Goal: Contribute content: Contribute content

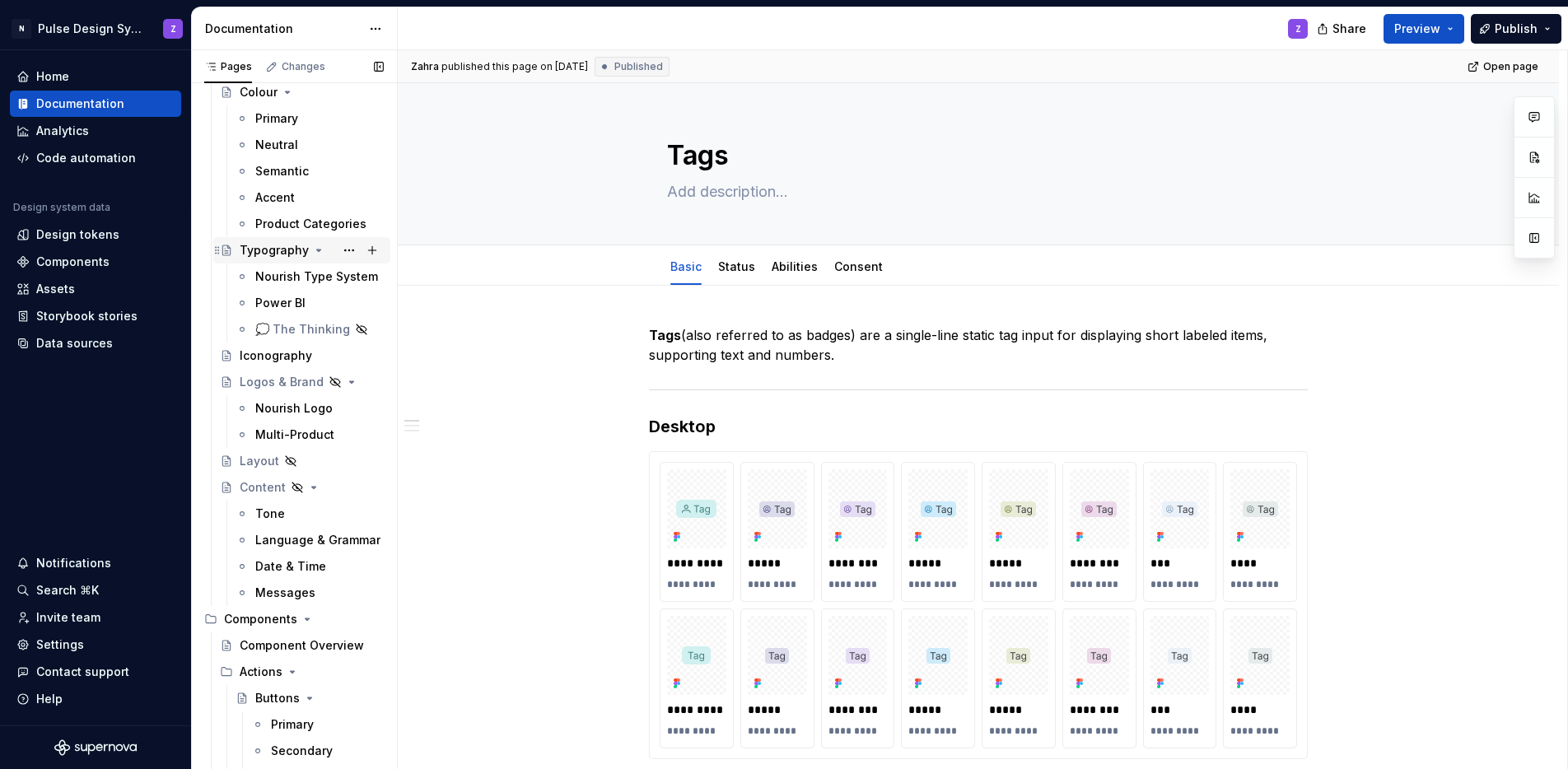
scroll to position [208, 0]
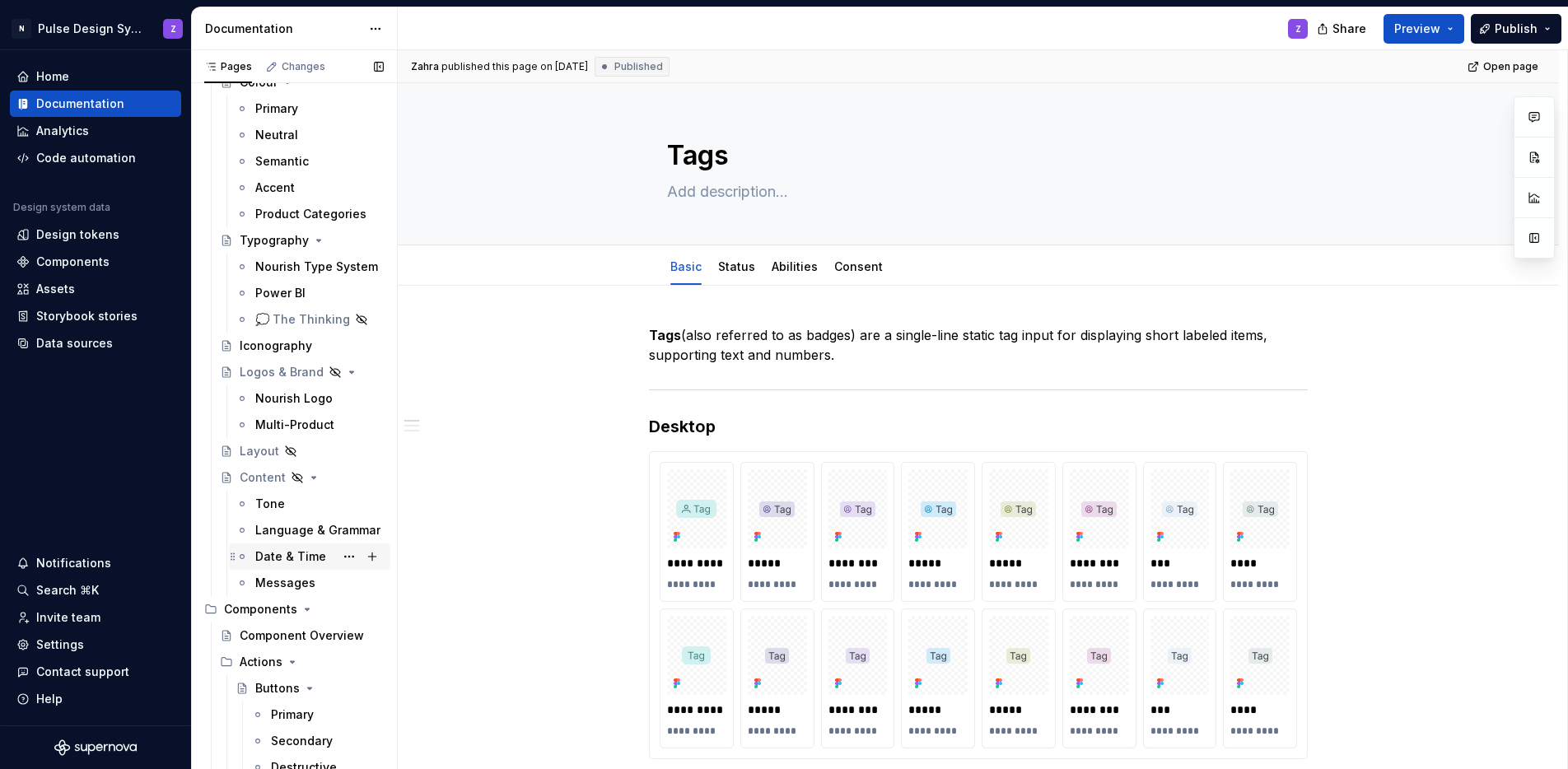
click at [289, 559] on div "Date & Time" at bounding box center [291, 556] width 71 height 16
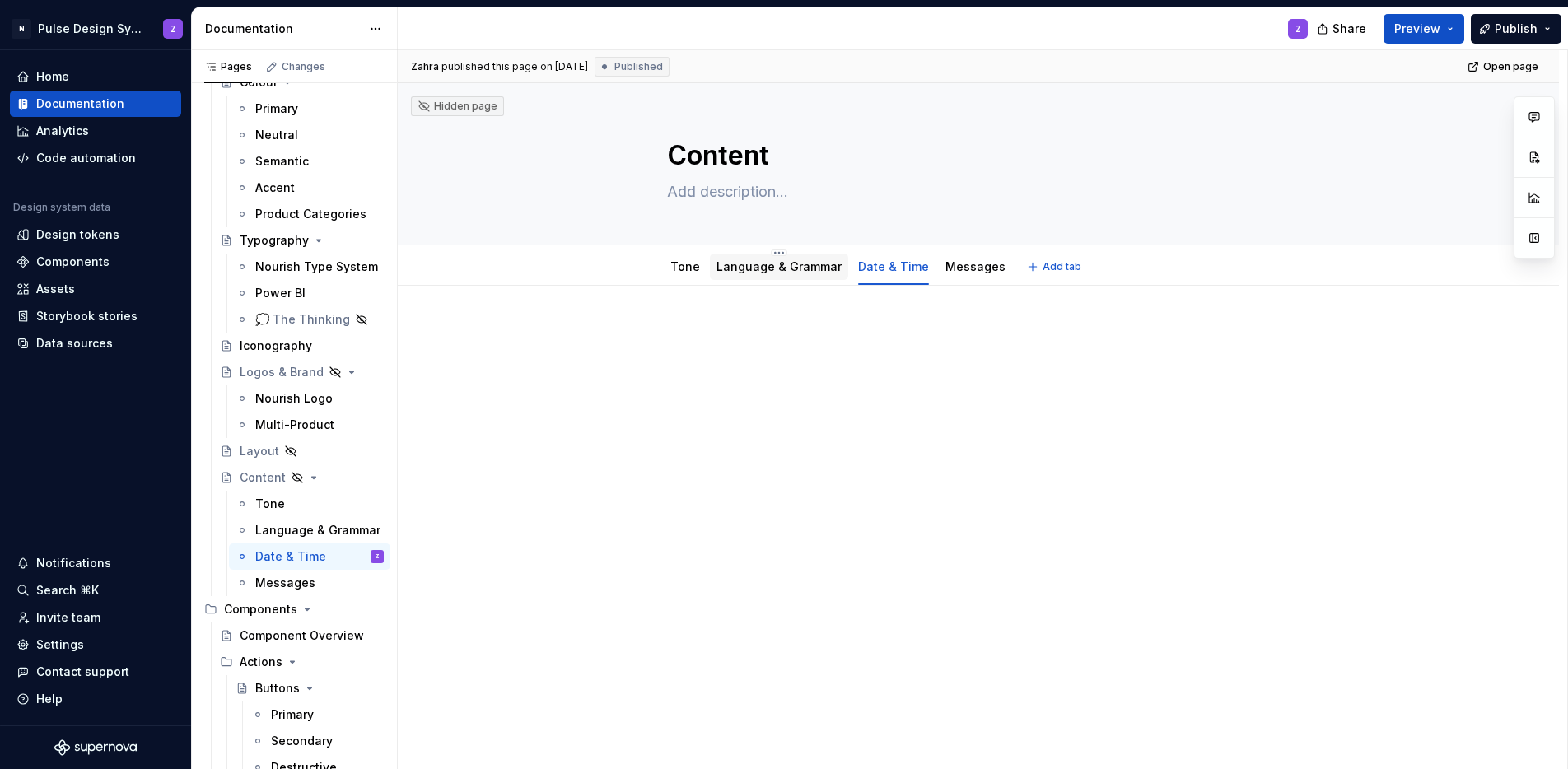
click at [783, 265] on link "Language & Grammar" at bounding box center [779, 266] width 125 height 14
click at [768, 251] on html "N Pulse Design System Z Home Documentation Analytics Code automation Design sys…" at bounding box center [784, 384] width 1568 height 769
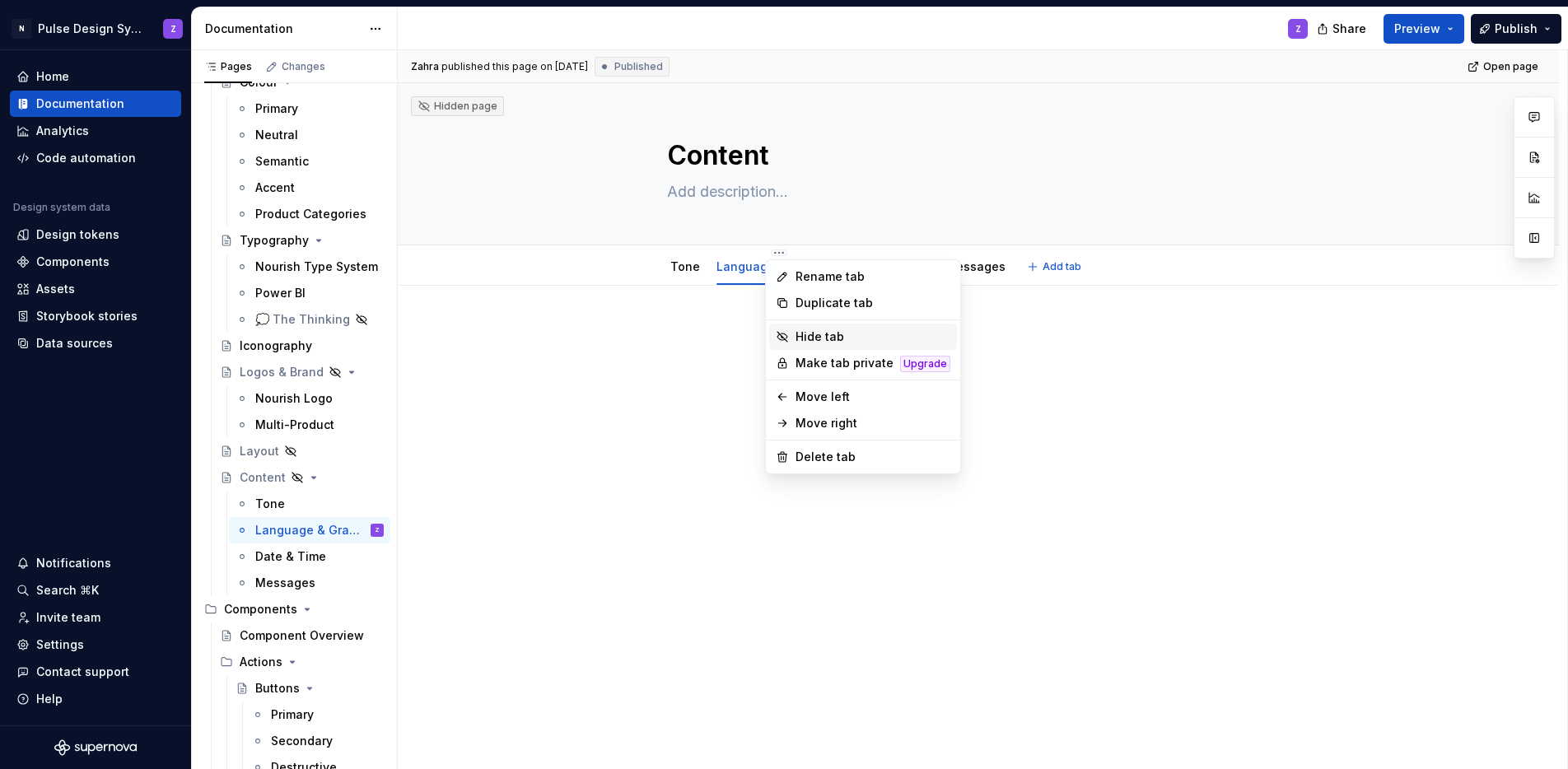
click at [806, 332] on div "Hide tab" at bounding box center [873, 337] width 154 height 16
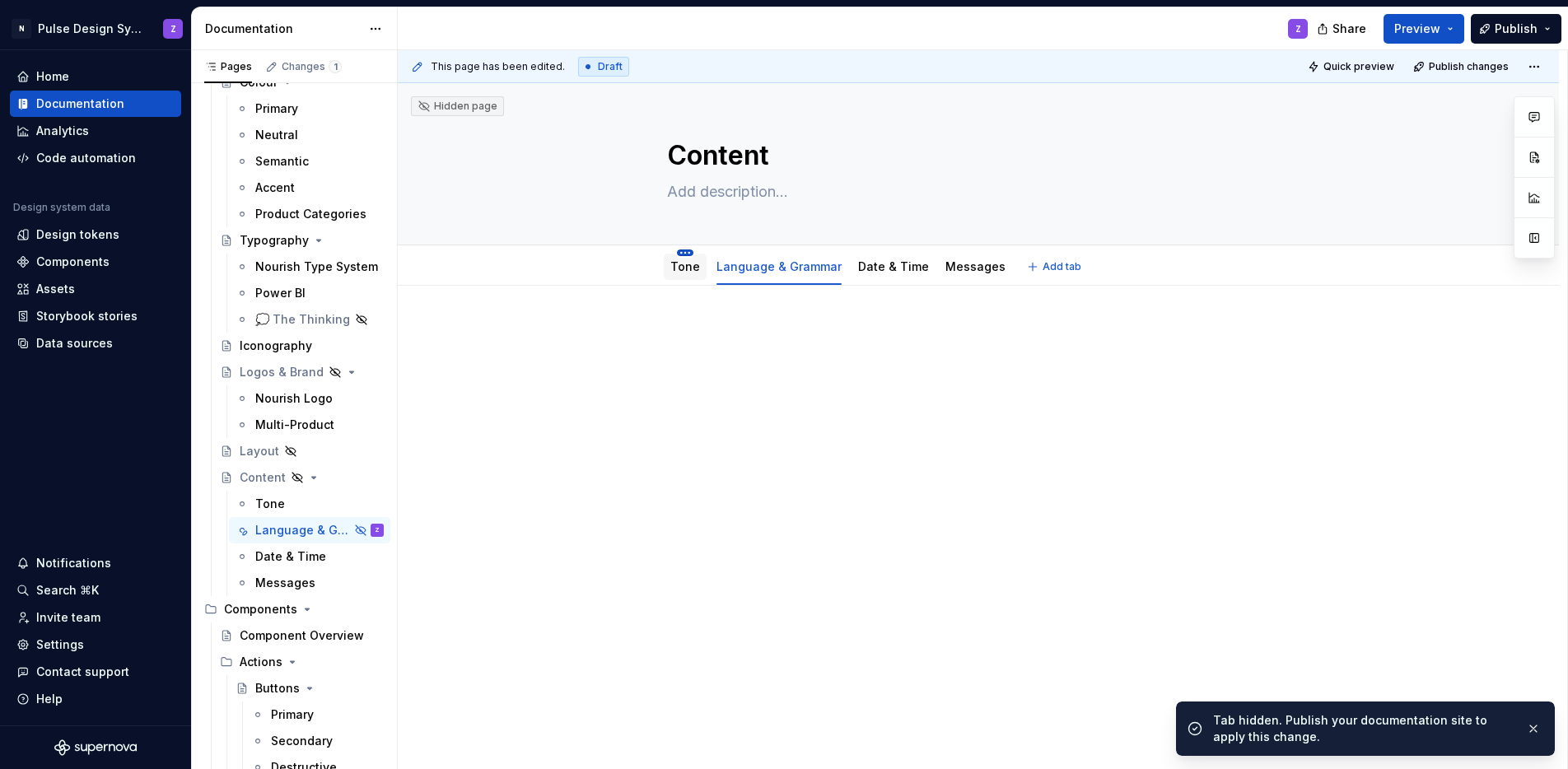
click at [689, 252] on html "N Pulse Design System Z Home Documentation Analytics Code automation Design sys…" at bounding box center [784, 384] width 1568 height 769
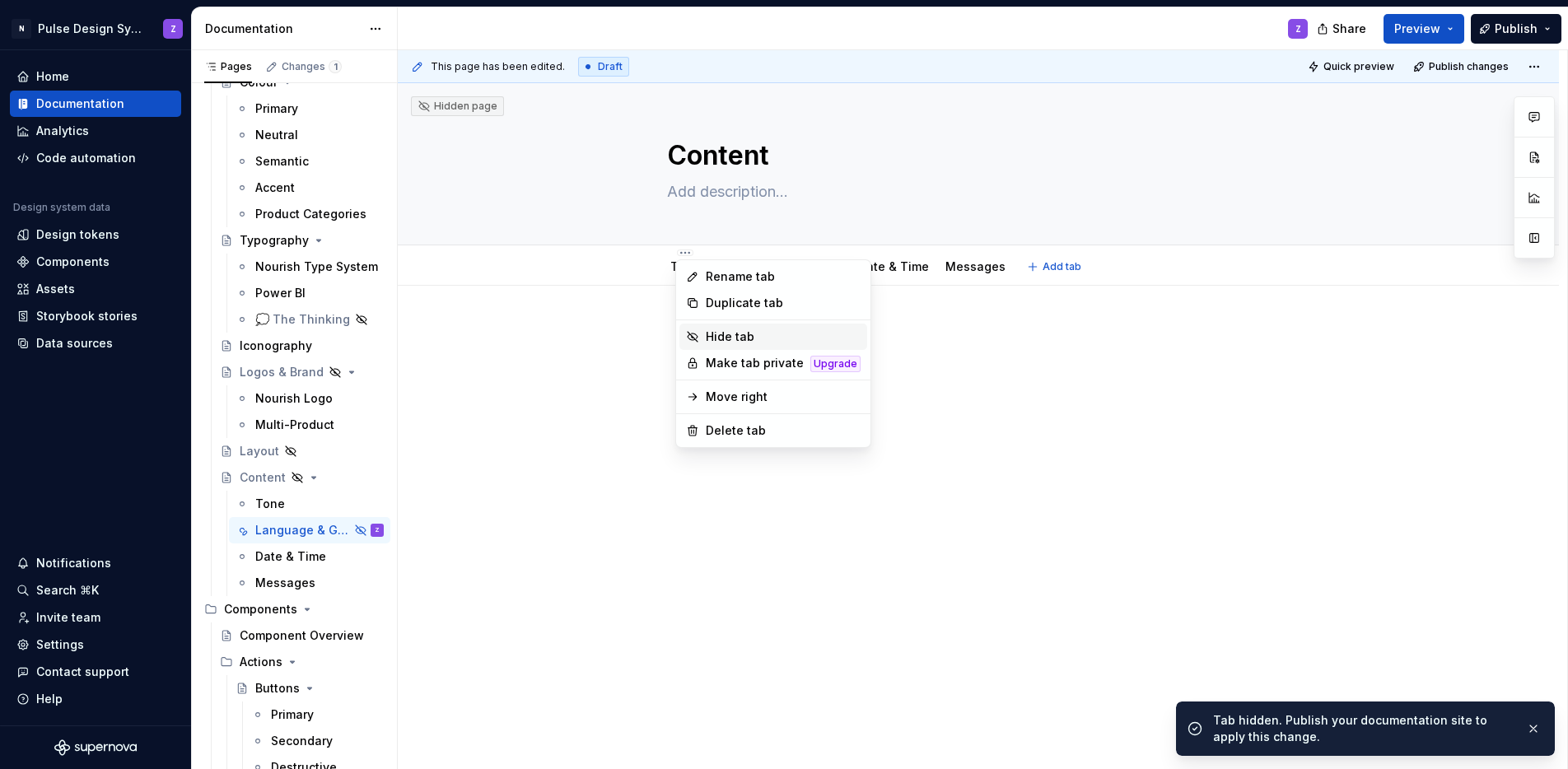
click at [706, 330] on div "Hide tab" at bounding box center [783, 337] width 154 height 16
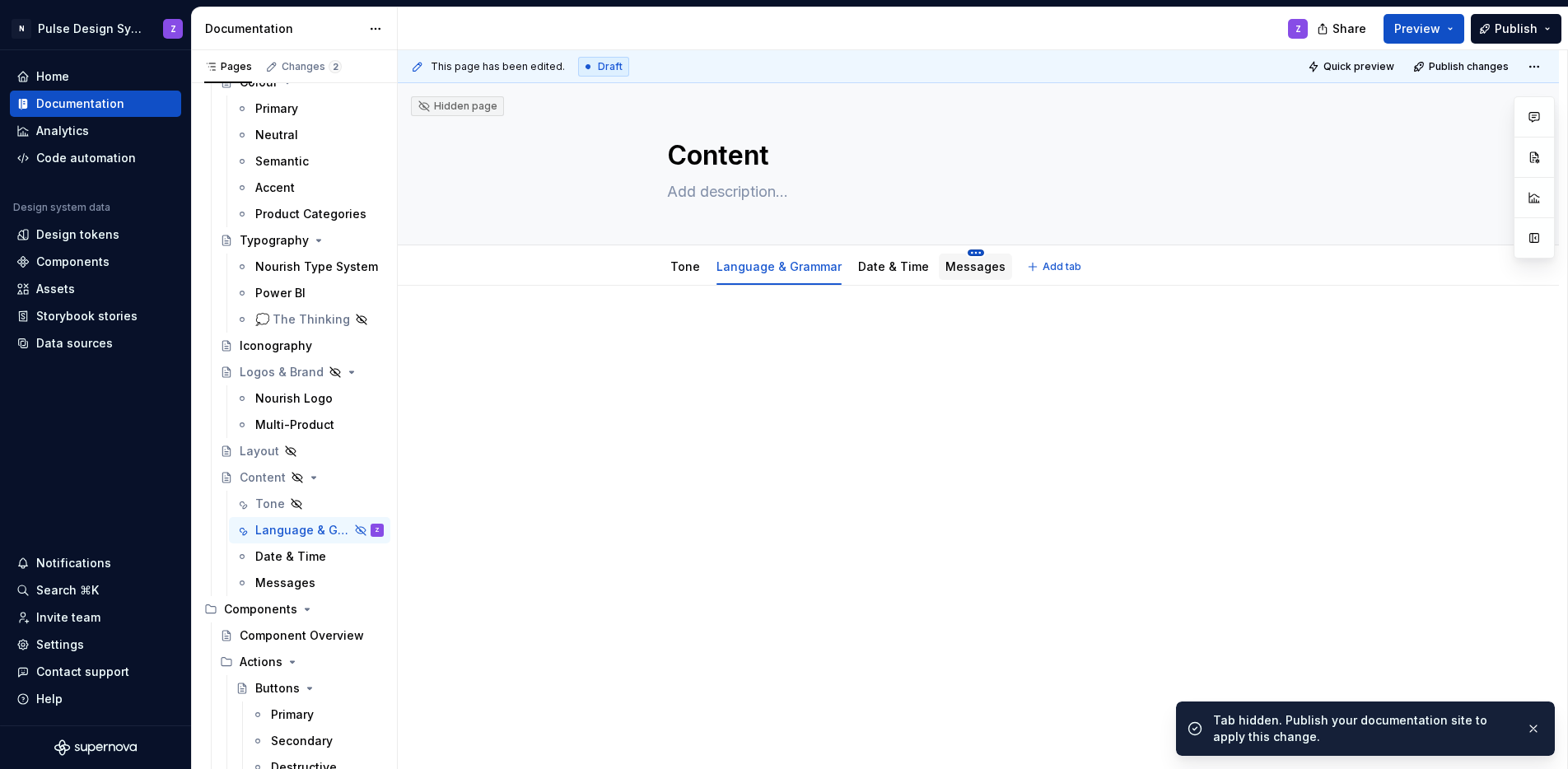
click at [959, 255] on html "N Pulse Design System Z Home Documentation Analytics Code automation Design sys…" at bounding box center [784, 384] width 1568 height 769
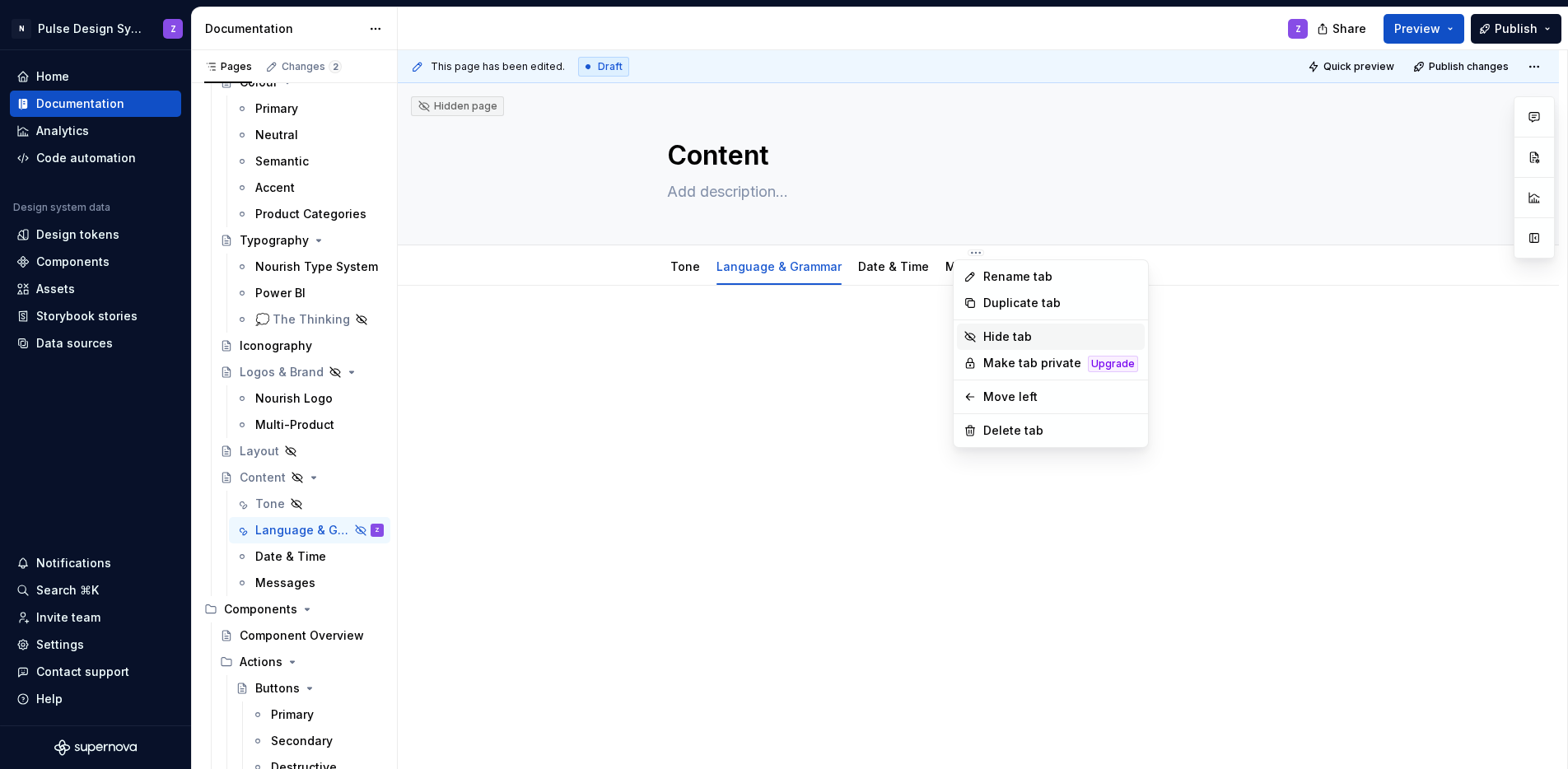
click at [995, 332] on div "Hide tab" at bounding box center [1060, 337] width 154 height 16
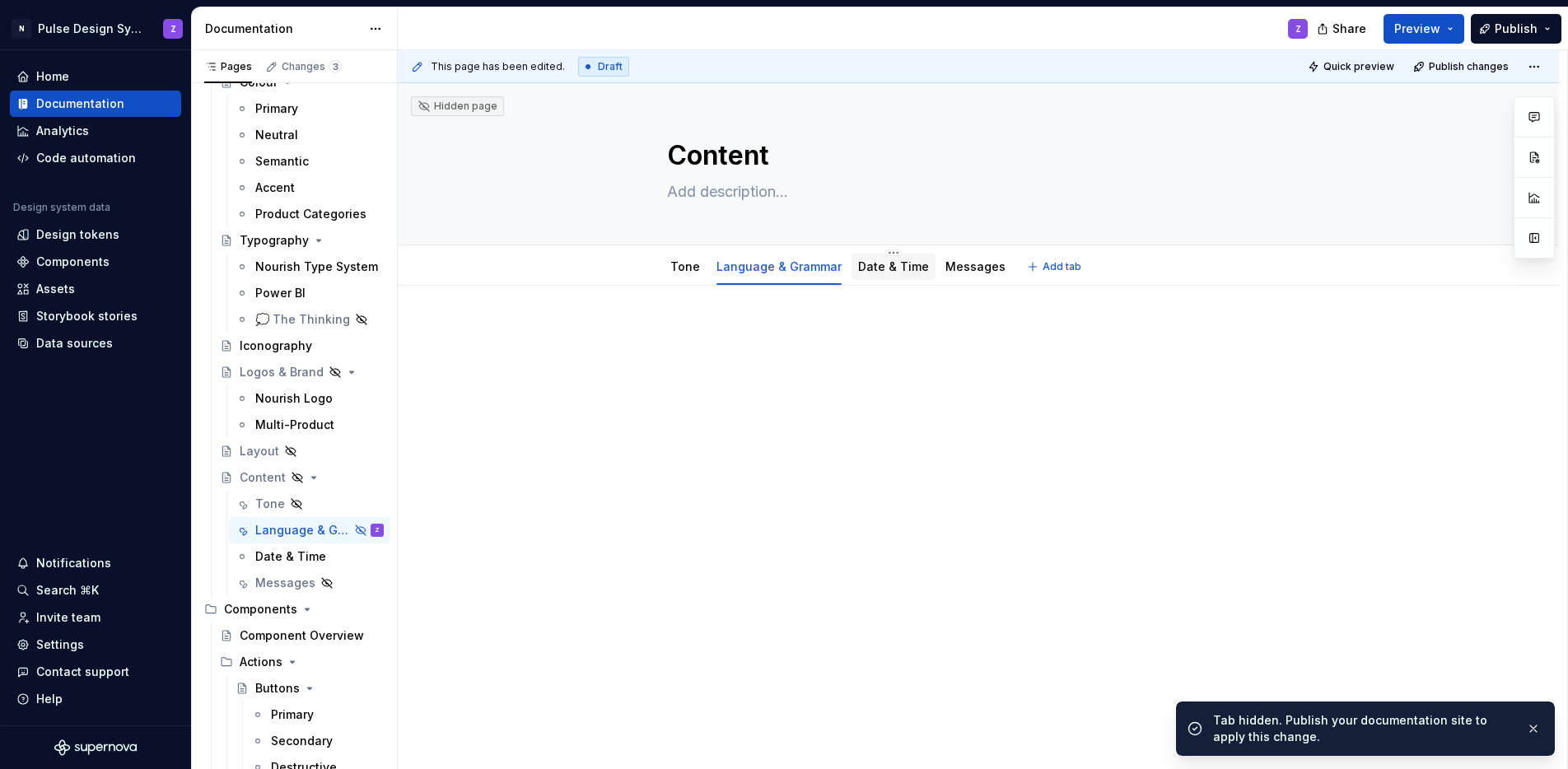
click at [865, 268] on link "Date & Time" at bounding box center [894, 266] width 71 height 14
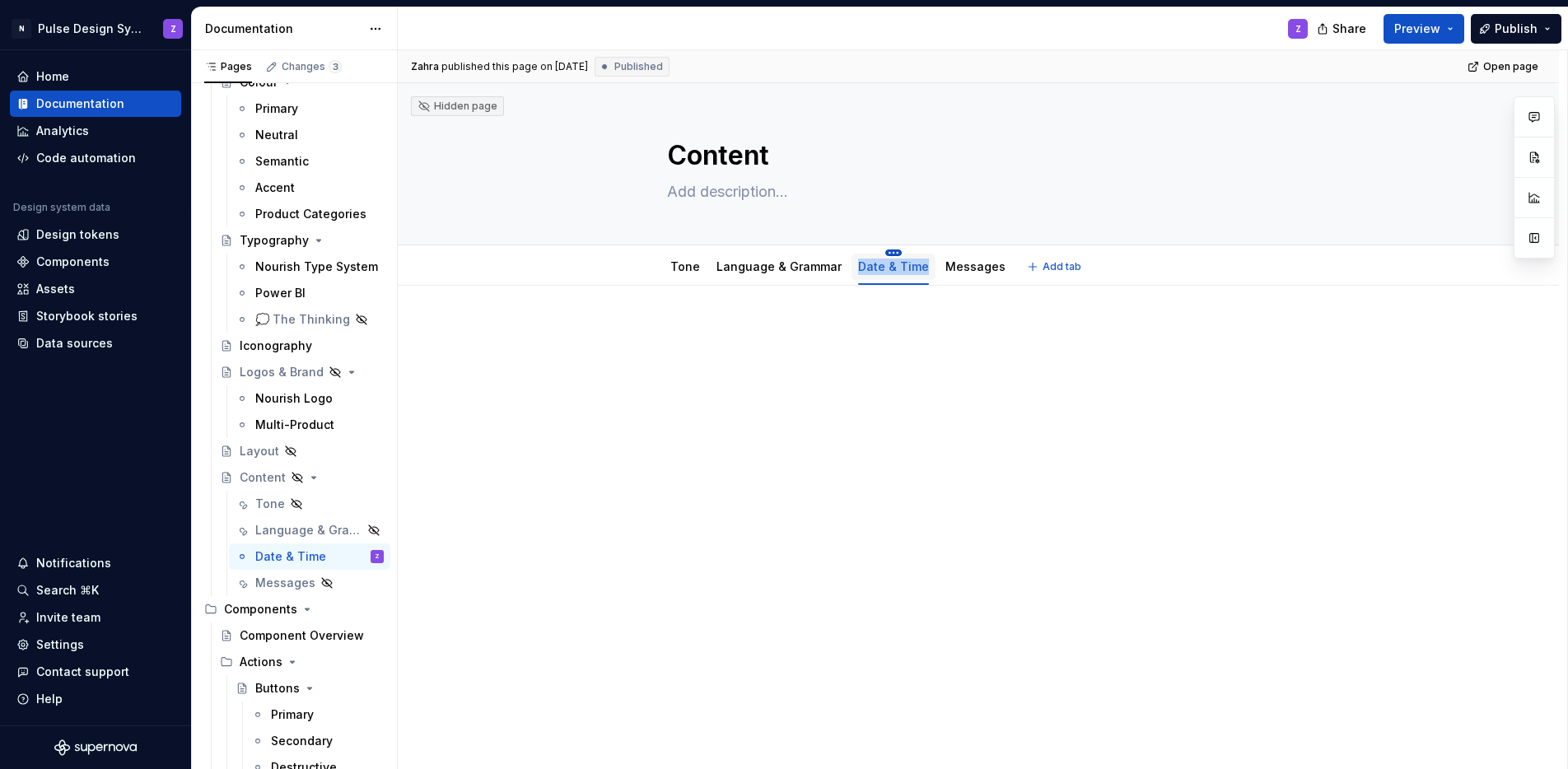
click at [885, 248] on html "N Pulse Design System Z Home Documentation Analytics Code automation Design sys…" at bounding box center [784, 384] width 1568 height 769
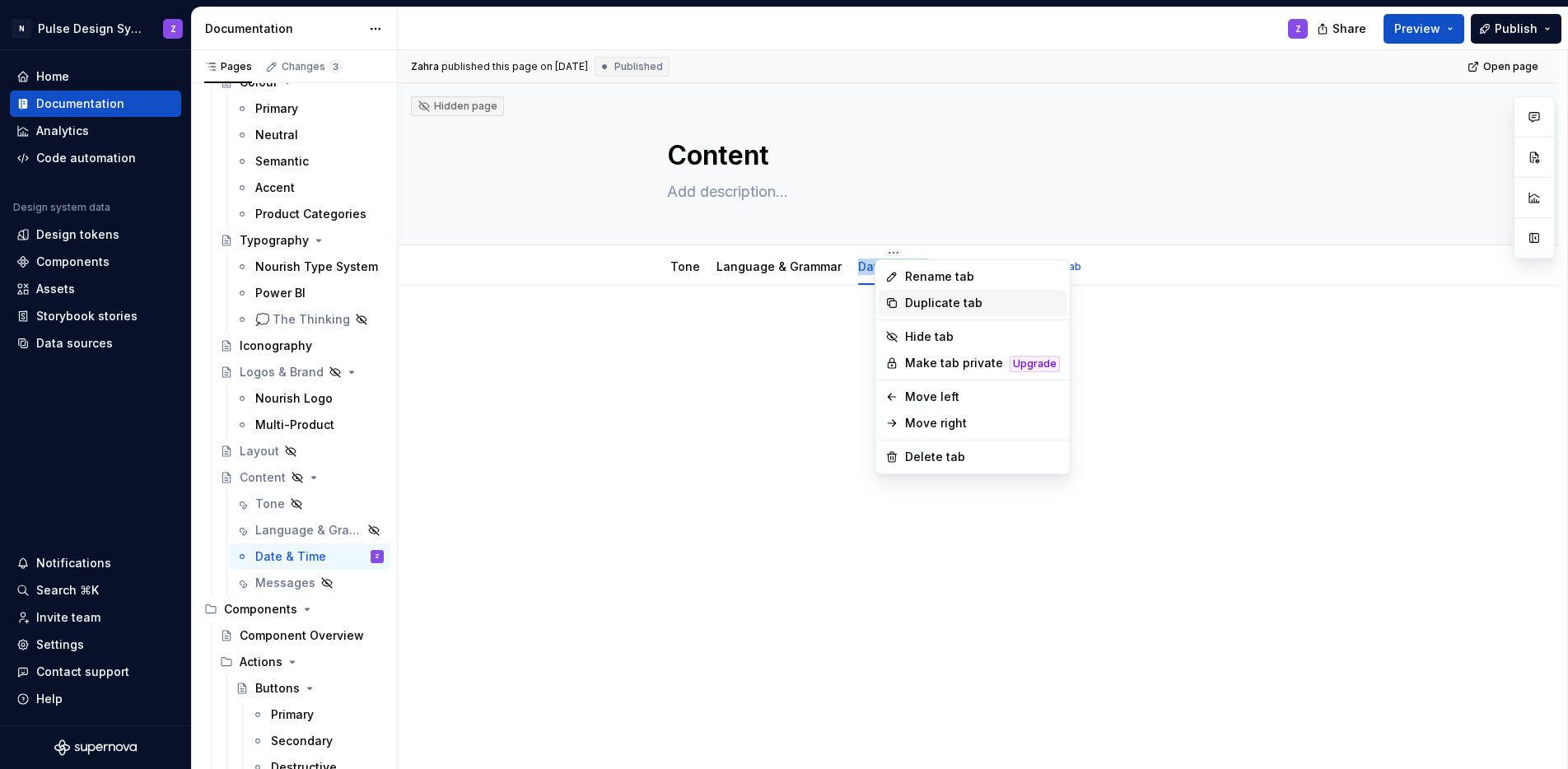
click at [930, 302] on div "Duplicate tab" at bounding box center [982, 303] width 154 height 16
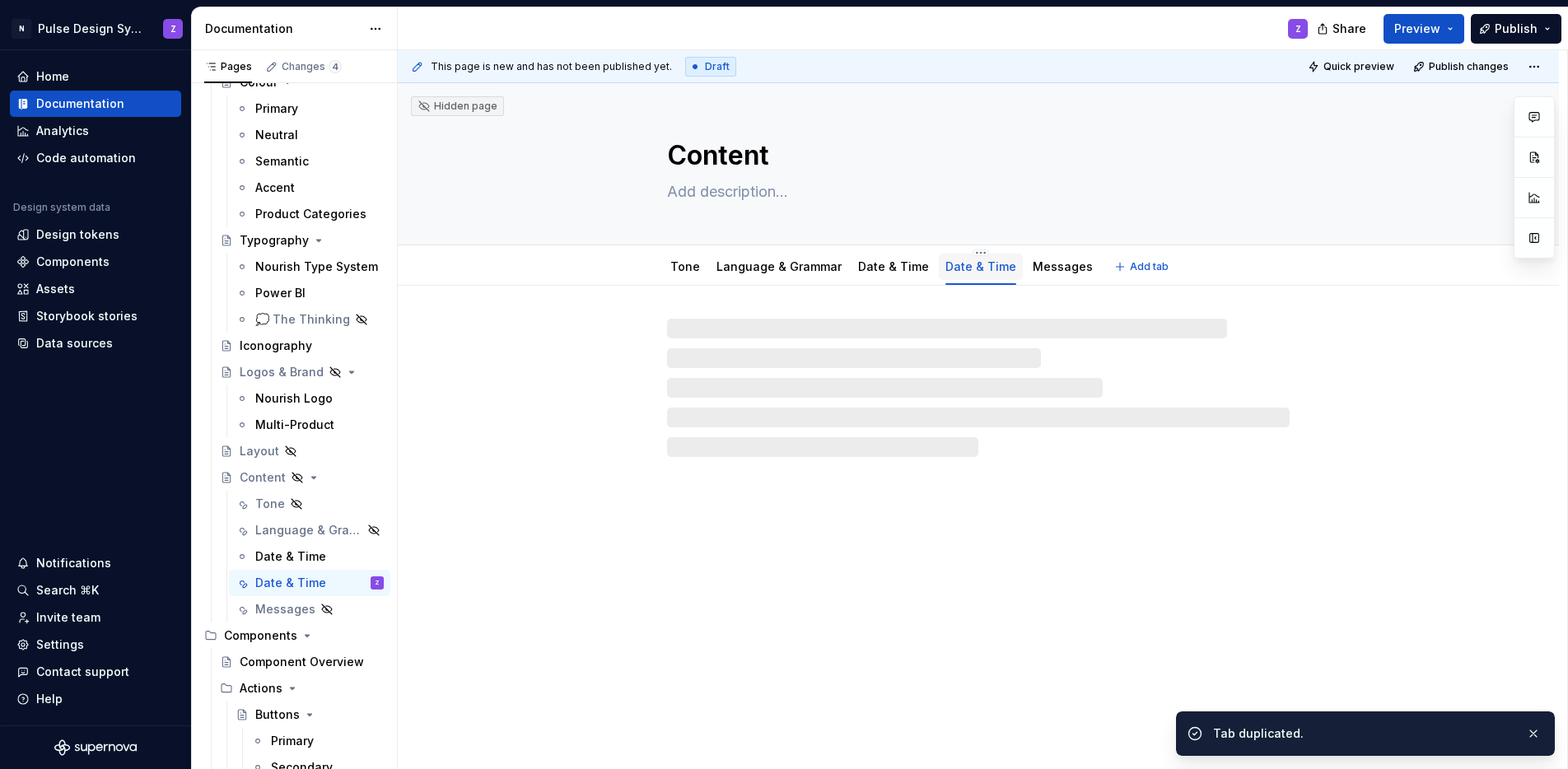
click at [955, 267] on link "Date & Time" at bounding box center [981, 266] width 71 height 14
click at [963, 252] on html "N Pulse Design System Z Home Documentation Analytics Code automation Design sys…" at bounding box center [784, 384] width 1568 height 769
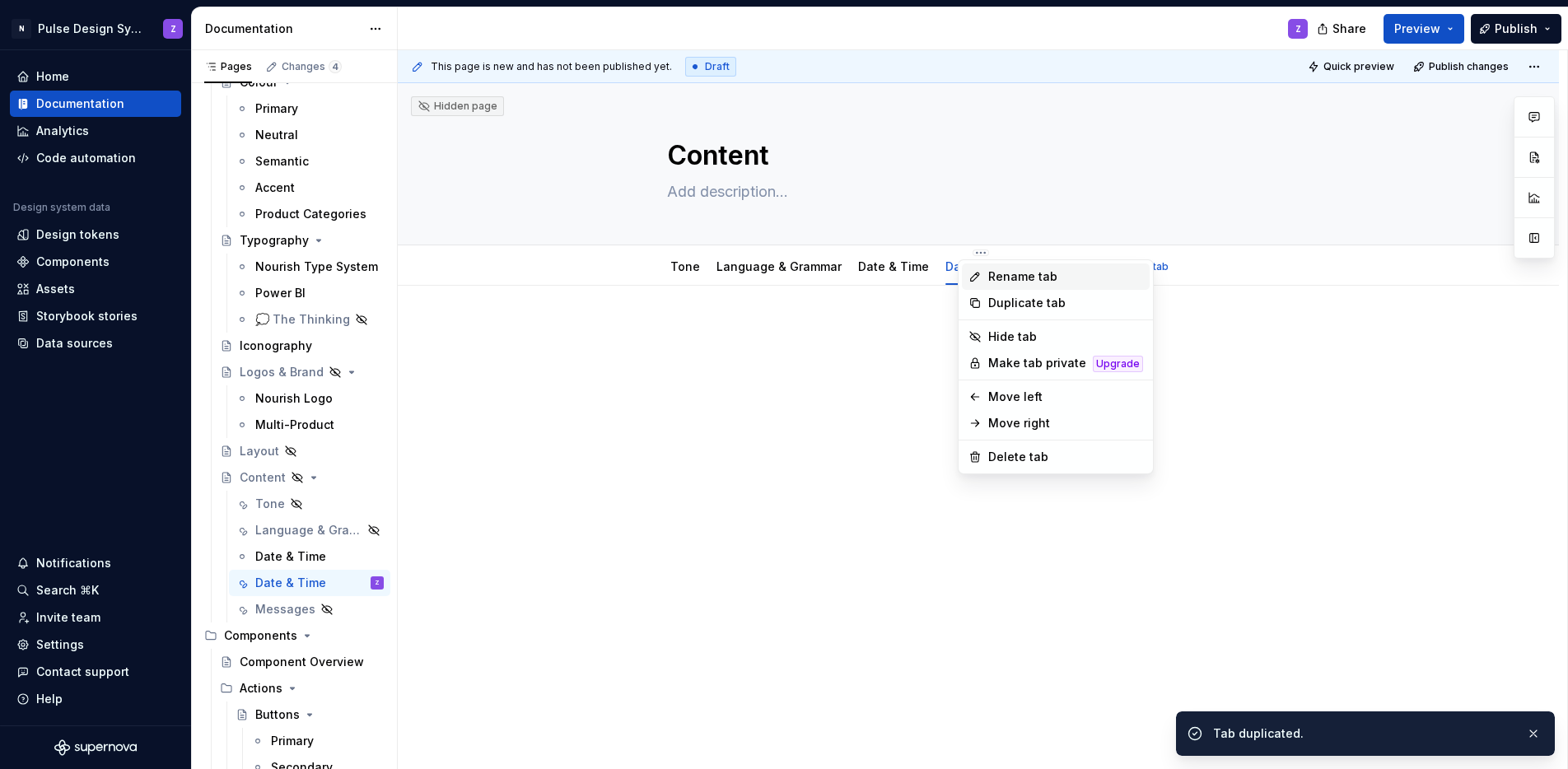
click at [990, 276] on div "Rename tab" at bounding box center [1065, 277] width 154 height 16
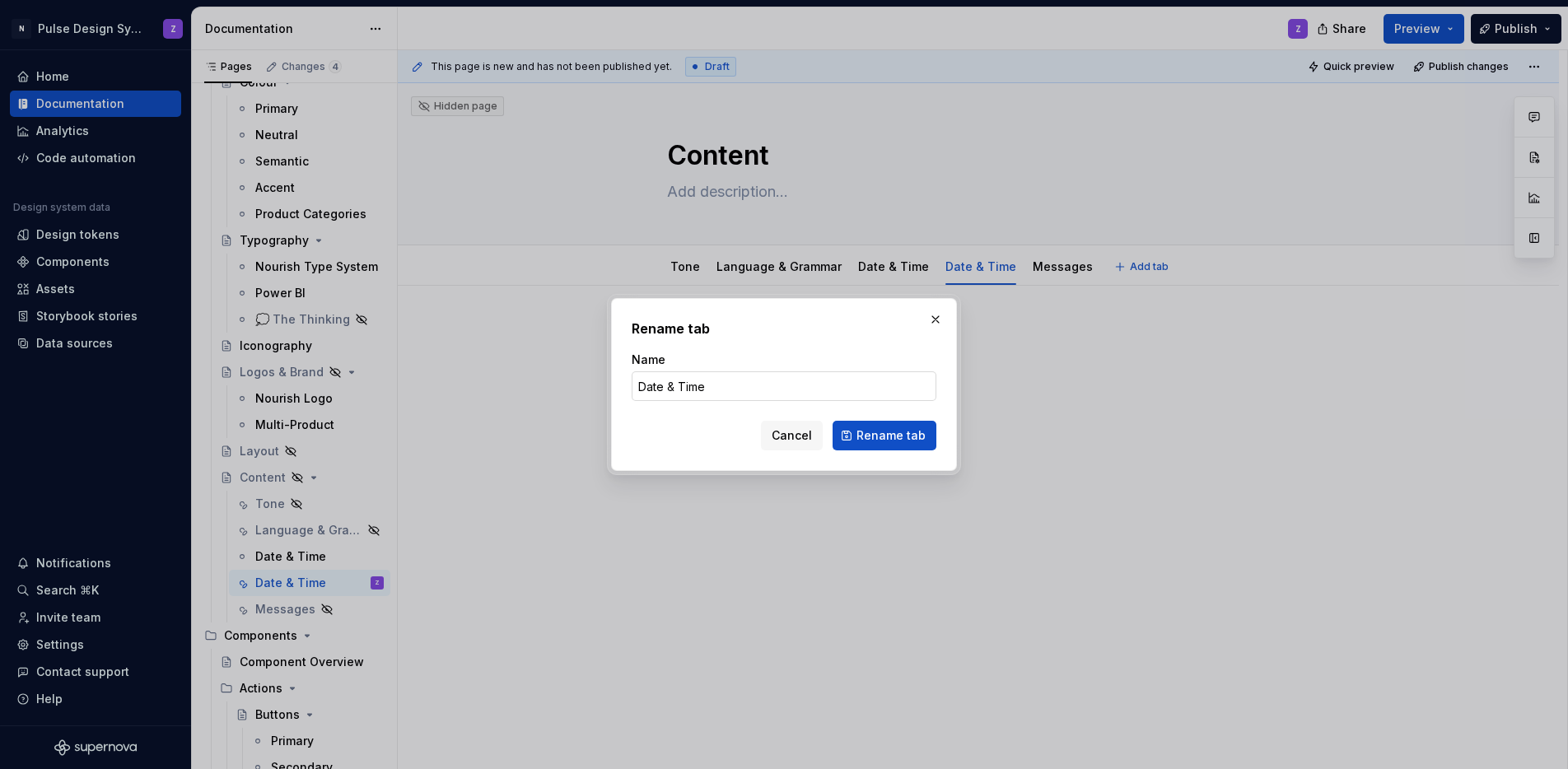
type textarea "*"
drag, startPoint x: 678, startPoint y: 385, endPoint x: 623, endPoint y: 387, distance: 55.0
click at [619, 386] on div "Rename tab Name Date & Time Cancel Rename tab" at bounding box center [784, 384] width 346 height 173
type input "Time"
click at [879, 429] on span "Rename tab" at bounding box center [891, 436] width 69 height 16
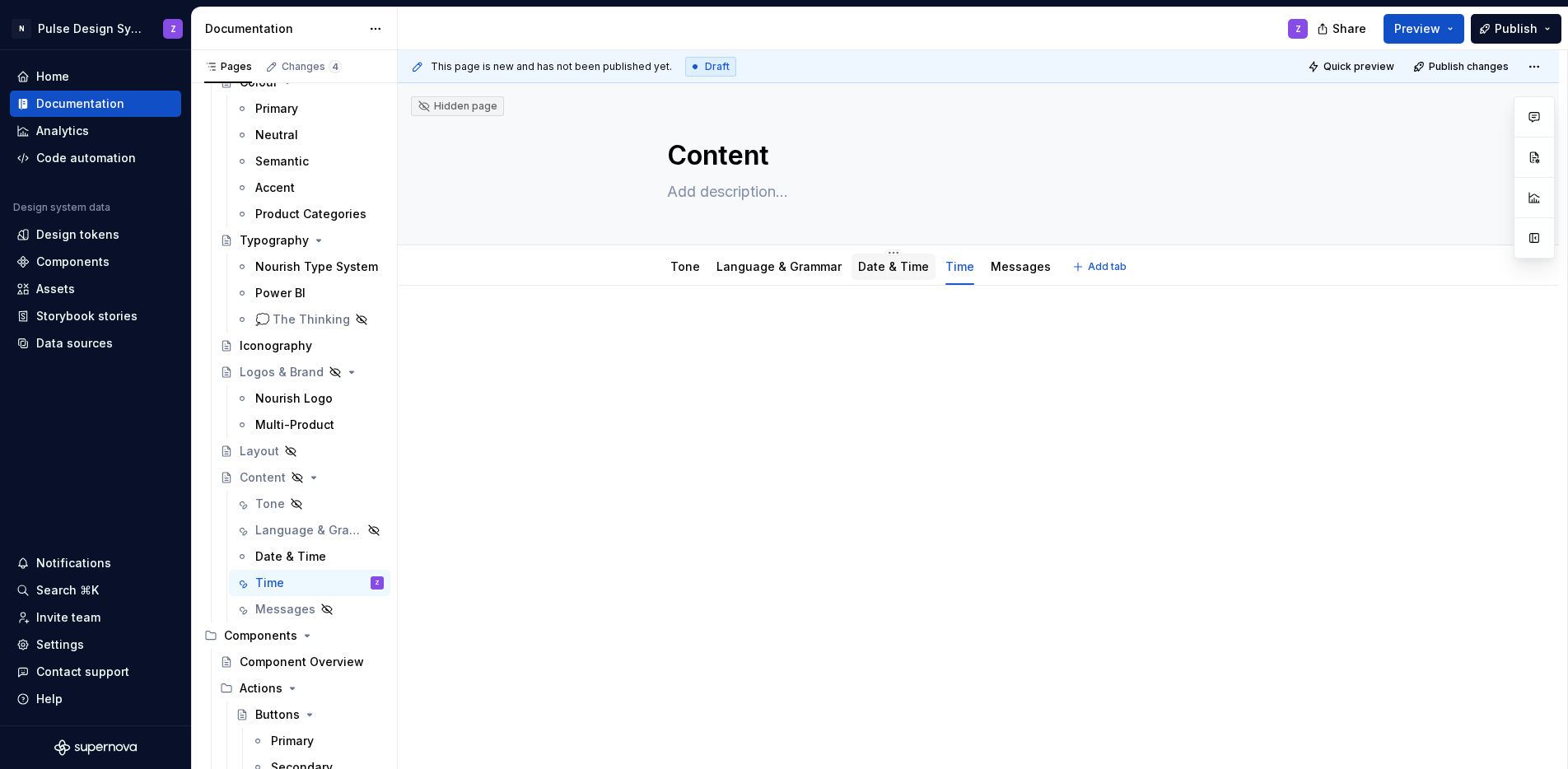
click at [893, 260] on link "Date & Time" at bounding box center [894, 266] width 71 height 14
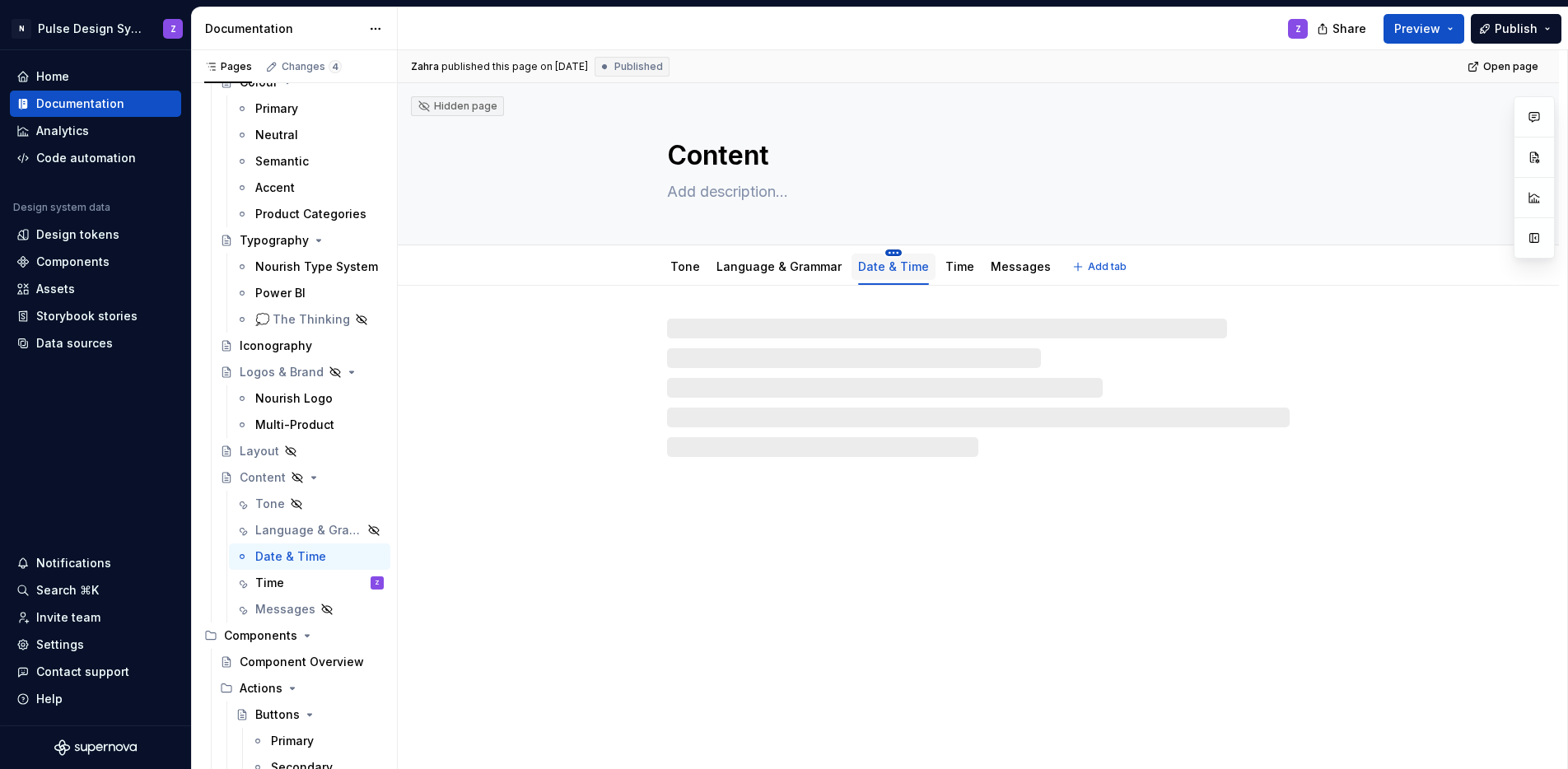
click at [886, 255] on html "N Pulse Design System Z Home Documentation Analytics Code automation Design sys…" at bounding box center [784, 384] width 1568 height 769
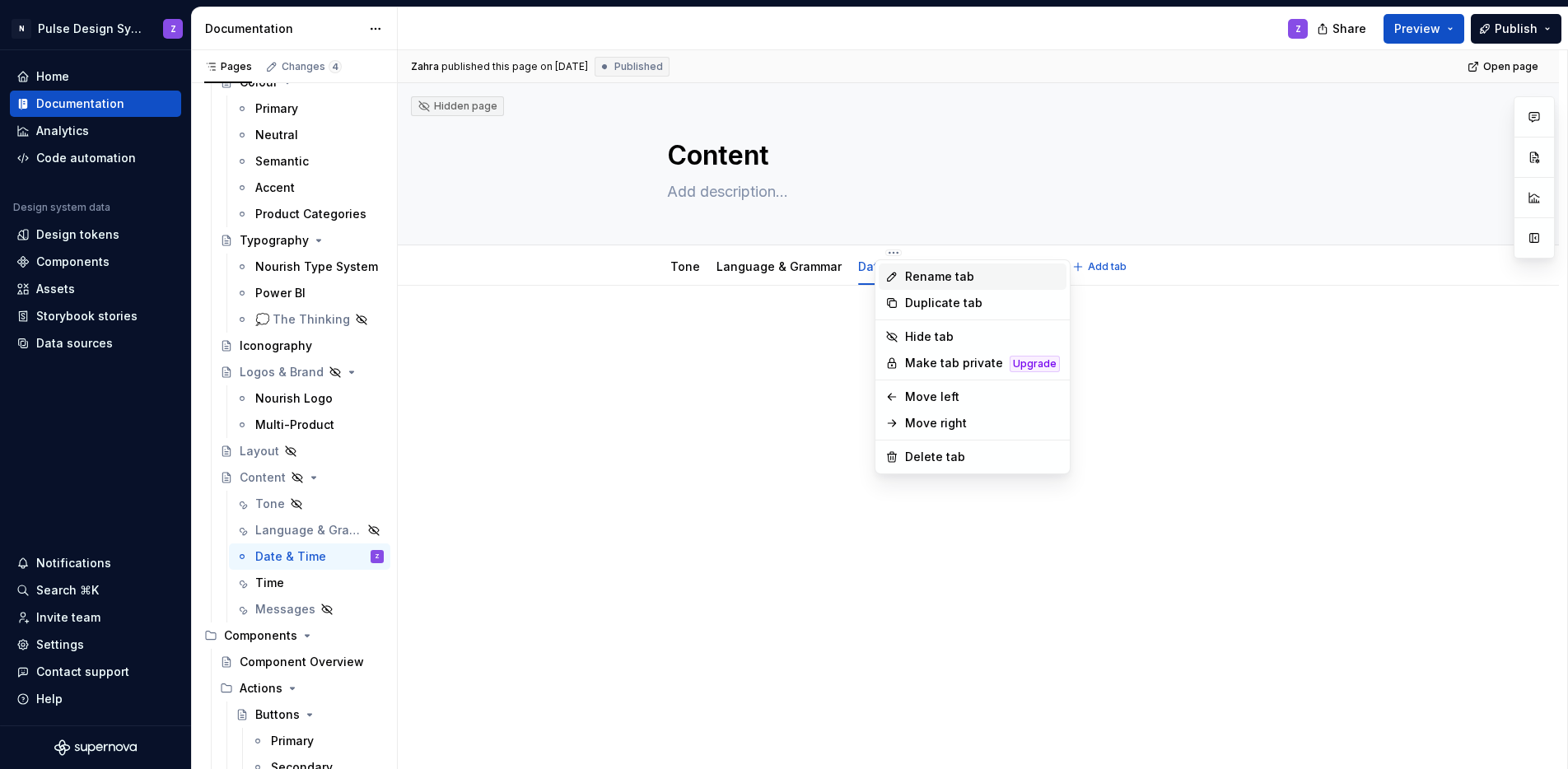
type textarea "*"
click at [906, 279] on div "Rename tab" at bounding box center [982, 277] width 154 height 16
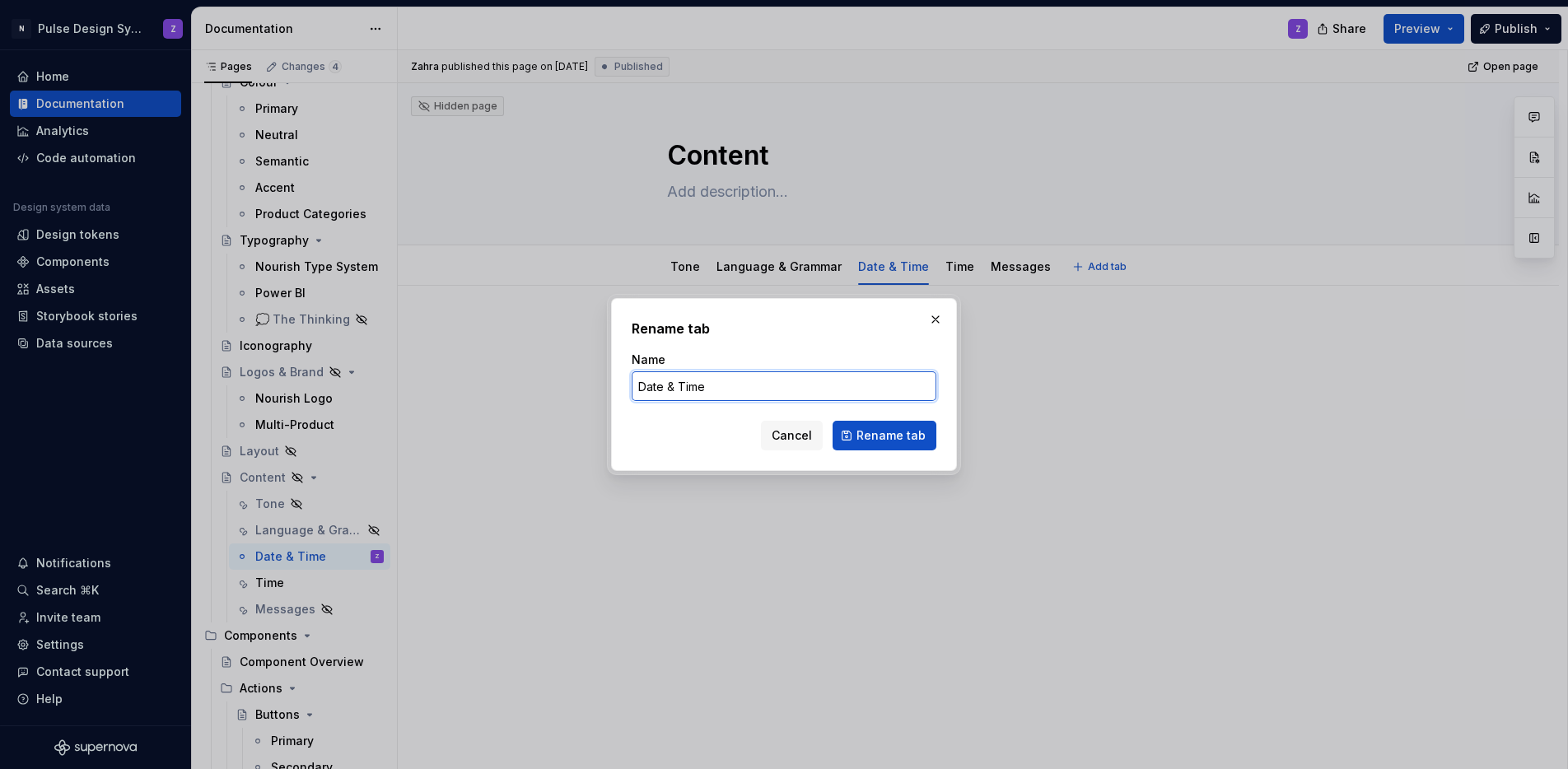
drag, startPoint x: 667, startPoint y: 384, endPoint x: 762, endPoint y: 384, distance: 95.0
click at [762, 384] on input "Date & Time" at bounding box center [784, 386] width 305 height 29
type input "Date"
click at [880, 432] on span "Rename tab" at bounding box center [891, 436] width 69 height 16
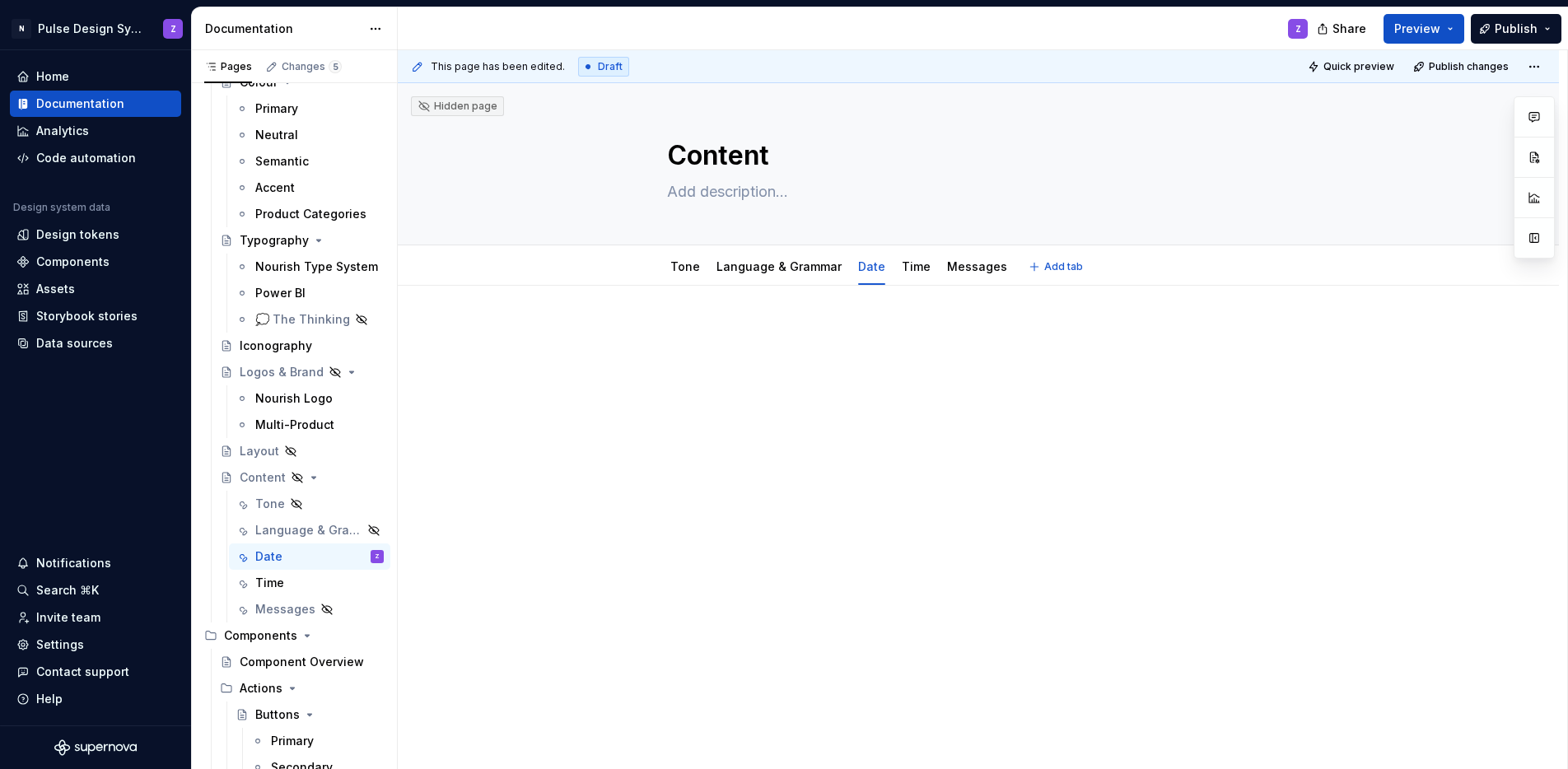
click at [784, 337] on p at bounding box center [978, 335] width 659 height 20
type textarea "*"
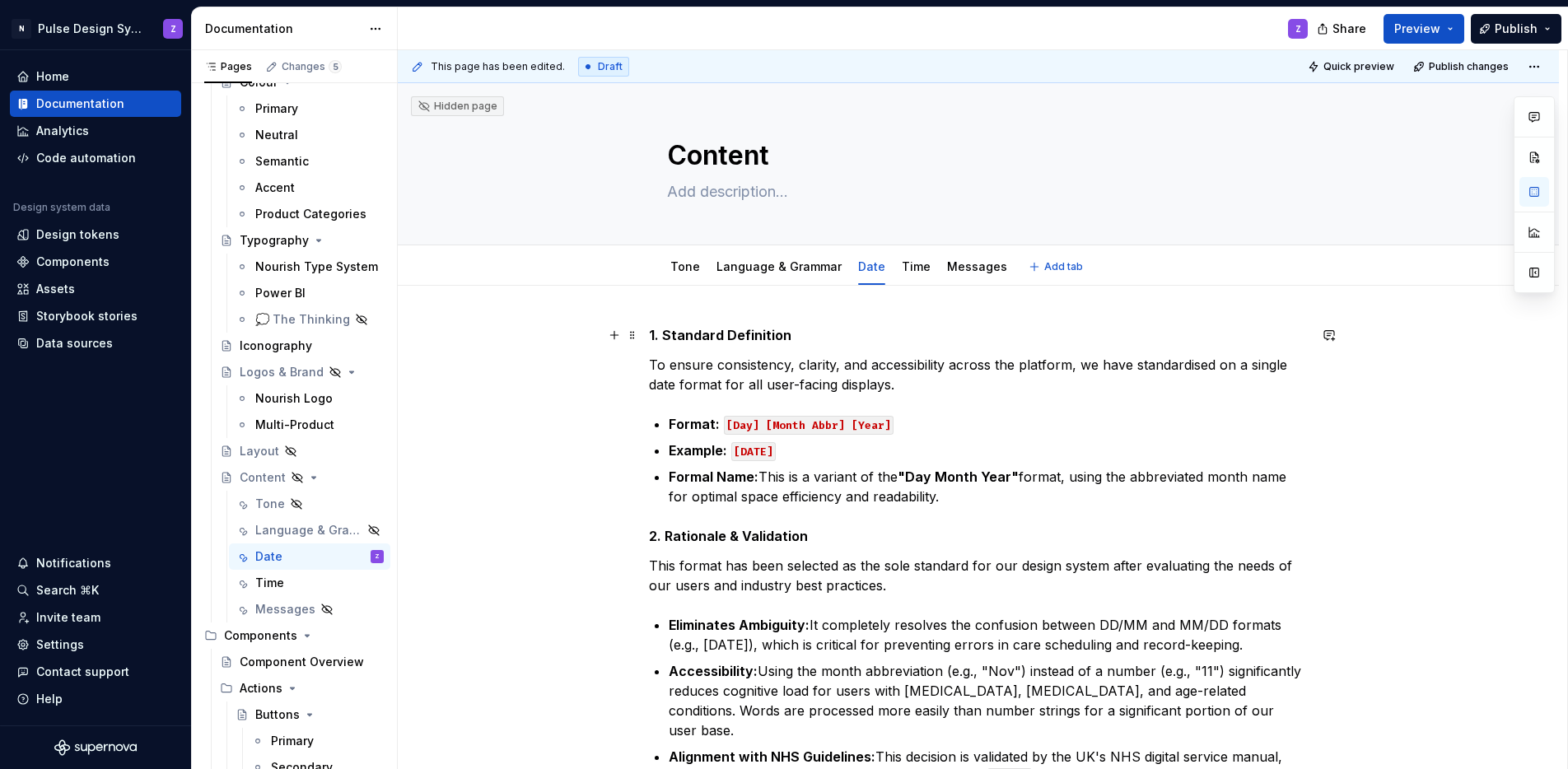
click at [698, 329] on strong "1. Standard Definition" at bounding box center [720, 335] width 143 height 16
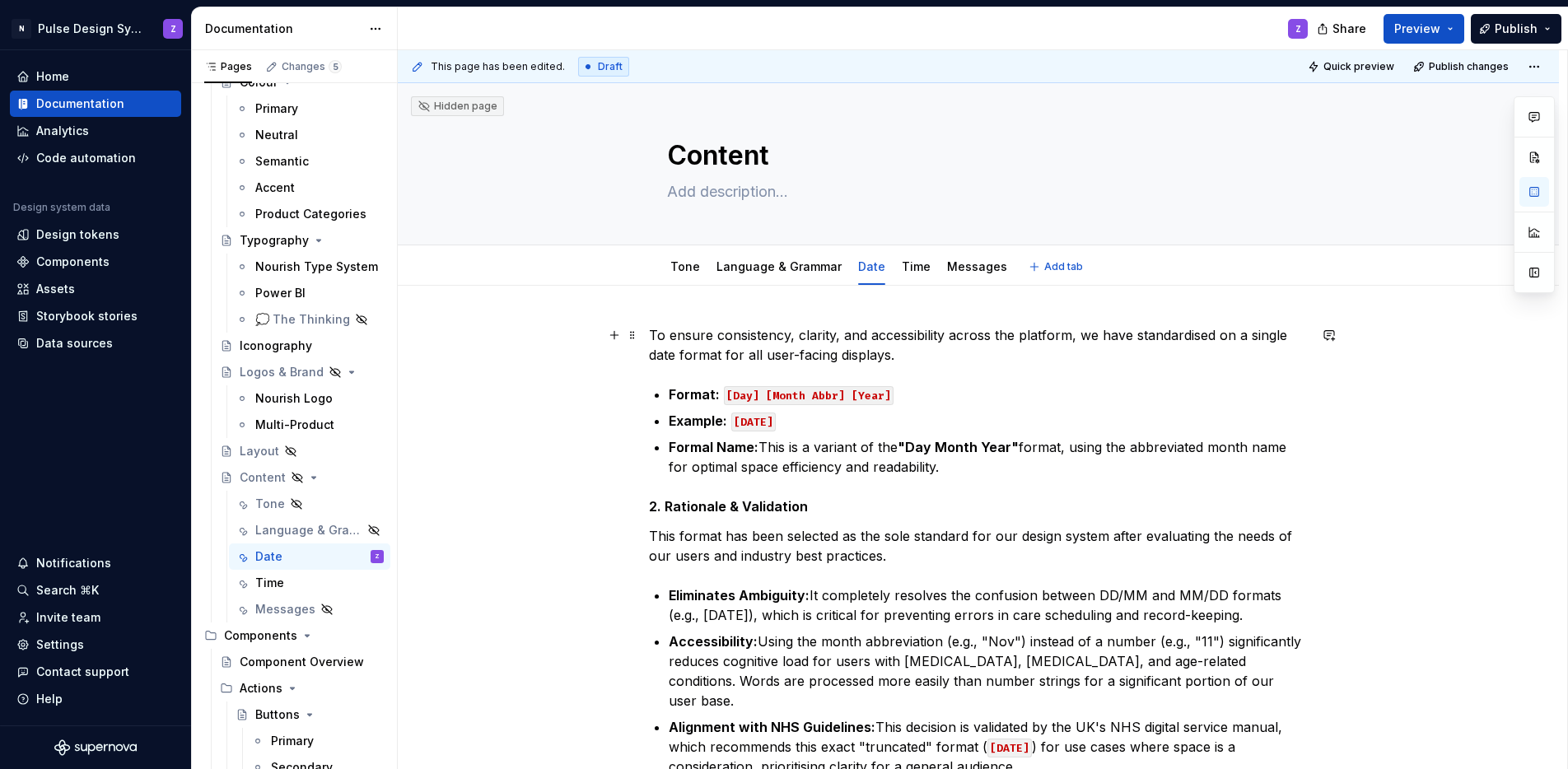
click at [838, 335] on p "To ensure consistency, clarity, and accessibility across the platform, we have …" at bounding box center [978, 344] width 659 height 39
click at [845, 448] on p "Formal Name: This is a variant of the "Day Month Year" format, using the abbrev…" at bounding box center [988, 457] width 639 height 39
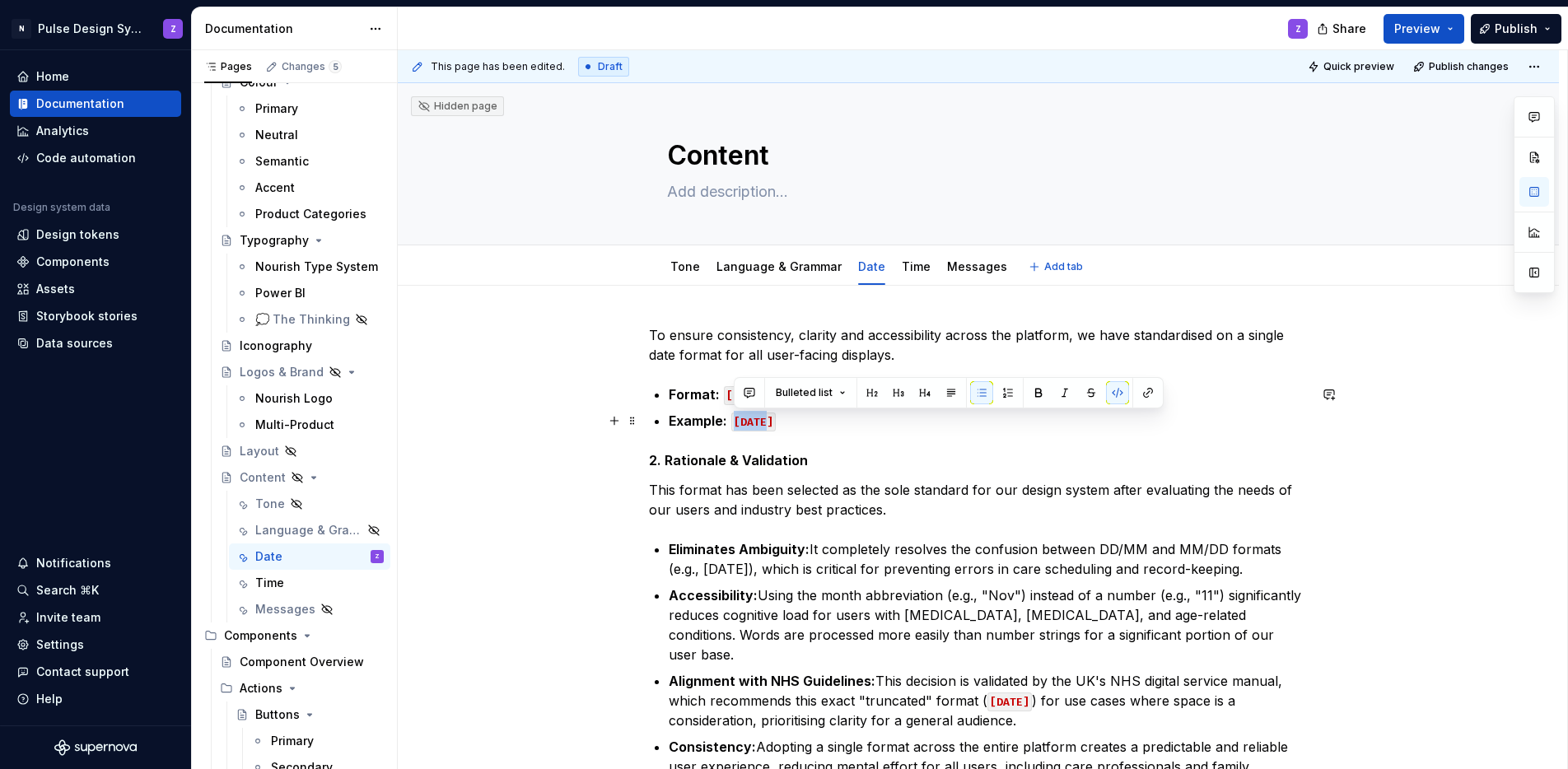
drag, startPoint x: 765, startPoint y: 422, endPoint x: 736, endPoint y: 420, distance: 29.1
click at [736, 420] on code "[DATE]" at bounding box center [753, 422] width 45 height 19
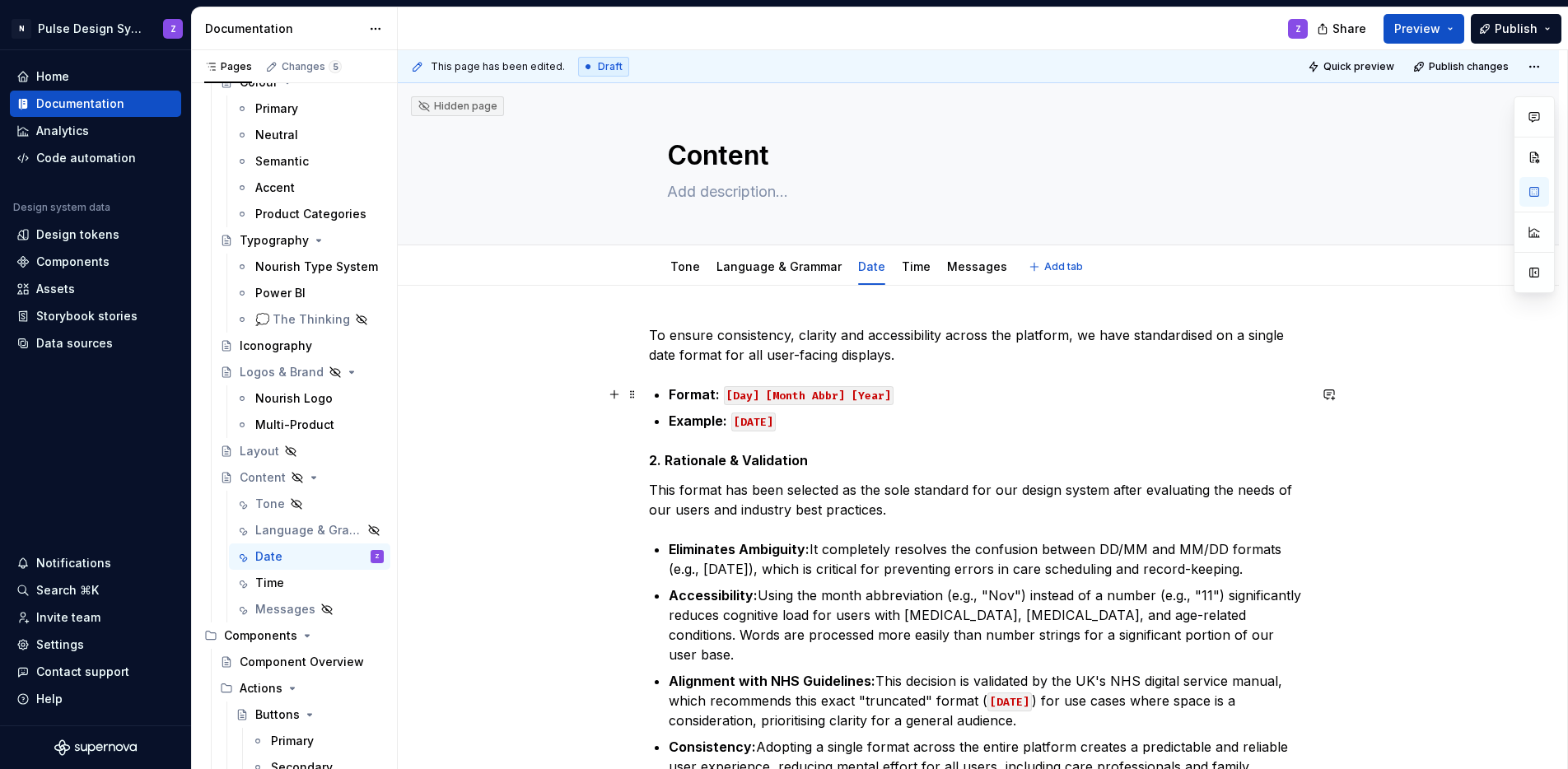
click at [927, 396] on p "Format: [Day] [Month Abbr] [Year]" at bounding box center [988, 395] width 639 height 20
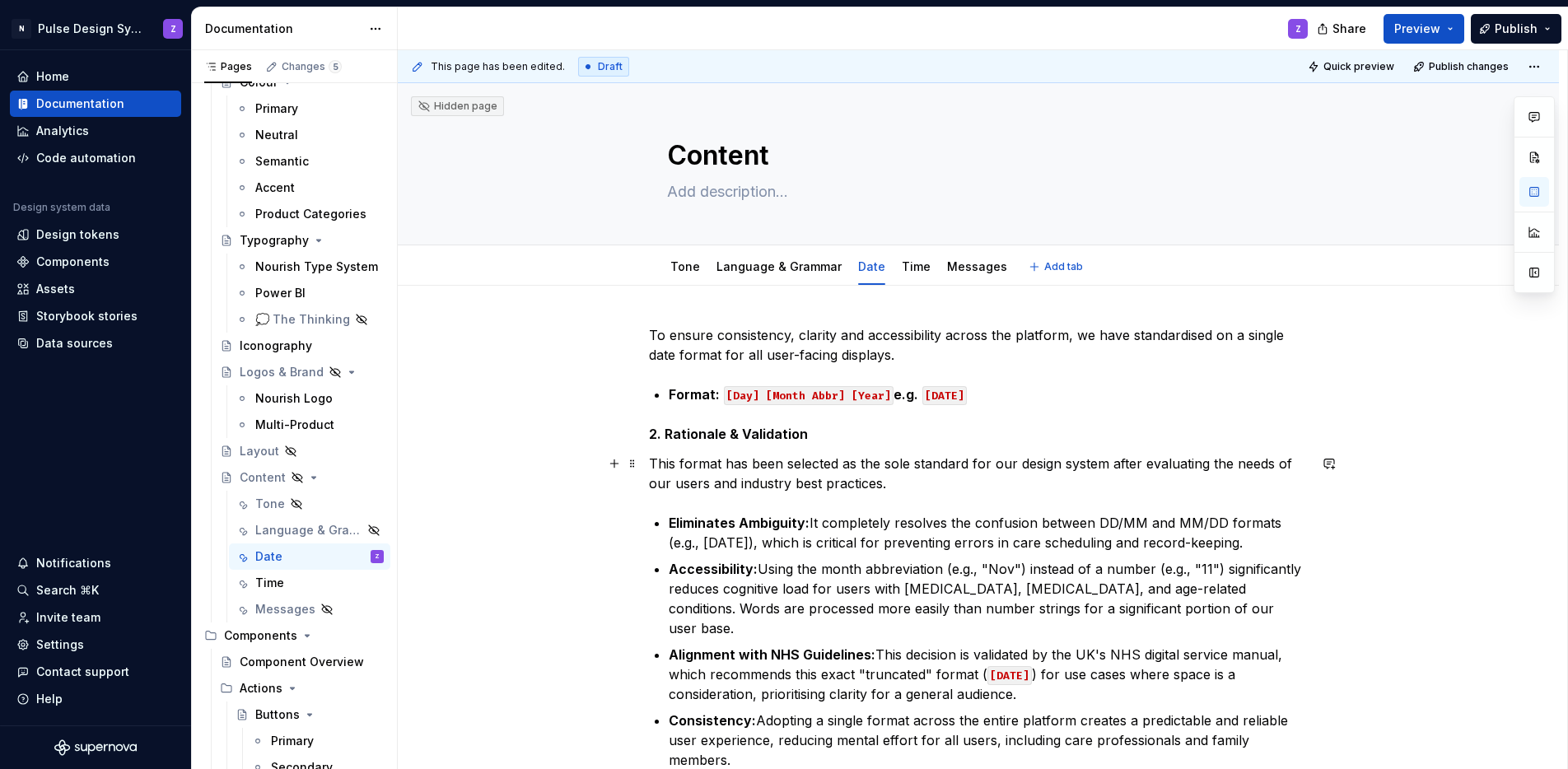
click at [1082, 472] on p "This format has been selected as the sole standard for our design system after …" at bounding box center [978, 473] width 659 height 39
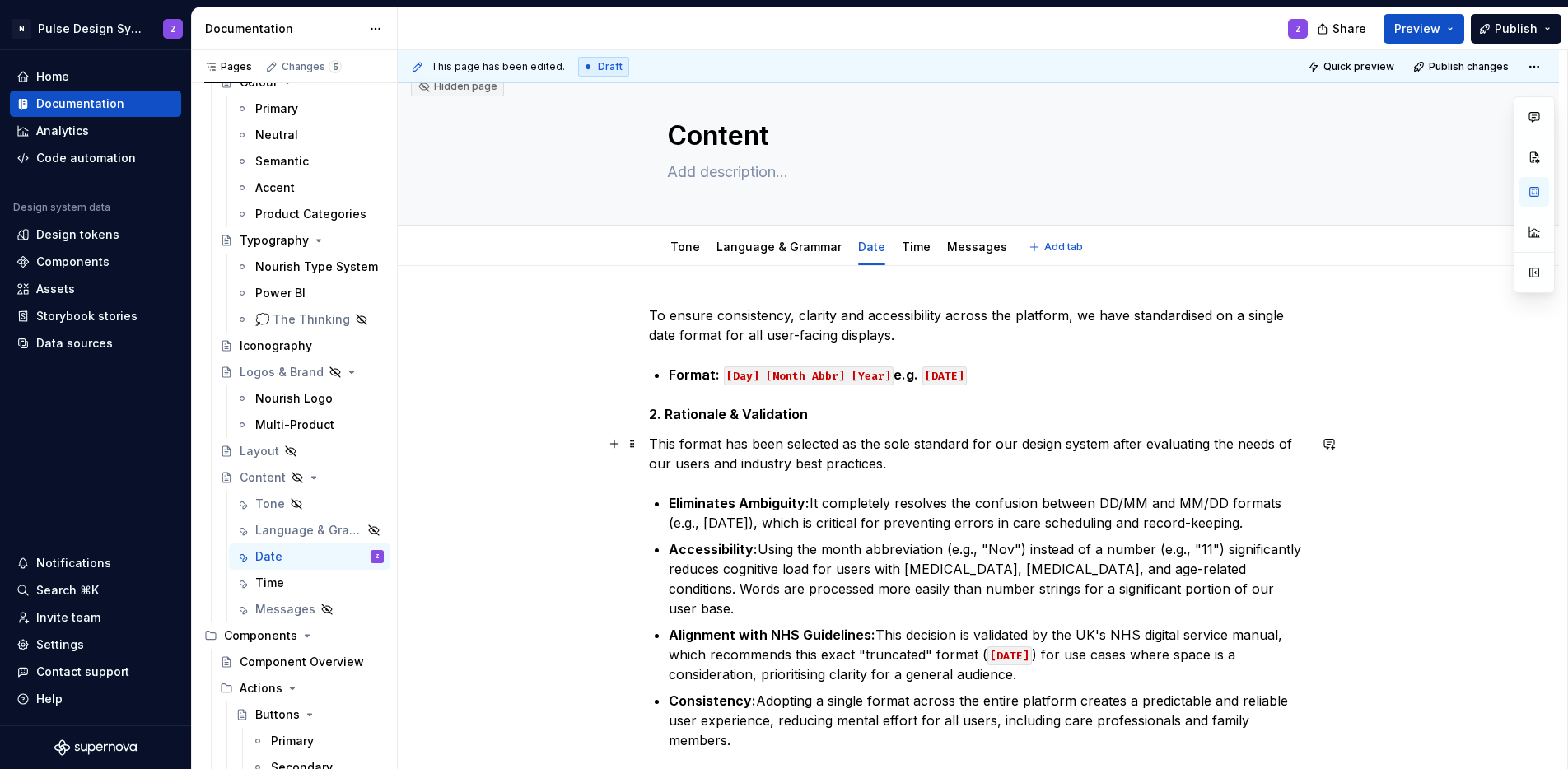
scroll to position [29, 0]
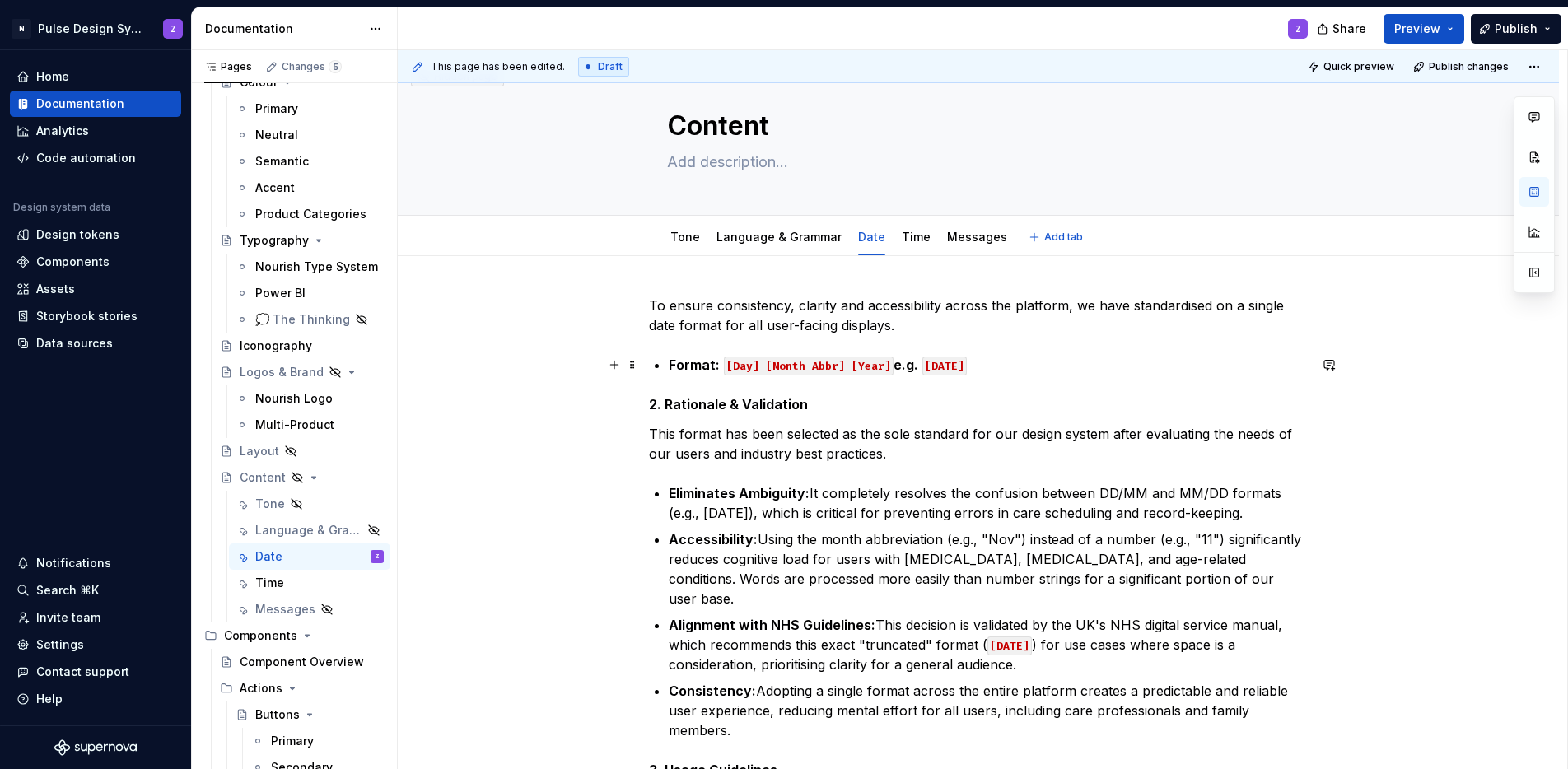
click at [670, 360] on strong "Format:" at bounding box center [694, 364] width 51 height 16
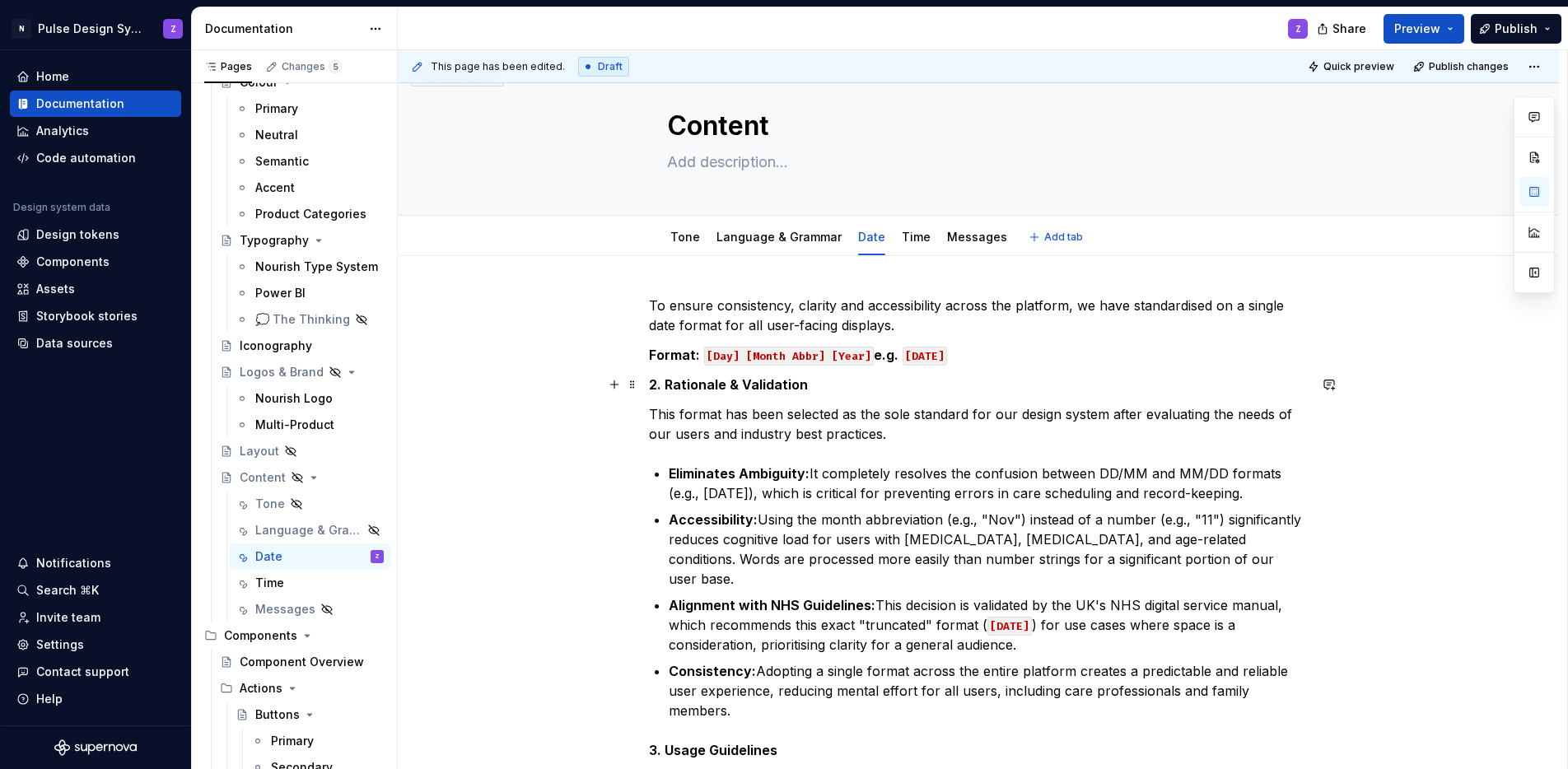
click at [665, 386] on strong "2. Rationale & Validation" at bounding box center [728, 384] width 159 height 16
click at [735, 441] on p "This format has been selected as the sole standard for our design system after …" at bounding box center [978, 424] width 659 height 39
click at [636, 347] on span at bounding box center [632, 354] width 13 height 23
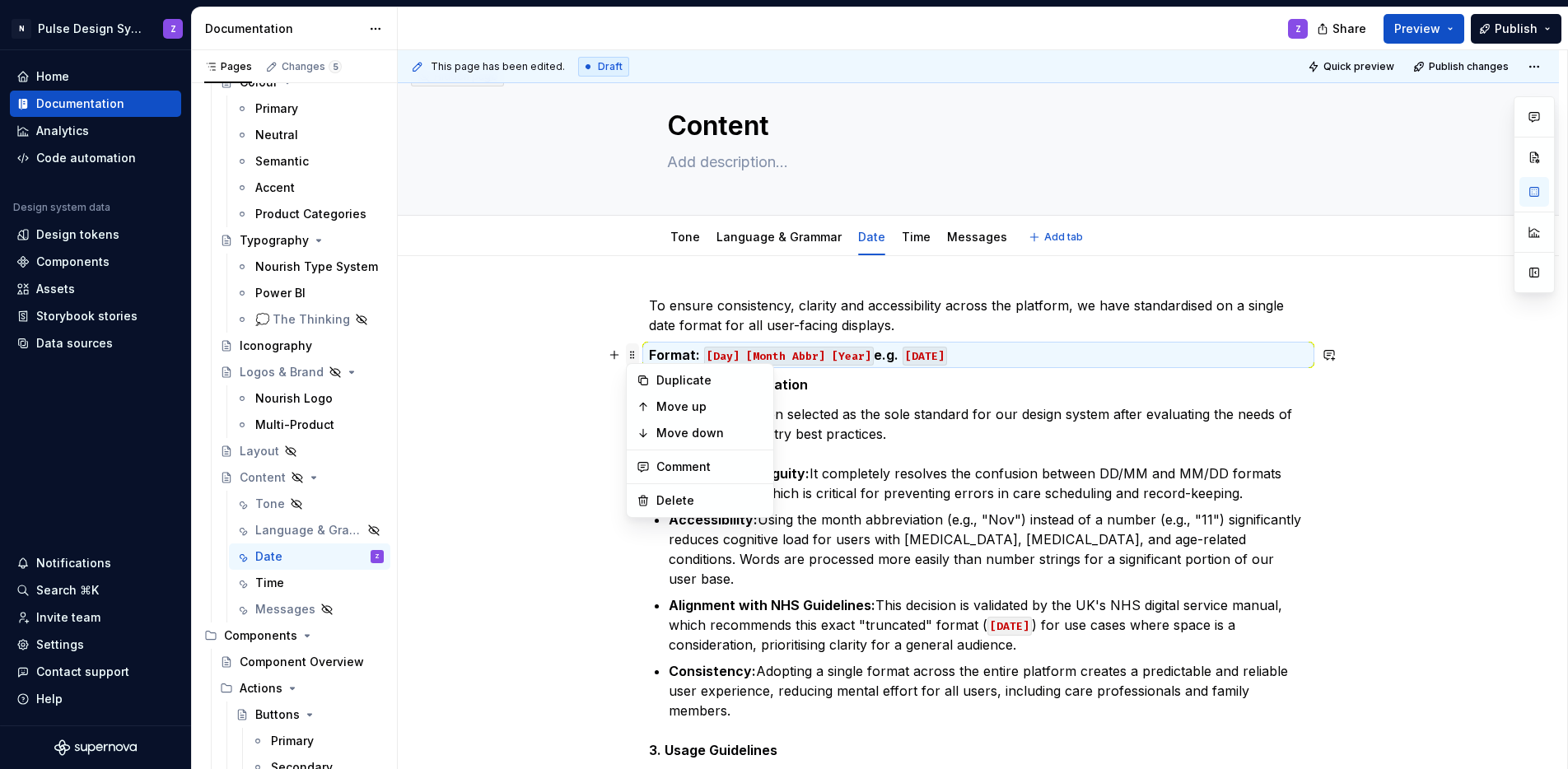
click at [634, 346] on span at bounding box center [632, 354] width 13 height 23
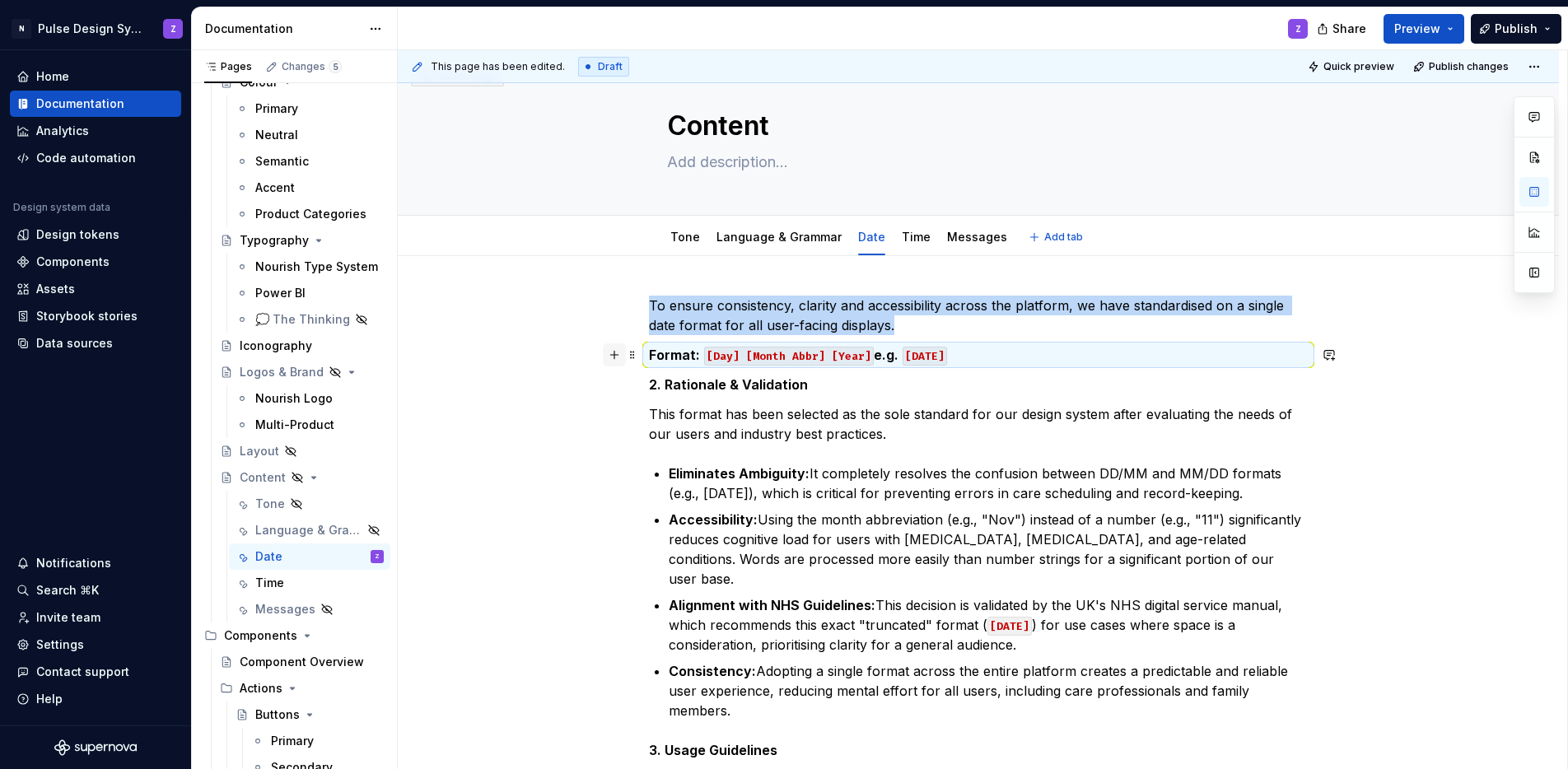
click at [617, 350] on button "button" at bounding box center [614, 354] width 23 height 23
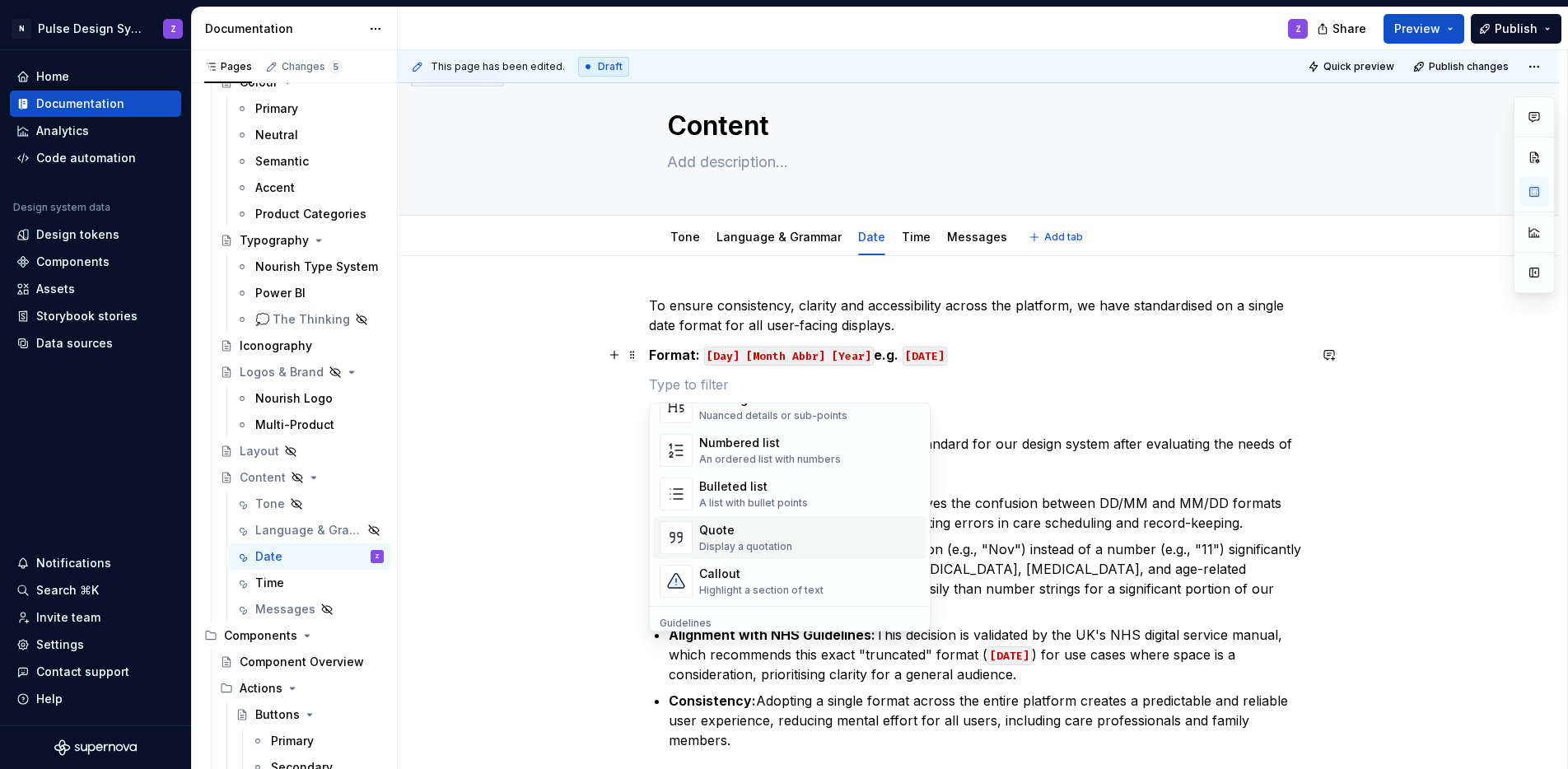
scroll to position [270, 0]
click at [787, 576] on div "Highlight a section of text" at bounding box center [761, 583] width 124 height 13
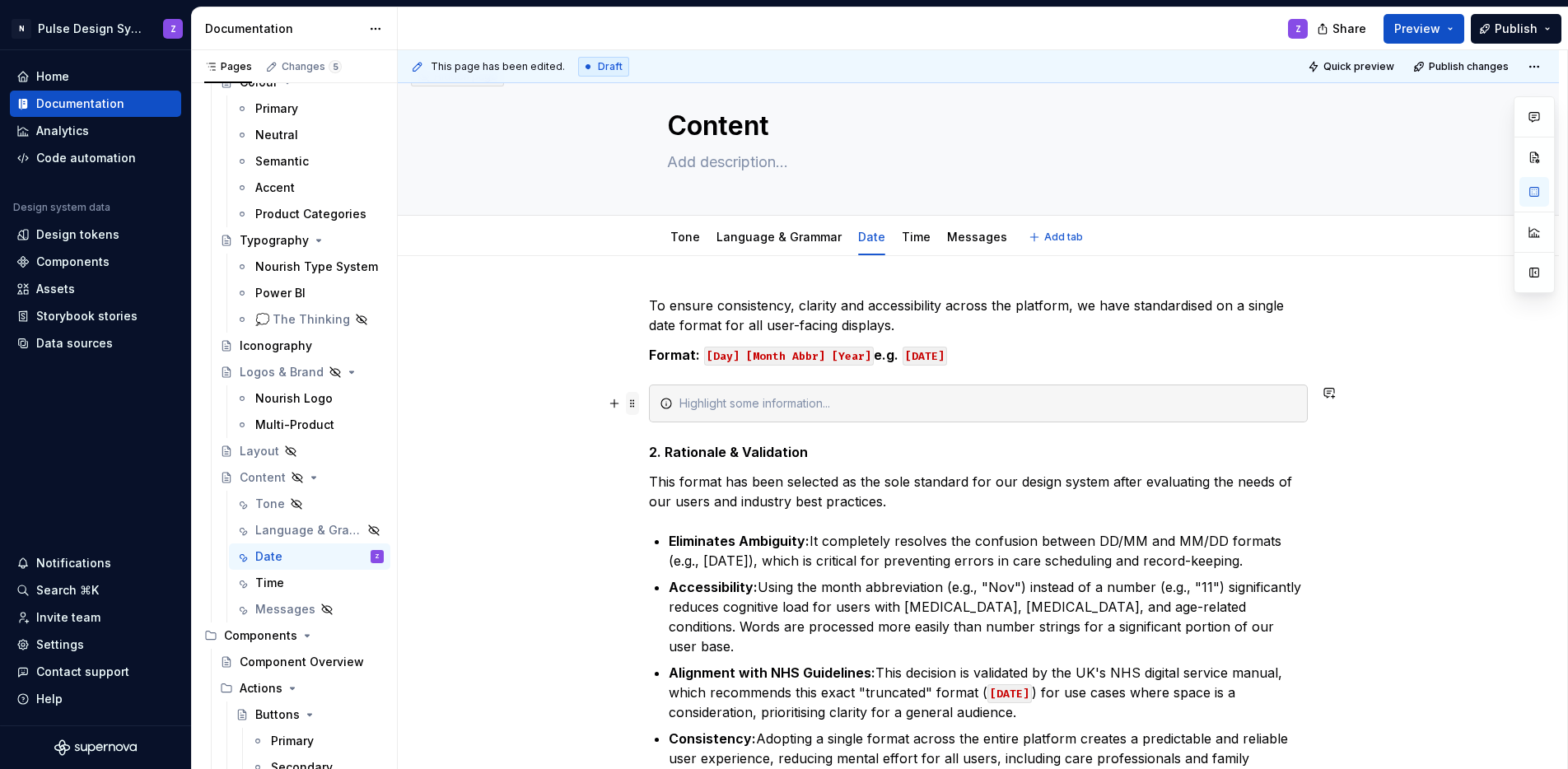
click at [637, 401] on span at bounding box center [632, 403] width 13 height 23
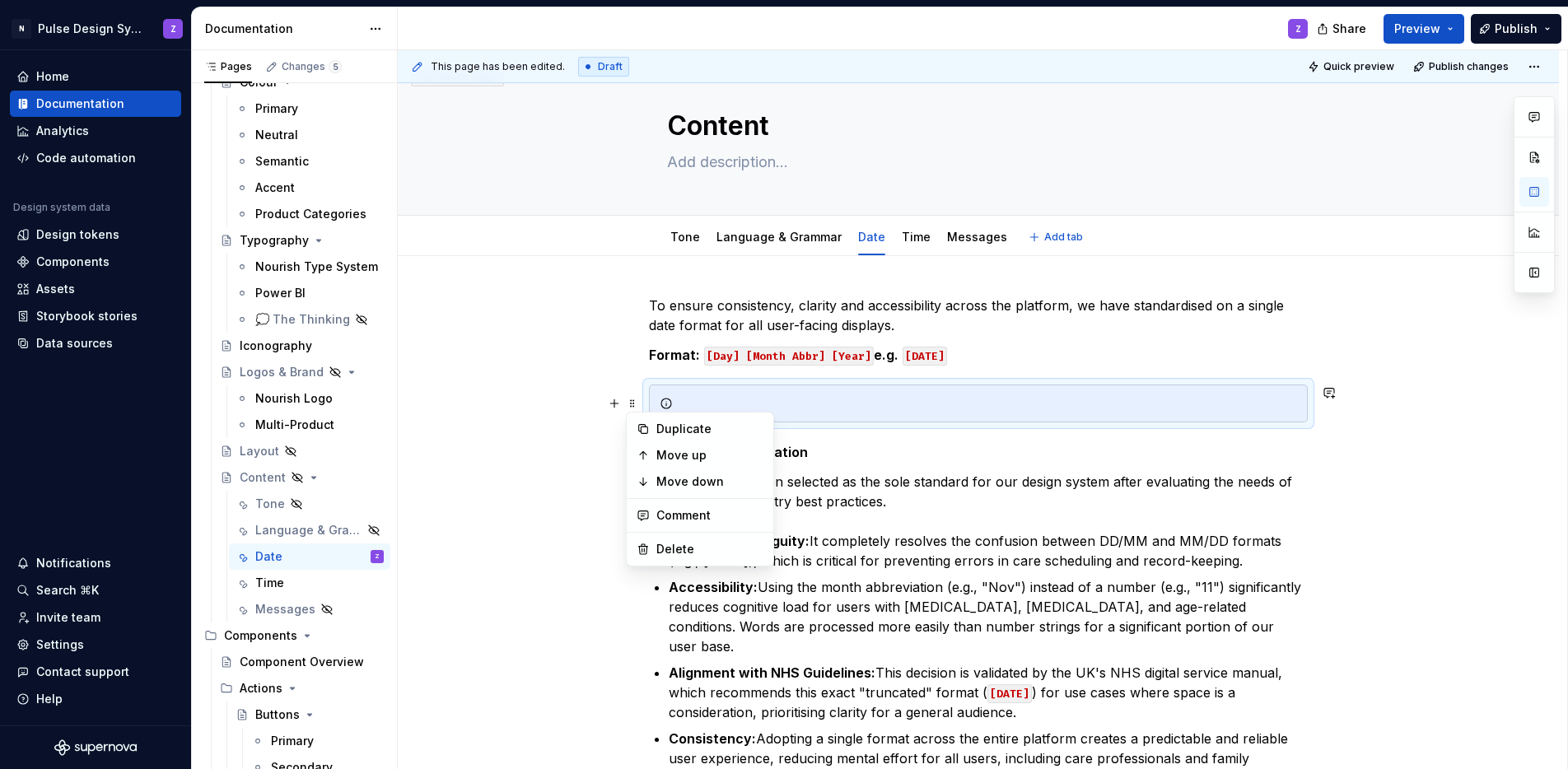
click at [926, 475] on p "This format has been selected as the sole standard for our design system after …" at bounding box center [978, 491] width 659 height 39
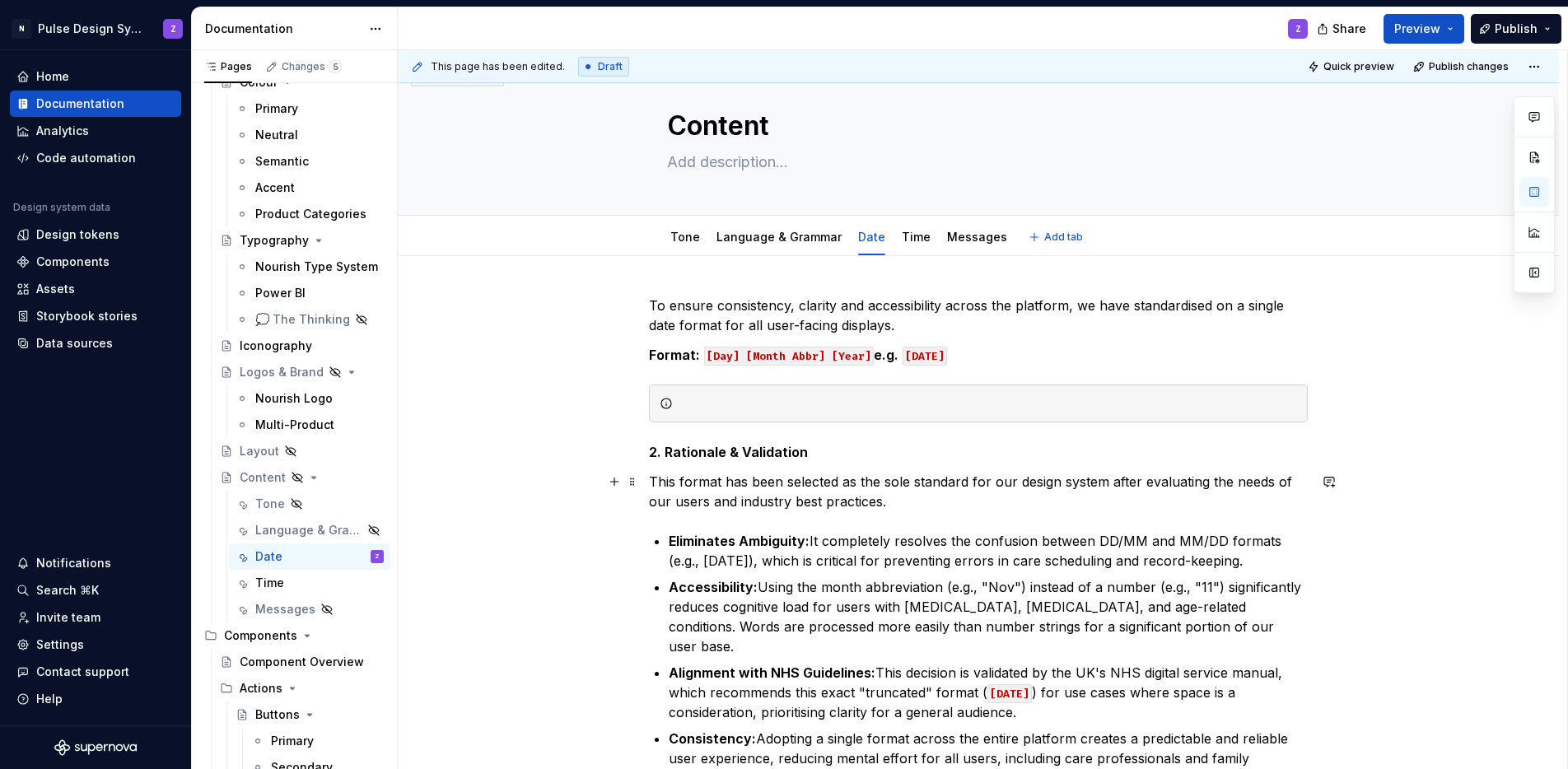
scroll to position [33, 0]
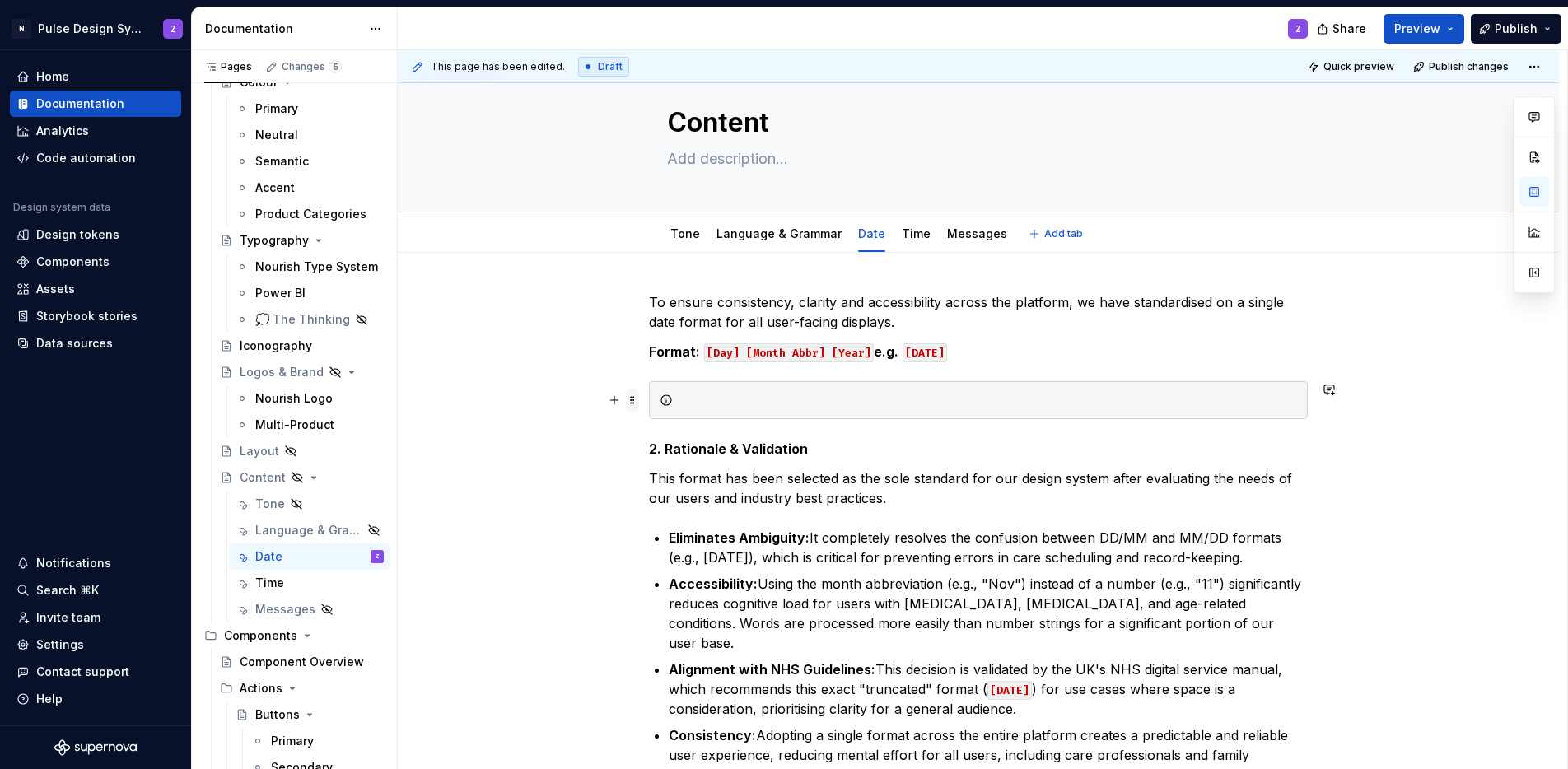
click at [636, 399] on span at bounding box center [632, 399] width 13 height 23
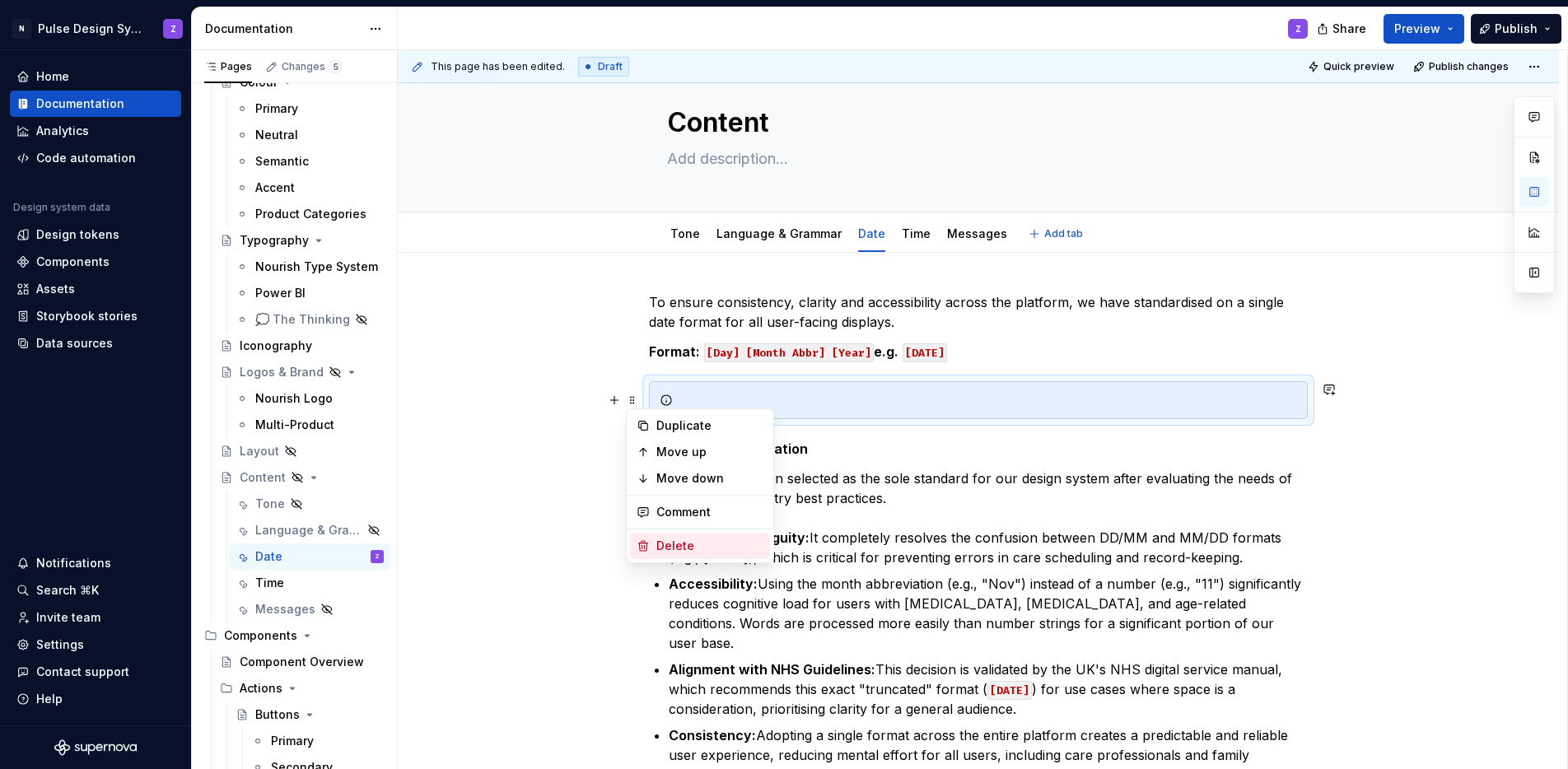
click at [671, 538] on div "Delete" at bounding box center [709, 546] width 107 height 16
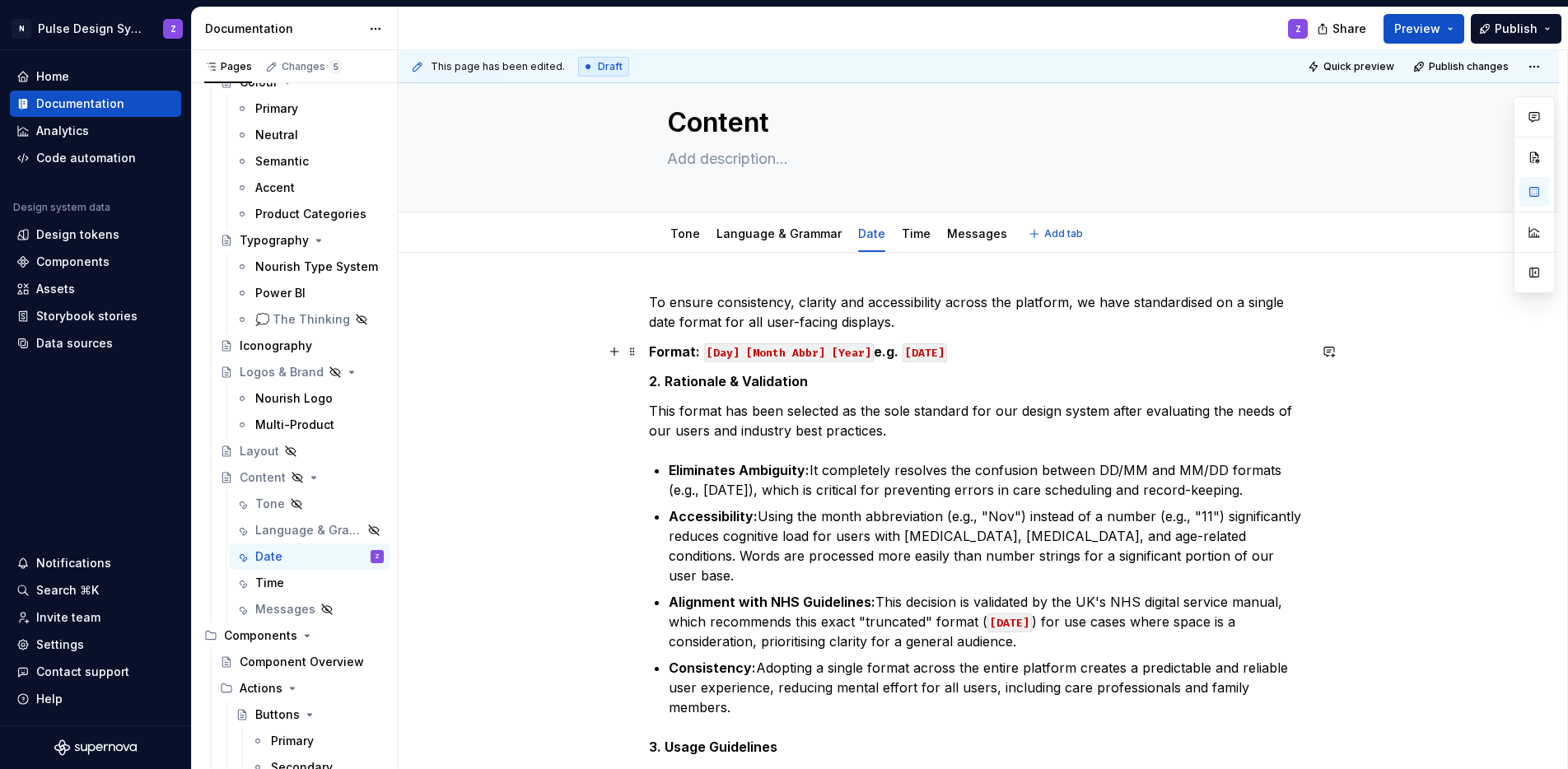
click at [1027, 352] on p "Format: [Day] [Month Abbr] [Year] e.g. [DATE]" at bounding box center [978, 352] width 659 height 20
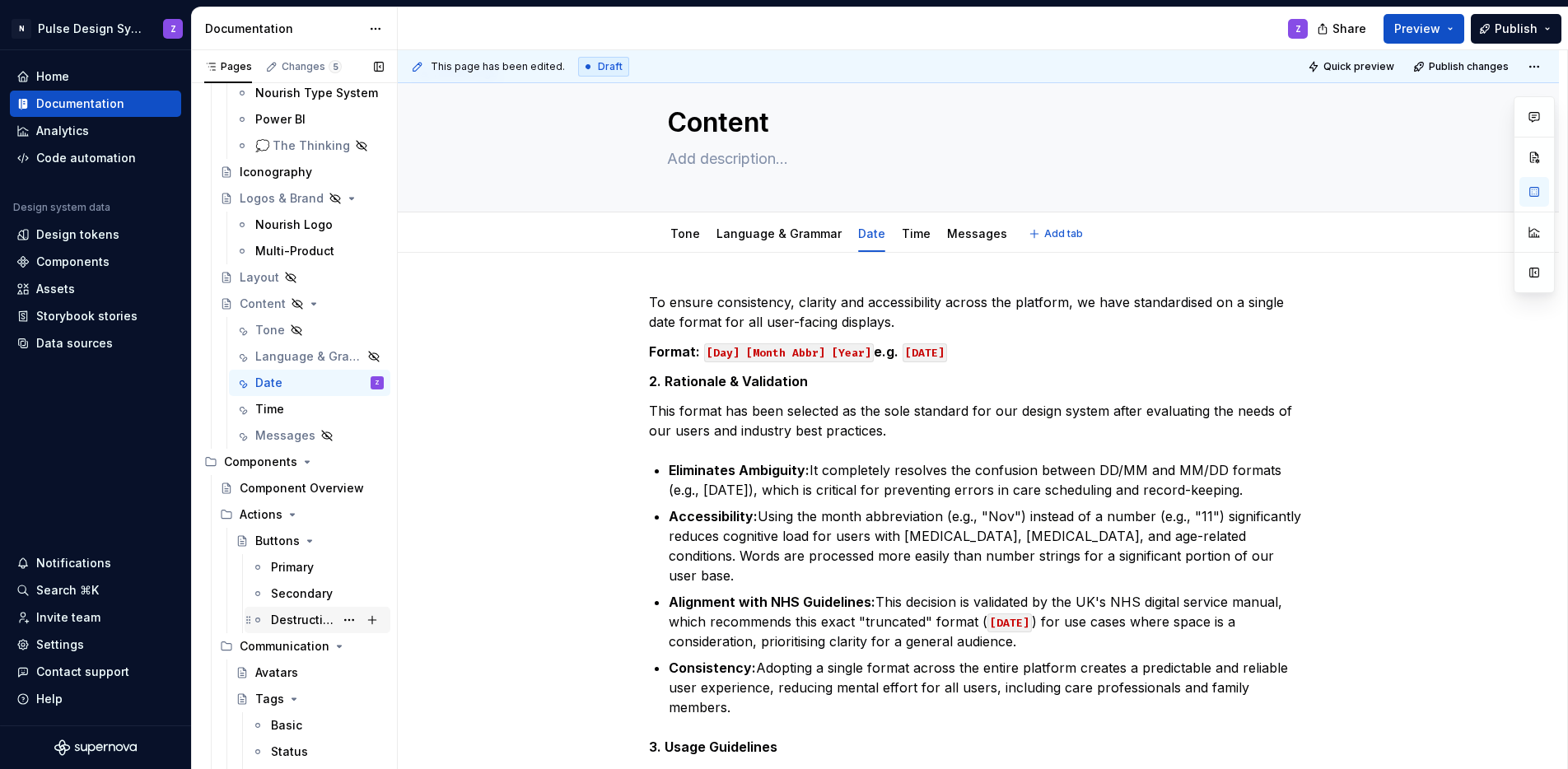
scroll to position [458, 0]
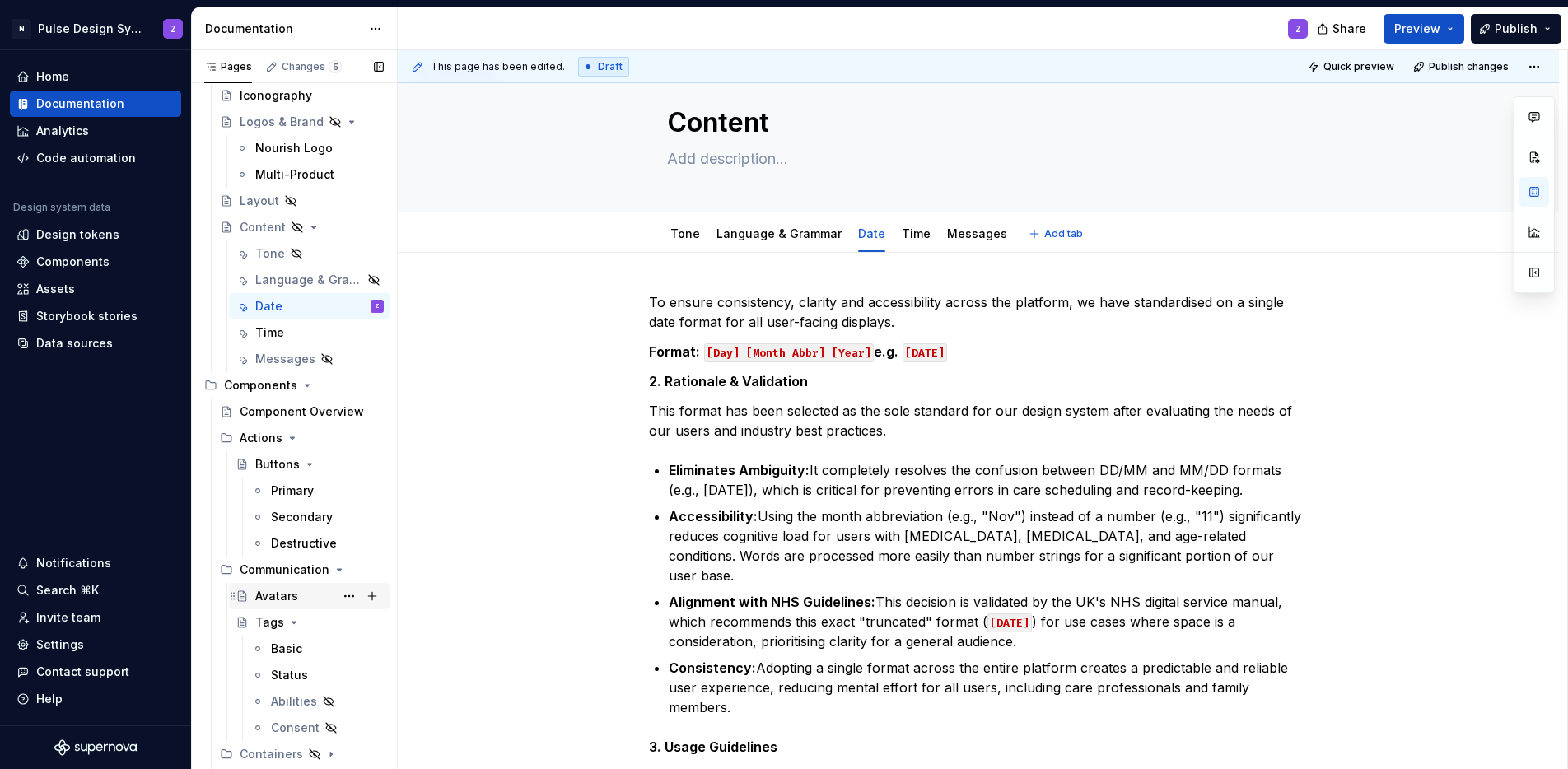
click at [280, 600] on div "Avatars" at bounding box center [276, 596] width 43 height 16
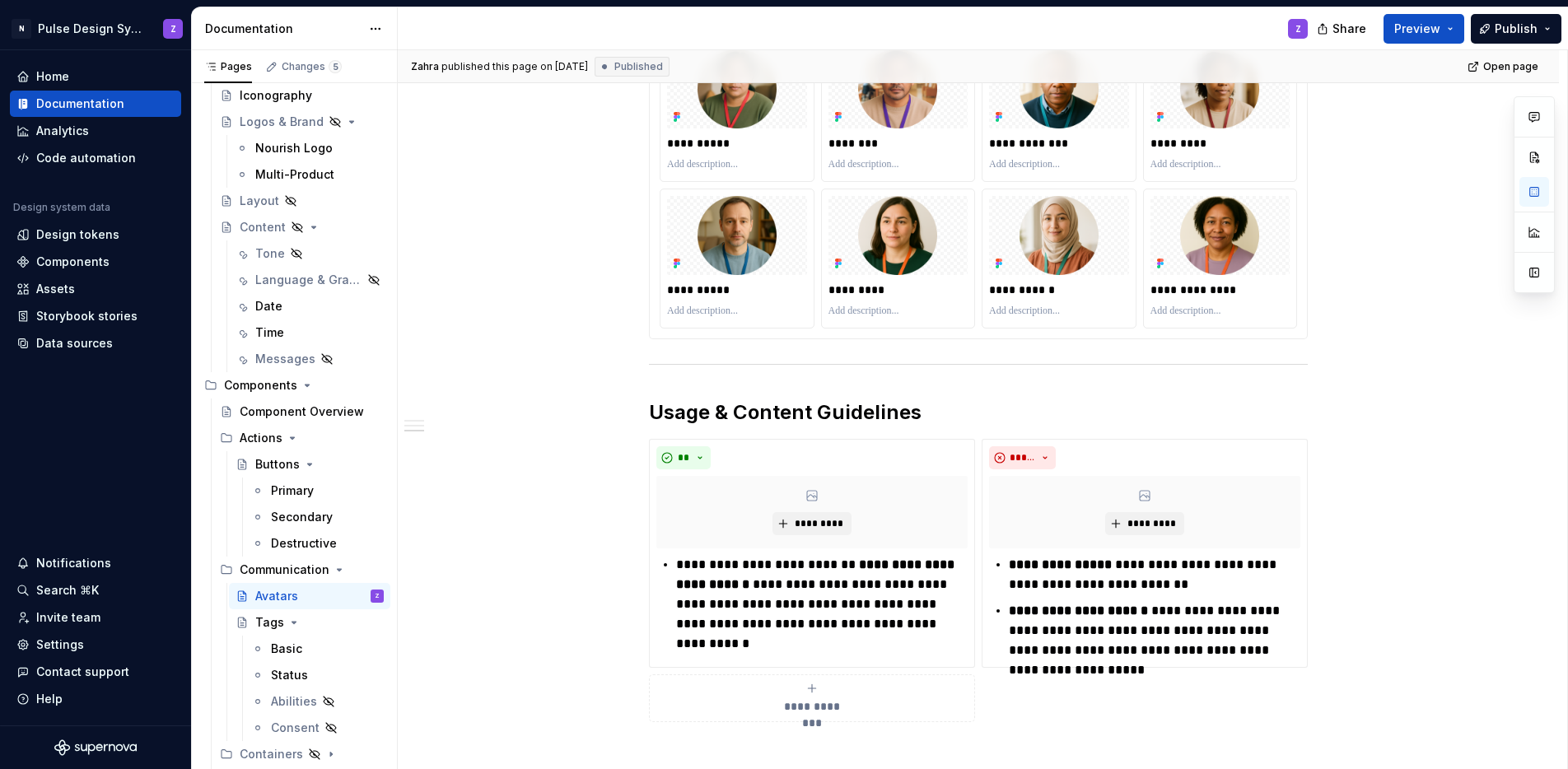
scroll to position [1206, 0]
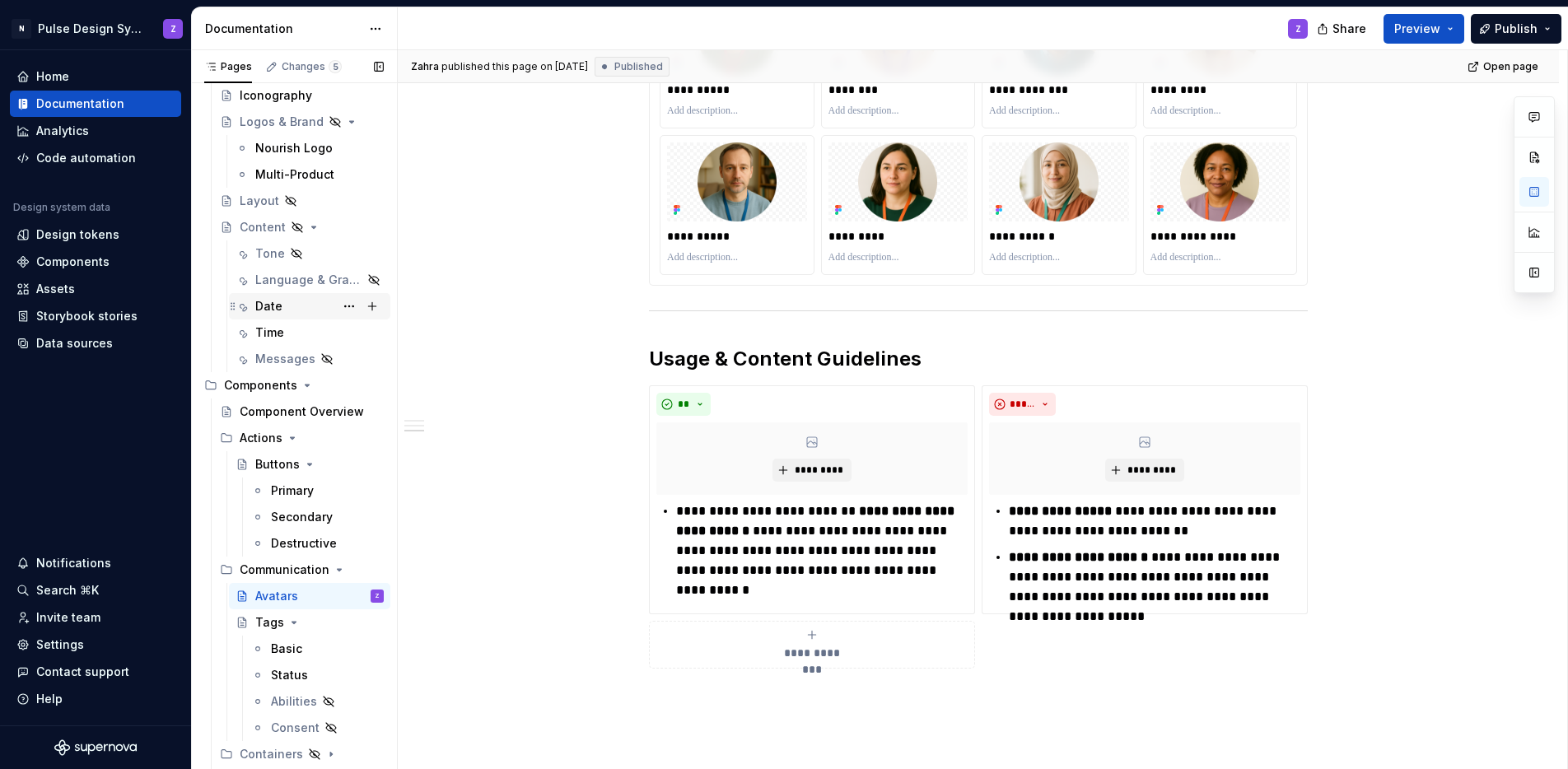
click at [264, 313] on div "Date" at bounding box center [269, 306] width 27 height 16
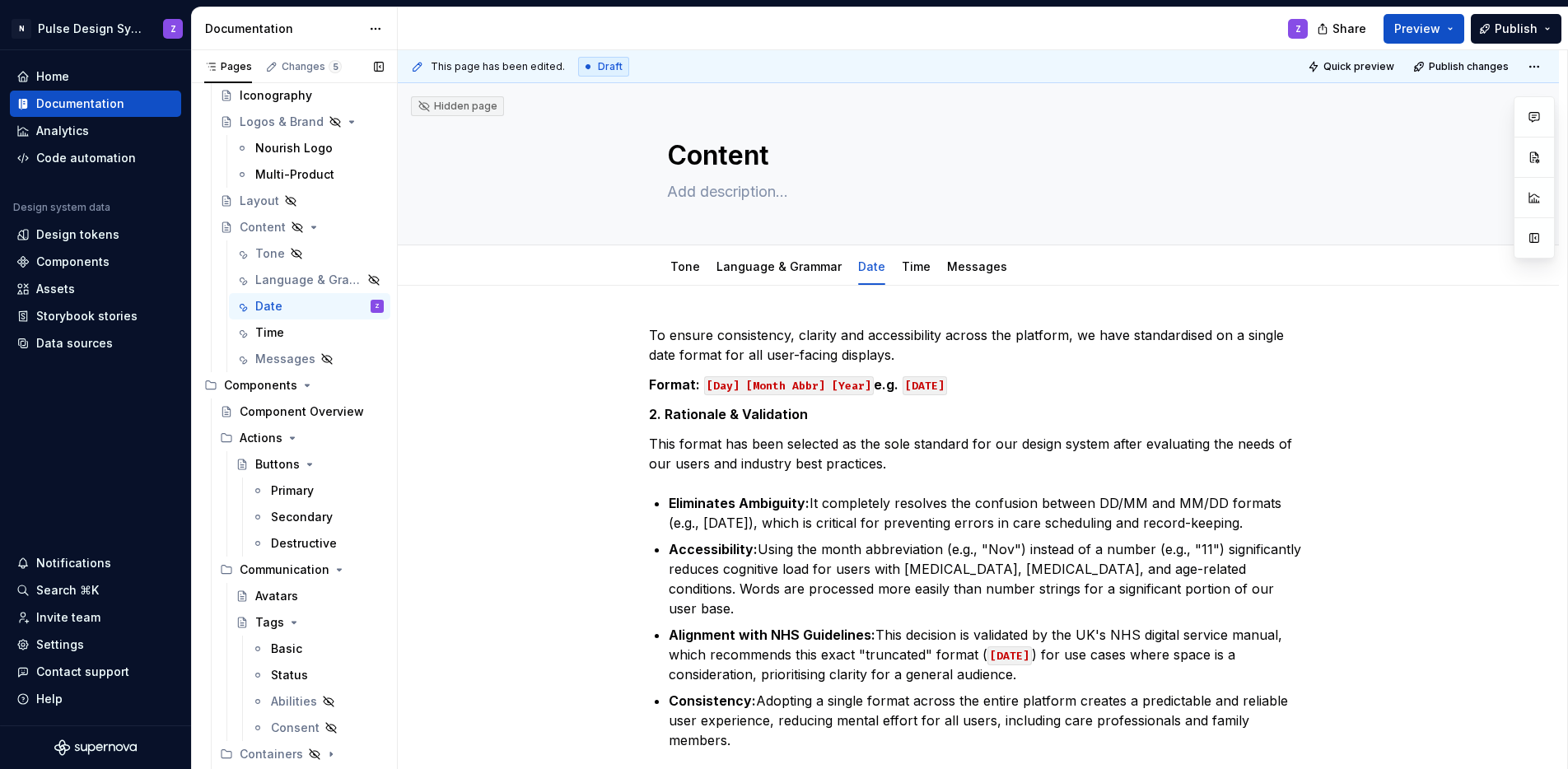
click at [0, 0] on button "Page tree" at bounding box center [0, 0] width 0 height 0
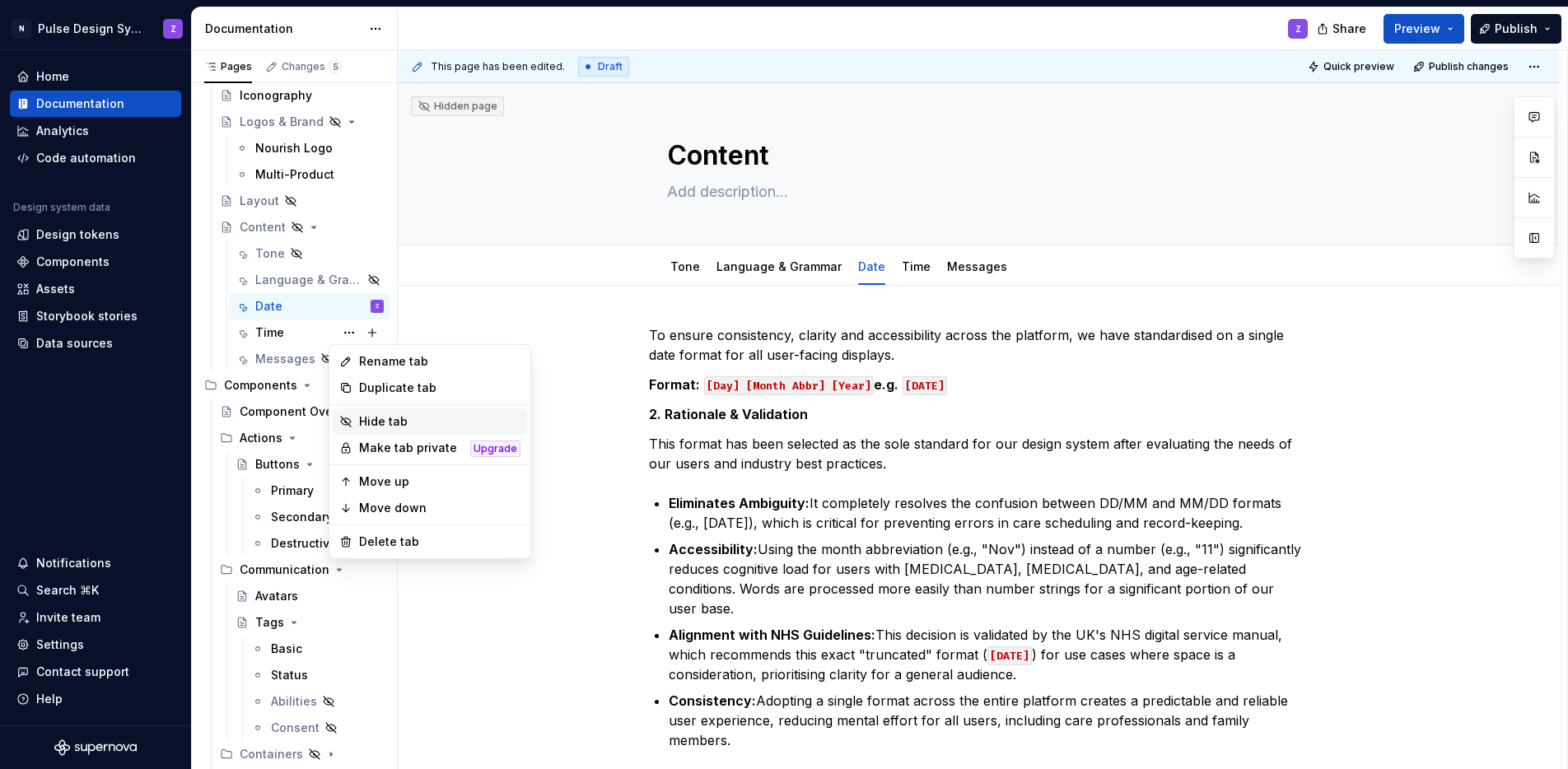
click at [374, 414] on div "Hide tab" at bounding box center [440, 422] width 162 height 16
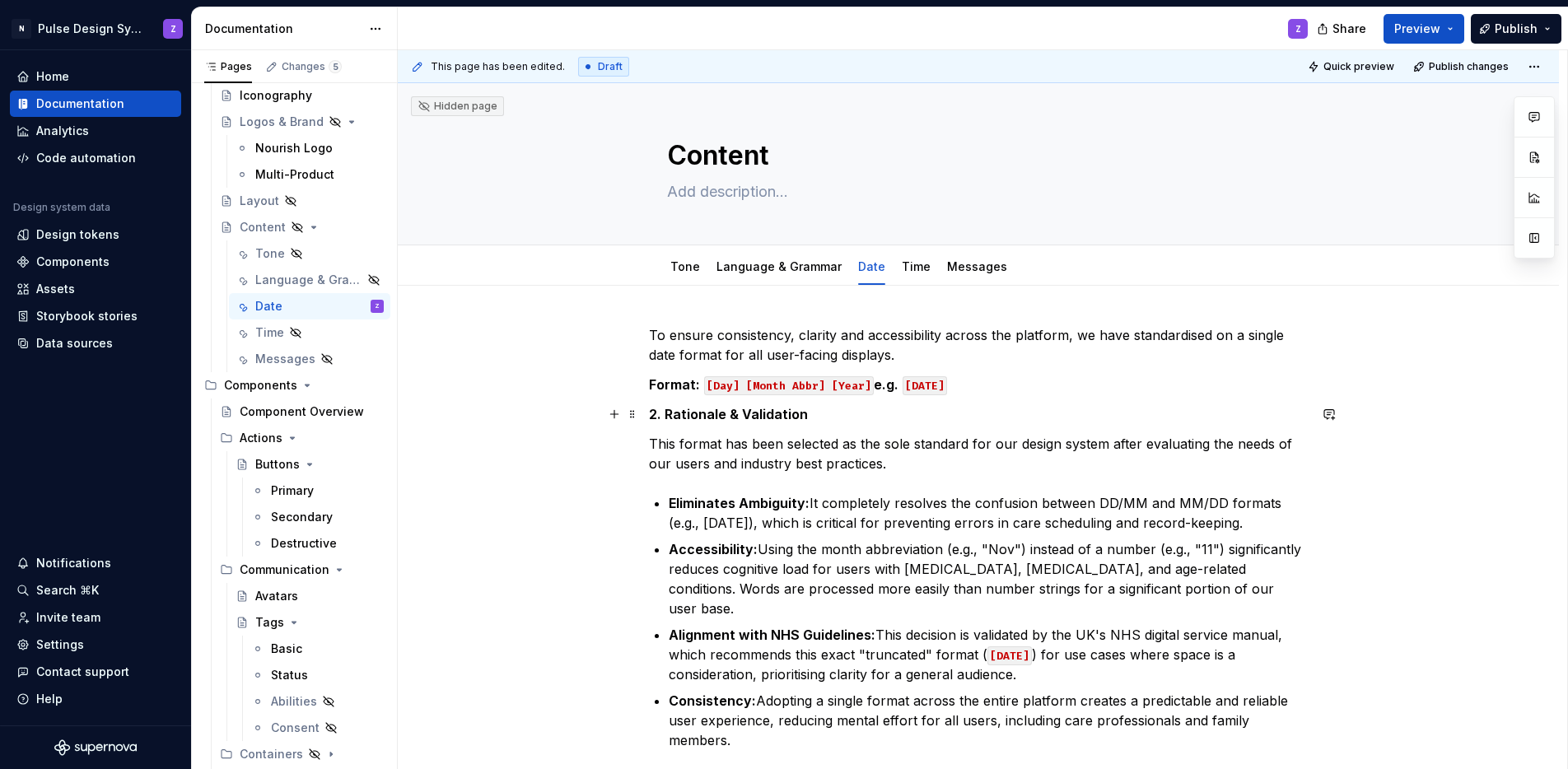
type textarea "*"
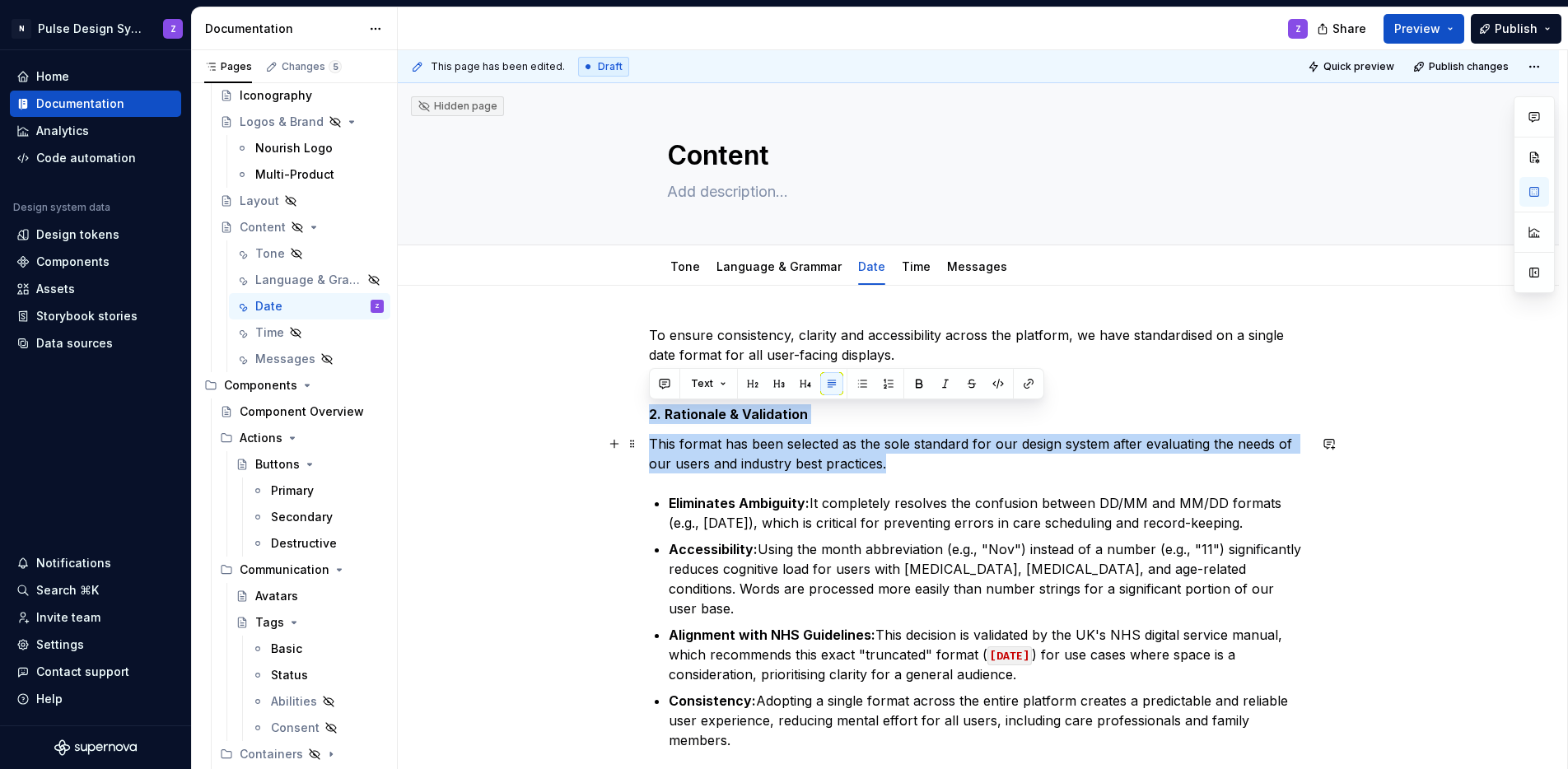
drag, startPoint x: 649, startPoint y: 414, endPoint x: 891, endPoint y: 468, distance: 248.0
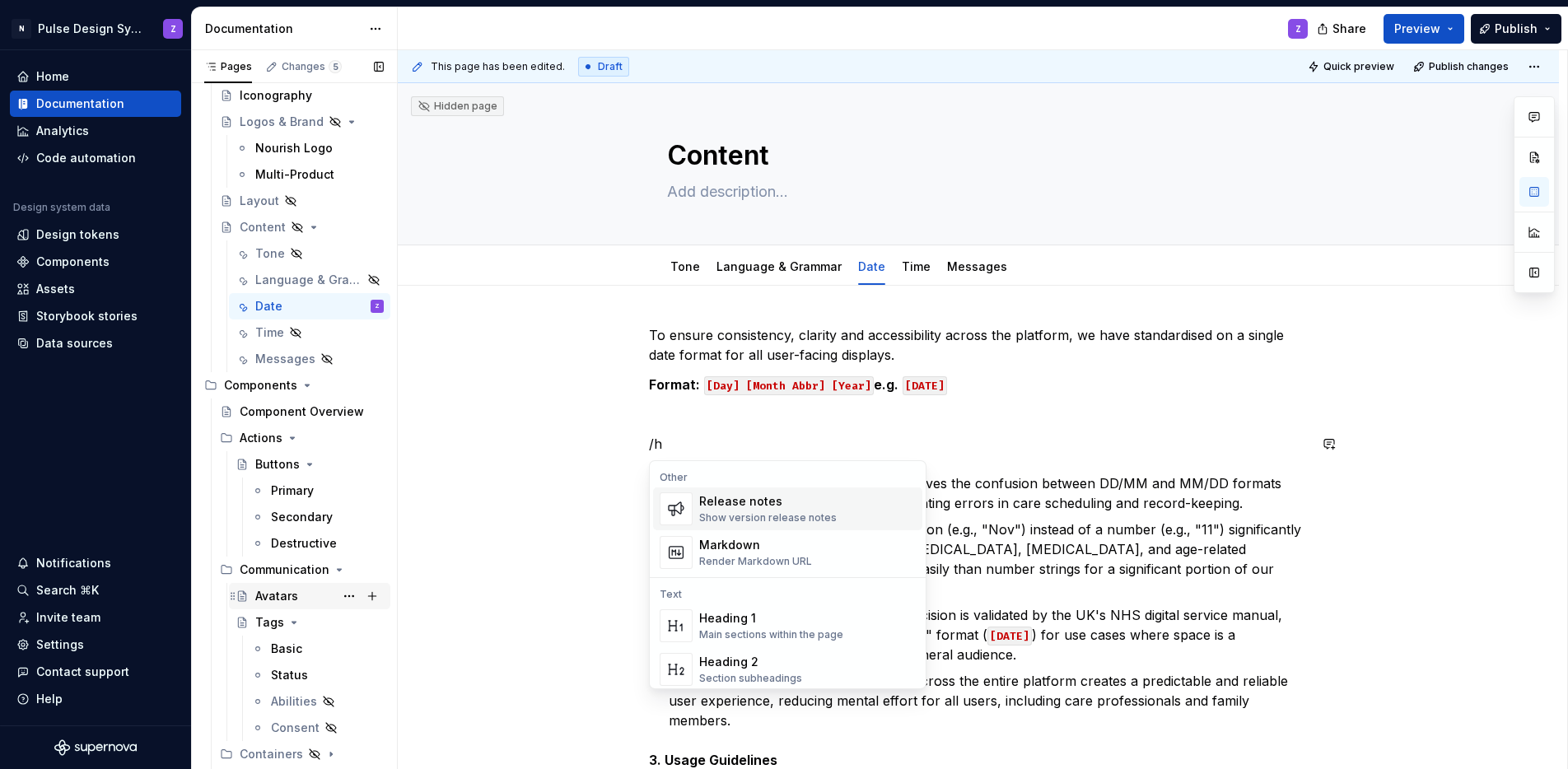
click at [271, 597] on div "Avatars" at bounding box center [276, 596] width 43 height 16
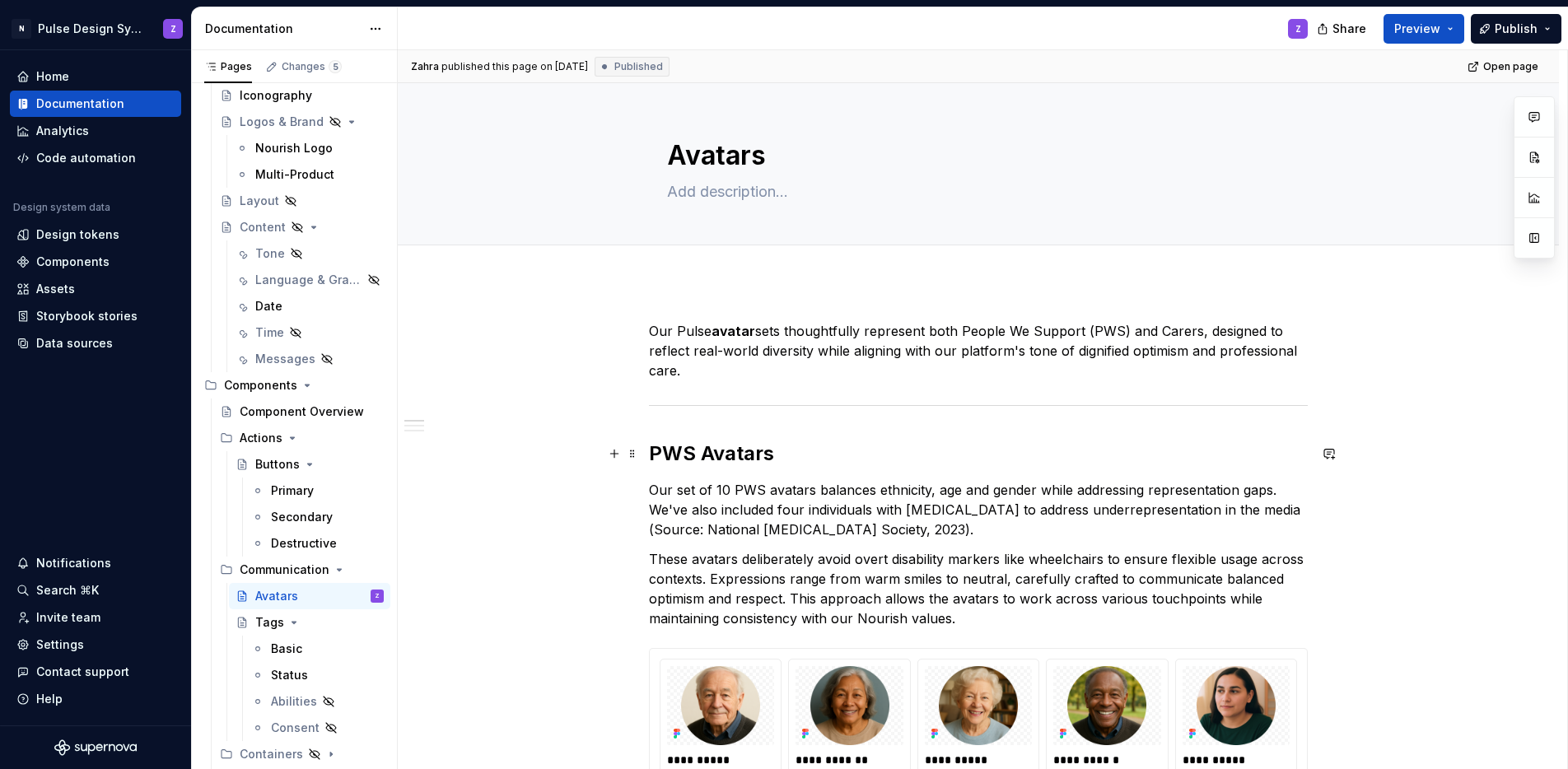
click at [705, 441] on h2 "PWS Avatars" at bounding box center [978, 453] width 659 height 26
click at [705, 456] on h2 "PWS Avatars" at bounding box center [978, 453] width 659 height 26
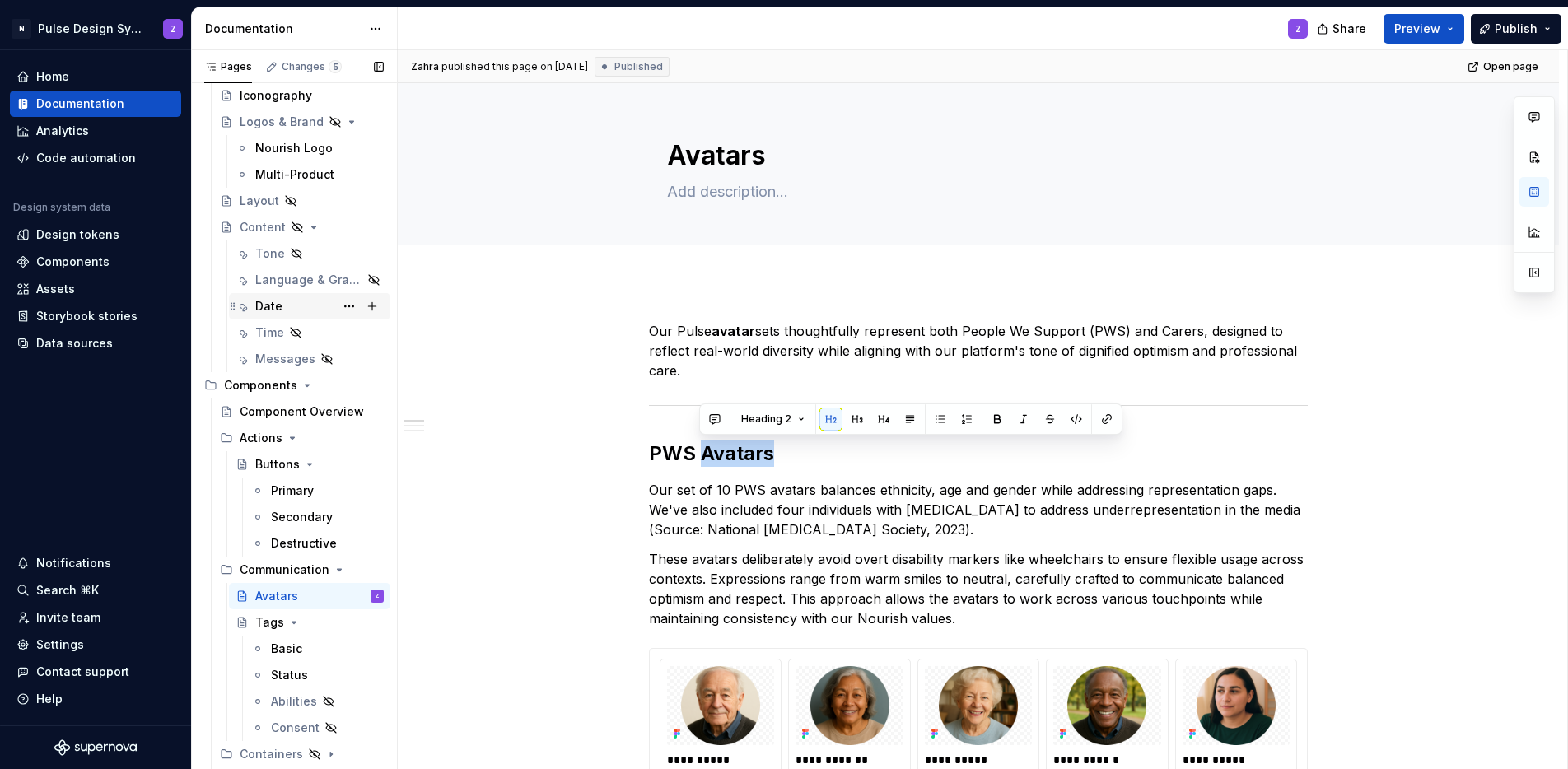
click at [260, 304] on div "Date" at bounding box center [269, 306] width 27 height 16
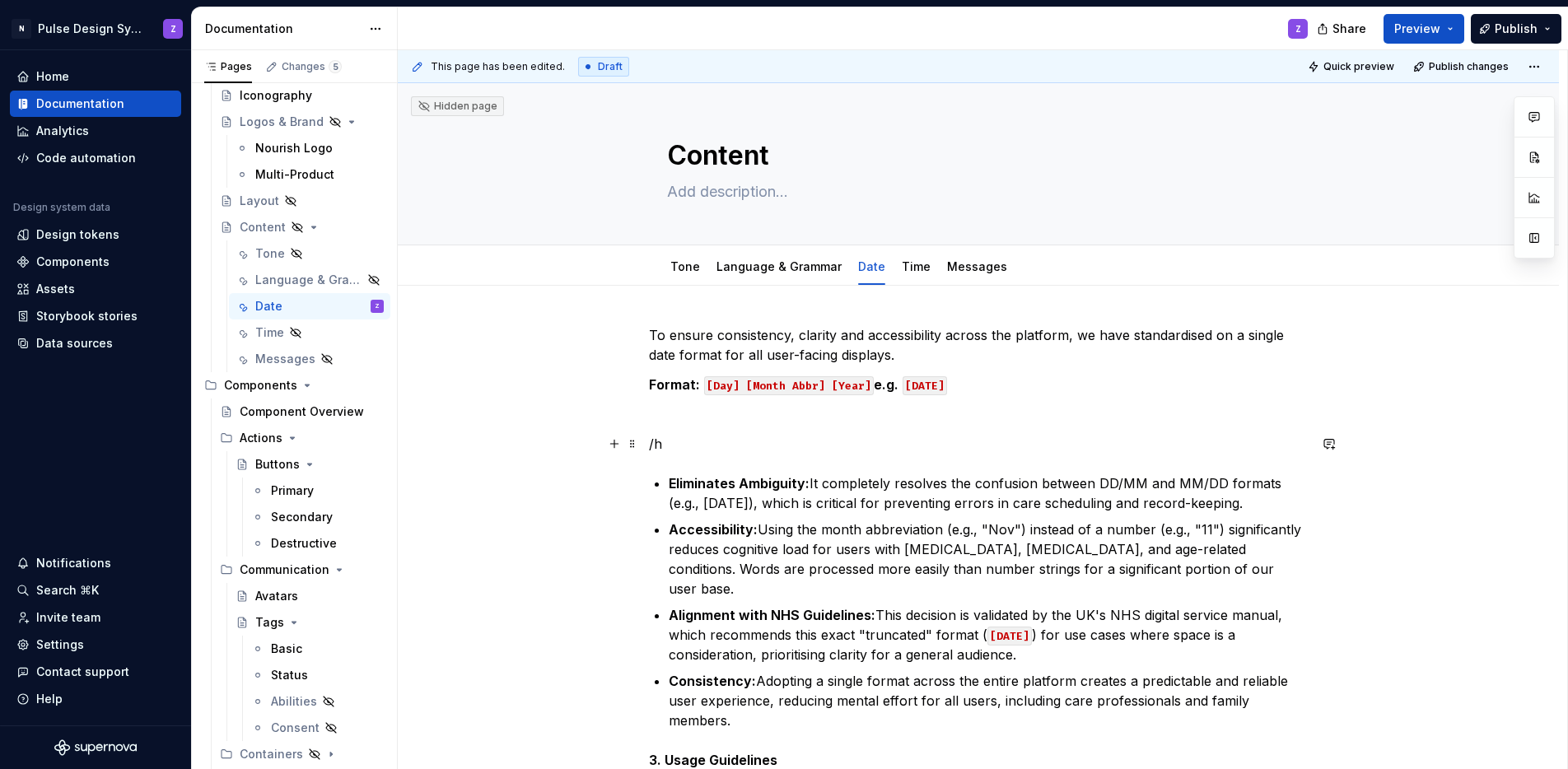
type textarea "*"
click at [681, 446] on p "/h" at bounding box center [978, 444] width 659 height 20
click at [699, 489] on span "Heading 2 Section subheadings" at bounding box center [780, 509] width 255 height 43
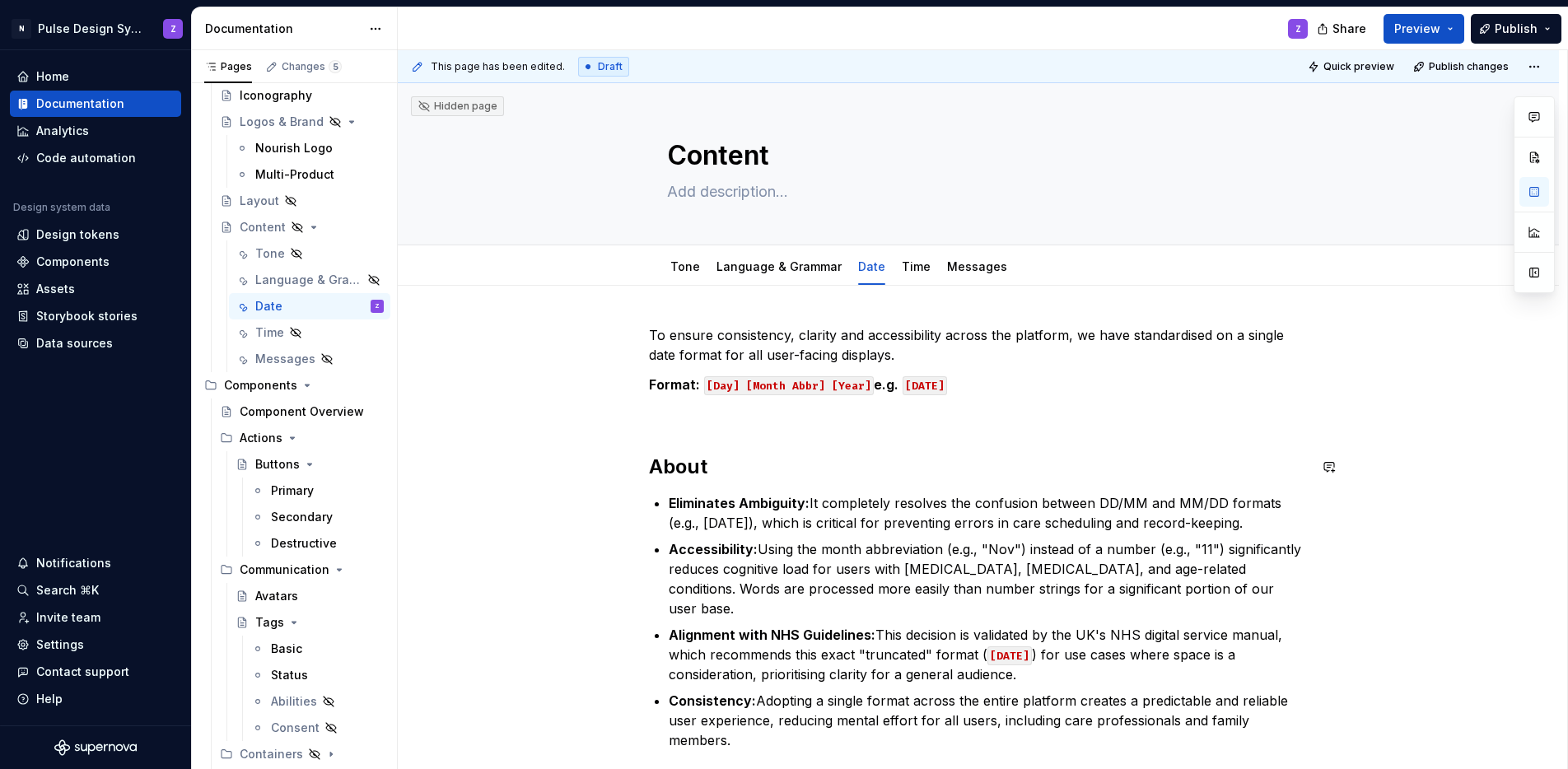
click at [672, 421] on p at bounding box center [978, 415] width 659 height 20
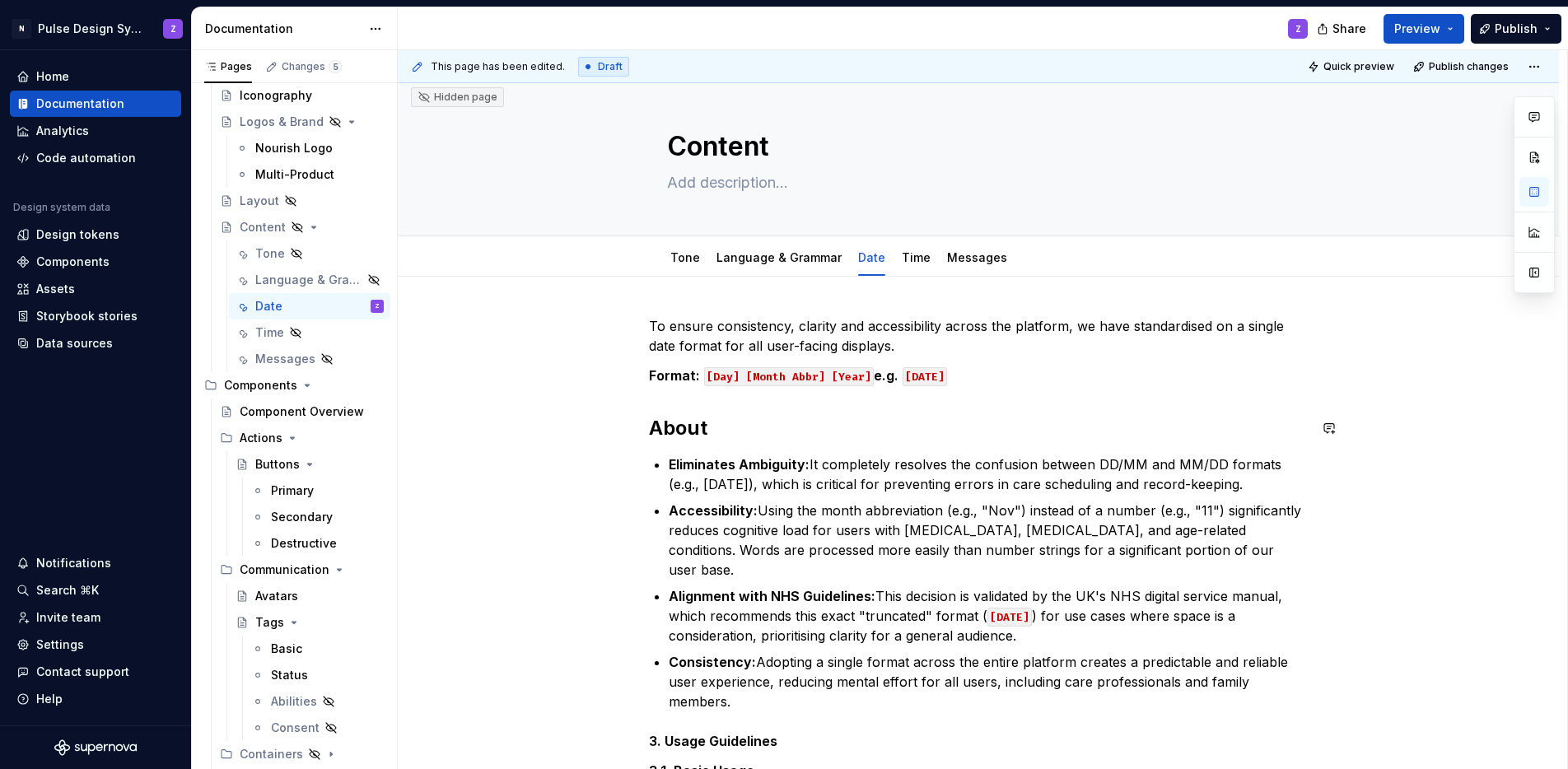
scroll to position [21, 0]
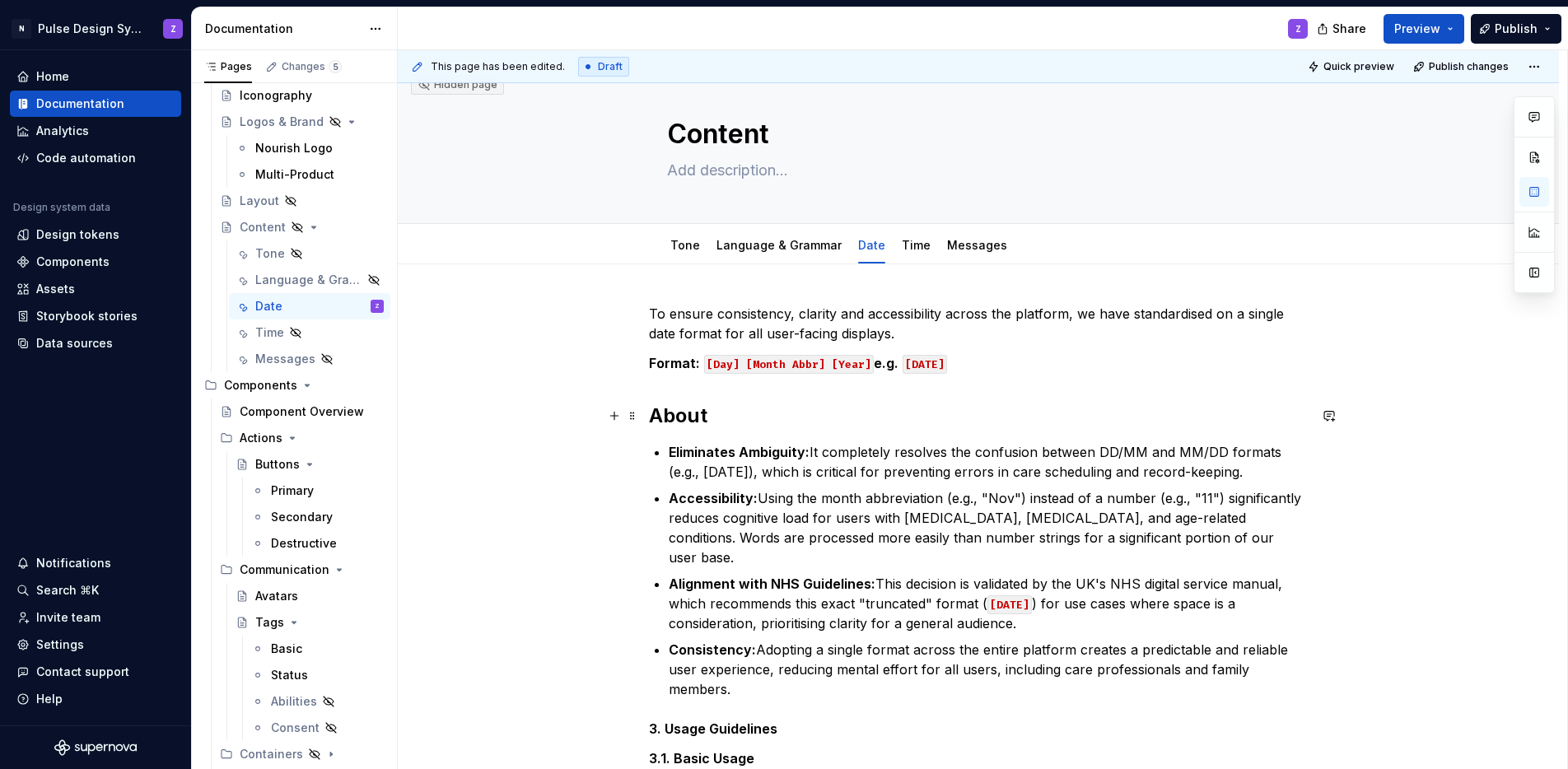
click at [722, 416] on h2 "About" at bounding box center [978, 416] width 659 height 26
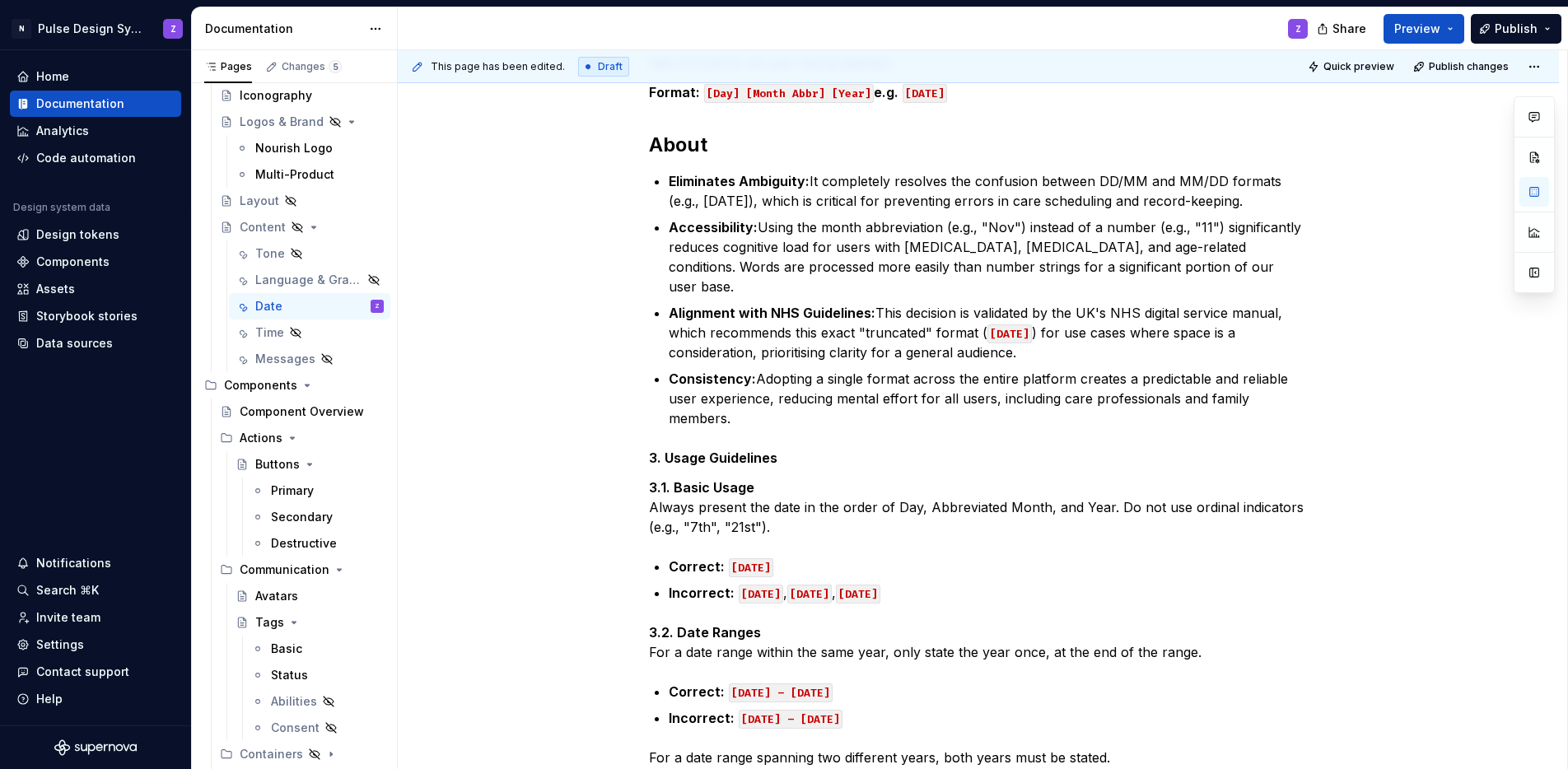
scroll to position [0, 0]
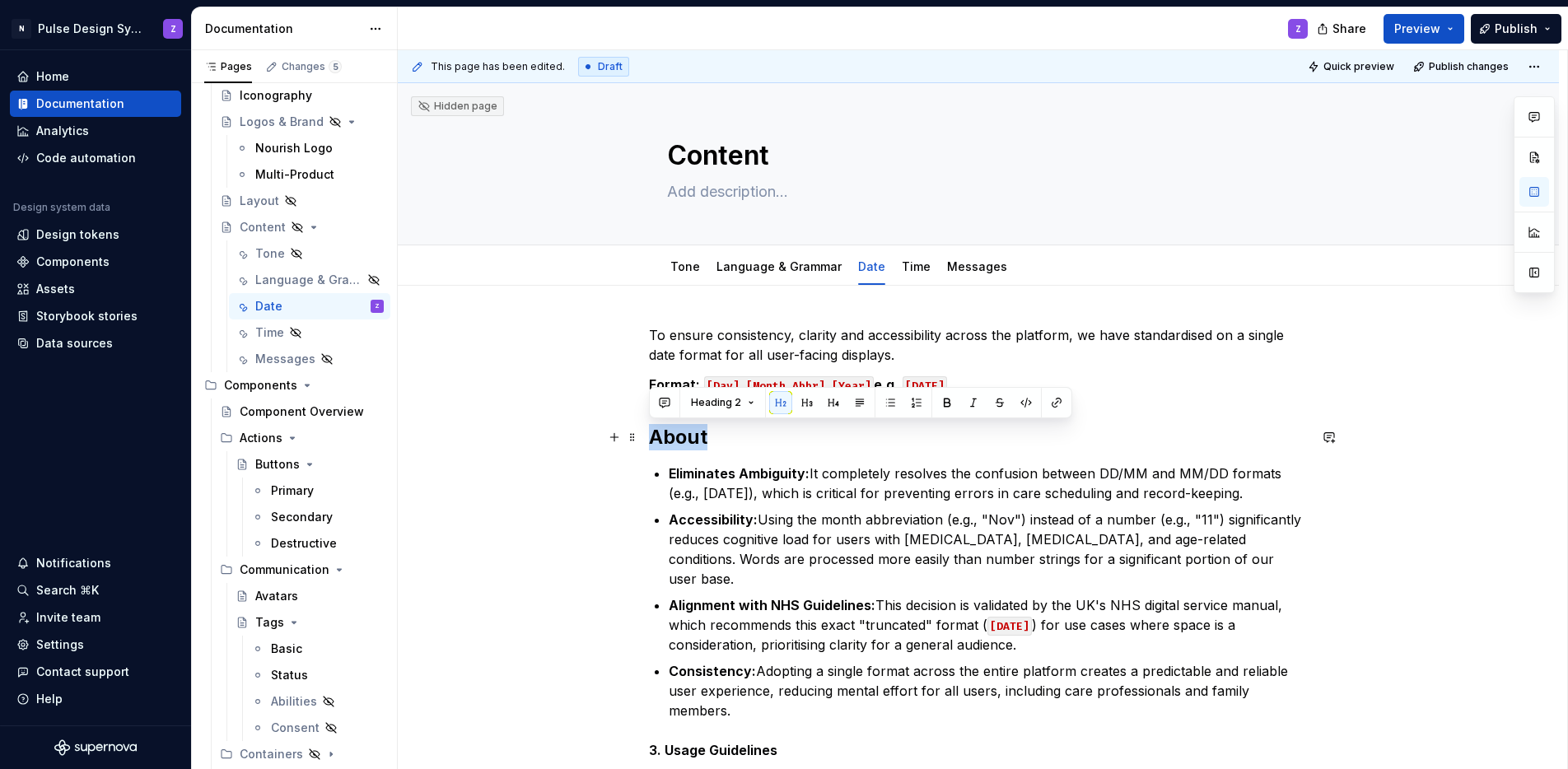
drag, startPoint x: 719, startPoint y: 439, endPoint x: 646, endPoint y: 429, distance: 73.7
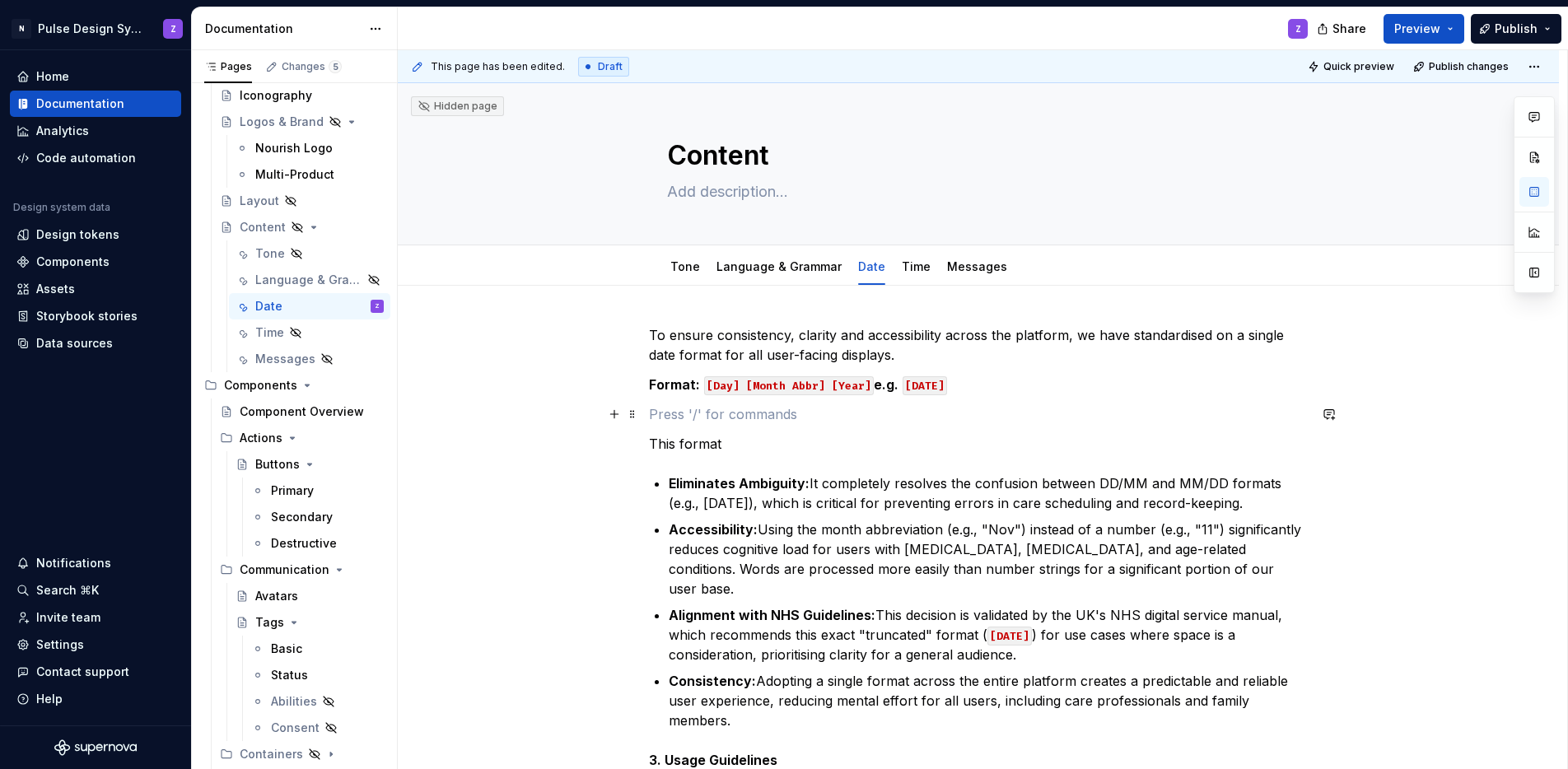
click at [669, 422] on p at bounding box center [978, 415] width 659 height 20
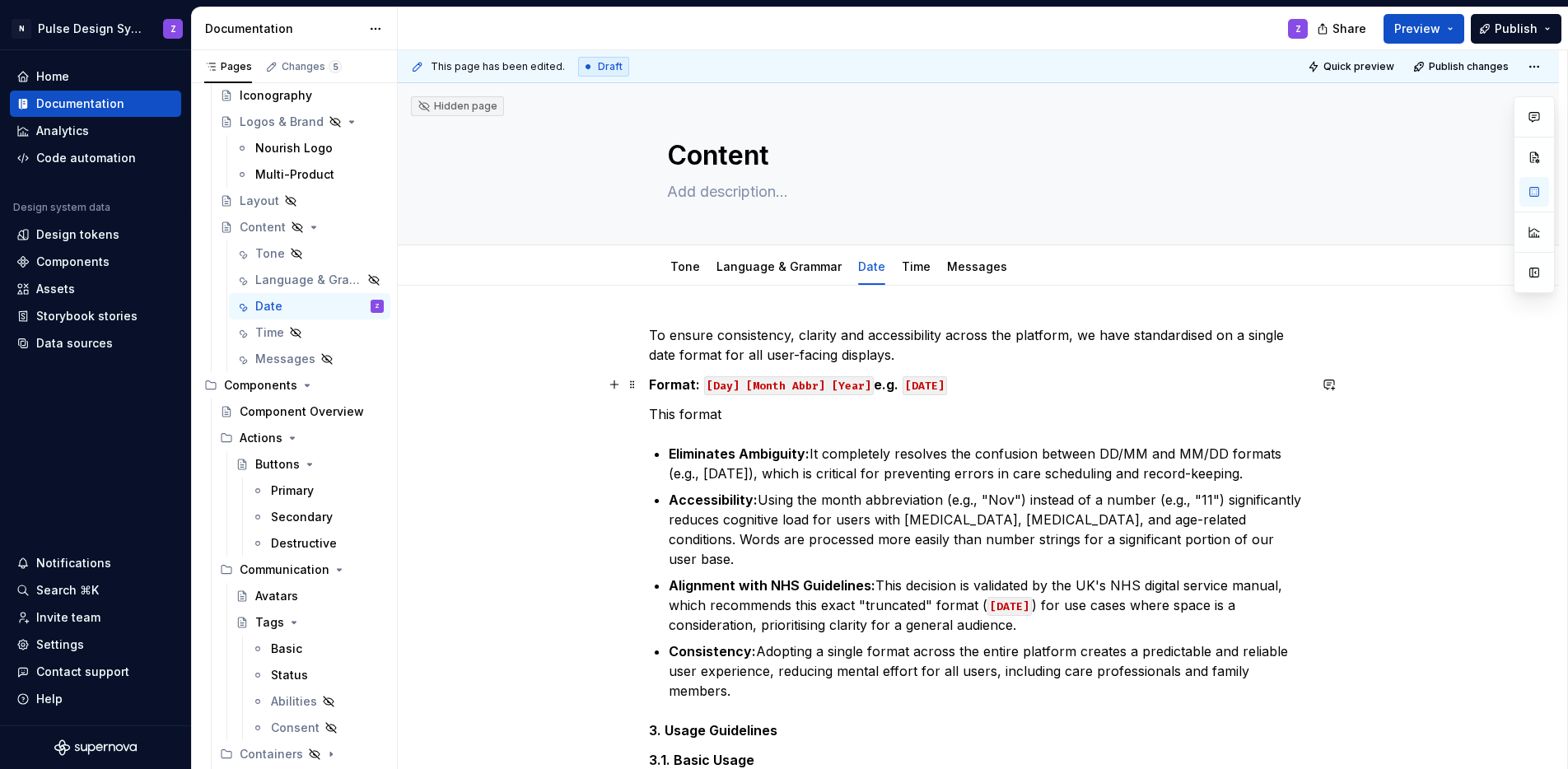
click at [650, 385] on strong "Format:" at bounding box center [674, 384] width 51 height 16
click at [636, 383] on span at bounding box center [632, 384] width 13 height 23
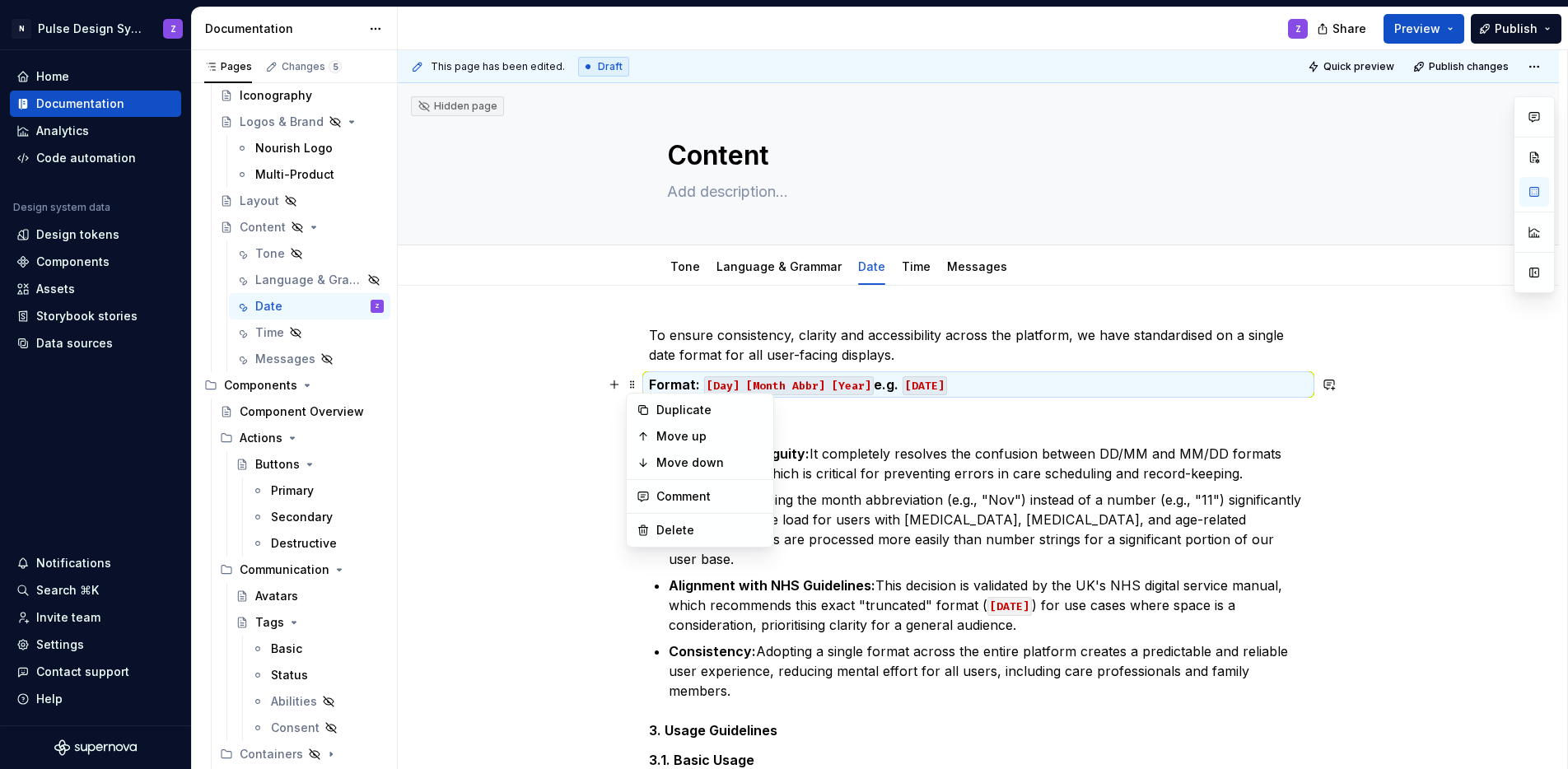
click at [996, 381] on p "Format: [Day] [Month Abbr] [Year] e.g. [DATE]" at bounding box center [978, 384] width 659 height 20
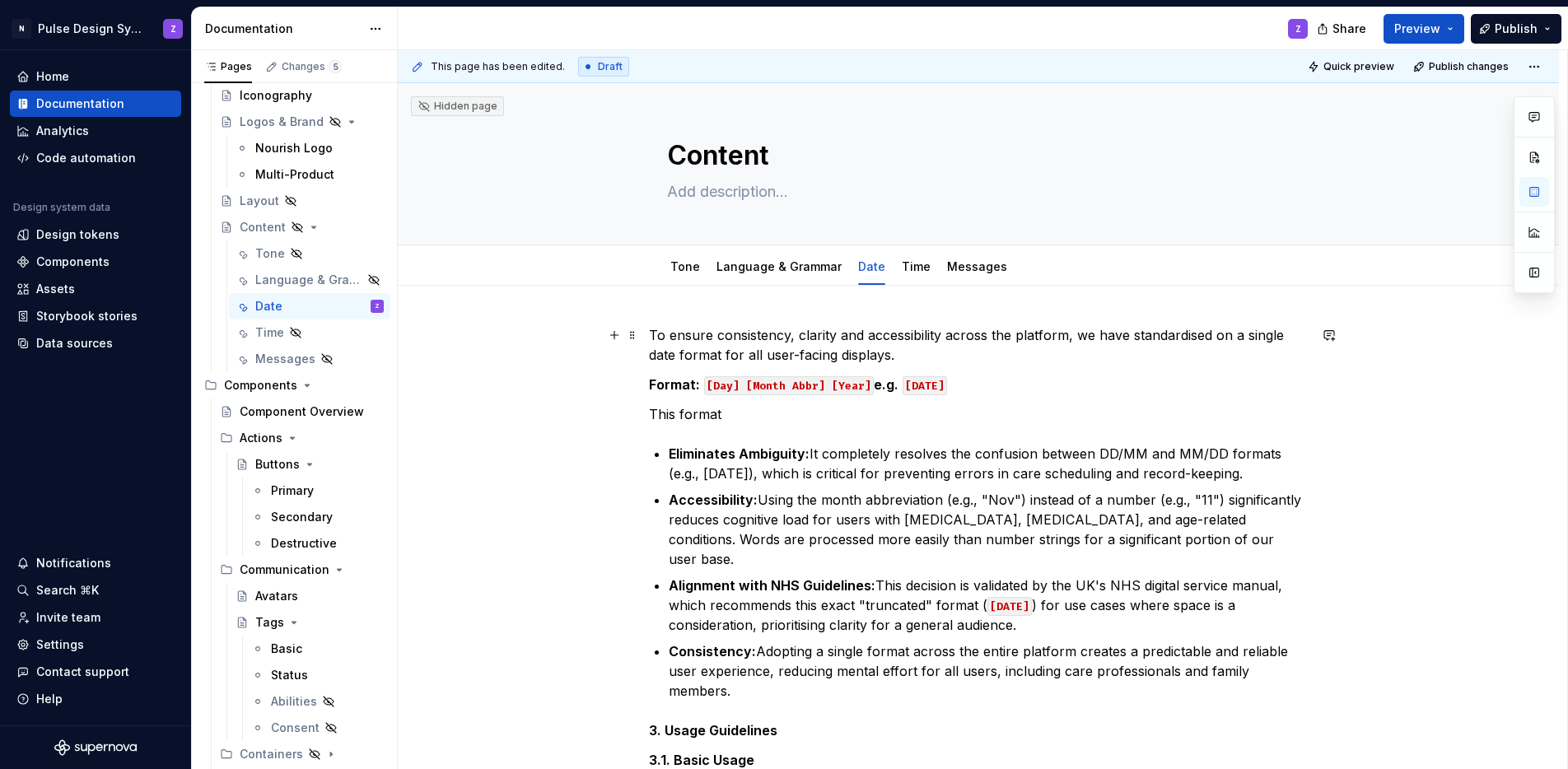
click at [907, 354] on p "To ensure consistency, clarity and accessibility across the platform, we have s…" at bounding box center [978, 344] width 659 height 39
click at [726, 348] on p "To ensure consistency, clarity and accessibility across the platform, we have s…" at bounding box center [978, 344] width 659 height 39
drag, startPoint x: 1233, startPoint y: 337, endPoint x: 1285, endPoint y: 336, distance: 52.0
click at [1285, 336] on p "To ensure consistency, clarity and accessibility across the platform, we have s…" at bounding box center [978, 344] width 659 height 39
click at [757, 412] on p "This format" at bounding box center [978, 415] width 659 height 20
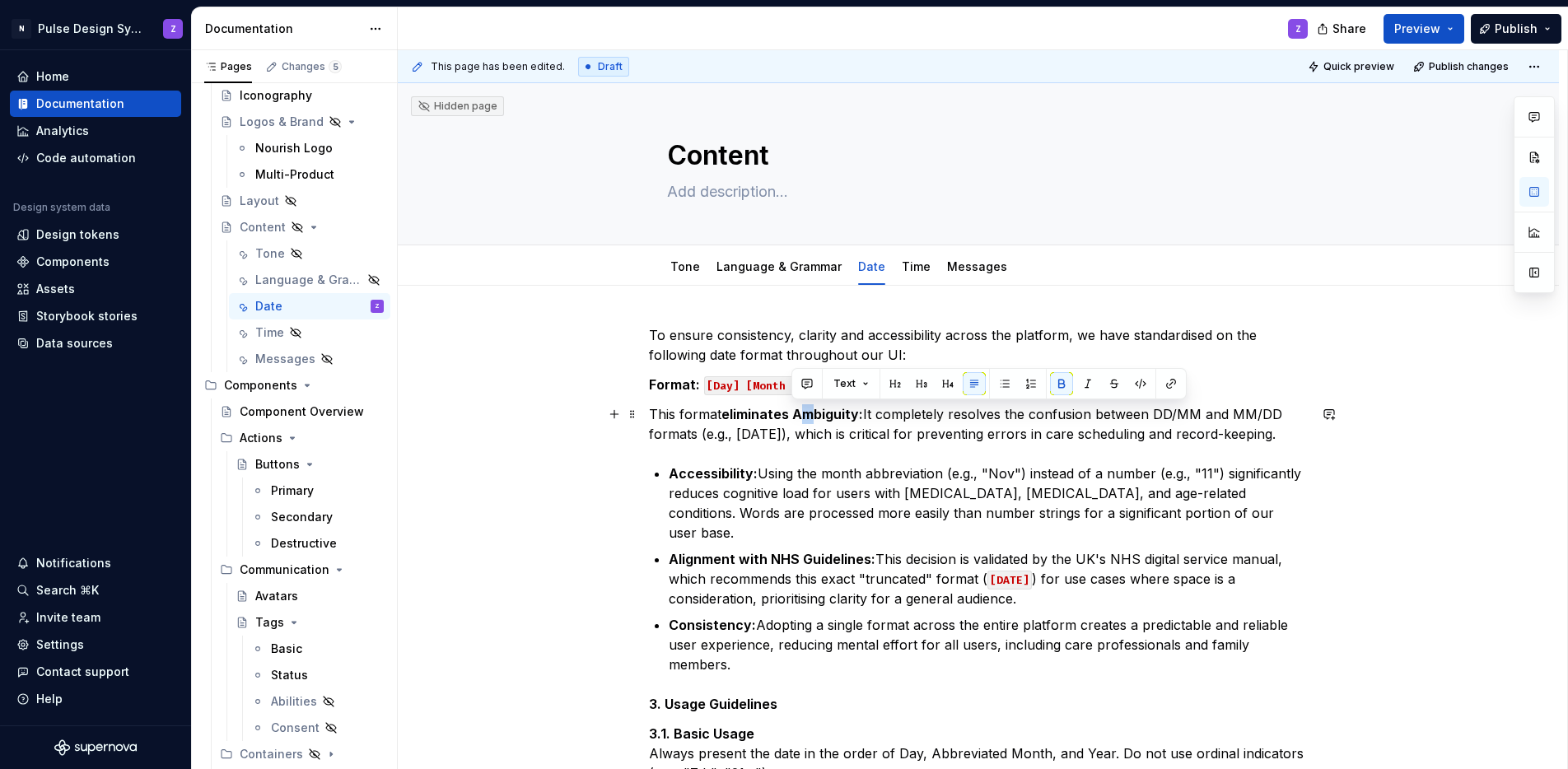
click at [791, 412] on strong "eliminates Ambiguity:" at bounding box center [792, 414] width 142 height 16
drag, startPoint x: 856, startPoint y: 418, endPoint x: 871, endPoint y: 417, distance: 15.0
click at [871, 417] on p "This format eliminates ambiguity: It completely resolves the confusion between …" at bounding box center [978, 424] width 659 height 39
drag, startPoint x: 863, startPoint y: 414, endPoint x: 988, endPoint y: 420, distance: 125.1
click at [988, 420] on p "This format eliminates ambiguity, completely resolves the confusion between DD/…" at bounding box center [978, 424] width 659 height 39
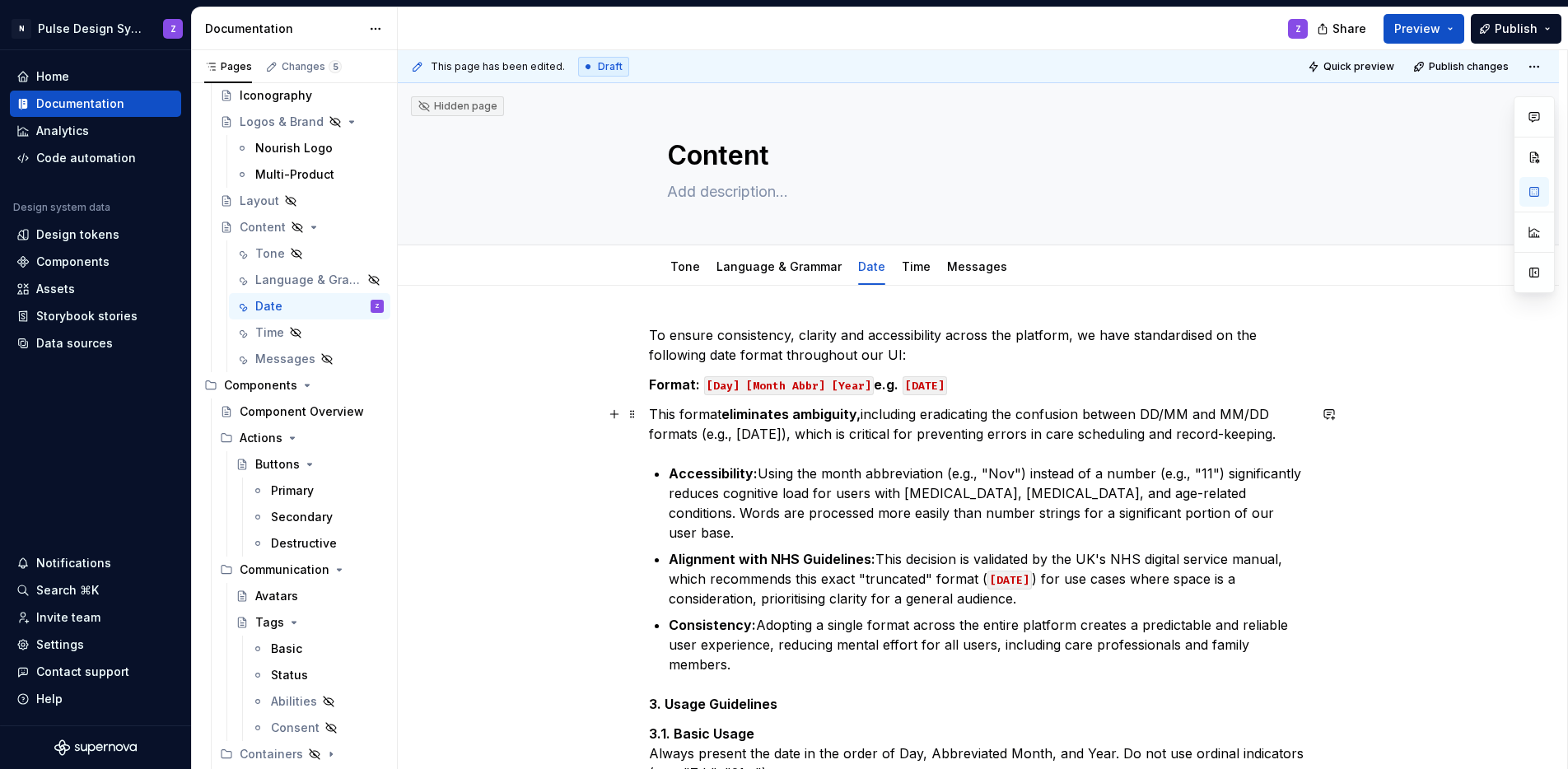
click at [730, 439] on p "This format eliminates ambiguity, including eradicating the confusion between D…" at bounding box center [978, 424] width 659 height 39
drag, startPoint x: 701, startPoint y: 435, endPoint x: 815, endPoint y: 439, distance: 114.1
click at [815, 439] on p "This format eliminates ambiguity, including eradicating the confusion between D…" at bounding box center [978, 424] width 659 height 39
drag, startPoint x: 700, startPoint y: 437, endPoint x: 803, endPoint y: 435, distance: 103.0
click at [803, 435] on p "This format eliminates ambiguity, including eradicating the confusion between D…" at bounding box center [978, 424] width 659 height 39
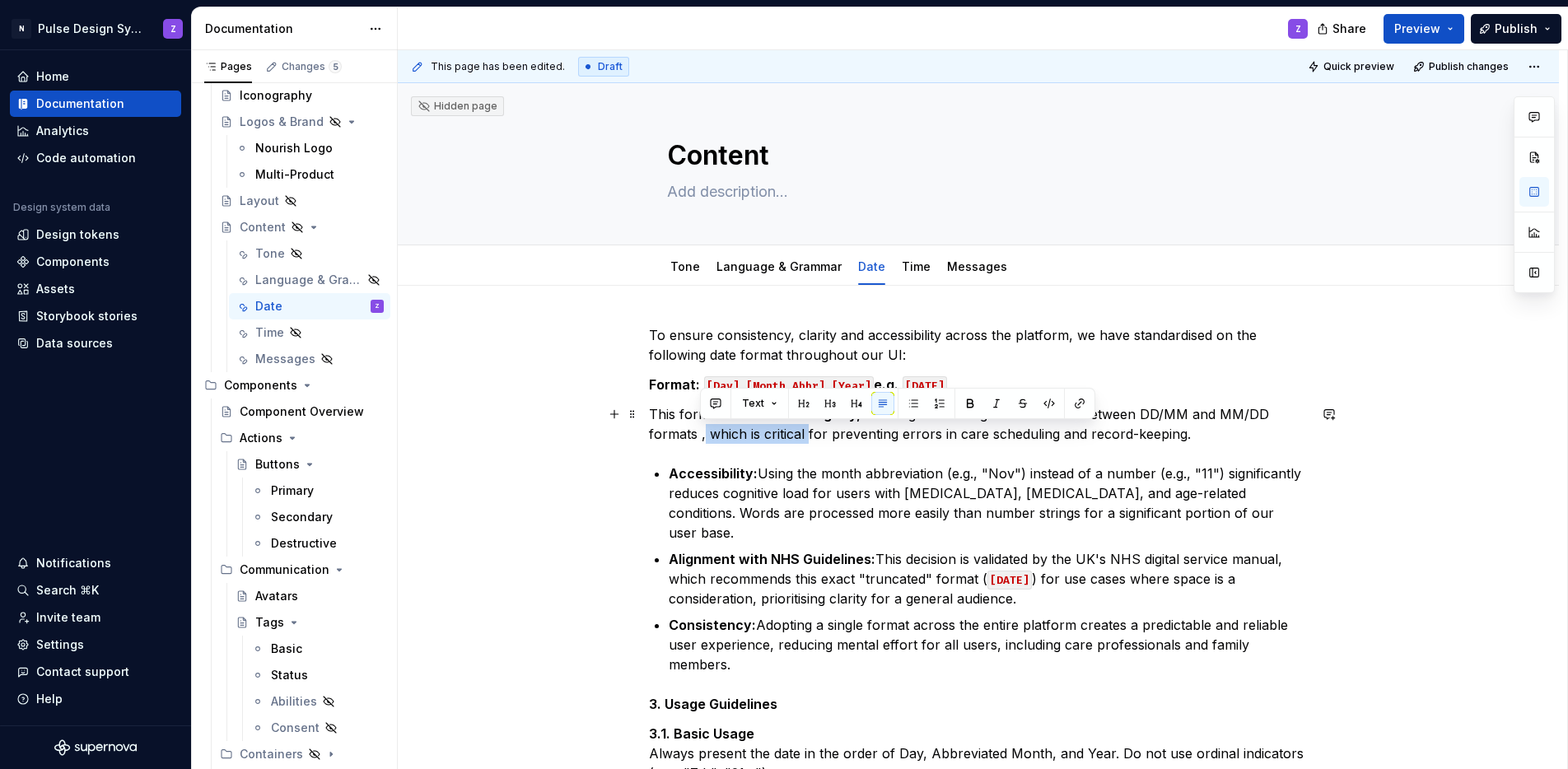
click at [799, 437] on p "This format eliminates ambiguity, including eradicating the confusion between D…" at bounding box center [978, 424] width 659 height 39
click at [705, 438] on p "This format eliminates ambiguity, including eradicating the confusion between D…" at bounding box center [978, 424] width 659 height 39
click at [772, 435] on p "This format eliminates ambiguity, including eradicating the confusion between D…" at bounding box center [978, 424] width 659 height 39
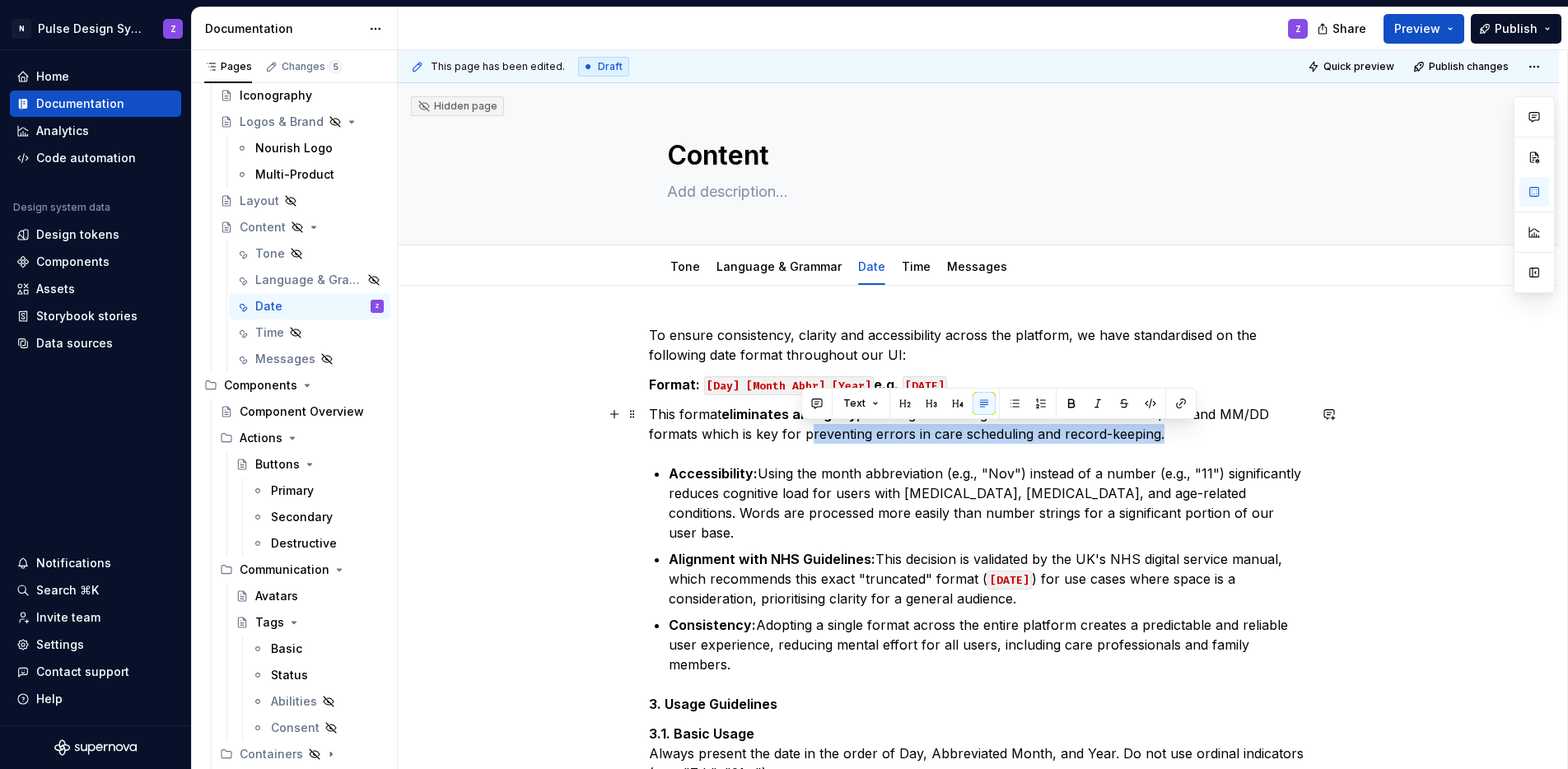
drag, startPoint x: 803, startPoint y: 436, endPoint x: 1151, endPoint y: 439, distance: 348.0
click at [1151, 439] on p "This format eliminates ambiguity, including eradicating the confusion between D…" at bounding box center [978, 424] width 659 height 39
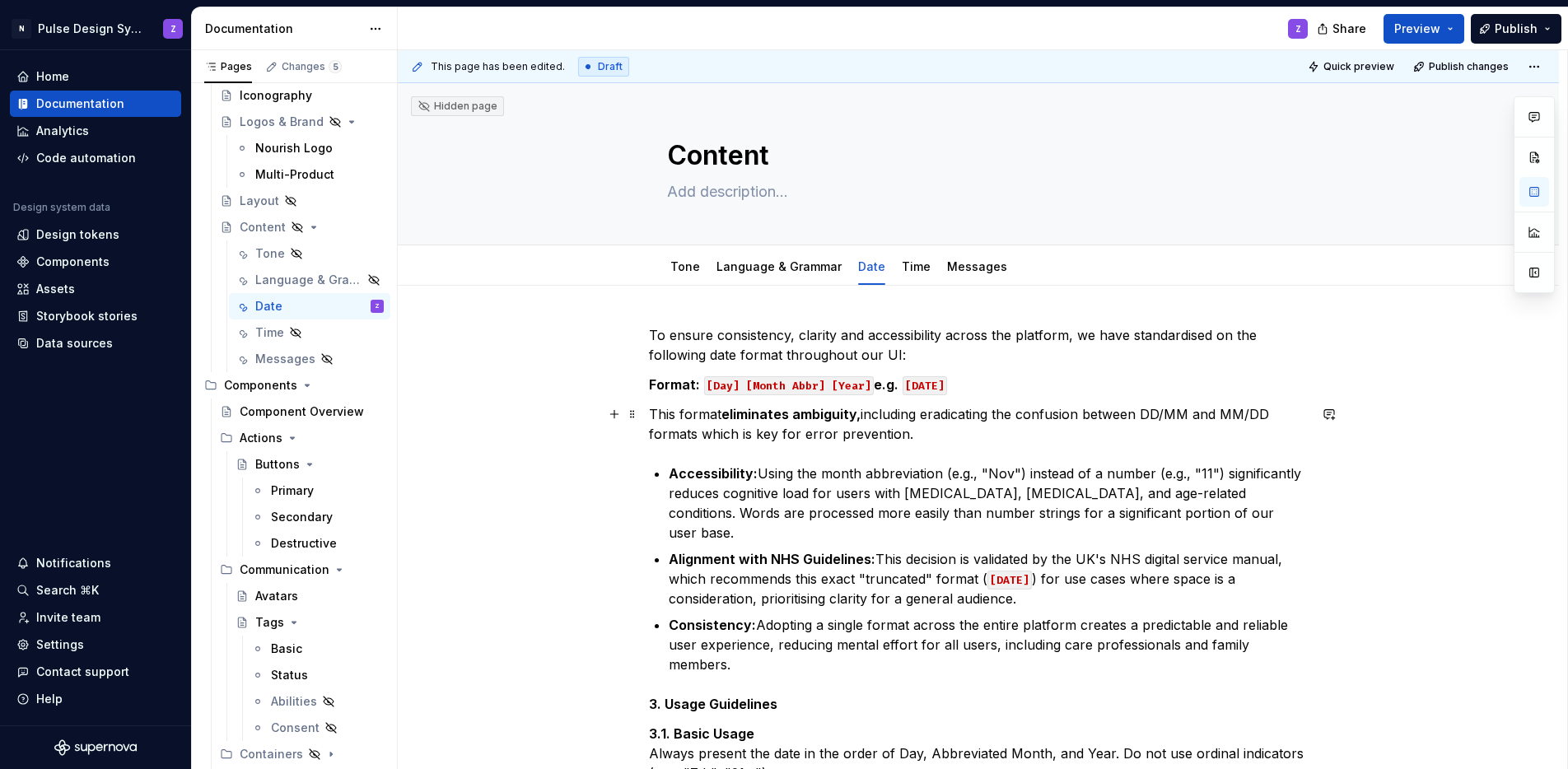
click at [924, 432] on p "This format eliminates ambiguity, including eradicating the confusion between D…" at bounding box center [978, 424] width 659 height 39
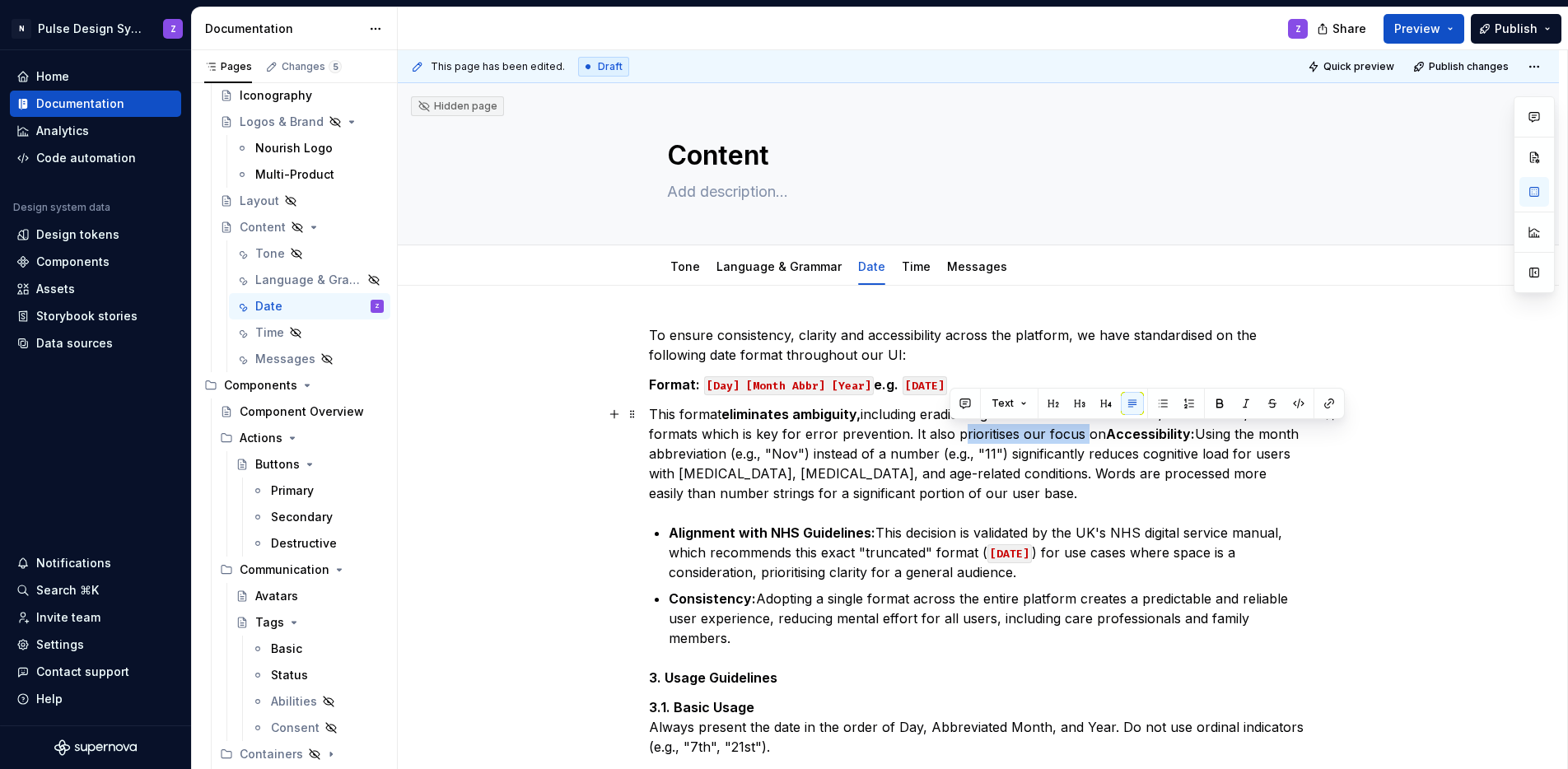
drag, startPoint x: 949, startPoint y: 436, endPoint x: 1074, endPoint y: 436, distance: 125.0
click at [1074, 436] on p "This format eliminates ambiguity, including eradicating the confusion between D…" at bounding box center [978, 454] width 659 height 99
drag, startPoint x: 1015, startPoint y: 434, endPoint x: 1105, endPoint y: 438, distance: 90.1
click at [1105, 438] on p "This format eliminates ambiguity, including eradicating the confusion between D…" at bounding box center [978, 454] width 659 height 99
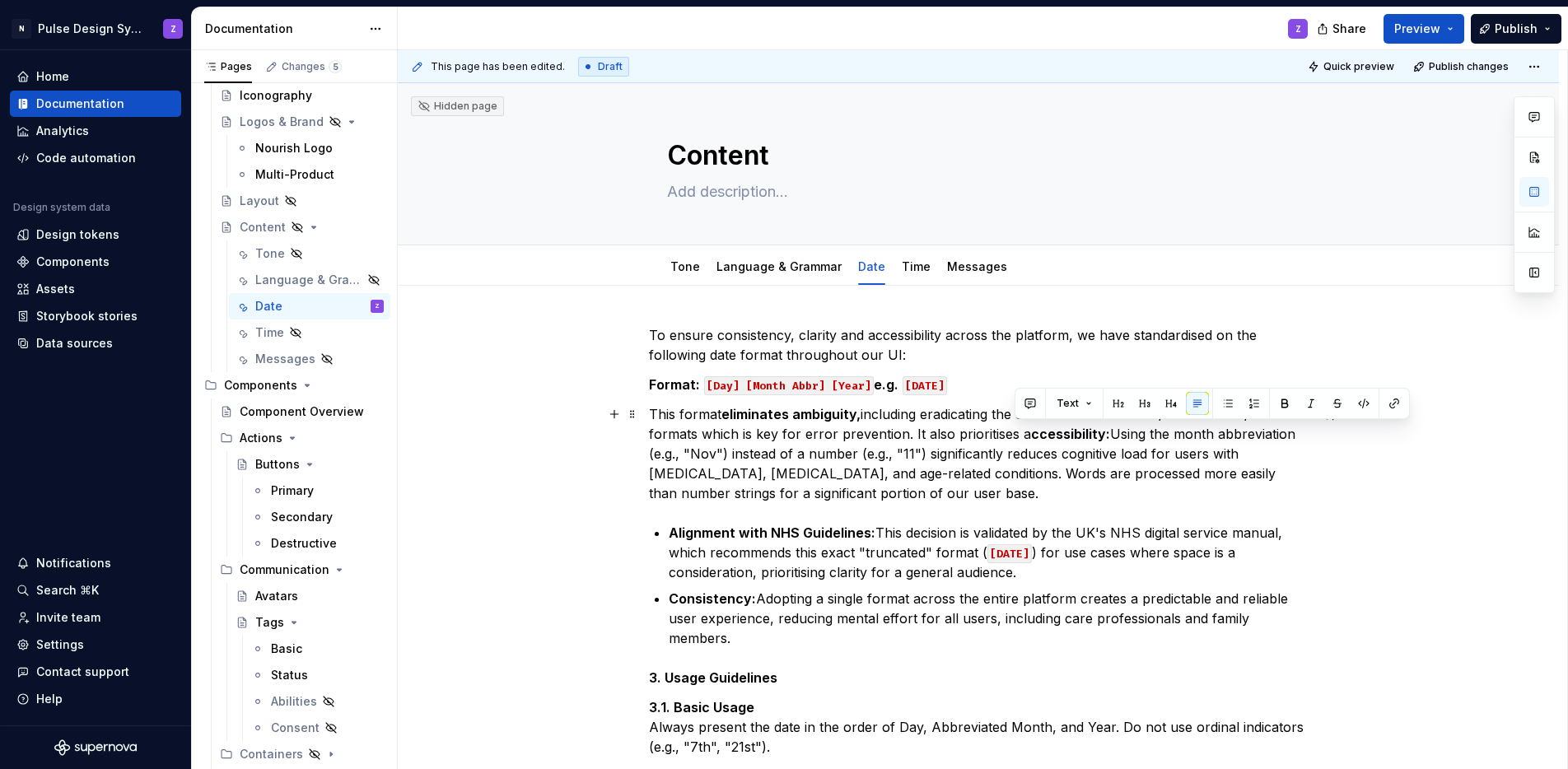
click at [1015, 436] on p "This format eliminates ambiguity, including eradicating the confusion between D…" at bounding box center [978, 454] width 659 height 99
click at [1024, 451] on p "This format eliminates ambiguity, including eradicating the confusion between D…" at bounding box center [978, 454] width 659 height 99
click at [970, 428] on p "This format eliminates ambiguity, including eradicating the confusion between D…" at bounding box center [978, 454] width 659 height 99
drag, startPoint x: 950, startPoint y: 437, endPoint x: 1026, endPoint y: 437, distance: 76.0
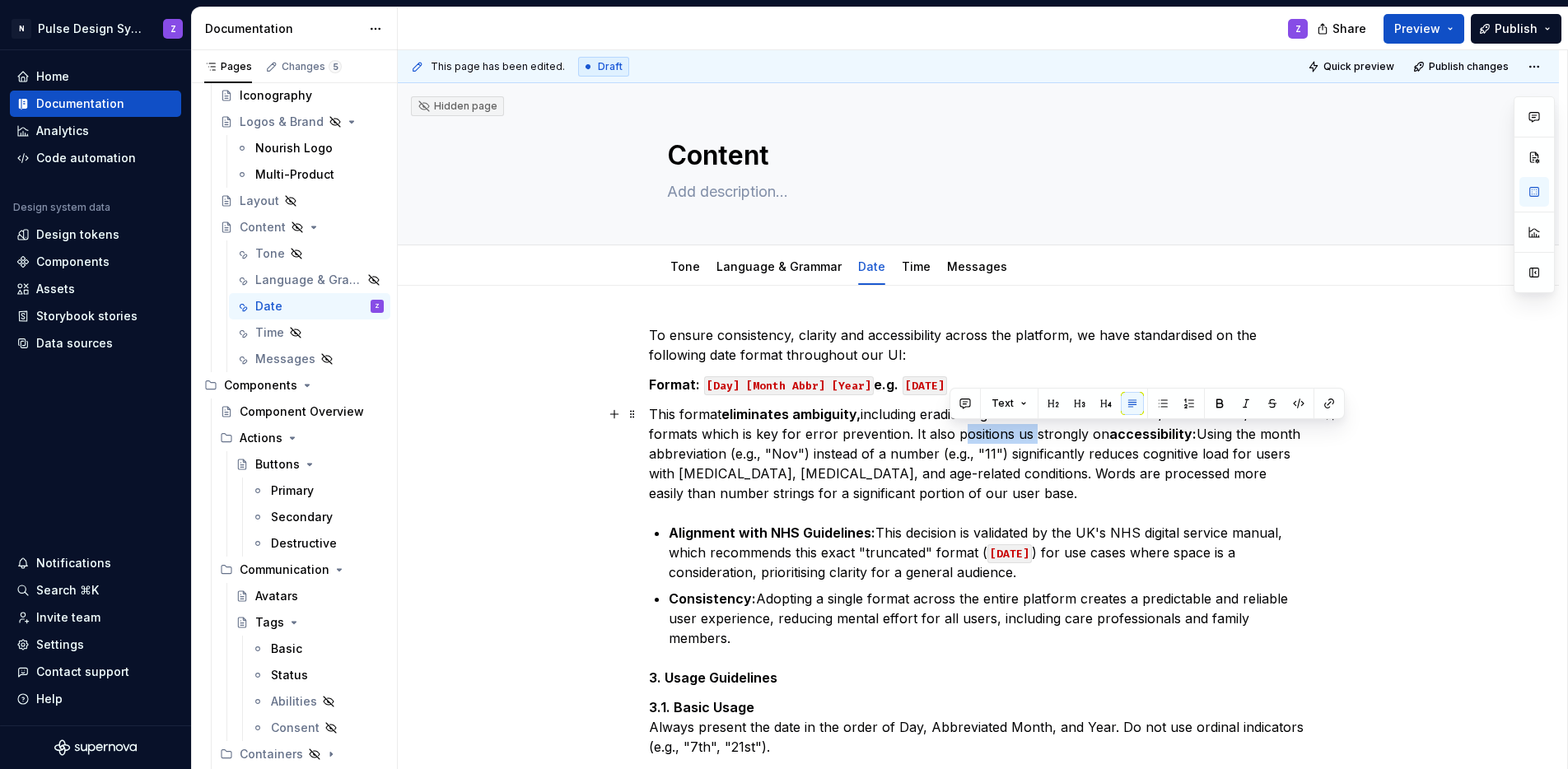
click at [1026, 437] on p "This format eliminates ambiguity, including eradicating the confusion between D…" at bounding box center [978, 454] width 659 height 99
drag, startPoint x: 1157, startPoint y: 437, endPoint x: 1170, endPoint y: 437, distance: 13.0
click at [1170, 437] on p "This format eliminates ambiguity, including eradicating the confusion between D…" at bounding box center [978, 454] width 659 height 99
drag, startPoint x: 1158, startPoint y: 433, endPoint x: 1191, endPoint y: 438, distance: 33.4
click at [1191, 438] on p "This format eliminates ambiguity, including eradicating the confusion between D…" at bounding box center [978, 454] width 659 height 99
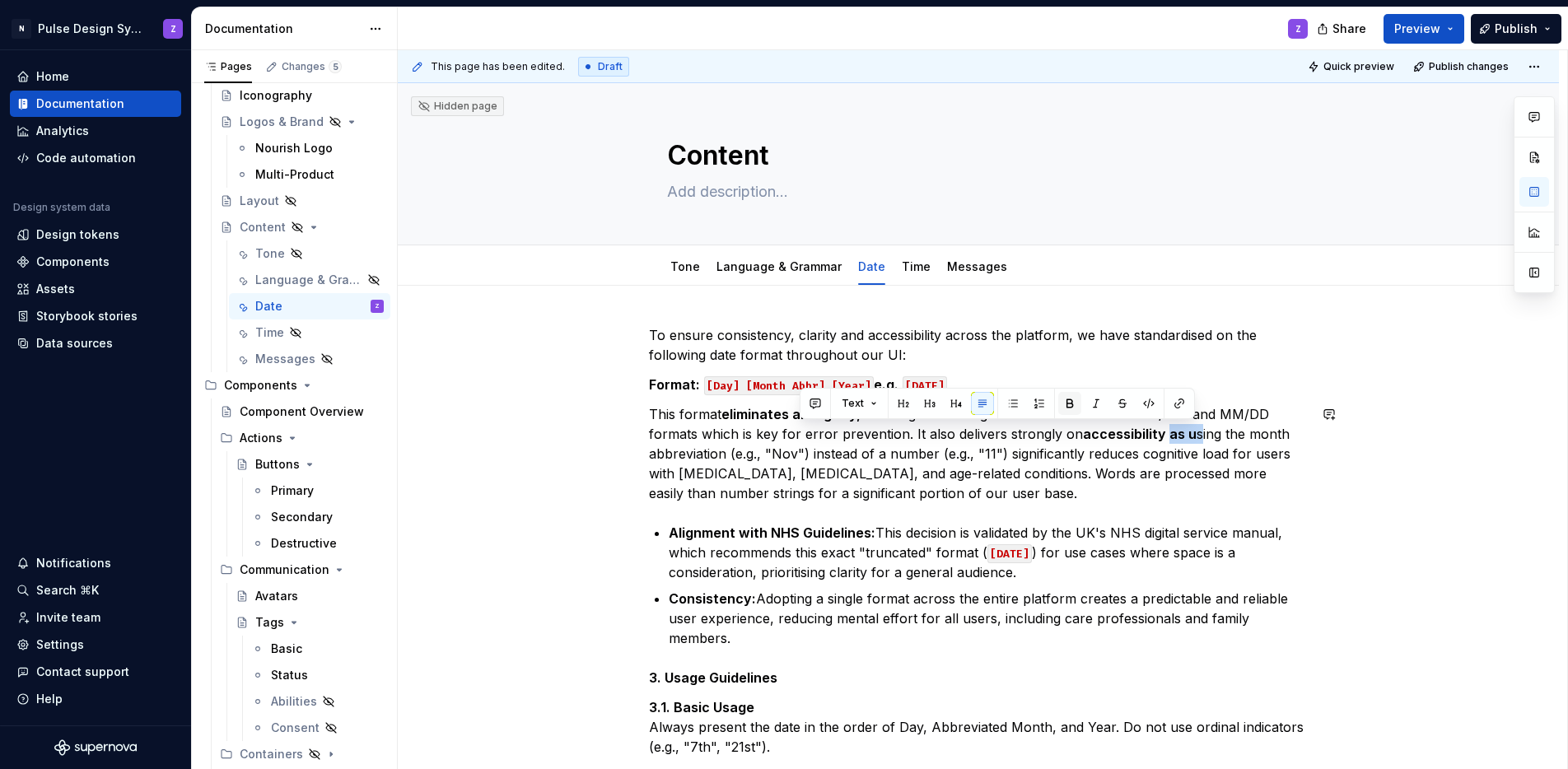
click at [1072, 405] on button "button" at bounding box center [1069, 403] width 23 height 23
click at [747, 468] on p "This format eliminates ambiguity, including eradicating the confusion between D…" at bounding box center [978, 454] width 659 height 99
click at [772, 454] on p "This format eliminates ambiguity, including eradicating the confusion between D…" at bounding box center [978, 454] width 659 height 99
drag, startPoint x: 789, startPoint y: 454, endPoint x: 798, endPoint y: 464, distance: 13.5
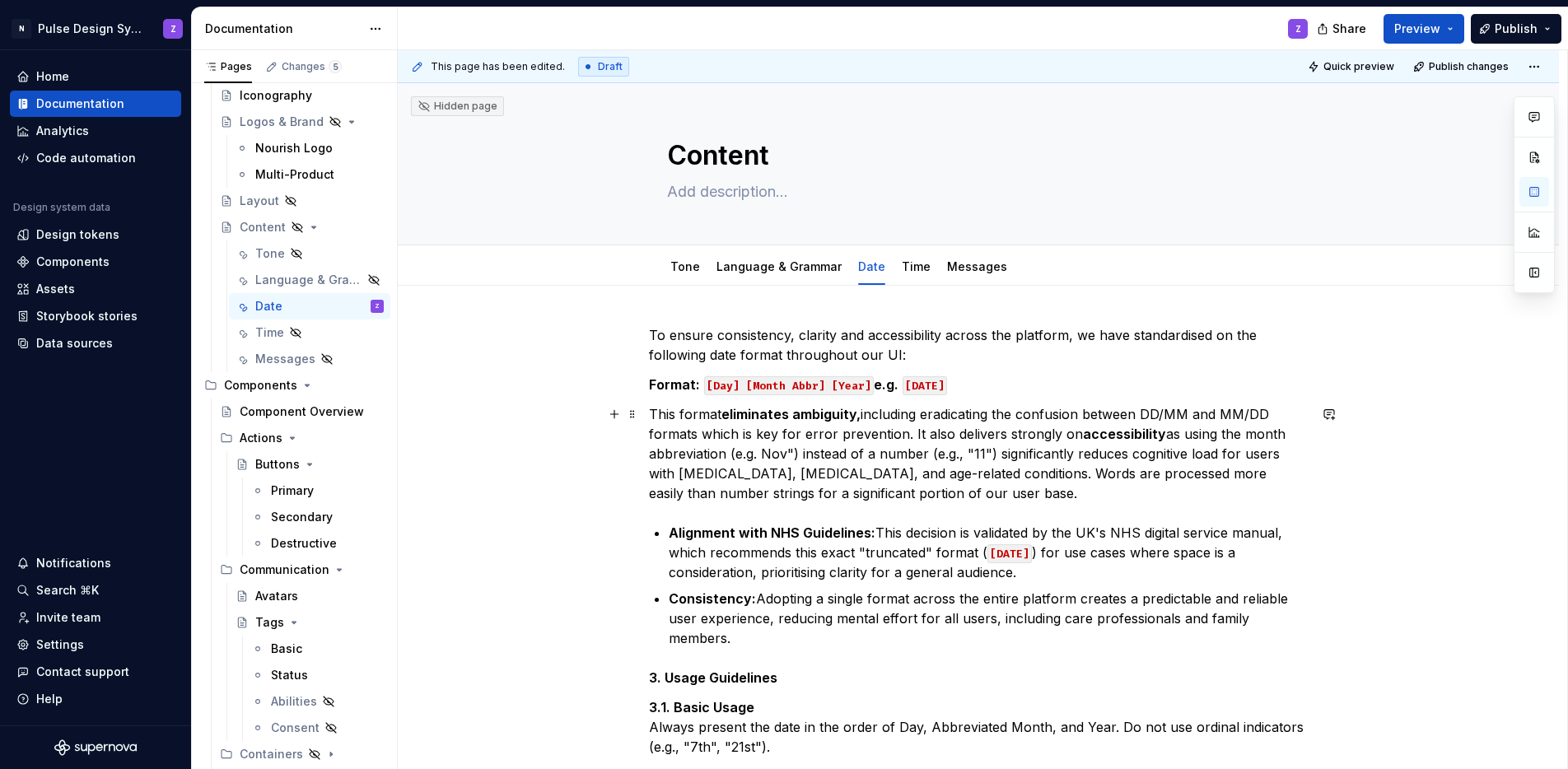
click at [789, 454] on p "This format eliminates ambiguity, including eradicating the confusion between D…" at bounding box center [978, 454] width 659 height 99
click at [963, 452] on p "This format eliminates ambiguity, including eradicating the confusion between D…" at bounding box center [978, 454] width 659 height 99
click at [969, 450] on p "This format eliminates ambiguity, including eradicating the confusion between D…" at bounding box center [978, 454] width 659 height 99
click at [780, 476] on p "This format eliminates ambiguity, including eradicating the confusion between D…" at bounding box center [978, 454] width 659 height 99
click at [910, 435] on p "This format eliminates ambiguity, including eradicating the confusion between D…" at bounding box center [978, 454] width 659 height 99
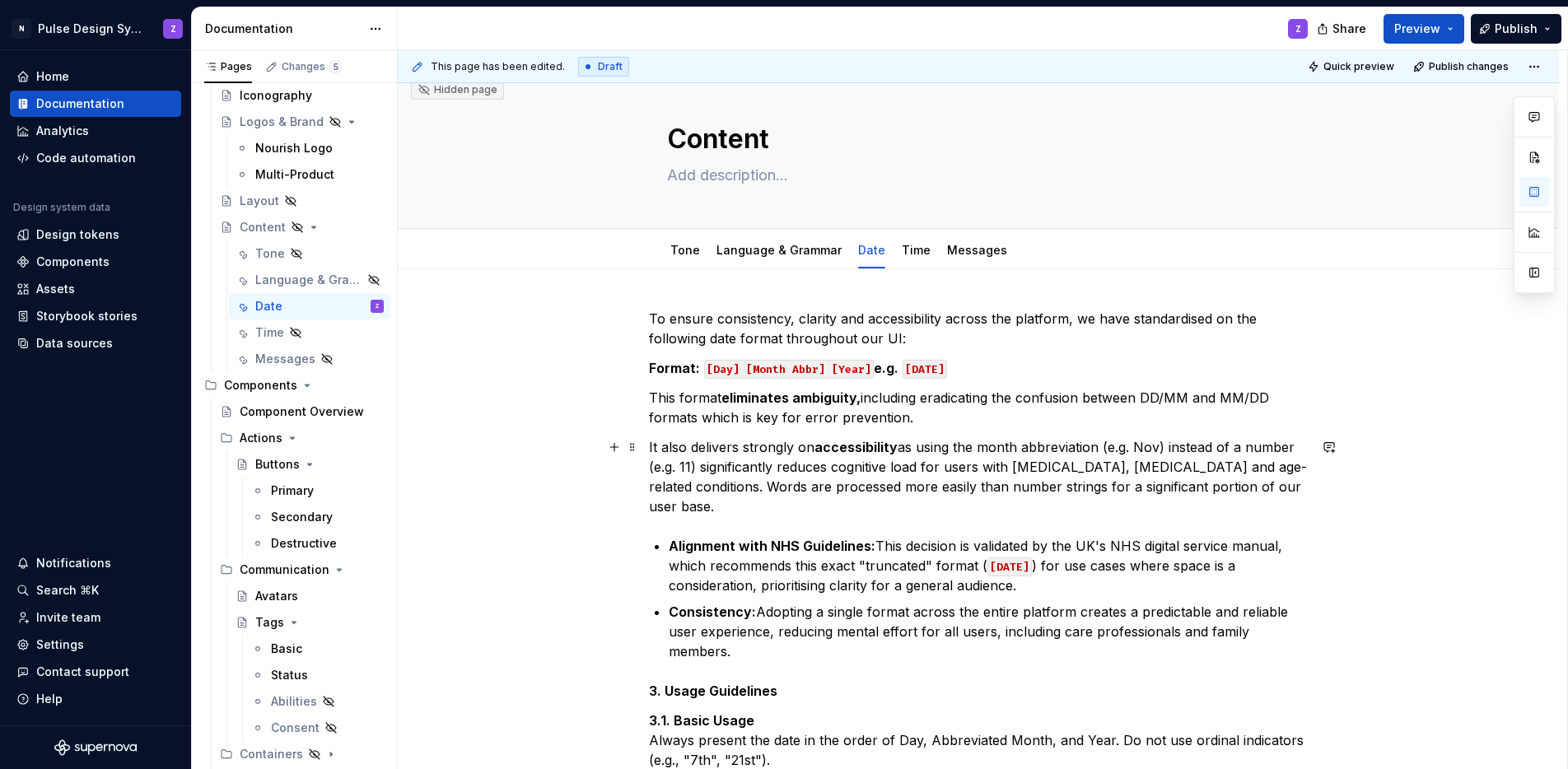
scroll to position [35, 0]
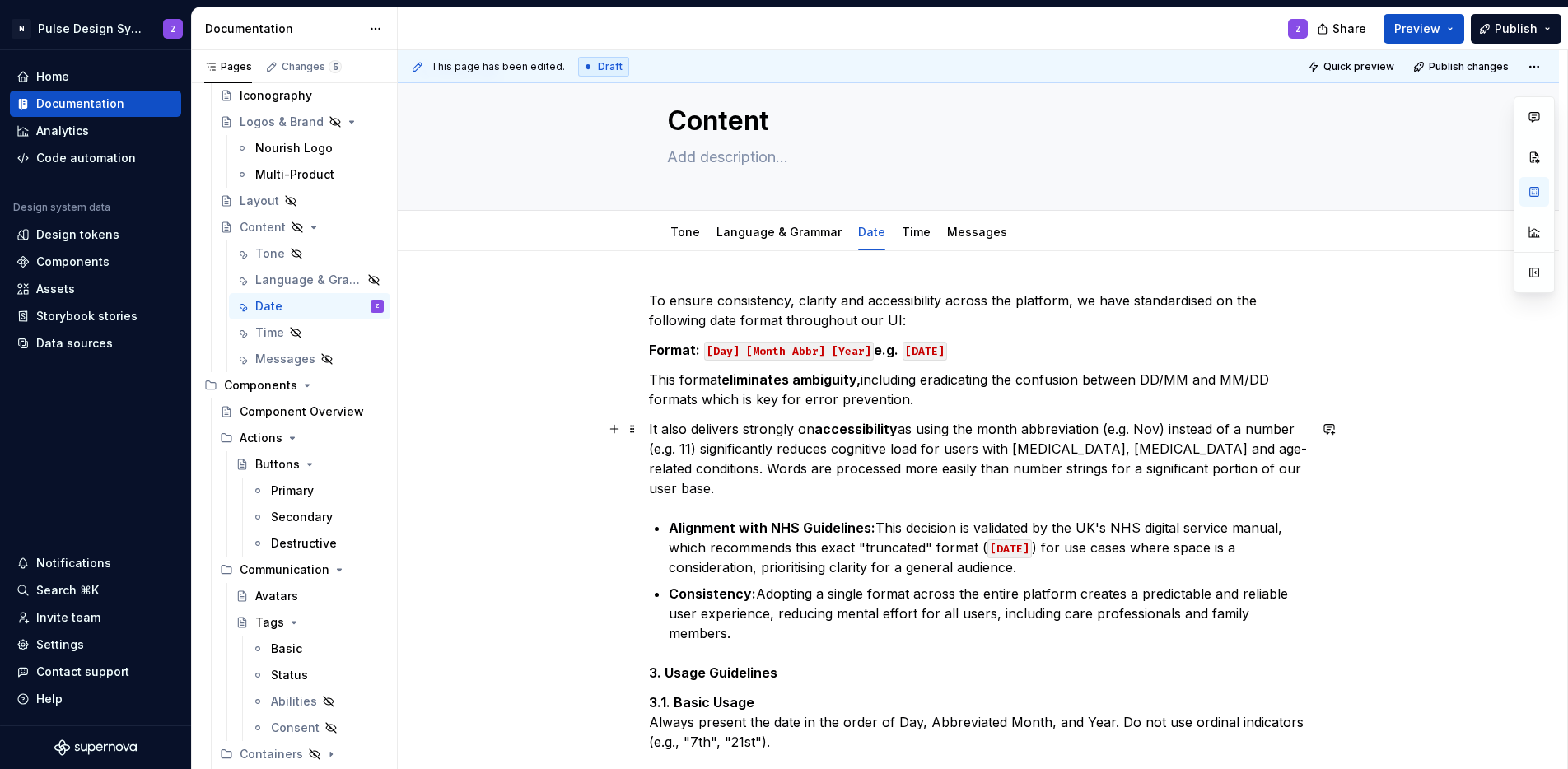
click at [676, 489] on p "It also delivers strongly on accessibility as using the month abbreviation (e.g…" at bounding box center [978, 458] width 659 height 79
click at [726, 469] on p "It also delivers strongly on accessibility as using the month abbreviation (e.g…" at bounding box center [978, 458] width 659 height 79
click at [773, 487] on p "It also delivers strongly on accessibility as using the month abbreviation (e.g…" at bounding box center [978, 458] width 659 height 79
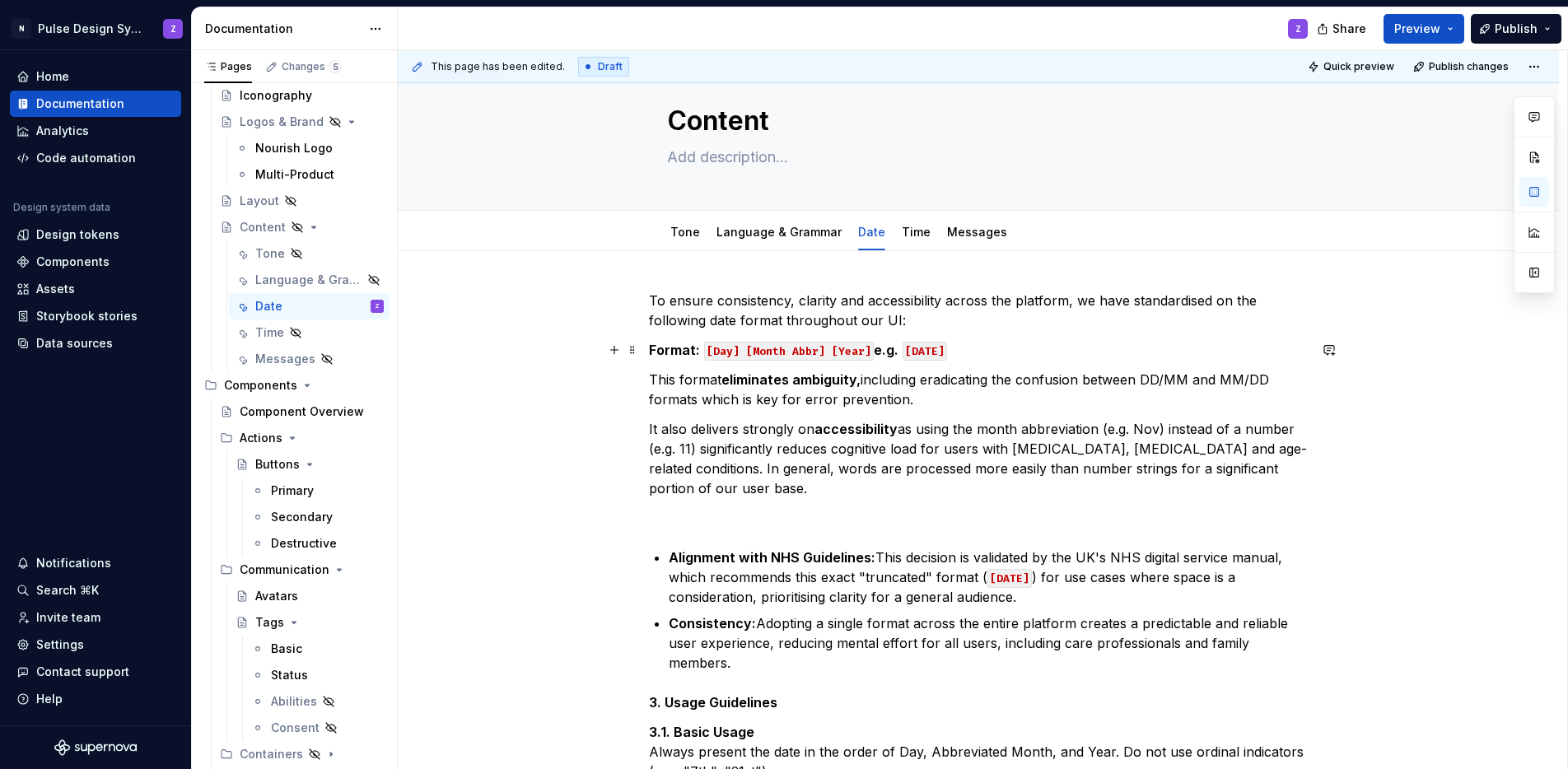
click at [1019, 355] on p "Format: [Day] [Month Abbr] [Year] e.g. [DATE]" at bounding box center [978, 350] width 659 height 20
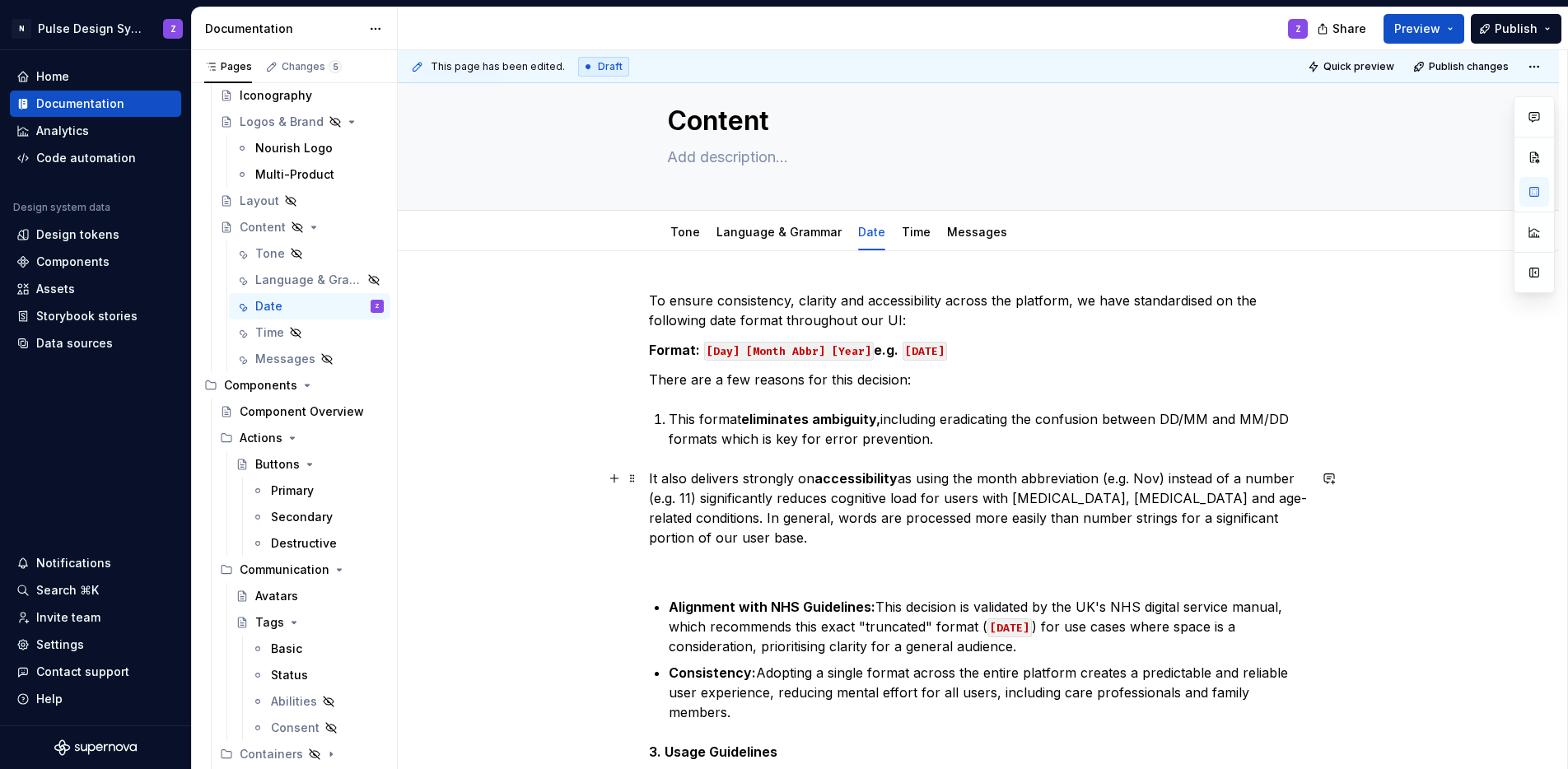
click at [649, 480] on p "It also delivers strongly on accessibility as using the month abbreviation (e.g…" at bounding box center [978, 508] width 659 height 79
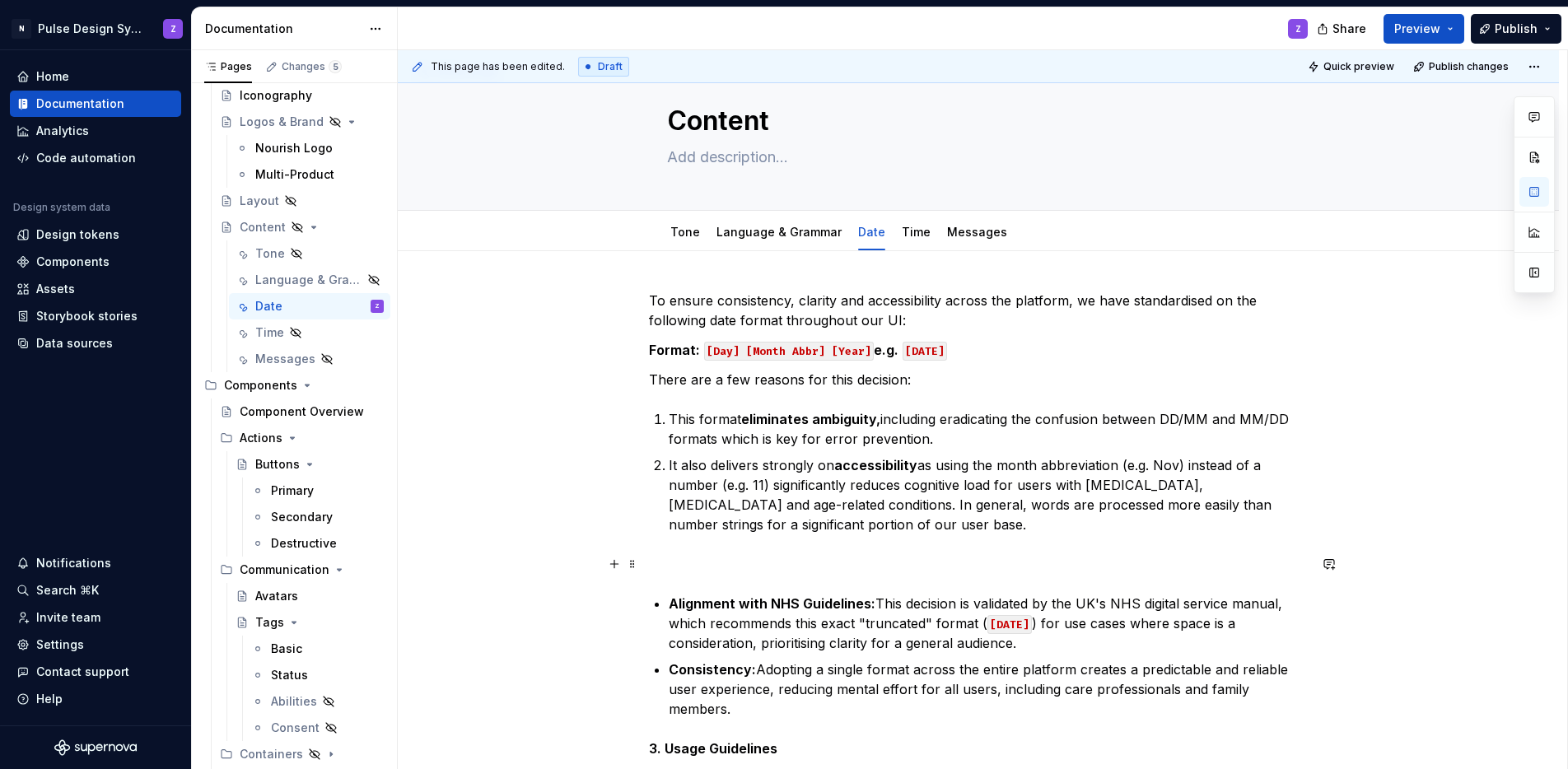
click at [719, 554] on p at bounding box center [978, 564] width 659 height 20
click at [882, 518] on p "It also delivers strongly on accessibility as using the month abbreviation (e.g…" at bounding box center [988, 494] width 639 height 79
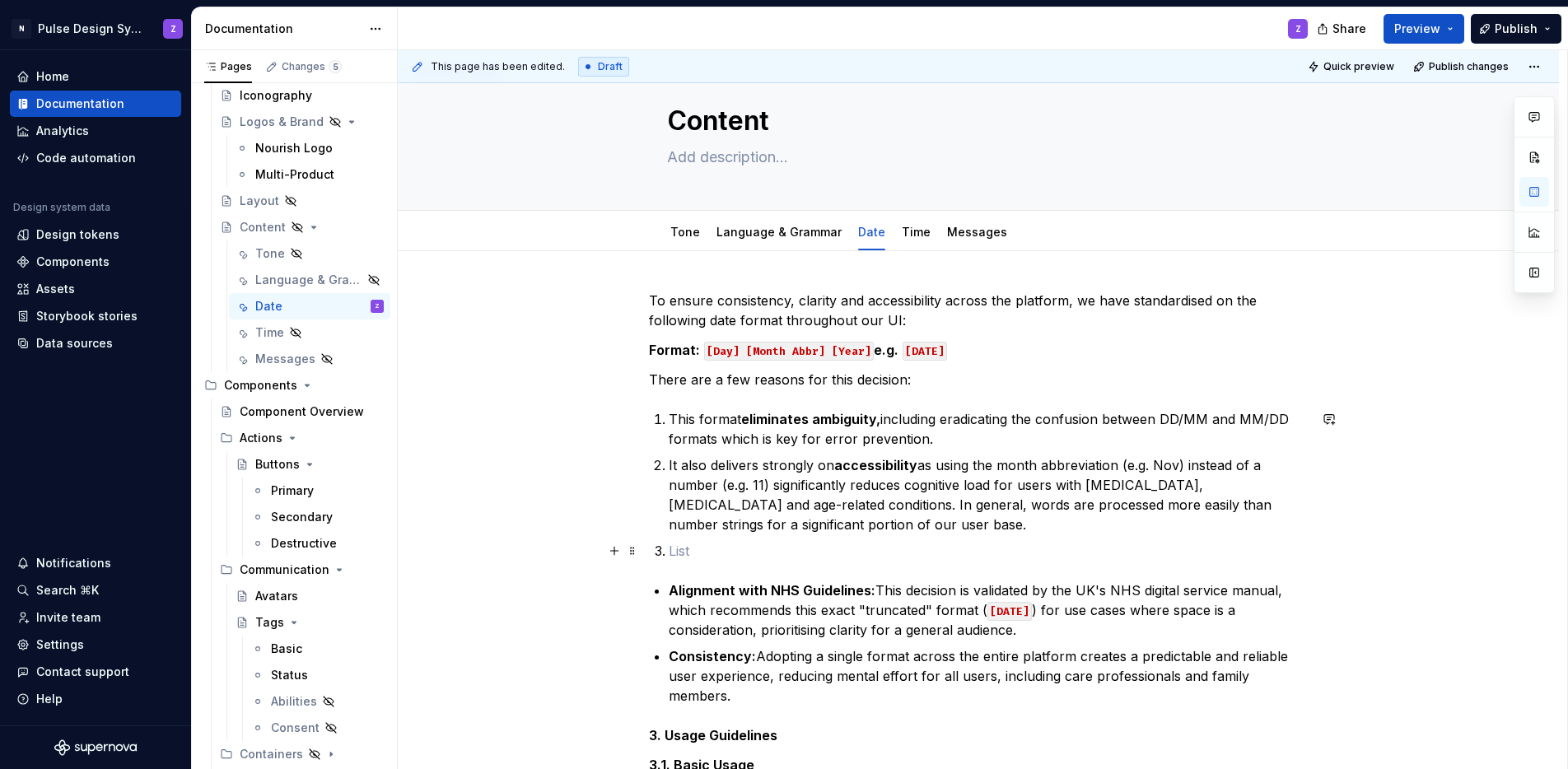
click at [692, 549] on p at bounding box center [988, 551] width 639 height 20
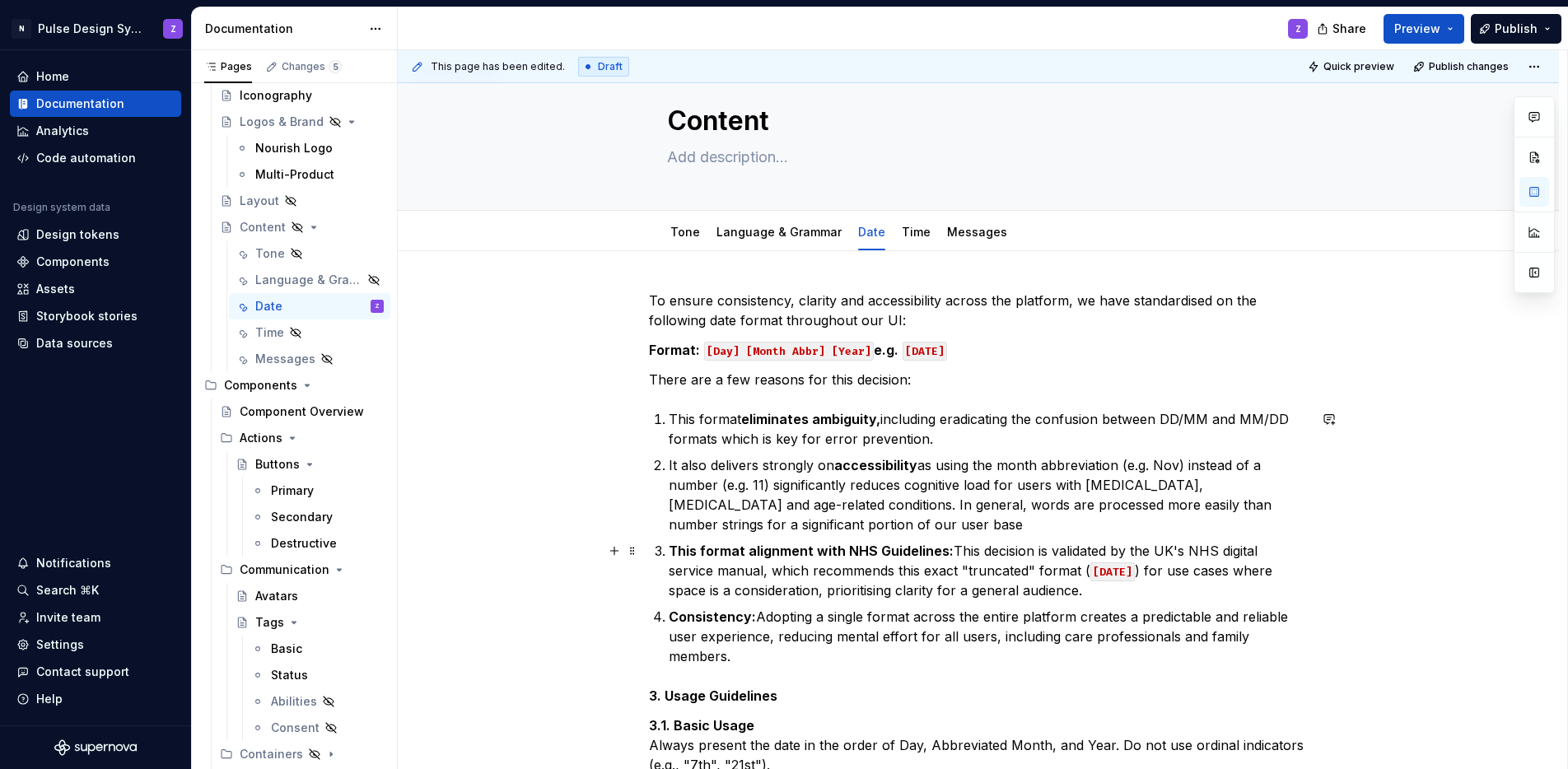
click at [810, 555] on strong "This format alignment with NHS Guidelines:" at bounding box center [811, 551] width 285 height 16
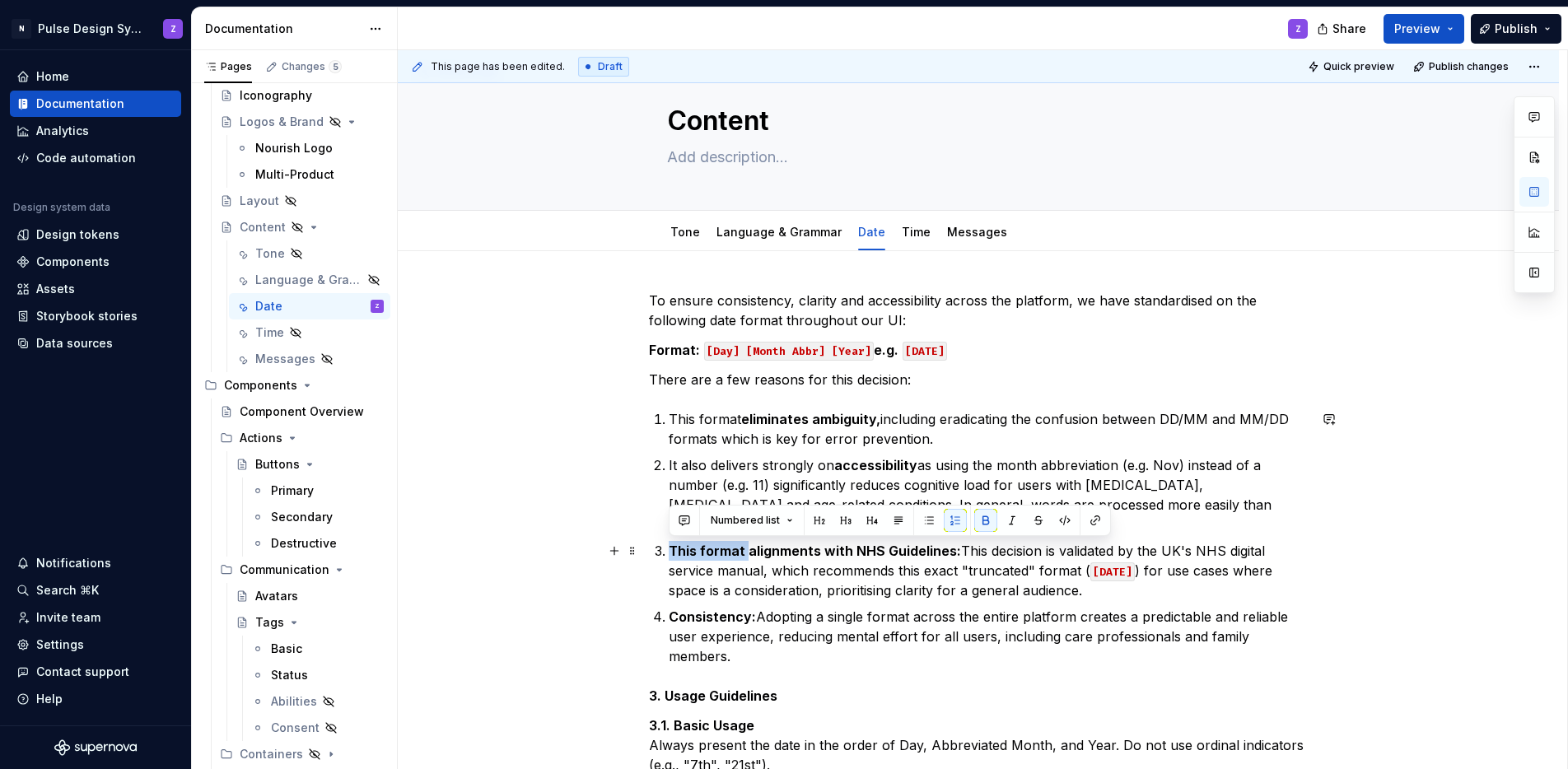
drag, startPoint x: 671, startPoint y: 548, endPoint x: 746, endPoint y: 549, distance: 75.0
click at [746, 549] on strong "This format alignments with NHS Guidelines:" at bounding box center [815, 551] width 292 height 16
click at [990, 511] on button "button" at bounding box center [985, 520] width 23 height 23
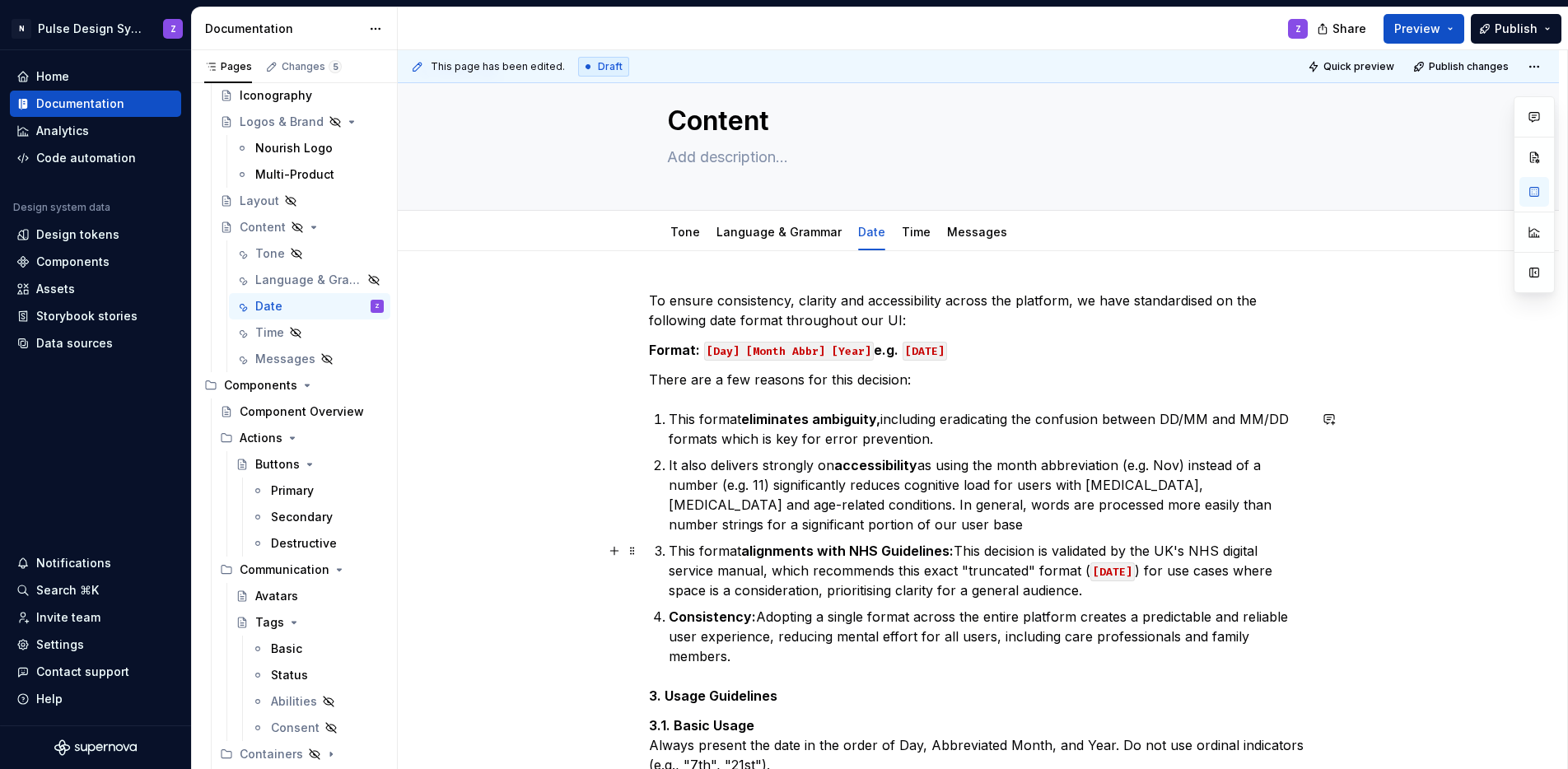
click at [806, 549] on strong "alignments with NHS Guidelines:" at bounding box center [847, 551] width 213 height 16
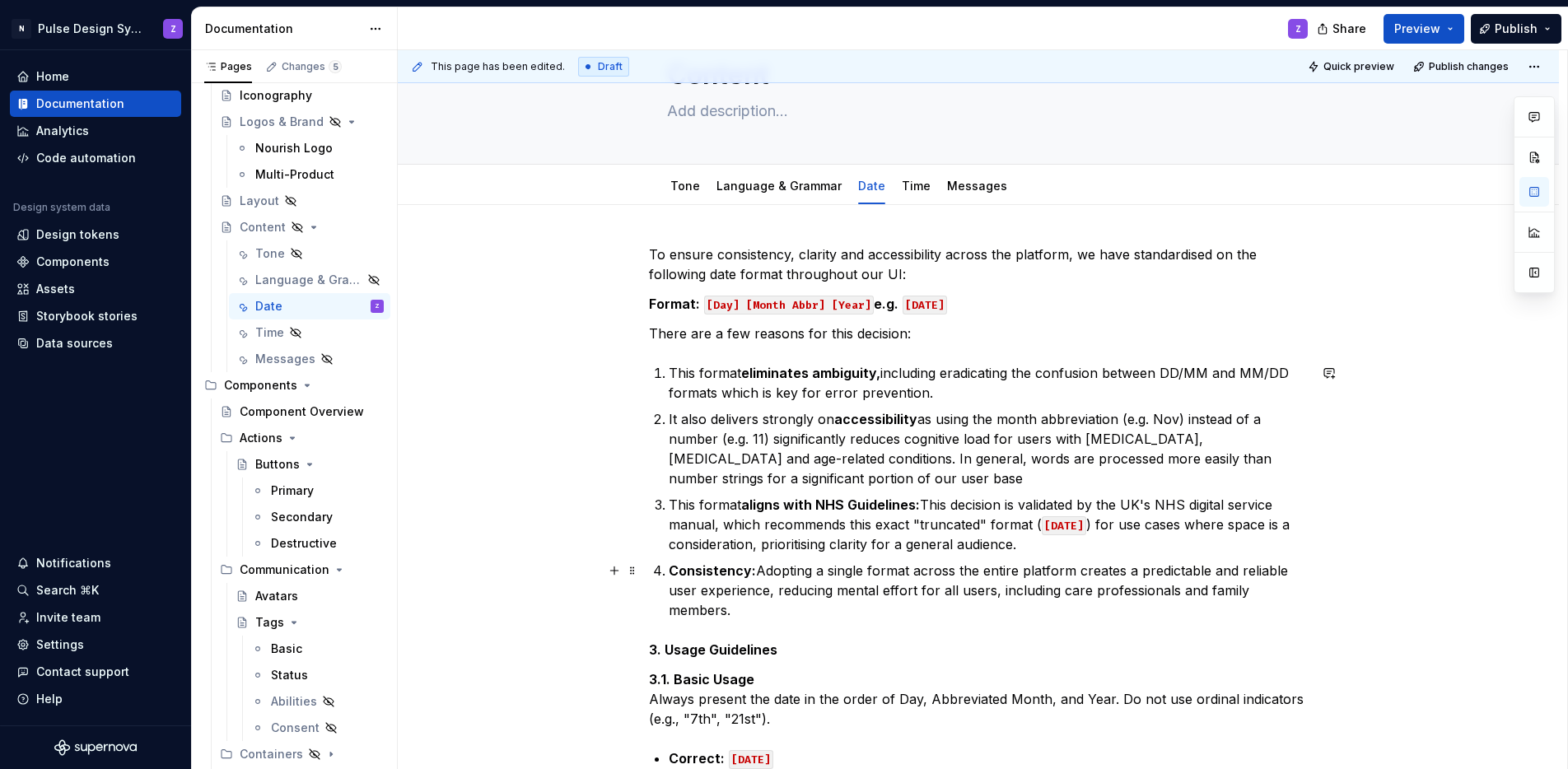
scroll to position [88, 0]
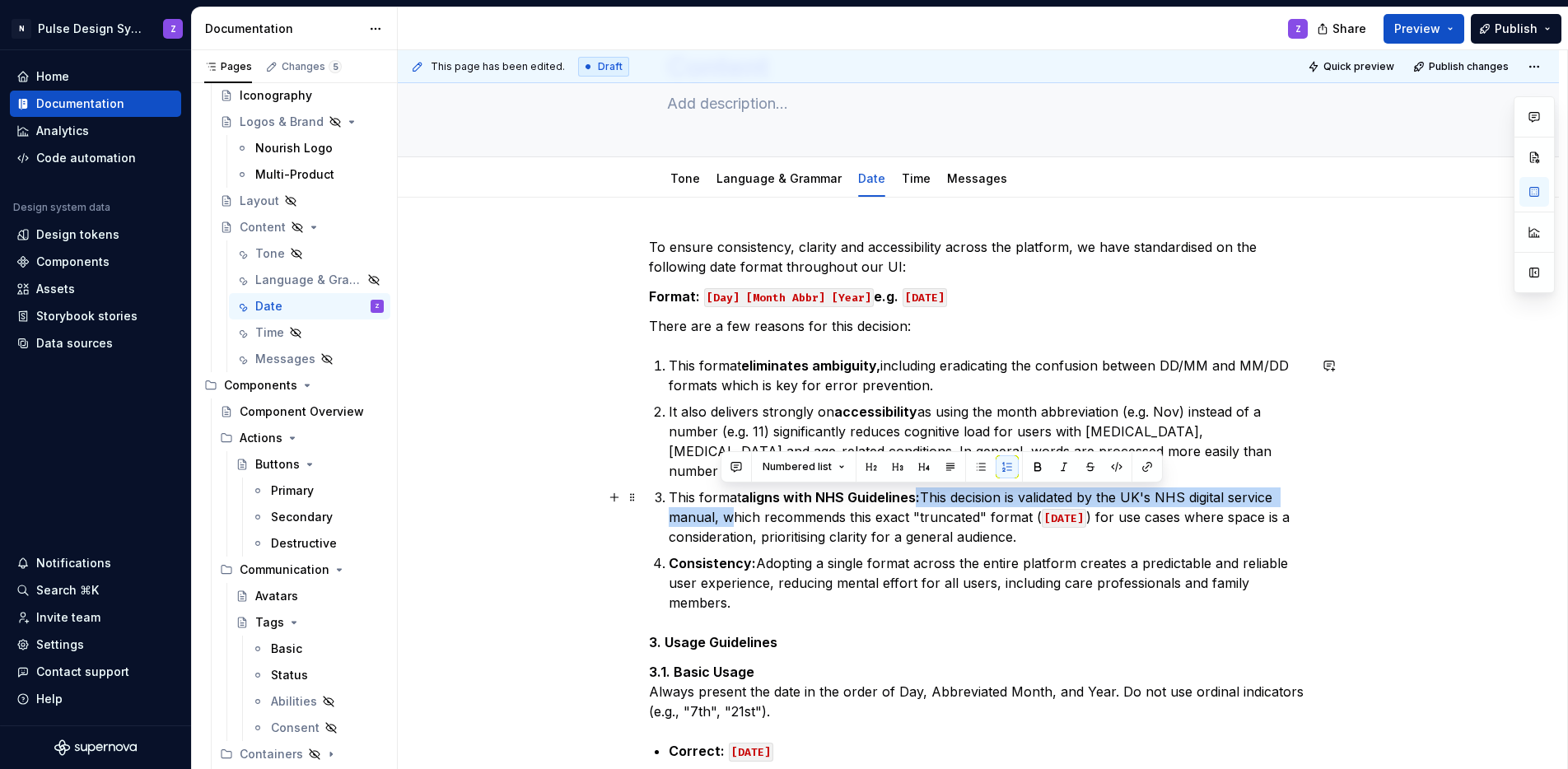
drag, startPoint x: 916, startPoint y: 501, endPoint x: 723, endPoint y: 521, distance: 194.0
click at [723, 521] on p "This format aligns with NHS Guidelines: This decision is validated by the UK's …" at bounding box center [988, 517] width 639 height 59
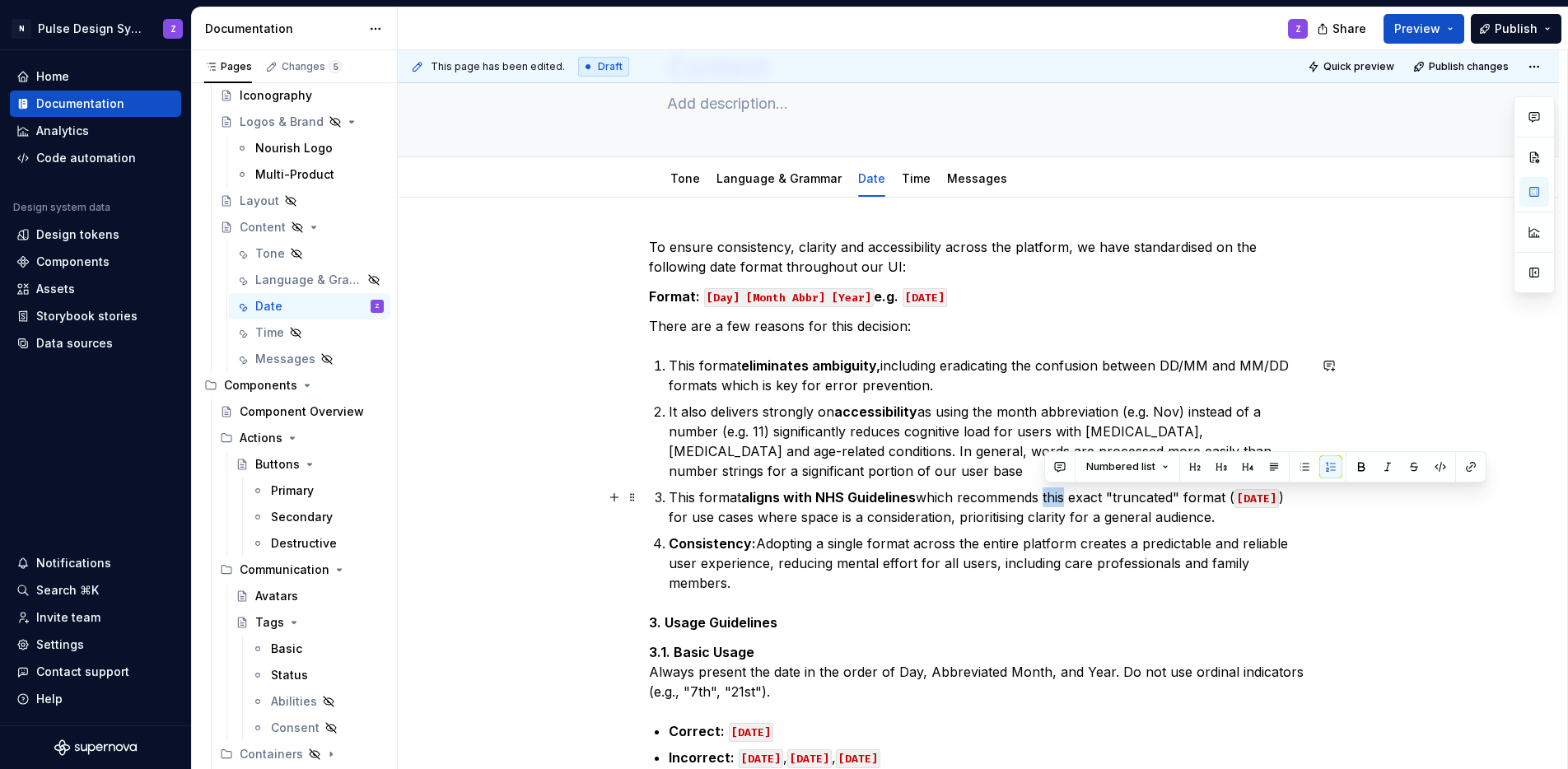
drag, startPoint x: 1044, startPoint y: 498, endPoint x: 1065, endPoint y: 499, distance: 21.0
click at [1066, 500] on p "This format aligns with NHS Guidelines which recommends this exact "truncated" …" at bounding box center [988, 507] width 639 height 39
click at [1086, 499] on p "This format aligns with NHS Guidelines which recommends this exact "truncated" …" at bounding box center [988, 507] width 639 height 39
drag, startPoint x: 1072, startPoint y: 500, endPoint x: 1112, endPoint y: 498, distance: 40.0
click at [1112, 498] on p "This format aligns with NHS Guidelines which recommends this exact "truncated" …" at bounding box center [988, 507] width 639 height 39
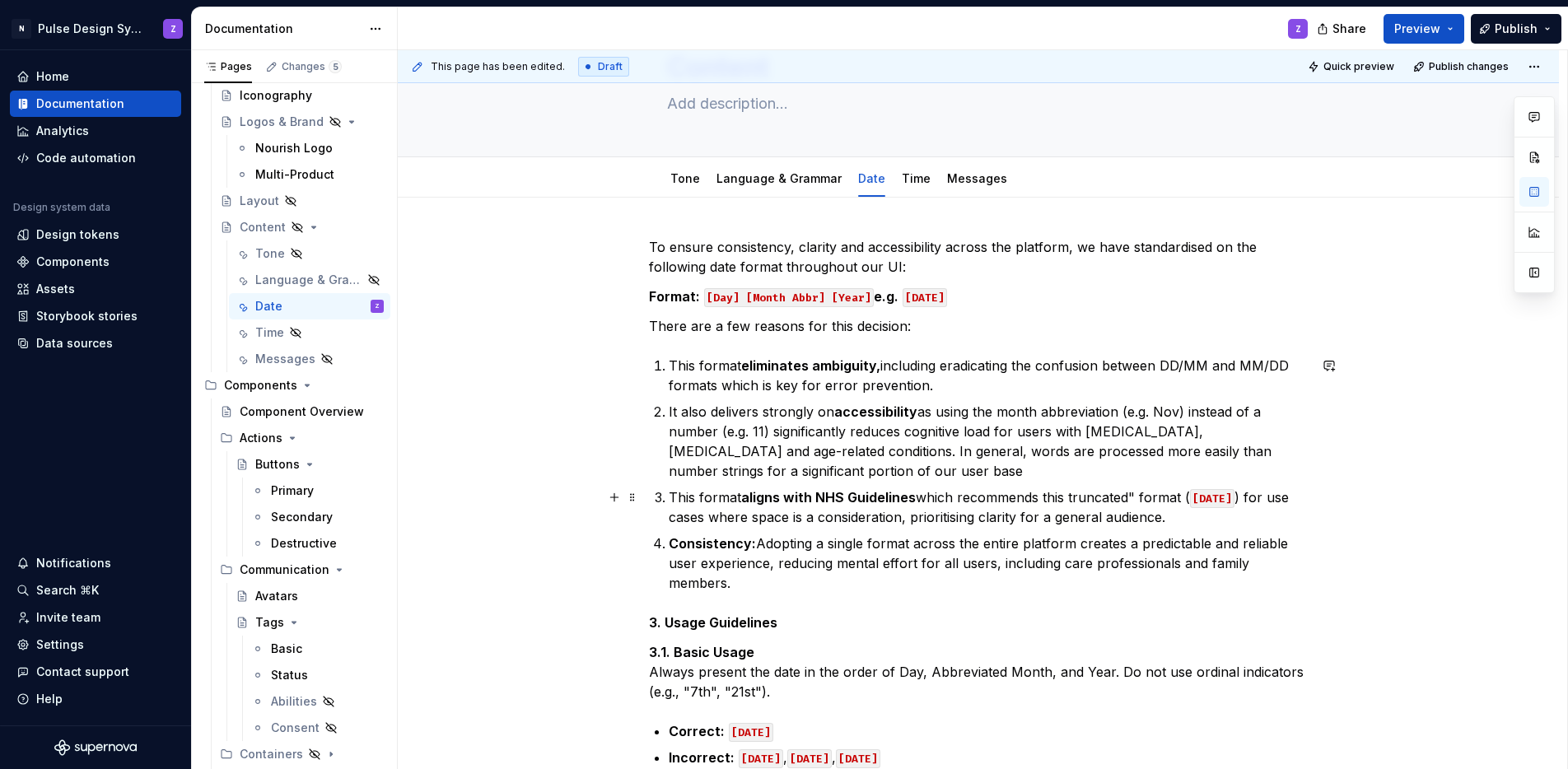
click at [1135, 497] on p "This format aligns with NHS Guidelines which recommends this truncated" format …" at bounding box center [988, 507] width 639 height 39
click at [1181, 495] on p "This format aligns with NHS Guidelines which recommends this truncated format (…" at bounding box center [988, 507] width 639 height 39
click at [1216, 521] on p "This format aligns with NHS Guidelines which recommends this truncated format (…" at bounding box center [988, 507] width 639 height 39
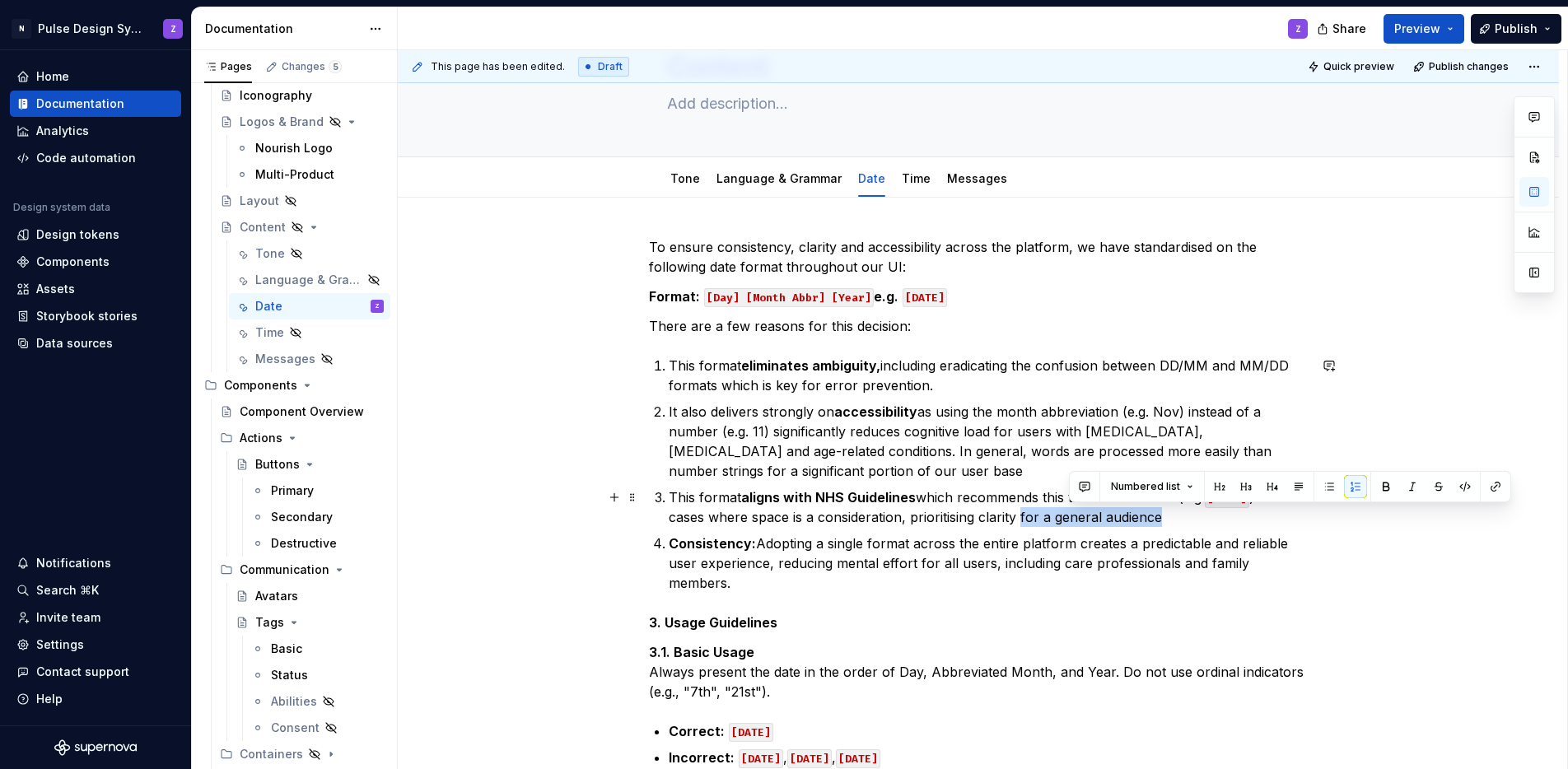
drag, startPoint x: 1068, startPoint y: 517, endPoint x: 1208, endPoint y: 518, distance: 140.0
click at [1209, 518] on p "This format aligns with NHS Guidelines which recommends this truncated format (…" at bounding box center [988, 507] width 639 height 39
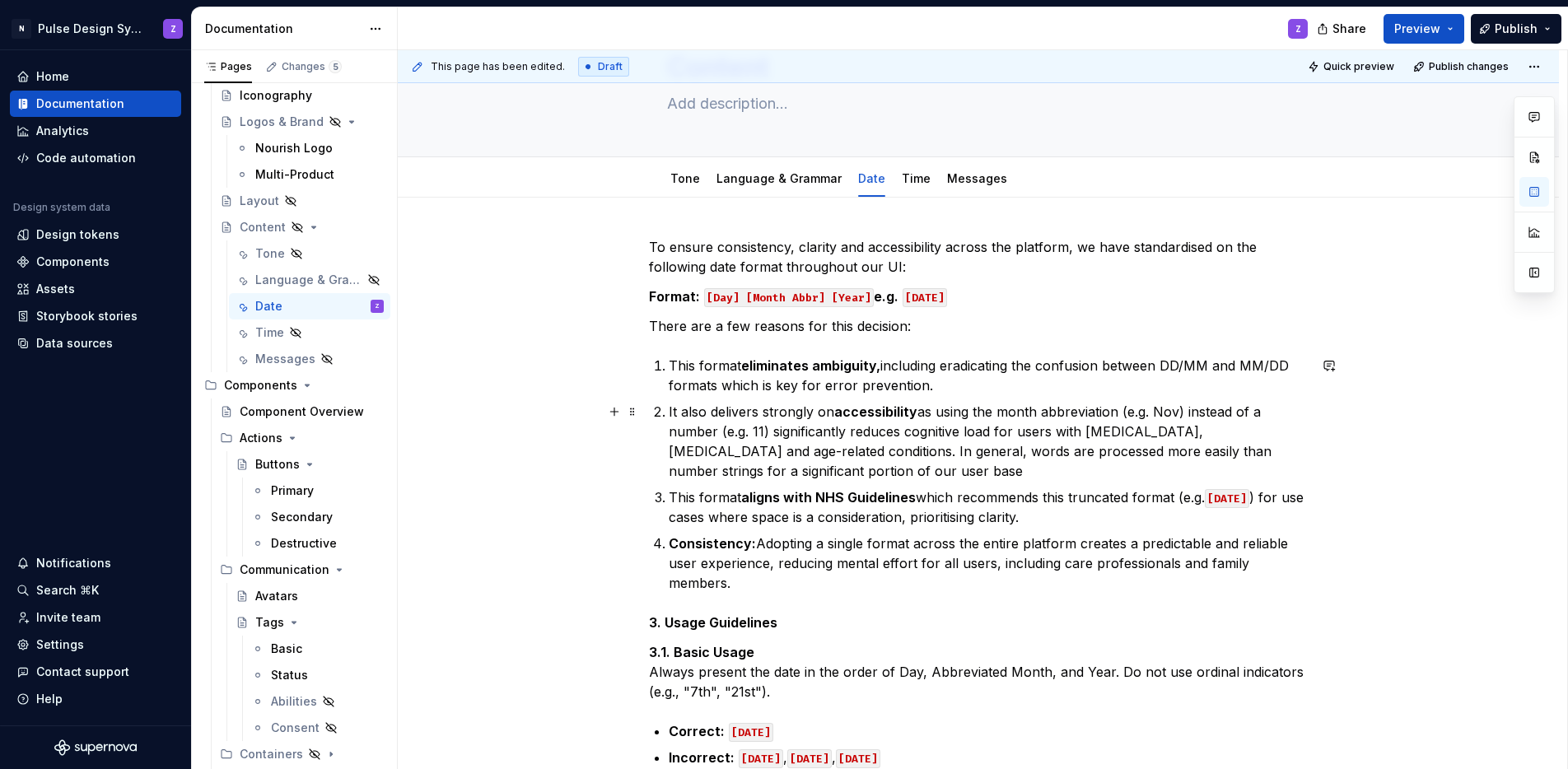
click at [896, 469] on p "It also delivers strongly on accessibility as using the month abbreviation (e.g…" at bounding box center [988, 441] width 639 height 79
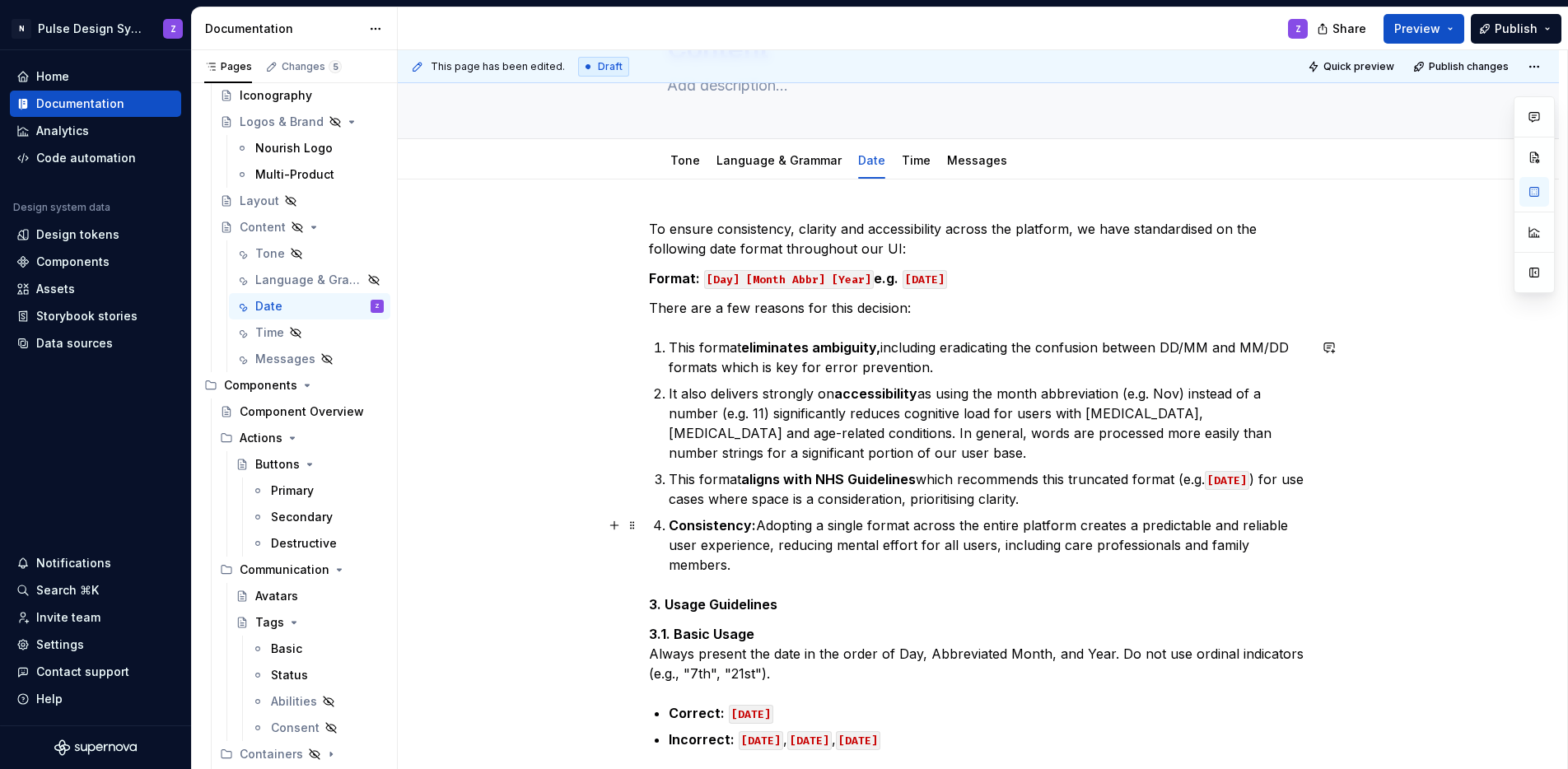
click at [669, 521] on li "Consistency: Adopting a single format across the entire platform creates a pred…" at bounding box center [988, 544] width 639 height 59
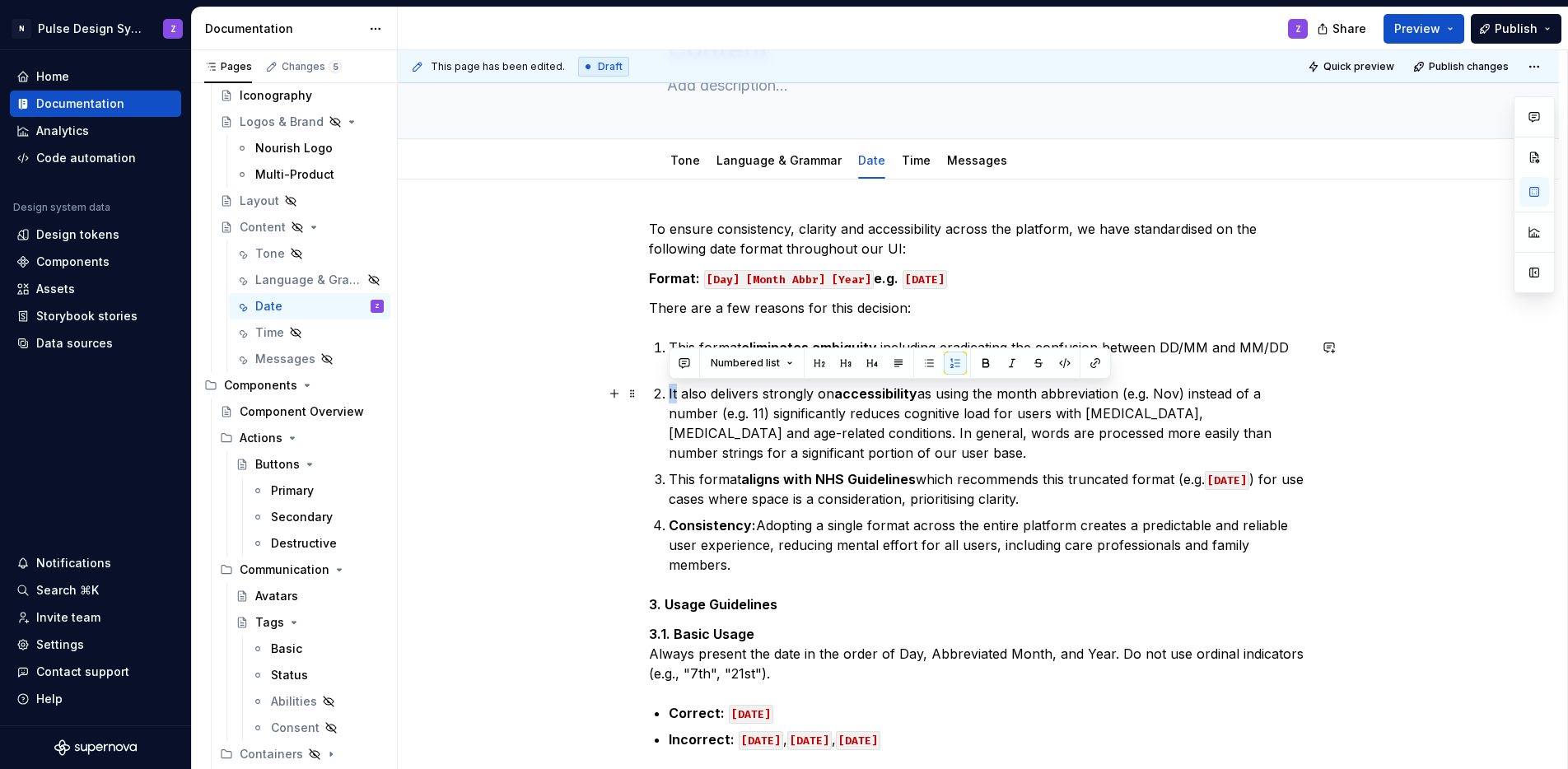
click at [670, 391] on p "It also delivers strongly on accessibility as using the month abbreviation (e.g…" at bounding box center [988, 423] width 639 height 79
click at [1120, 515] on p "Consistency: Adopting a single format across the entire platform creates a pred…" at bounding box center [988, 544] width 639 height 59
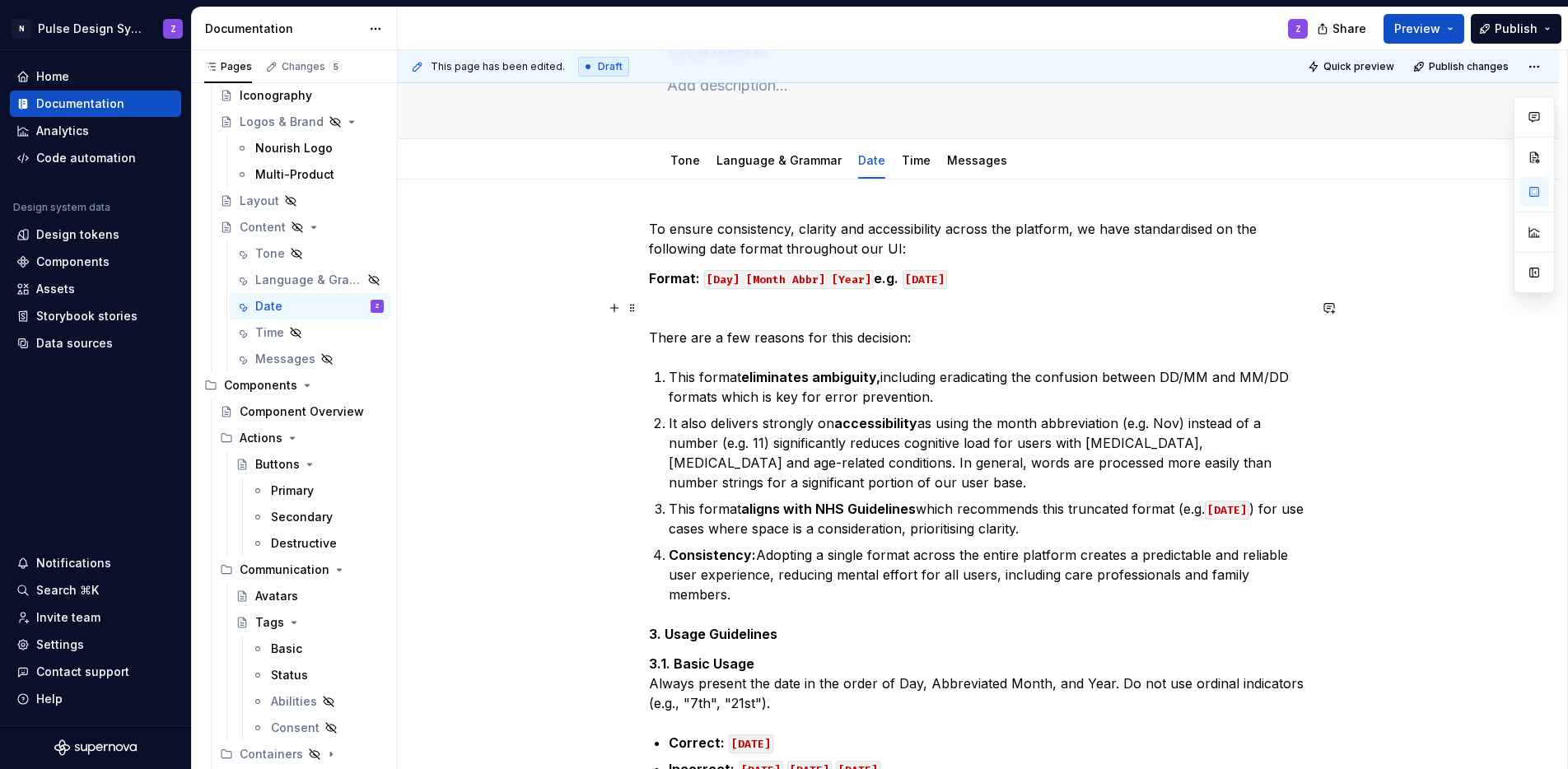
click at [666, 307] on p at bounding box center [978, 308] width 659 height 20
click at [634, 307] on span at bounding box center [632, 308] width 13 height 23
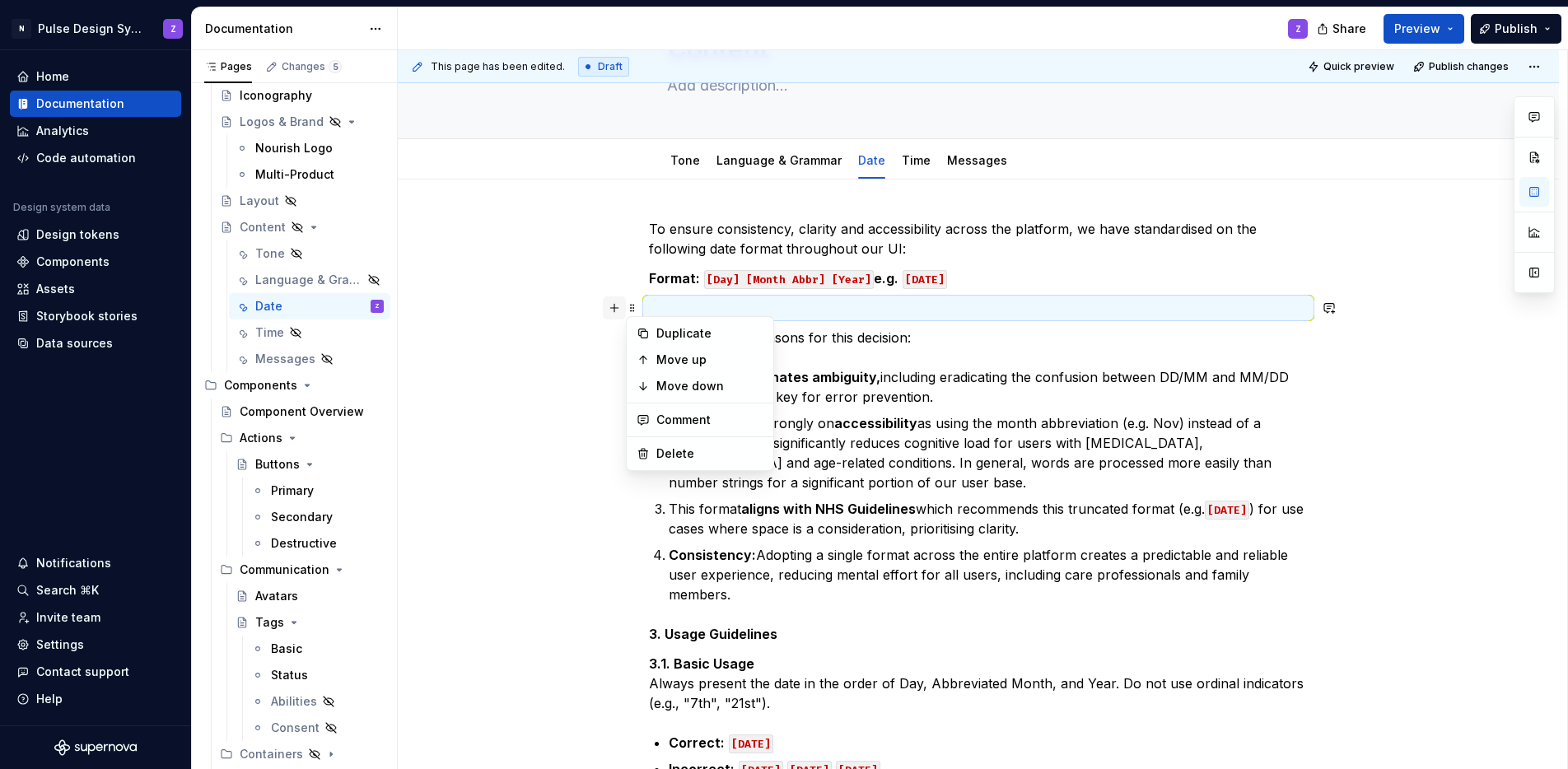
click at [618, 308] on button "button" at bounding box center [614, 308] width 23 height 23
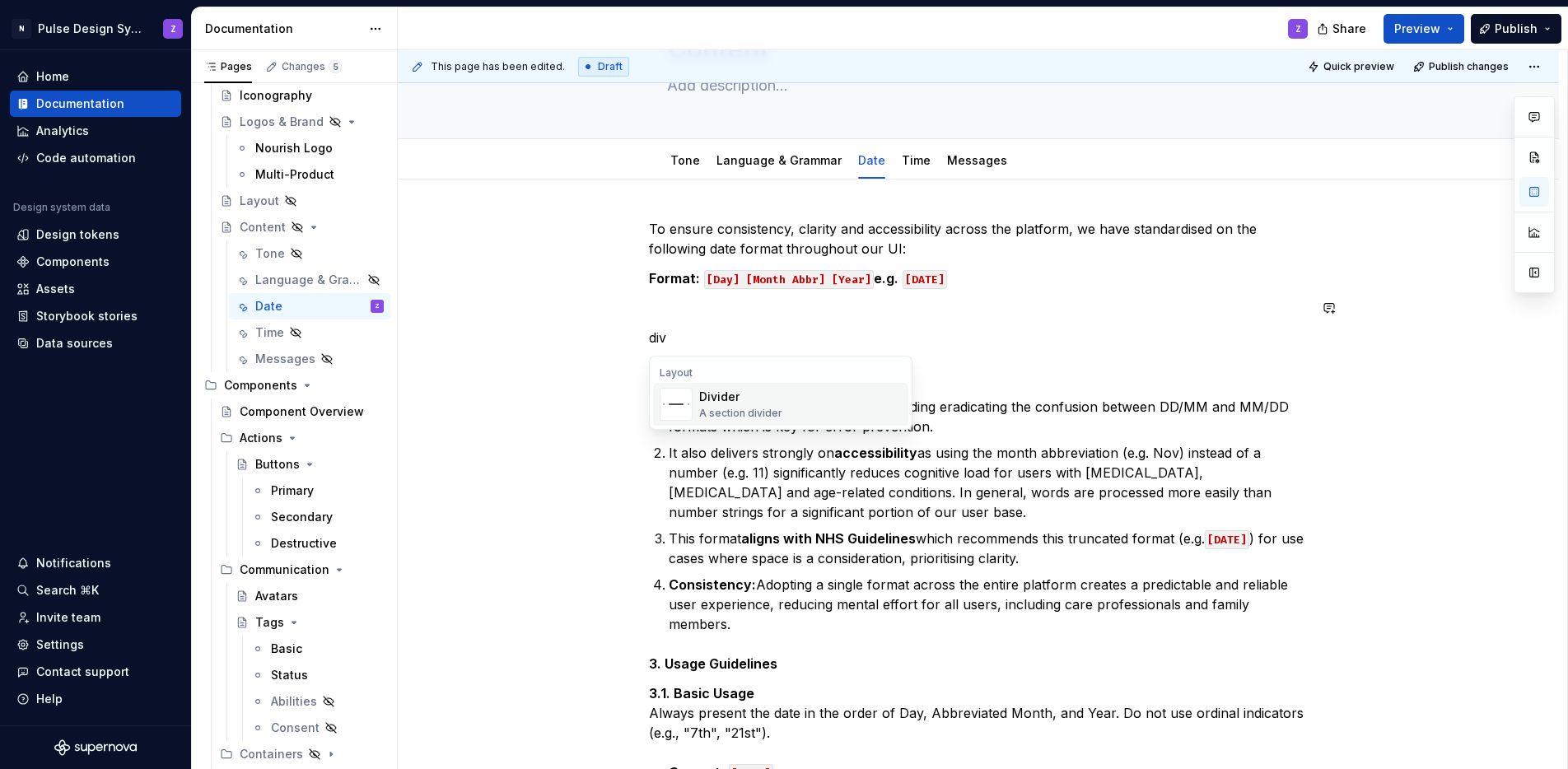
click at [765, 410] on div "A section divider" at bounding box center [740, 413] width 83 height 13
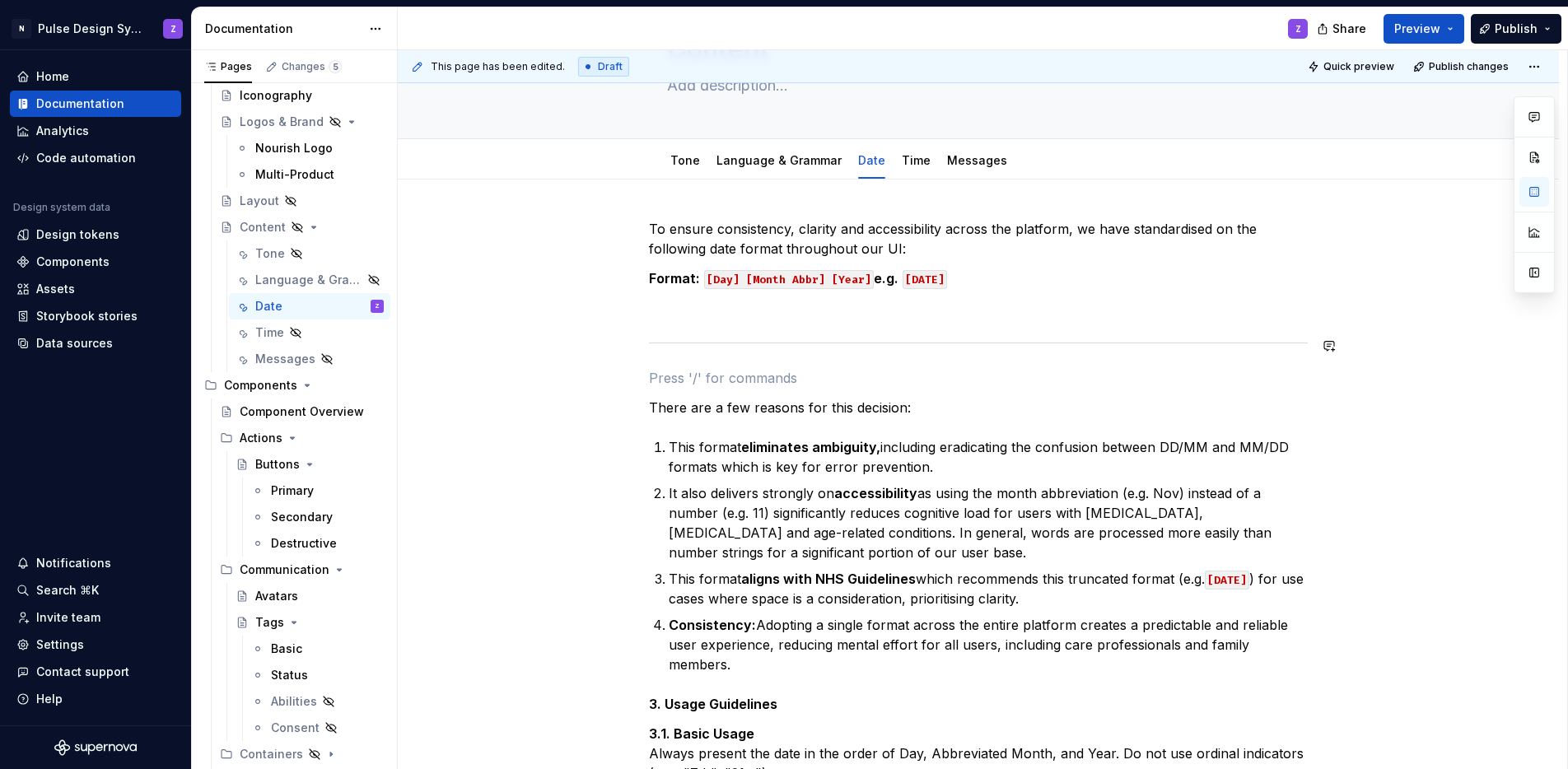
click at [681, 316] on p at bounding box center [978, 308] width 659 height 20
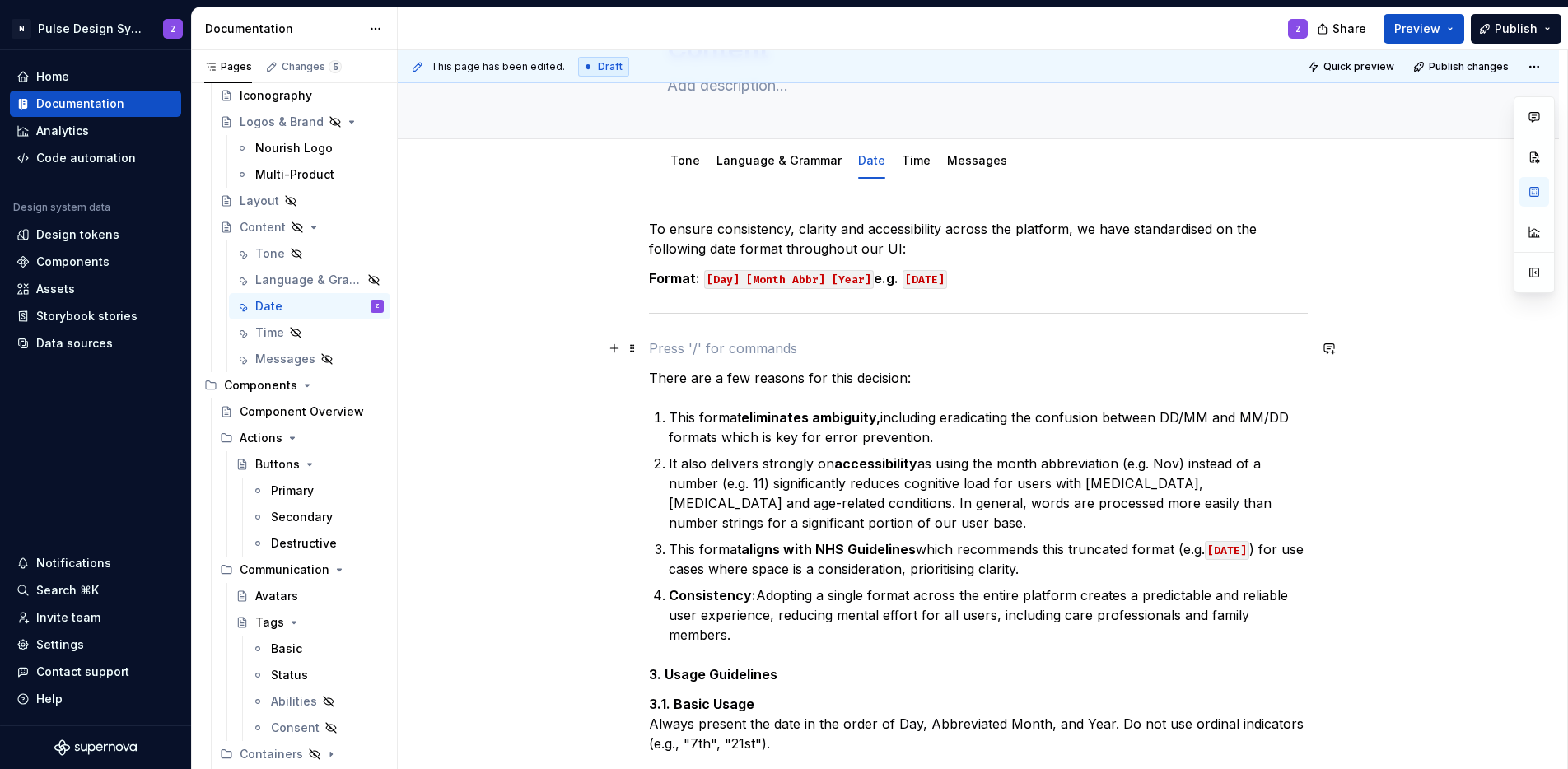
click at [681, 341] on p at bounding box center [978, 348] width 659 height 20
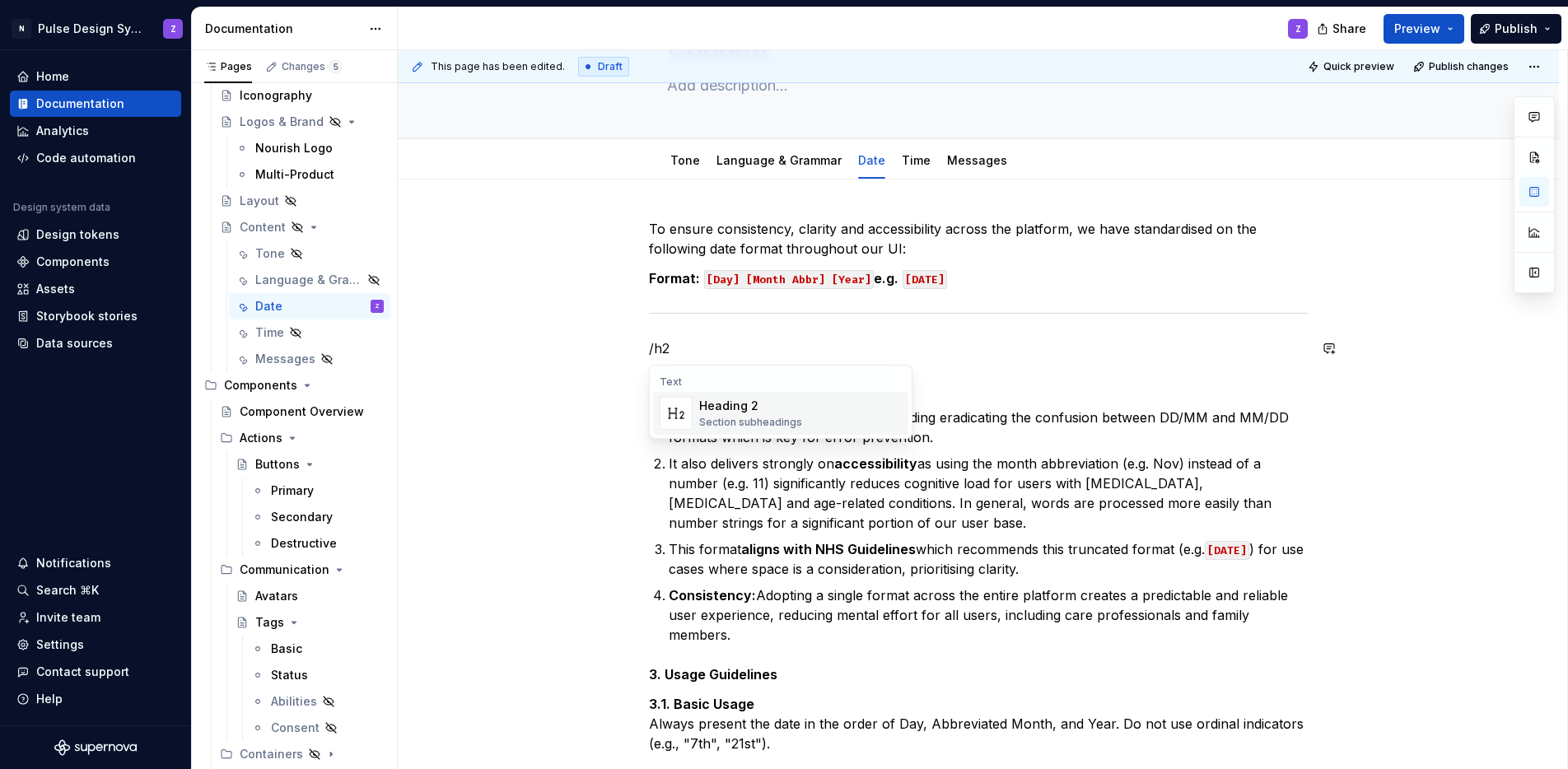
click at [723, 408] on div "Heading 2" at bounding box center [750, 406] width 103 height 16
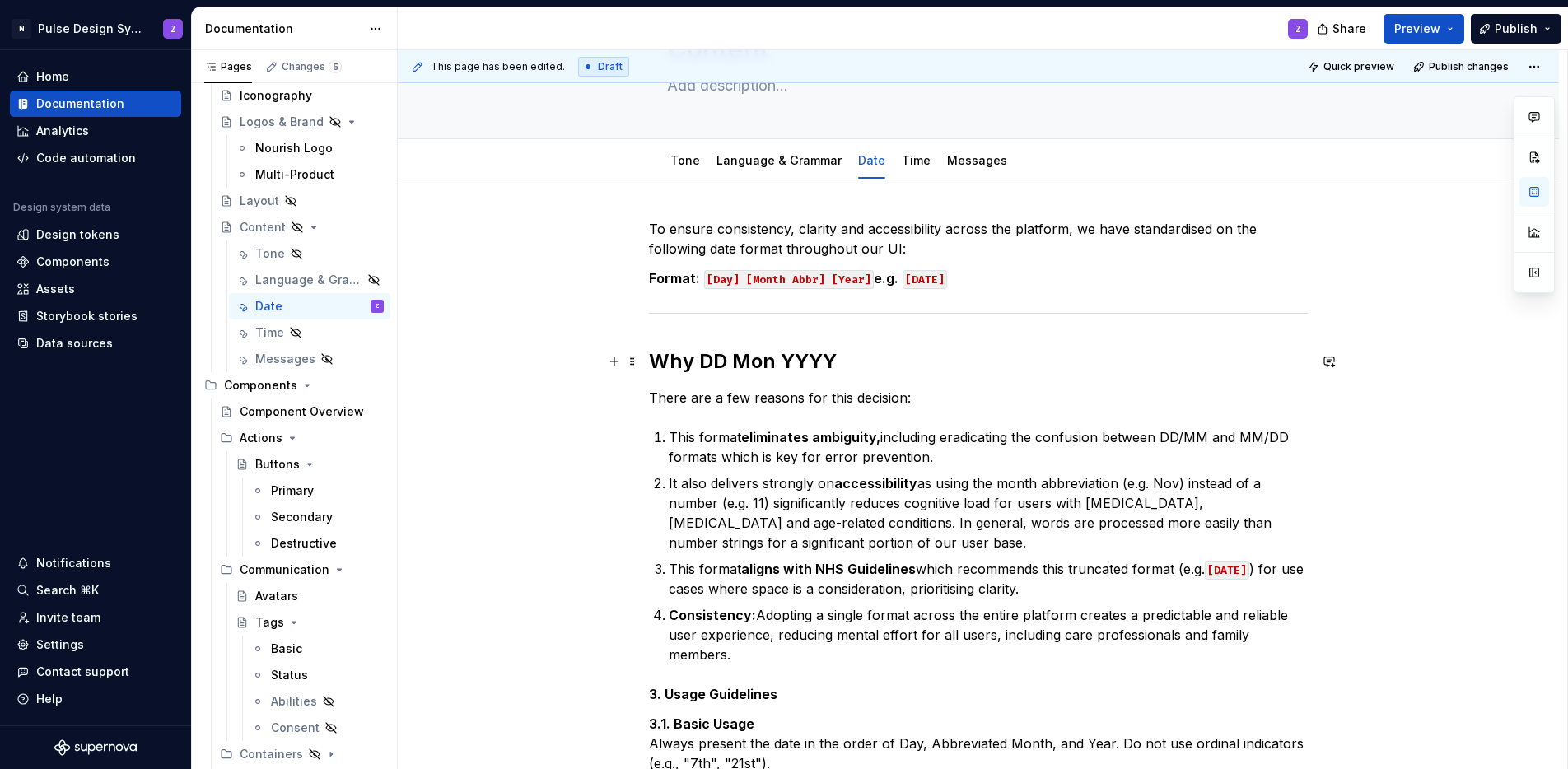
click at [700, 363] on h2 "Why DD Mon YYYY" at bounding box center [978, 361] width 659 height 26
click at [842, 357] on h2 "Why [DD Mon YYYY" at bounding box center [978, 361] width 659 height 26
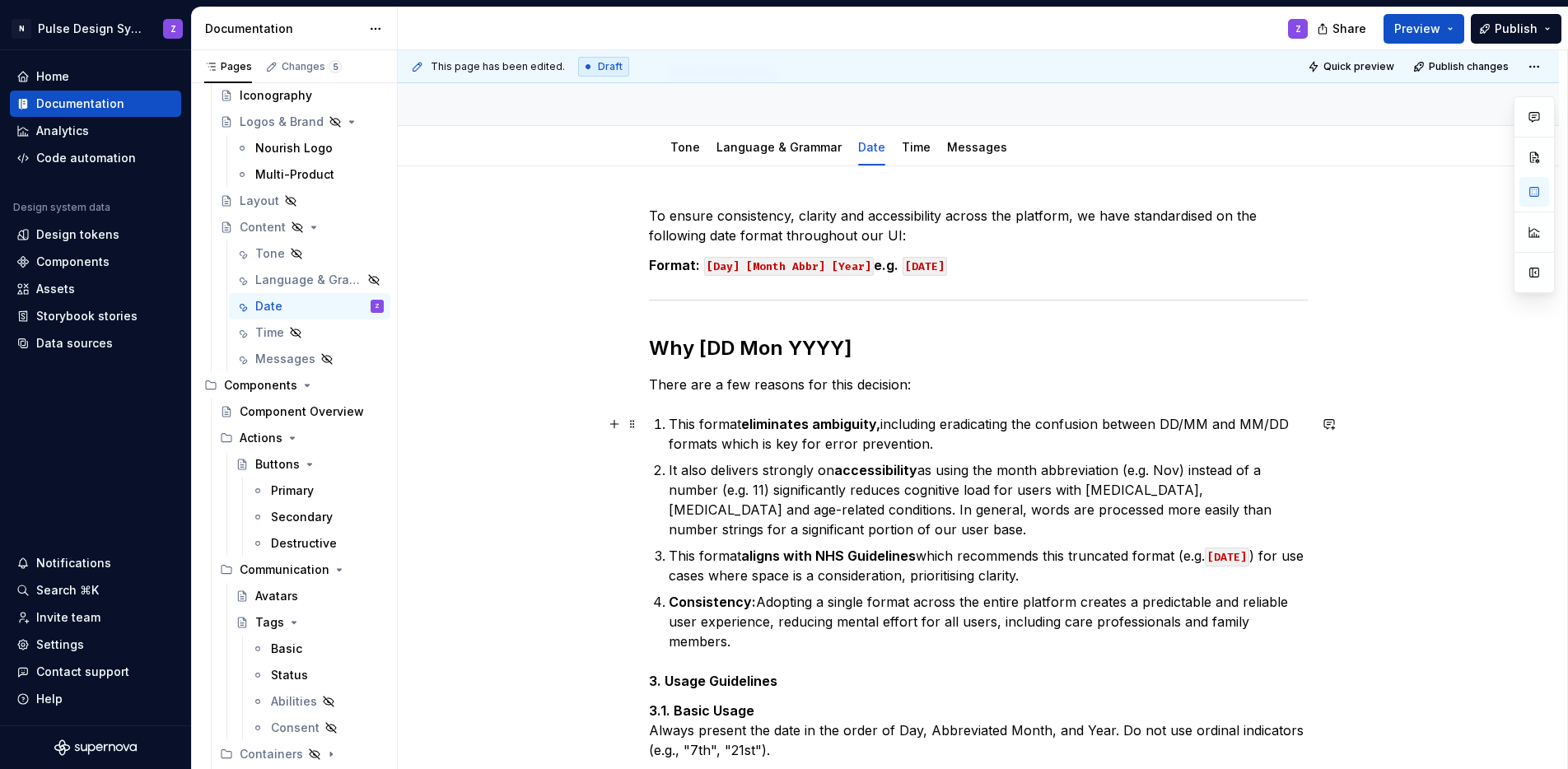
scroll to position [141, 0]
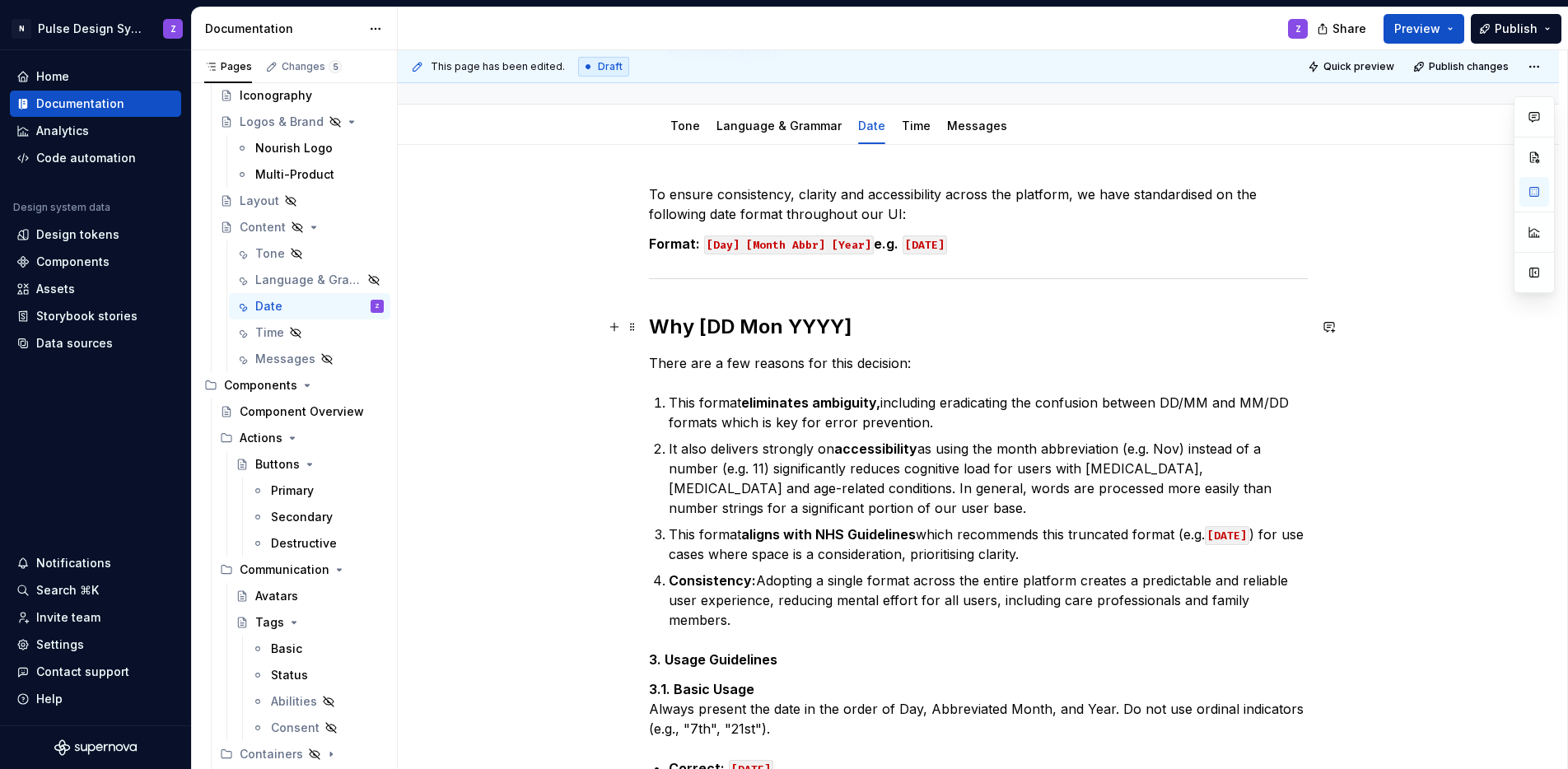
click at [691, 329] on h2 "Why [DD Mon YYYY]" at bounding box center [978, 326] width 659 height 26
click at [872, 327] on h2 "Why [DD Mon YYYY]" at bounding box center [978, 326] width 659 height 26
click at [780, 330] on h2 "Why [DD Mon YYYY]" at bounding box center [978, 326] width 659 height 26
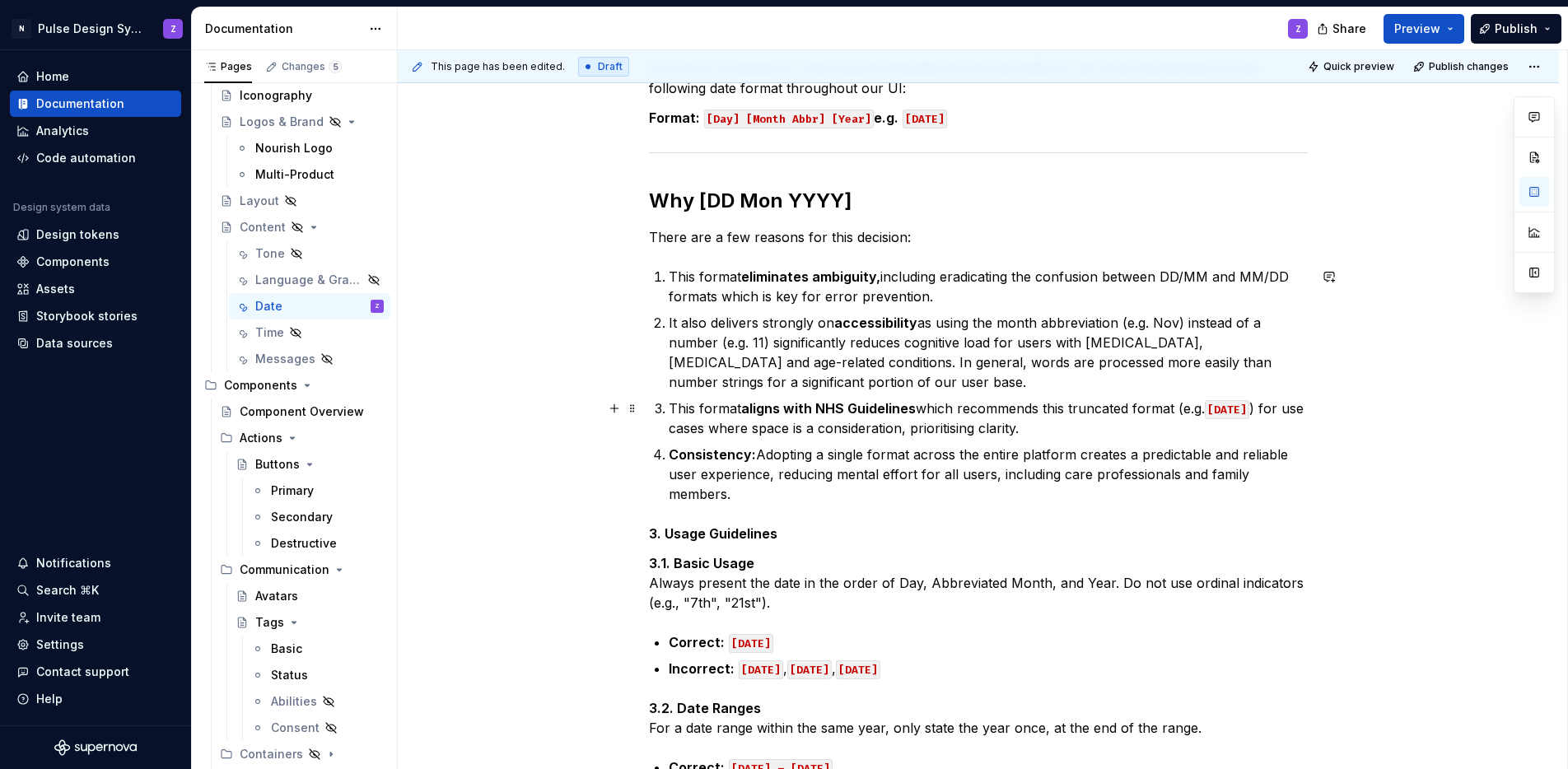
scroll to position [277, 0]
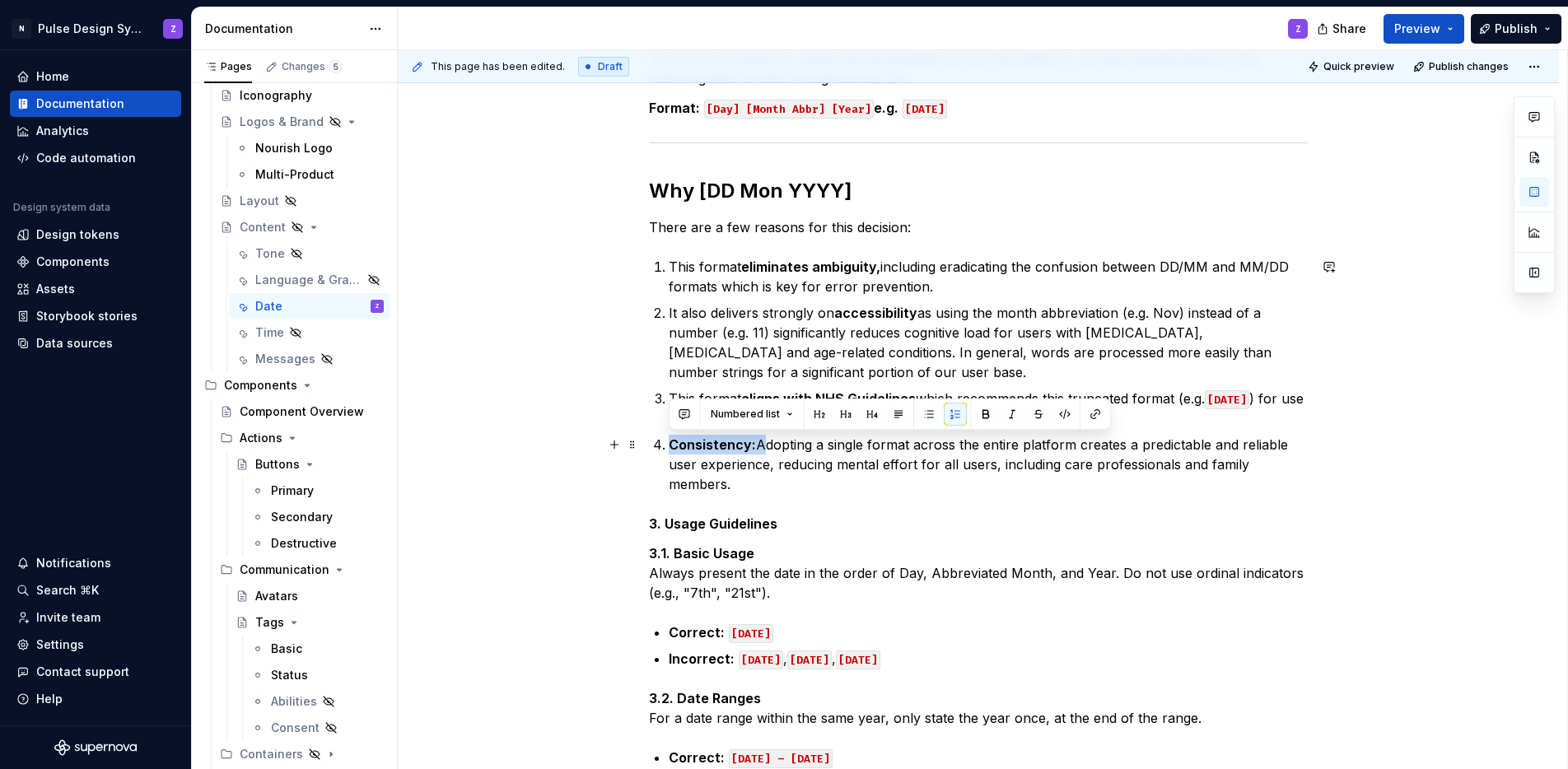
drag, startPoint x: 756, startPoint y: 446, endPoint x: 671, endPoint y: 447, distance: 85.0
click at [671, 447] on p "Consistency: Adopting a single format across the entire platform creates a pred…" at bounding box center [988, 464] width 639 height 59
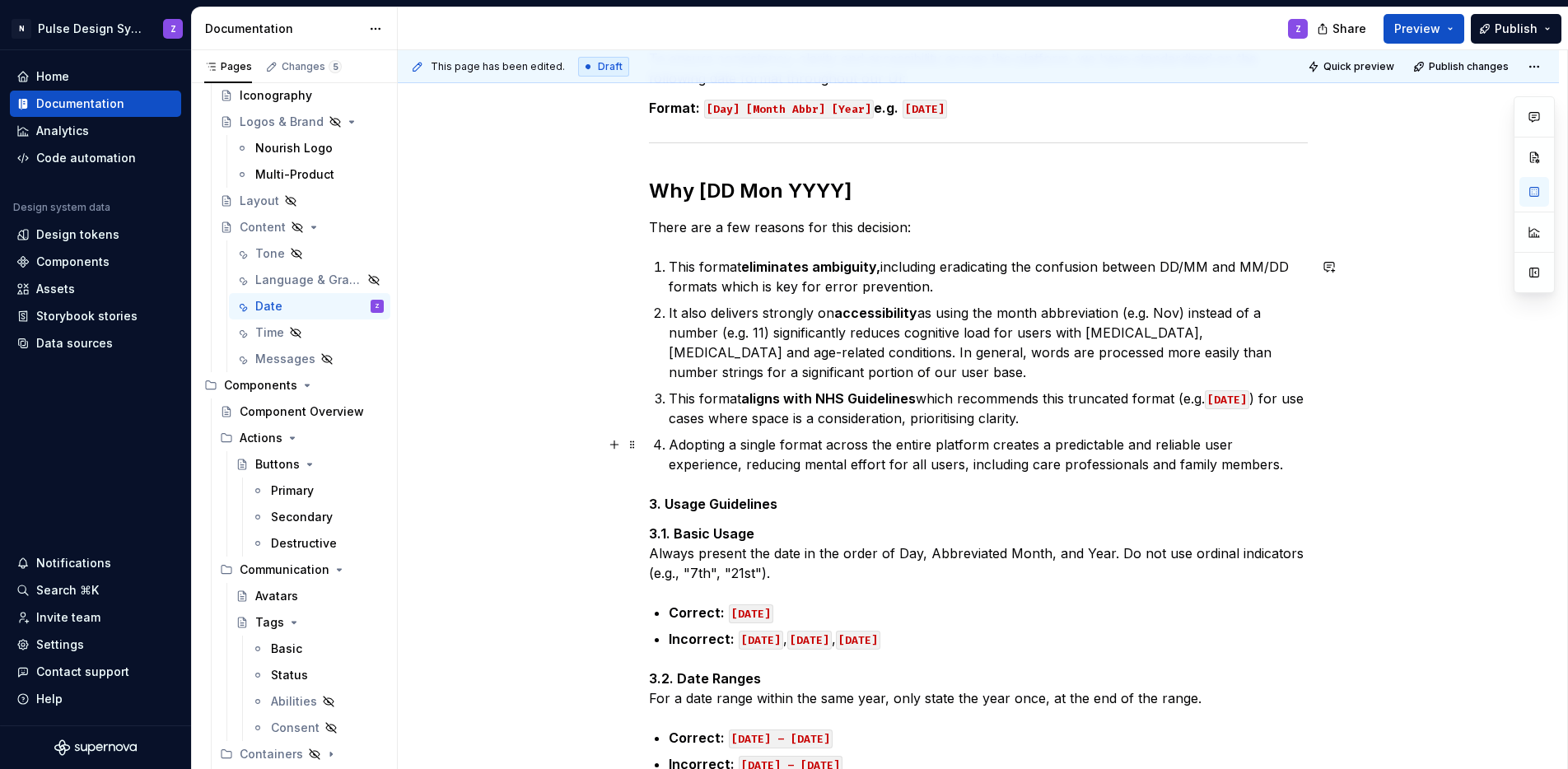
click at [735, 446] on p "Adopting a single format across the entire platform creates a predictable and r…" at bounding box center [988, 454] width 639 height 39
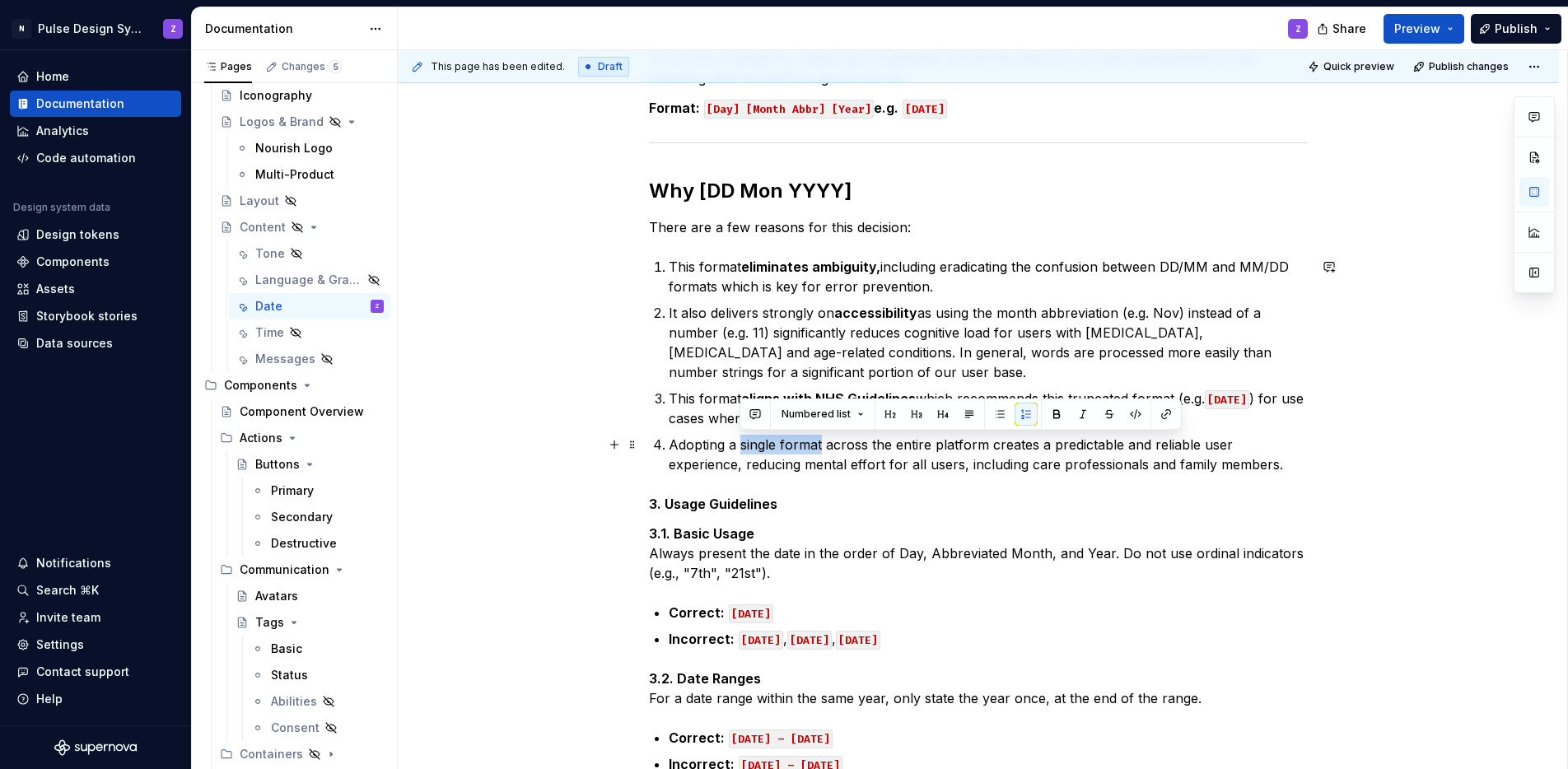
drag, startPoint x: 741, startPoint y: 446, endPoint x: 820, endPoint y: 447, distance: 79.0
click at [820, 447] on p "Adopting a single format across the entire platform creates a predictable and r…" at bounding box center [988, 454] width 639 height 39
click at [923, 455] on p "Adopting a single format across the entire platform creates a predictable and r…" at bounding box center [988, 454] width 639 height 39
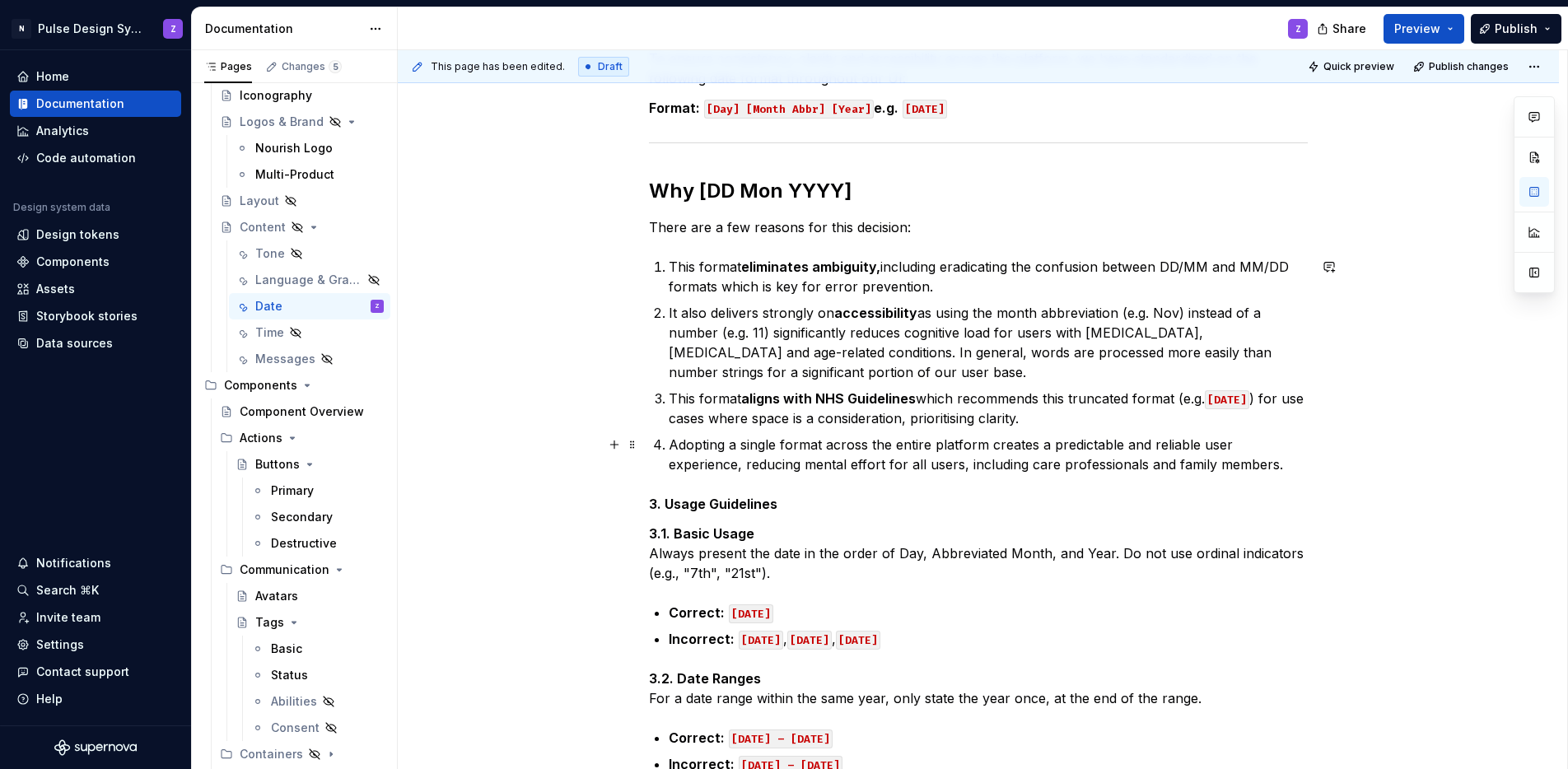
click at [764, 442] on p "Adopting a single format across the entire platform creates a predictable and r…" at bounding box center [988, 454] width 639 height 39
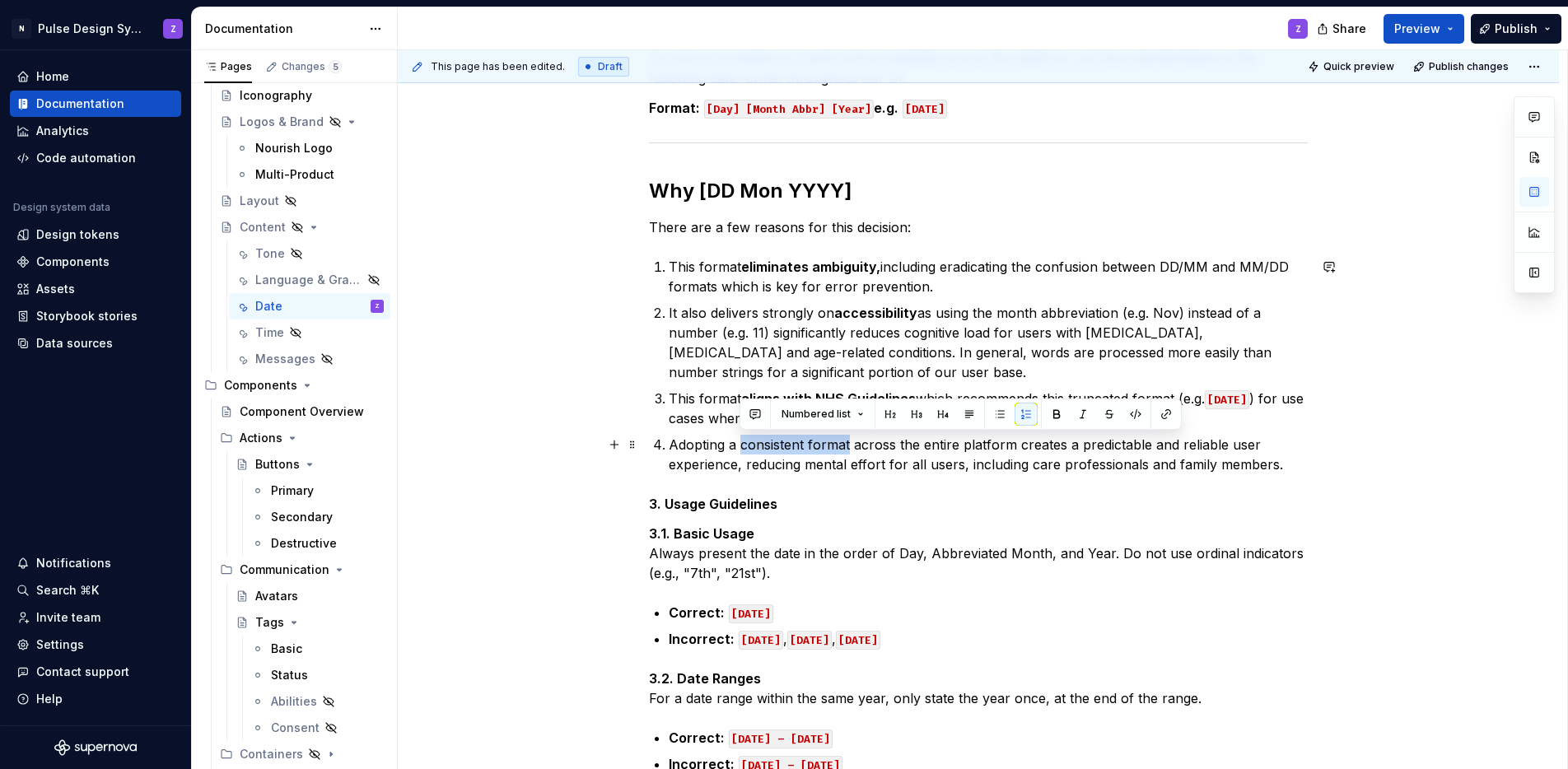
drag, startPoint x: 739, startPoint y: 448, endPoint x: 915, endPoint y: 428, distance: 177.1
click at [848, 451] on p "Adopting a consistent format across the entire platform creates a predictable a…" at bounding box center [988, 454] width 639 height 39
click at [1047, 416] on button "button" at bounding box center [1056, 414] width 23 height 23
click at [872, 461] on p "Adopting a consistent format across the entire platform creates a predictable a…" at bounding box center [988, 454] width 639 height 39
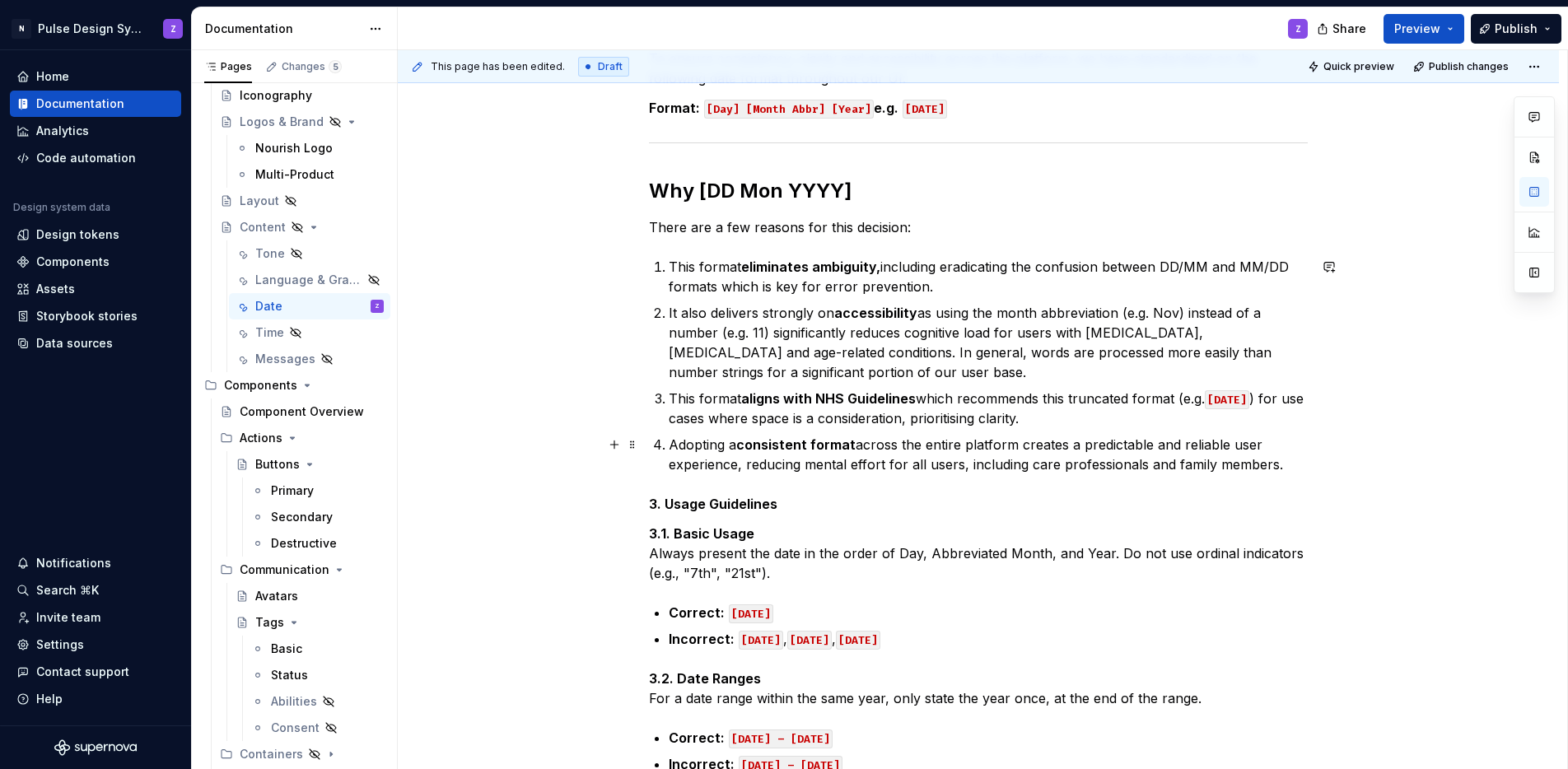
click at [996, 470] on p "Adopting a consistent format across the entire platform creates a predictable a…" at bounding box center [988, 454] width 639 height 39
click at [1163, 462] on p "Adopting a consistent format across the entire platform creates a predictable a…" at bounding box center [988, 454] width 639 height 39
click at [1159, 463] on p "Adopting a consistent format across the entire platform creates a predictable a…" at bounding box center [988, 454] width 639 height 39
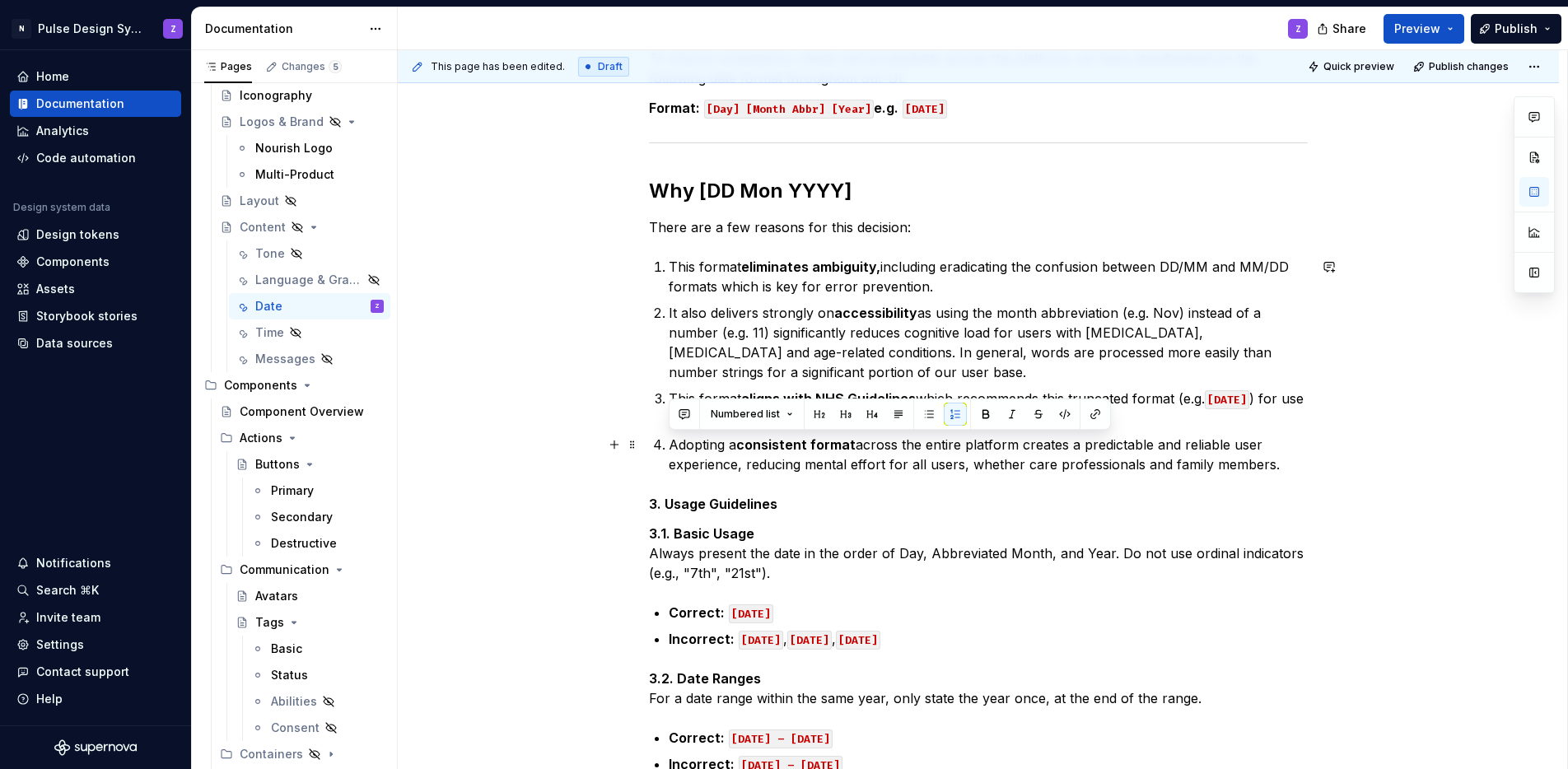
click at [1159, 463] on p "Adopting a consistent format across the entire platform creates a predictable a…" at bounding box center [988, 454] width 639 height 39
click at [1158, 463] on p "Adopting a consistent format across the entire platform creates a predictable a…" at bounding box center [988, 454] width 639 height 39
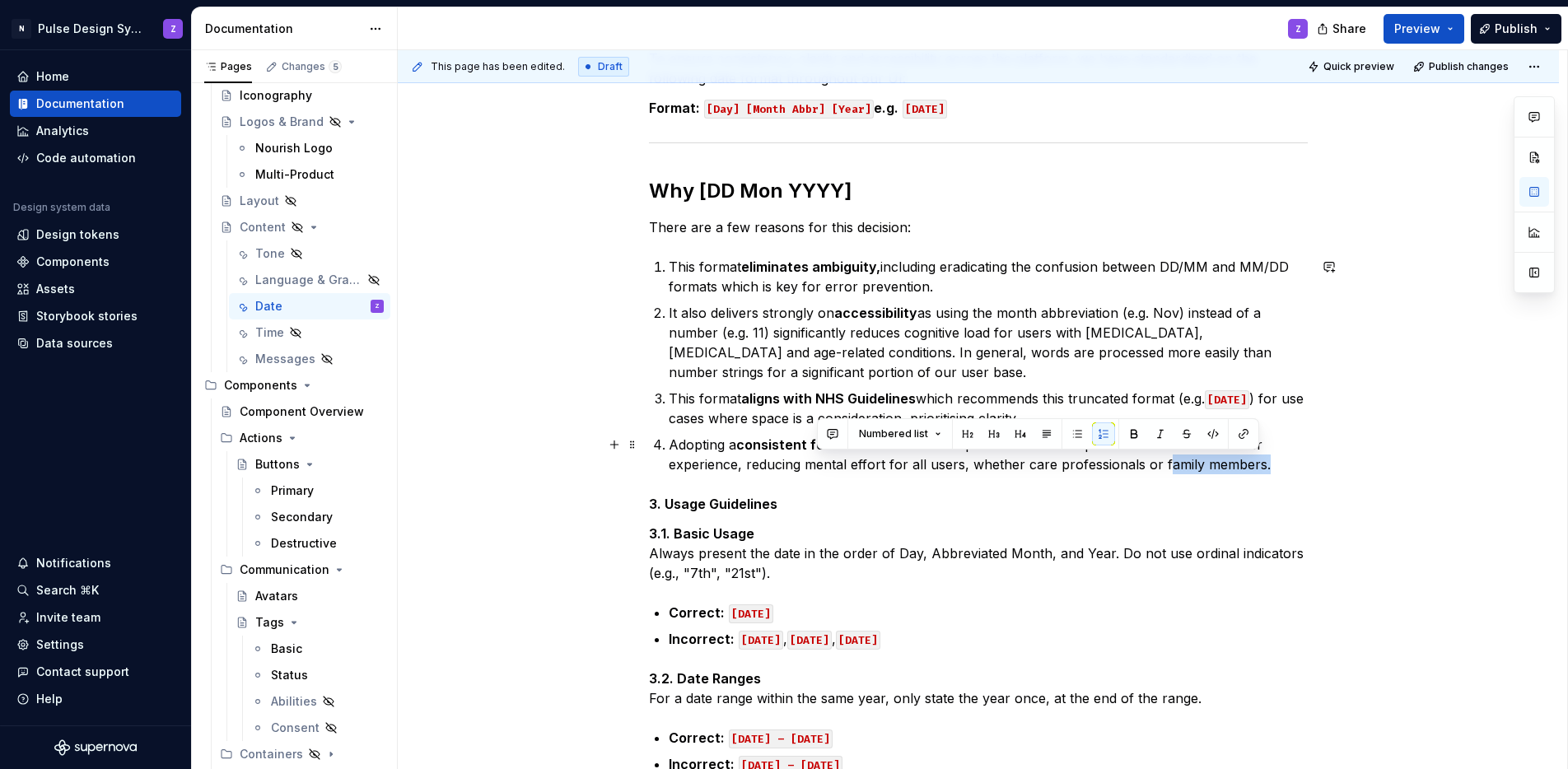
drag, startPoint x: 1157, startPoint y: 463, endPoint x: 1255, endPoint y: 469, distance: 98.2
click at [1255, 469] on p "Adopting a consistent format across the entire platform creates a predictable a…" at bounding box center [988, 454] width 639 height 39
click at [1159, 463] on p "Adopting a consistent format across the entire platform creates a predictable a…" at bounding box center [988, 454] width 639 height 39
click at [1245, 465] on p "Adopting a consistent format across the entire platform creates a predictable a…" at bounding box center [988, 454] width 639 height 39
click at [1081, 464] on p "Adopting a consistent format across the entire platform creates a predictable a…" at bounding box center [988, 454] width 639 height 39
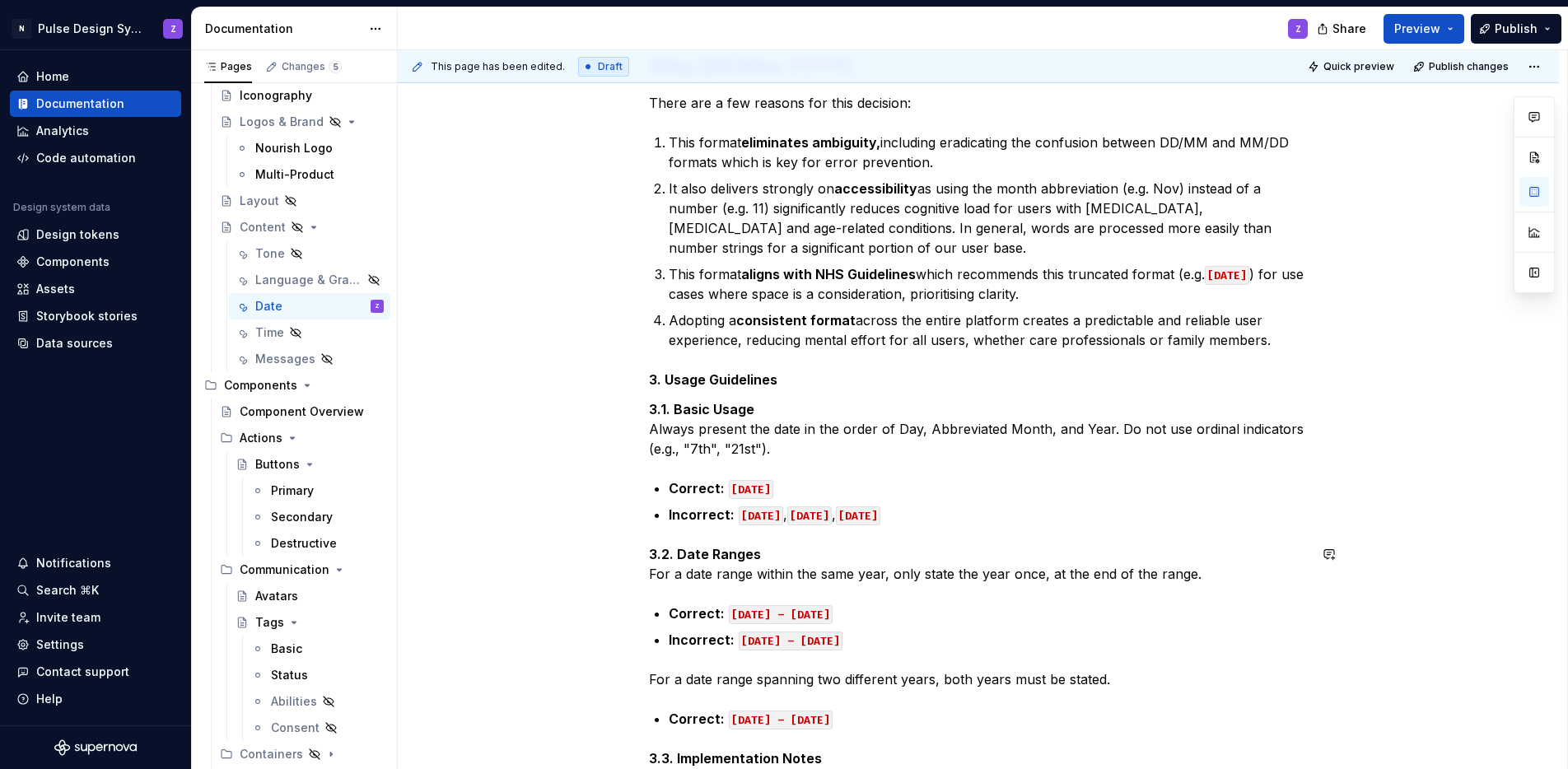
scroll to position [408, 0]
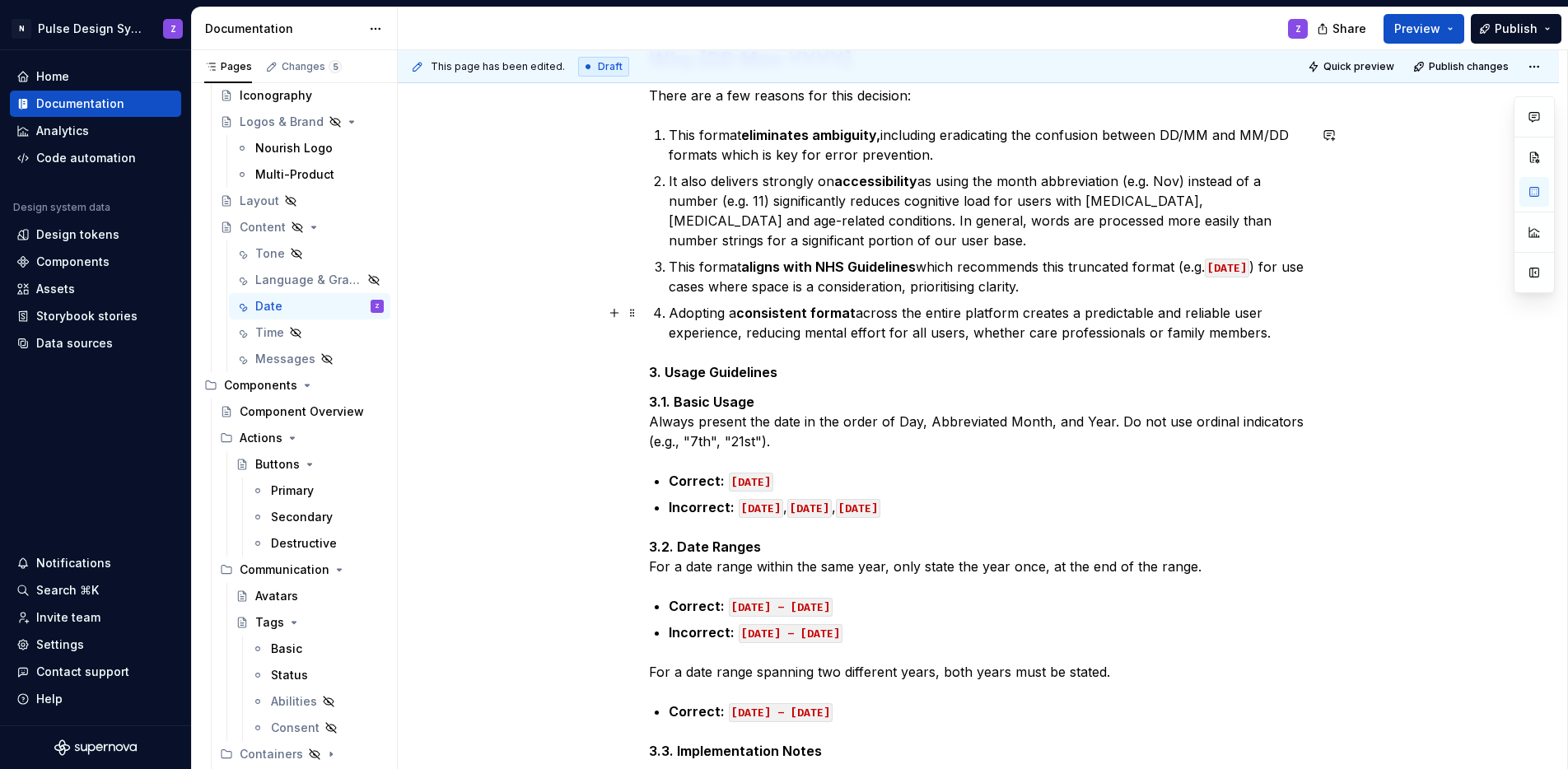
click at [1266, 336] on p "Adopting a consistent format across the entire platform creates a predictable a…" at bounding box center [988, 322] width 639 height 39
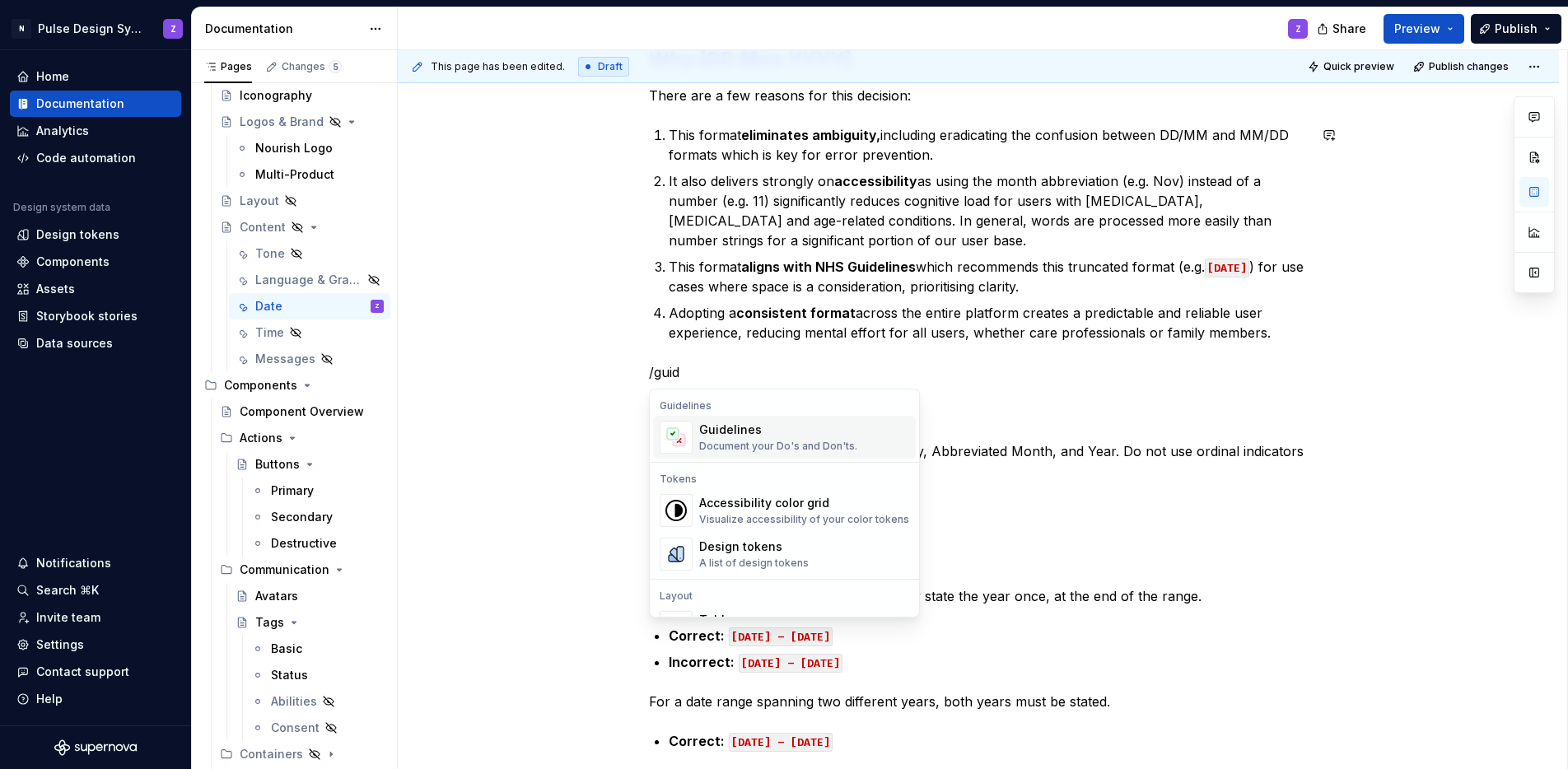
click at [780, 429] on div "Guidelines" at bounding box center [778, 430] width 158 height 16
type textarea "*"
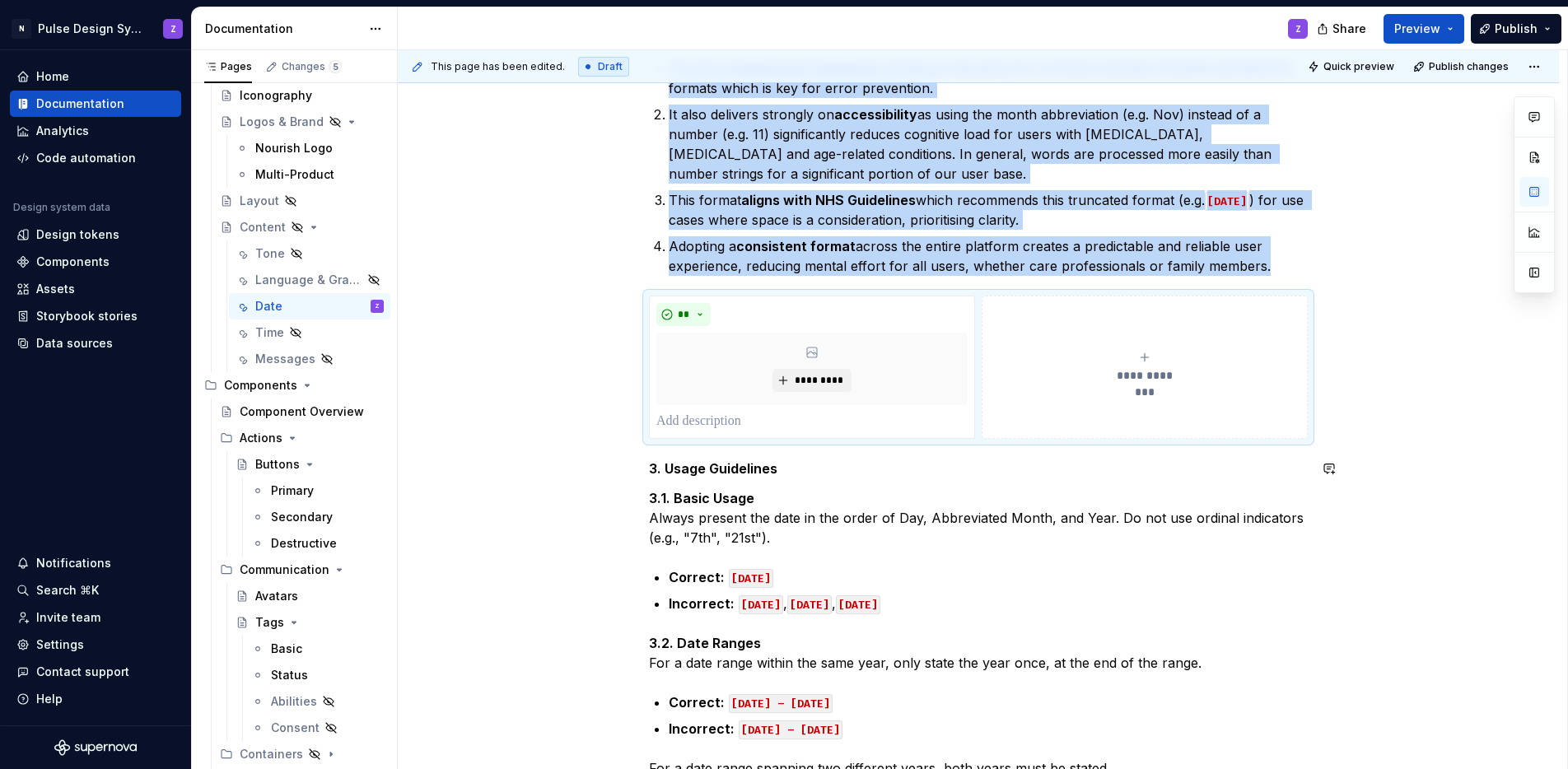
scroll to position [548, 0]
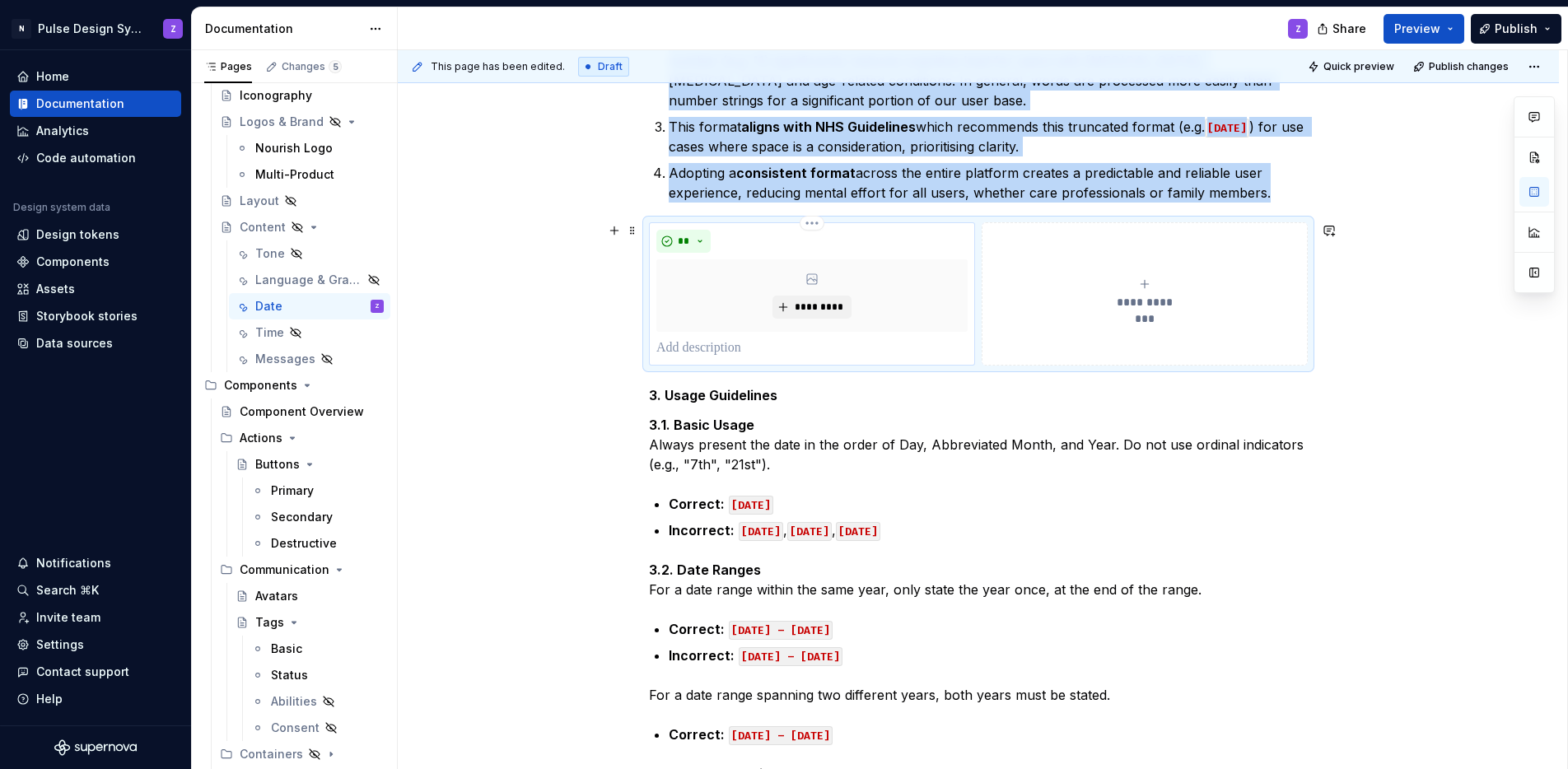
click at [685, 349] on p at bounding box center [811, 348] width 312 height 20
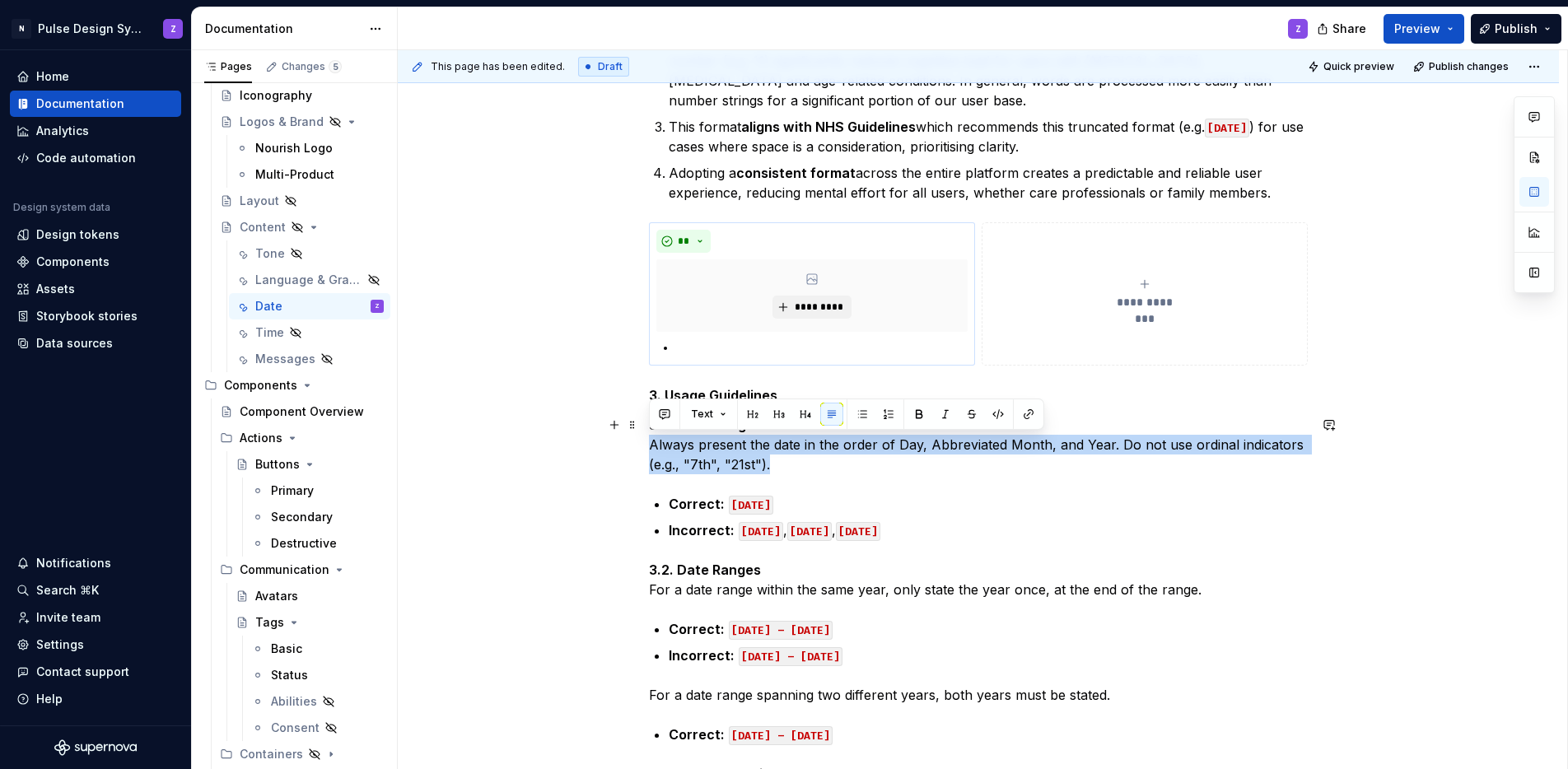
drag, startPoint x: 650, startPoint y: 447, endPoint x: 796, endPoint y: 465, distance: 147.1
click at [796, 465] on p "3.1. Basic Usage Always present the date in the order of Day, Abbreviated Month…" at bounding box center [978, 444] width 659 height 59
copy p "Always present the date in the order of Day, Abbreviated Month, and Year. Do no…"
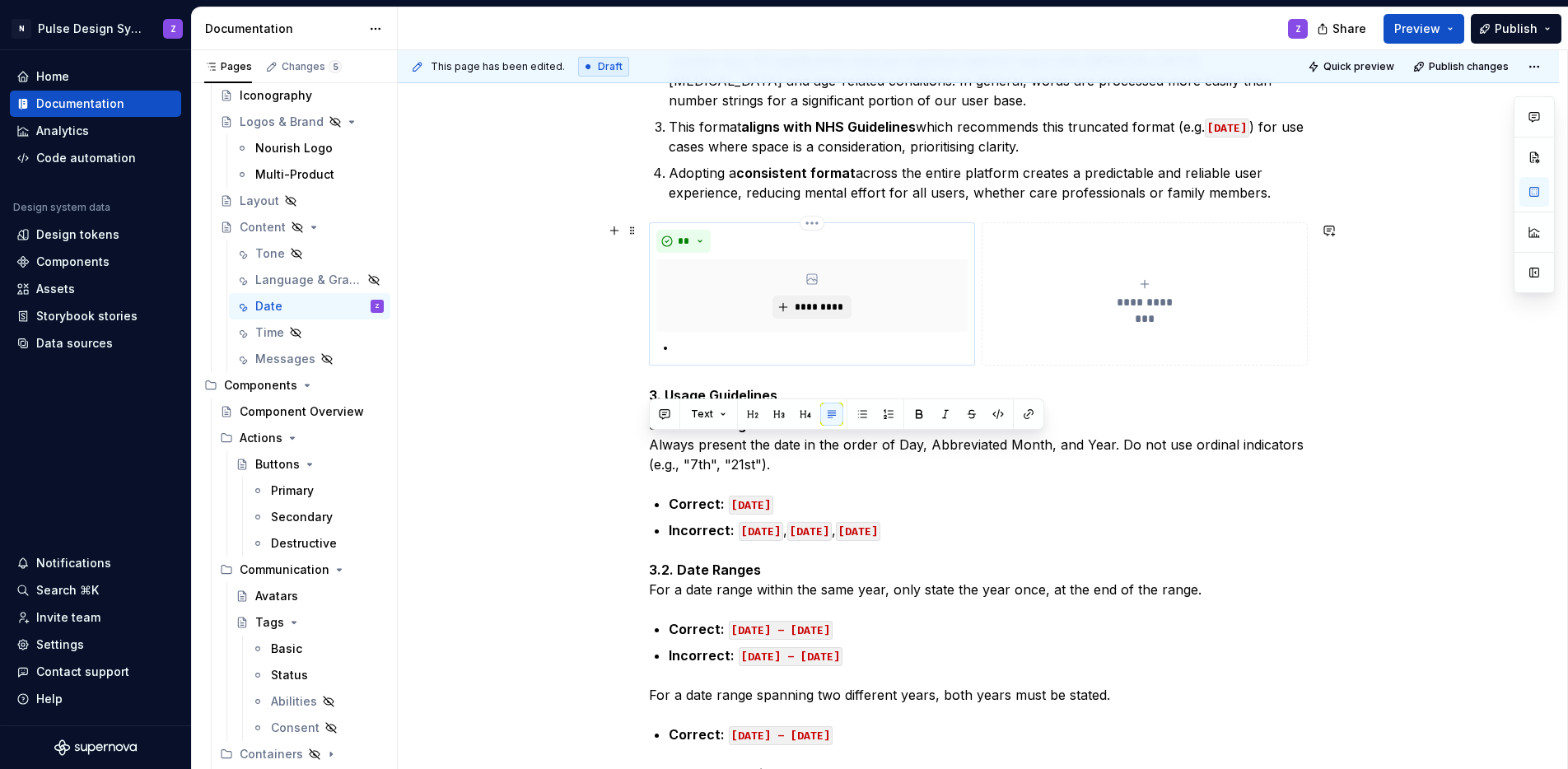
click at [718, 352] on p at bounding box center [821, 348] width 291 height 20
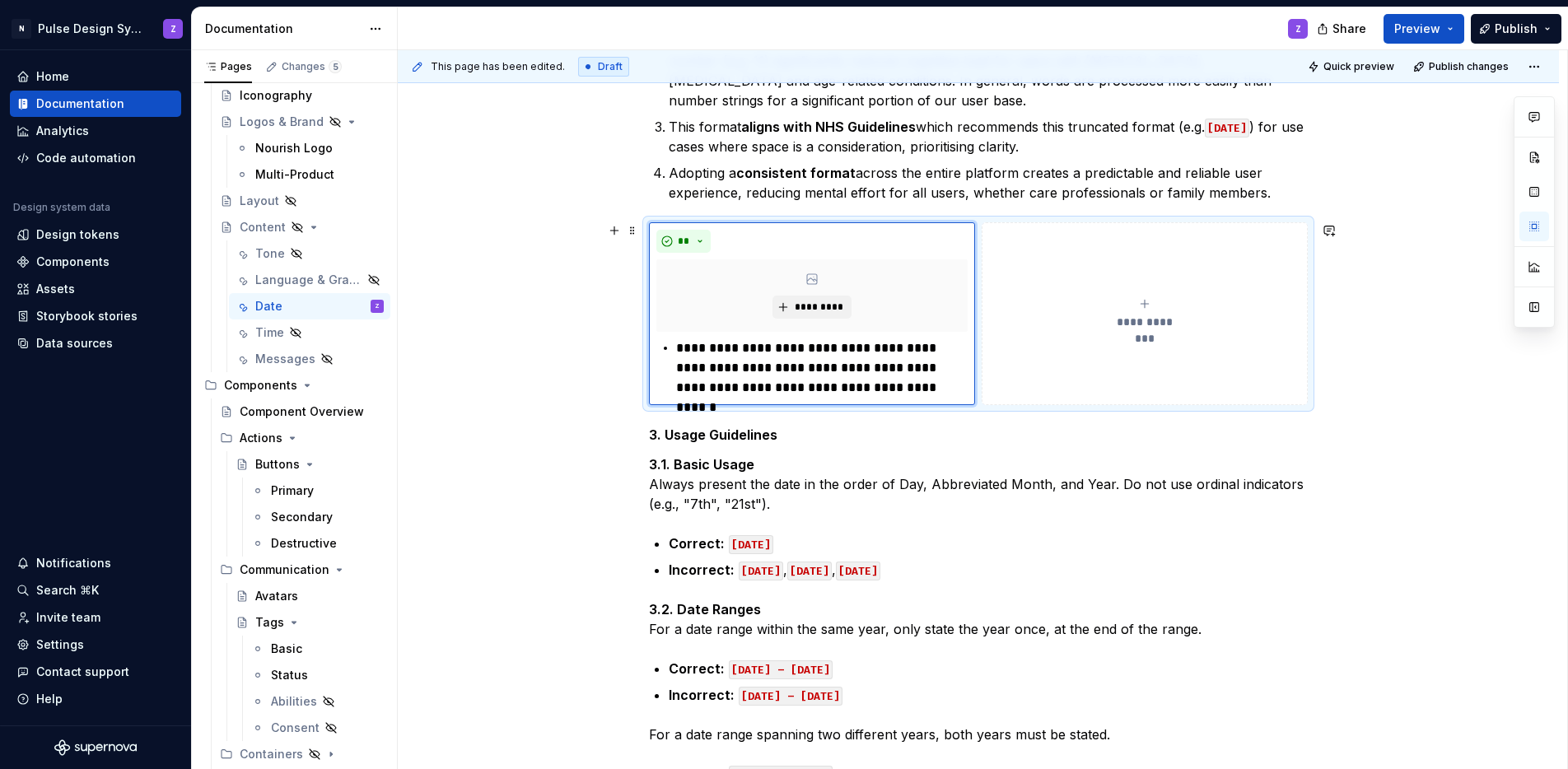
click at [1103, 281] on button "**********" at bounding box center [1144, 313] width 326 height 183
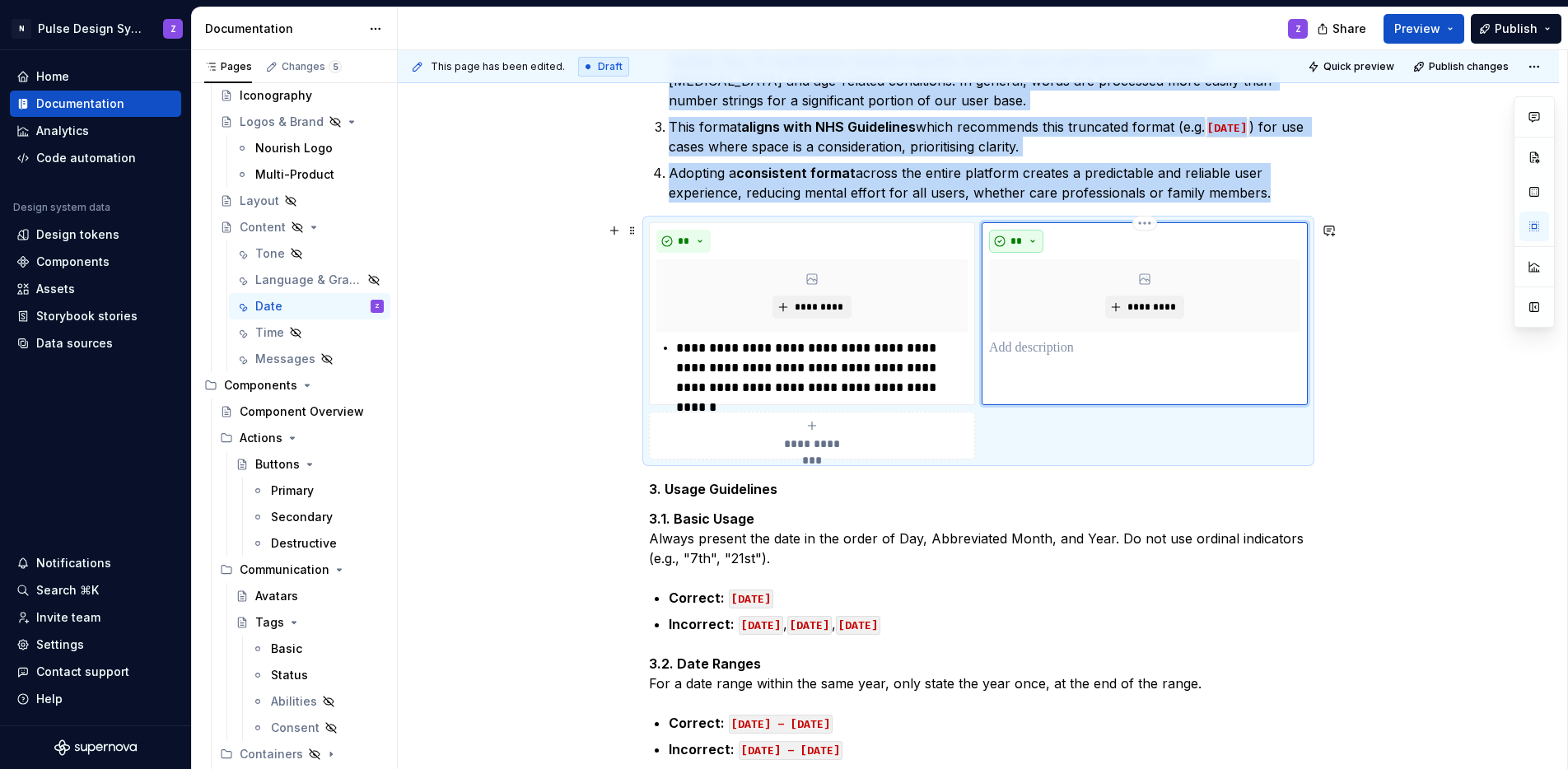
click at [1031, 240] on button "**" at bounding box center [1016, 240] width 54 height 23
click at [1043, 292] on div "Don't" at bounding box center [1054, 300] width 30 height 16
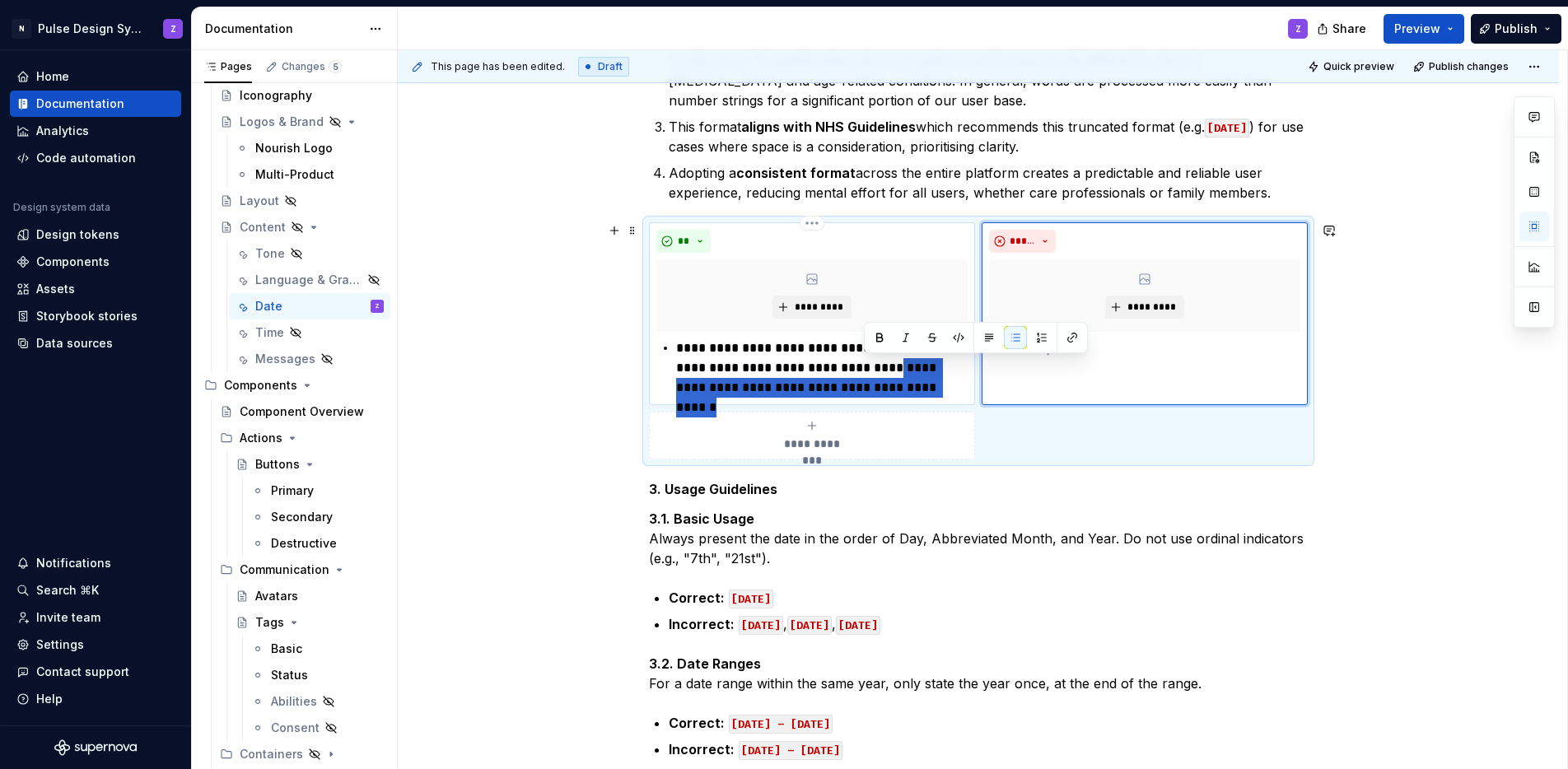
drag, startPoint x: 865, startPoint y: 364, endPoint x: 923, endPoint y: 388, distance: 62.8
click at [923, 388] on p "**********" at bounding box center [821, 367] width 291 height 59
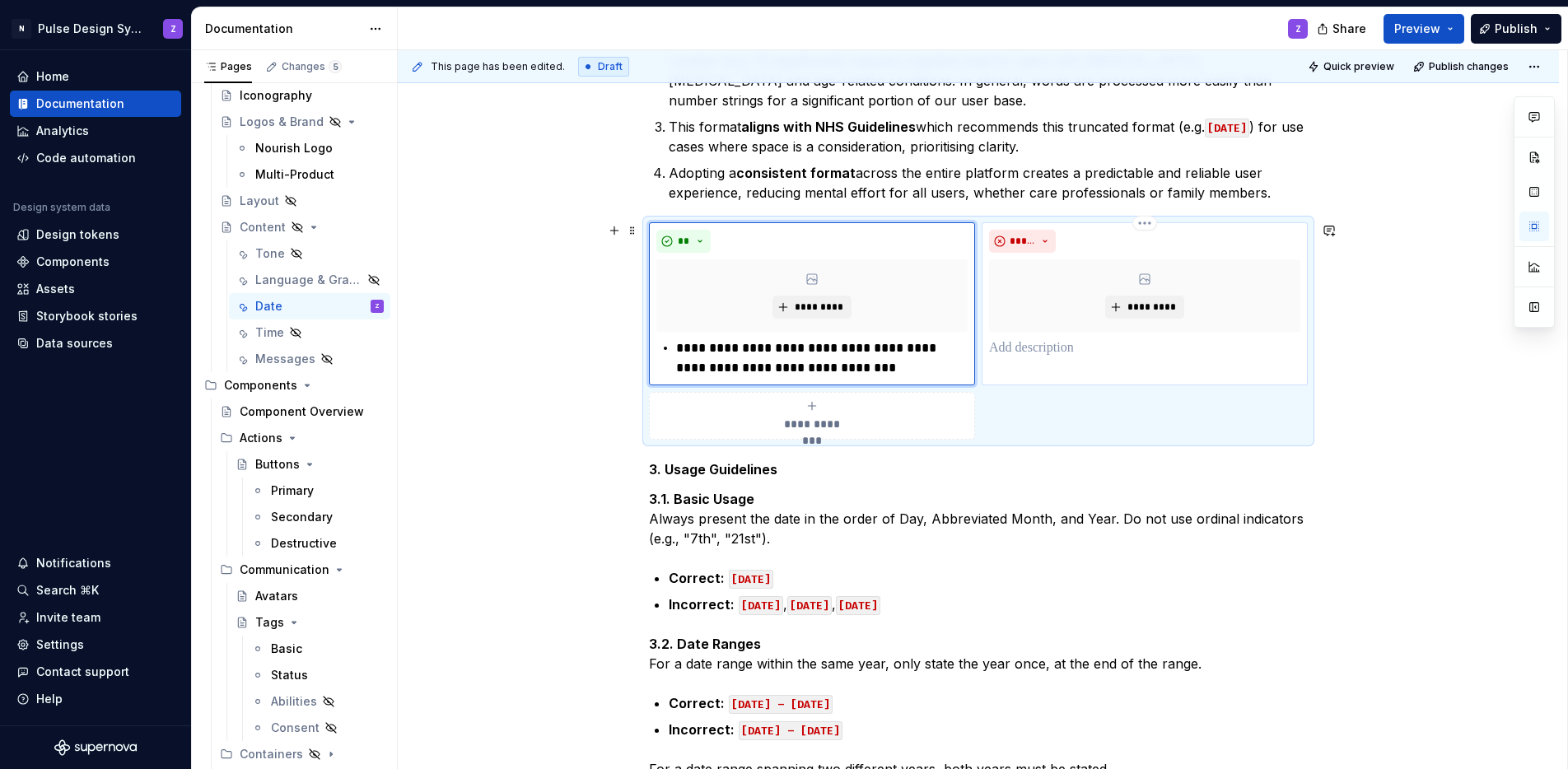
click at [1028, 353] on p at bounding box center [1145, 348] width 312 height 20
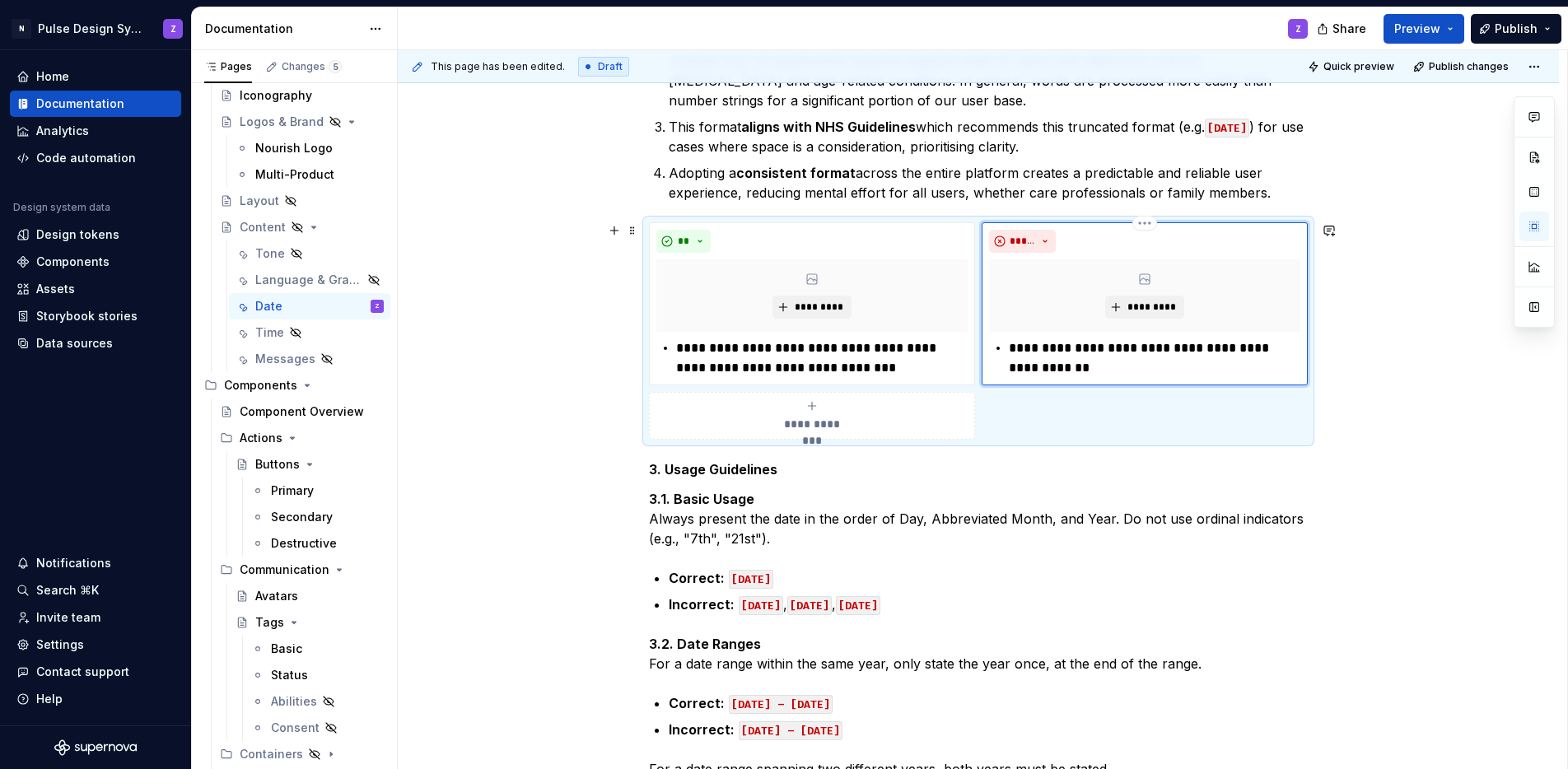
click at [1233, 342] on p "**********" at bounding box center [1154, 357] width 291 height 39
click at [1247, 350] on p "**********" at bounding box center [1154, 348] width 291 height 20
click at [1256, 346] on p "**********" at bounding box center [1154, 348] width 291 height 20
click at [1280, 349] on p "**********" at bounding box center [1154, 348] width 291 height 20
drag, startPoint x: 725, startPoint y: 351, endPoint x: 772, endPoint y: 353, distance: 47.0
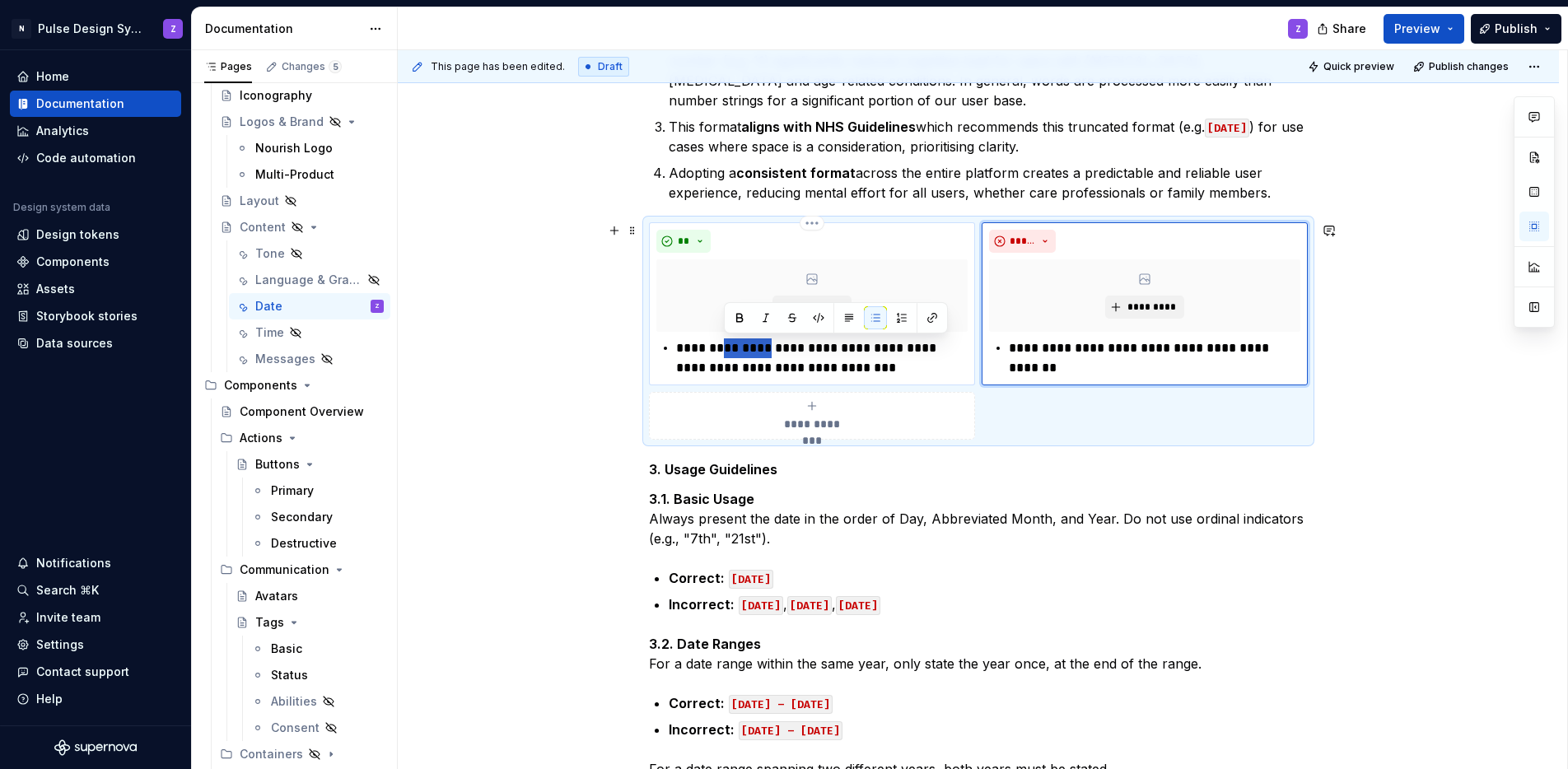
click at [772, 353] on p "**********" at bounding box center [821, 357] width 291 height 39
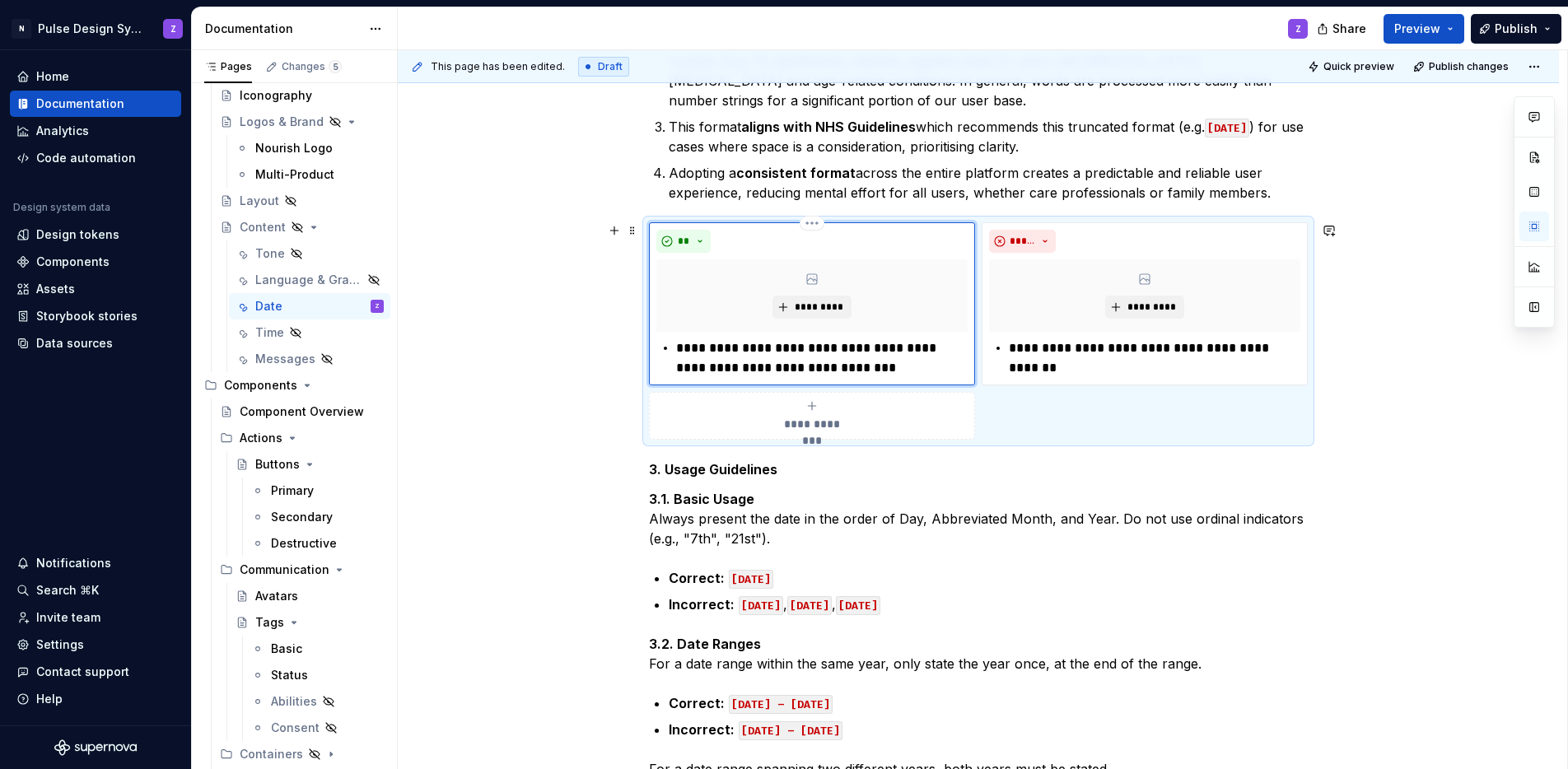
drag, startPoint x: 832, startPoint y: 347, endPoint x: 904, endPoint y: 348, distance: 72.0
click at [904, 348] on p "**********" at bounding box center [821, 357] width 291 height 39
drag, startPoint x: 917, startPoint y: 346, endPoint x: 830, endPoint y: 348, distance: 87.0
click at [830, 348] on p "**********" at bounding box center [821, 357] width 291 height 39
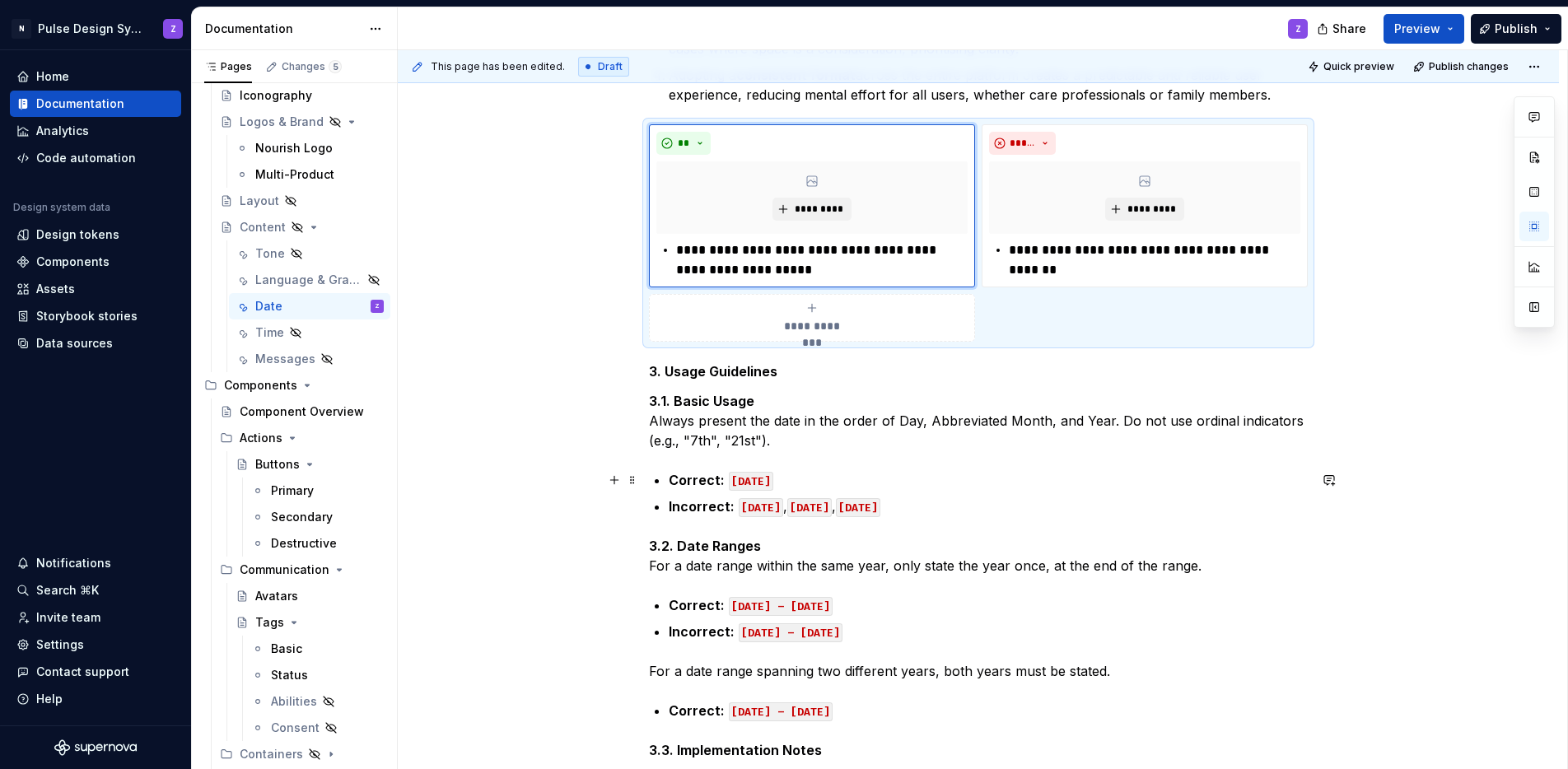
scroll to position [643, 0]
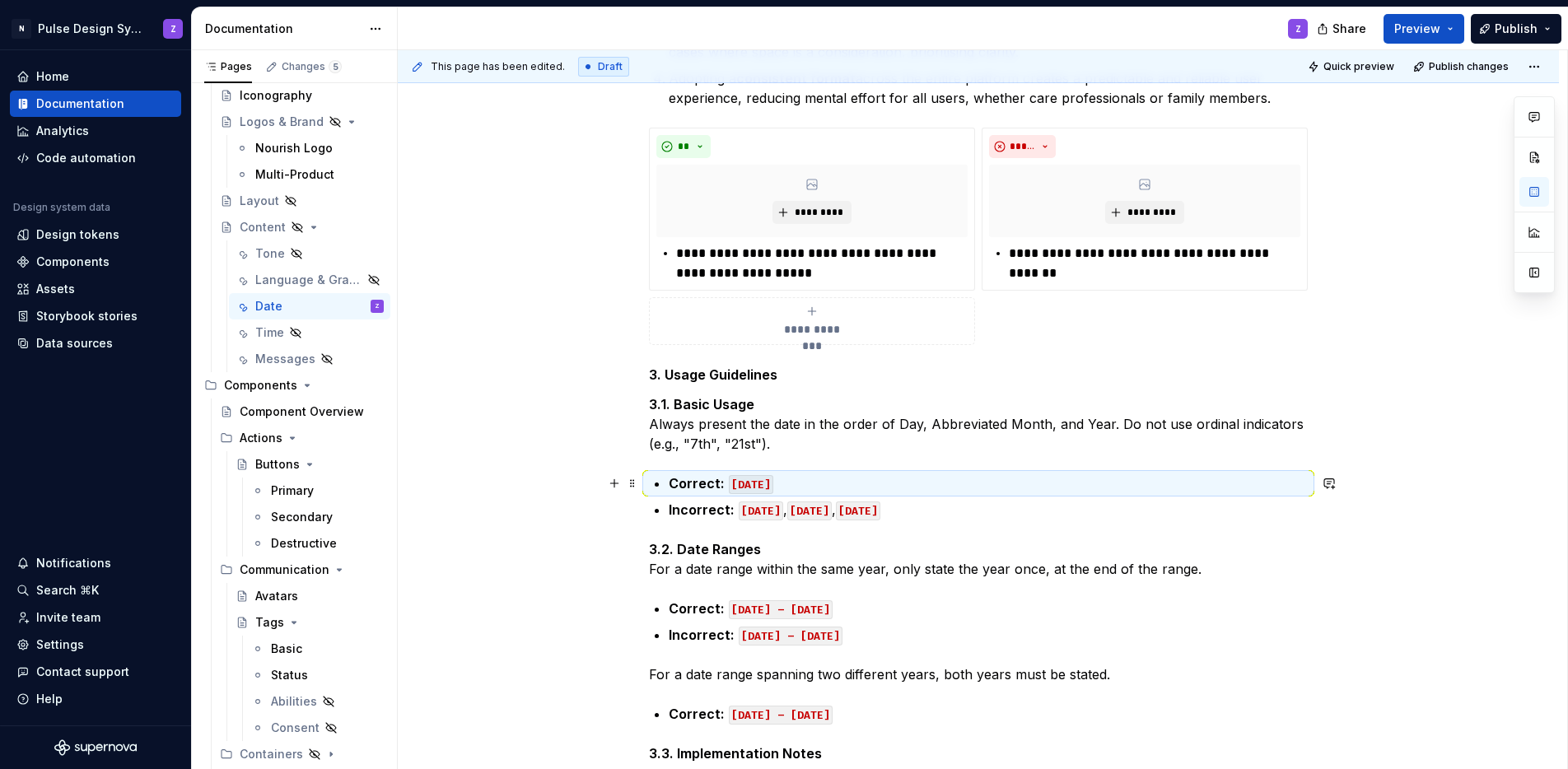
click at [713, 490] on strong "Correct:" at bounding box center [696, 483] width 56 height 16
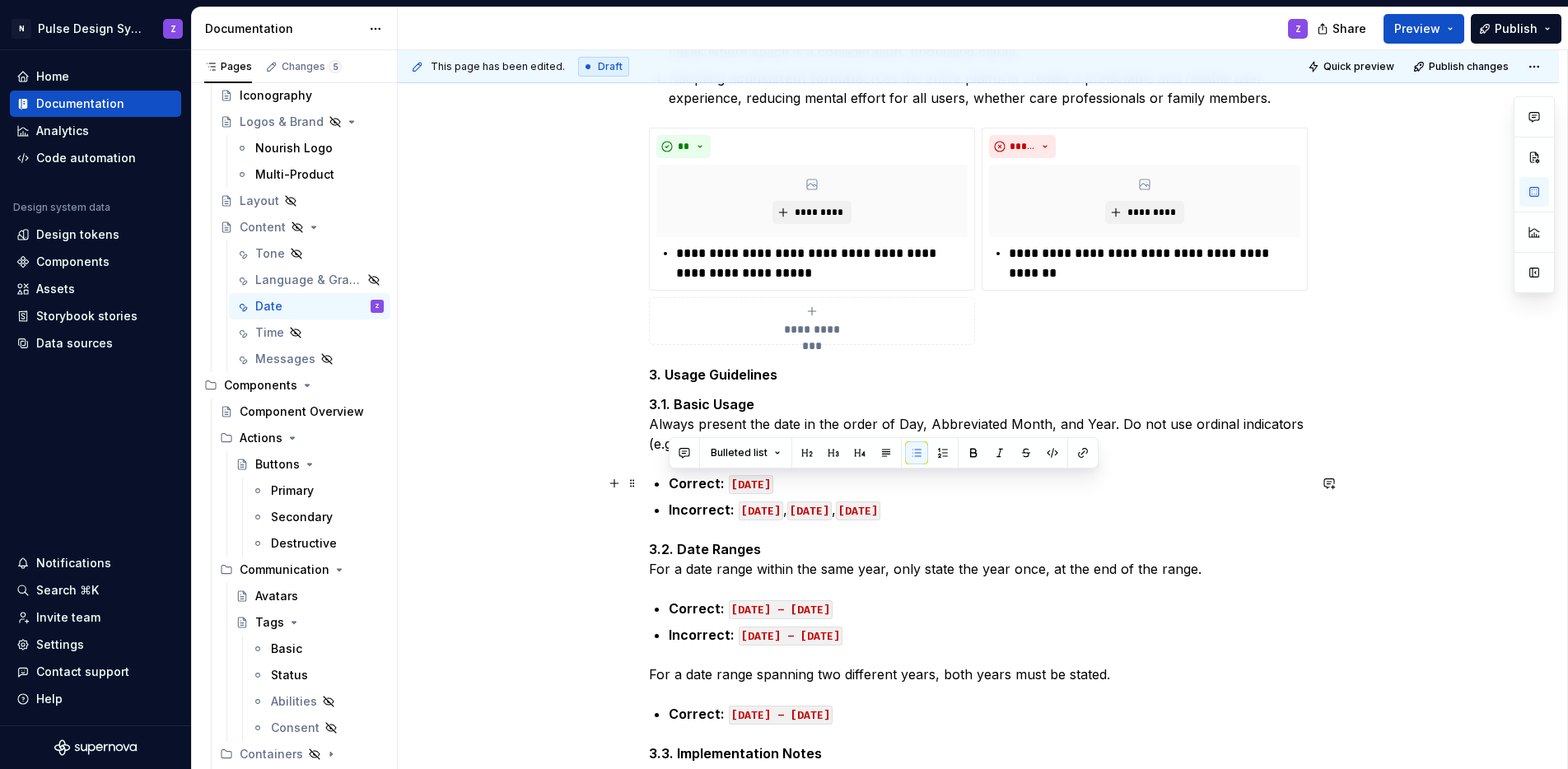
drag, startPoint x: 670, startPoint y: 480, endPoint x: 829, endPoint y: 478, distance: 159.0
click at [829, 478] on p "Correct: [DATE]" at bounding box center [988, 483] width 639 height 20
click at [789, 494] on ul "Correct: [DATE] Incorrect: [DATE] , [DATE] , [DATE]" at bounding box center [988, 496] width 639 height 46
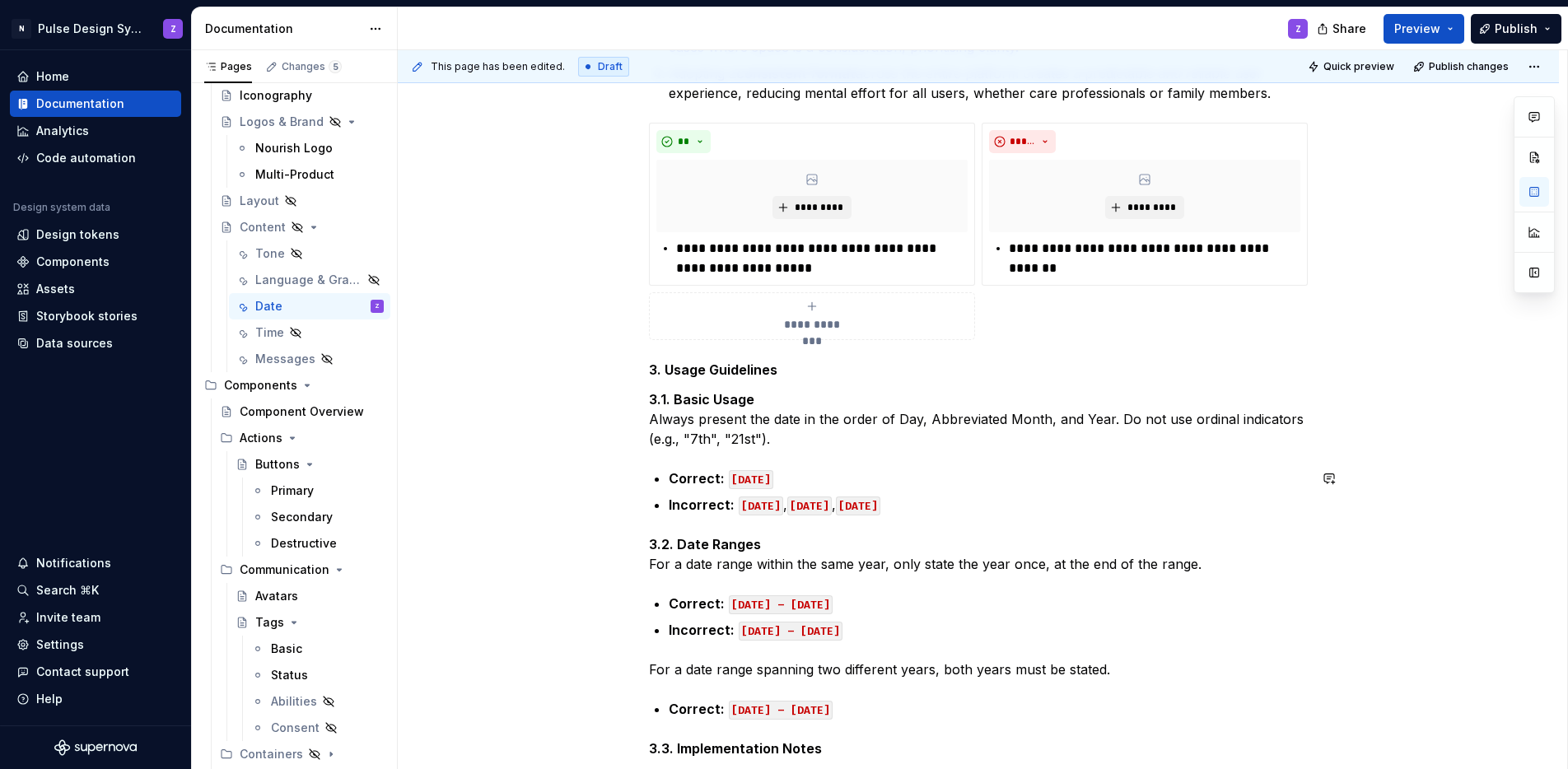
scroll to position [648, 0]
click at [790, 271] on p "**********" at bounding box center [821, 258] width 291 height 39
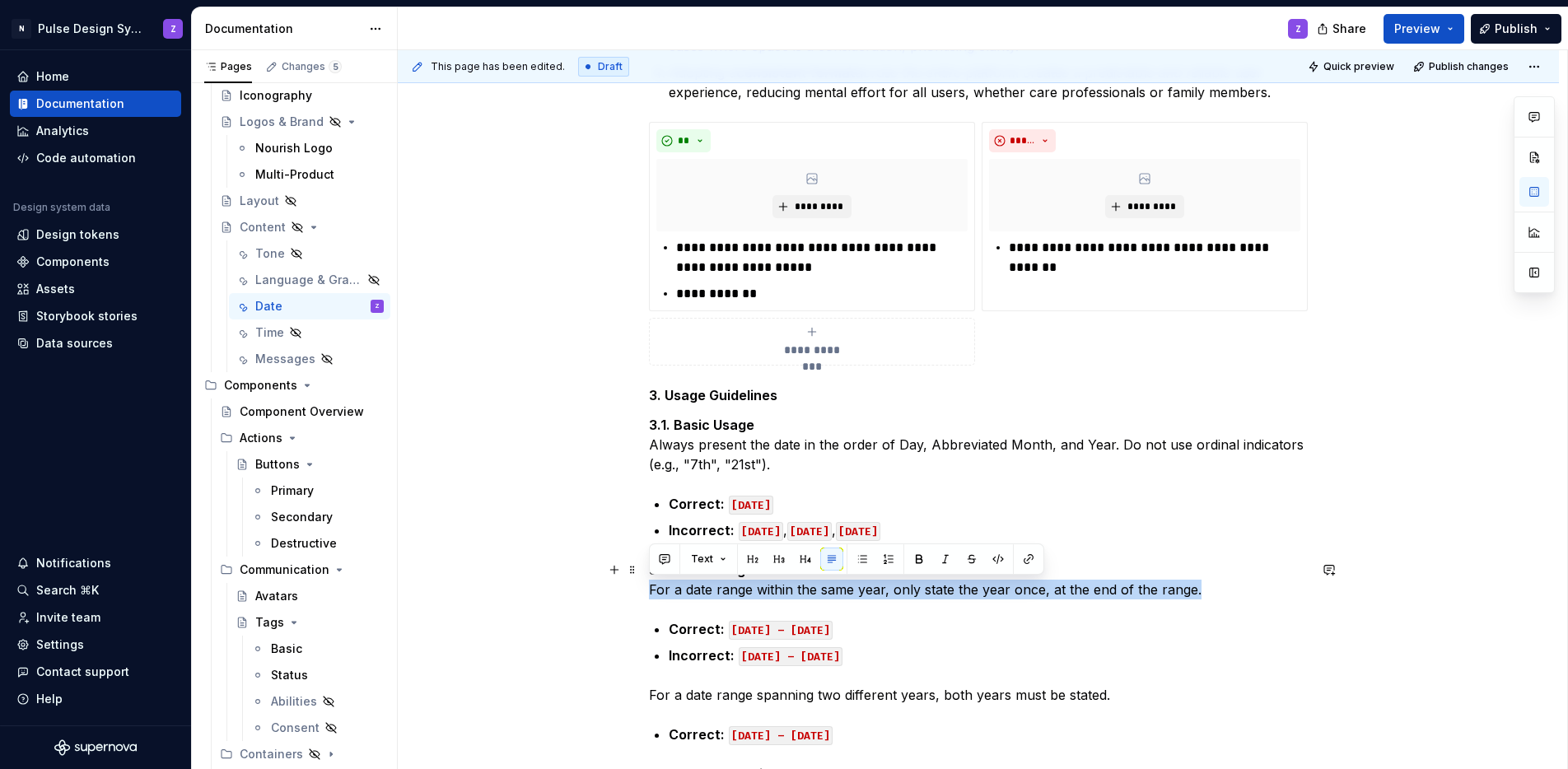
drag, startPoint x: 651, startPoint y: 588, endPoint x: 1192, endPoint y: 593, distance: 541.0
click at [1192, 593] on p "3.2. Date Ranges For a date range within the same year, only state the year onc…" at bounding box center [978, 579] width 659 height 39
copy p "For a date range within the same year, only state the year once, at the end of …"
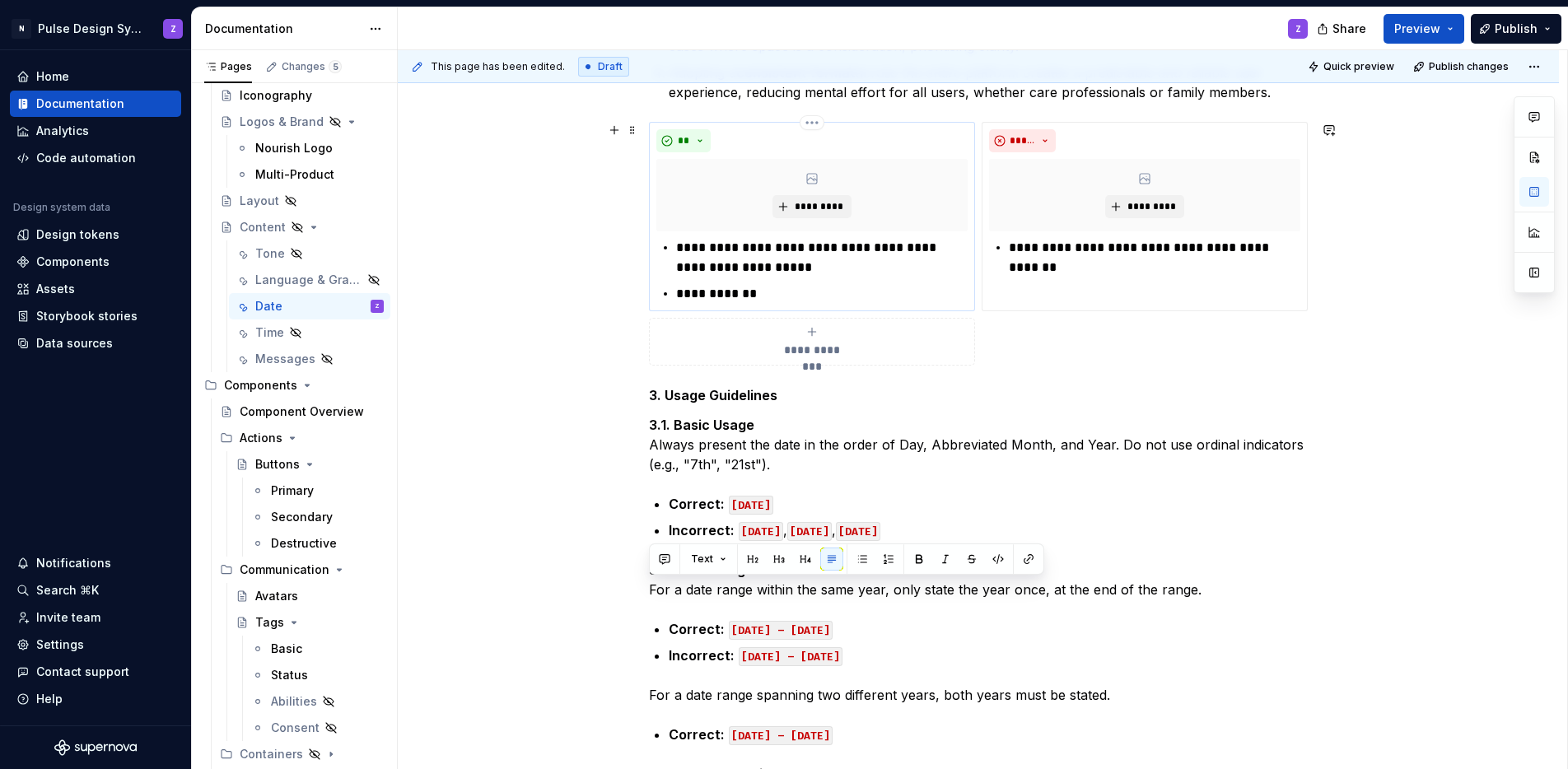
click at [785, 290] on p "**********" at bounding box center [821, 294] width 291 height 20
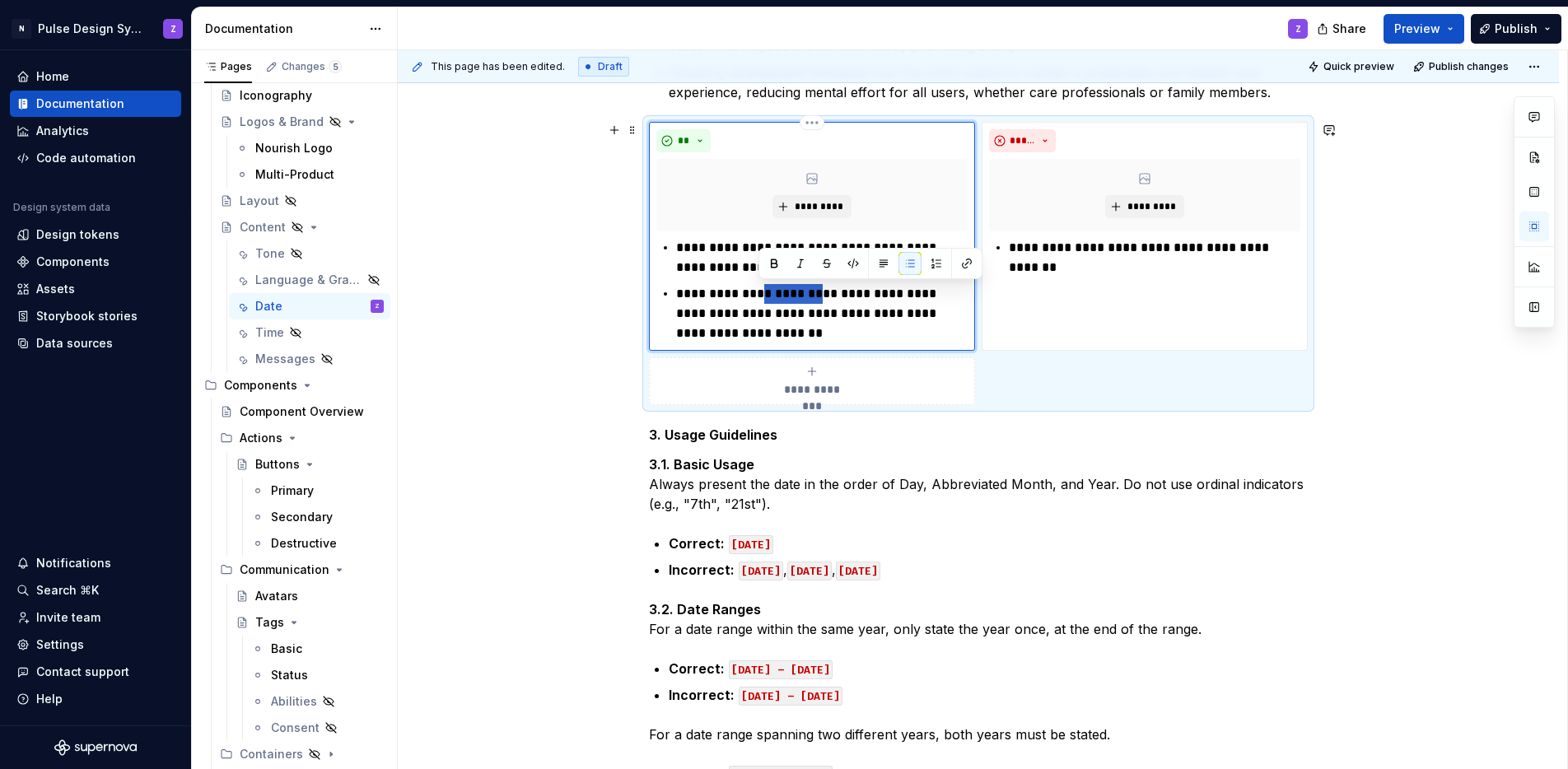
drag, startPoint x: 759, startPoint y: 290, endPoint x: 817, endPoint y: 295, distance: 58.2
click at [817, 295] on p "**********" at bounding box center [821, 313] width 291 height 59
click at [810, 298] on p "**********" at bounding box center [821, 313] width 291 height 59
drag, startPoint x: 758, startPoint y: 293, endPoint x: 675, endPoint y: 294, distance: 83.0
click at [676, 293] on p "**********" at bounding box center [821, 313] width 291 height 59
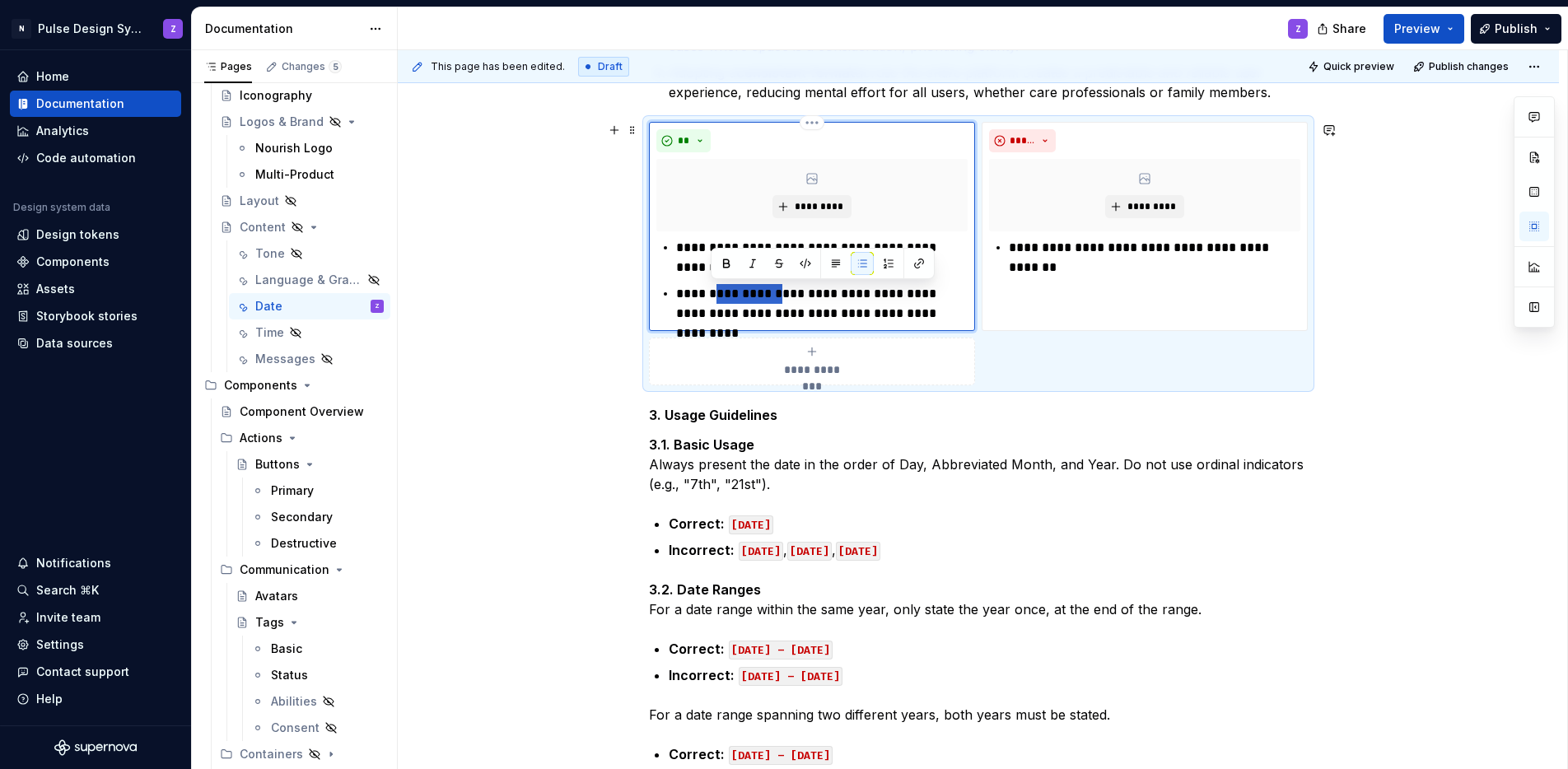
drag, startPoint x: 713, startPoint y: 294, endPoint x: 775, endPoint y: 300, distance: 62.3
click at [775, 300] on p "**********" at bounding box center [821, 303] width 291 height 39
click at [731, 264] on button "button" at bounding box center [726, 263] width 23 height 23
click at [834, 306] on p "**********" at bounding box center [821, 303] width 291 height 39
drag, startPoint x: 799, startPoint y: 314, endPoint x: 817, endPoint y: 324, distance: 20.6
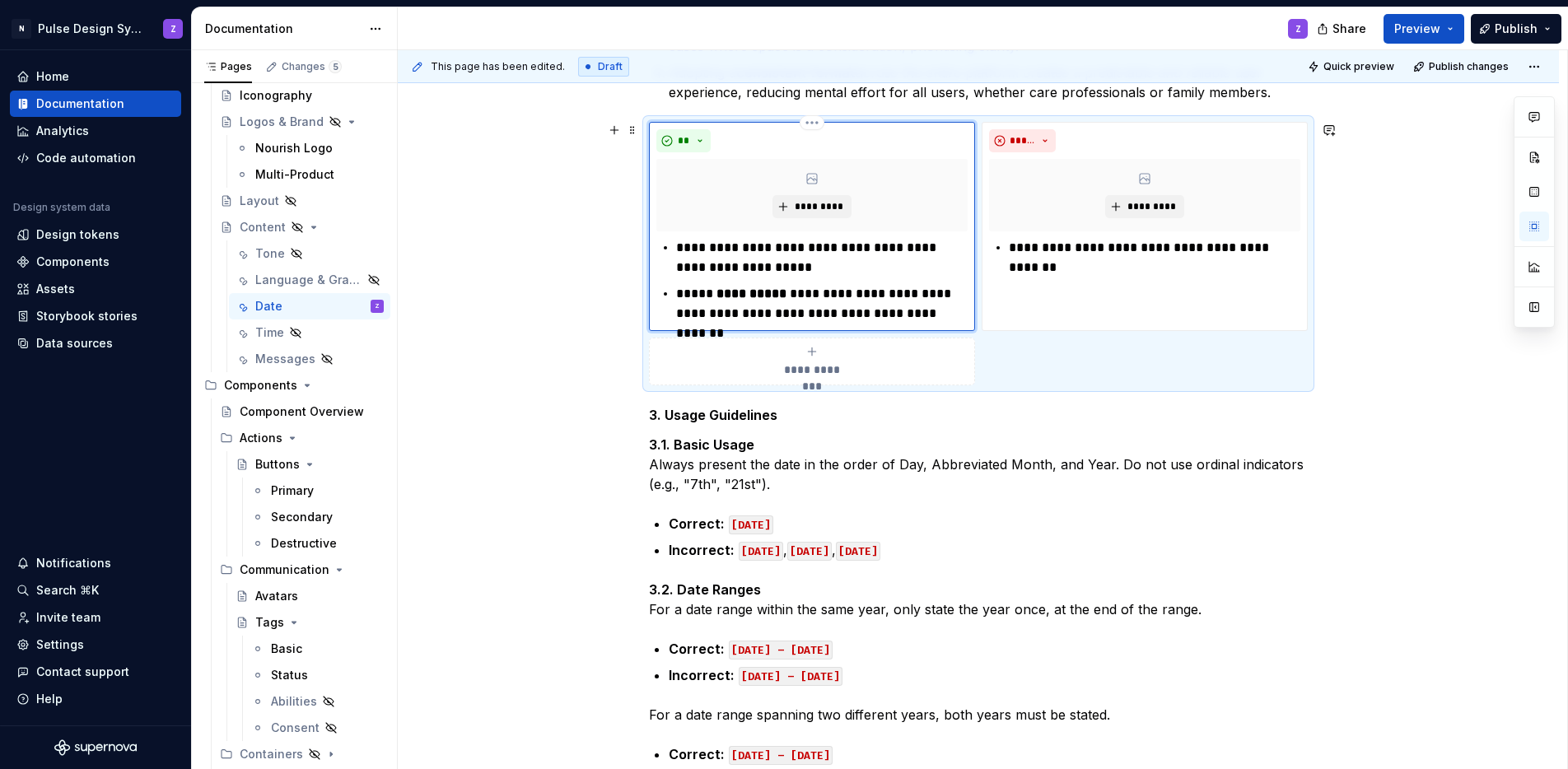
click at [800, 314] on p "**********" at bounding box center [821, 303] width 291 height 39
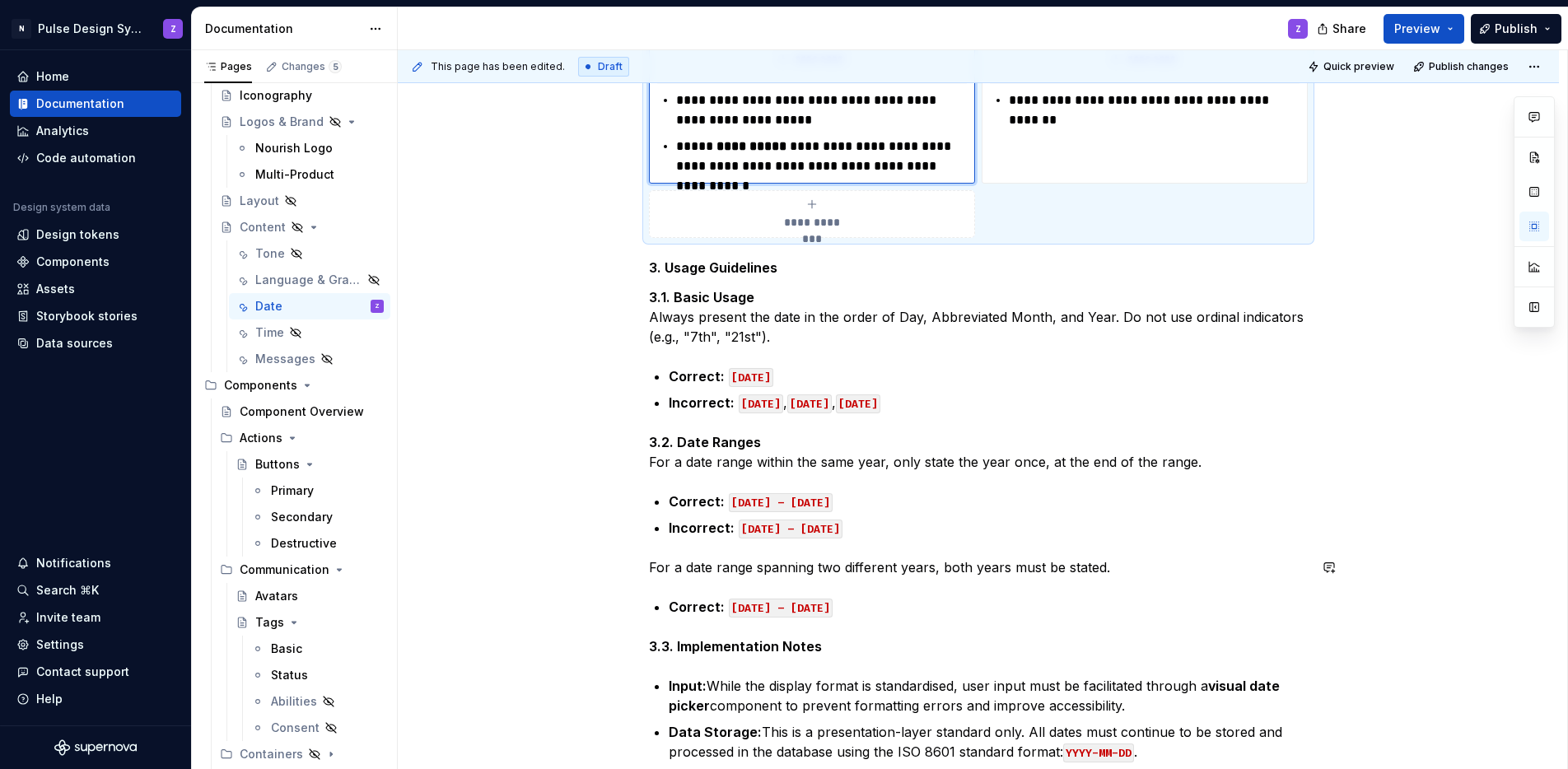
scroll to position [797, 0]
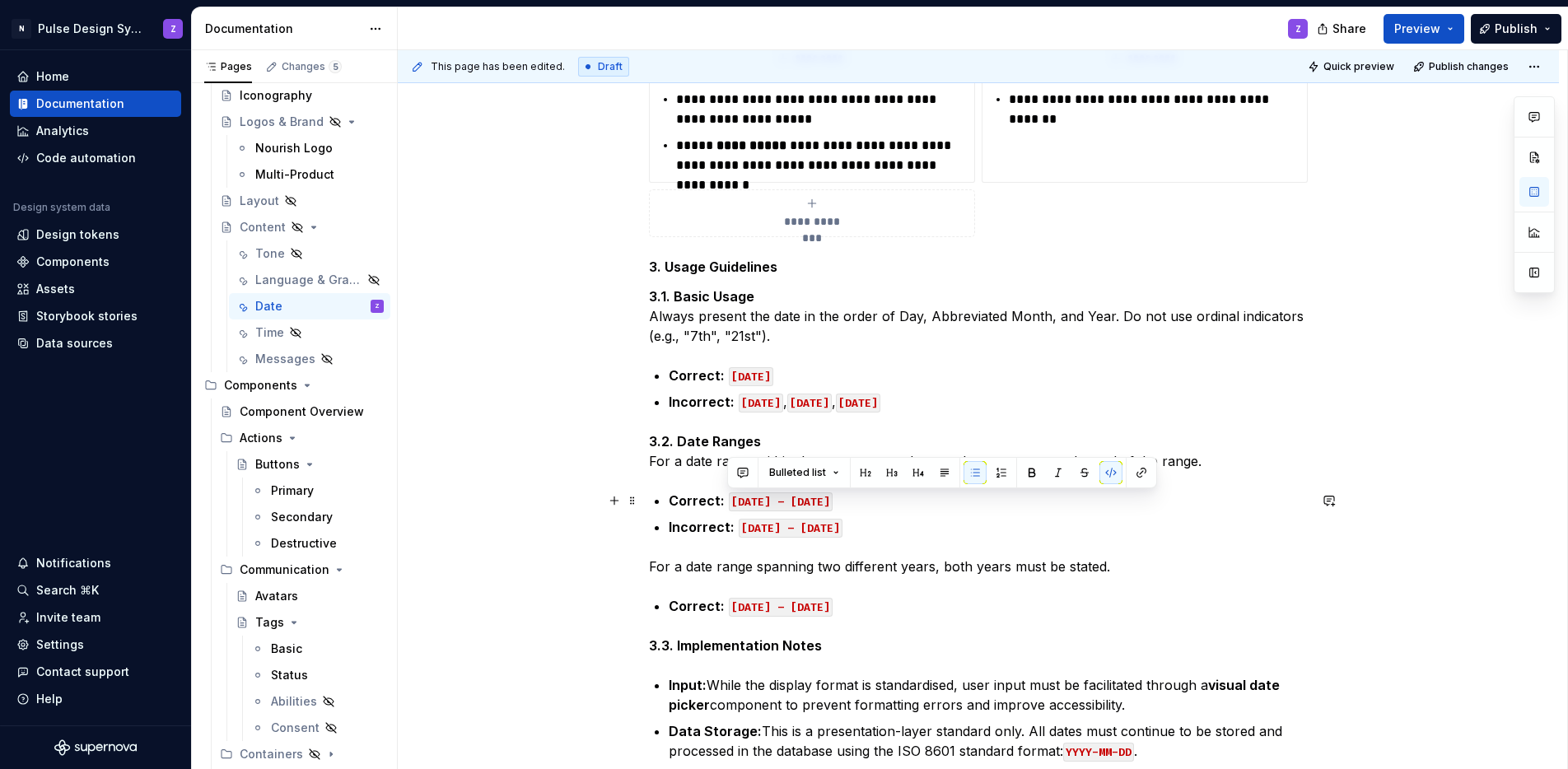
drag, startPoint x: 864, startPoint y: 497, endPoint x: 725, endPoint y: 498, distance: 139.0
click at [725, 498] on p "Correct: [DATE] – [DATE]" at bounding box center [988, 500] width 639 height 20
copy code "[DATE] – [DATE]"
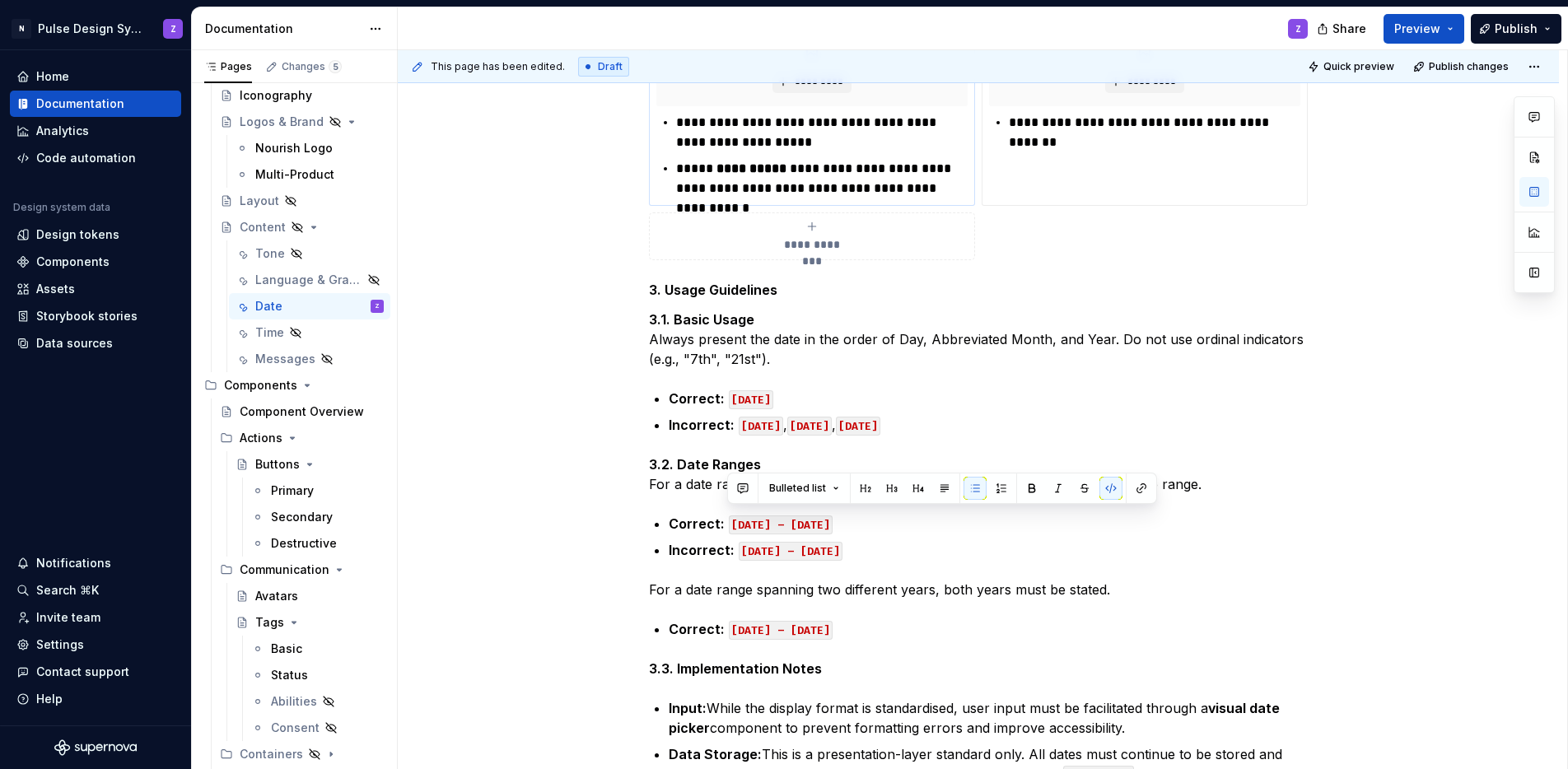
scroll to position [767, 0]
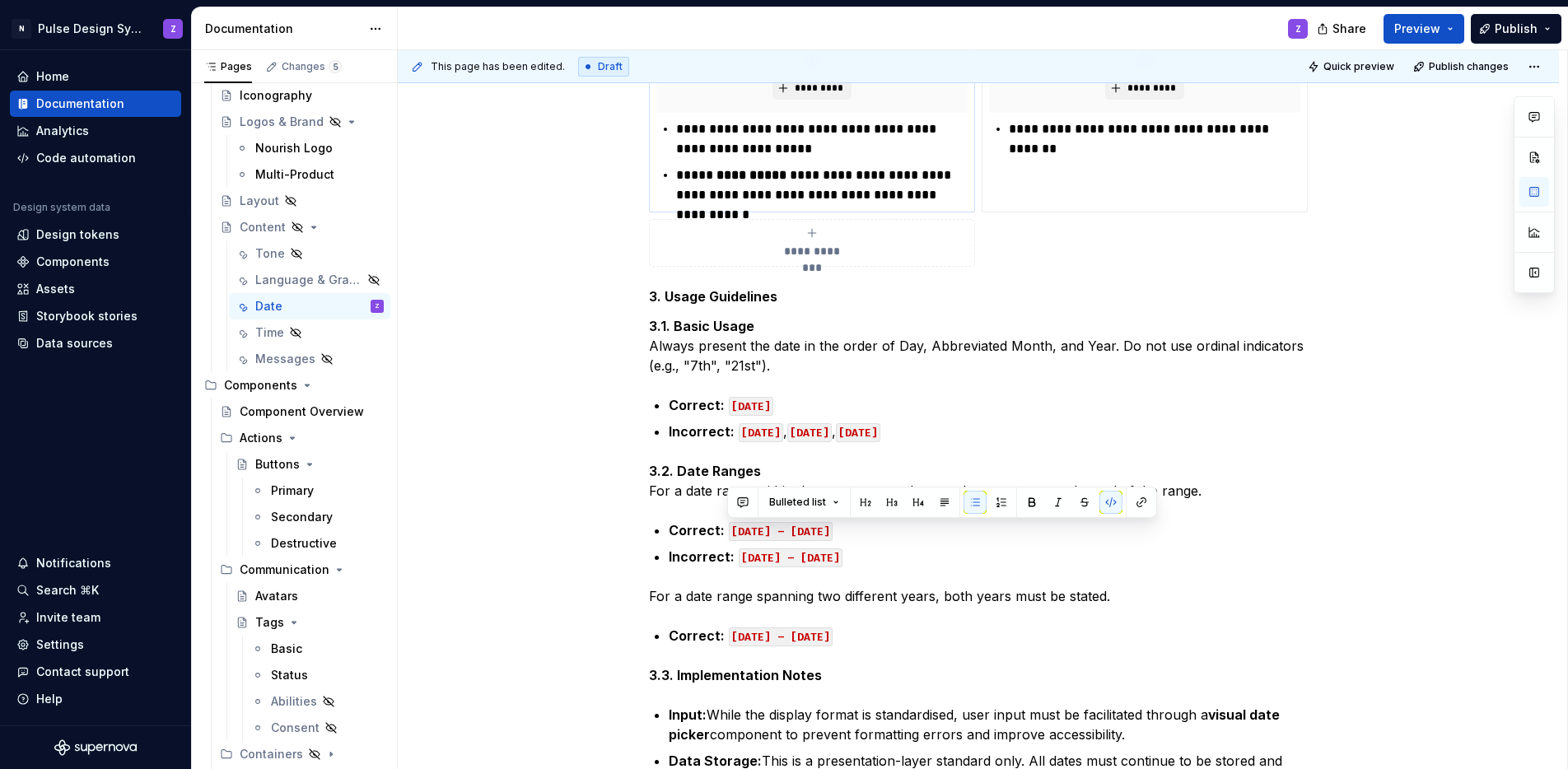
click at [965, 196] on p "**********" at bounding box center [821, 184] width 291 height 39
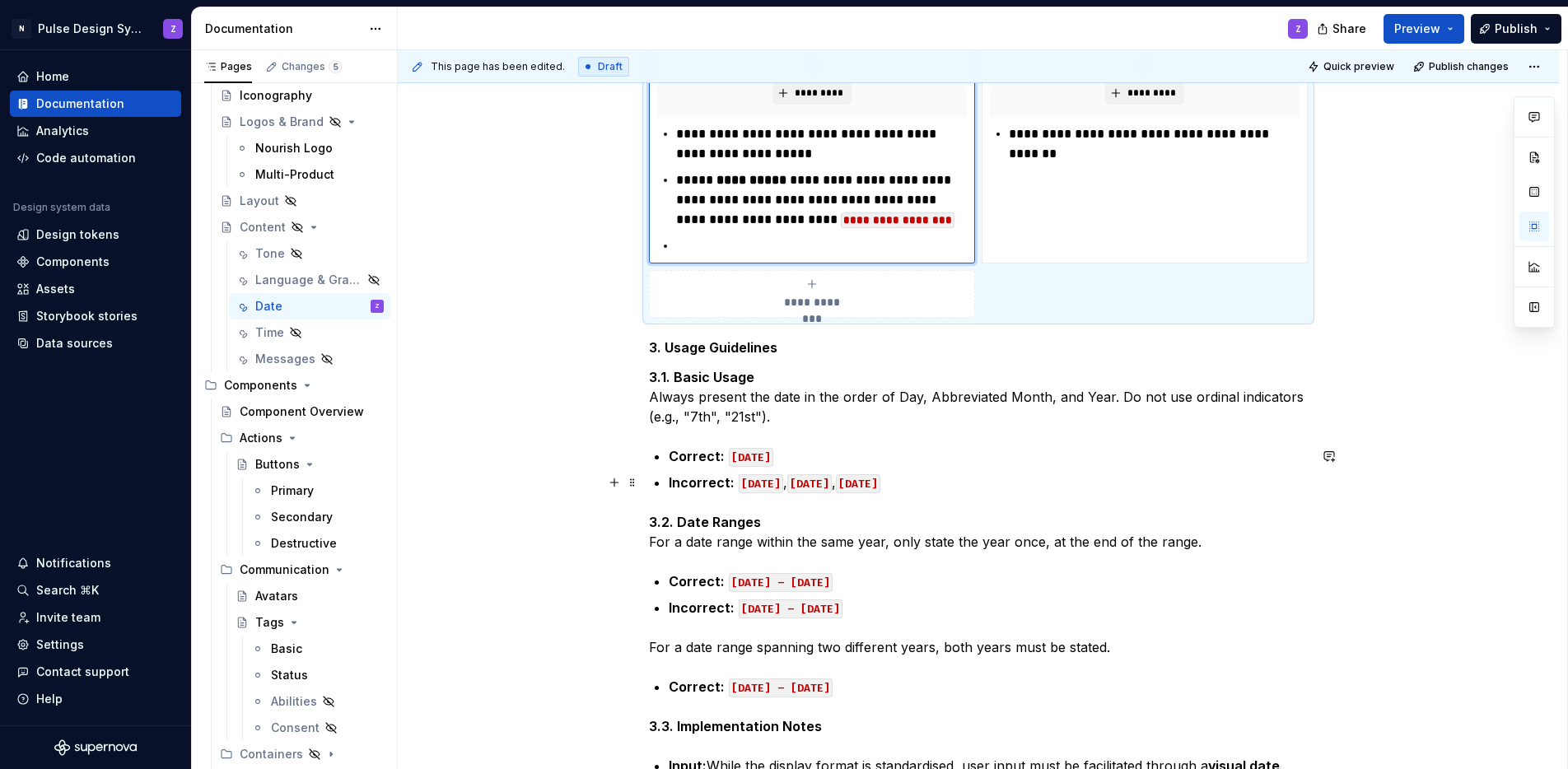
scroll to position [795, 0]
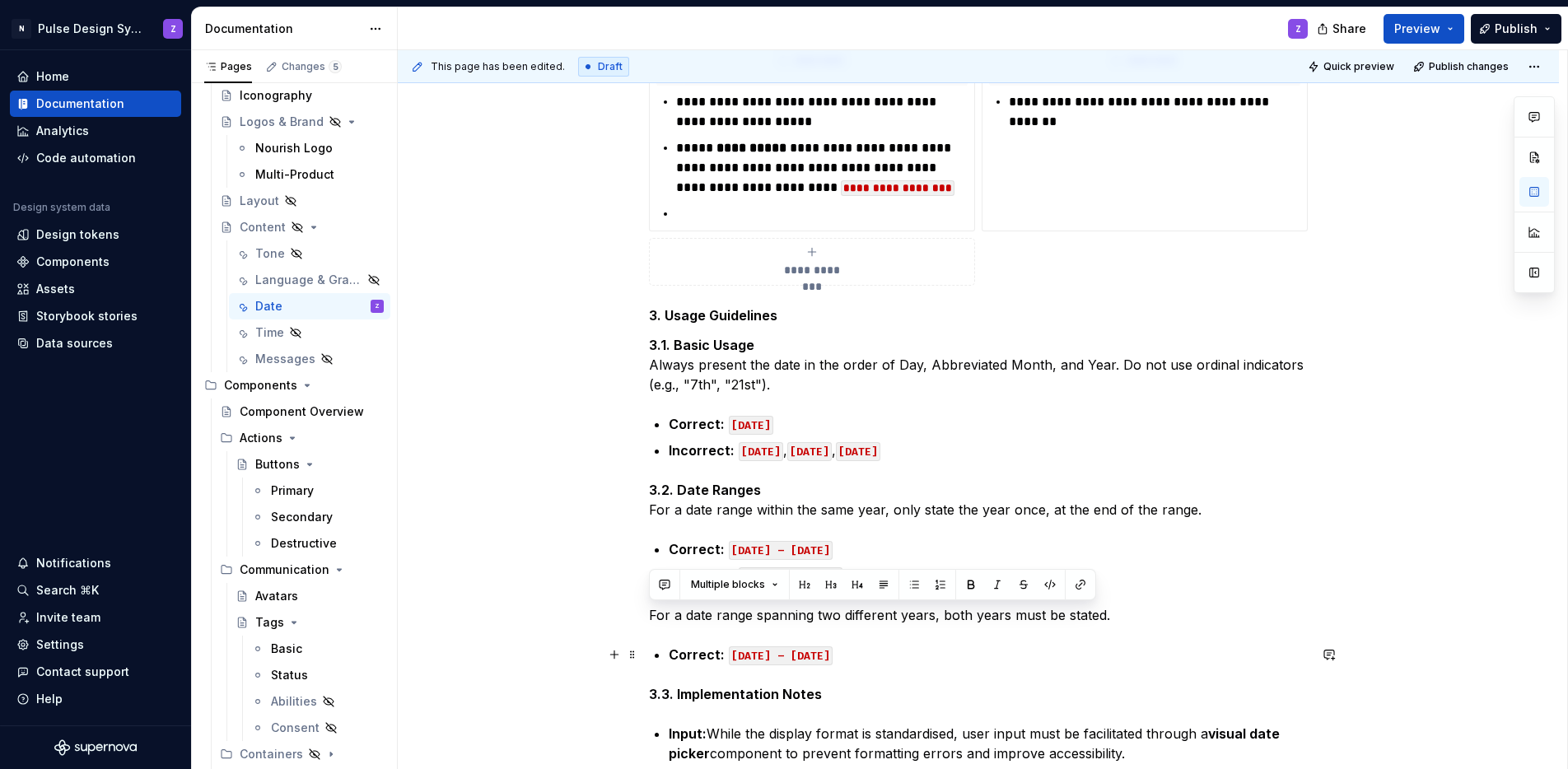
drag, startPoint x: 650, startPoint y: 614, endPoint x: 936, endPoint y: 655, distance: 288.9
click at [936, 655] on div "**********" at bounding box center [978, 320] width 659 height 1578
click at [726, 209] on p at bounding box center [821, 215] width 291 height 20
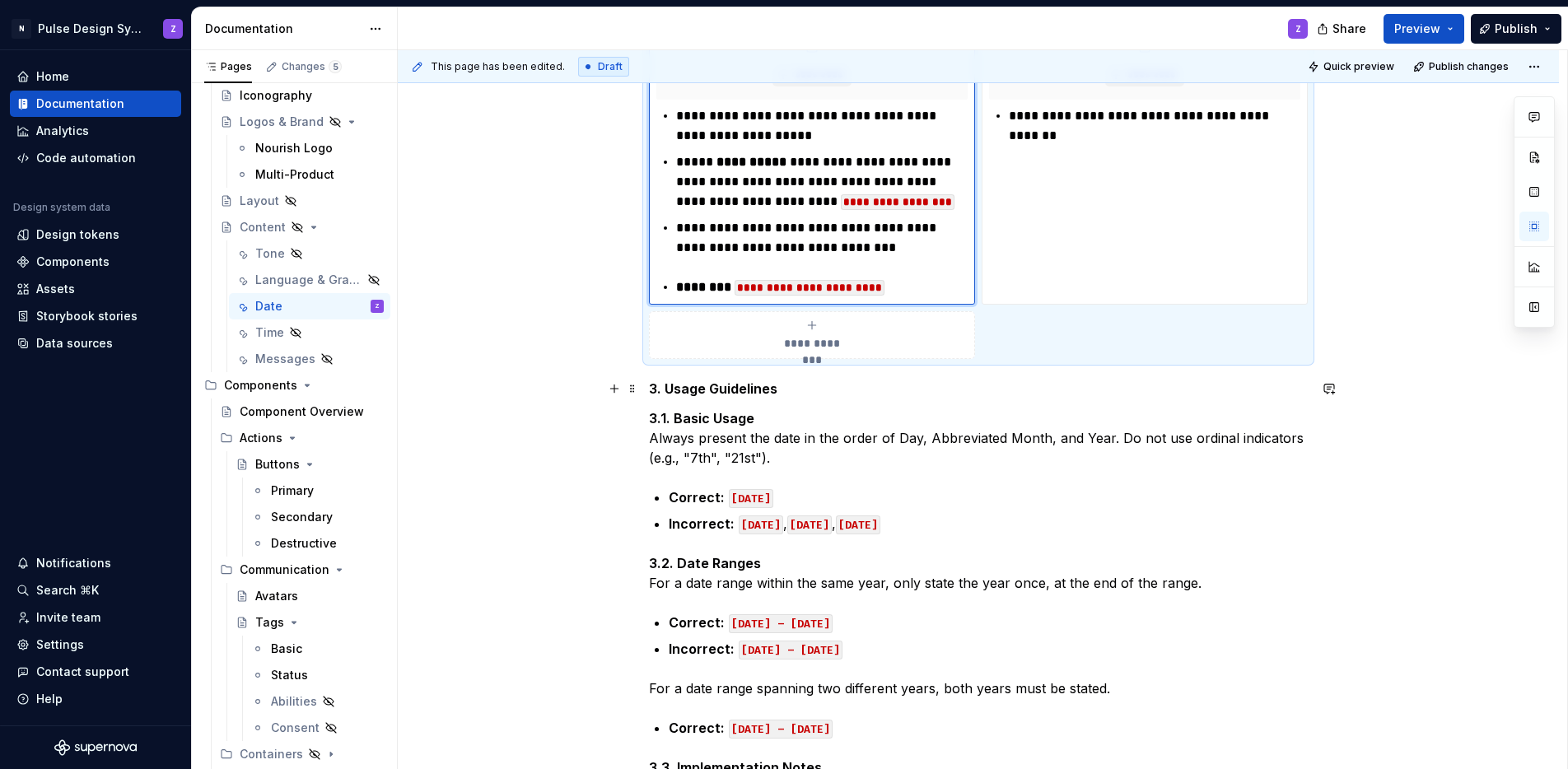
scroll to position [763, 0]
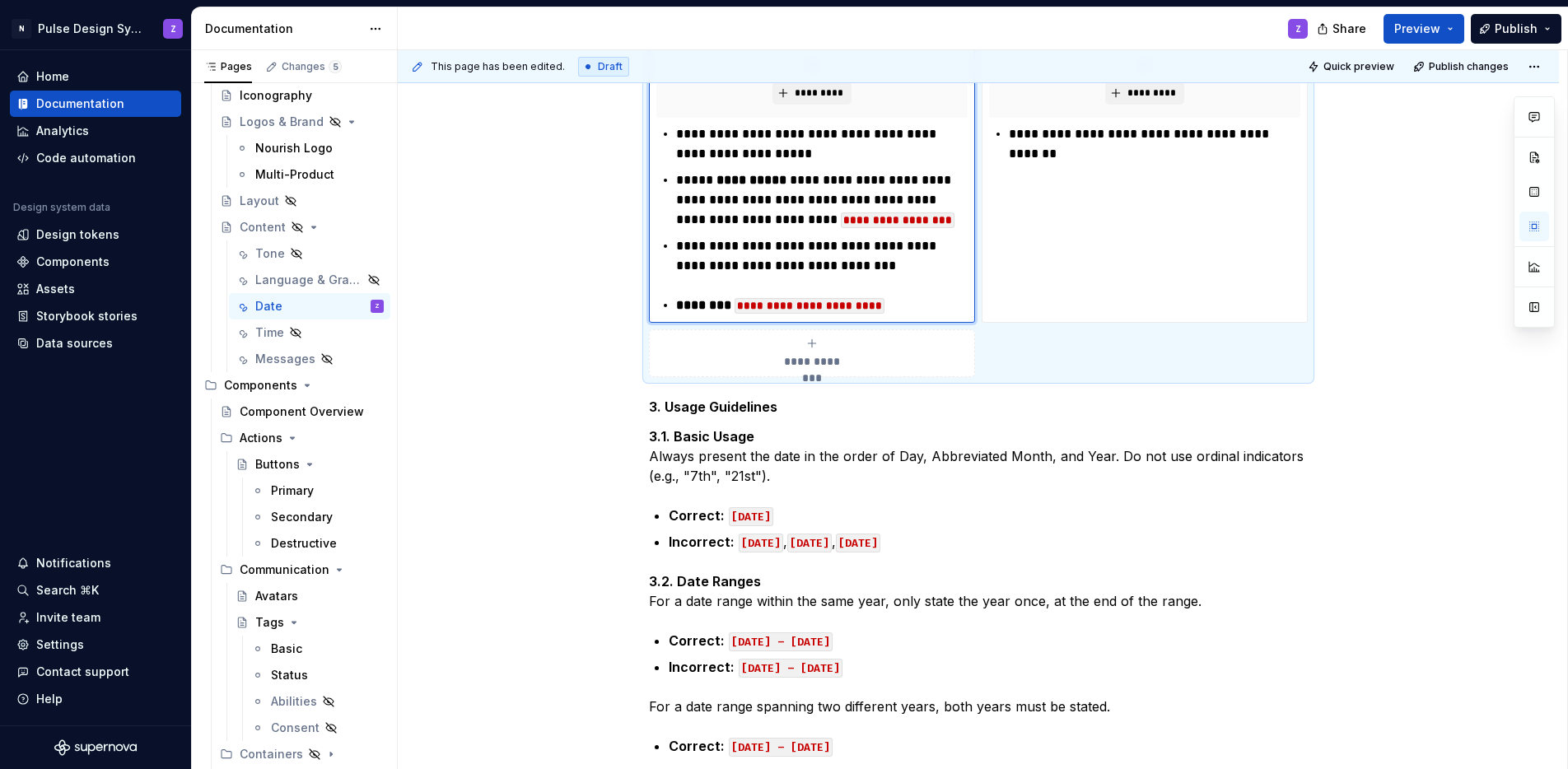
click at [857, 267] on p "**********" at bounding box center [821, 256] width 291 height 39
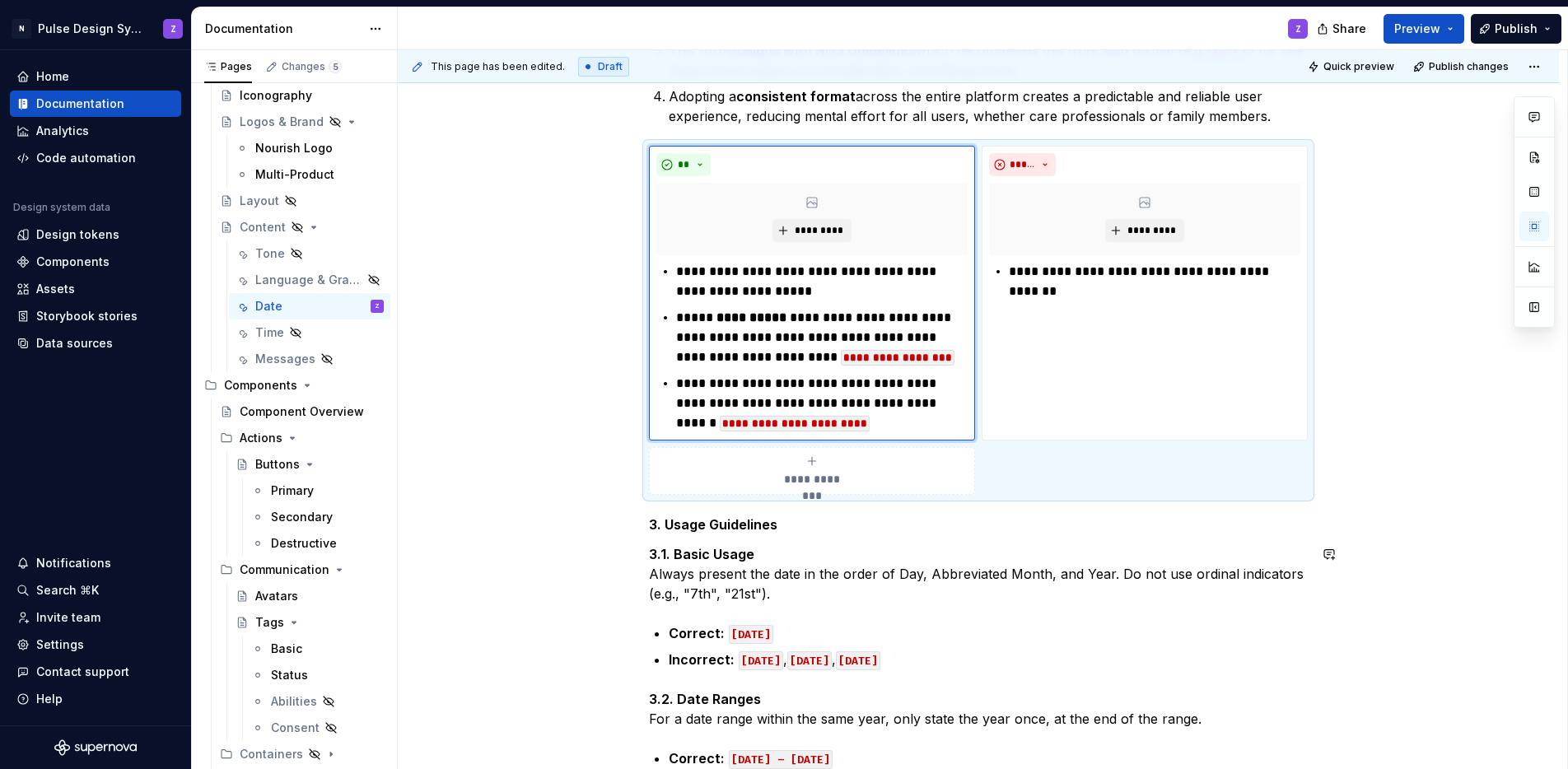
scroll to position [622, 0]
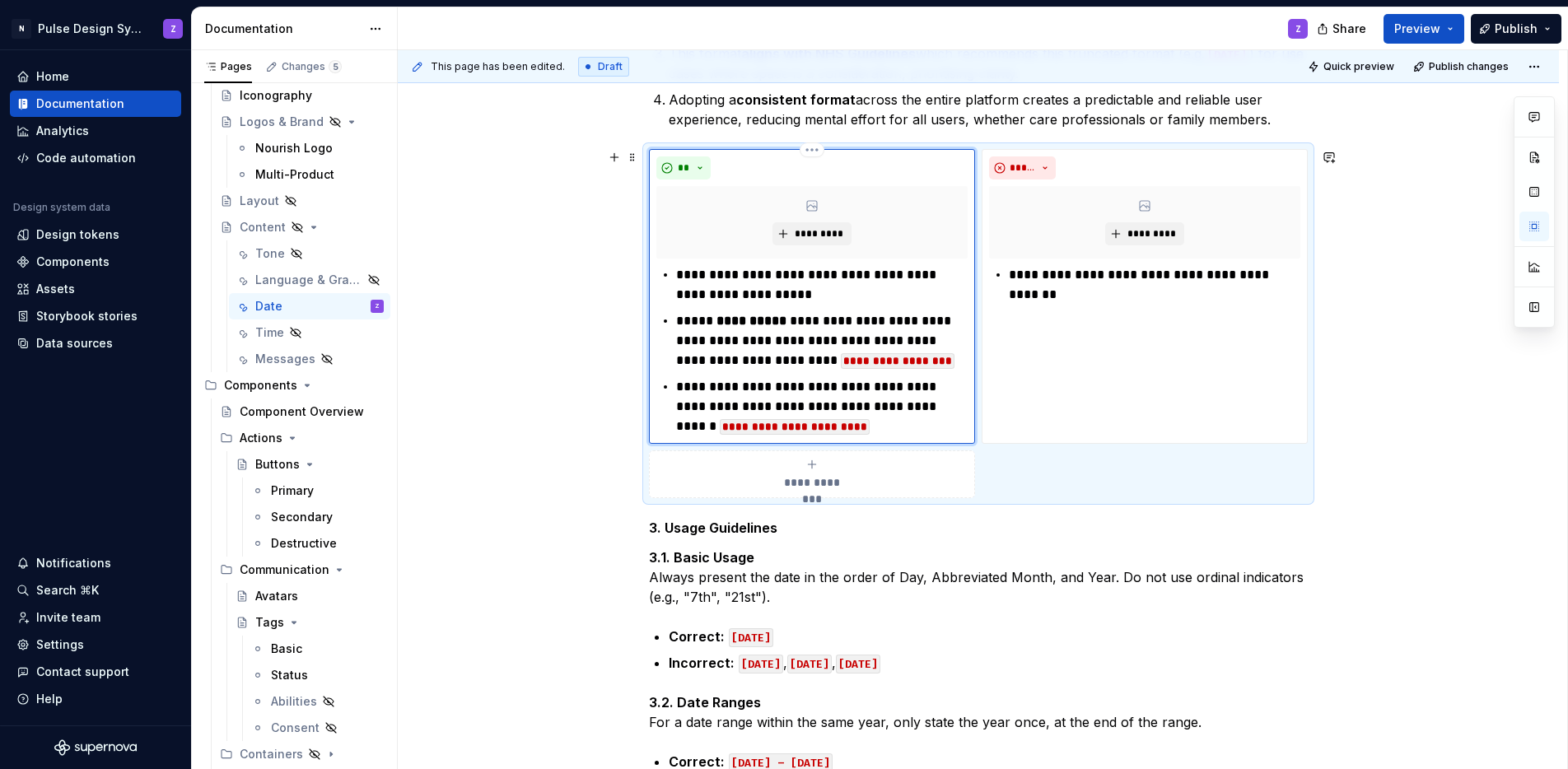
click at [841, 358] on code "**********" at bounding box center [897, 361] width 113 height 16
click at [841, 360] on code "**********" at bounding box center [894, 361] width 107 height 16
click at [735, 427] on code "**********" at bounding box center [795, 427] width 150 height 16
click at [741, 427] on code "**********" at bounding box center [791, 427] width 143 height 16
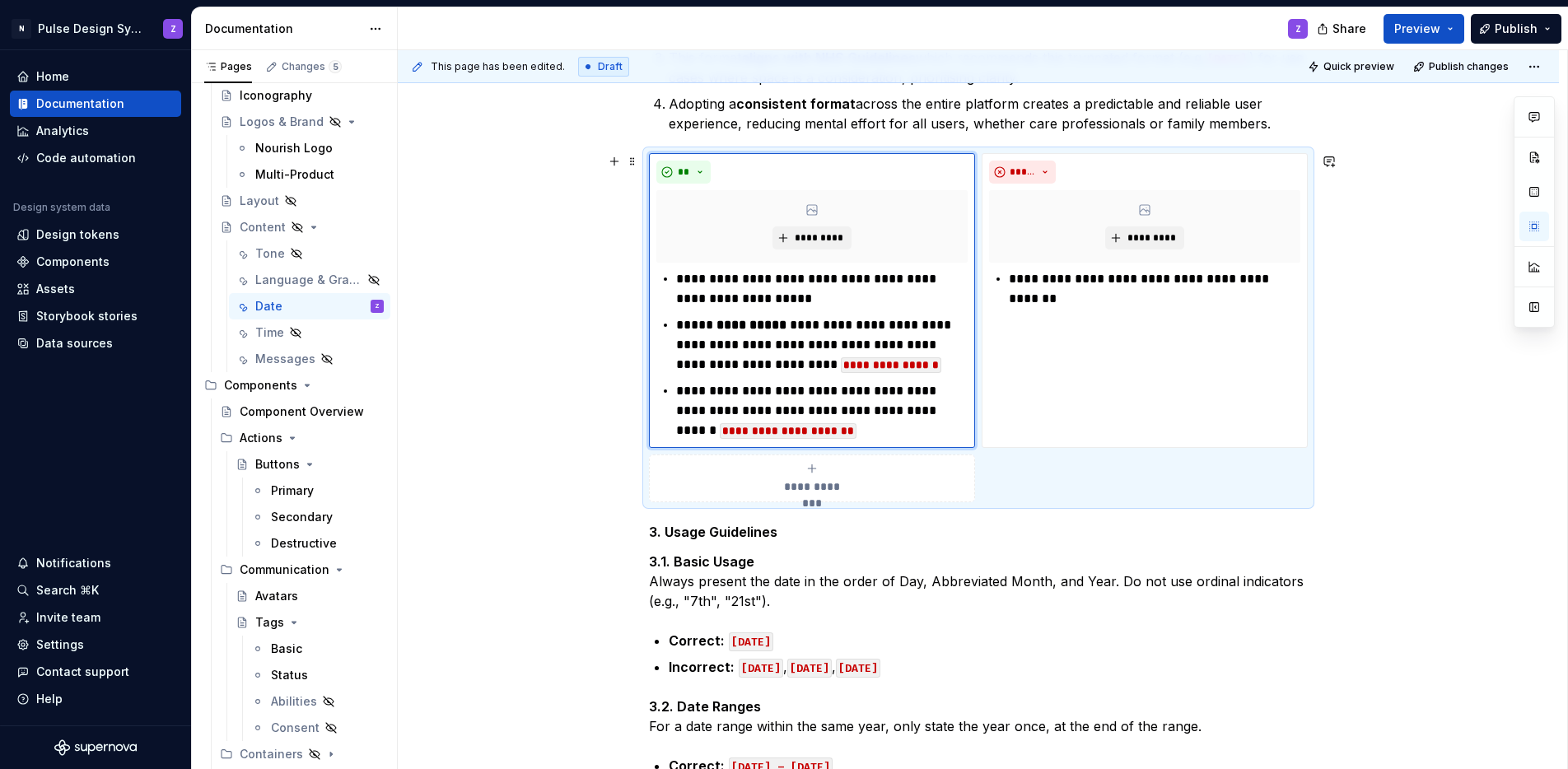
scroll to position [614, 0]
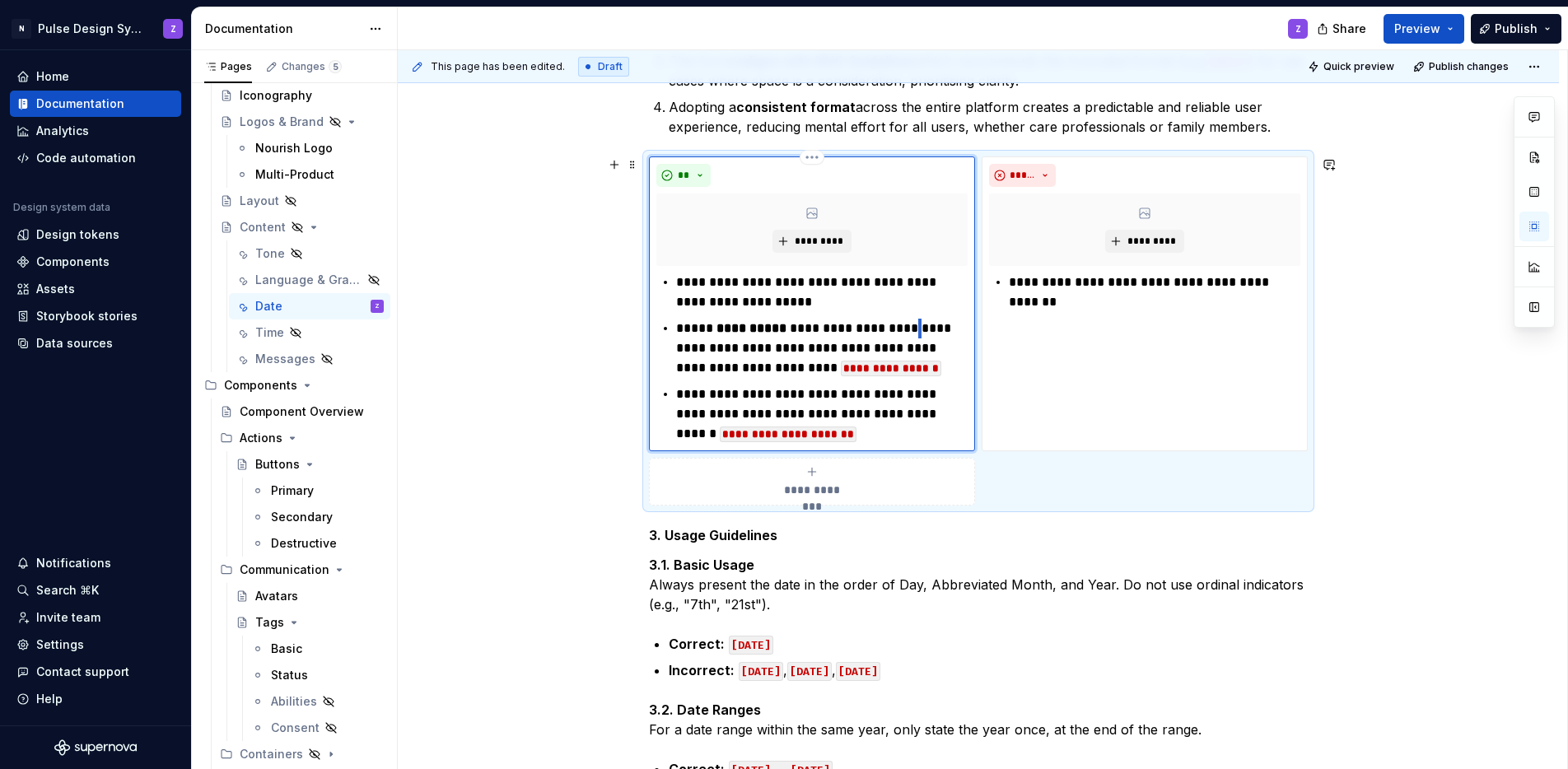
drag, startPoint x: 911, startPoint y: 328, endPoint x: 903, endPoint y: 324, distance: 8.9
click at [906, 326] on p "**********" at bounding box center [821, 348] width 291 height 59
click at [784, 328] on p "**********" at bounding box center [821, 348] width 291 height 59
click at [798, 297] on button "button" at bounding box center [799, 298] width 23 height 23
click at [743, 393] on p "**********" at bounding box center [821, 414] width 291 height 59
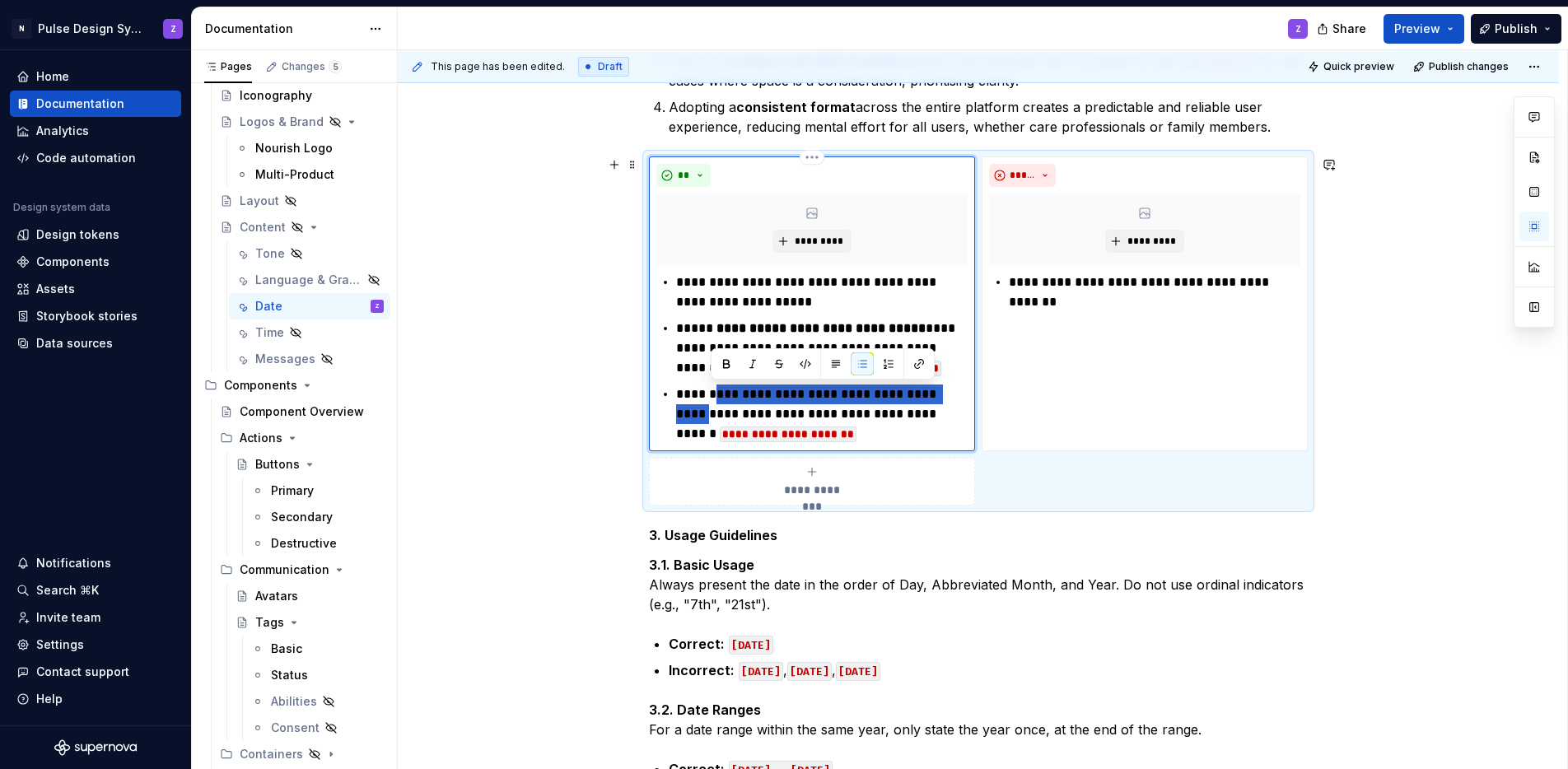
drag, startPoint x: 711, startPoint y: 392, endPoint x: 960, endPoint y: 393, distance: 249.0
click at [960, 393] on p "**********" at bounding box center [821, 414] width 291 height 59
click at [727, 357] on button "button" at bounding box center [726, 363] width 23 height 23
click at [693, 398] on p "**********" at bounding box center [821, 414] width 291 height 59
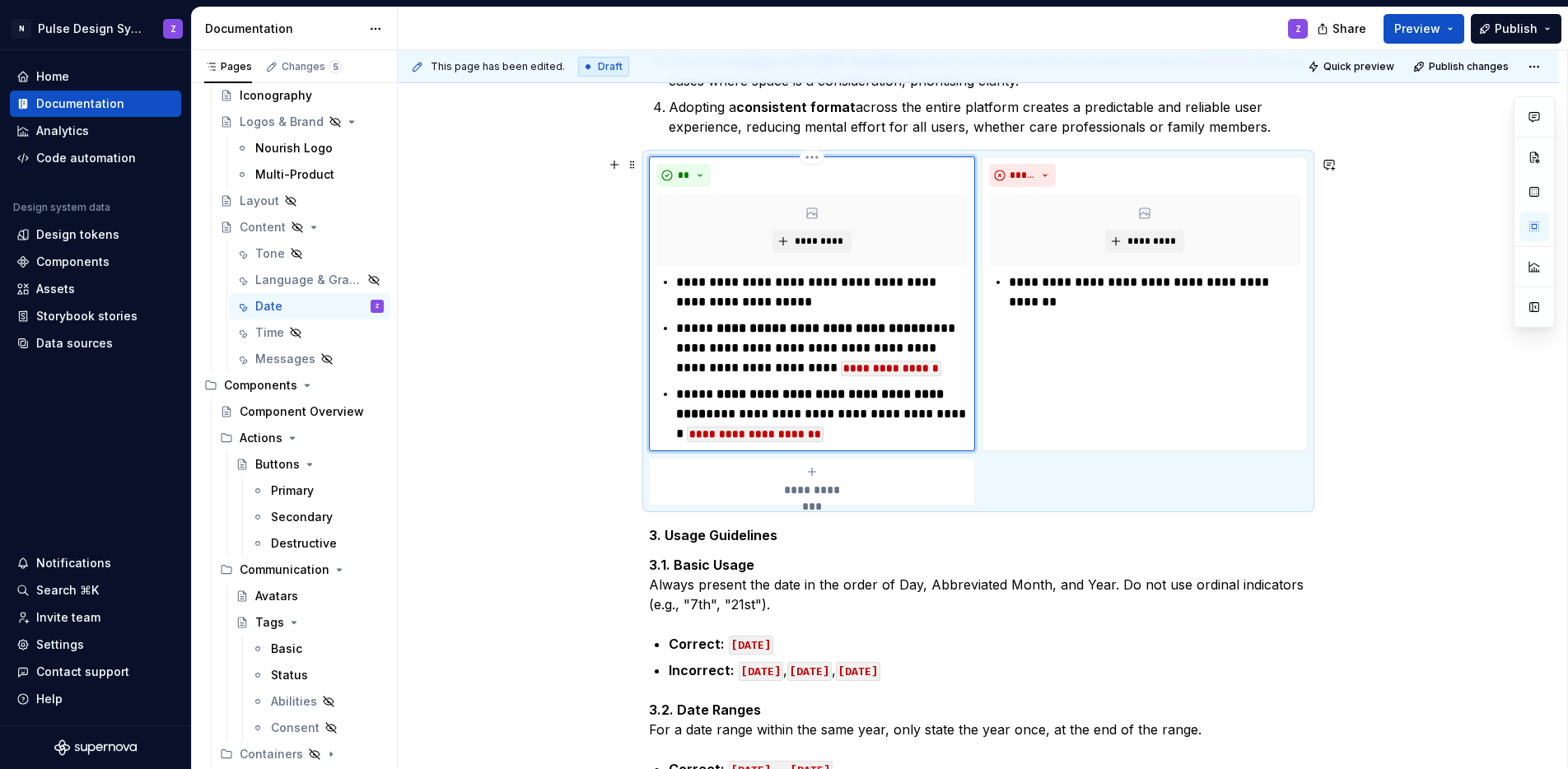
click at [919, 435] on p "**********" at bounding box center [821, 414] width 291 height 59
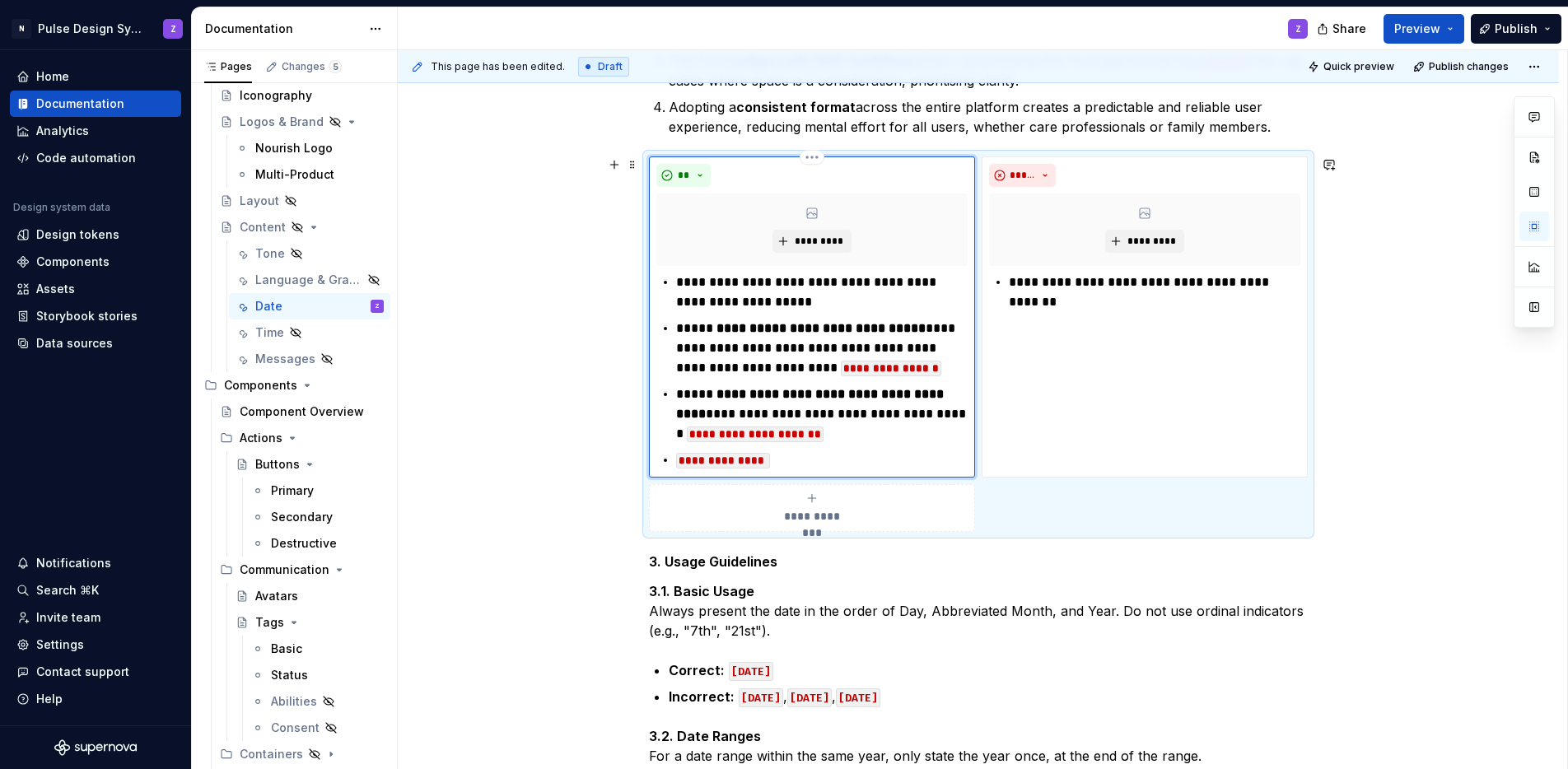
click at [673, 459] on div "**********" at bounding box center [811, 371] width 312 height 197
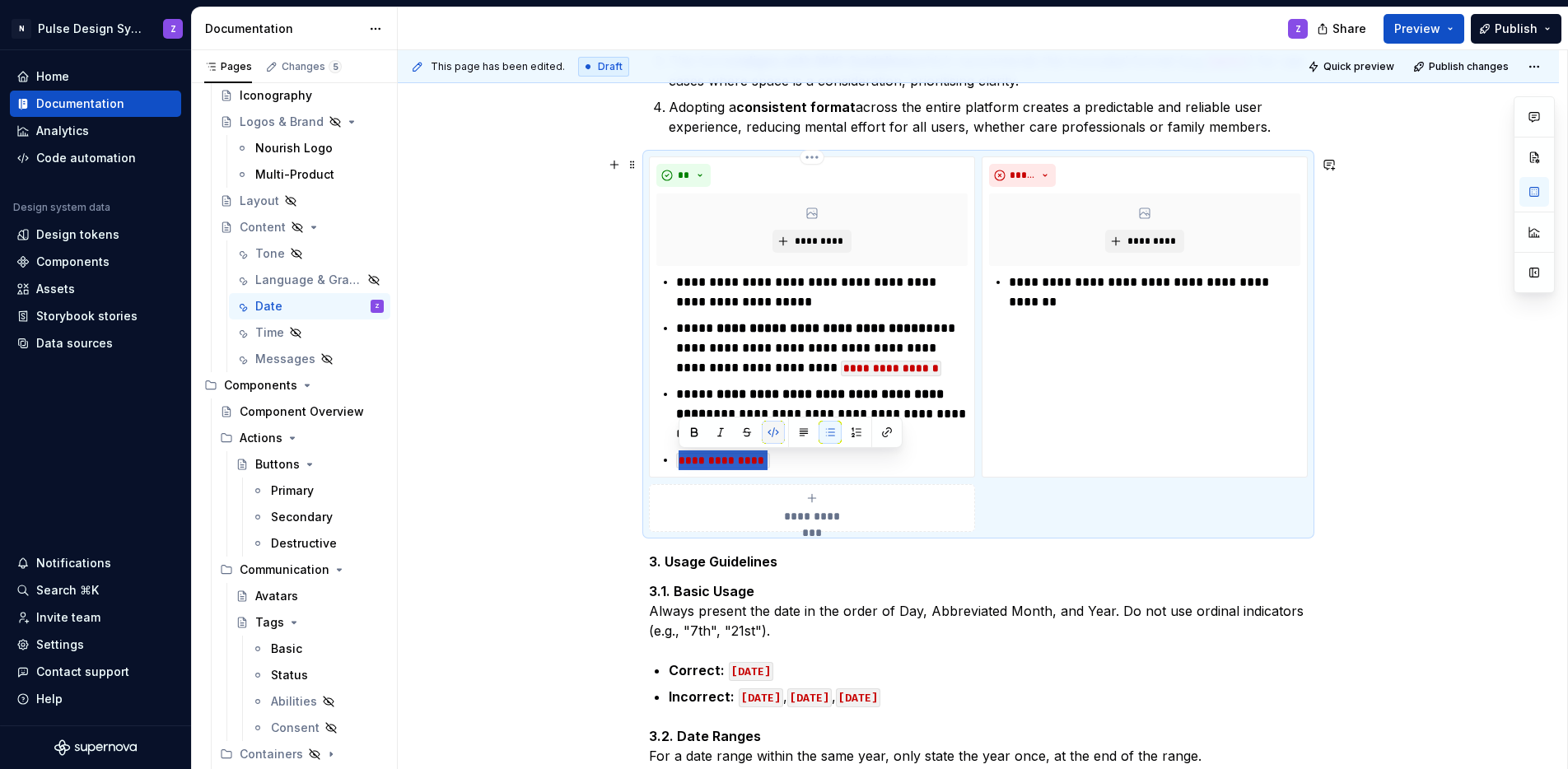
click at [773, 430] on button "button" at bounding box center [773, 432] width 23 height 23
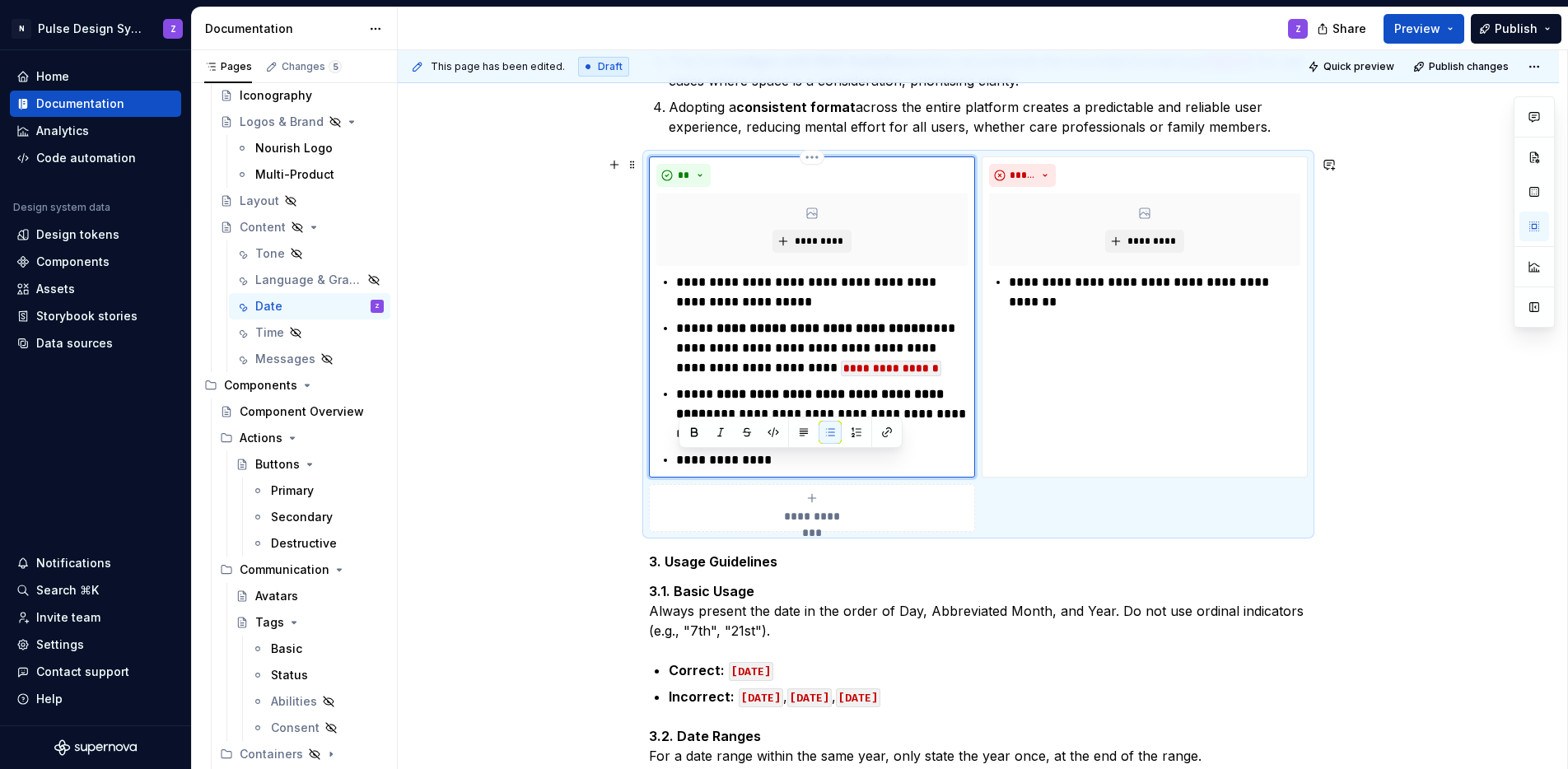
click at [789, 458] on p "**********" at bounding box center [821, 460] width 291 height 20
click at [841, 370] on code "**********" at bounding box center [891, 368] width 101 height 16
click at [841, 367] on code "**********" at bounding box center [894, 368] width 107 height 16
click at [809, 438] on code "**********" at bounding box center [756, 434] width 137 height 16
click at [821, 435] on code "**********" at bounding box center [758, 434] width 143 height 16
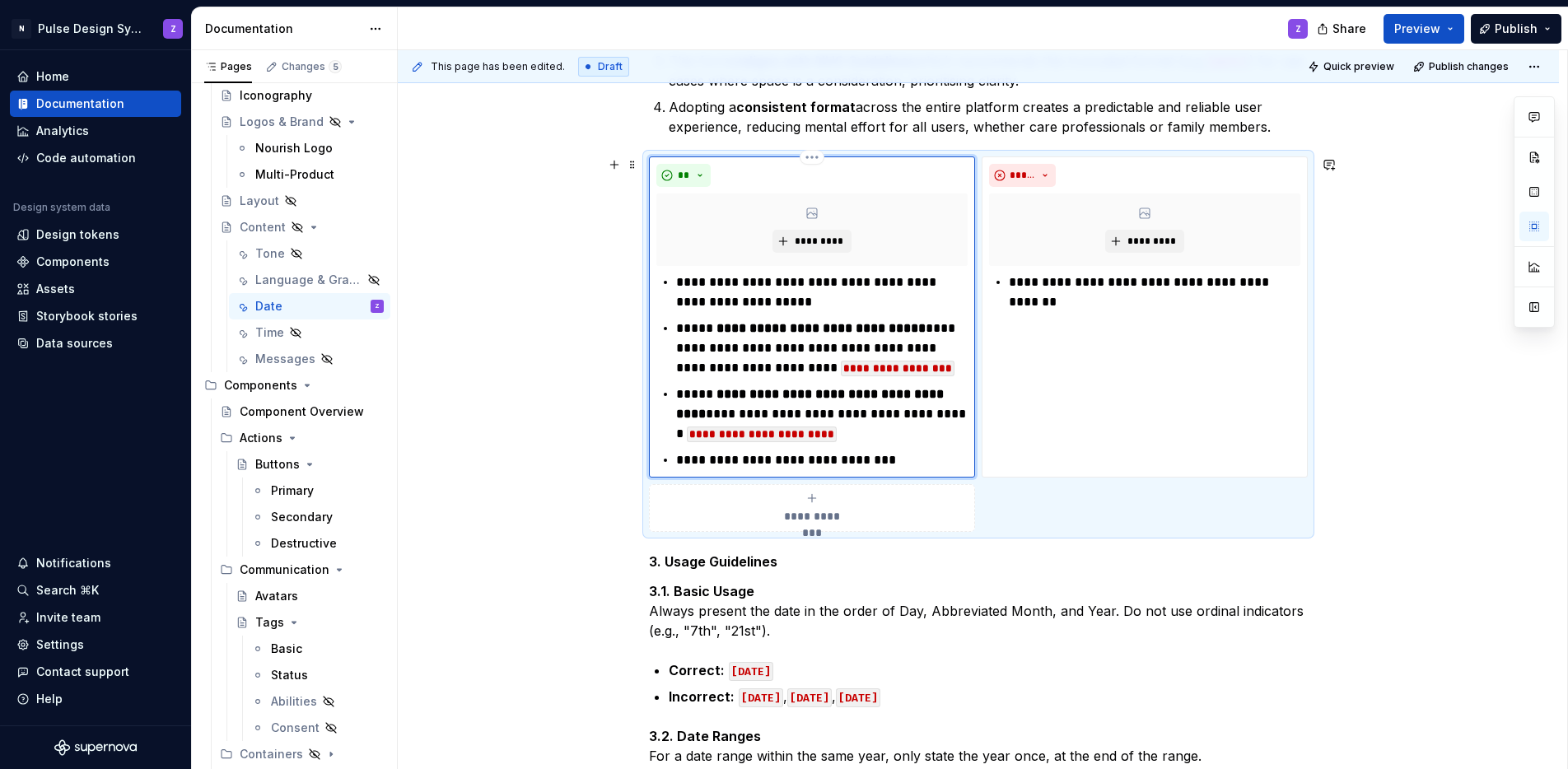
click at [820, 461] on p "**********" at bounding box center [821, 460] width 291 height 20
click at [914, 462] on p "**********" at bounding box center [821, 460] width 291 height 20
click at [810, 459] on p "**********" at bounding box center [821, 460] width 291 height 20
click at [780, 459] on p "**********" at bounding box center [821, 460] width 291 height 20
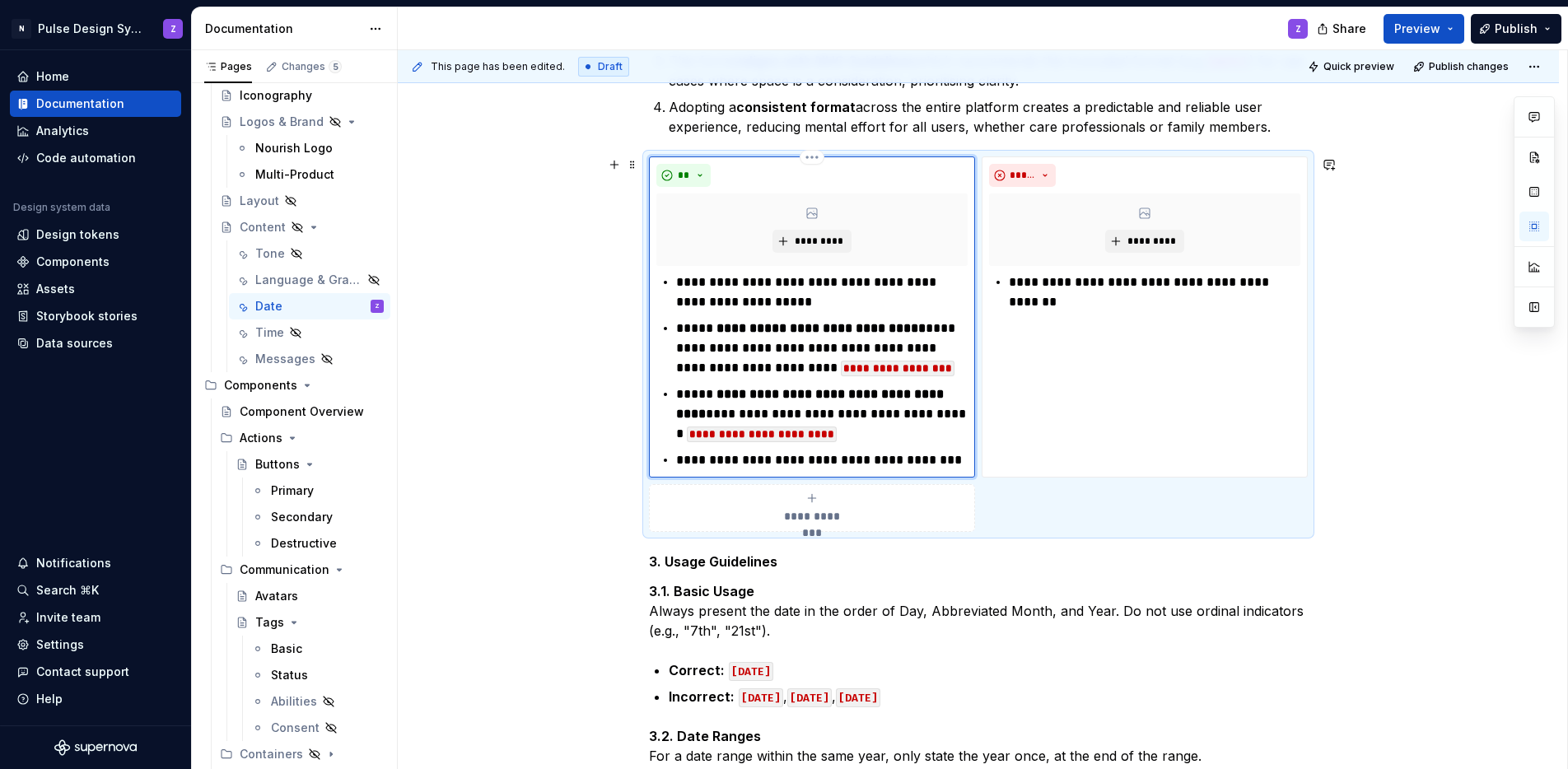
click at [857, 457] on p "**********" at bounding box center [821, 460] width 291 height 20
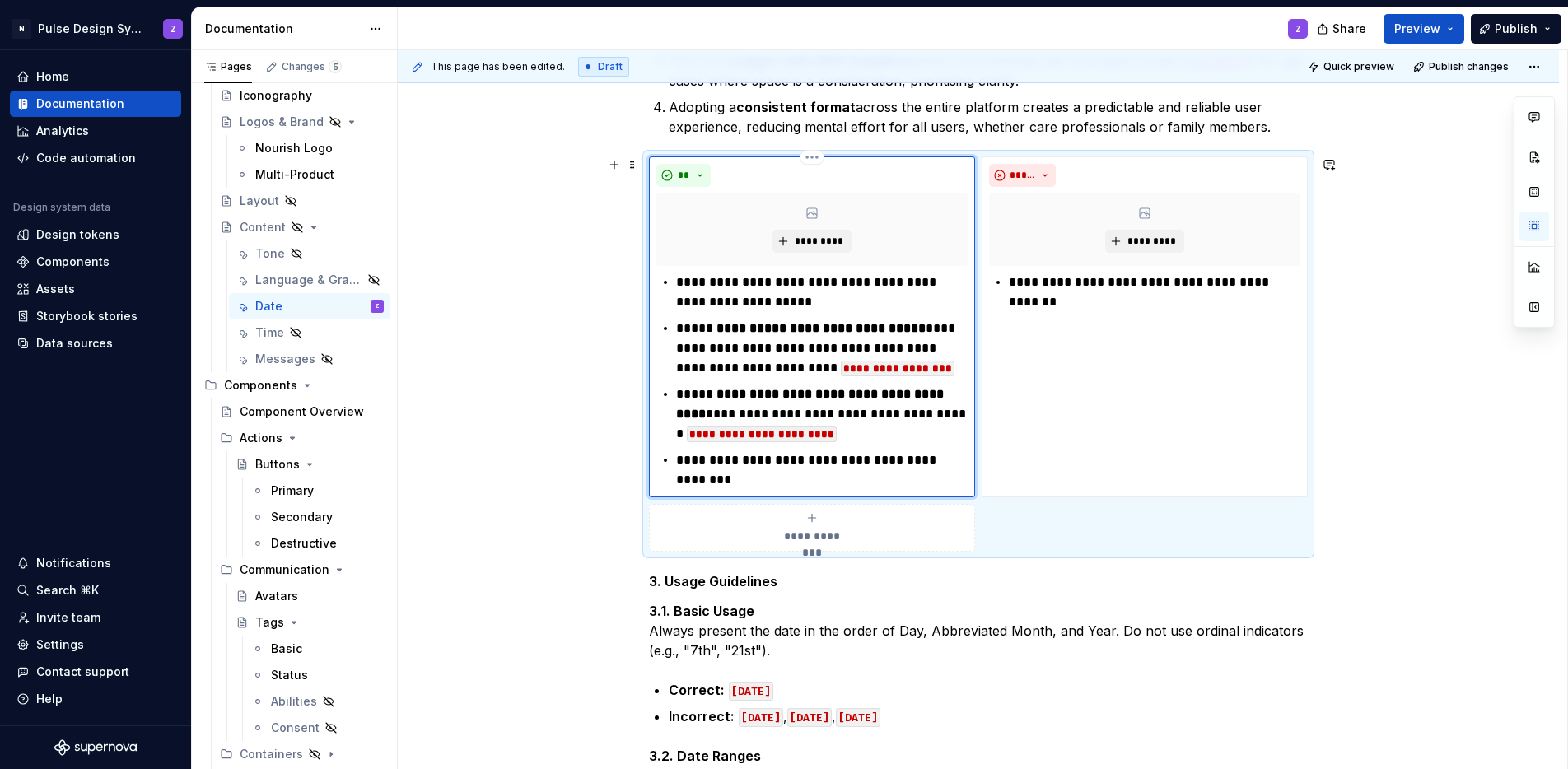
click at [888, 461] on p "**********" at bounding box center [821, 469] width 291 height 39
click at [895, 479] on p "**********" at bounding box center [821, 469] width 291 height 39
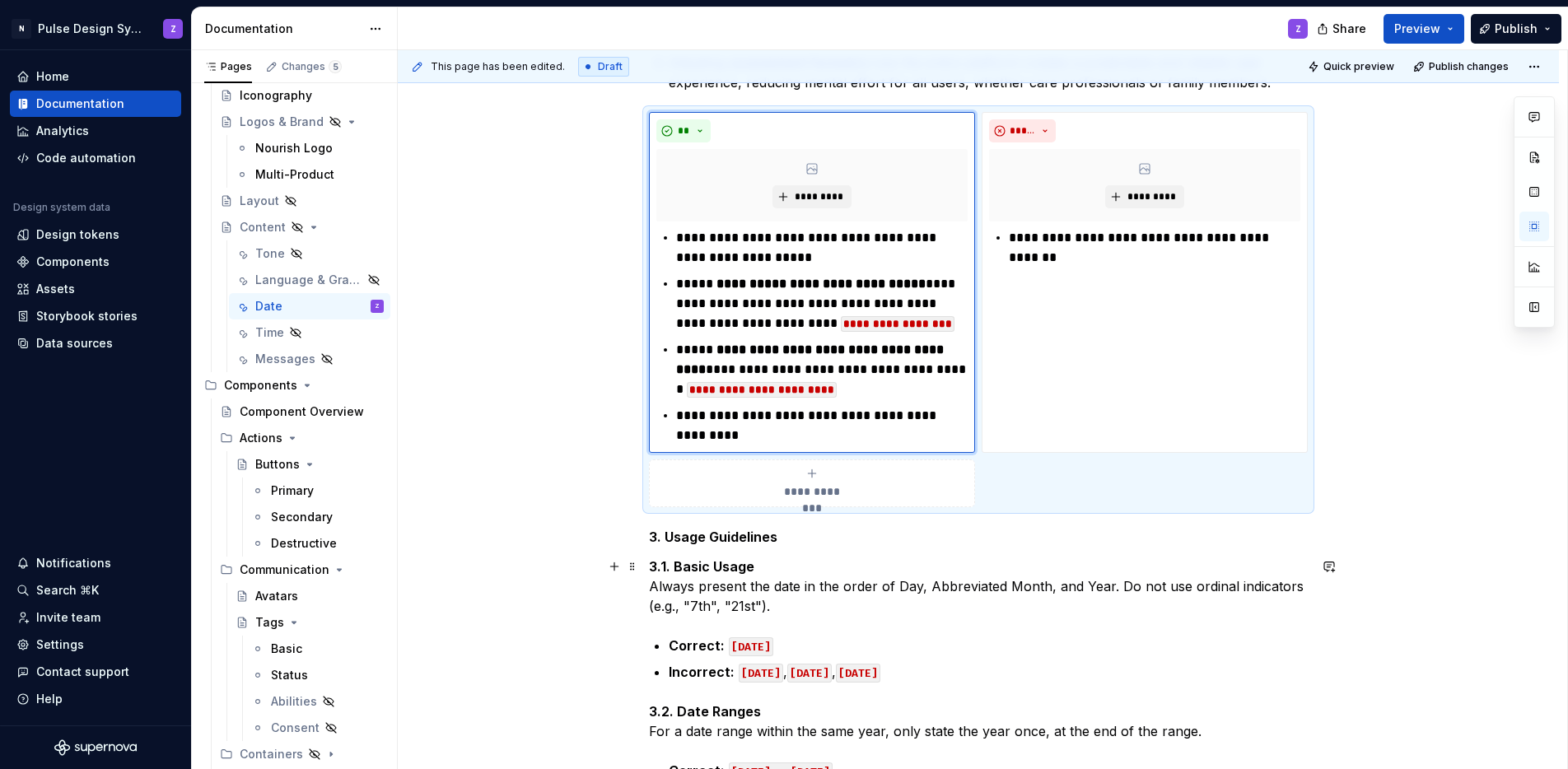
scroll to position [673, 0]
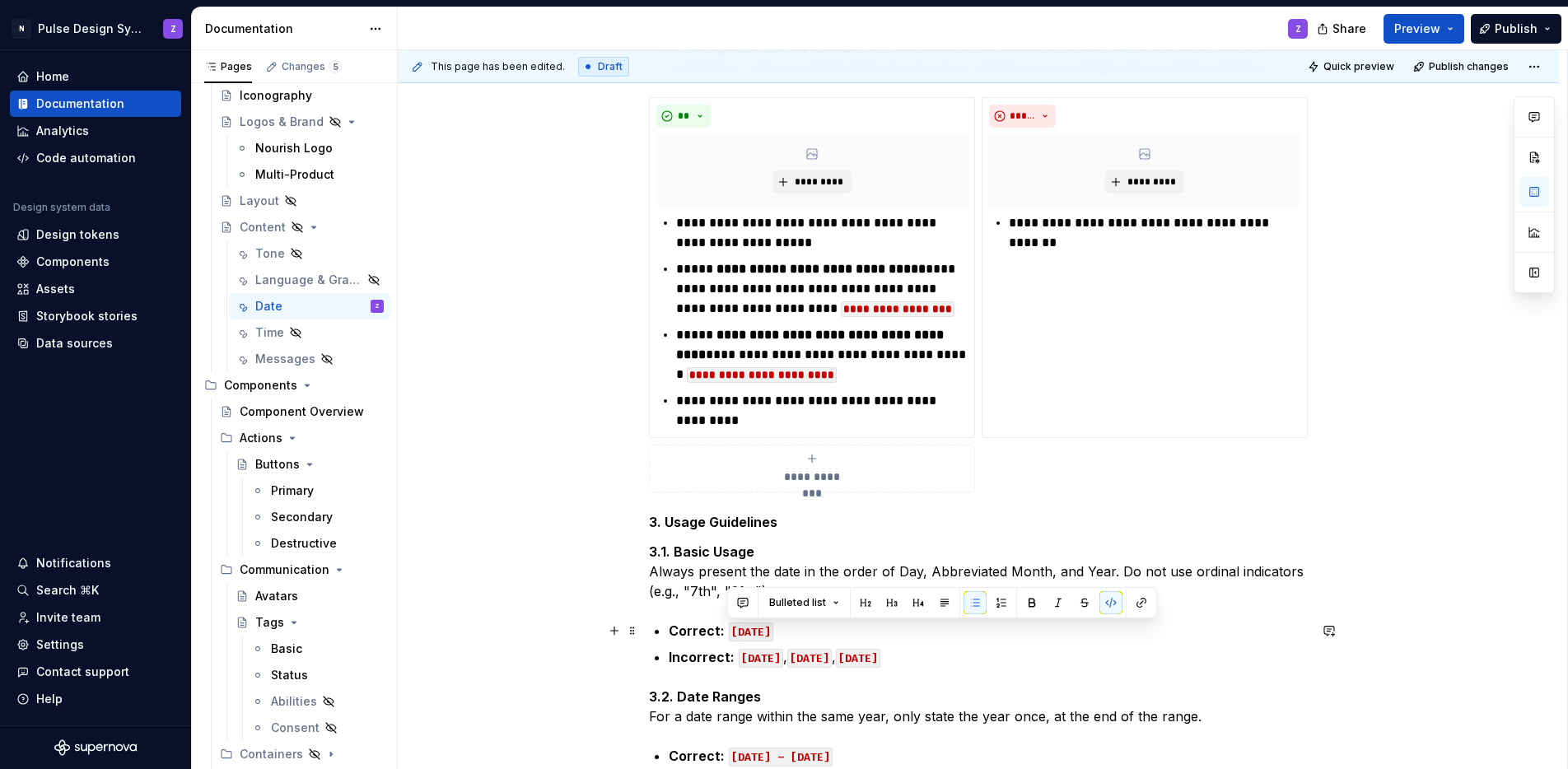
drag, startPoint x: 761, startPoint y: 630, endPoint x: 725, endPoint y: 630, distance: 36.0
click at [725, 630] on p "Correct: [DATE]" at bounding box center [988, 631] width 639 height 20
copy code "[DATE]"
click at [790, 245] on p "**********" at bounding box center [821, 232] width 291 height 39
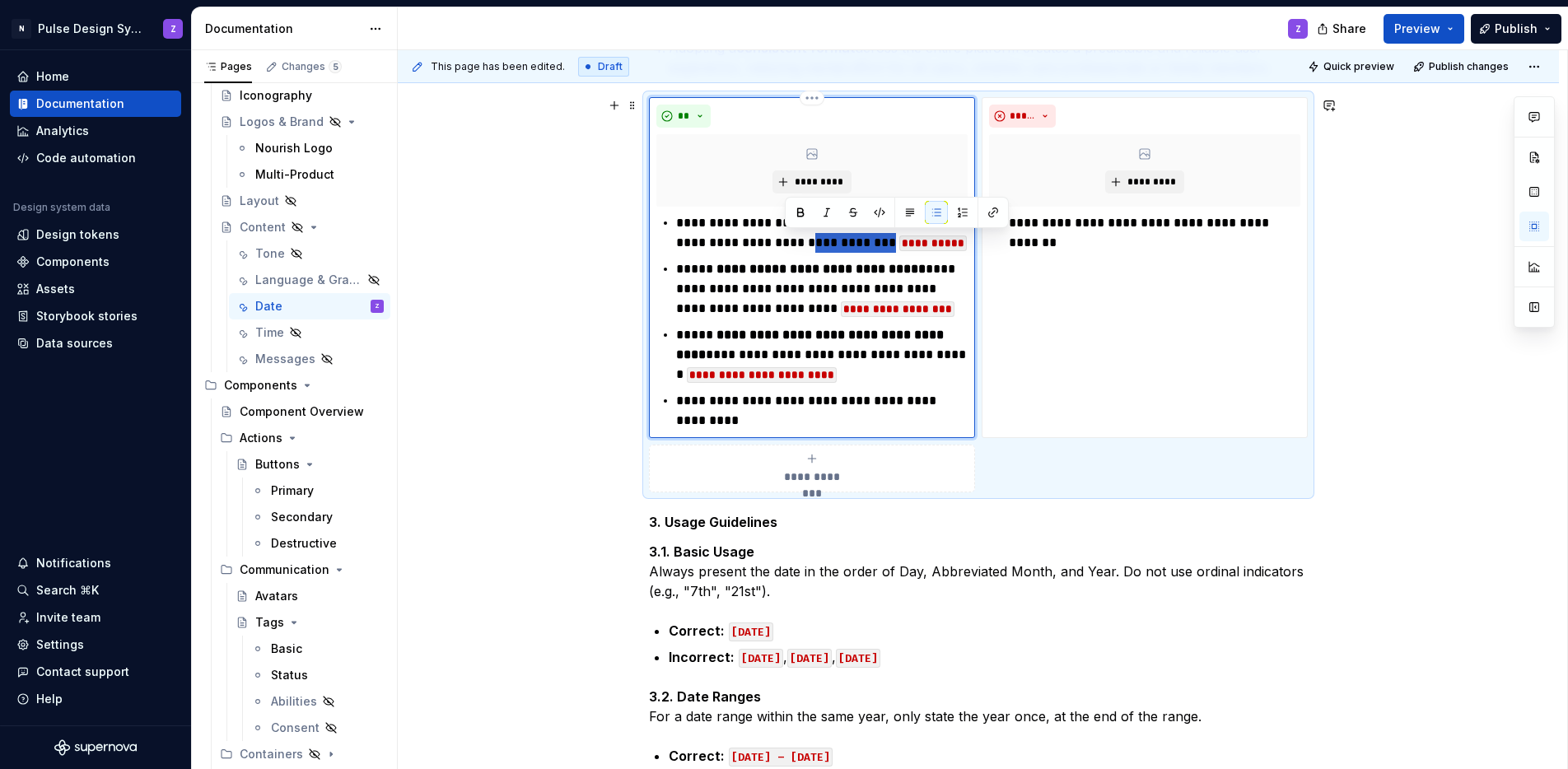
drag, startPoint x: 877, startPoint y: 247, endPoint x: 786, endPoint y: 247, distance: 91.0
click at [786, 247] on p "**********" at bounding box center [821, 232] width 291 height 39
click at [810, 243] on p "**********" at bounding box center [821, 232] width 291 height 39
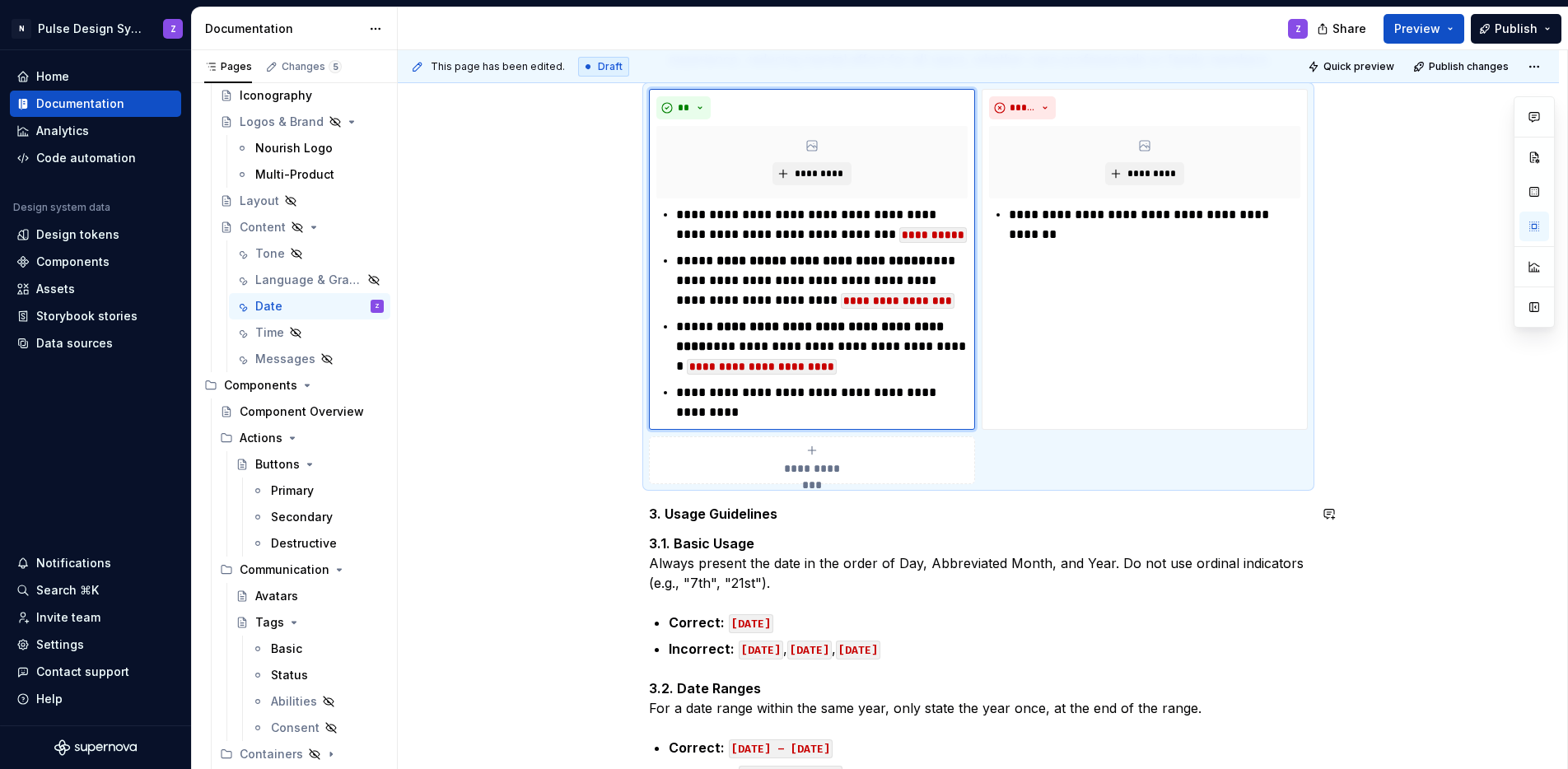
scroll to position [680, 0]
click at [949, 236] on p "**********" at bounding box center [821, 225] width 291 height 39
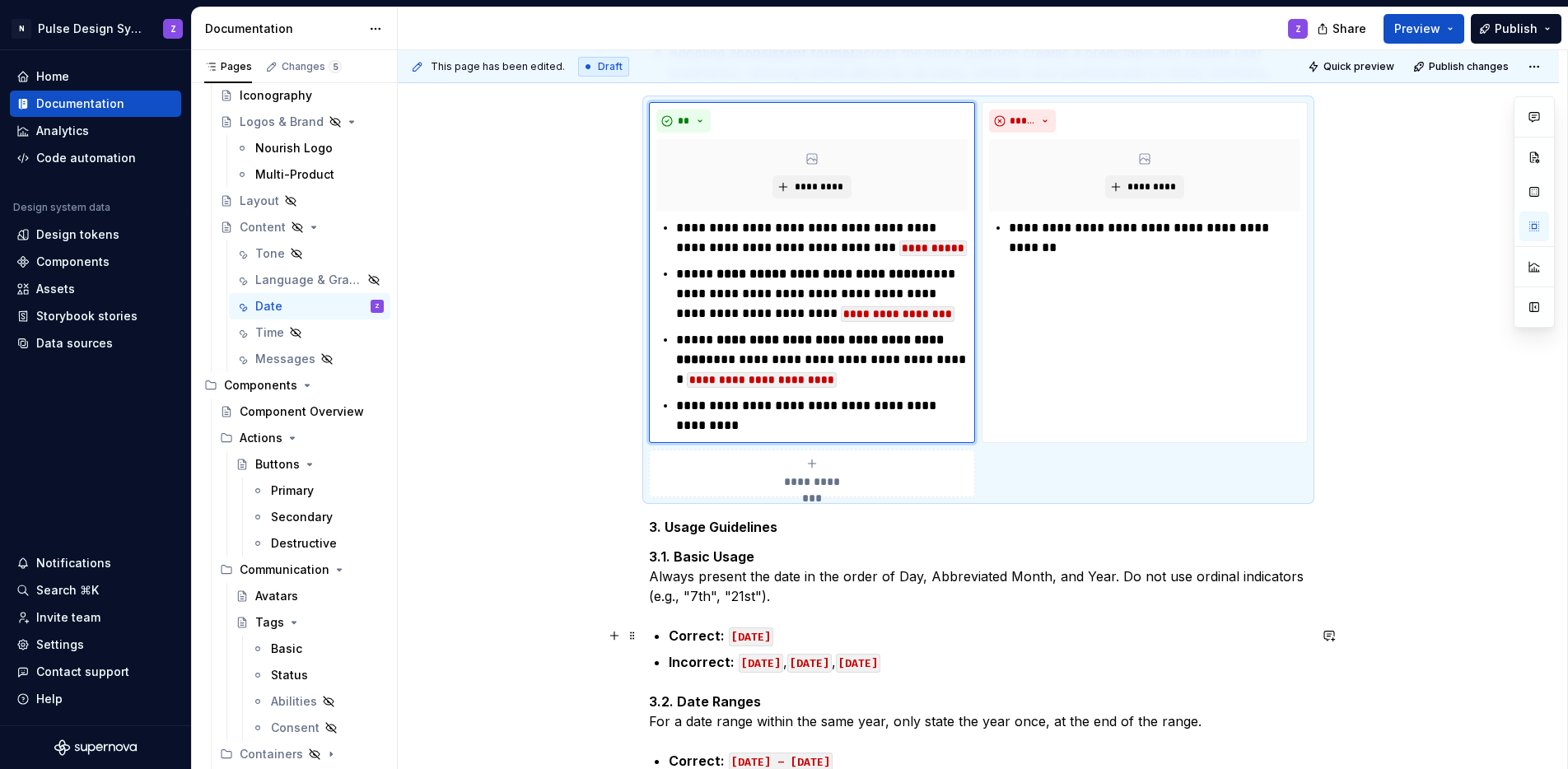
scroll to position [666, 0]
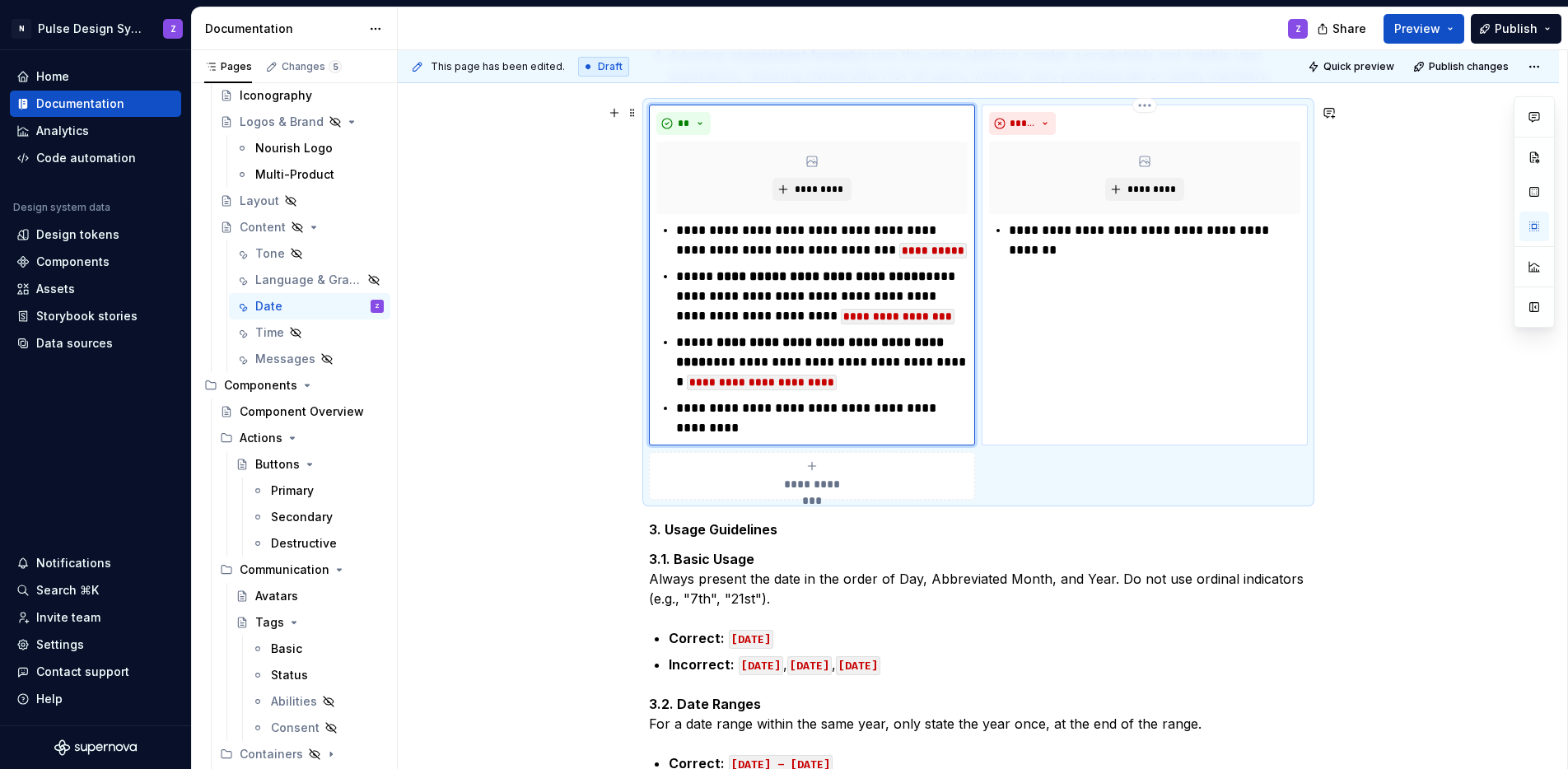
click at [1285, 232] on p "**********" at bounding box center [1154, 231] width 291 height 20
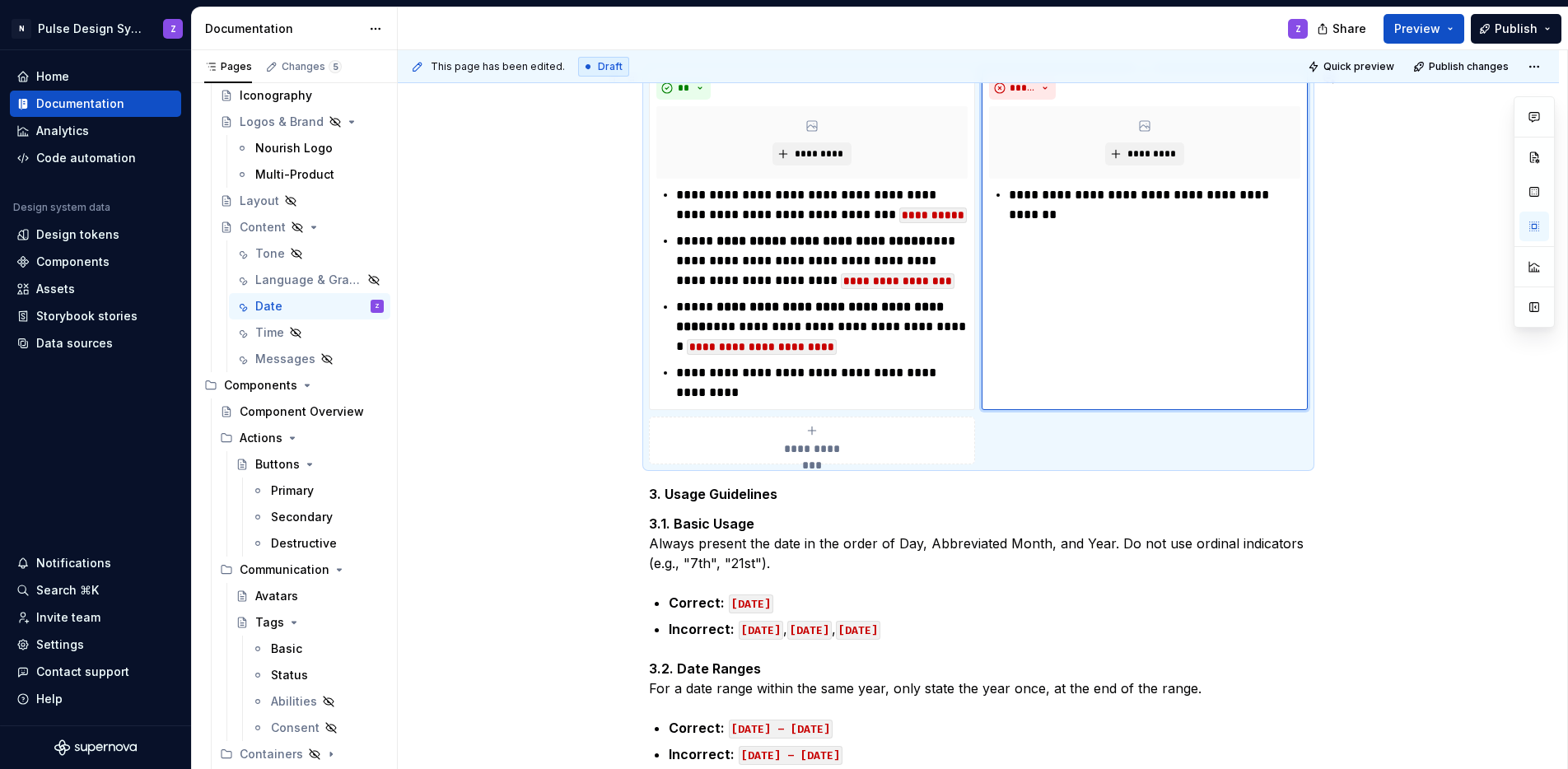
scroll to position [706, 0]
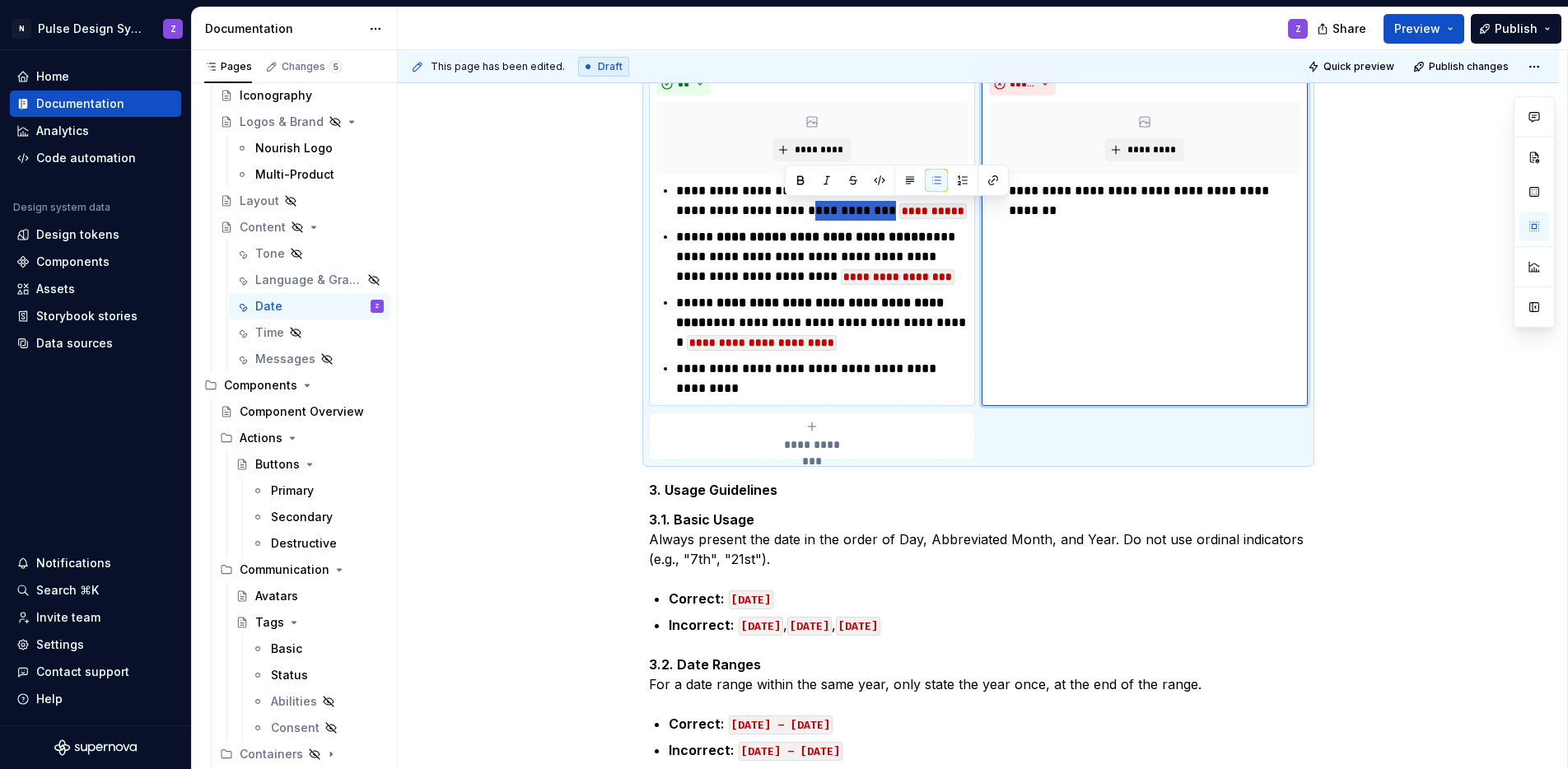
drag, startPoint x: 786, startPoint y: 208, endPoint x: 866, endPoint y: 212, distance: 80.1
click at [866, 212] on p "**********" at bounding box center [821, 200] width 291 height 39
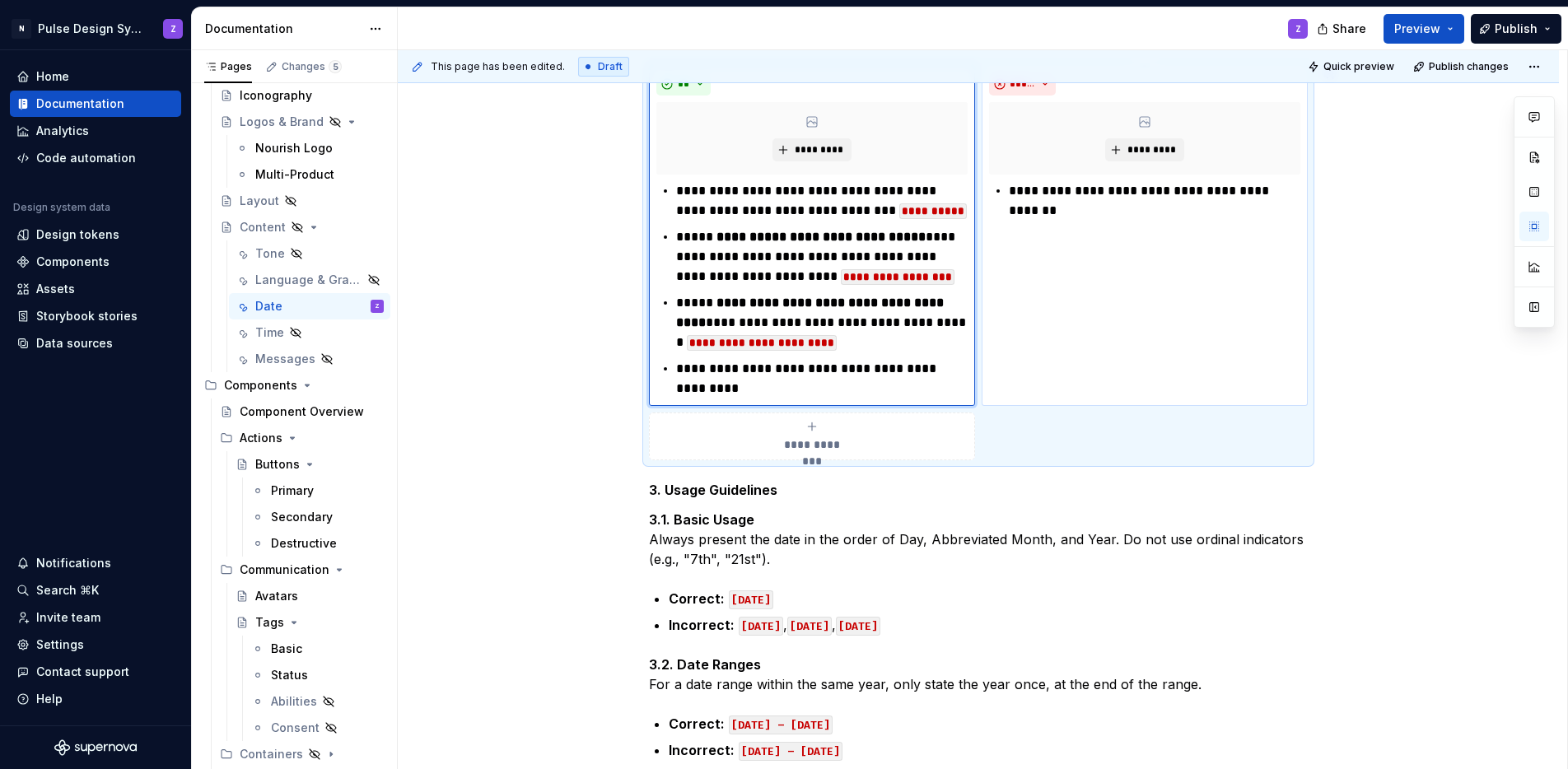
click at [1285, 190] on p "**********" at bounding box center [1154, 191] width 291 height 20
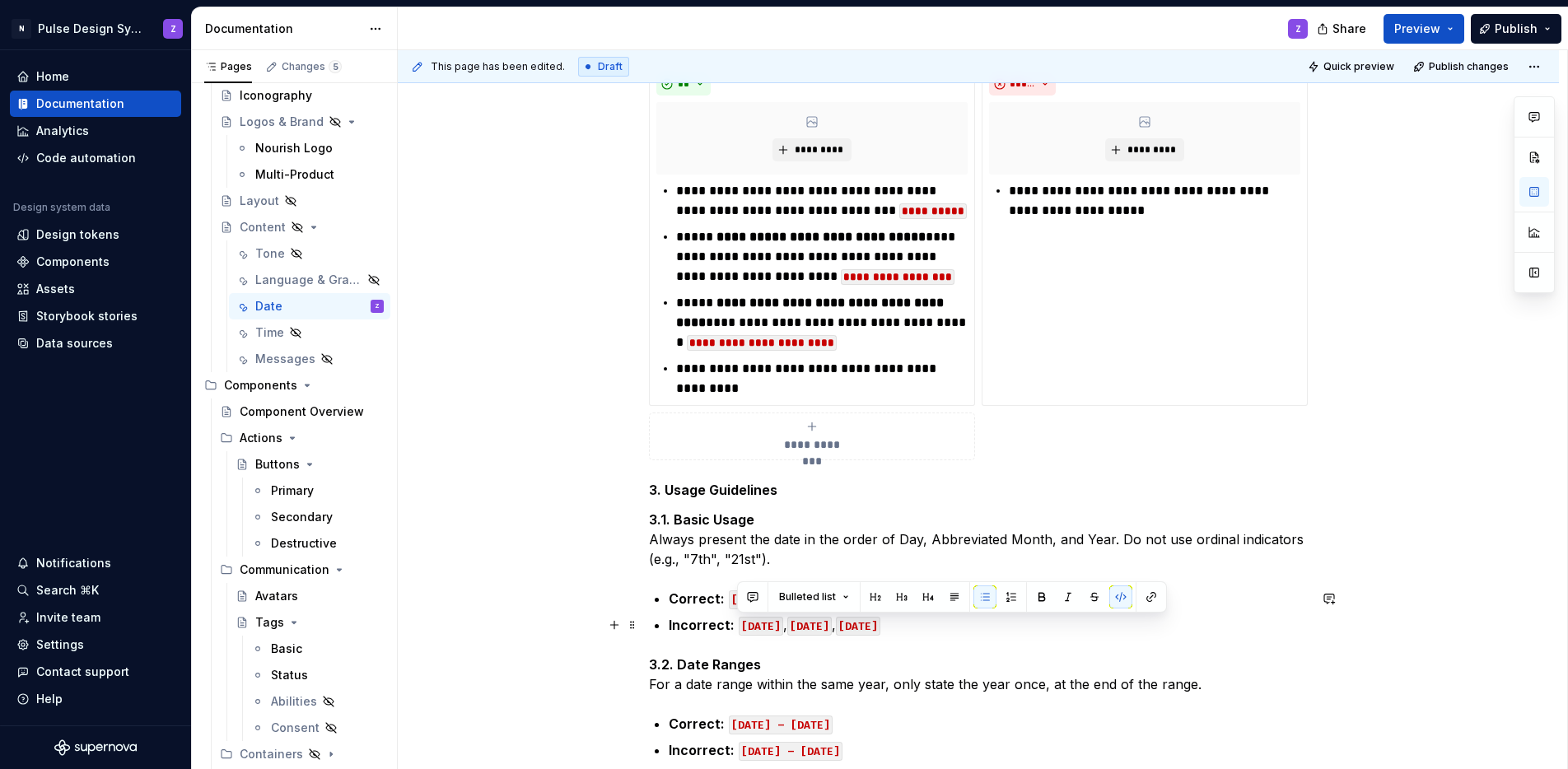
drag, startPoint x: 815, startPoint y: 625, endPoint x: 733, endPoint y: 624, distance: 82.0
click at [733, 624] on p "Incorrect: [DATE] , [DATE] , [DATE]" at bounding box center [988, 625] width 639 height 20
copy code "[DATE]"
click at [1119, 207] on p "**********" at bounding box center [1154, 200] width 291 height 39
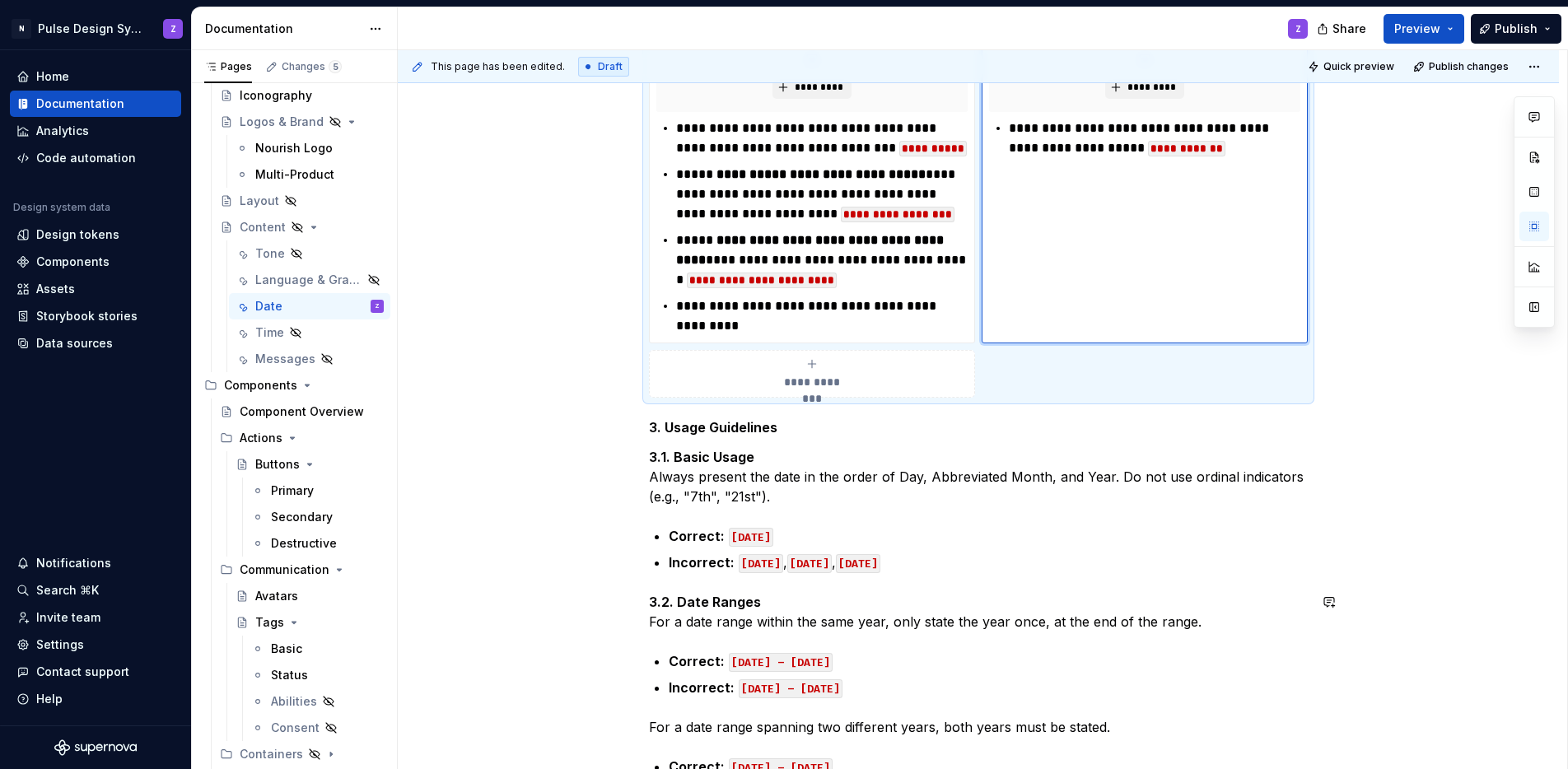
scroll to position [909, 0]
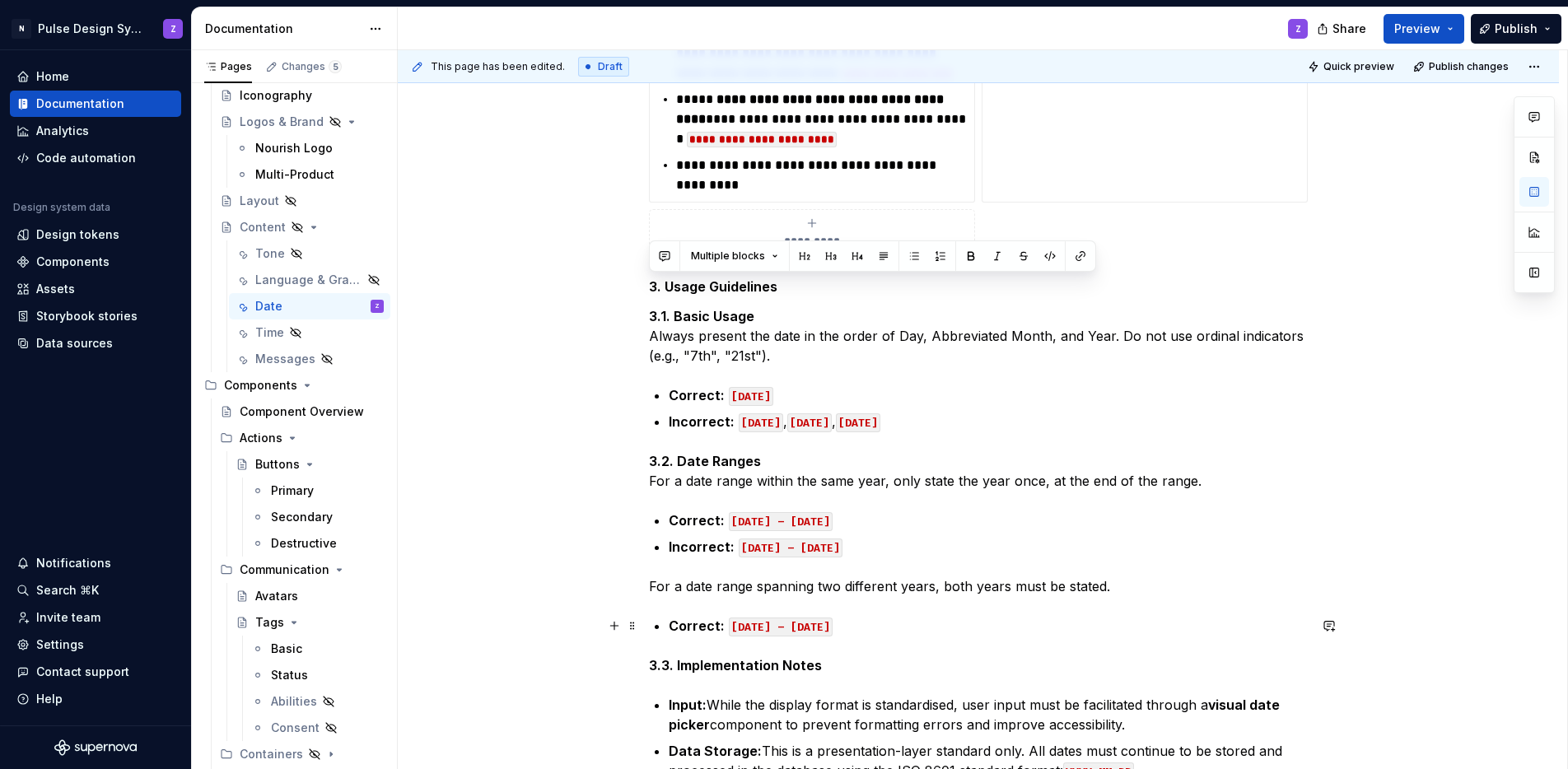
drag, startPoint x: 650, startPoint y: 289, endPoint x: 989, endPoint y: 627, distance: 478.7
click at [989, 627] on div "**********" at bounding box center [978, 248] width 659 height 1664
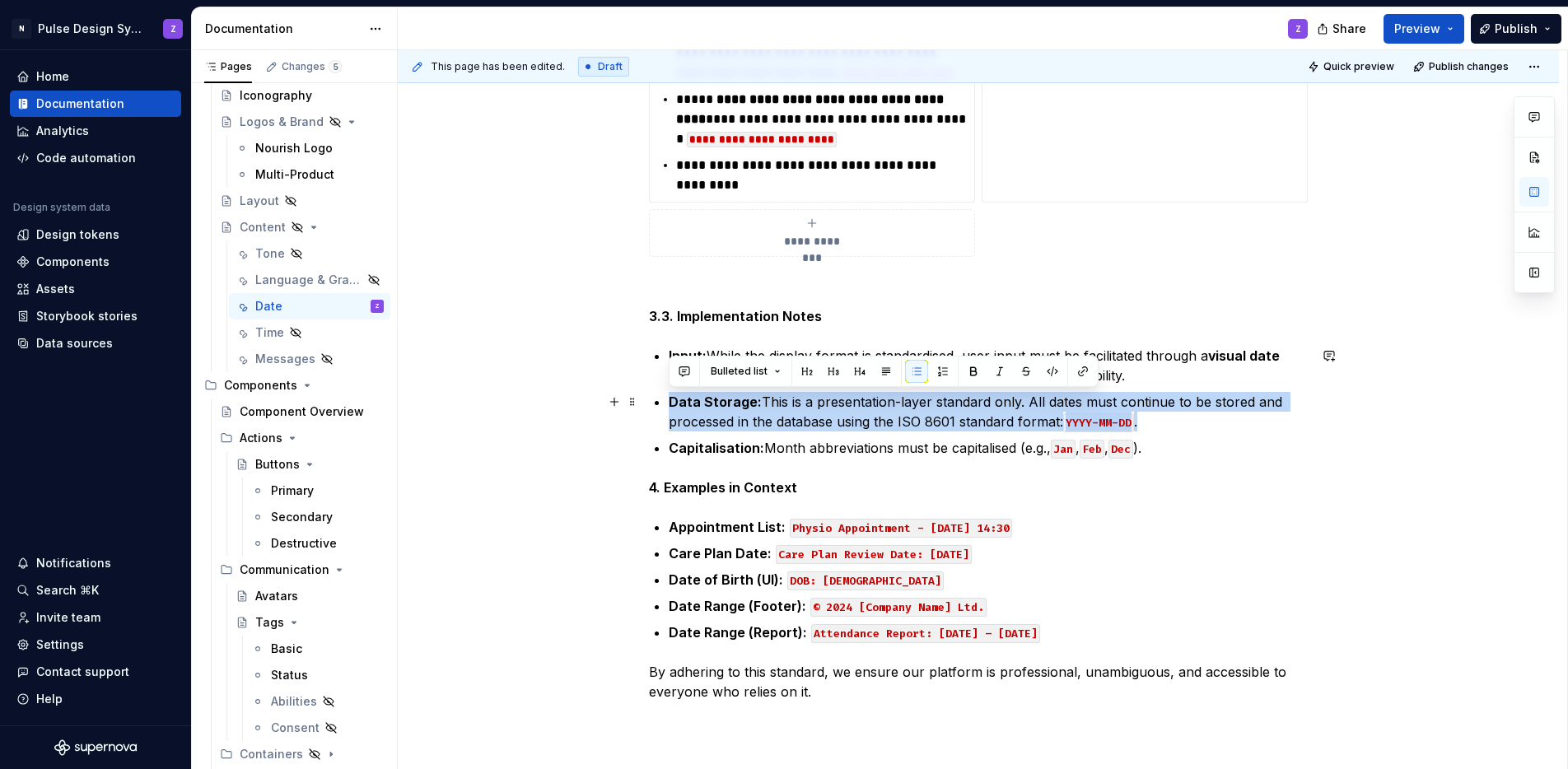
drag, startPoint x: 673, startPoint y: 400, endPoint x: 1171, endPoint y: 417, distance: 498.3
click at [1171, 417] on p "Data Storage: This is a presentation-layer standard only. All dates must contin…" at bounding box center [988, 411] width 639 height 39
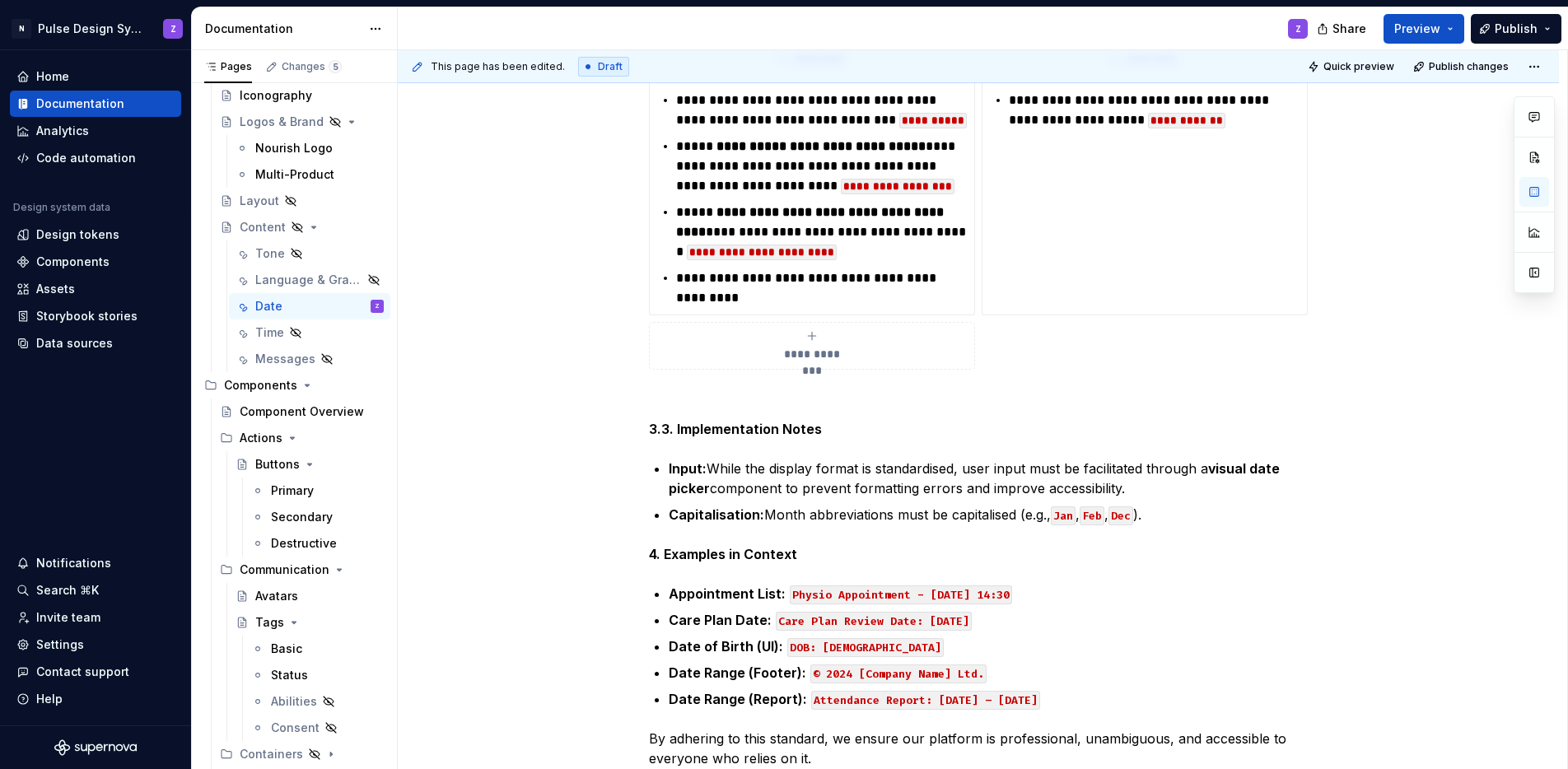
scroll to position [797, 0]
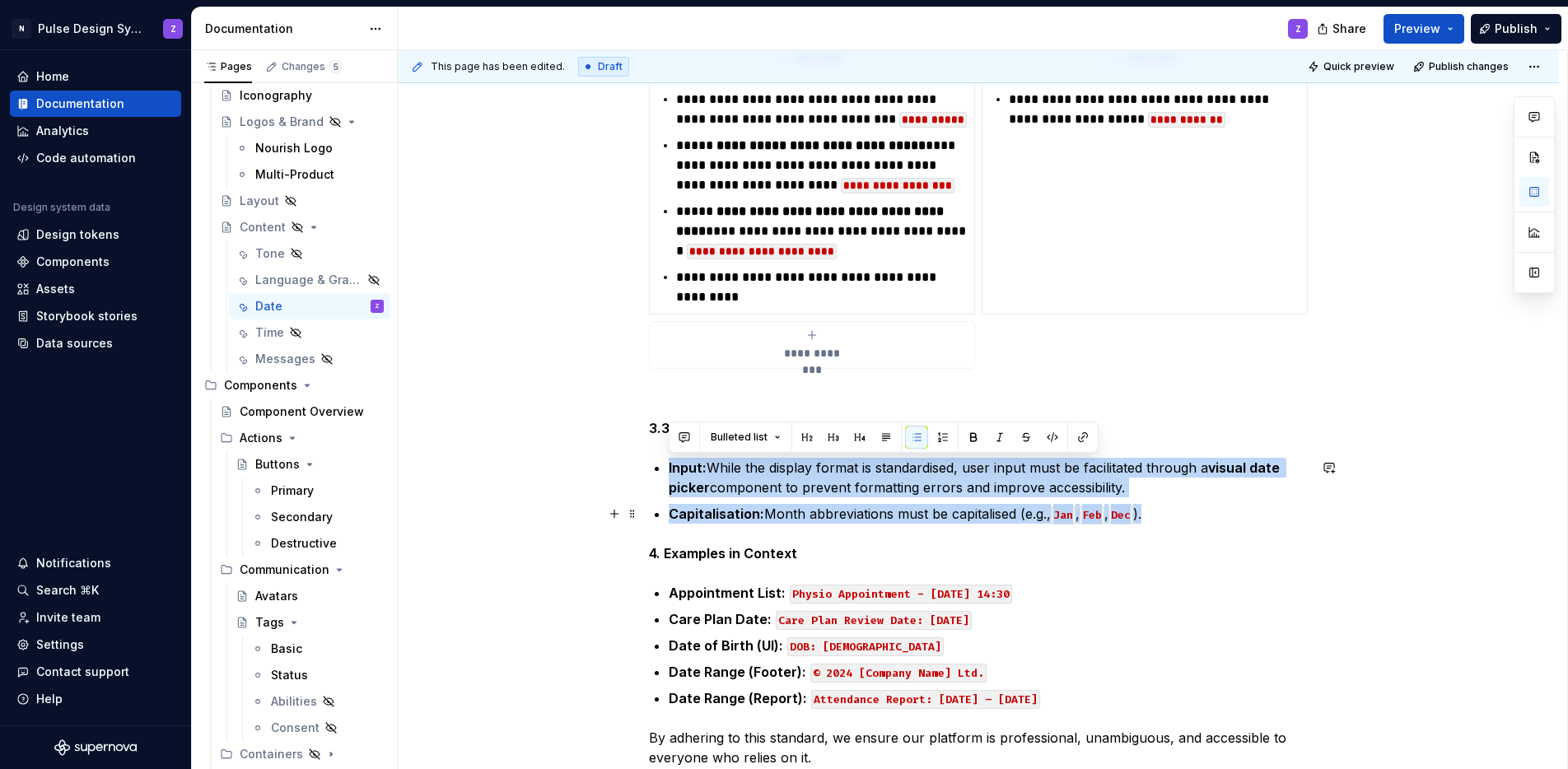
drag, startPoint x: 667, startPoint y: 465, endPoint x: 1200, endPoint y: 511, distance: 535.0
click at [1200, 511] on ul "Input: While the display format is standardised, user input must be facilitated…" at bounding box center [988, 490] width 639 height 66
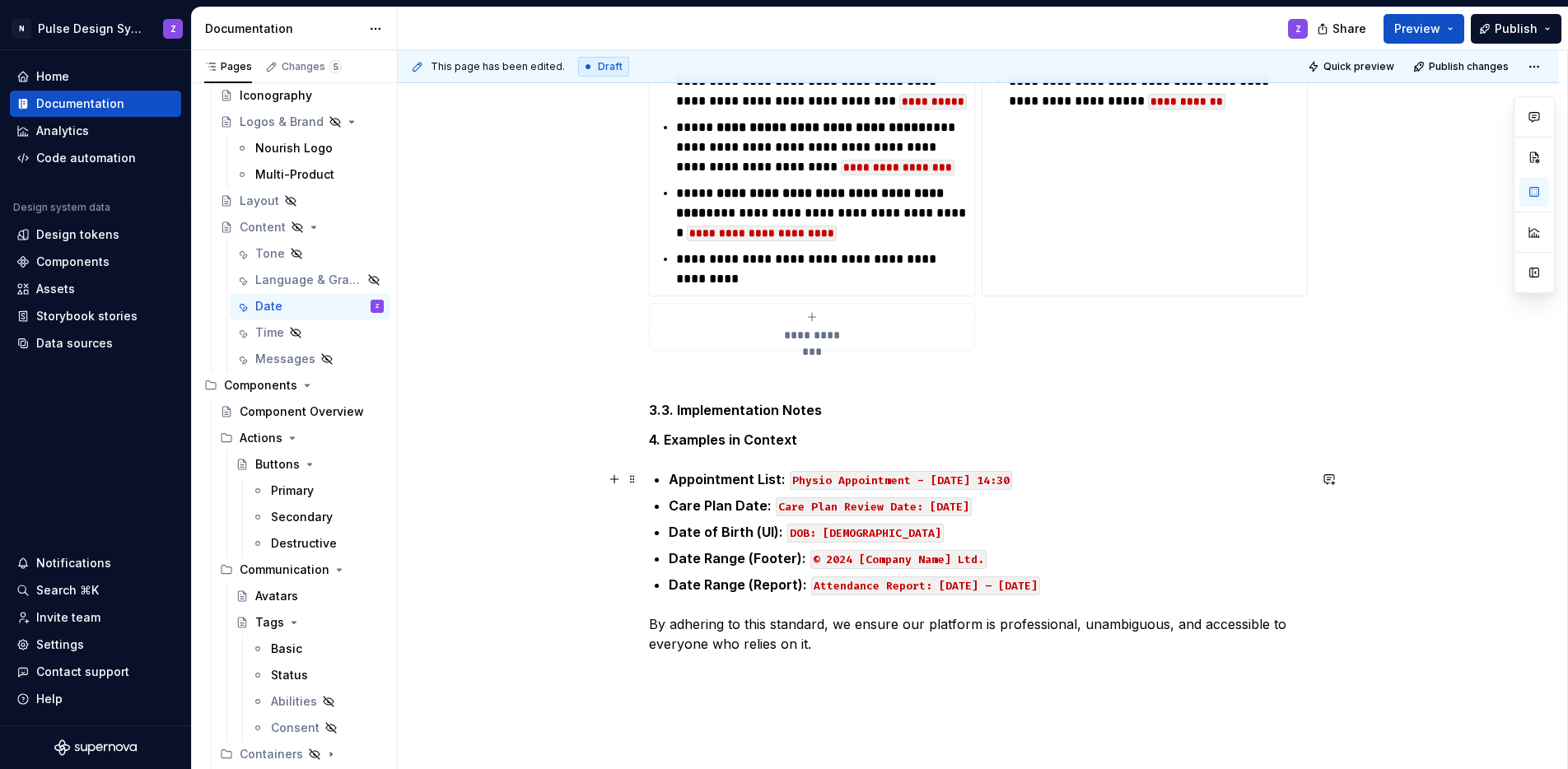
scroll to position [829, 0]
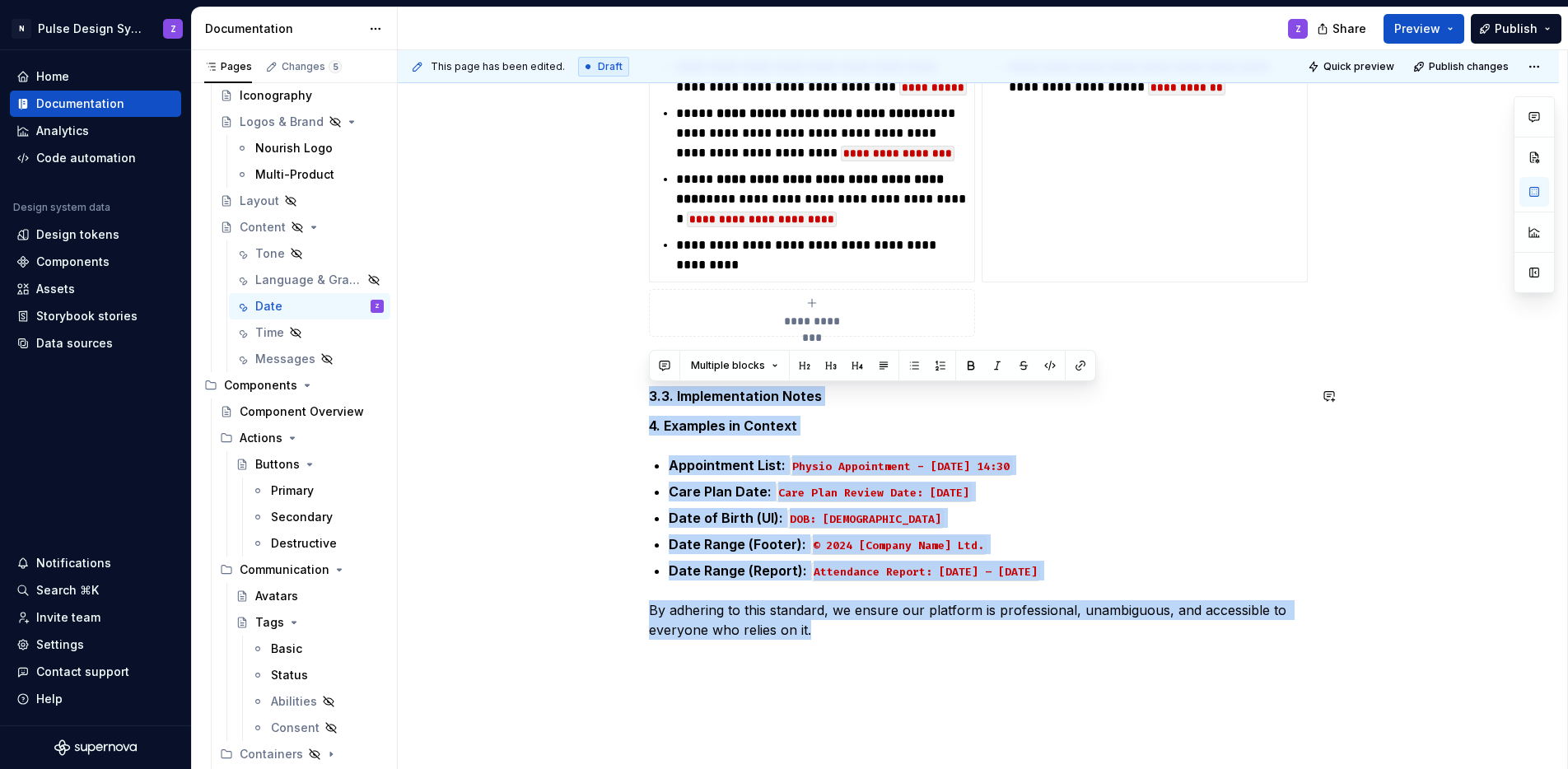
drag, startPoint x: 819, startPoint y: 634, endPoint x: 650, endPoint y: 382, distance: 303.4
click at [650, 382] on div "**********" at bounding box center [978, 82] width 659 height 1174
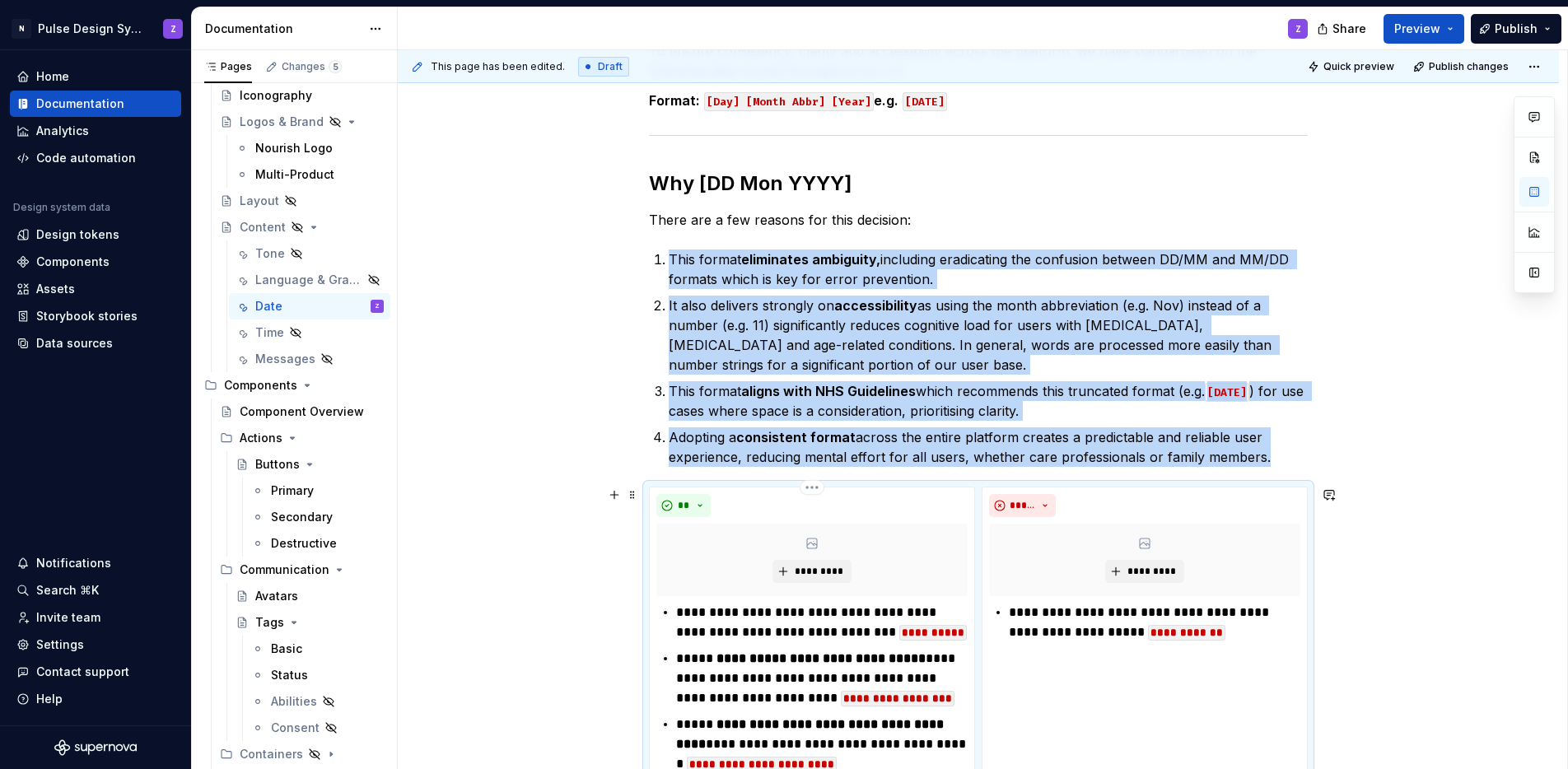
scroll to position [279, 0]
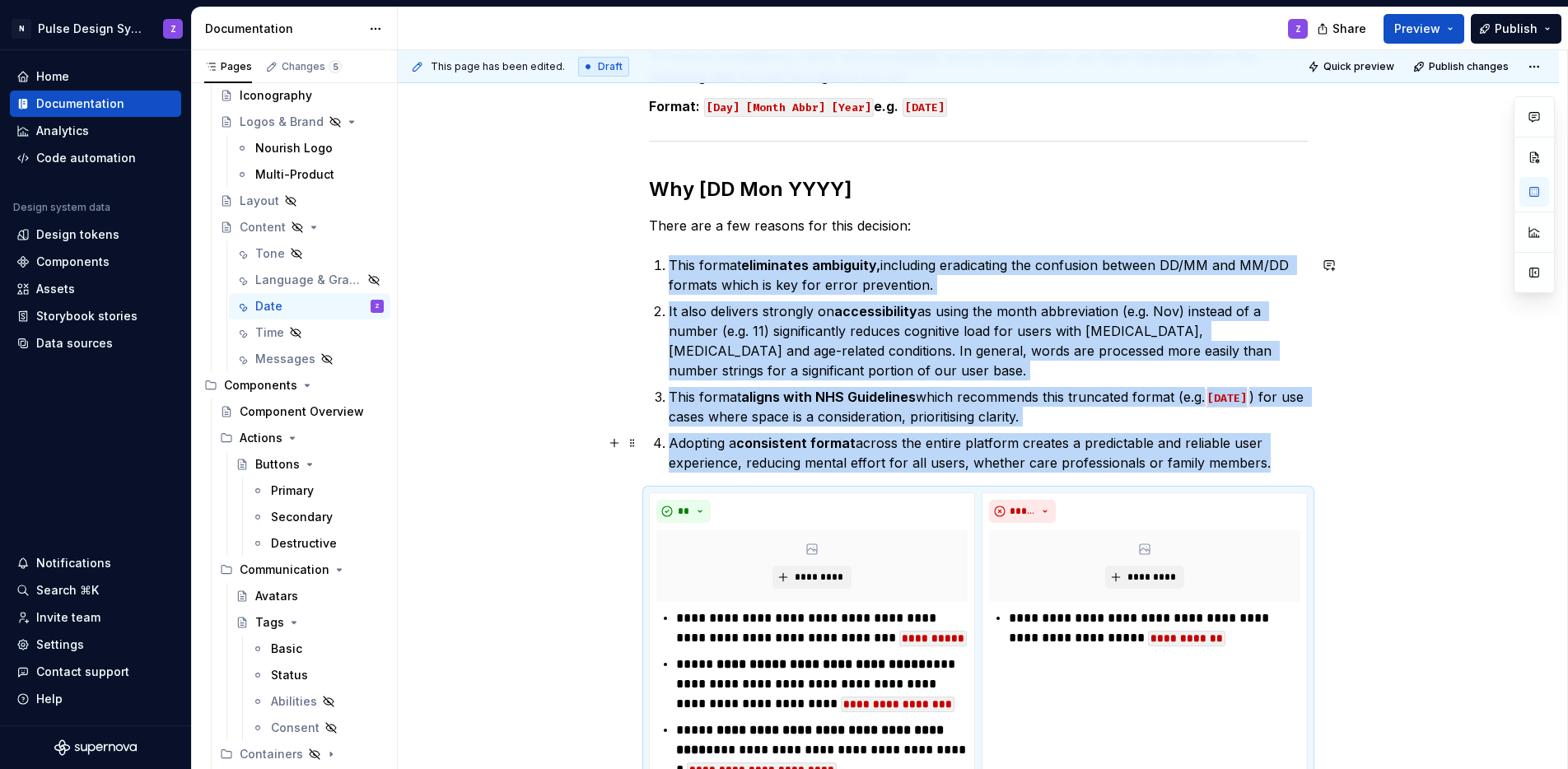
click at [1280, 464] on p "Adopting a consistent format across the entire platform creates a predictable a…" at bounding box center [988, 452] width 639 height 39
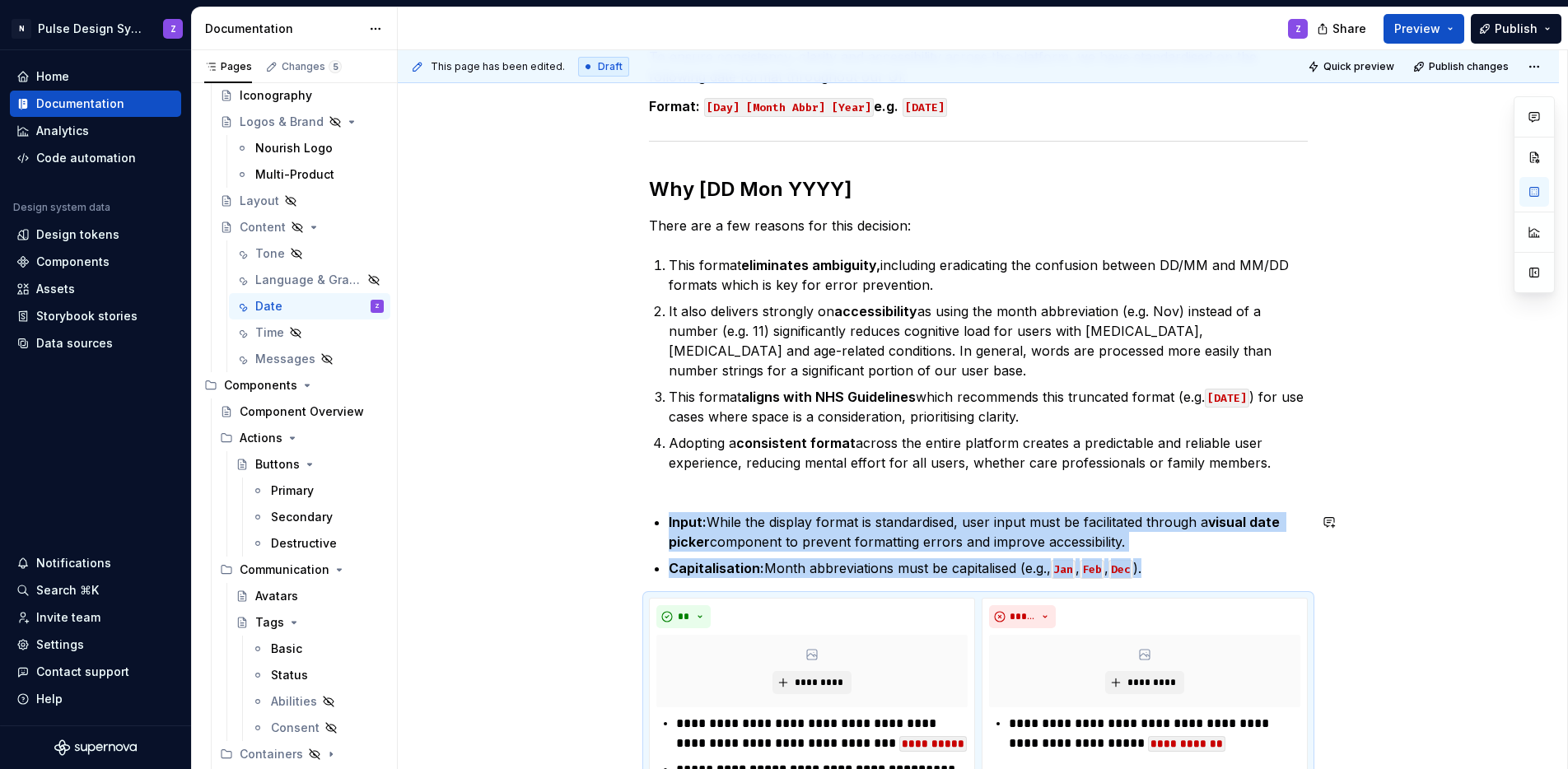
click at [670, 498] on div "To ensure consistency, clarity and accessibility across the platform, we have s…" at bounding box center [978, 539] width 659 height 985
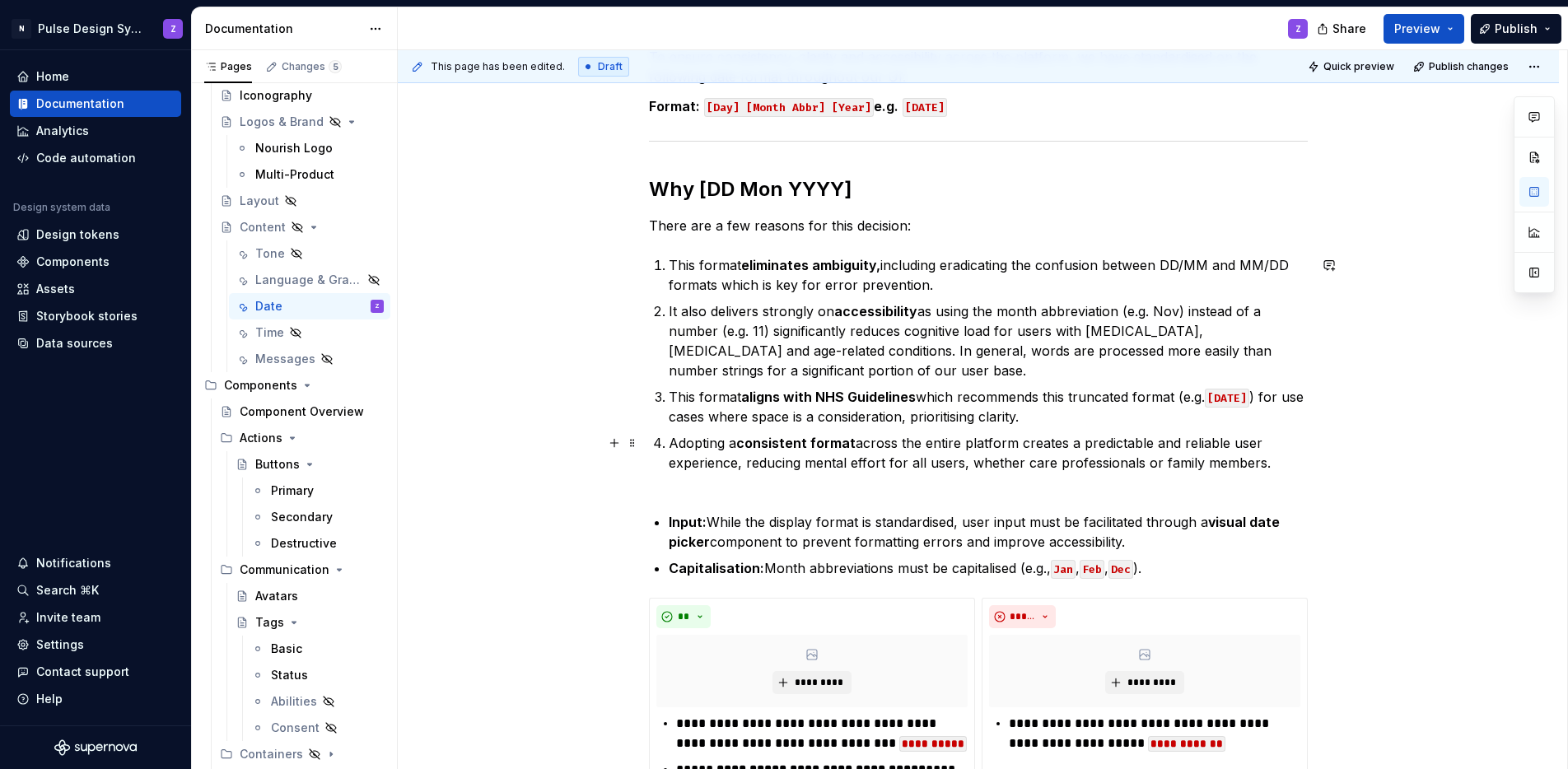
scroll to position [303, 0]
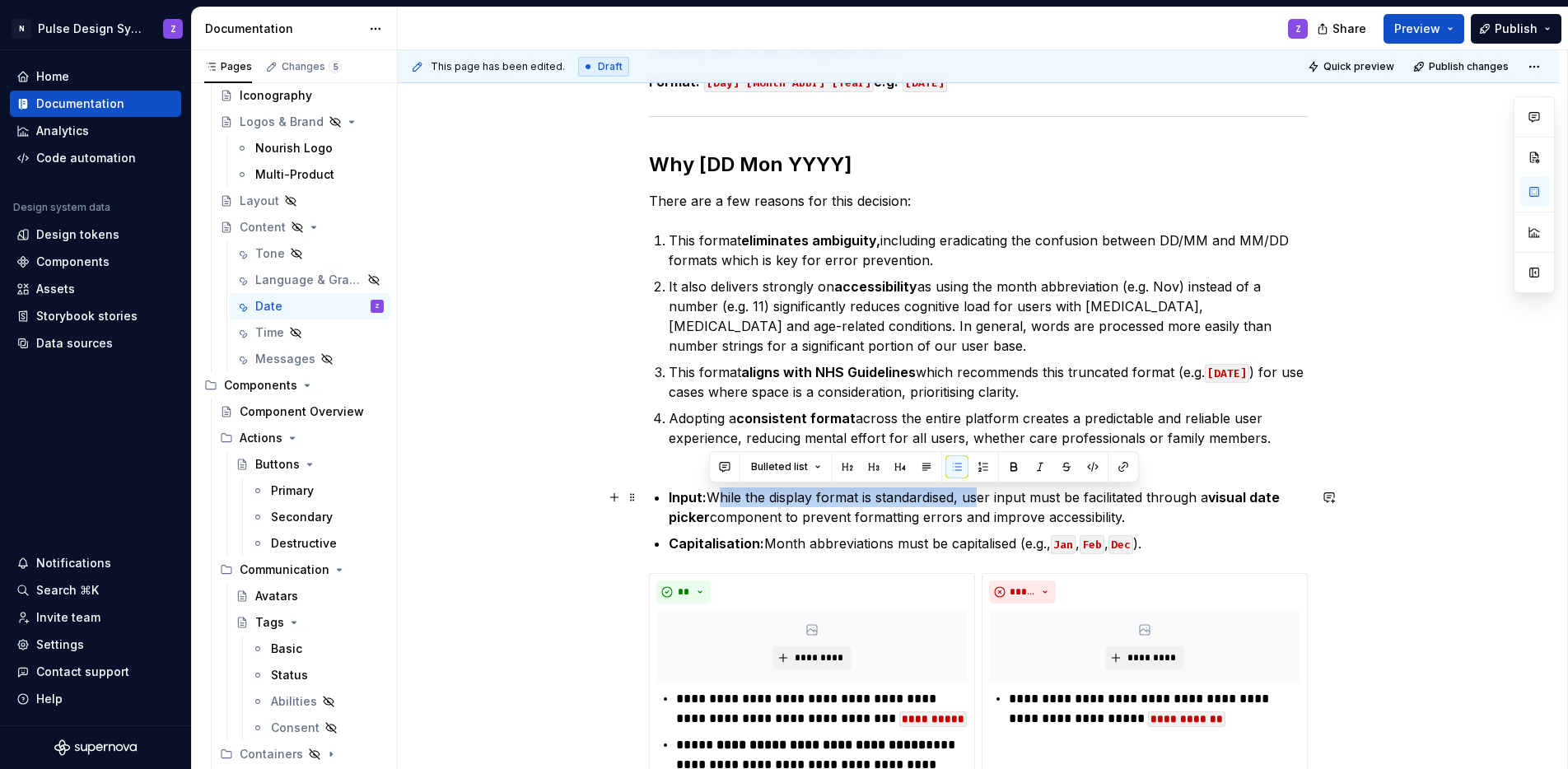
drag, startPoint x: 712, startPoint y: 497, endPoint x: 974, endPoint y: 497, distance: 262.0
click at [974, 497] on p "Input: While the display format is standardised, user input must be facilitated…" at bounding box center [988, 507] width 639 height 39
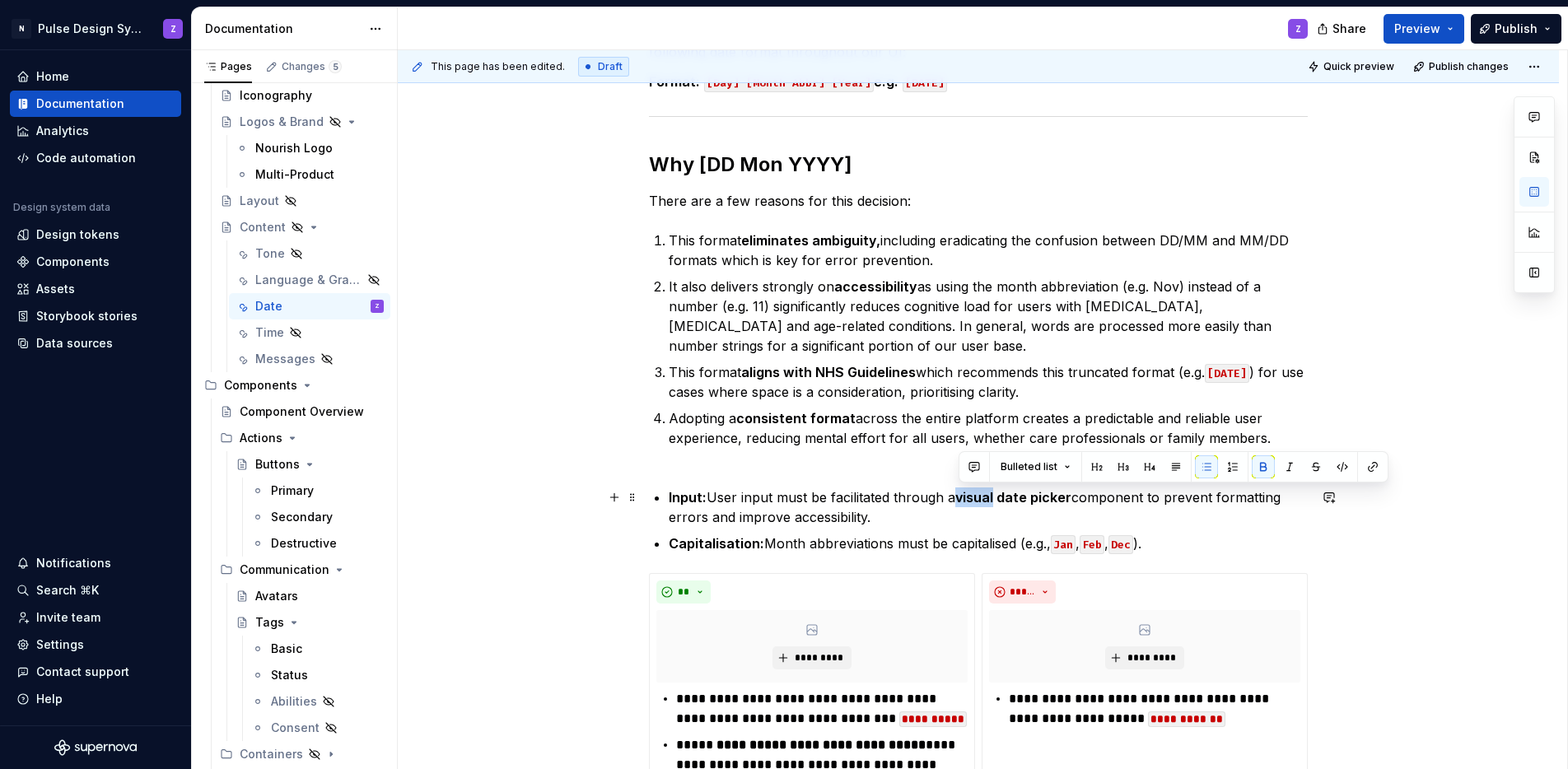
drag, startPoint x: 958, startPoint y: 497, endPoint x: 999, endPoint y: 500, distance: 41.1
click at [999, 500] on strong "visual date picker" at bounding box center [1013, 497] width 116 height 16
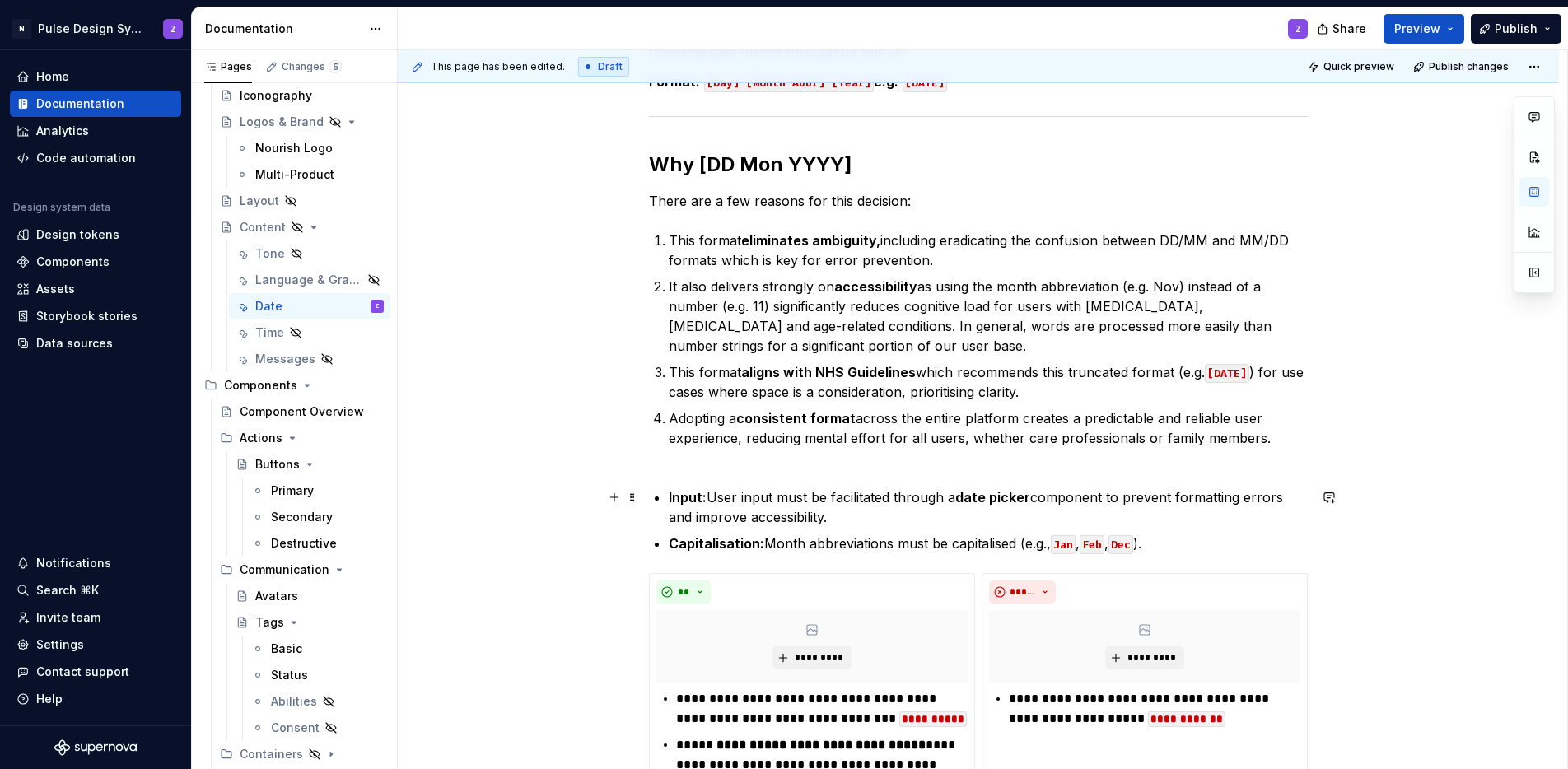
click at [848, 521] on p "Input: User input must be facilitated through a date picker component to preven…" at bounding box center [988, 507] width 639 height 39
click at [1187, 543] on p "Capitalisation: Month abbreviations must be capitalised (e.g., Jan , Feb , Dec …" at bounding box center [988, 543] width 639 height 20
click at [674, 478] on div "To ensure consistency, clarity and accessibility across the platform, we have s…" at bounding box center [978, 514] width 659 height 985
click at [673, 469] on div "To ensure consistency, clarity and accessibility across the platform, we have s…" at bounding box center [978, 514] width 659 height 985
click at [664, 462] on div "To ensure consistency, clarity and accessibility across the platform, we have s…" at bounding box center [978, 514] width 659 height 985
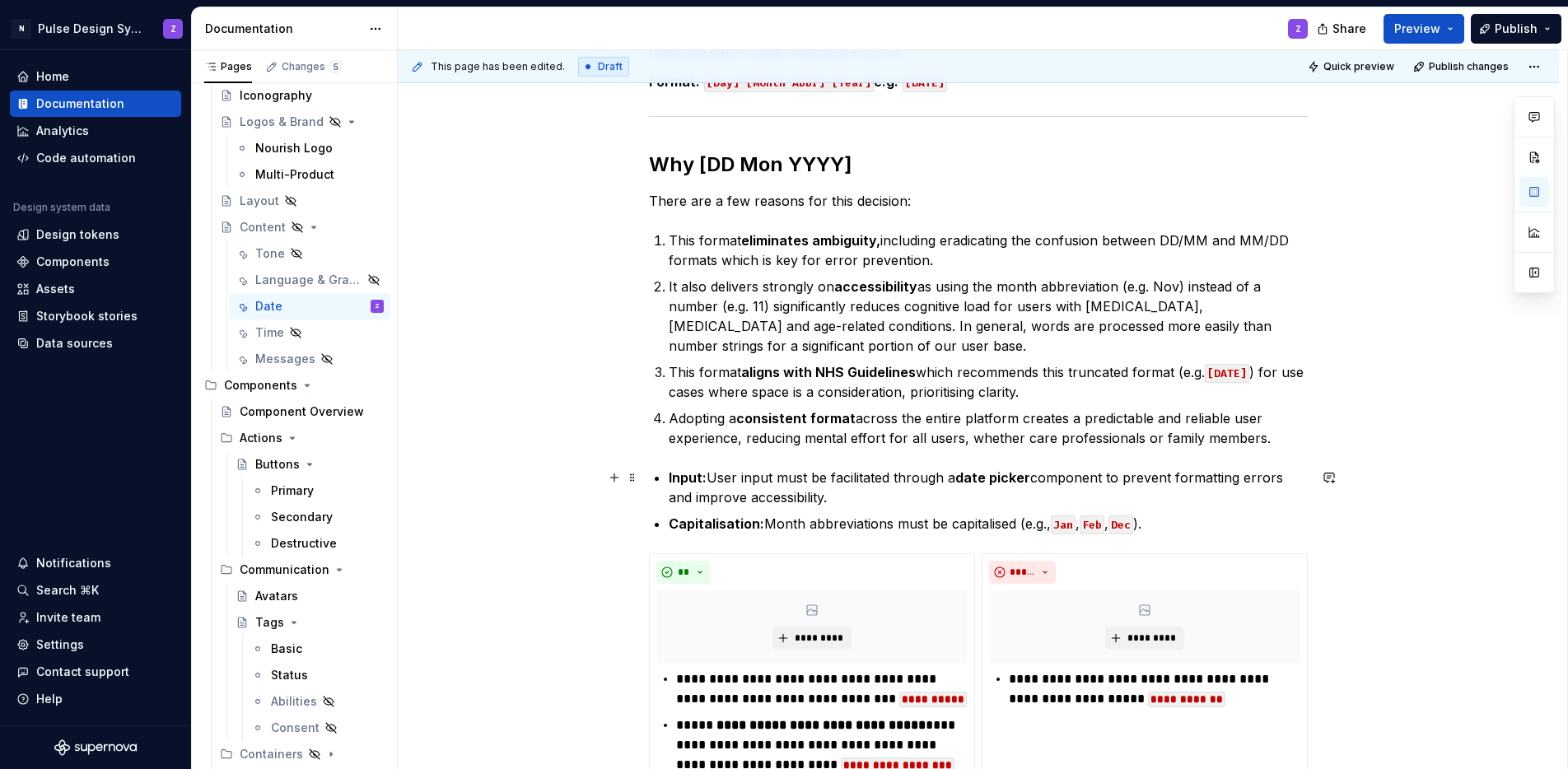
click at [665, 476] on div "To ensure consistency, clarity and accessibility across the platform, we have s…" at bounding box center [978, 504] width 659 height 965
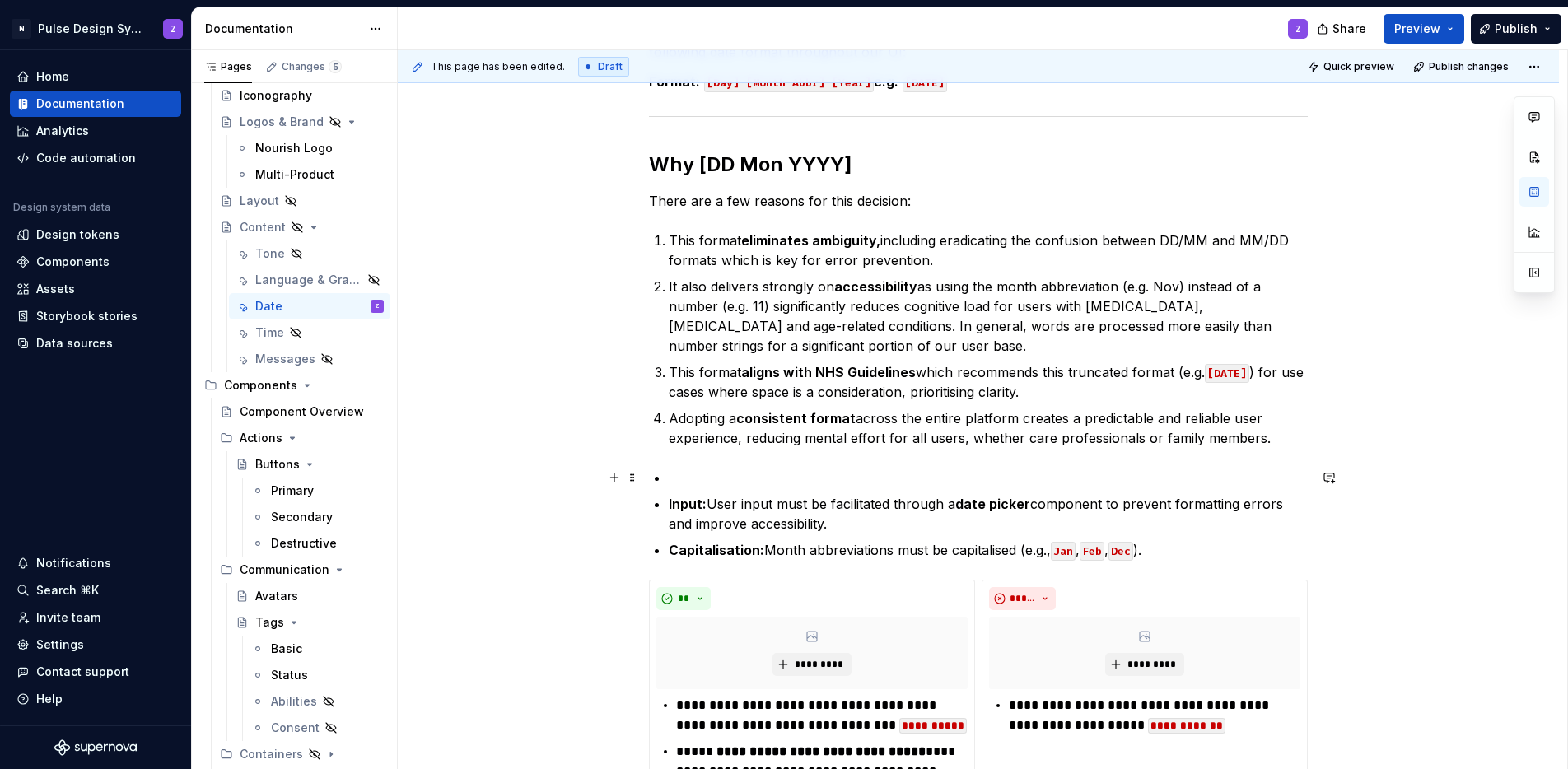
click at [669, 477] on p at bounding box center [988, 478] width 639 height 20
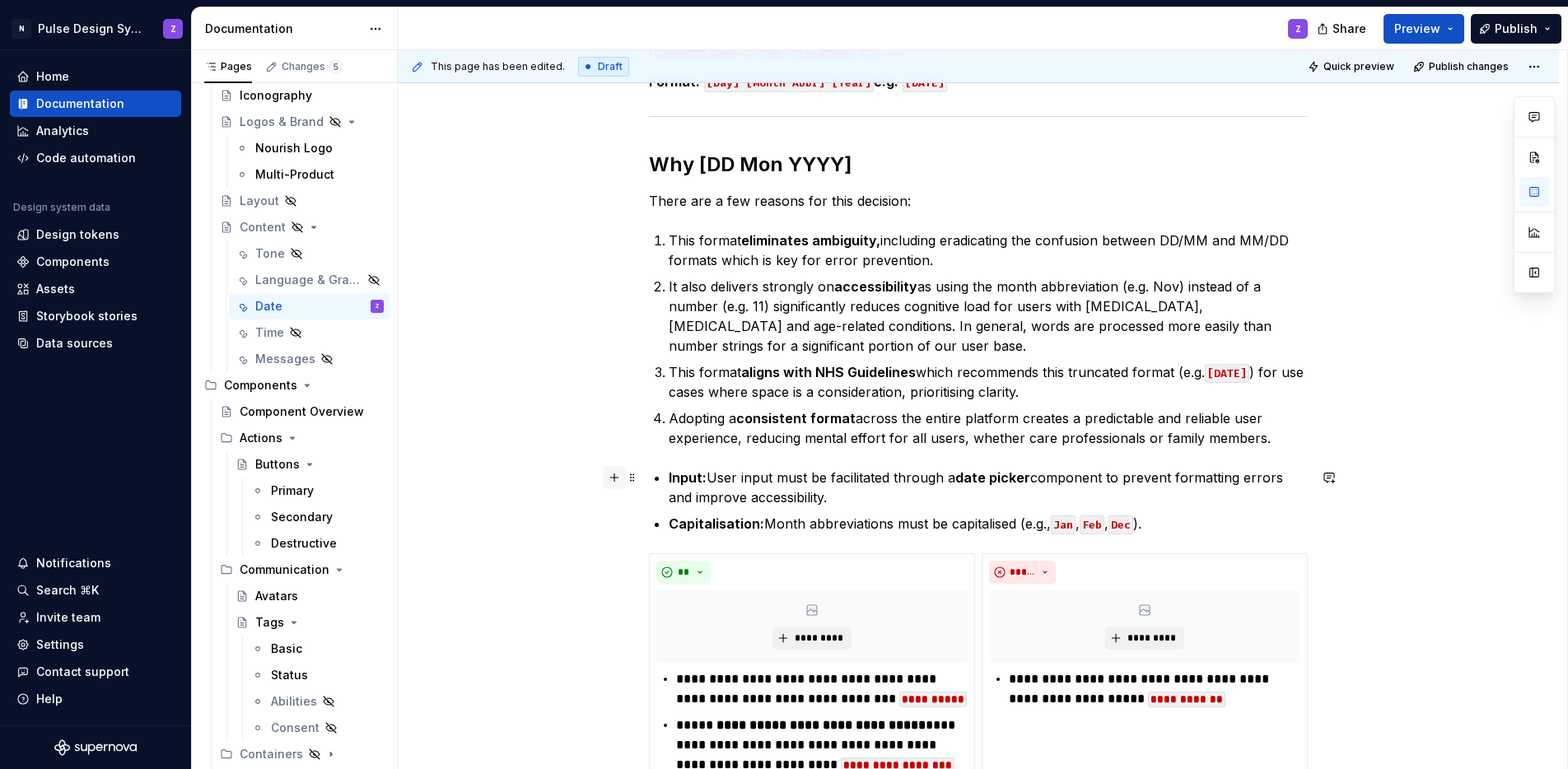
click at [612, 475] on button "button" at bounding box center [614, 477] width 23 height 23
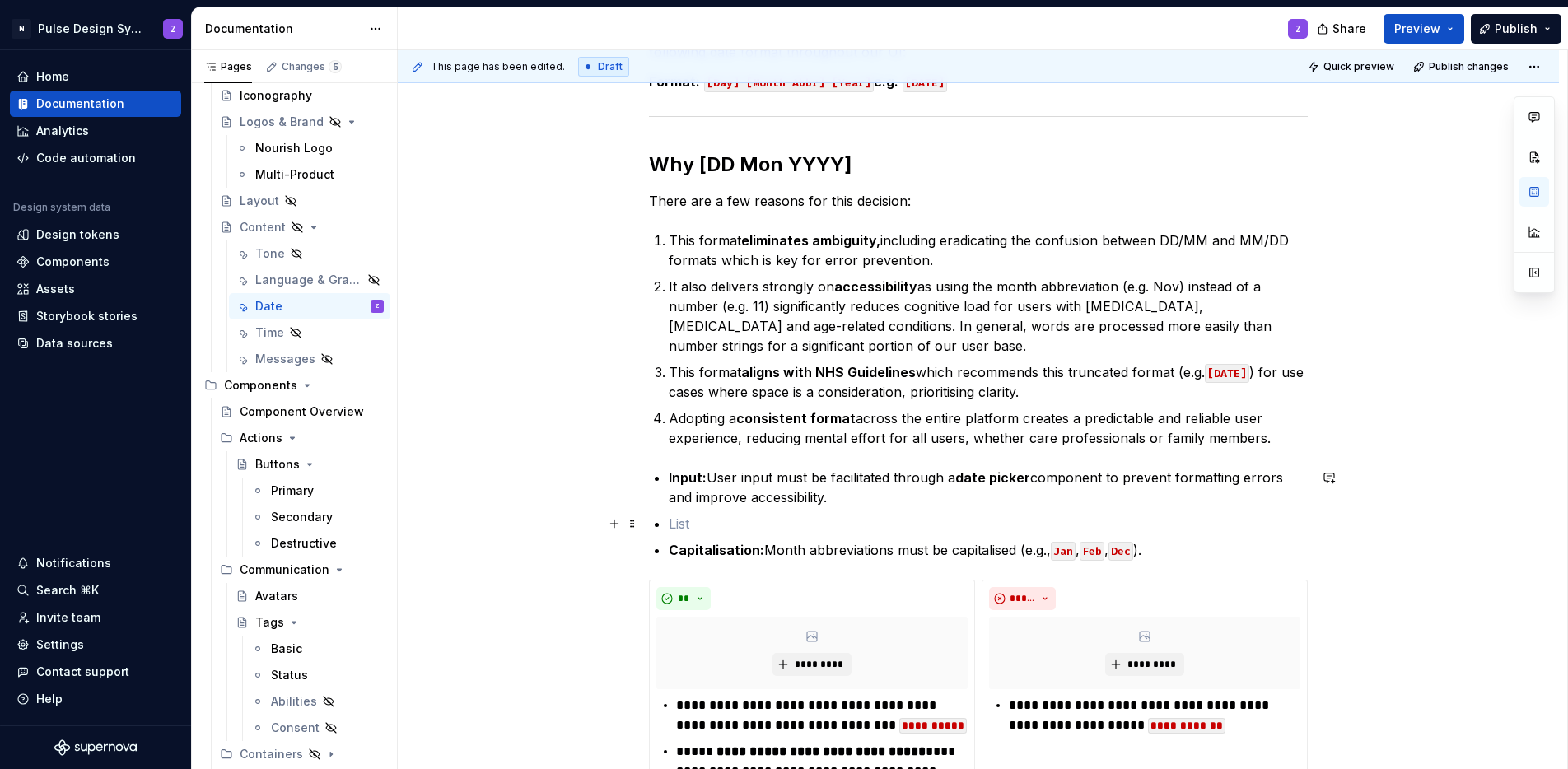
click at [679, 527] on p at bounding box center [988, 523] width 639 height 20
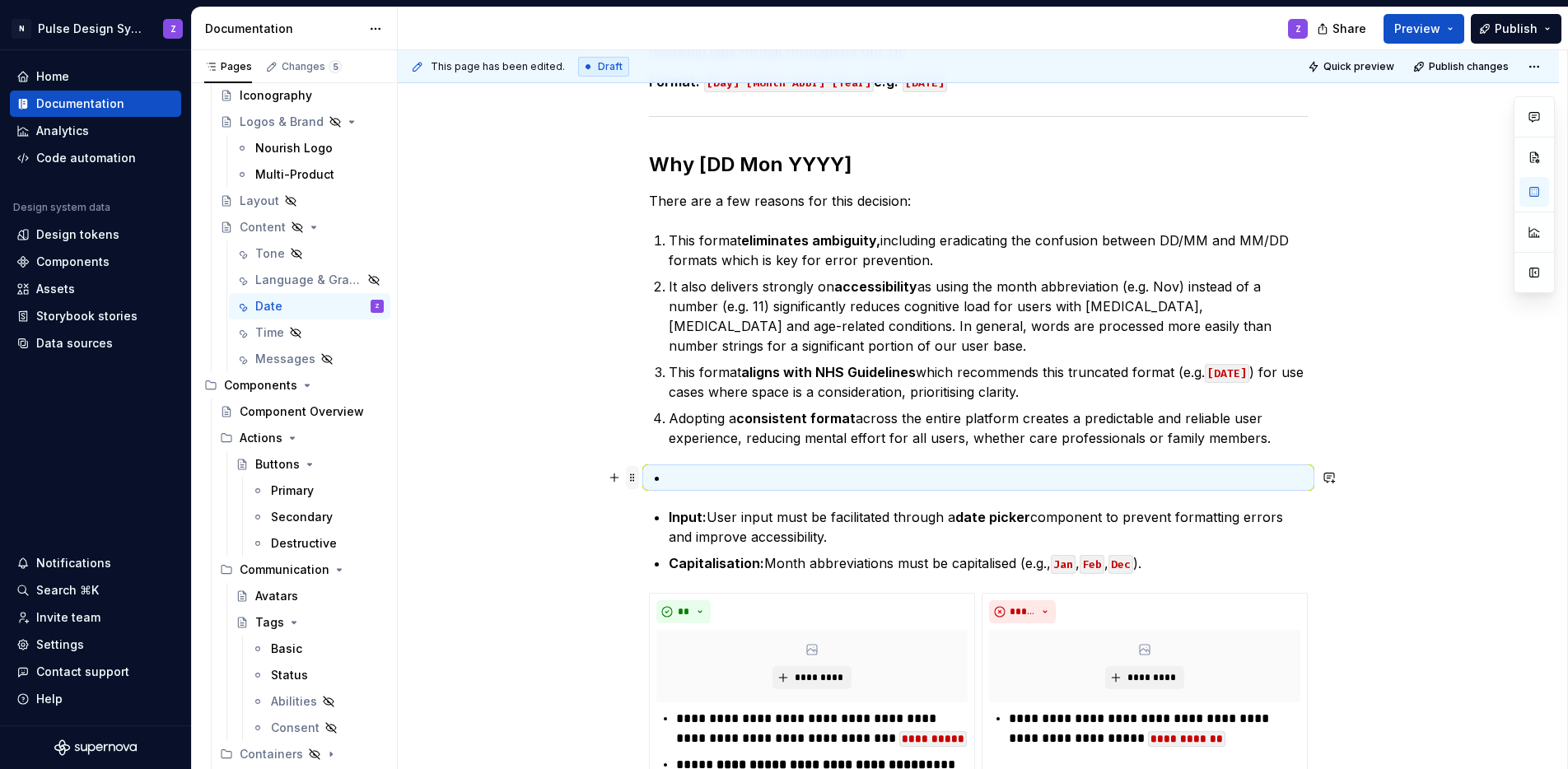
click at [635, 474] on span at bounding box center [632, 477] width 13 height 23
click at [702, 468] on li at bounding box center [988, 478] width 639 height 20
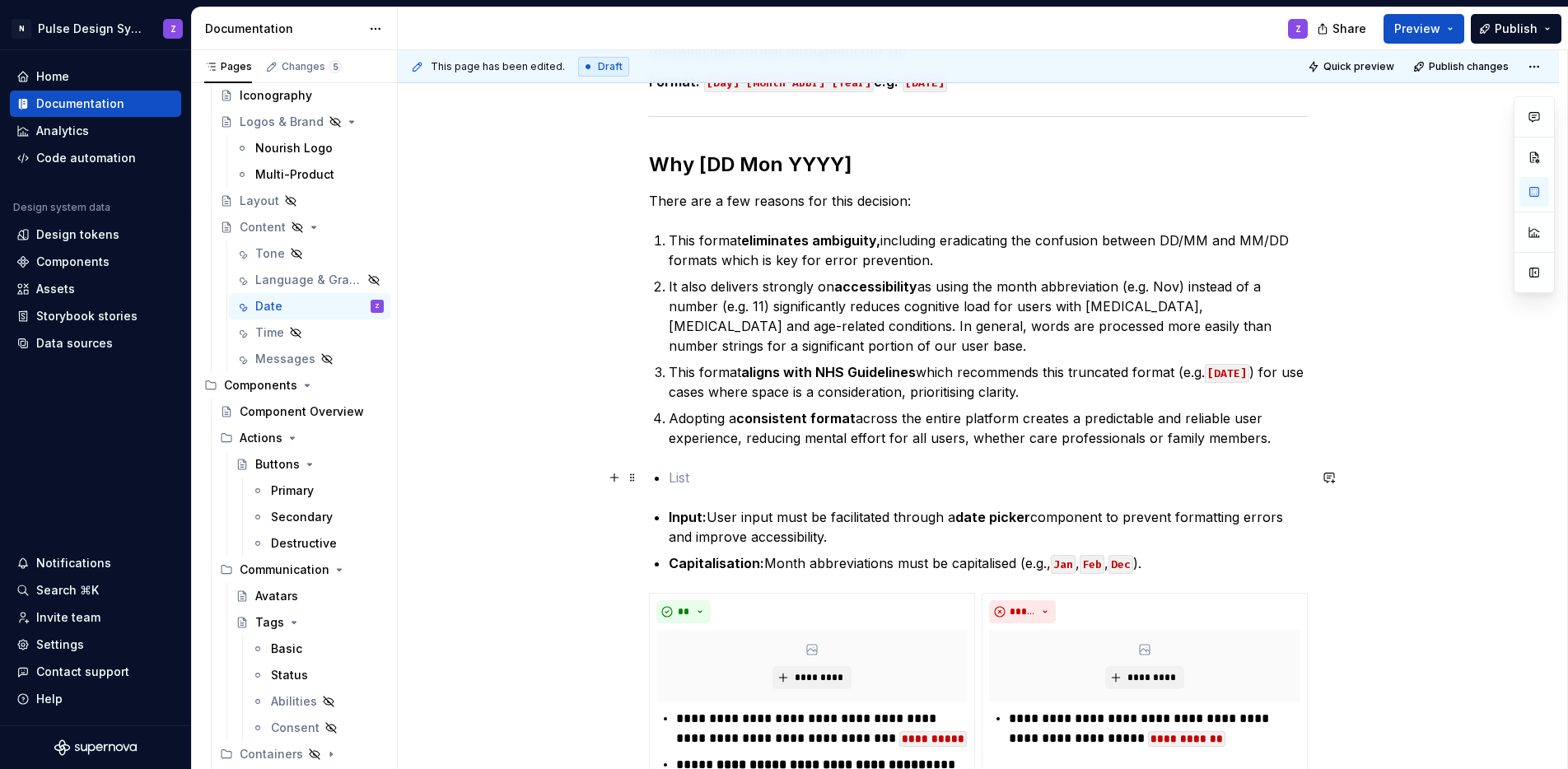
click at [711, 475] on p at bounding box center [988, 478] width 639 height 20
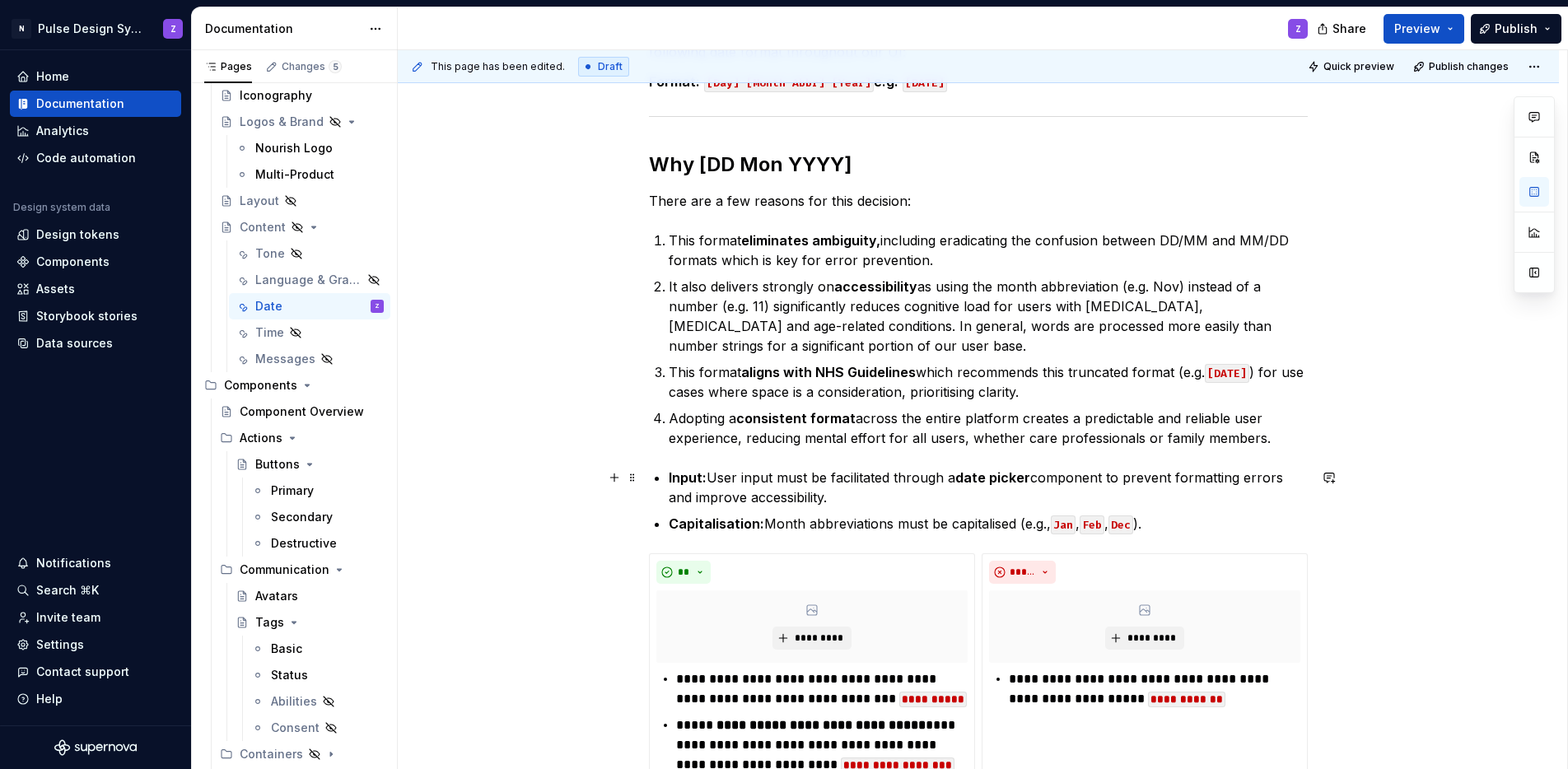
click at [666, 473] on div "To ensure consistency, clarity and accessibility across the platform, we have s…" at bounding box center [978, 504] width 659 height 965
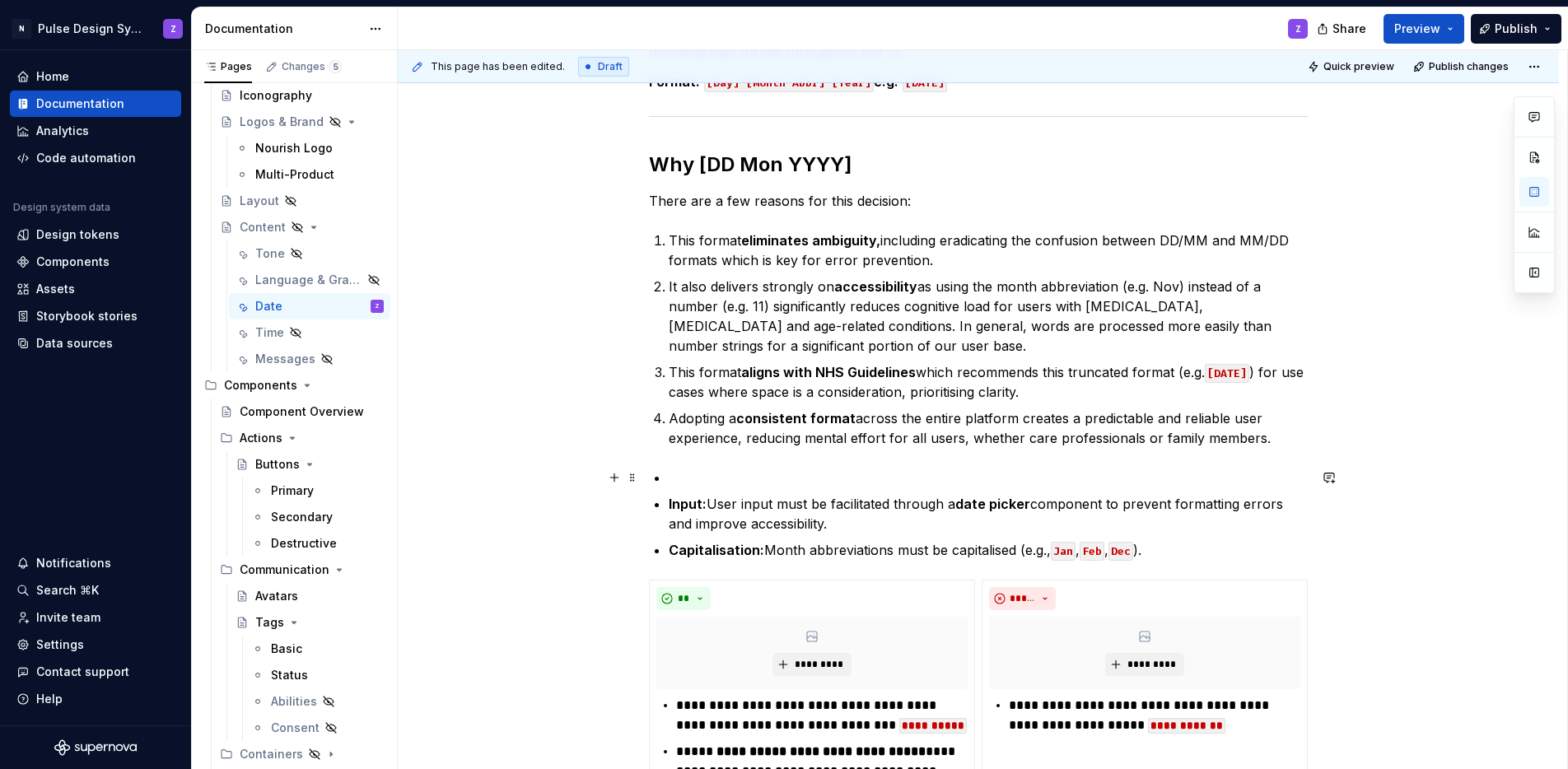
click at [669, 477] on p at bounding box center [988, 478] width 639 height 20
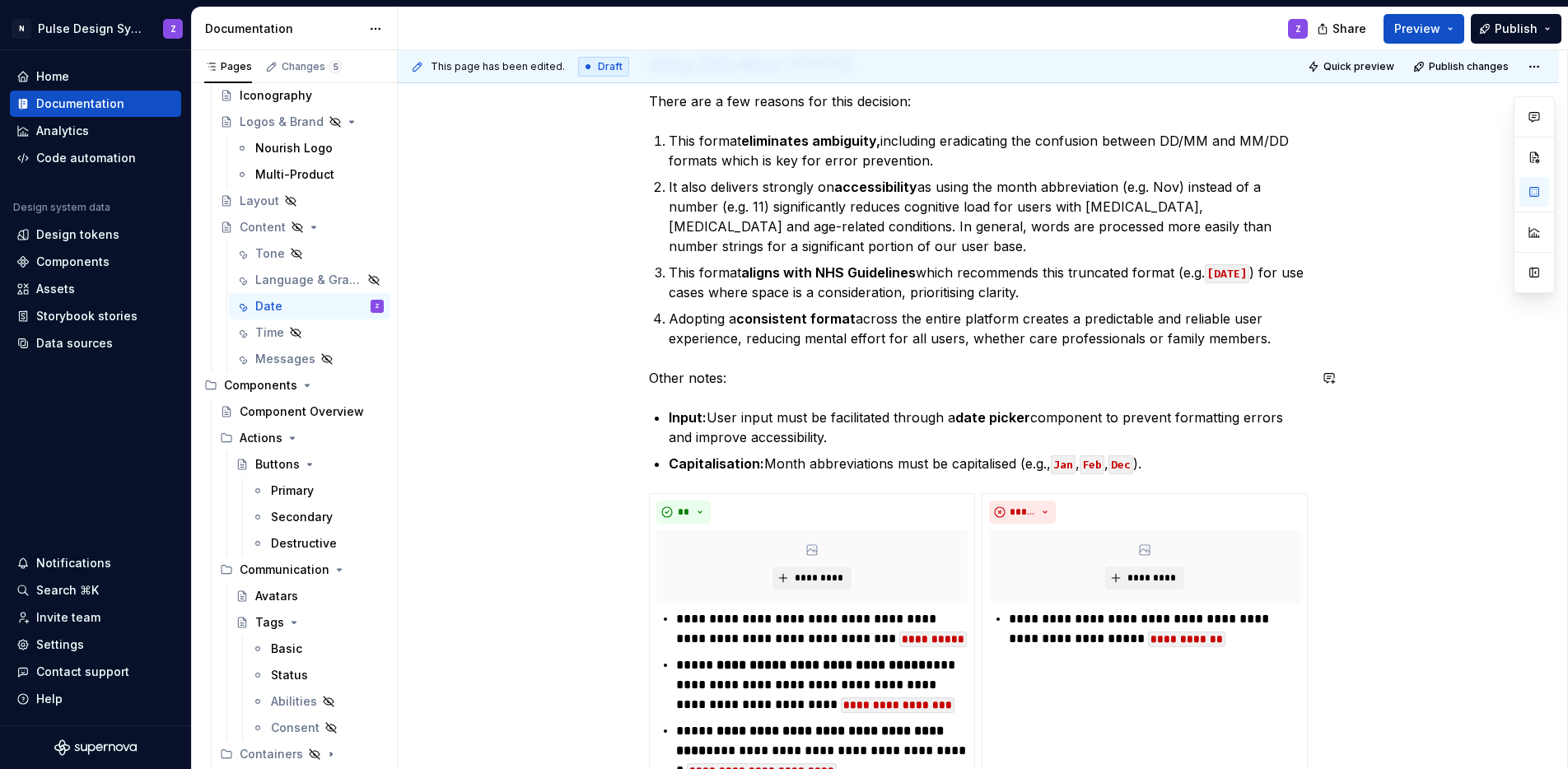
scroll to position [406, 0]
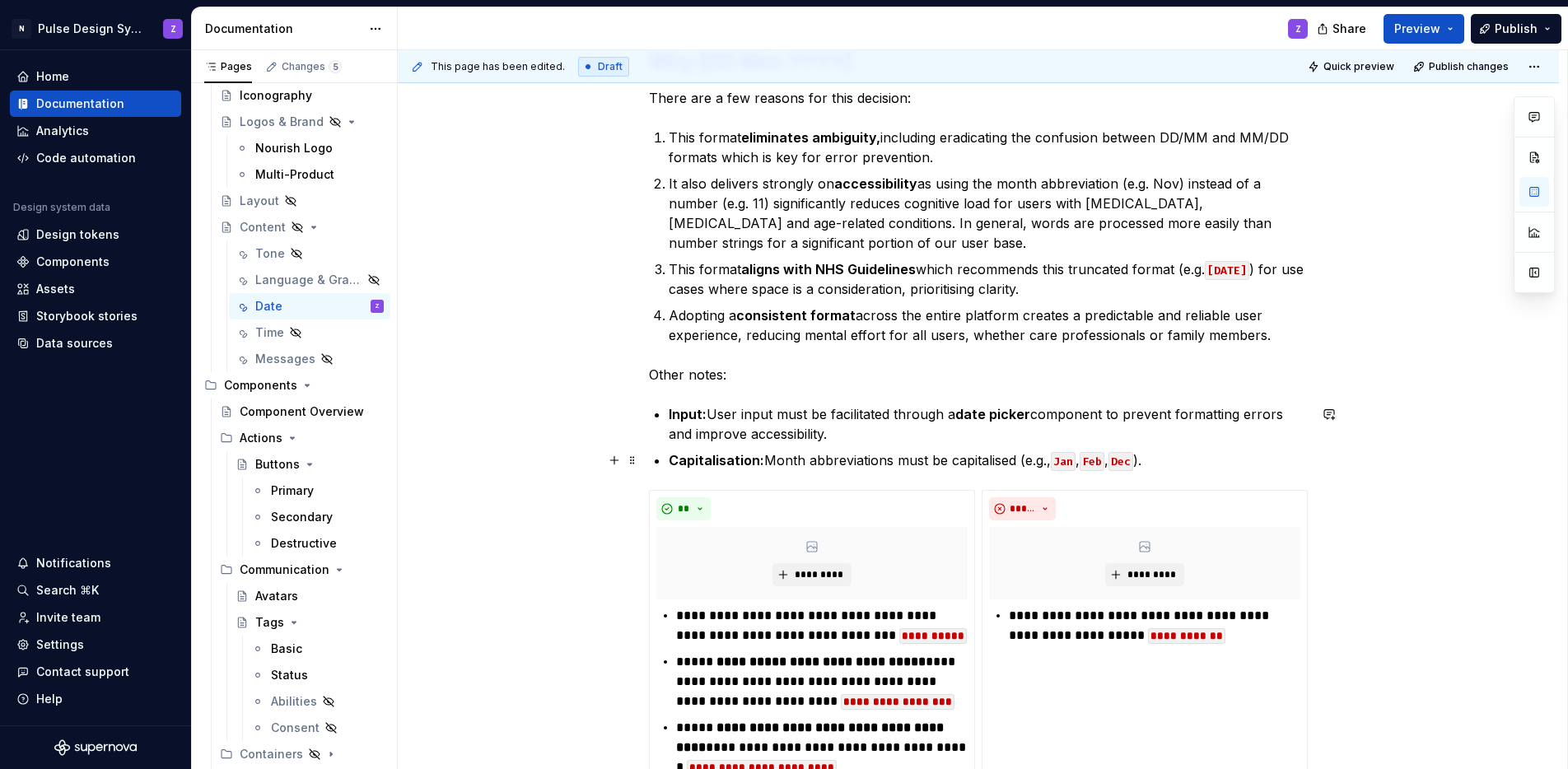
click at [1222, 463] on p "Capitalisation: Month abbreviations must be capitalised (e.g., Jan , Feb , Dec …" at bounding box center [988, 460] width 639 height 20
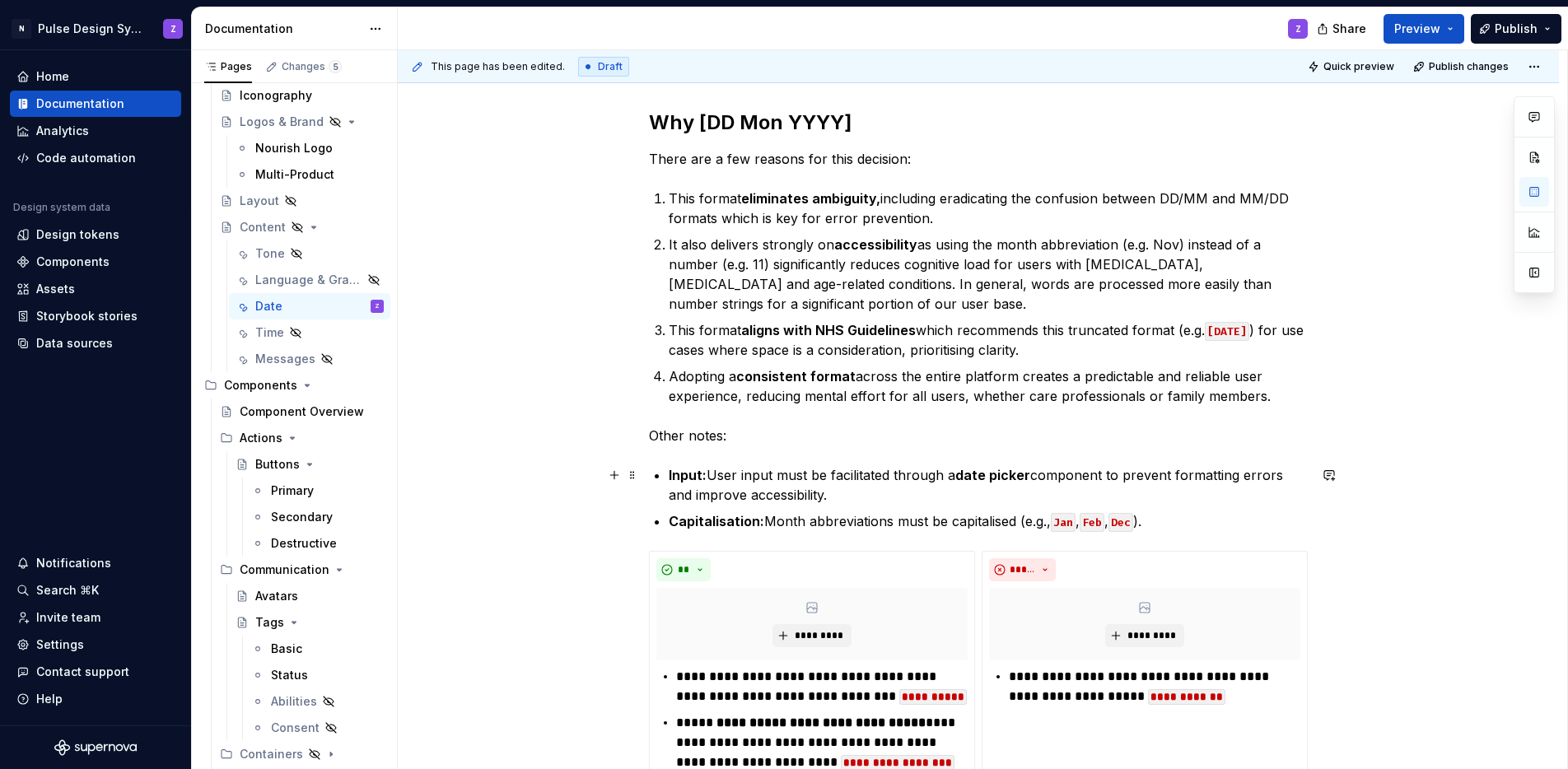
scroll to position [344, 0]
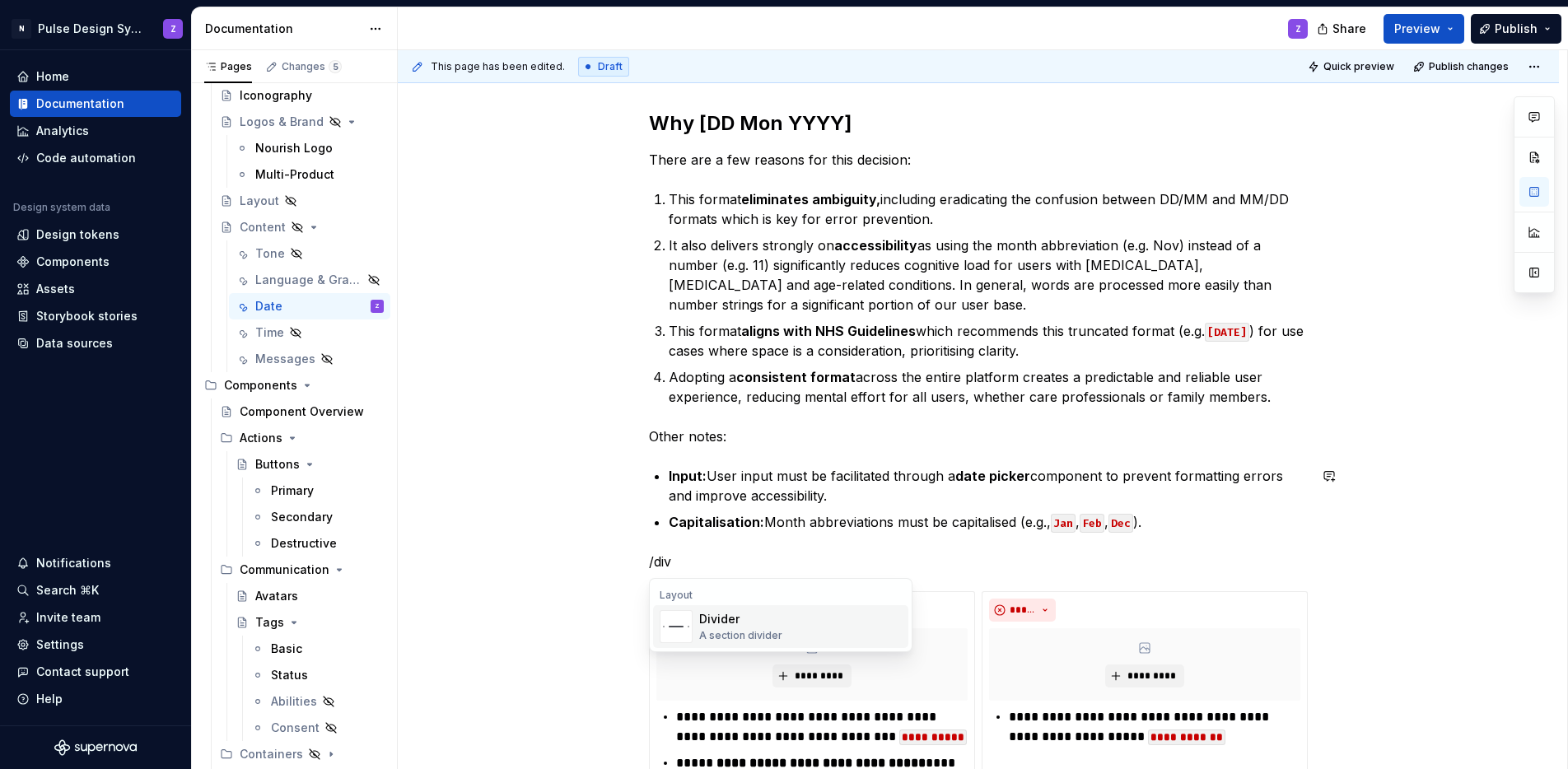
click at [715, 630] on div "A section divider" at bounding box center [740, 636] width 83 height 13
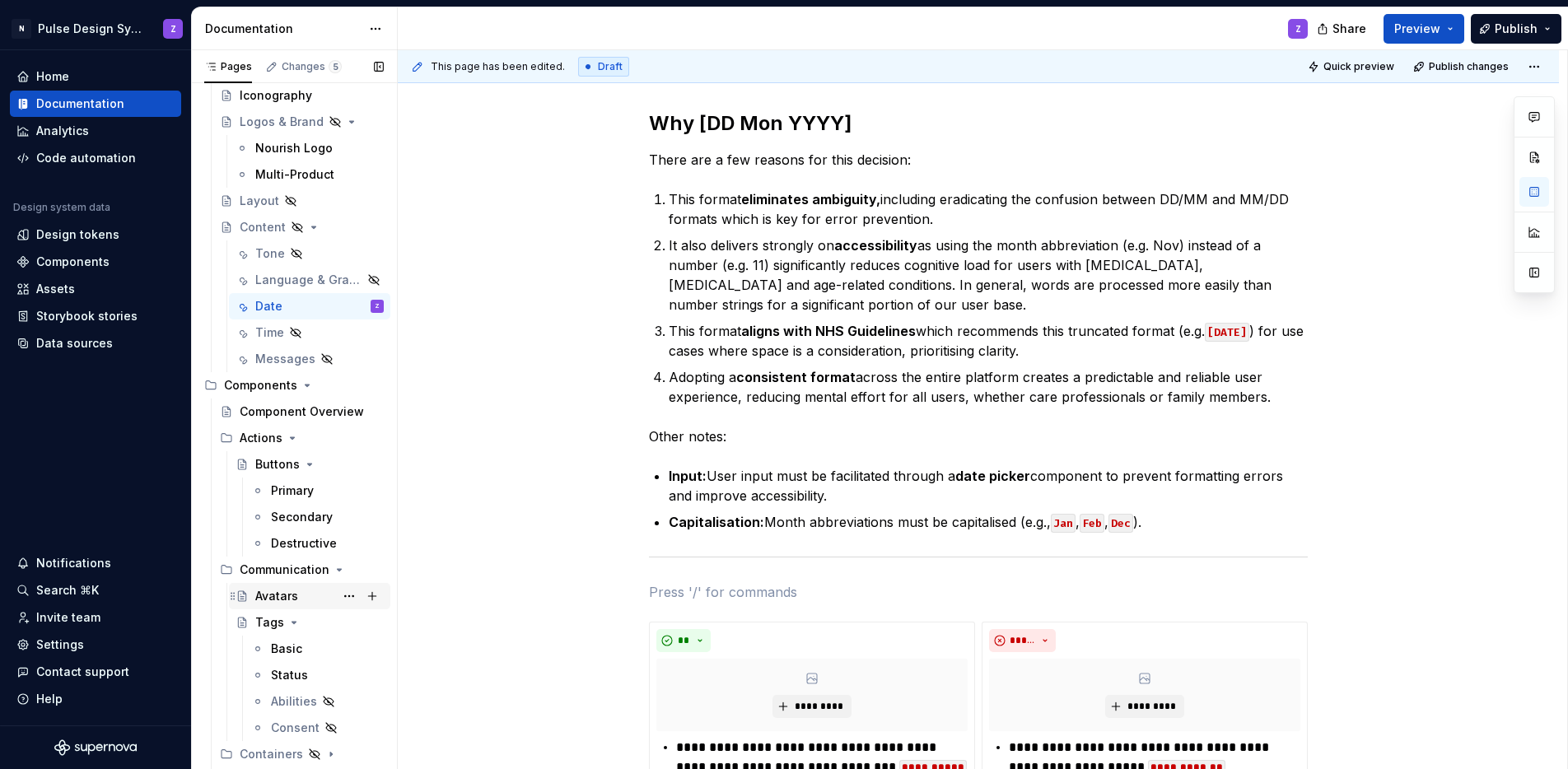
click at [276, 591] on div "Avatars" at bounding box center [276, 596] width 43 height 16
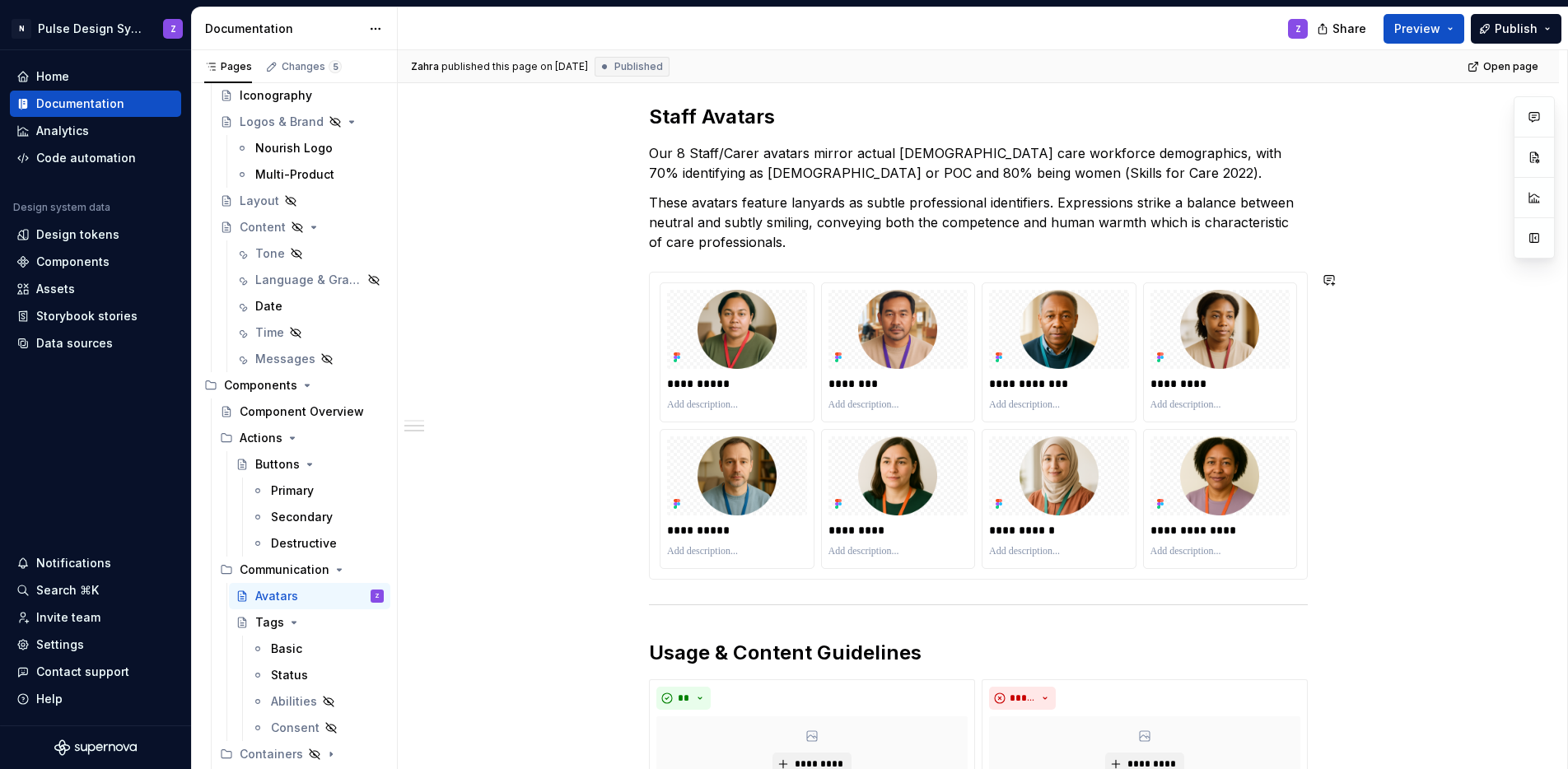
scroll to position [922, 0]
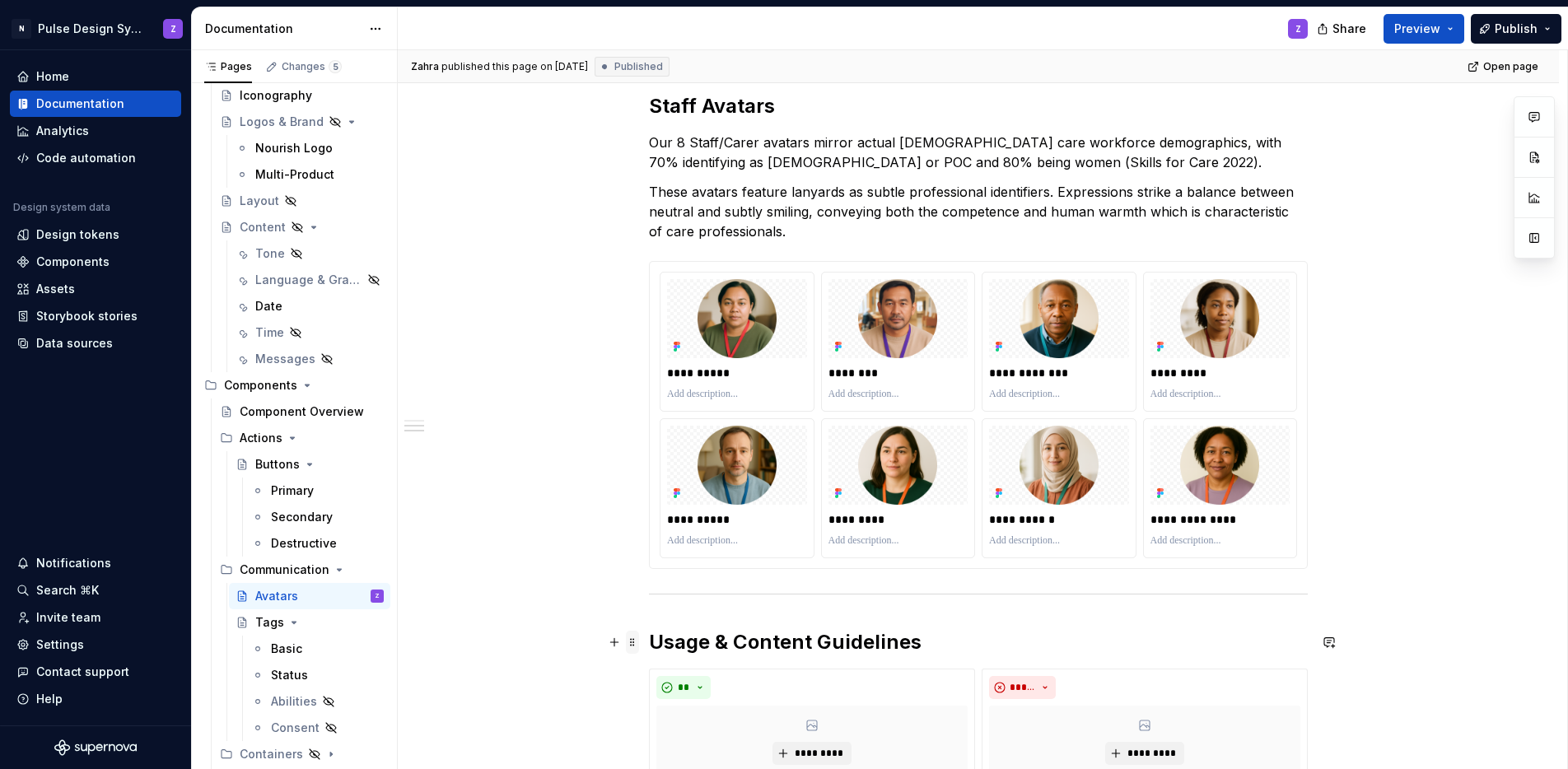
click at [635, 638] on span at bounding box center [632, 641] width 13 height 23
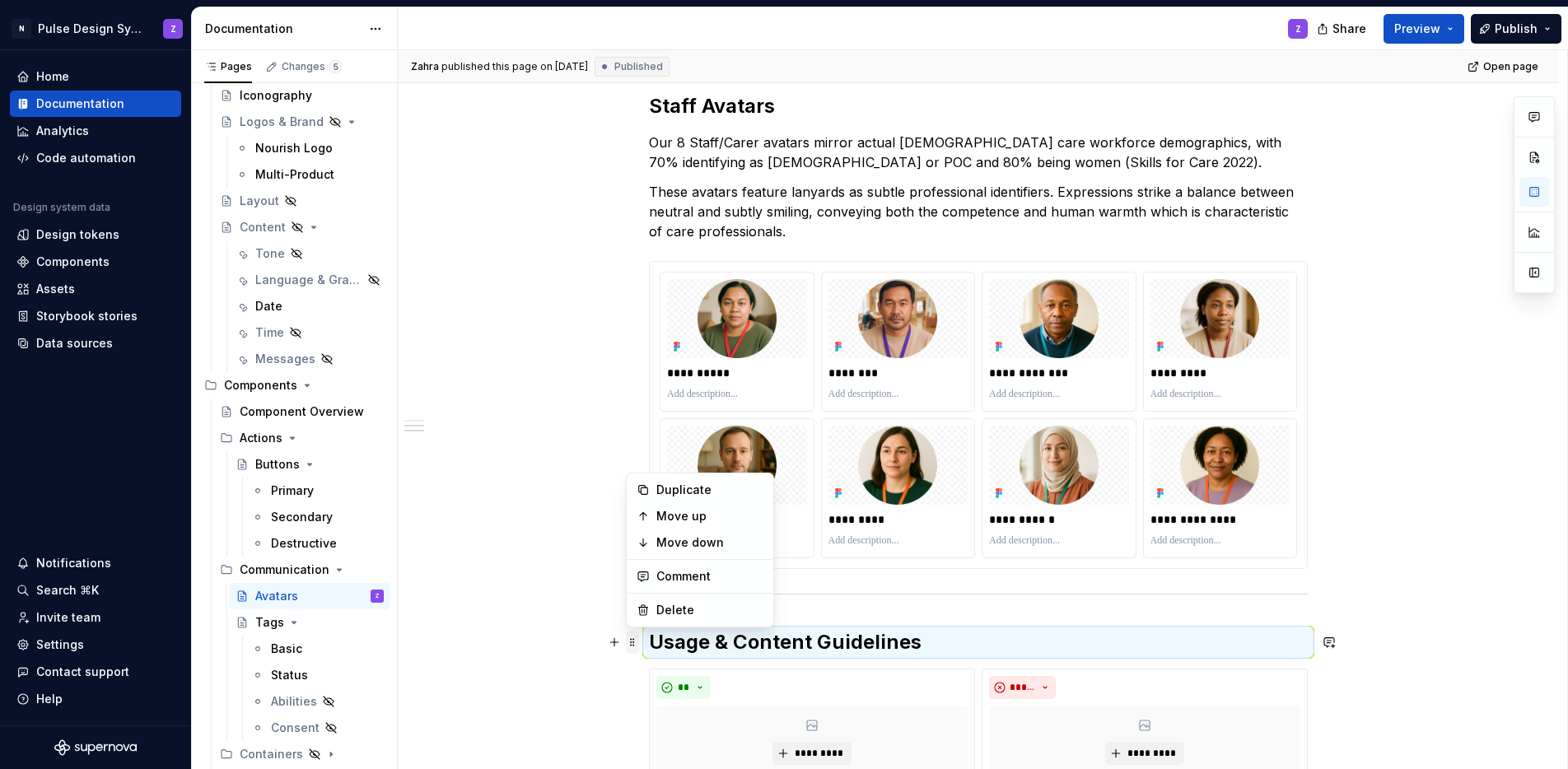
click at [636, 638] on span at bounding box center [632, 641] width 13 height 23
copy hr
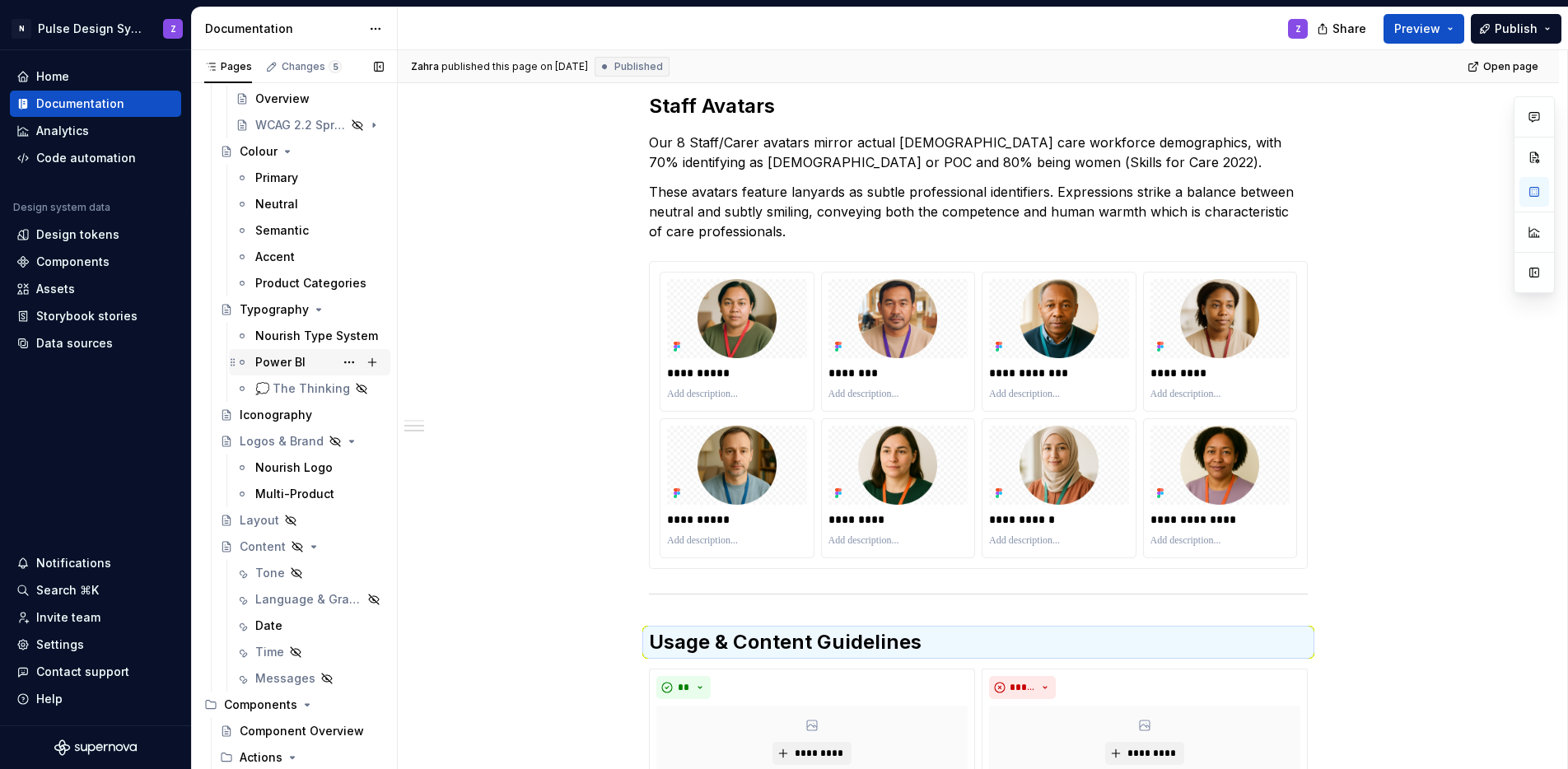
scroll to position [140, 0]
click at [277, 622] on div "Date" at bounding box center [269, 625] width 27 height 16
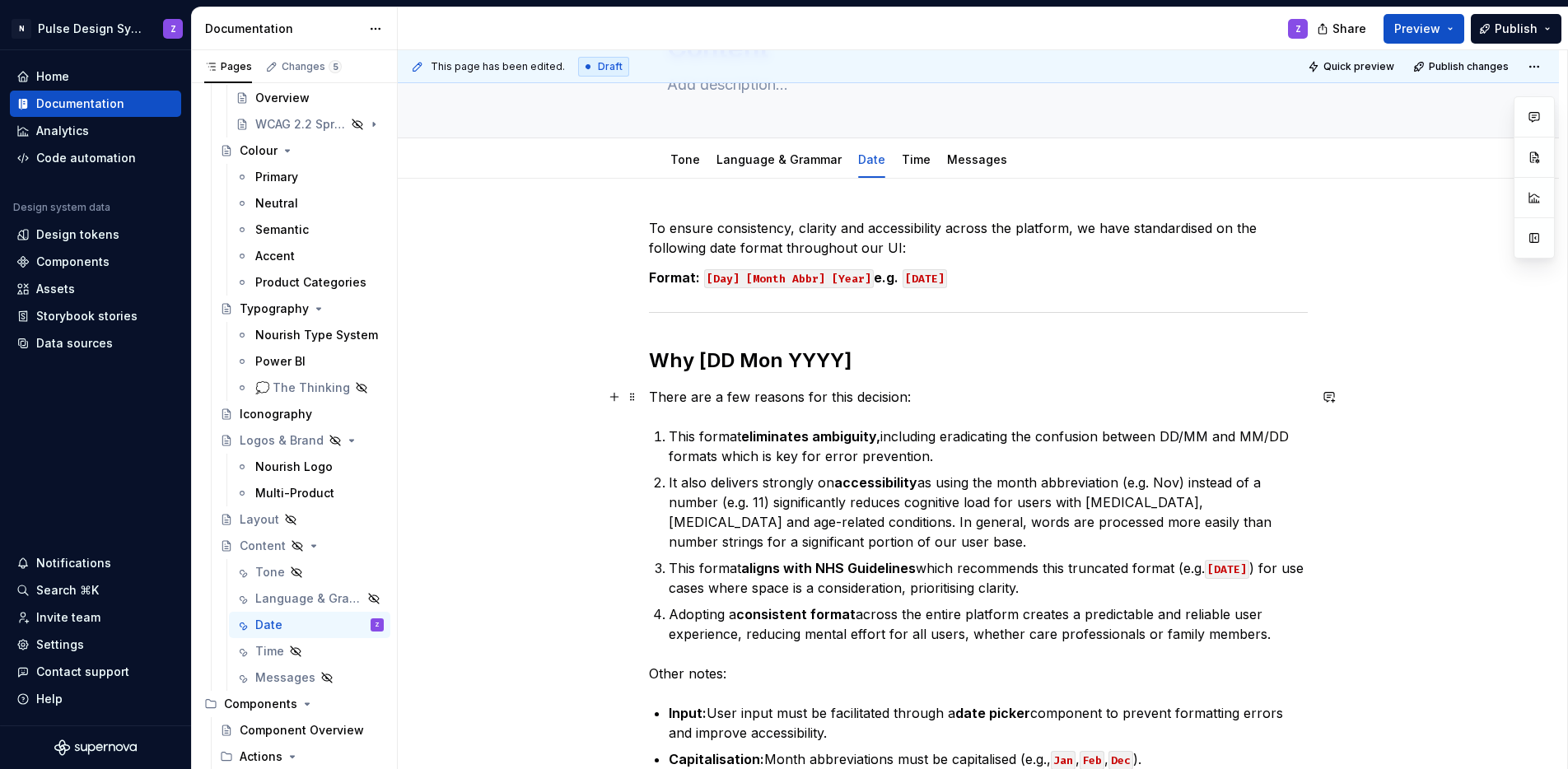
scroll to position [290, 0]
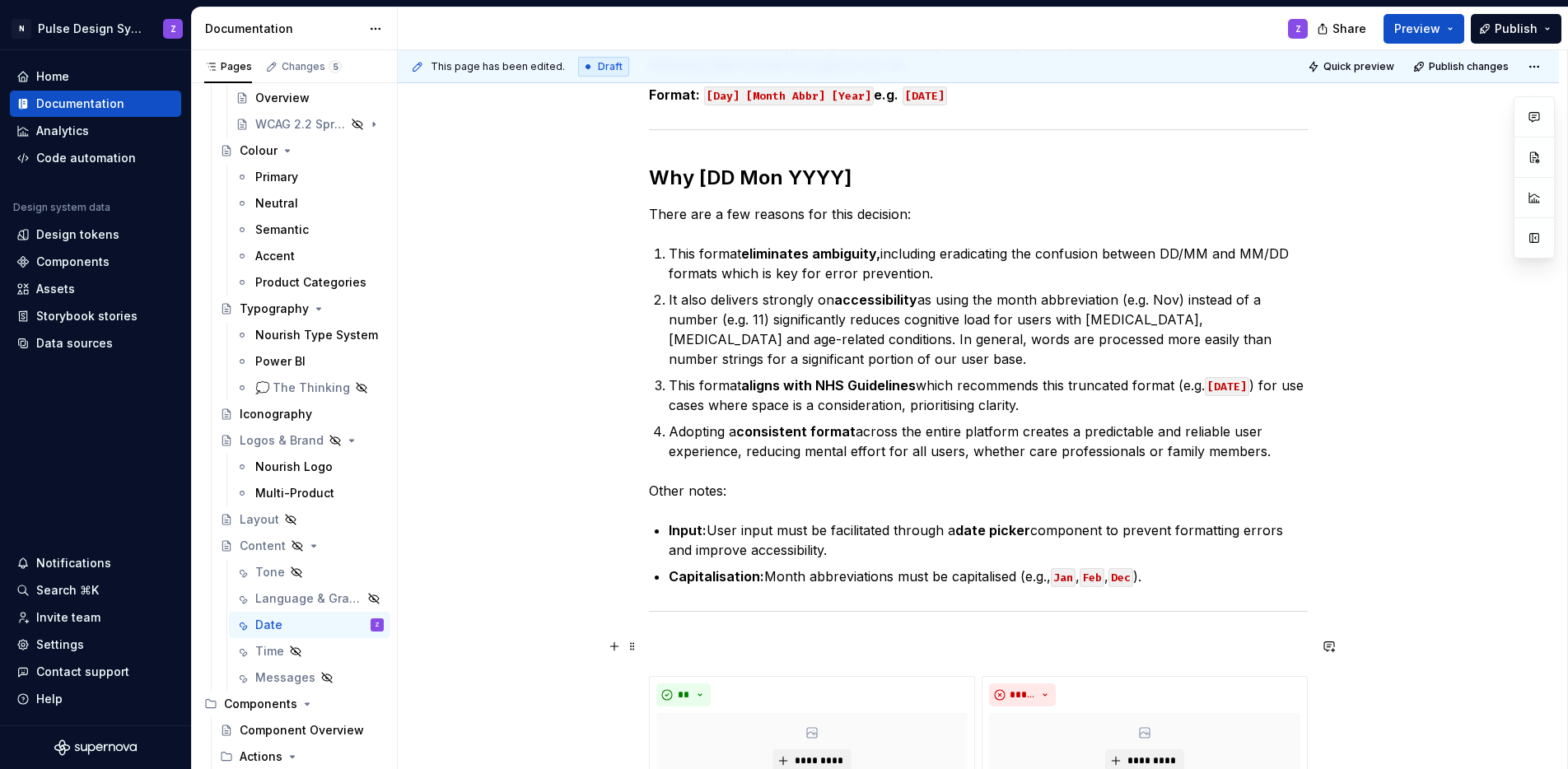
click at [684, 639] on p at bounding box center [978, 647] width 659 height 20
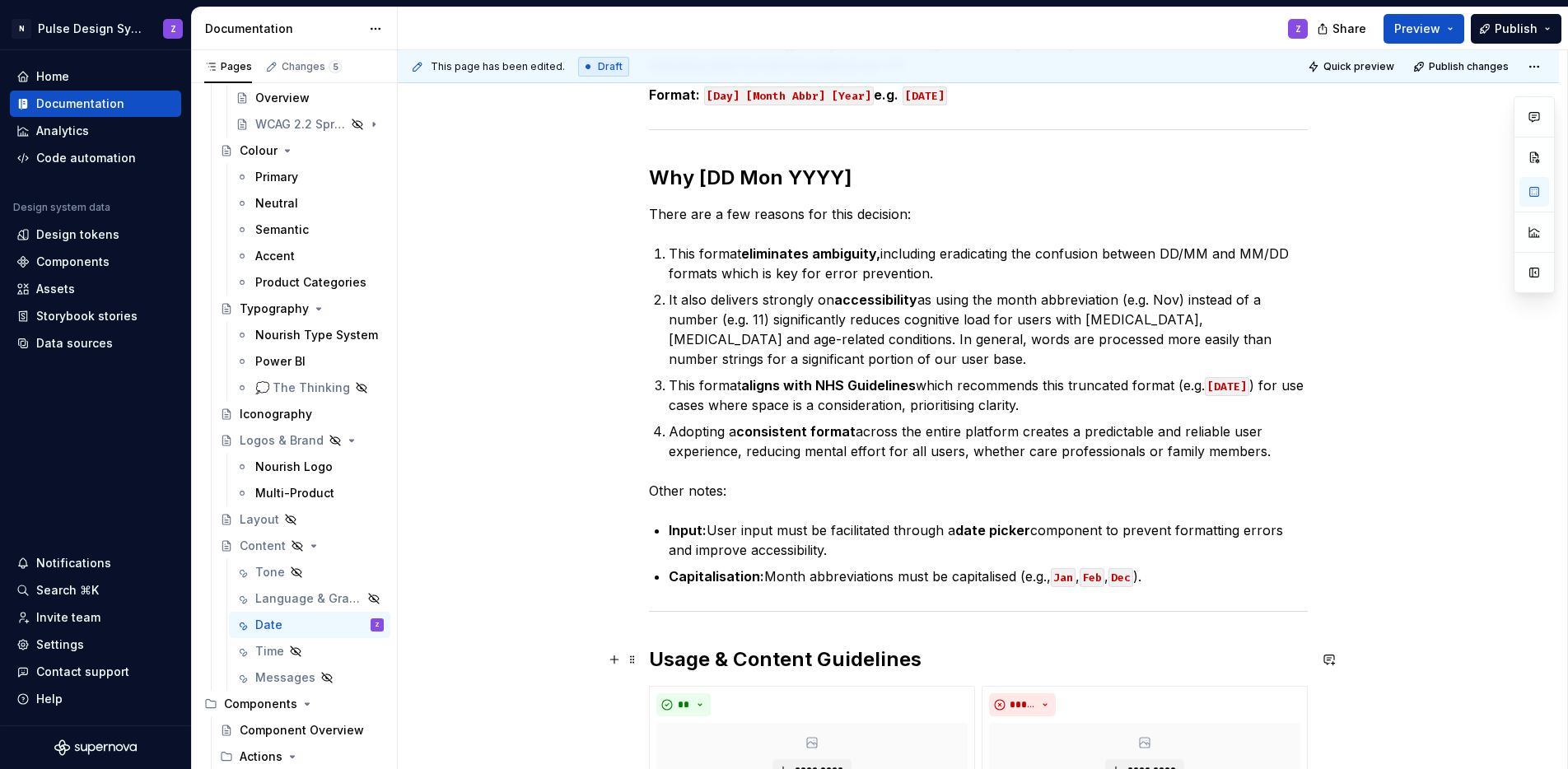
click at [939, 657] on h2 "Usage & Content Guidelines" at bounding box center [978, 659] width 659 height 26
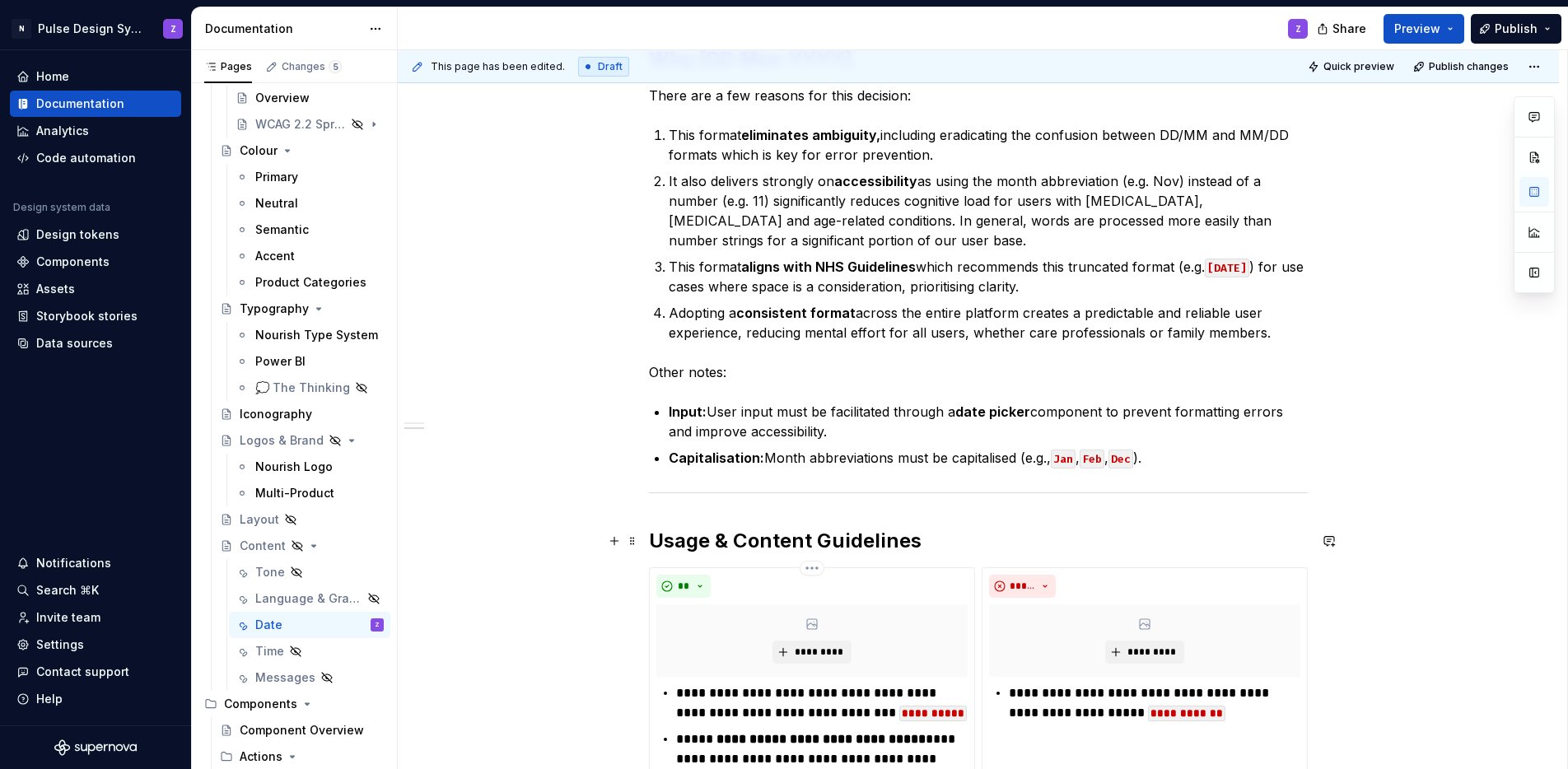
scroll to position [480, 0]
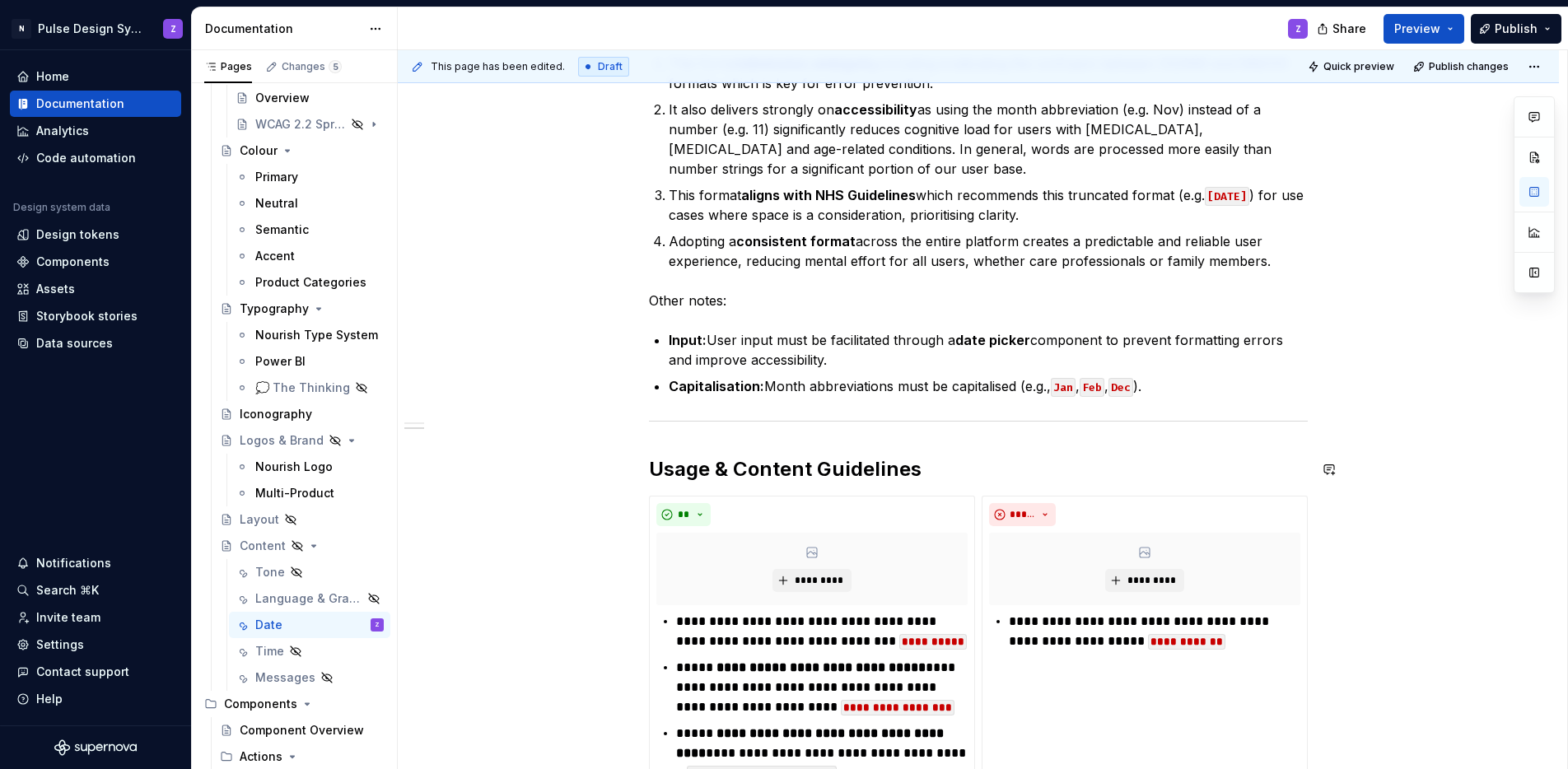
click at [685, 435] on div "To ensure consistency, clarity and accessibility across the platform, we have s…" at bounding box center [978, 388] width 659 height 1085
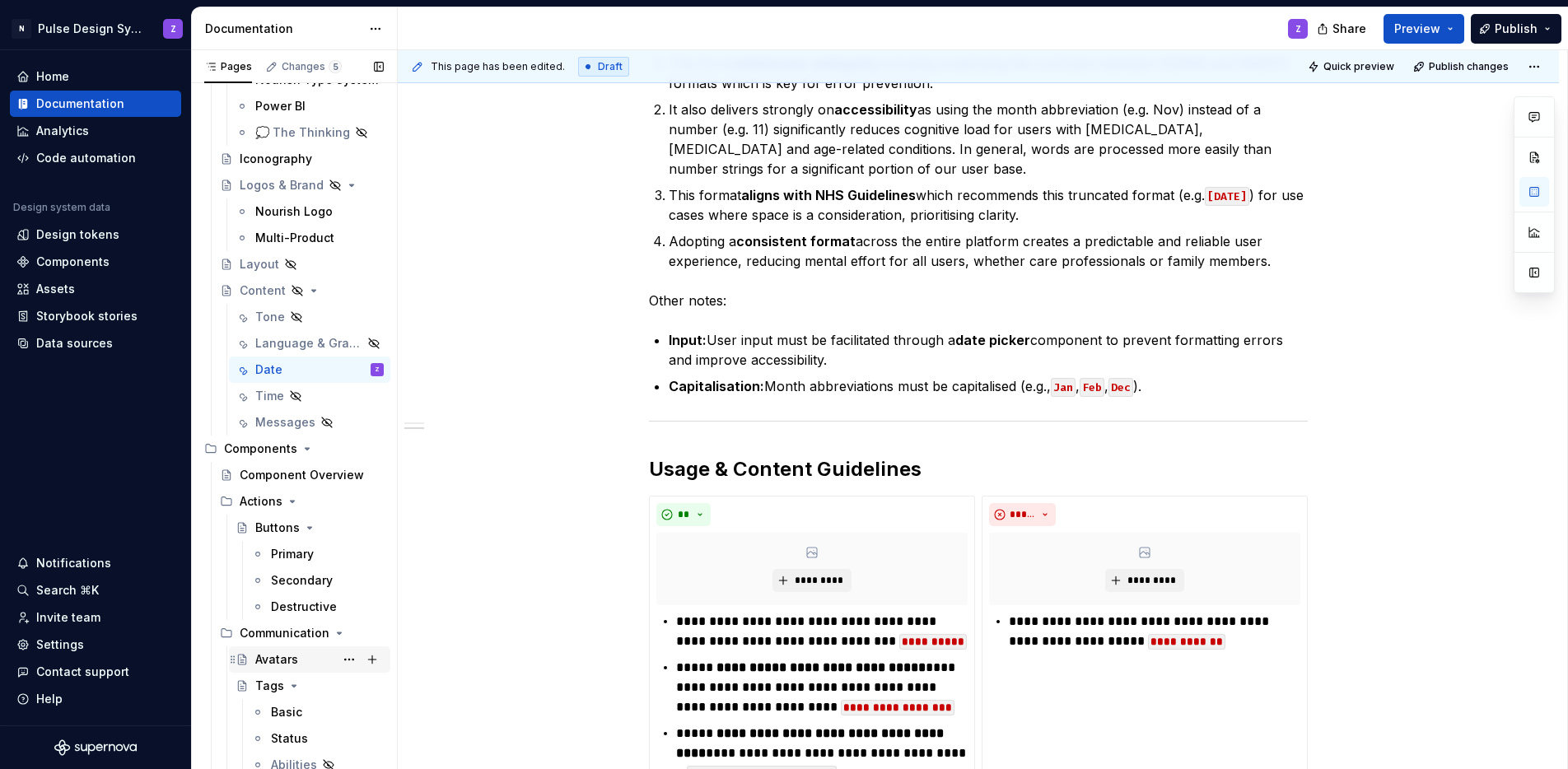
scroll to position [397, 0]
click at [271, 665] on div "Avatars" at bounding box center [319, 657] width 129 height 23
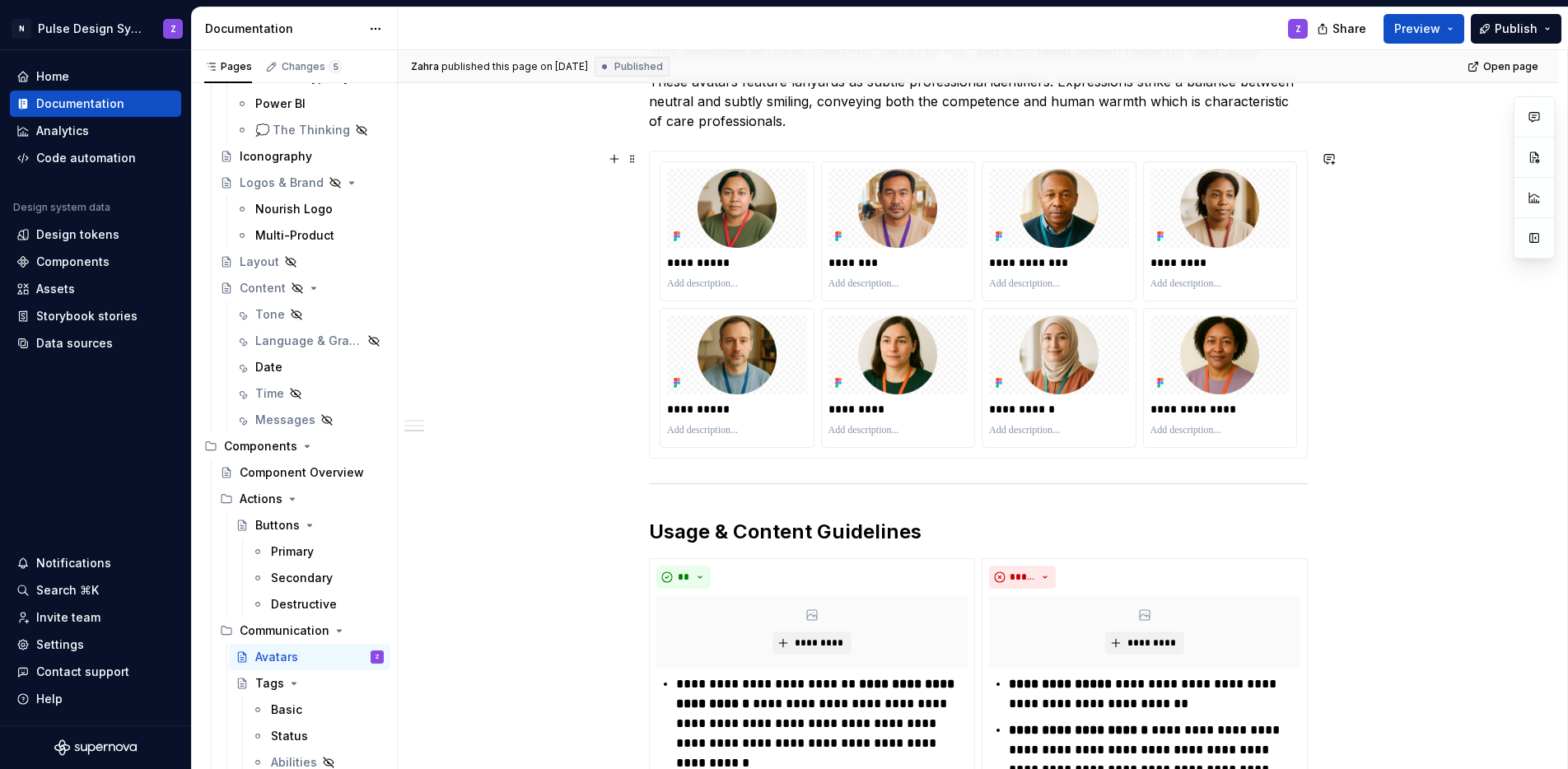
scroll to position [1036, 0]
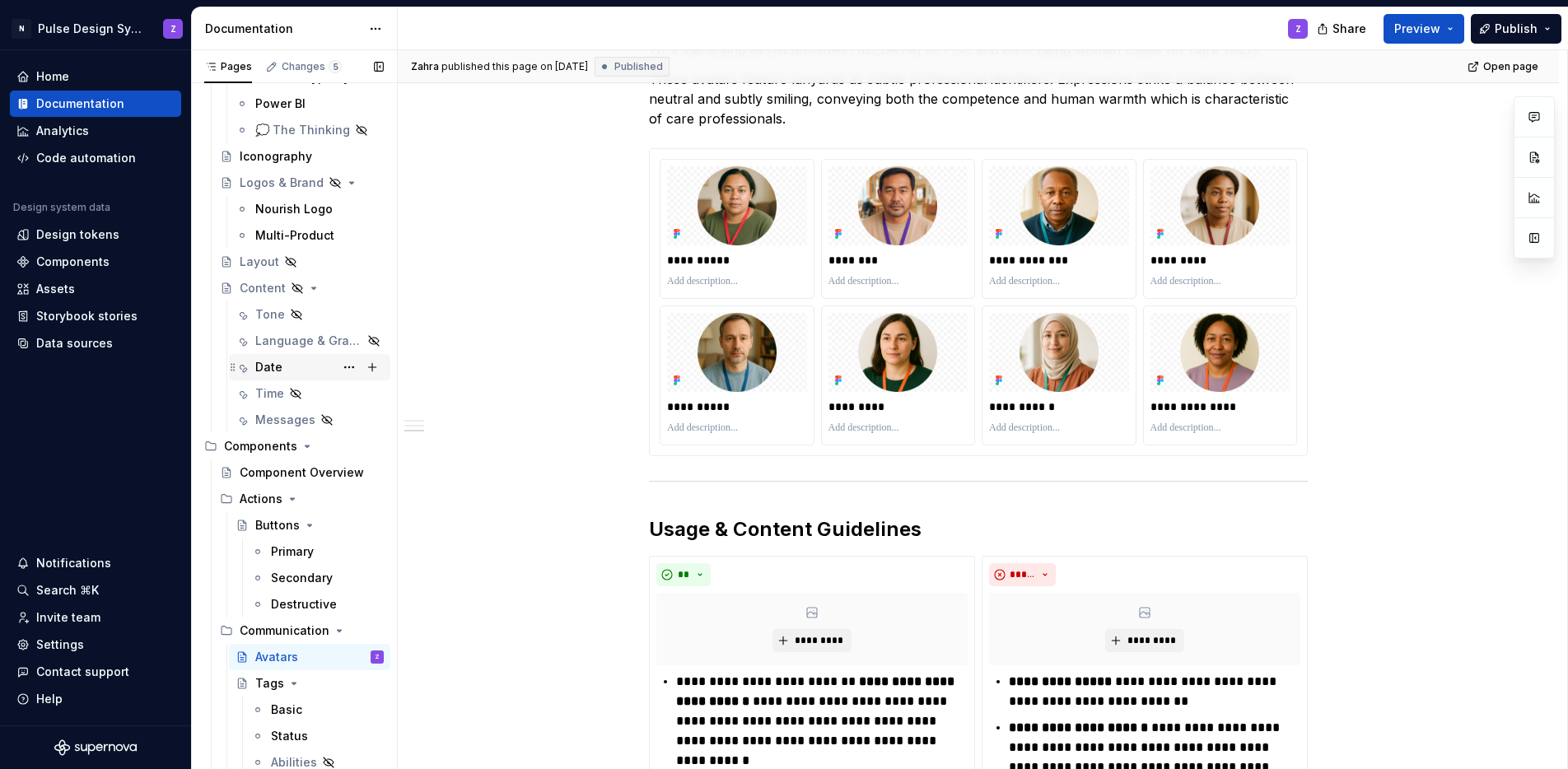
click at [266, 372] on div "Date" at bounding box center [269, 367] width 27 height 16
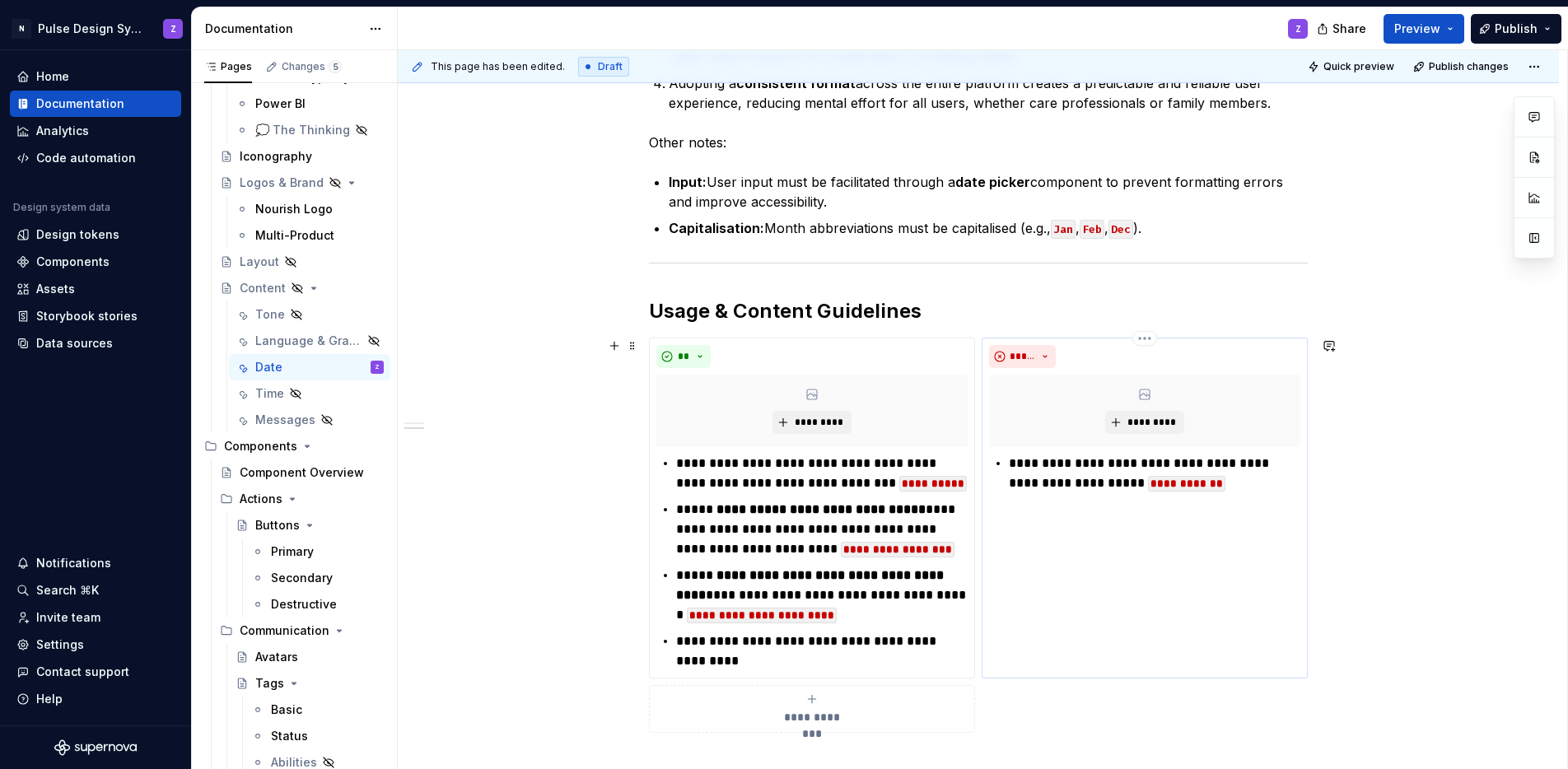
scroll to position [648, 0]
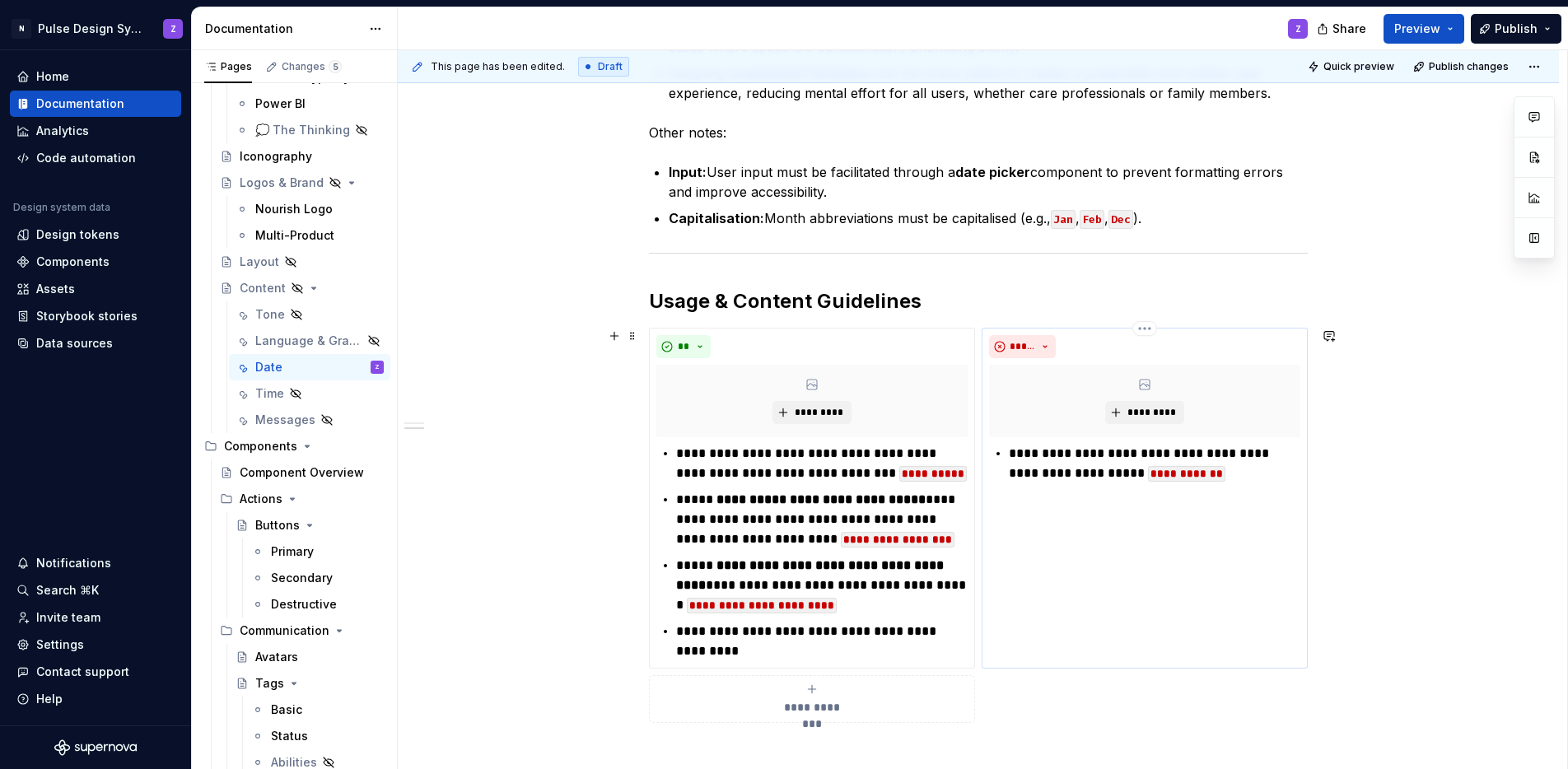
click at [1197, 476] on p "**********" at bounding box center [1154, 463] width 291 height 39
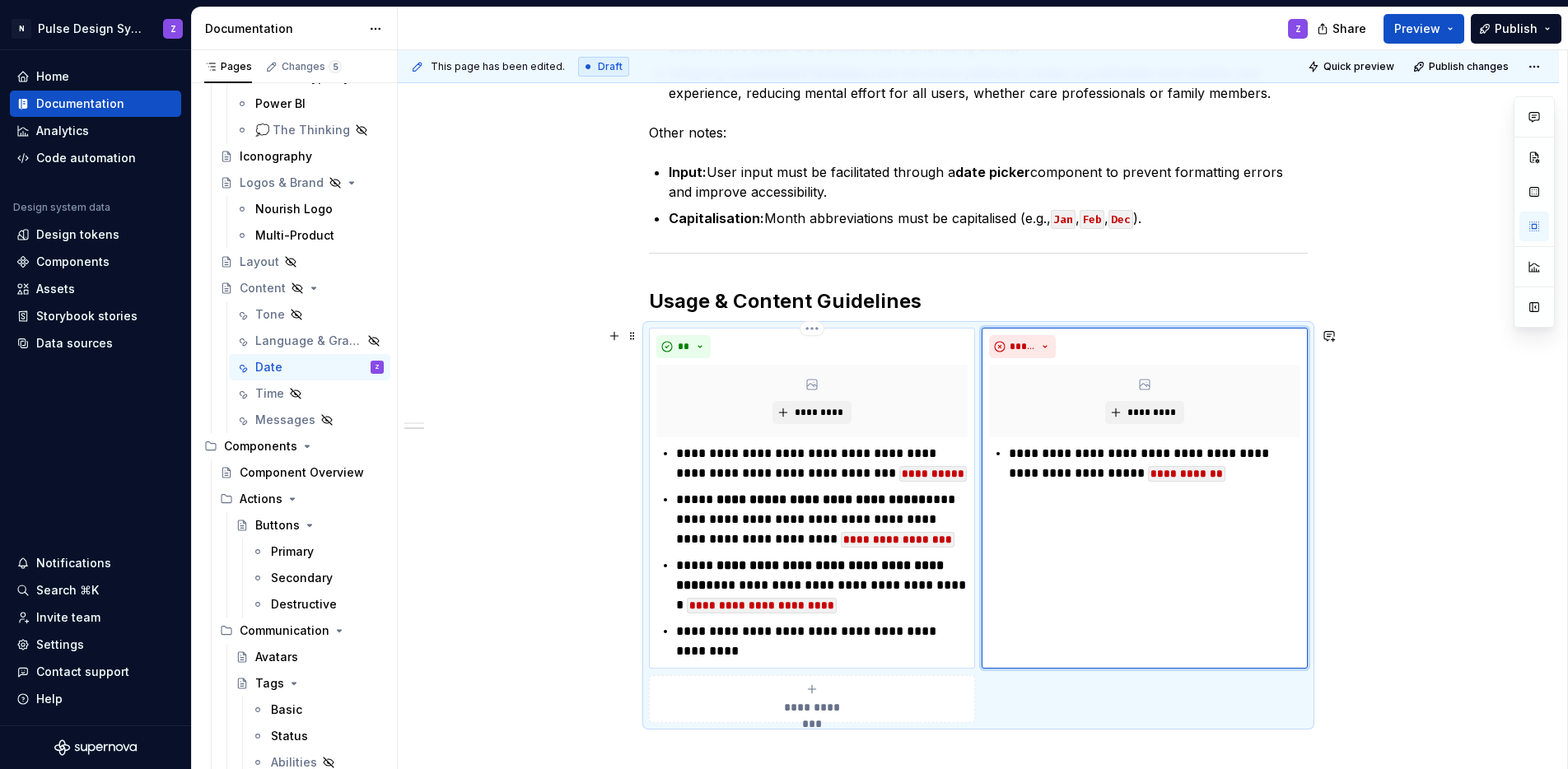
click at [942, 473] on p "**********" at bounding box center [821, 463] width 291 height 39
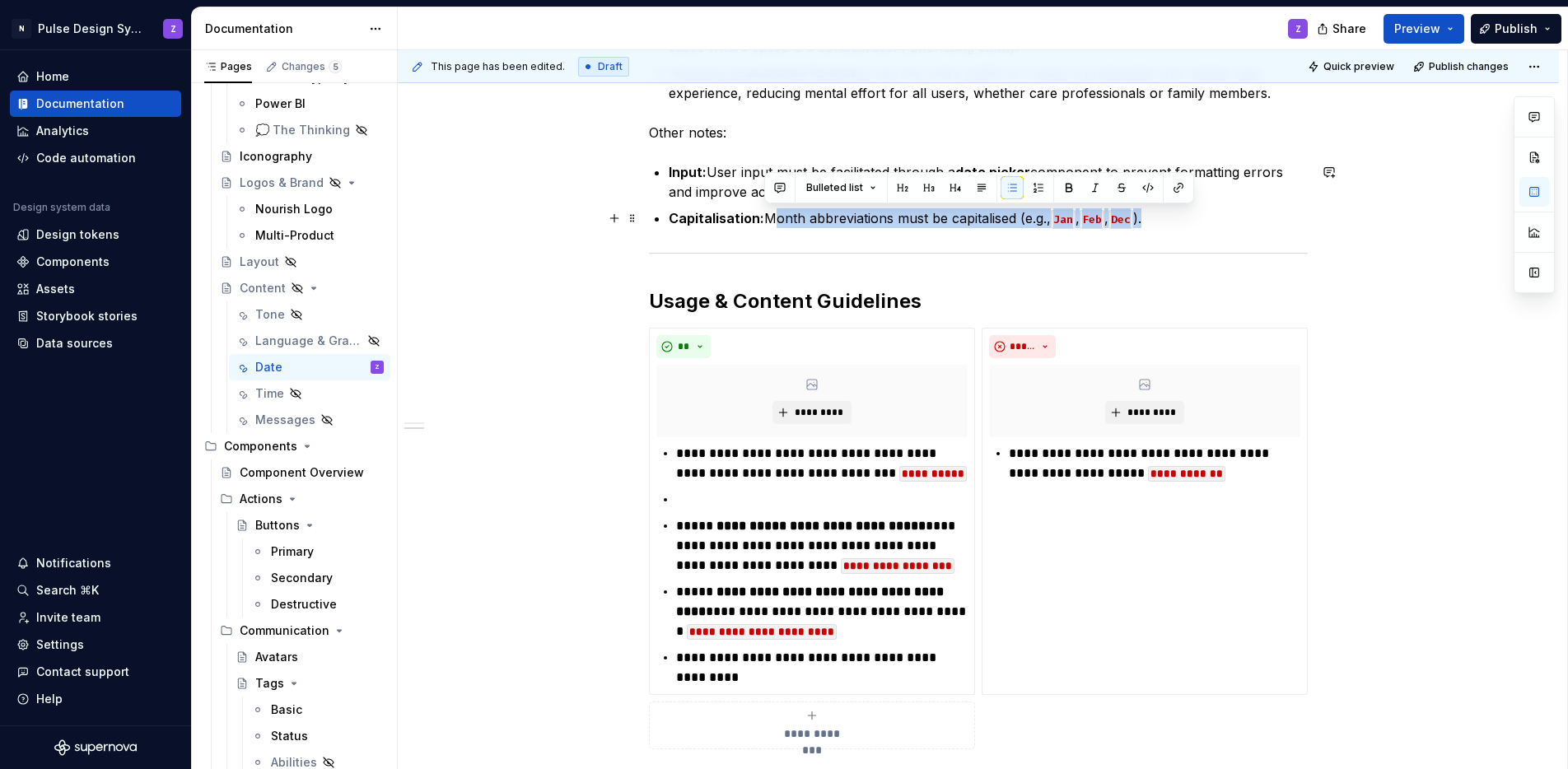
drag, startPoint x: 767, startPoint y: 218, endPoint x: 1151, endPoint y: 221, distance: 384.0
click at [1151, 221] on p "Capitalisation: Month abbreviations must be capitalised (e.g., Jan , Feb , Dec …" at bounding box center [988, 218] width 639 height 20
copy p "Month abbreviations must be capitalised (e.g., Jan , Feb , Dec )."
click at [702, 497] on p at bounding box center [821, 500] width 291 height 20
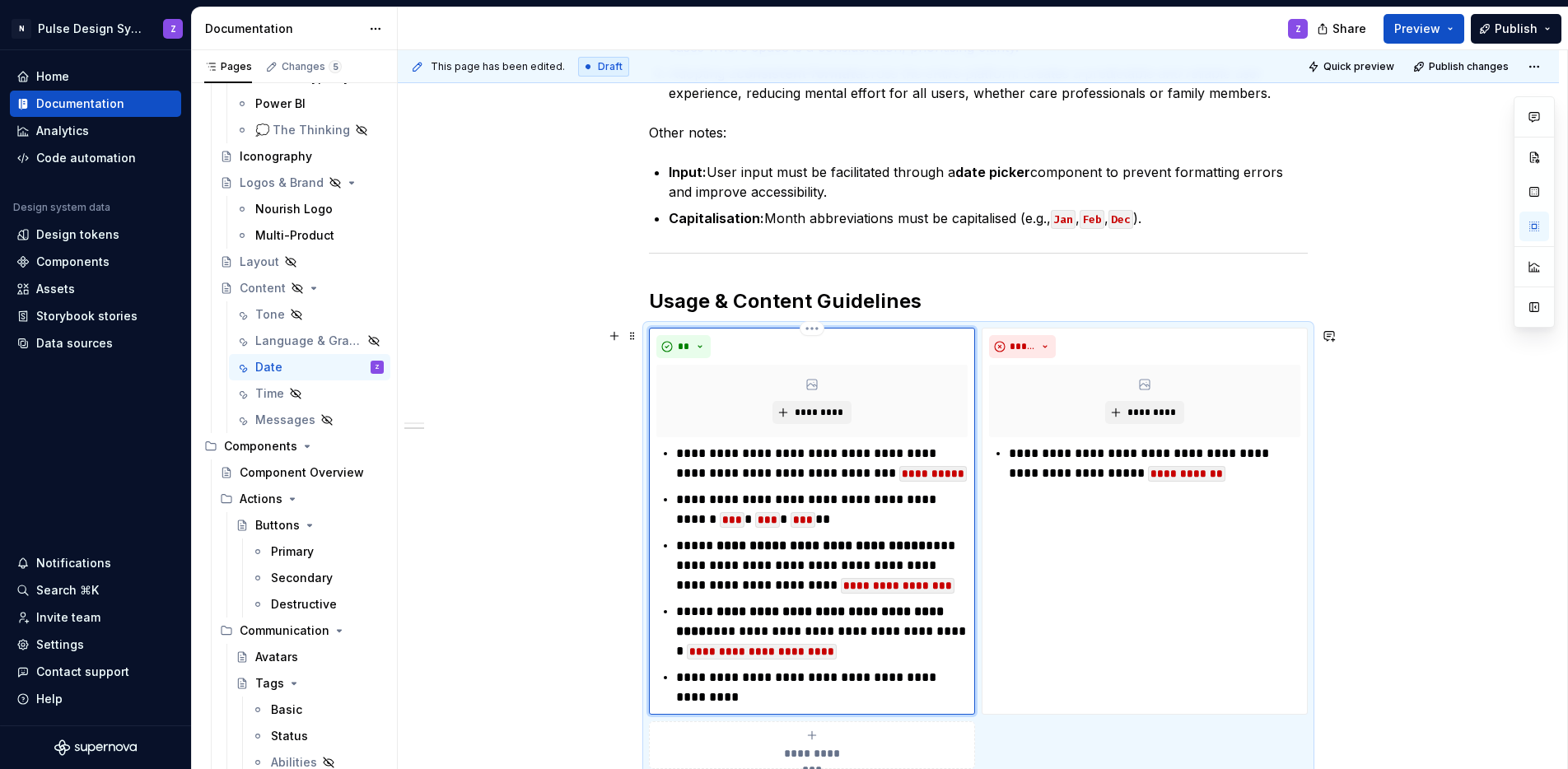
type textarea "*"
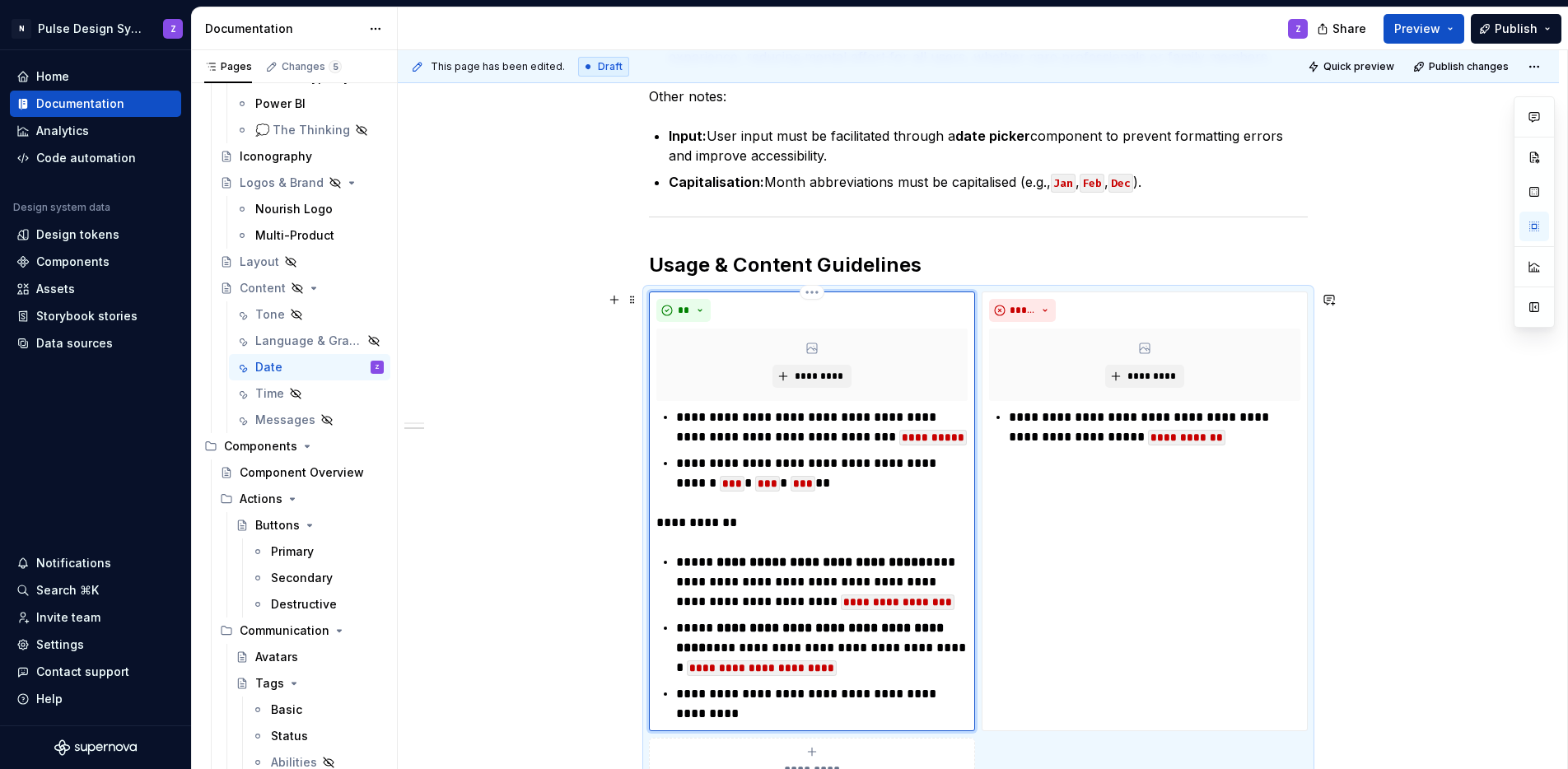
scroll to position [766, 0]
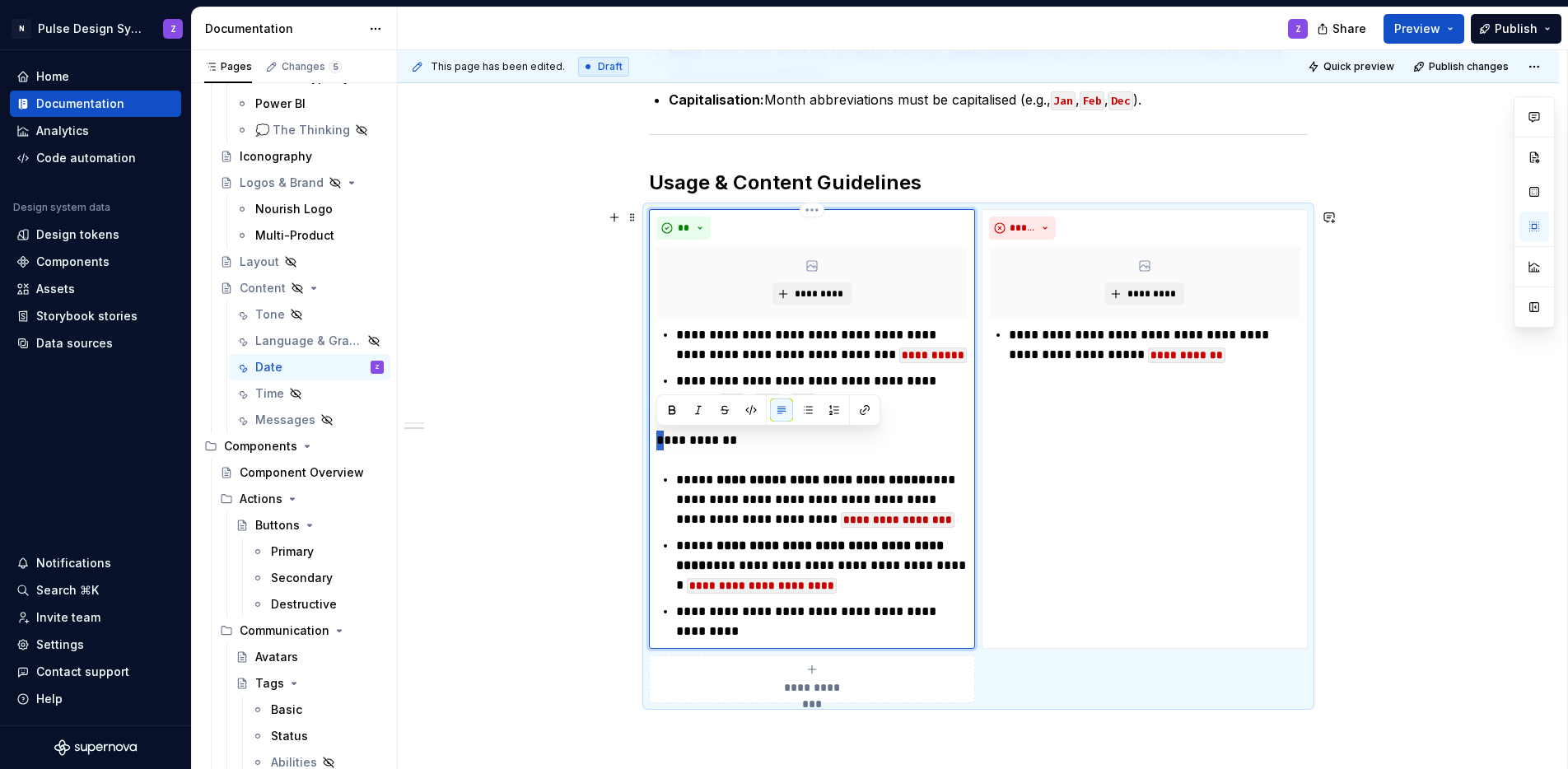
drag, startPoint x: 664, startPoint y: 439, endPoint x: 656, endPoint y: 439, distance: 8.0
click at [656, 439] on p "**********" at bounding box center [811, 440] width 312 height 20
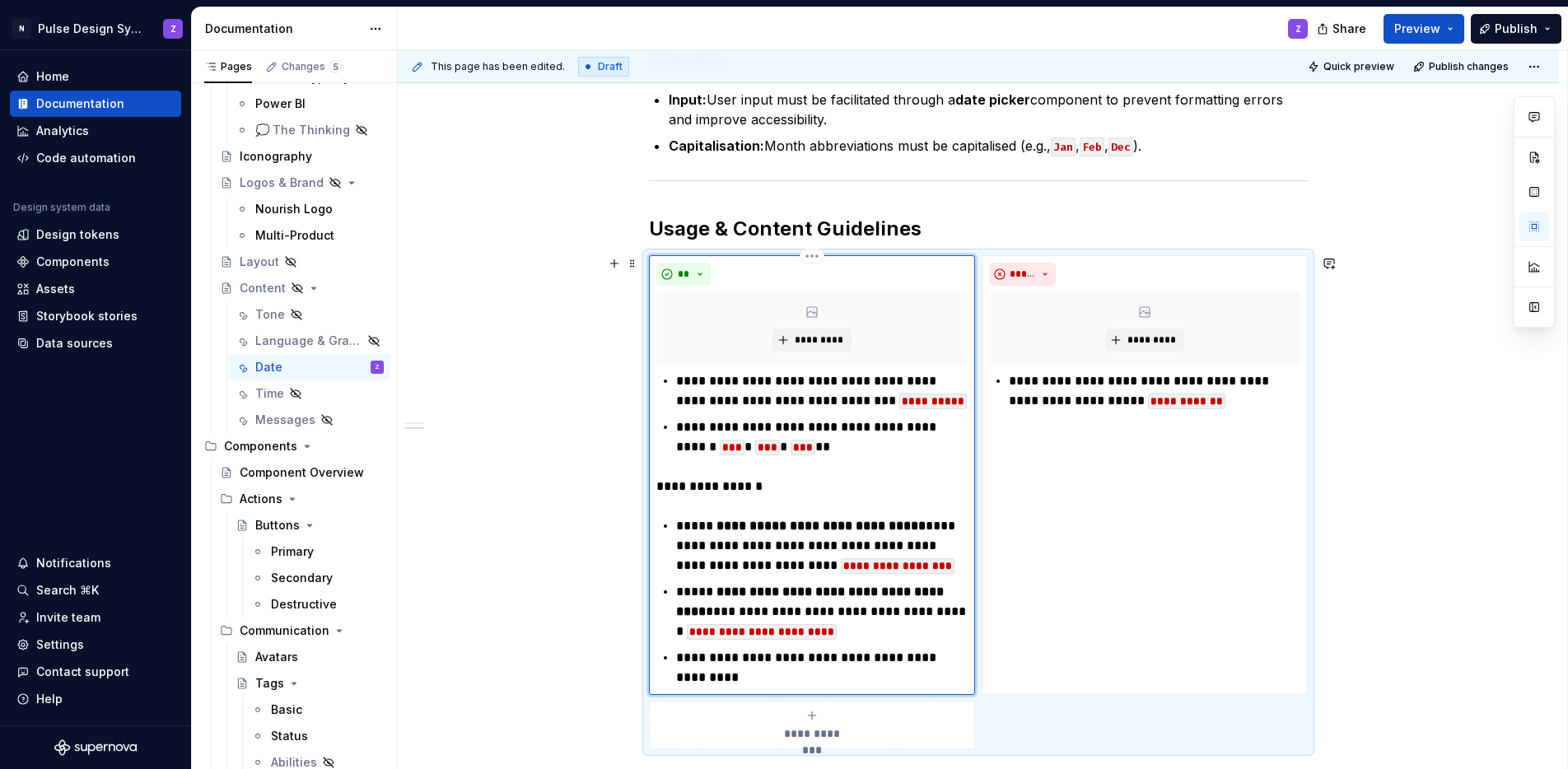
scroll to position [737, 0]
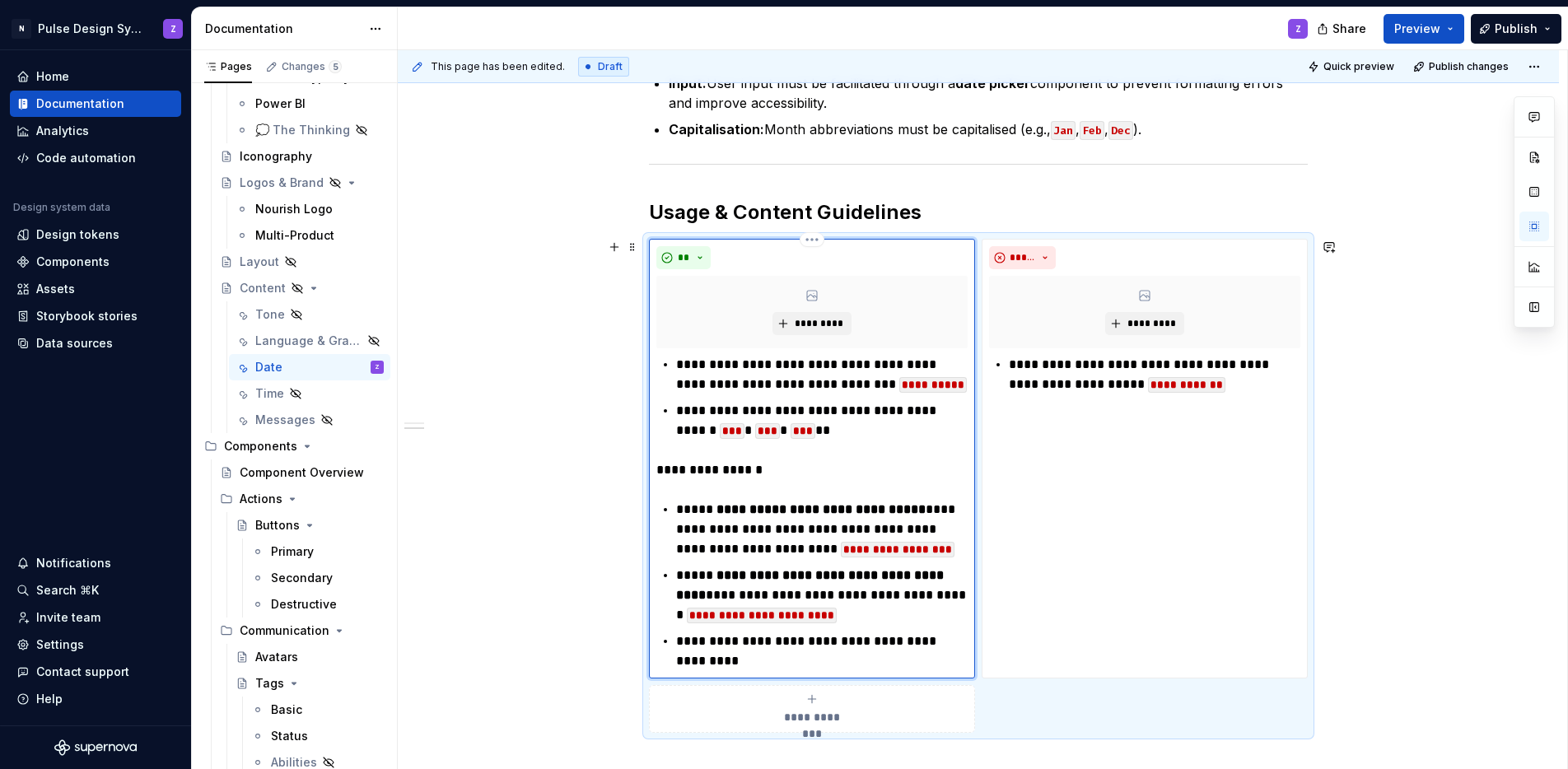
click at [676, 645] on p "**********" at bounding box center [821, 650] width 291 height 39
click at [711, 646] on p "**********" at bounding box center [821, 650] width 291 height 39
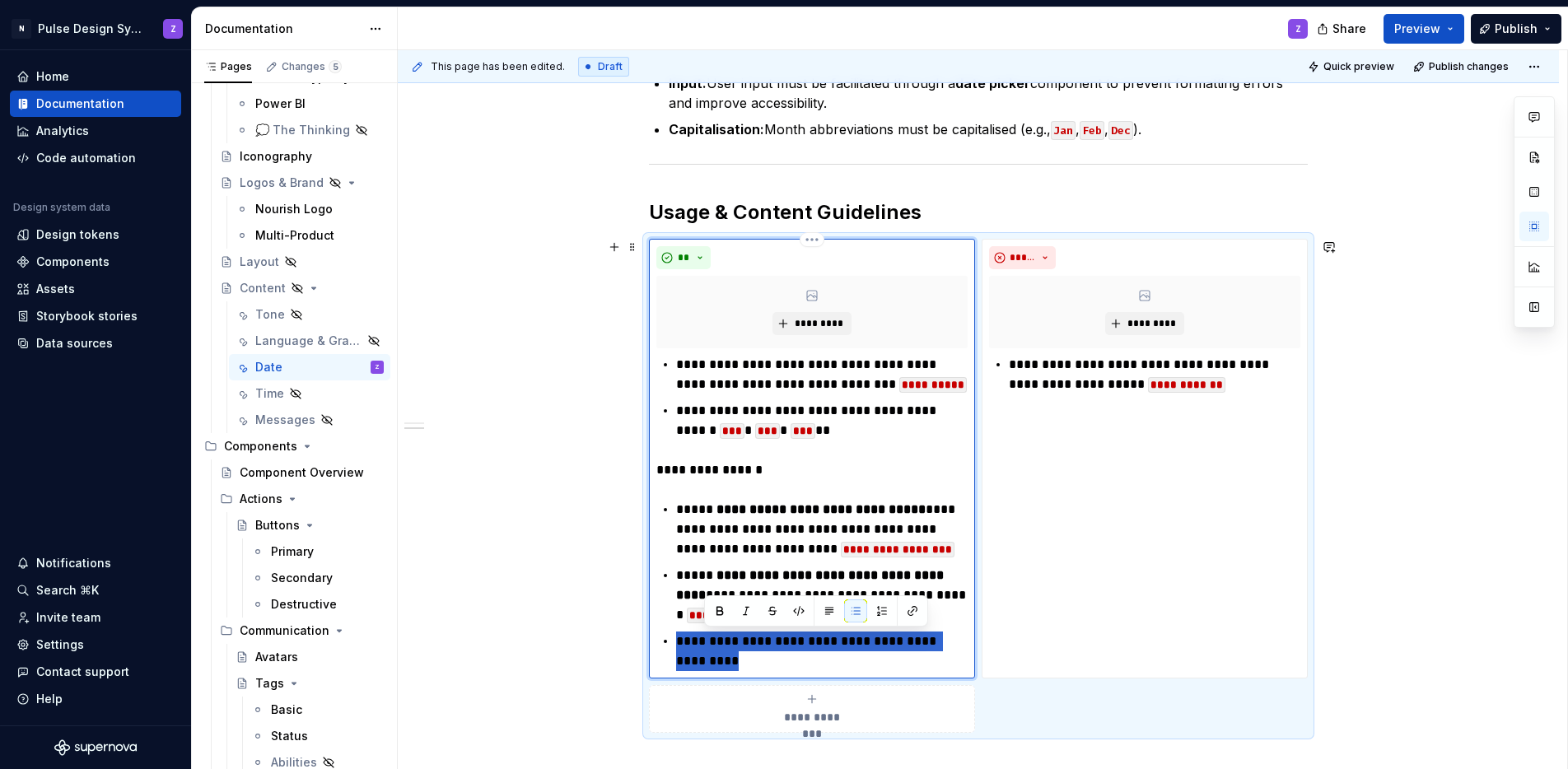
click at [711, 646] on p "**********" at bounding box center [821, 650] width 291 height 39
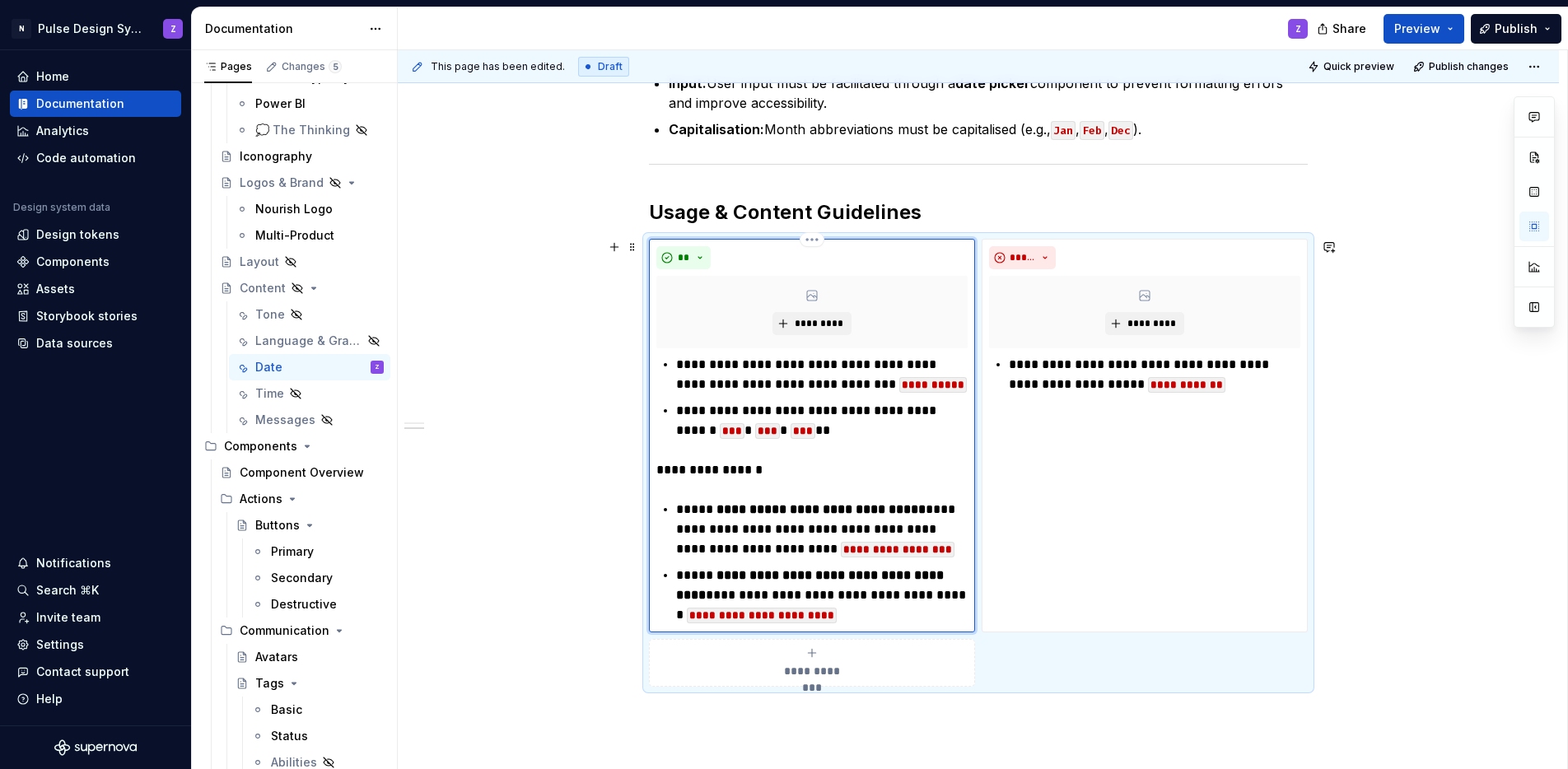
click at [678, 507] on p "**********" at bounding box center [821, 529] width 291 height 59
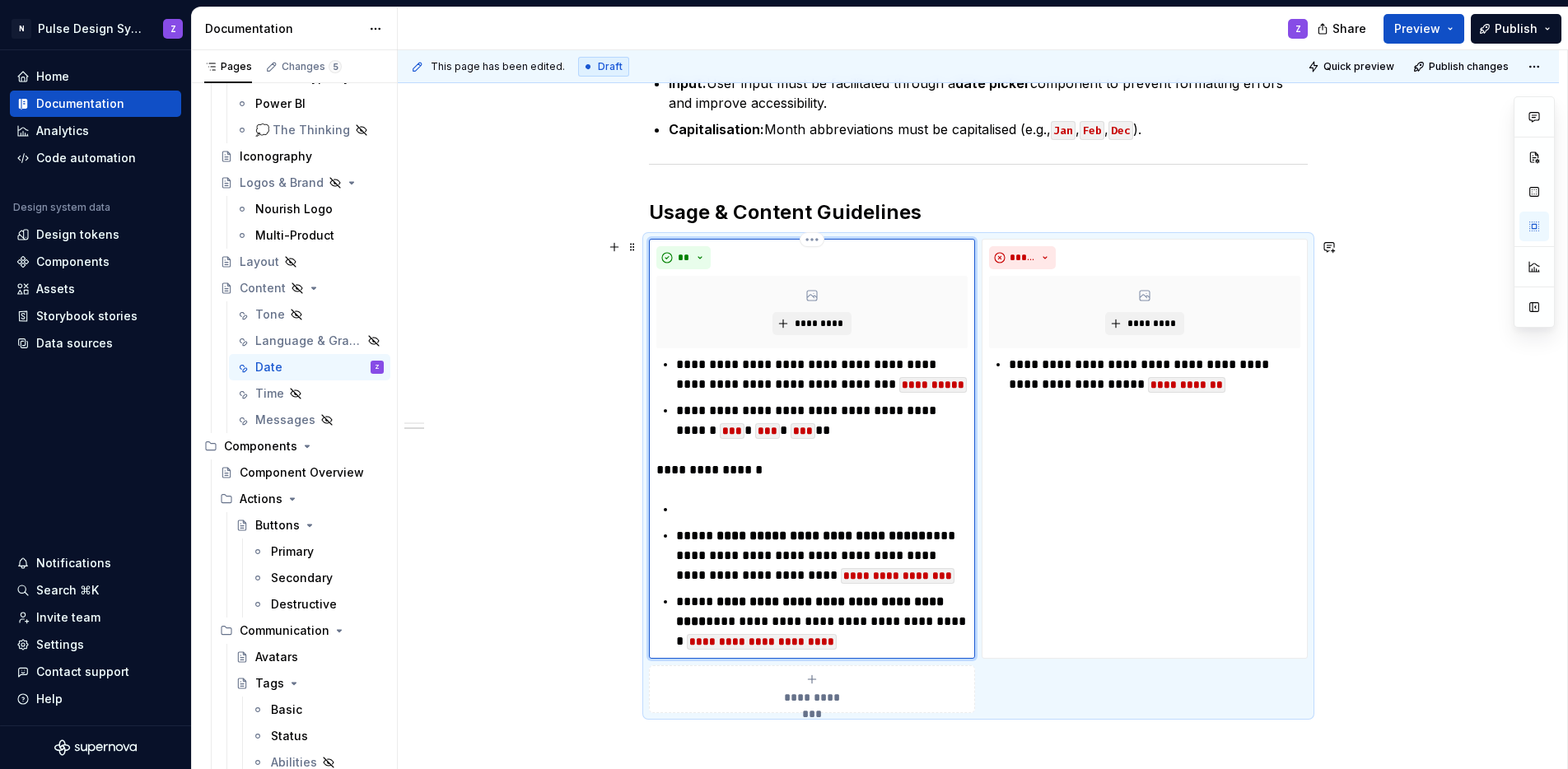
click at [681, 510] on p at bounding box center [821, 510] width 291 height 20
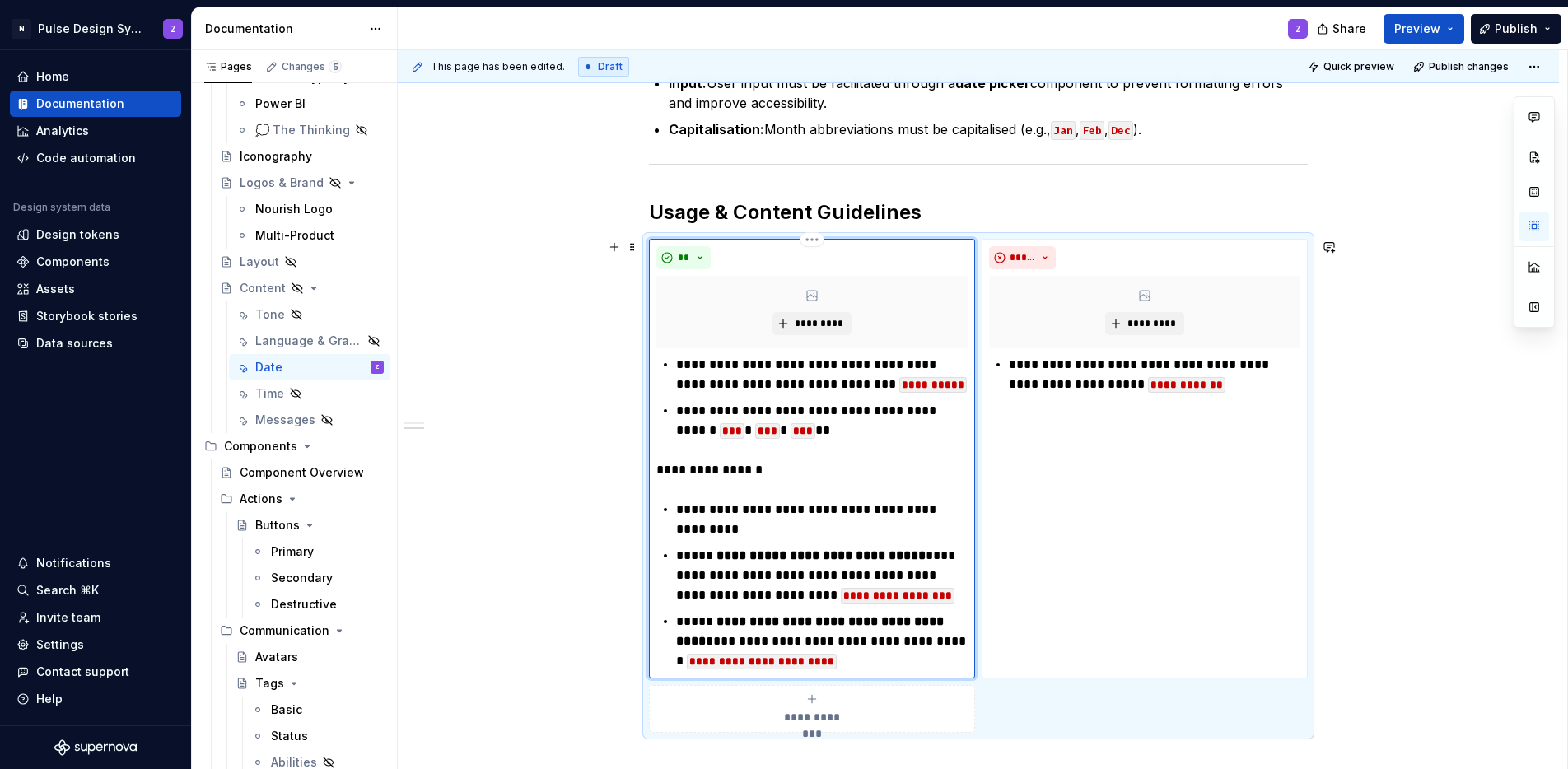
click at [741, 483] on div "**********" at bounding box center [811, 513] width 312 height 316
click at [795, 471] on p "**********" at bounding box center [811, 470] width 312 height 20
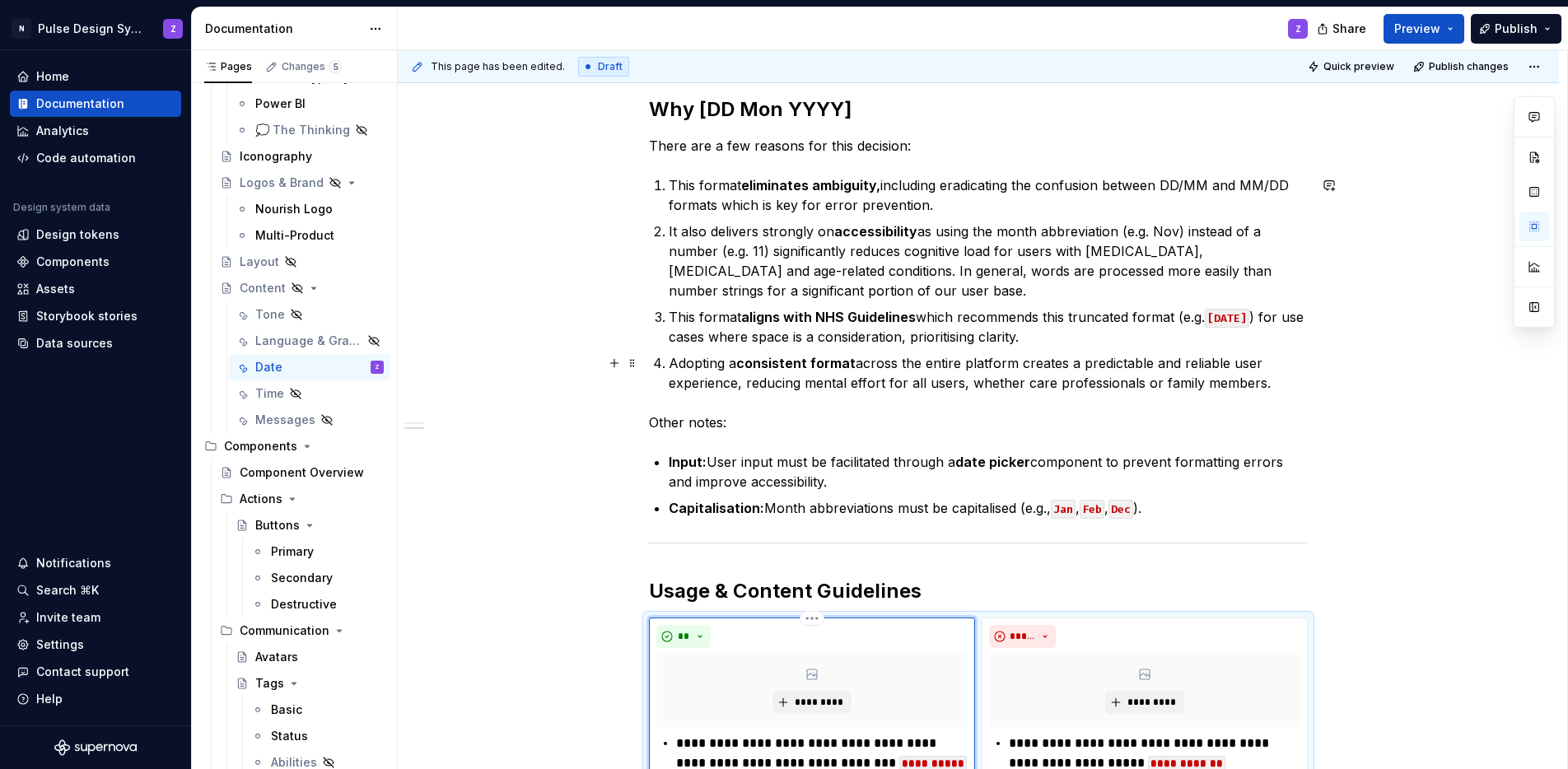
scroll to position [551, 0]
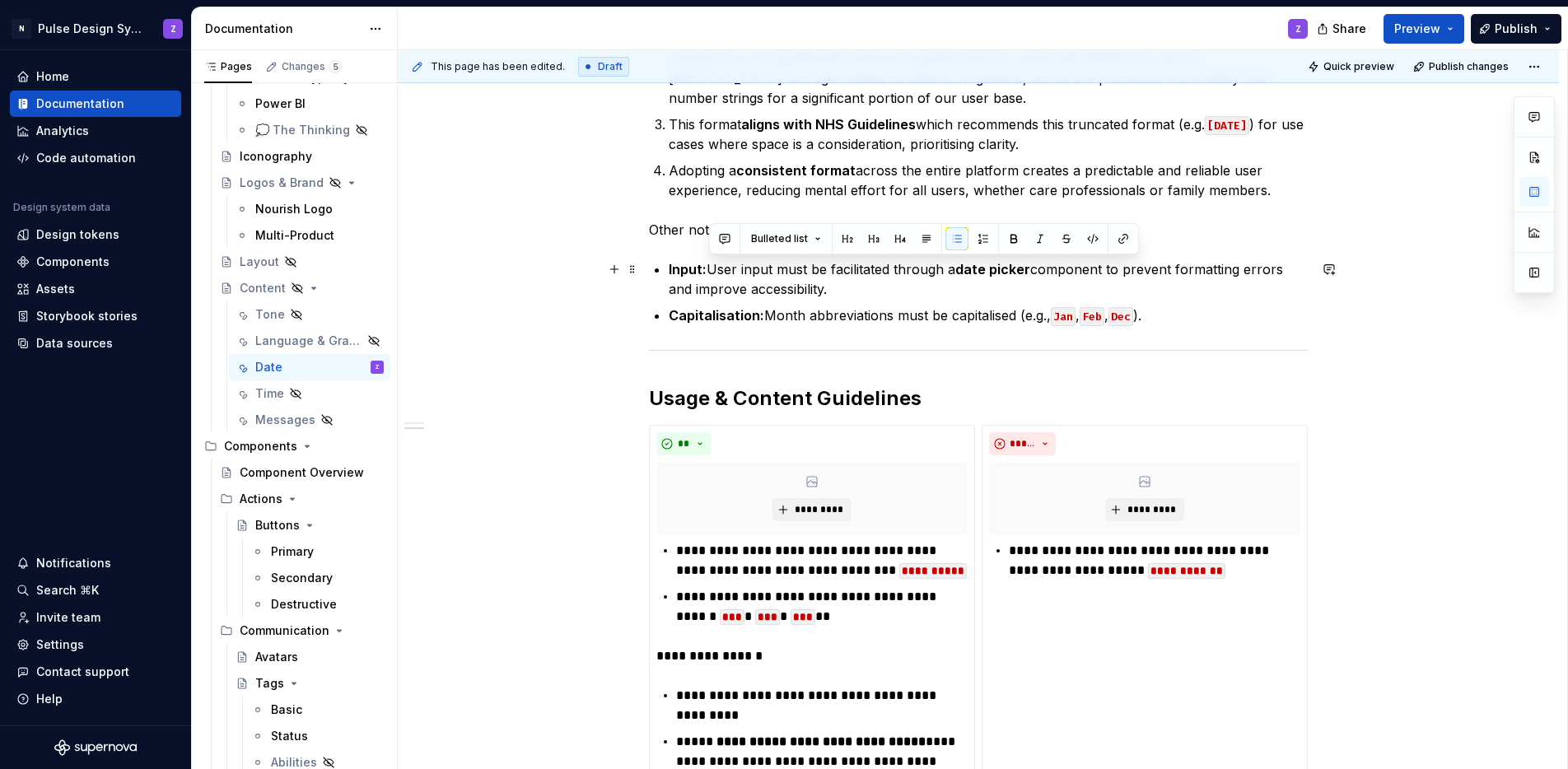
drag, startPoint x: 709, startPoint y: 267, endPoint x: 883, endPoint y: 288, distance: 175.3
click at [883, 288] on p "Input: User input must be facilitated through a date picker component to preven…" at bounding box center [988, 279] width 639 height 39
copy p "User input must be facilitated through a date picker component to prevent forma…"
click at [815, 625] on p "**********" at bounding box center [821, 606] width 291 height 39
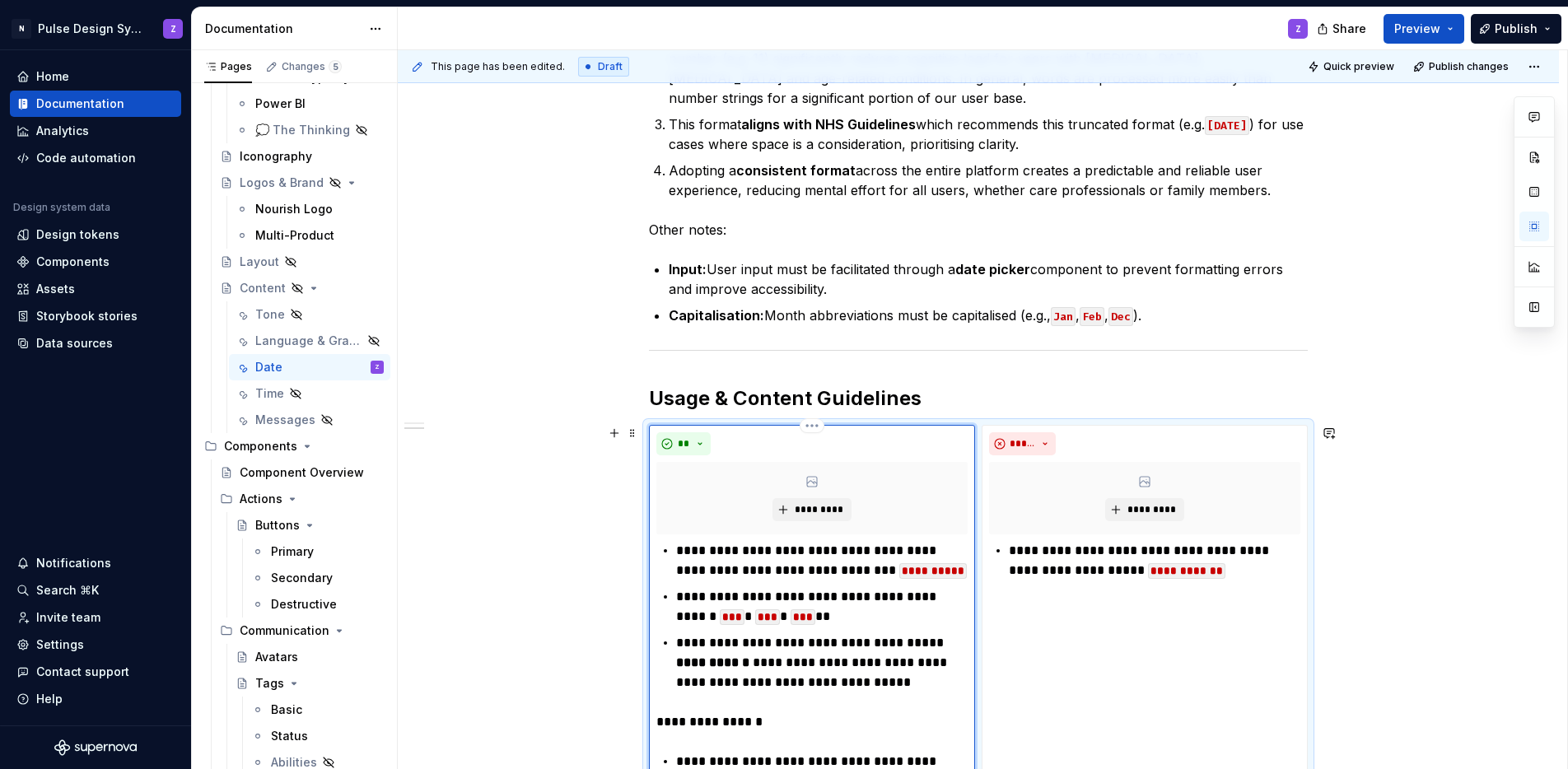
click at [715, 569] on p "**********" at bounding box center [821, 560] width 291 height 39
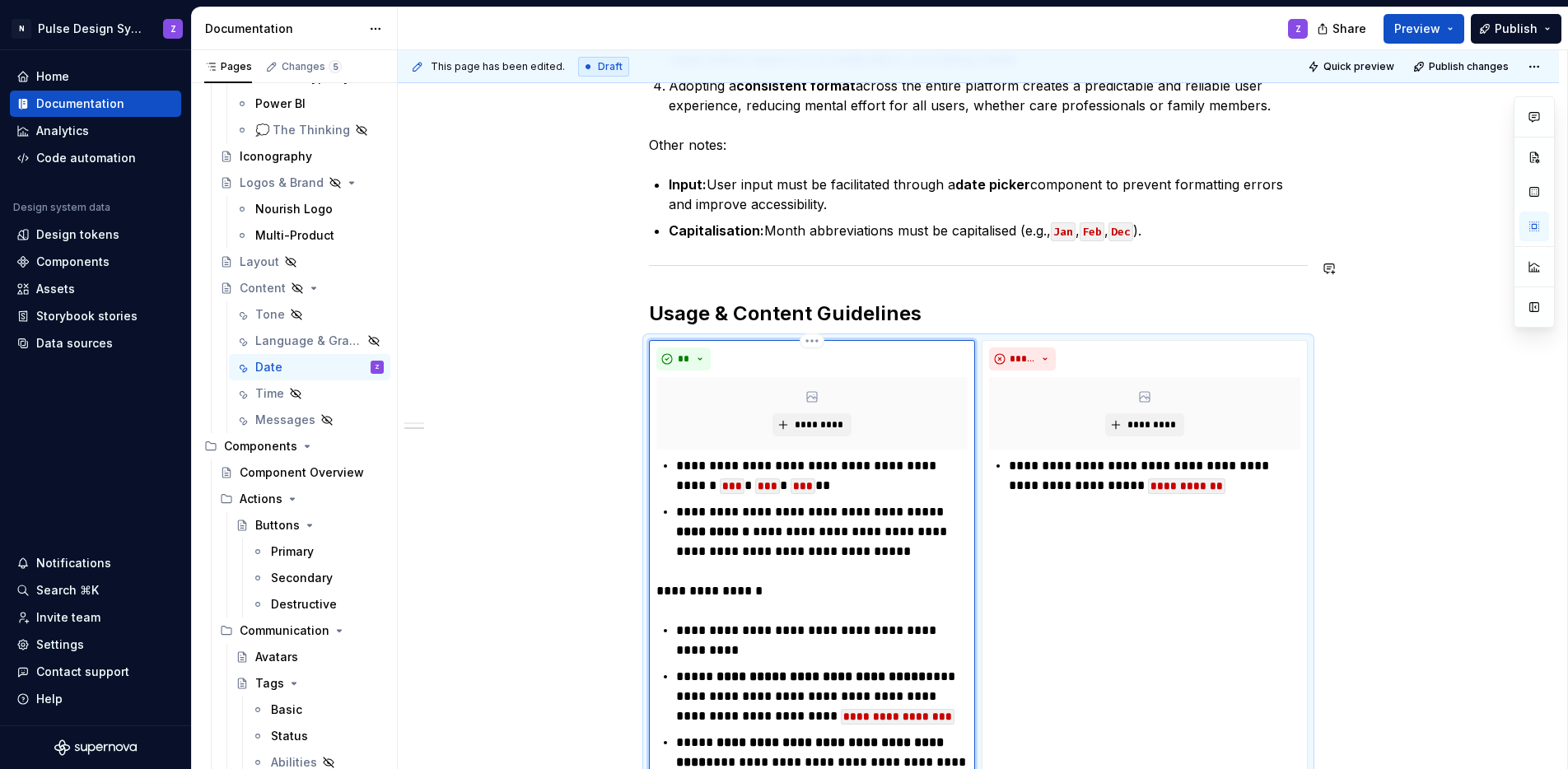
scroll to position [632, 0]
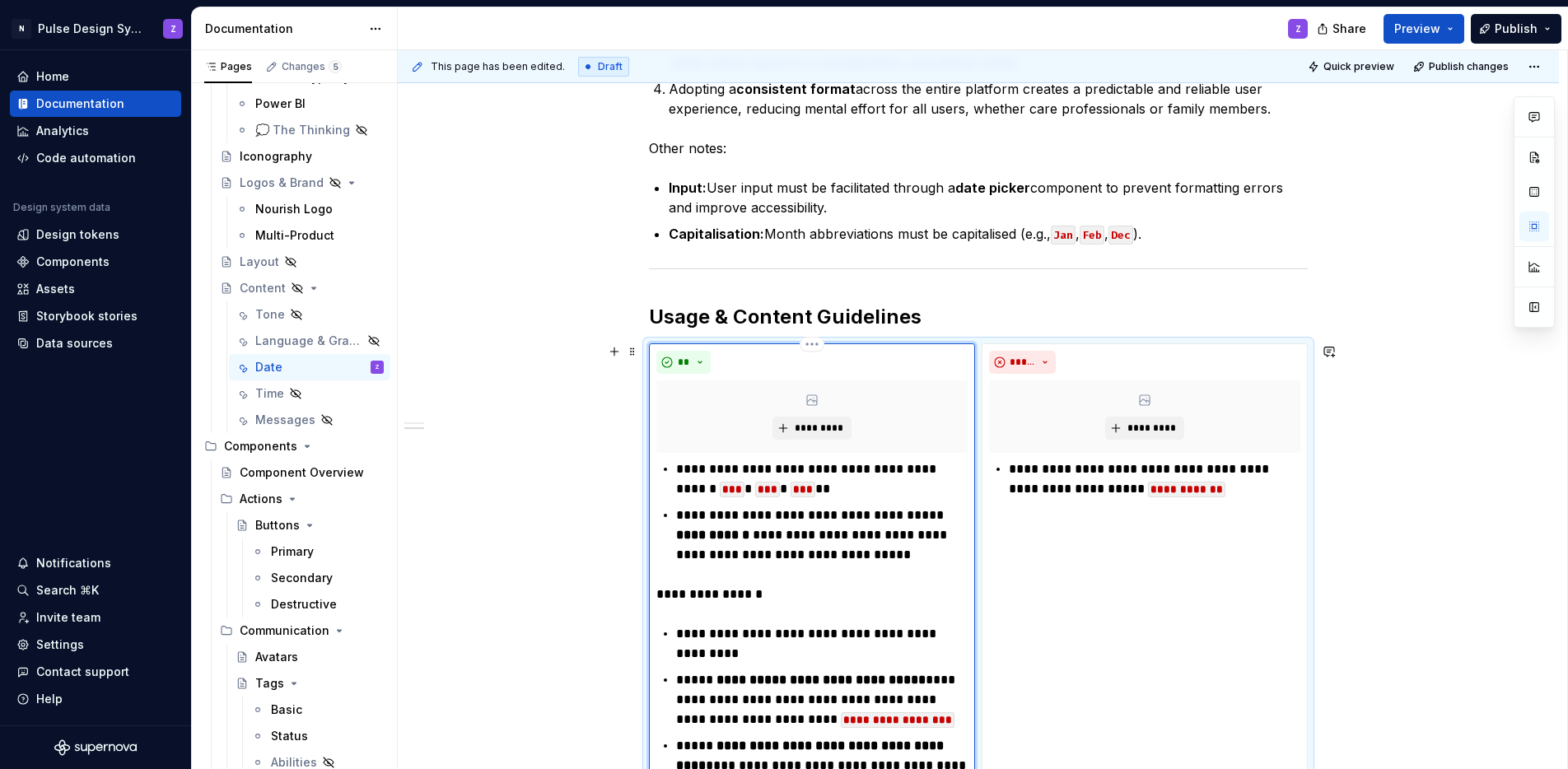
click at [874, 475] on p "**********" at bounding box center [821, 479] width 291 height 39
click at [877, 436] on button "button" at bounding box center [875, 438] width 23 height 23
click at [963, 477] on p "**********" at bounding box center [821, 479] width 291 height 39
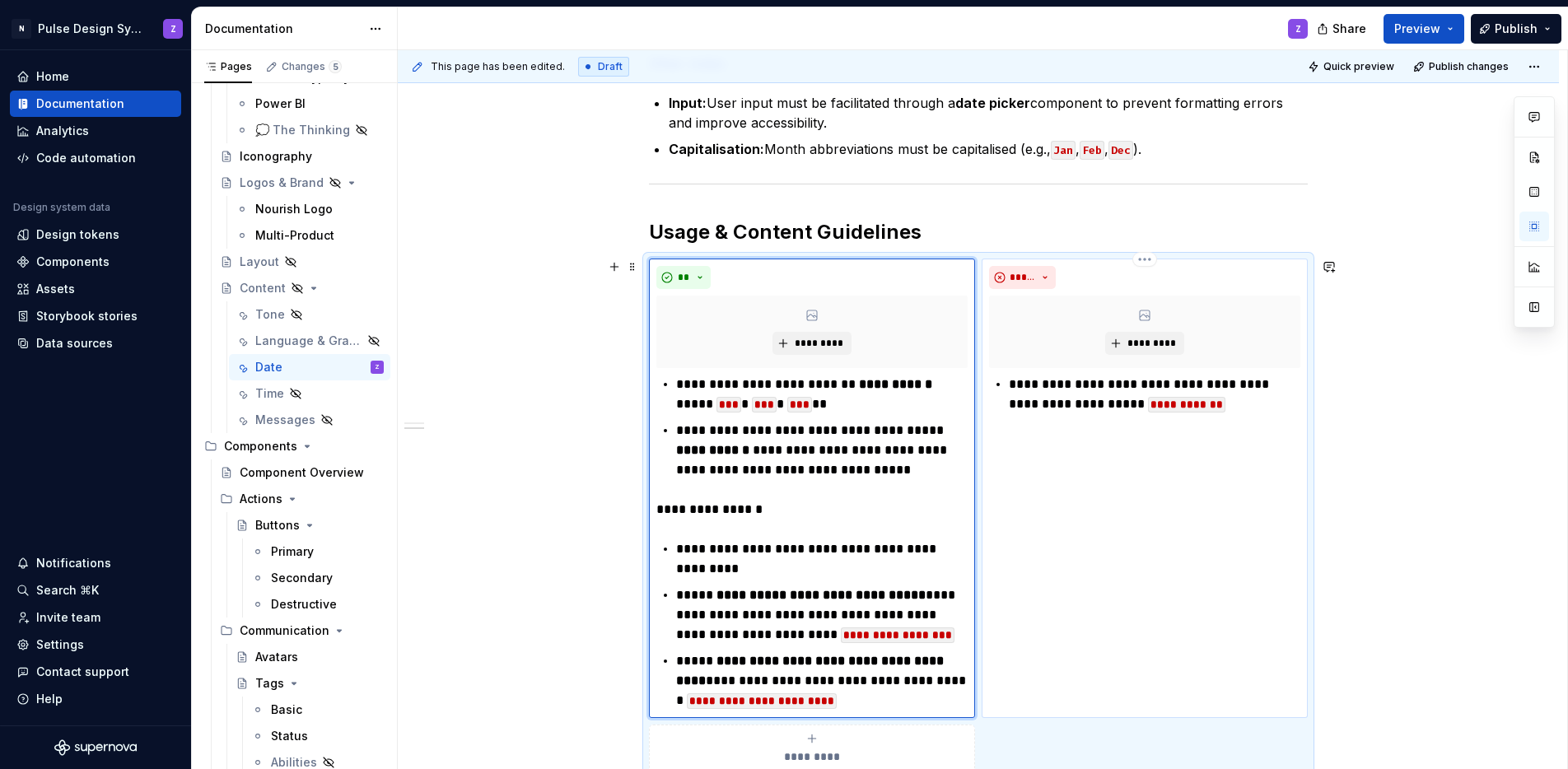
scroll to position [638, 0]
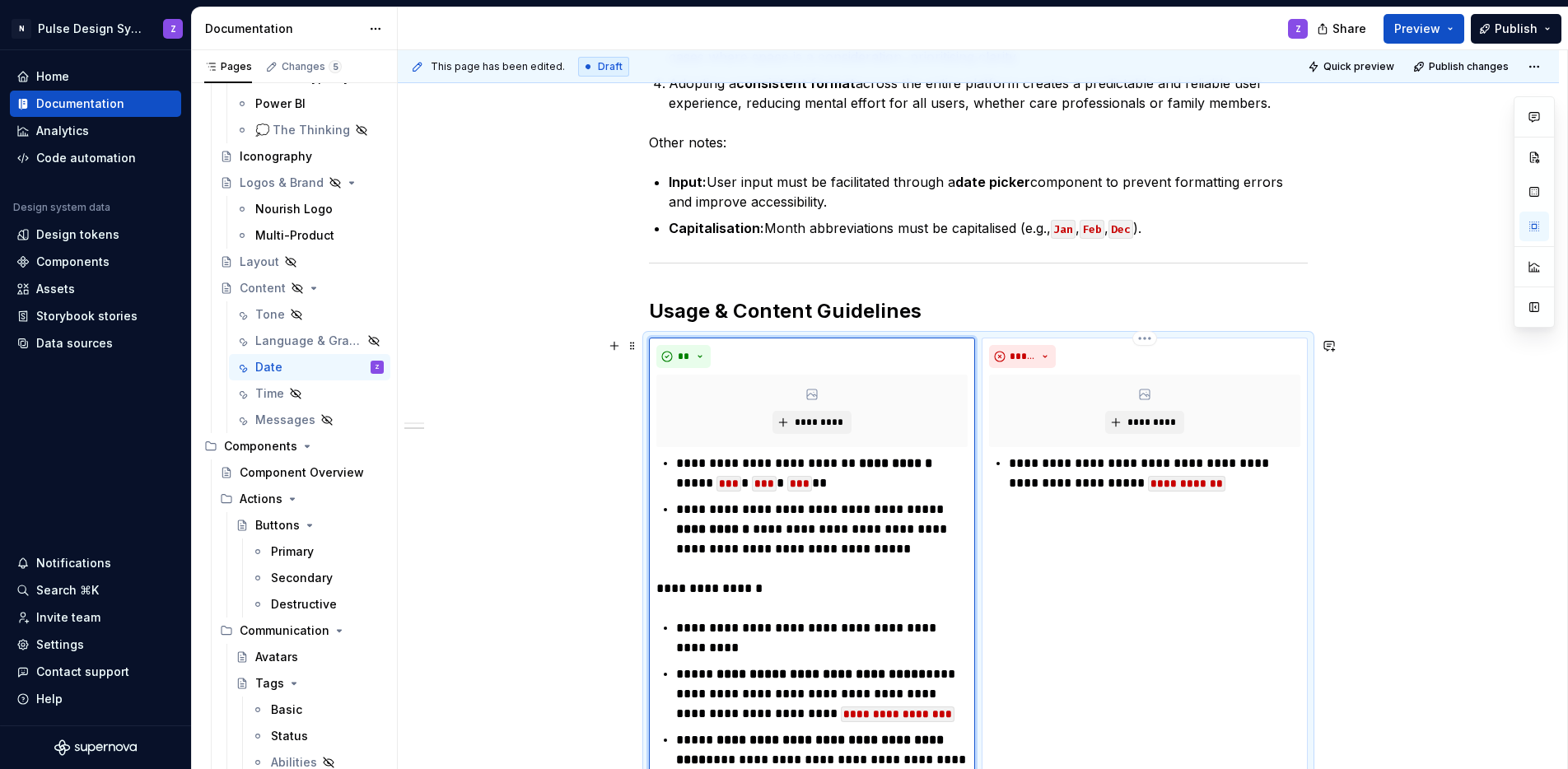
click at [1233, 482] on p "**********" at bounding box center [1154, 473] width 291 height 39
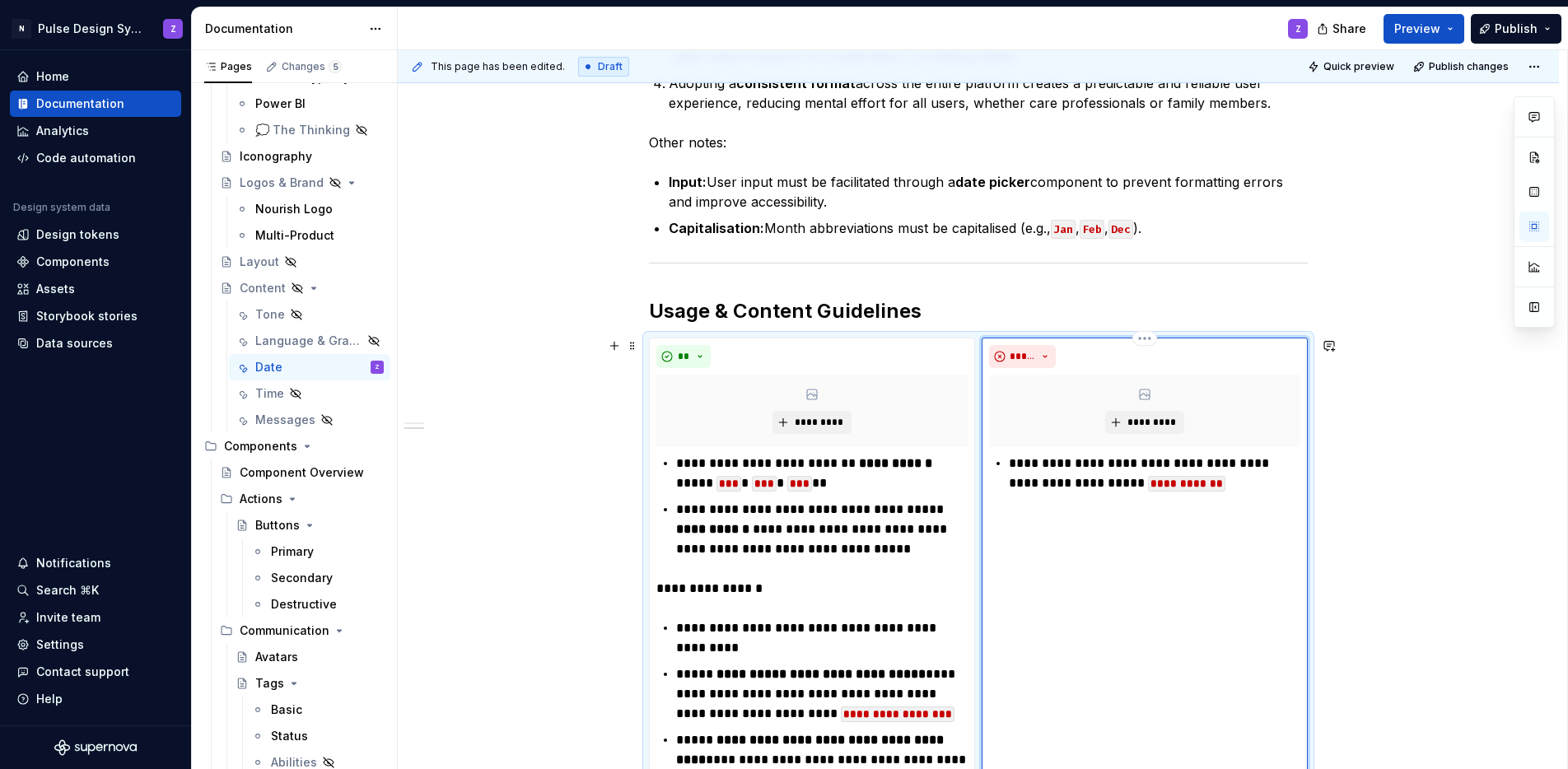
click at [1266, 481] on p "**********" at bounding box center [1154, 473] width 291 height 39
click at [1086, 480] on p "**********" at bounding box center [1154, 473] width 291 height 39
drag, startPoint x: 1184, startPoint y: 484, endPoint x: 1094, endPoint y: 487, distance: 90.0
click at [1094, 487] on p "**********" at bounding box center [1154, 473] width 291 height 39
click at [1184, 489] on p "**********" at bounding box center [1154, 473] width 291 height 39
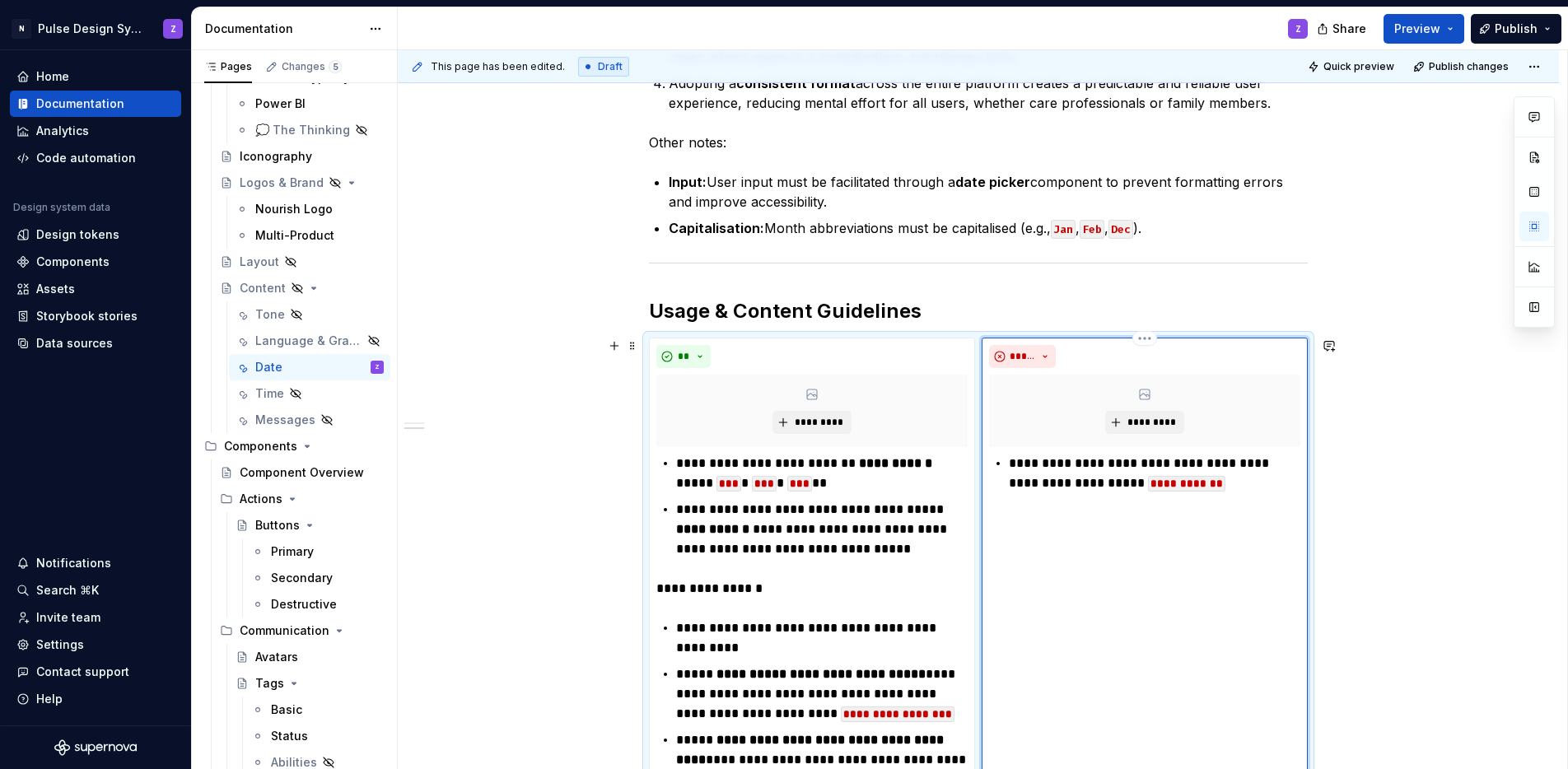
click at [1174, 485] on code "**********" at bounding box center [1187, 483] width 78 height 16
click at [1171, 483] on code "**********" at bounding box center [1187, 483] width 78 height 16
click at [1188, 485] on p "**********" at bounding box center [1154, 473] width 291 height 39
click at [1173, 488] on code "**********" at bounding box center [1218, 483] width 140 height 16
click at [1274, 449] on button "button" at bounding box center [1267, 455] width 23 height 23
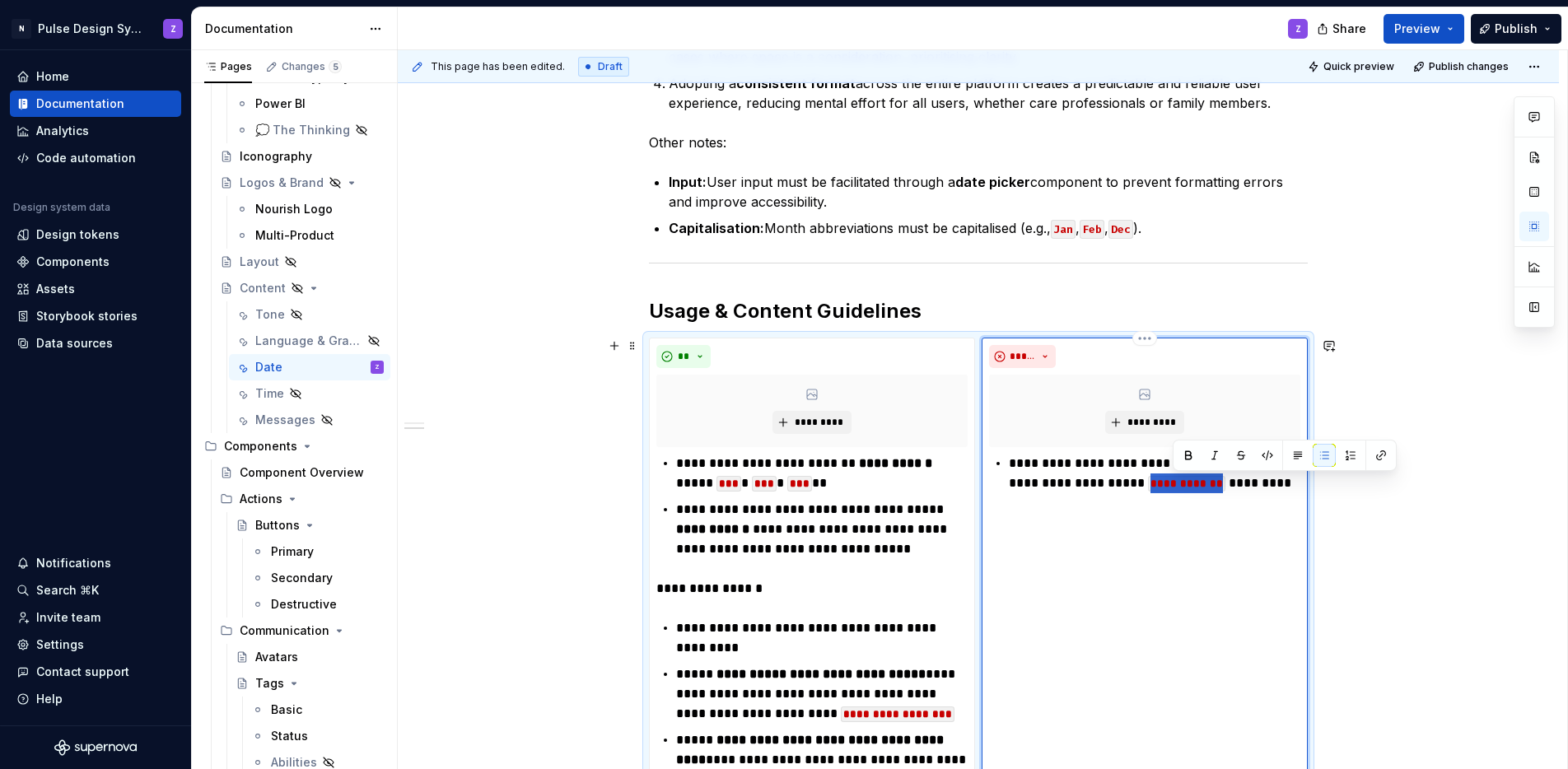
click at [1256, 486] on p "**********" at bounding box center [1154, 473] width 291 height 39
click at [1086, 496] on code "**********" at bounding box center [1047, 503] width 78 height 16
click at [1177, 499] on p "**********" at bounding box center [1154, 483] width 291 height 59
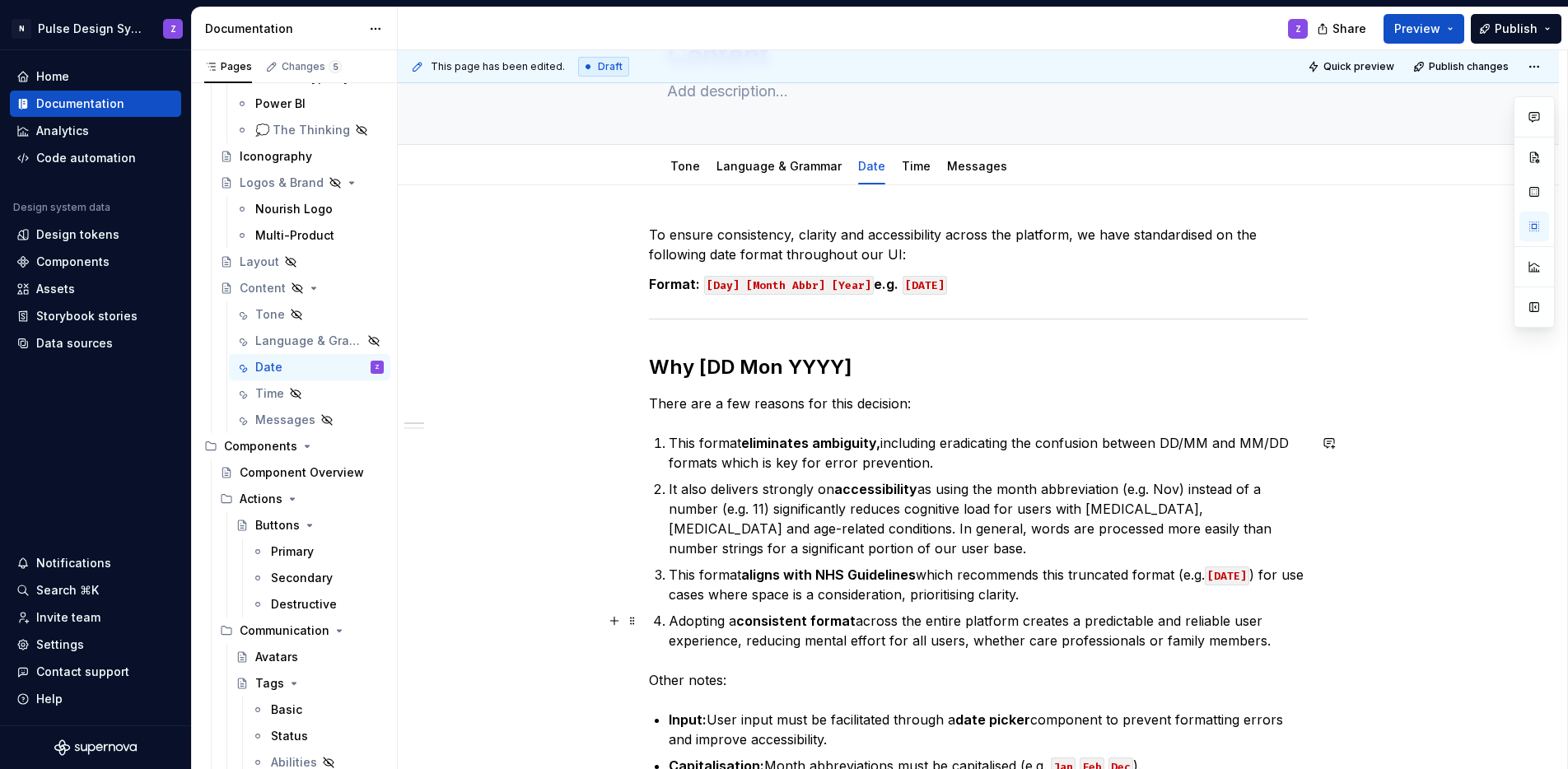
scroll to position [0, 0]
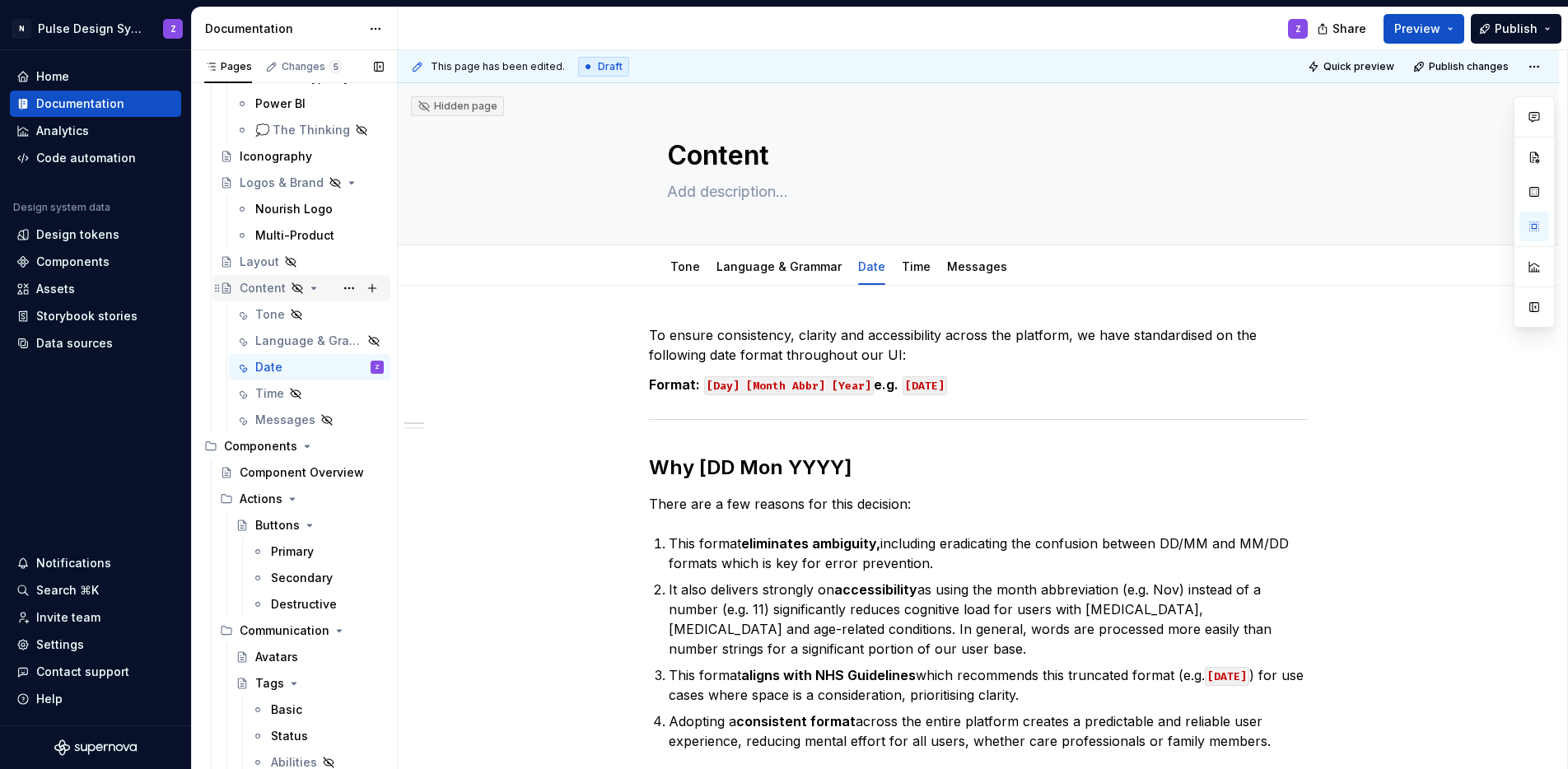
click at [310, 289] on icon "Page tree" at bounding box center [313, 288] width 13 height 13
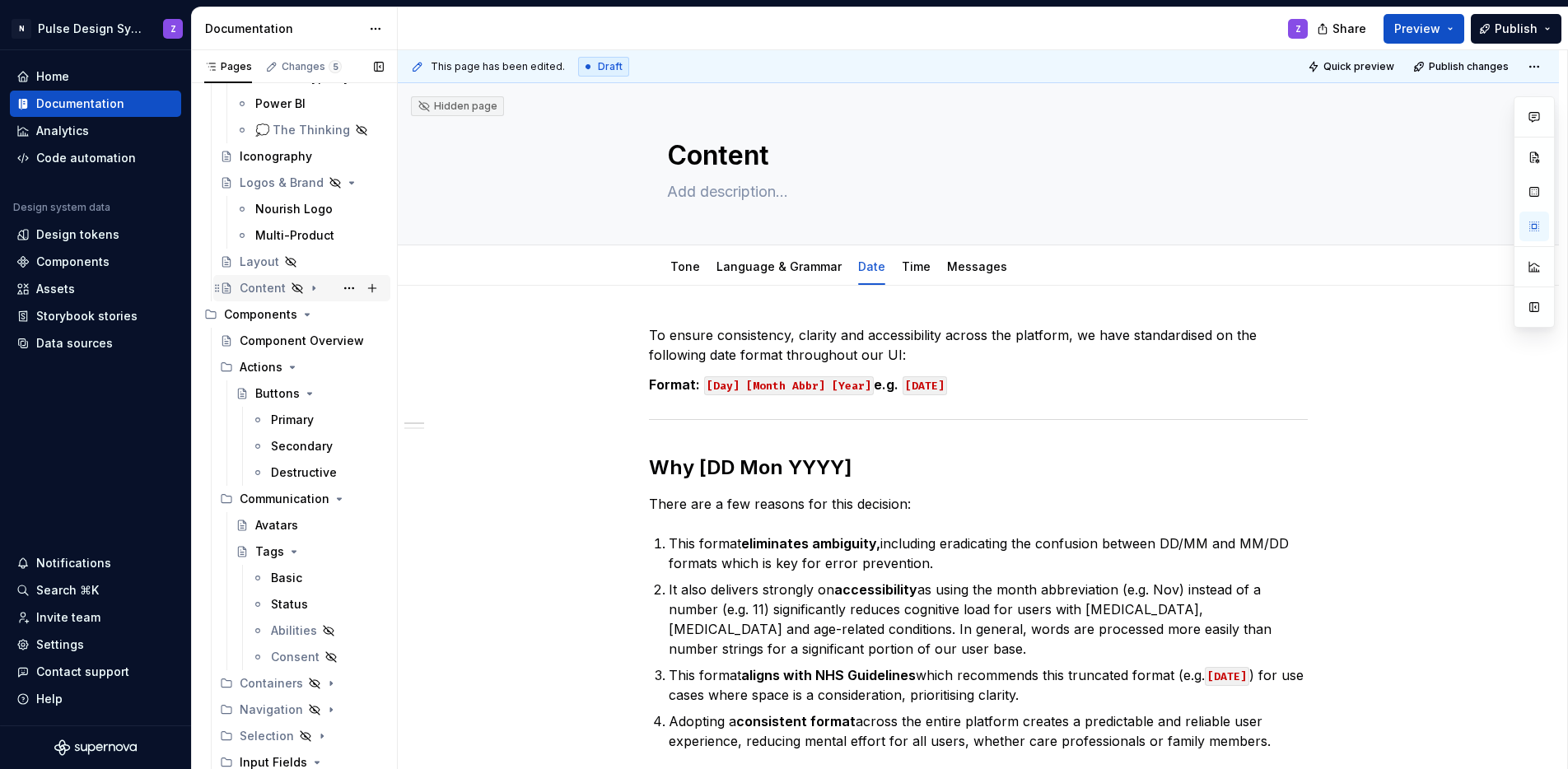
click at [310, 290] on icon "Page tree" at bounding box center [313, 288] width 13 height 13
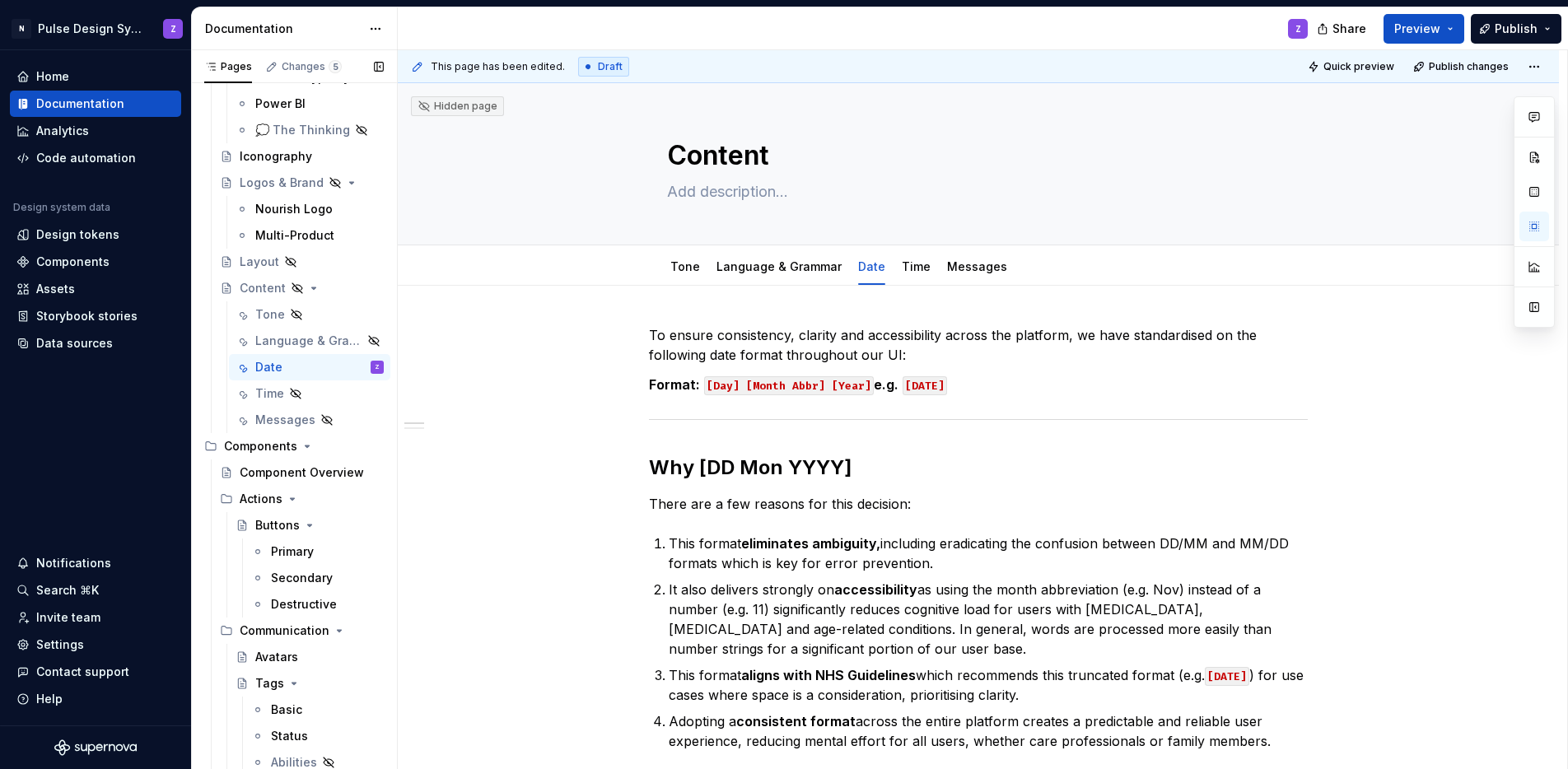
click at [0, 0] on button "Page tree" at bounding box center [0, 0] width 0 height 0
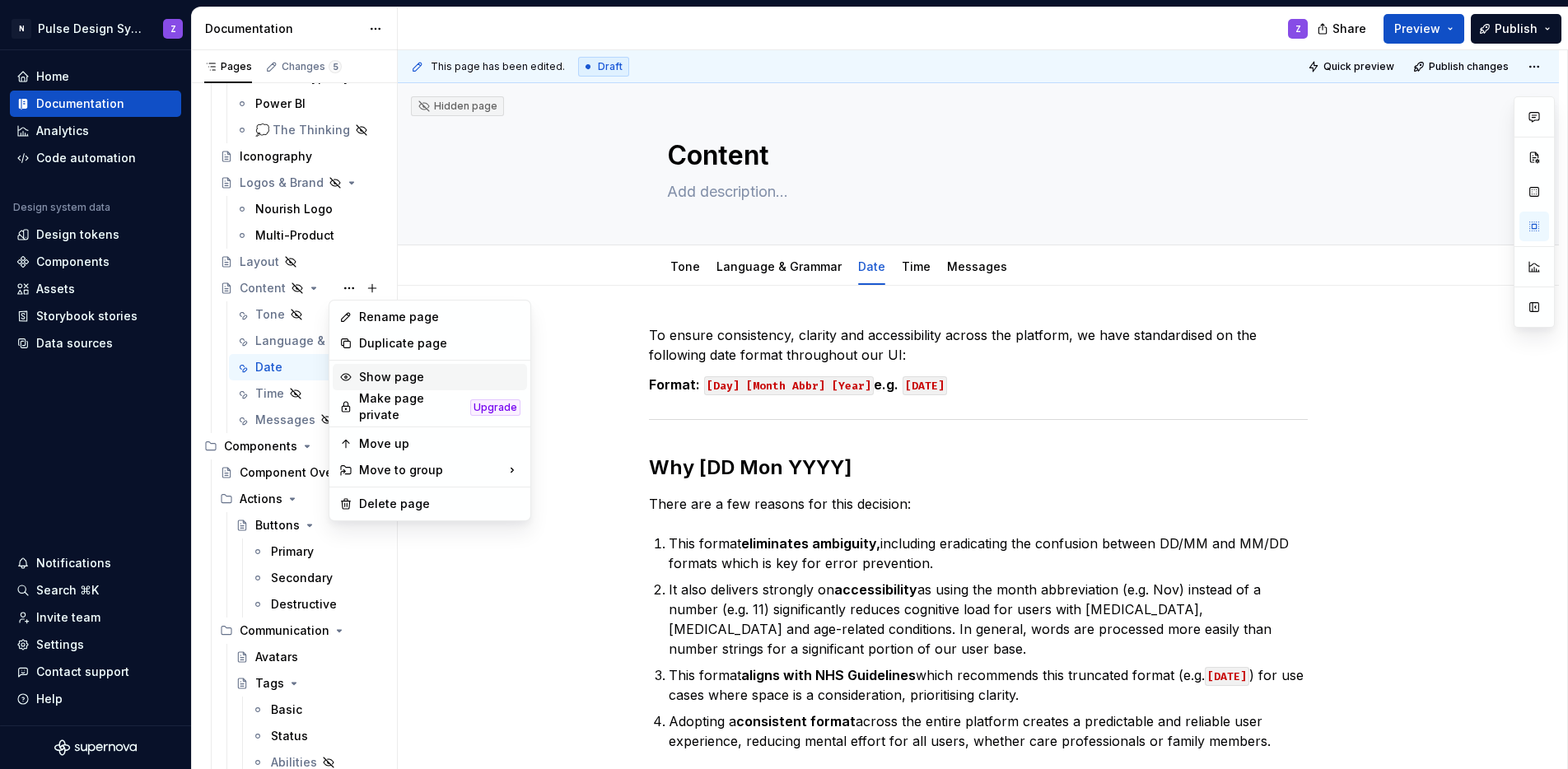
click at [390, 371] on div "Show page" at bounding box center [440, 377] width 162 height 16
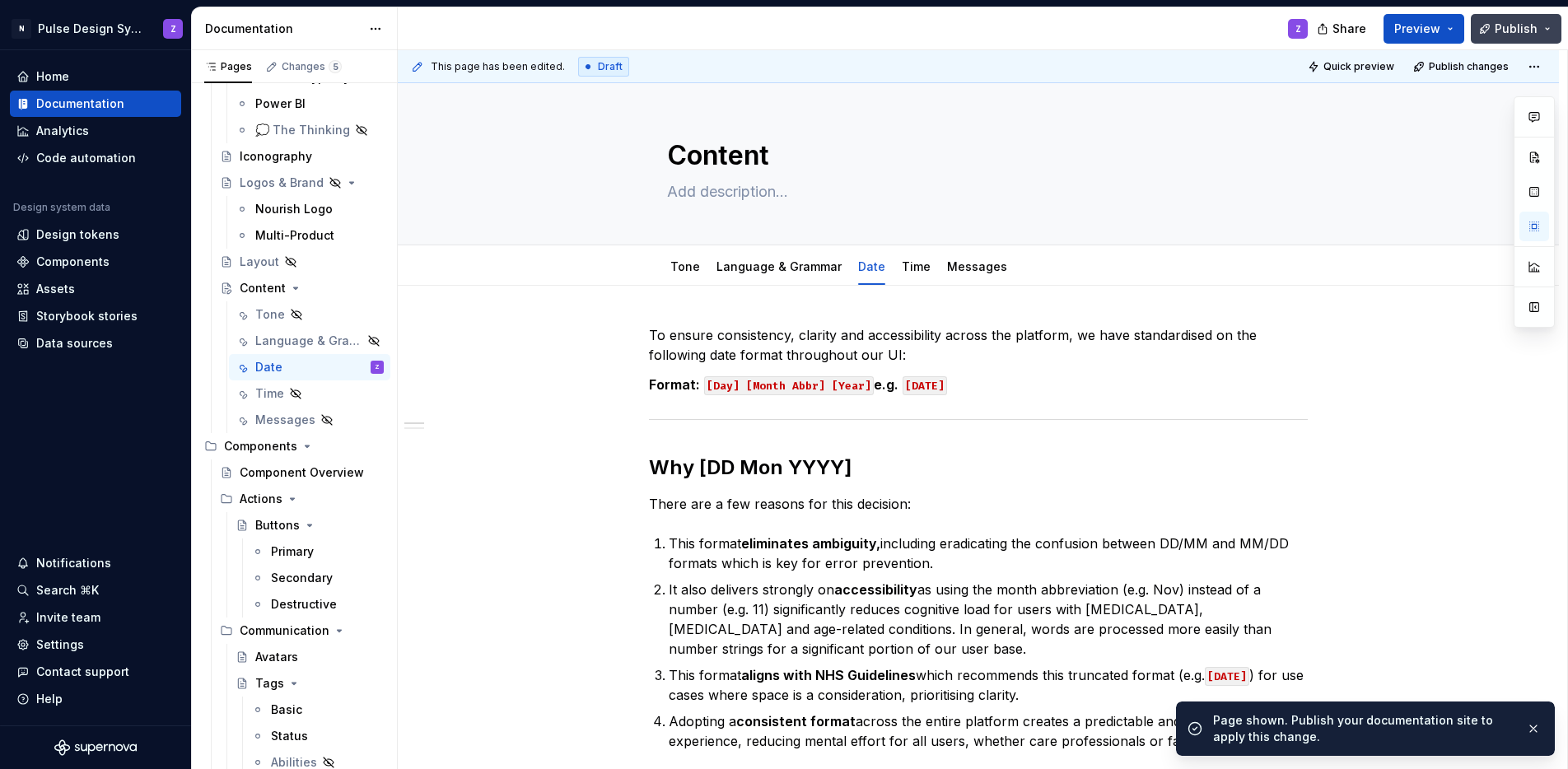
click at [1510, 34] on span "Publish" at bounding box center [1516, 29] width 43 height 16
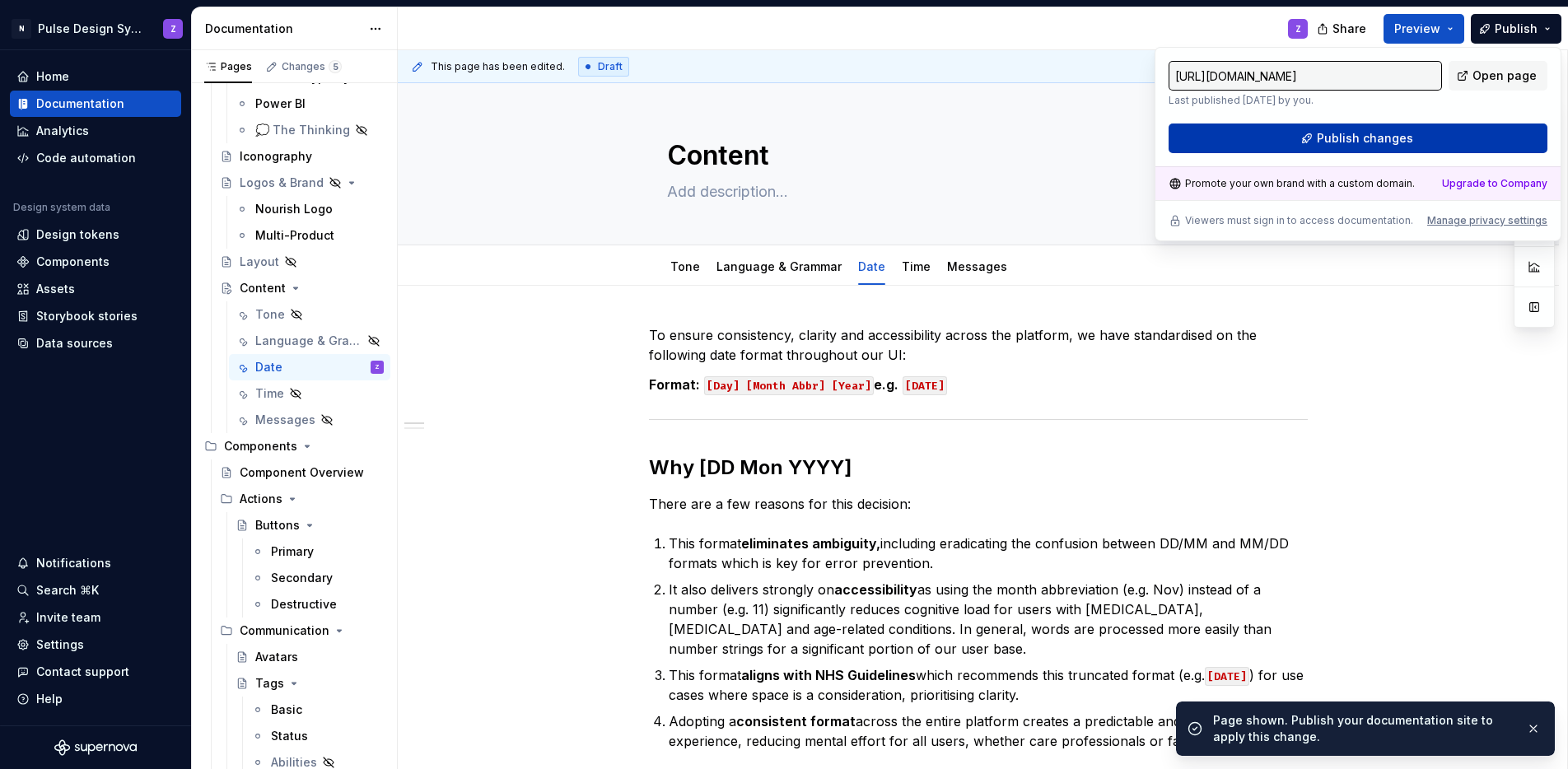
click at [1393, 139] on span "Publish changes" at bounding box center [1364, 138] width 96 height 16
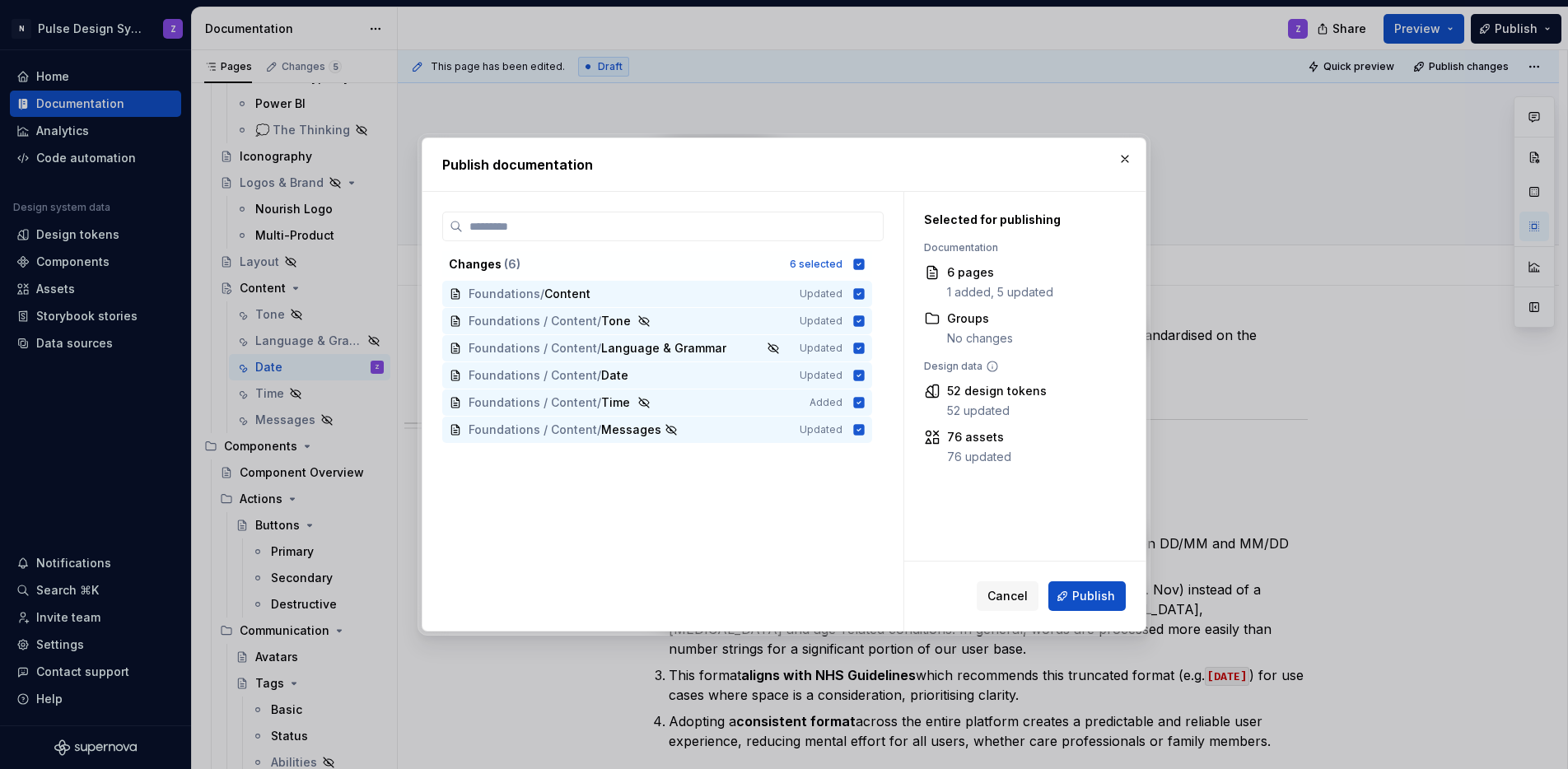
click at [1107, 599] on span "Publish" at bounding box center [1094, 596] width 43 height 16
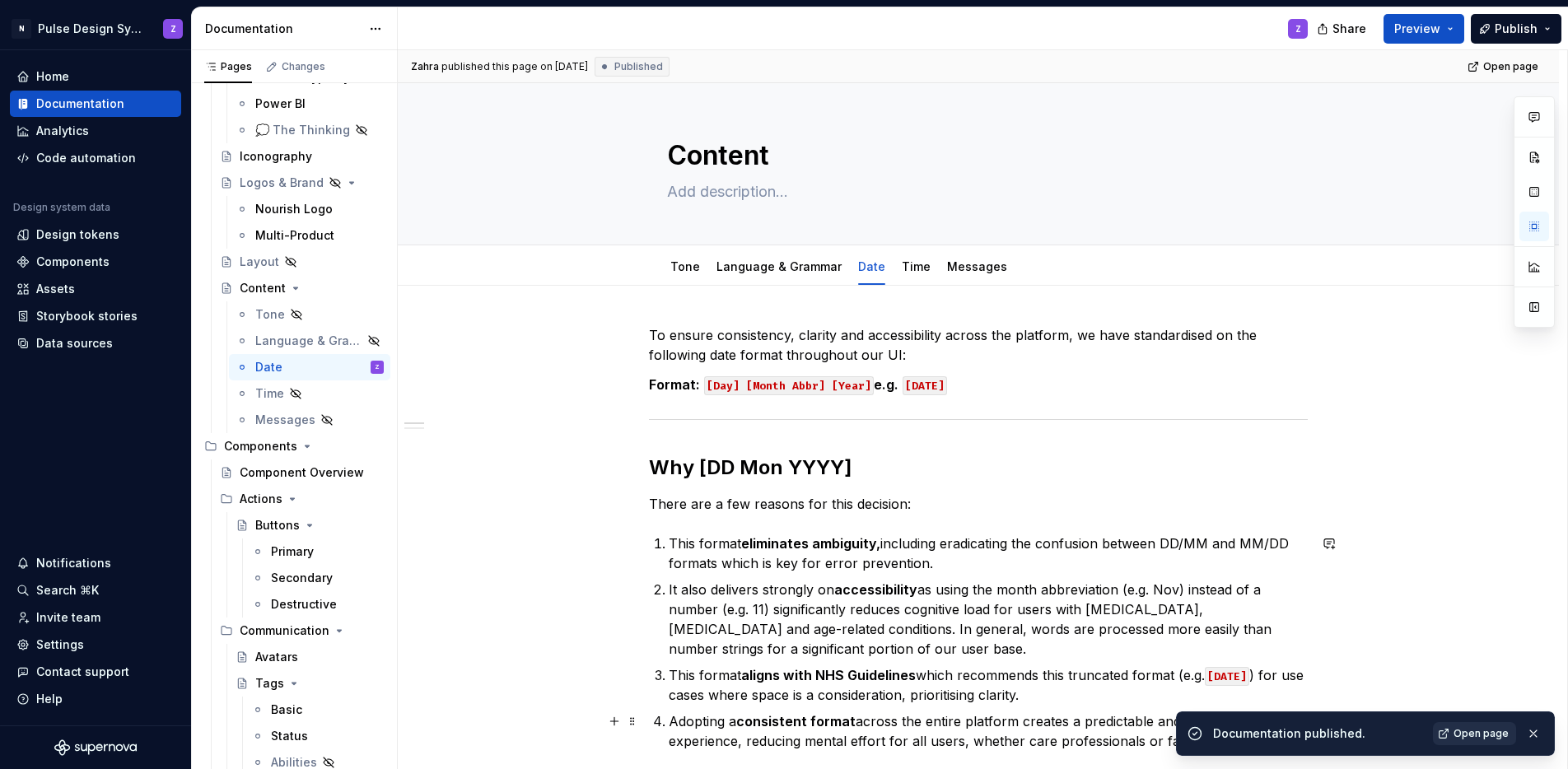
click at [1475, 731] on span "Open page" at bounding box center [1481, 733] width 55 height 13
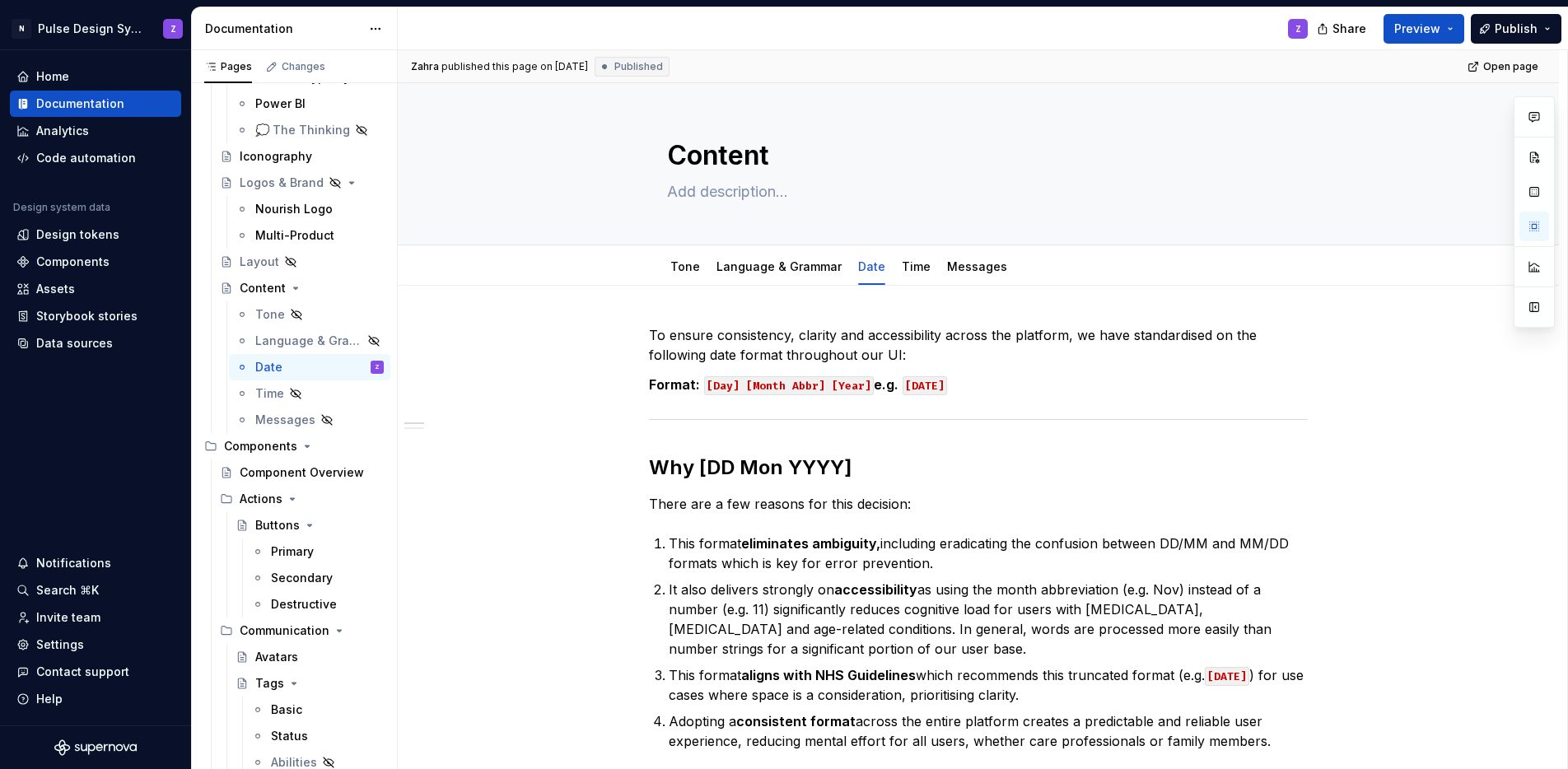
type textarea "*"
drag, startPoint x: 898, startPoint y: 388, endPoint x: 874, endPoint y: 383, distance: 24.5
click at [874, 383] on p "Format: [Day] [Month Abbr] [Year] e.g. [DATE]" at bounding box center [978, 384] width 659 height 20
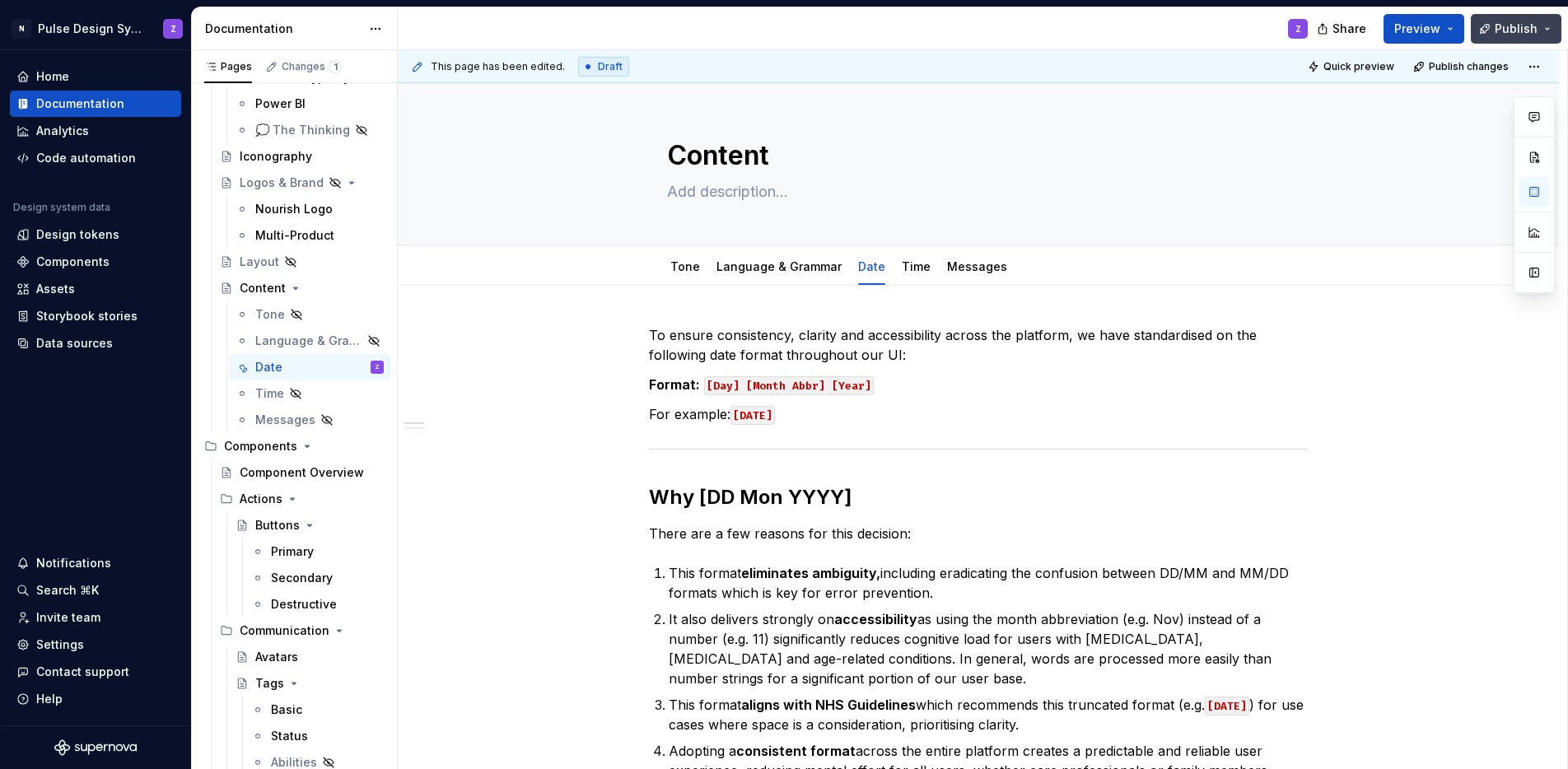
click at [1493, 31] on button "Publish" at bounding box center [1516, 28] width 90 height 29
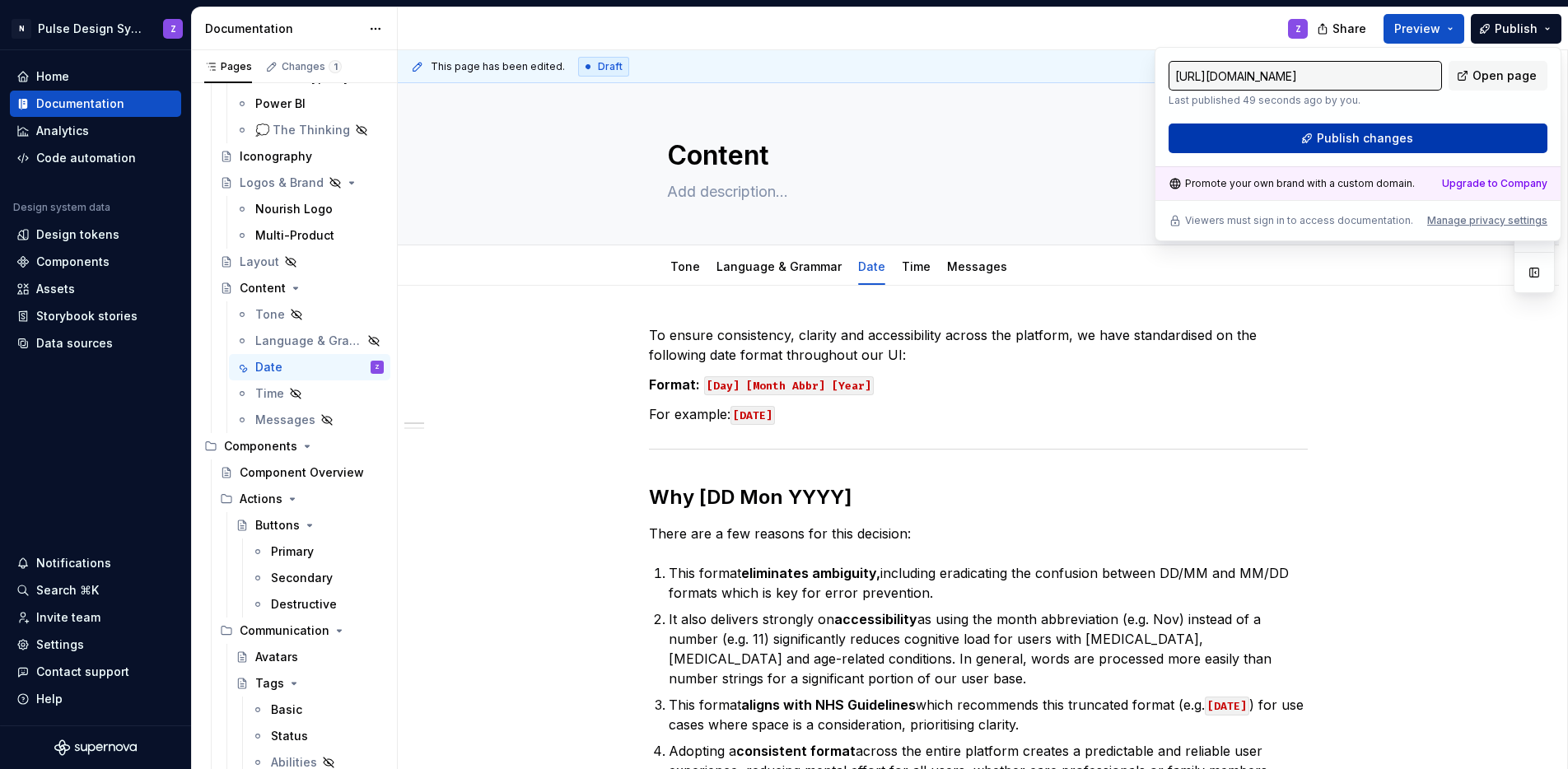
click at [1314, 127] on button "Publish changes" at bounding box center [1358, 138] width 379 height 29
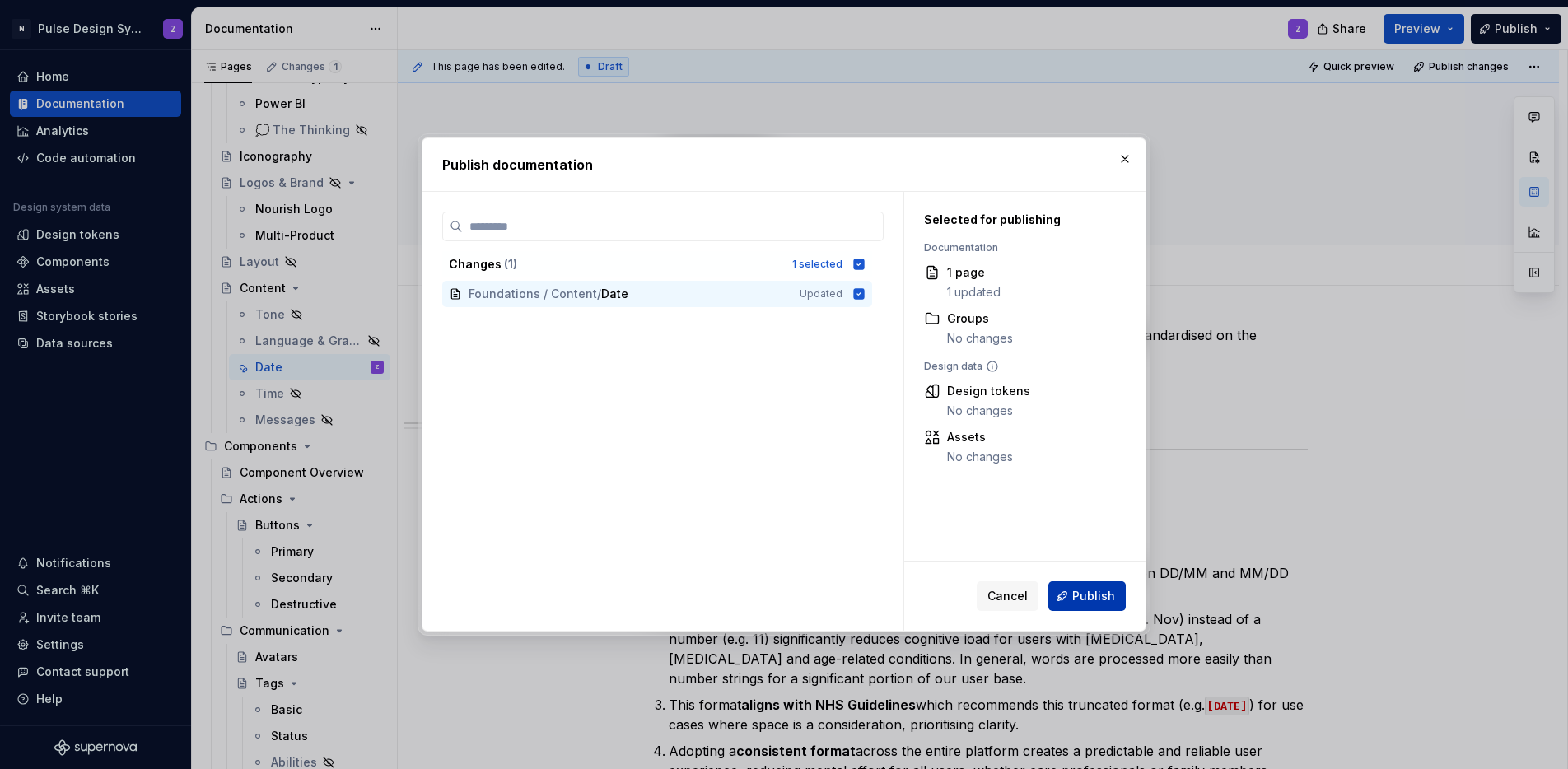
click at [1082, 596] on span "Publish" at bounding box center [1094, 596] width 43 height 16
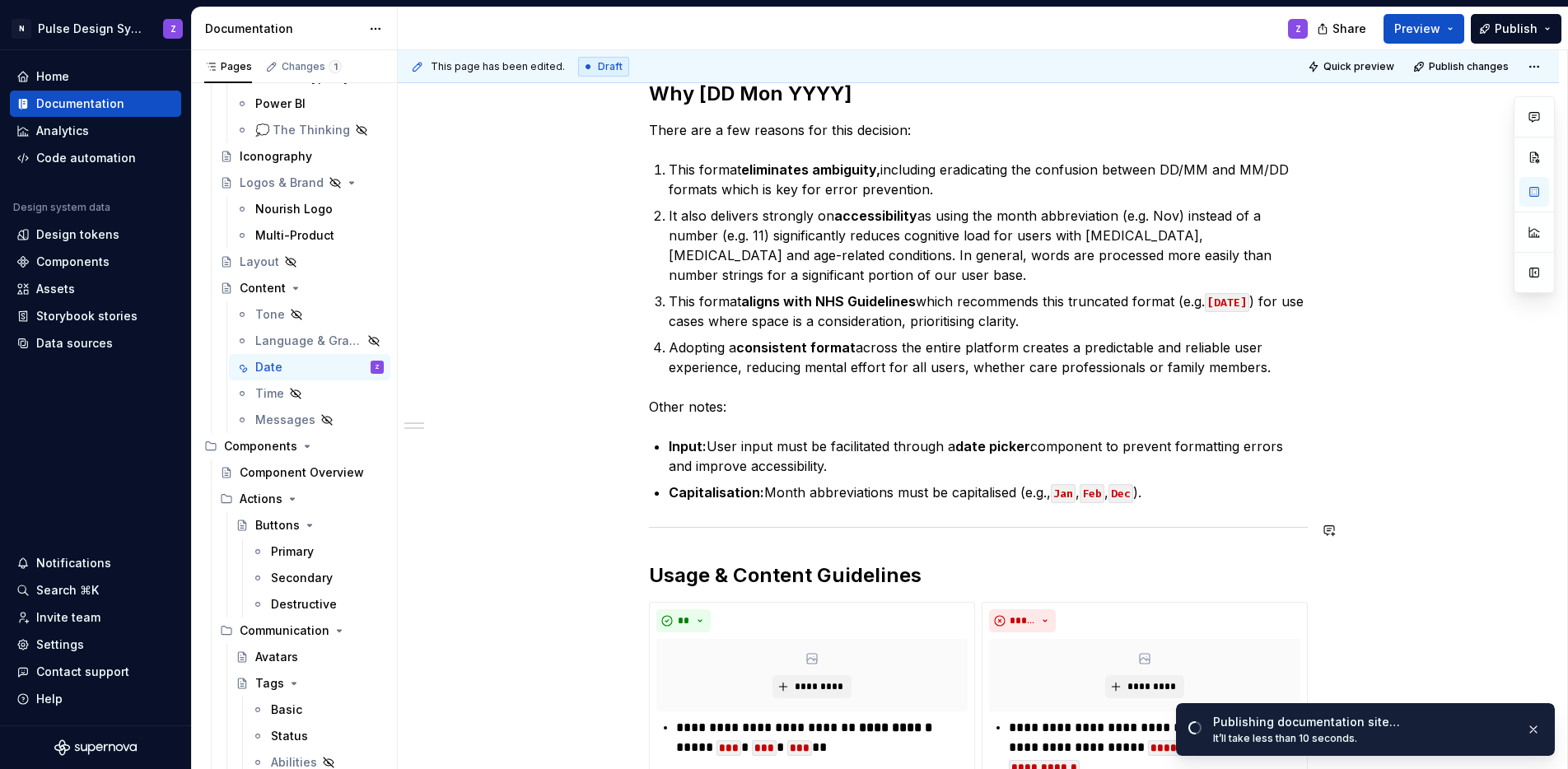
scroll to position [479, 0]
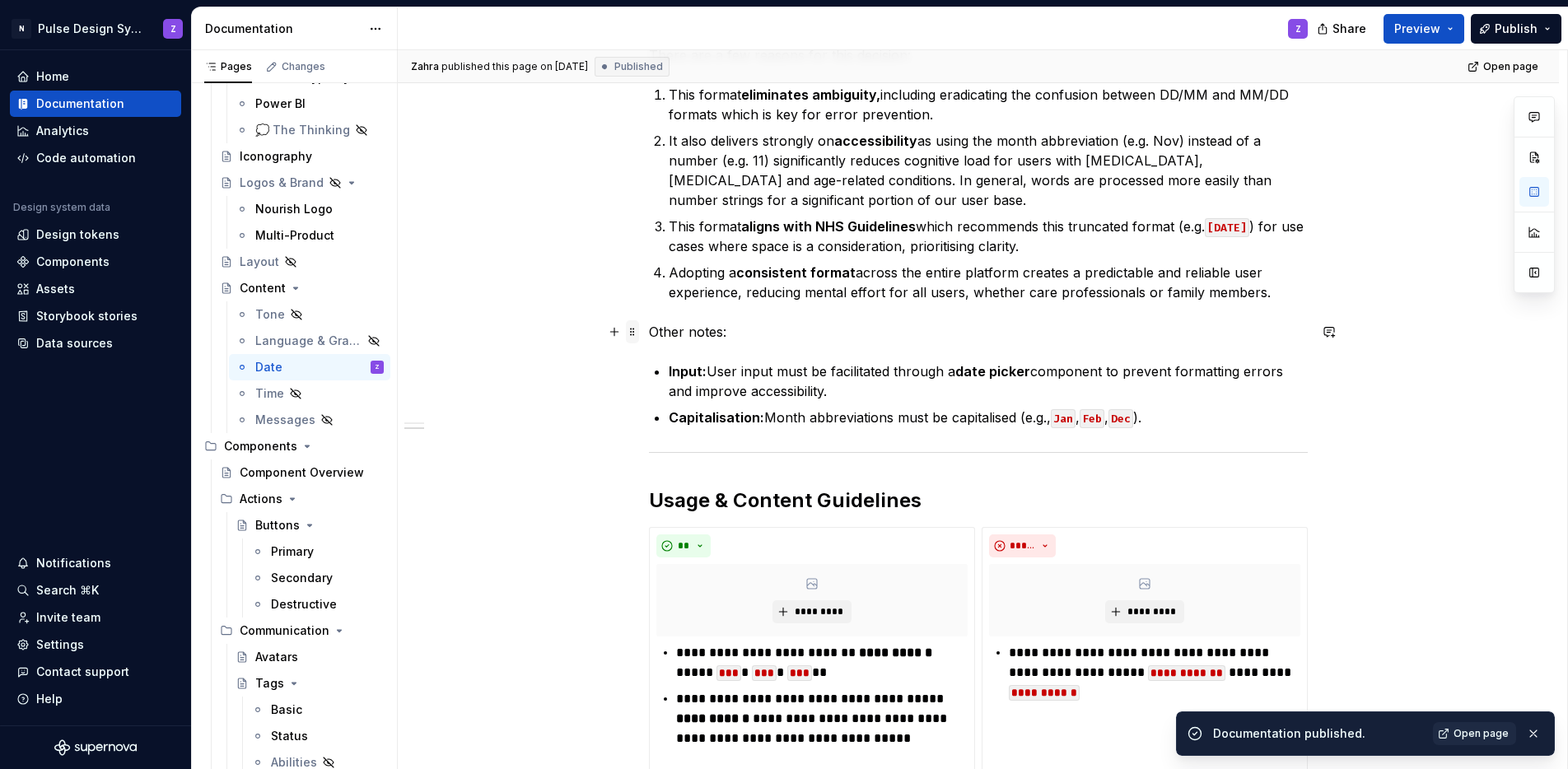
click at [634, 332] on span at bounding box center [632, 332] width 13 height 23
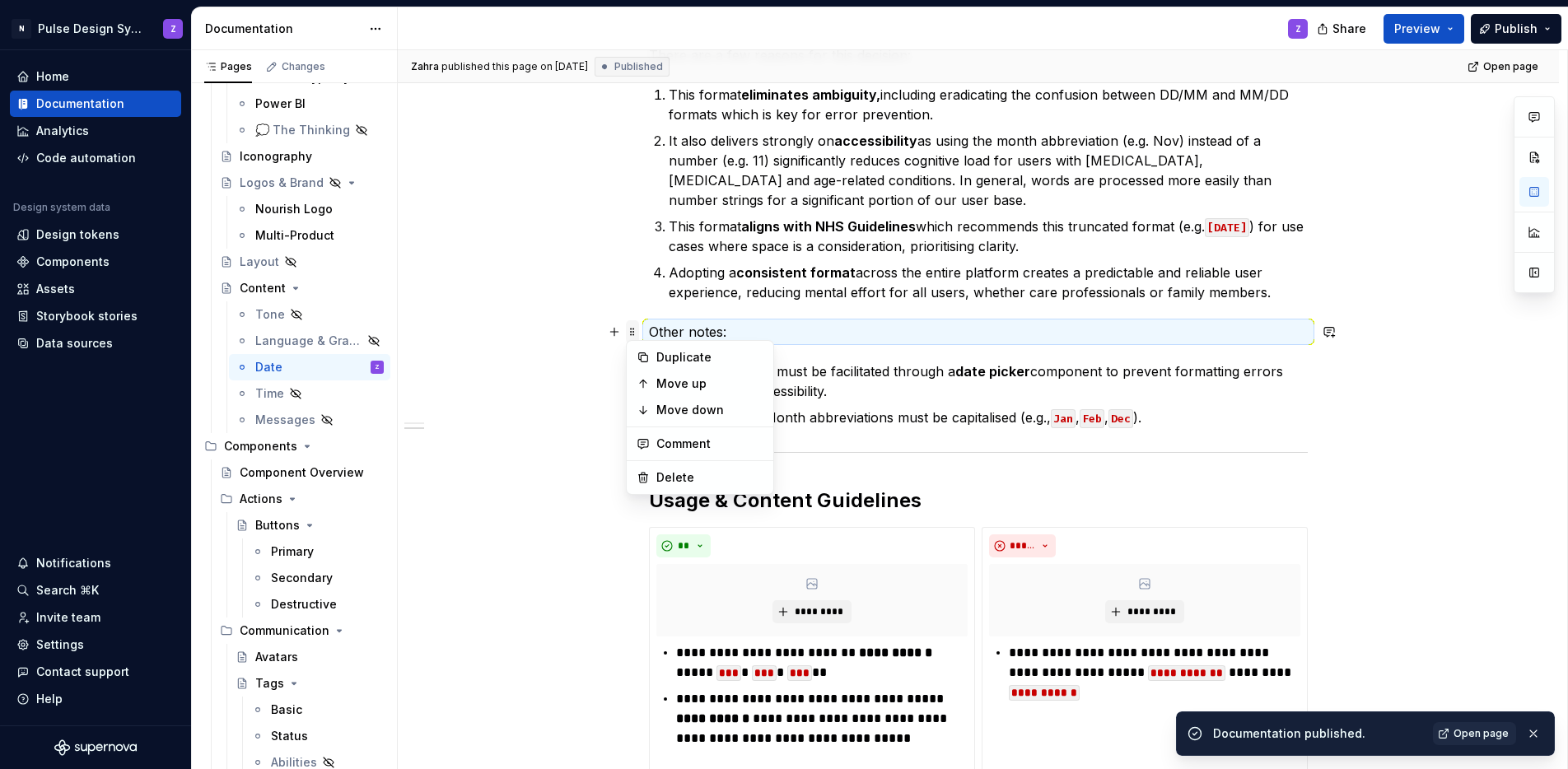
click at [634, 332] on span at bounding box center [632, 332] width 13 height 23
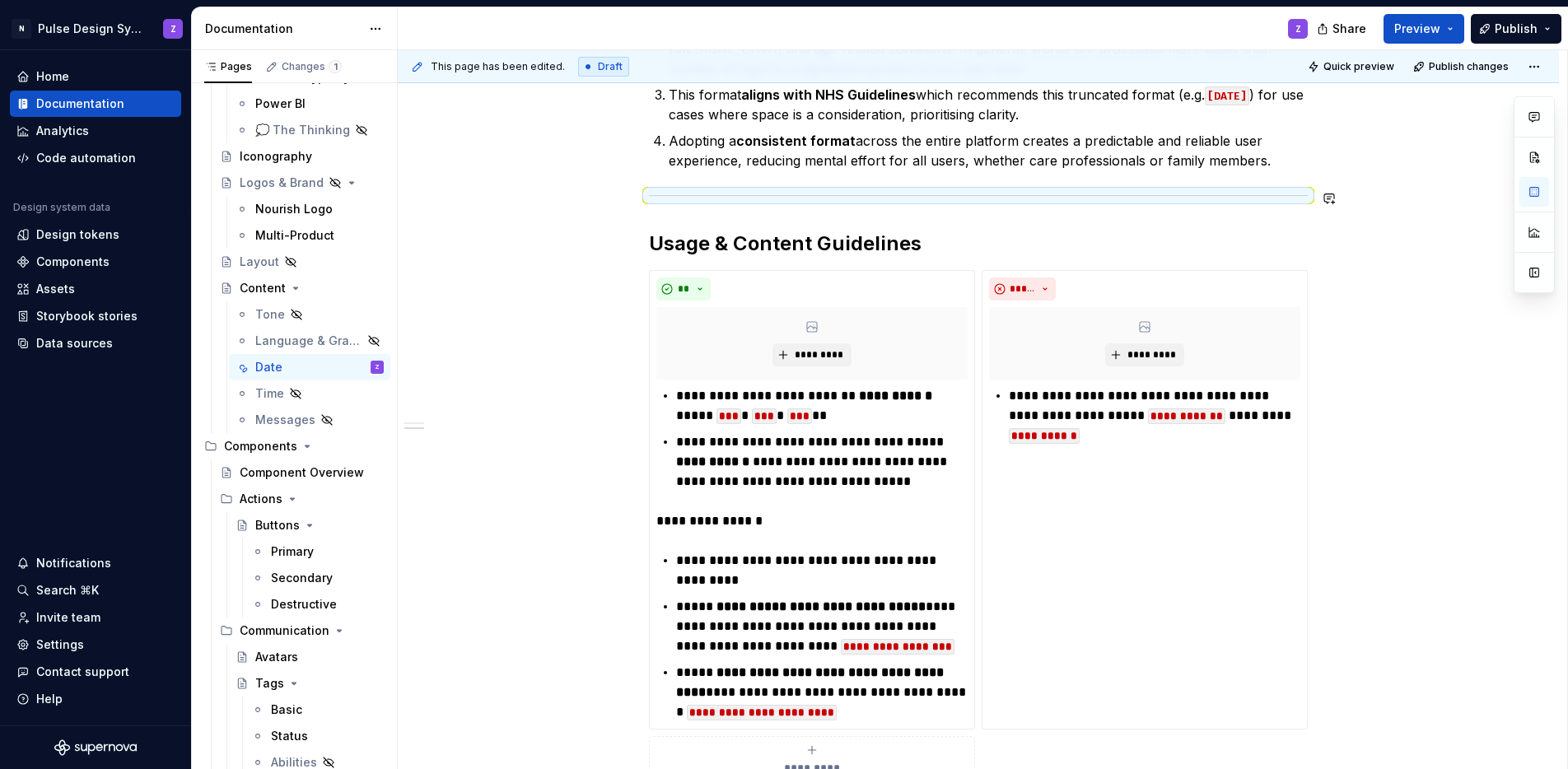
scroll to position [781, 0]
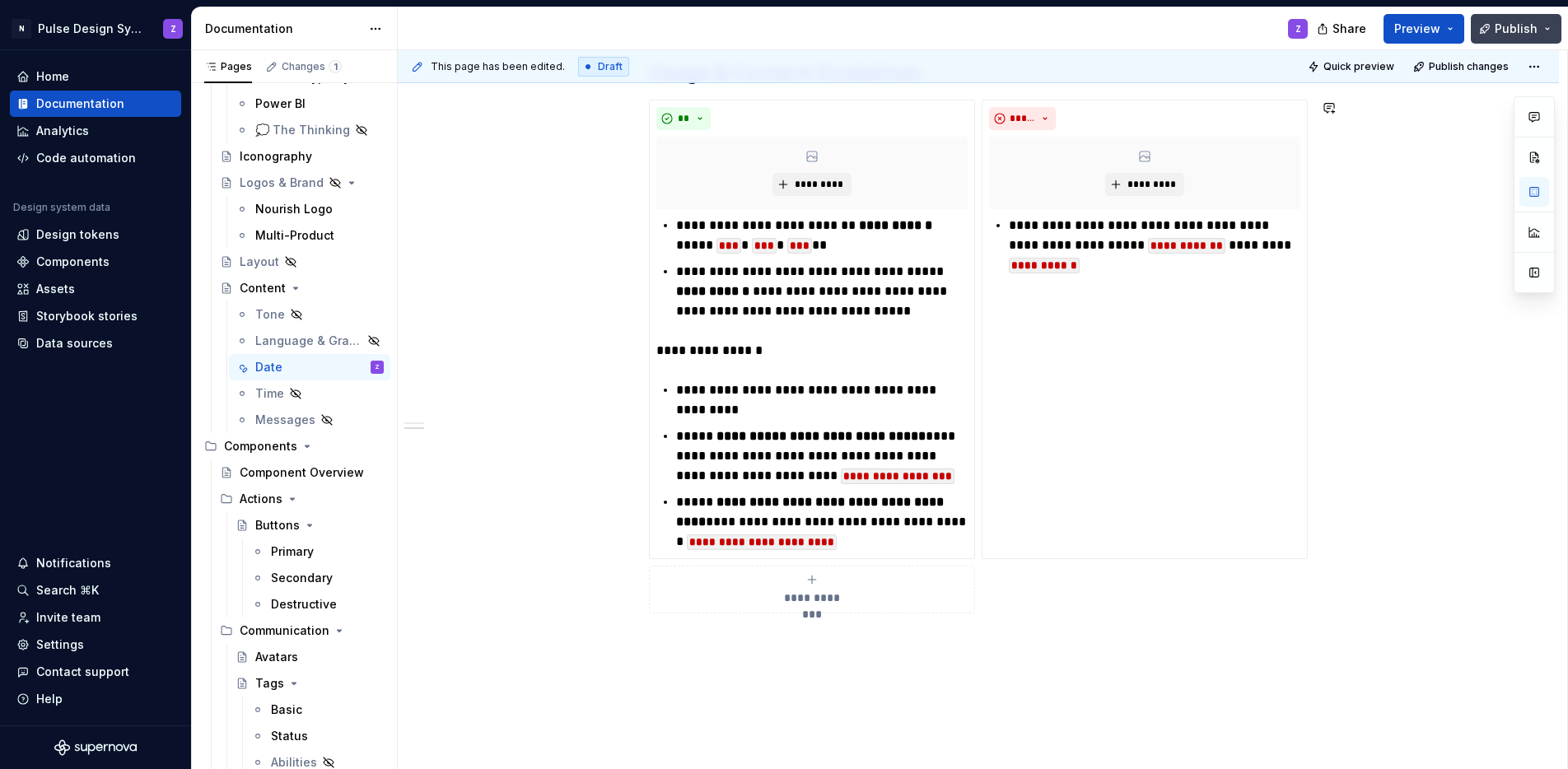
click at [1497, 17] on button "Publish" at bounding box center [1516, 28] width 90 height 29
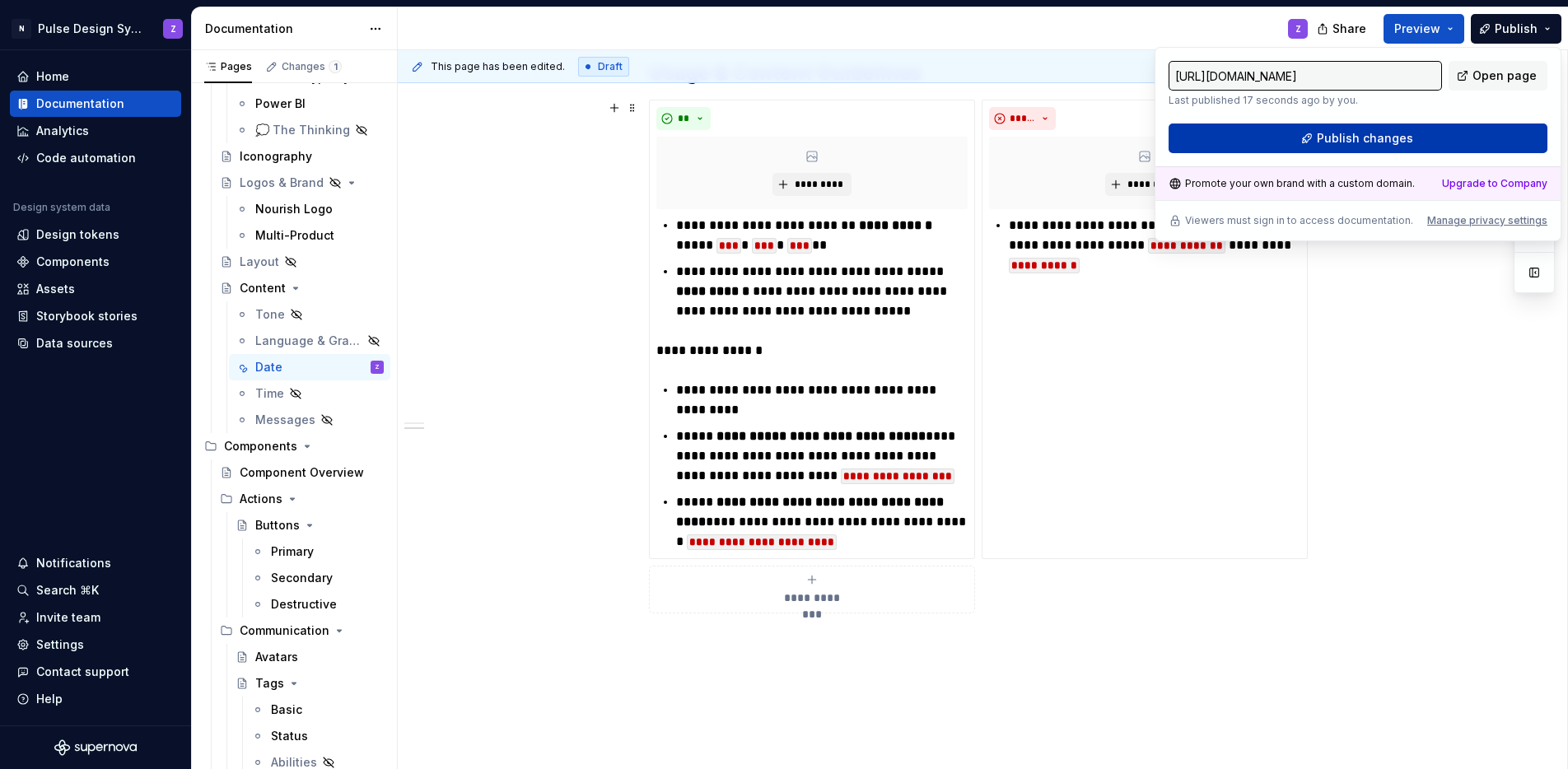
click at [1331, 143] on span "Publish changes" at bounding box center [1364, 138] width 96 height 16
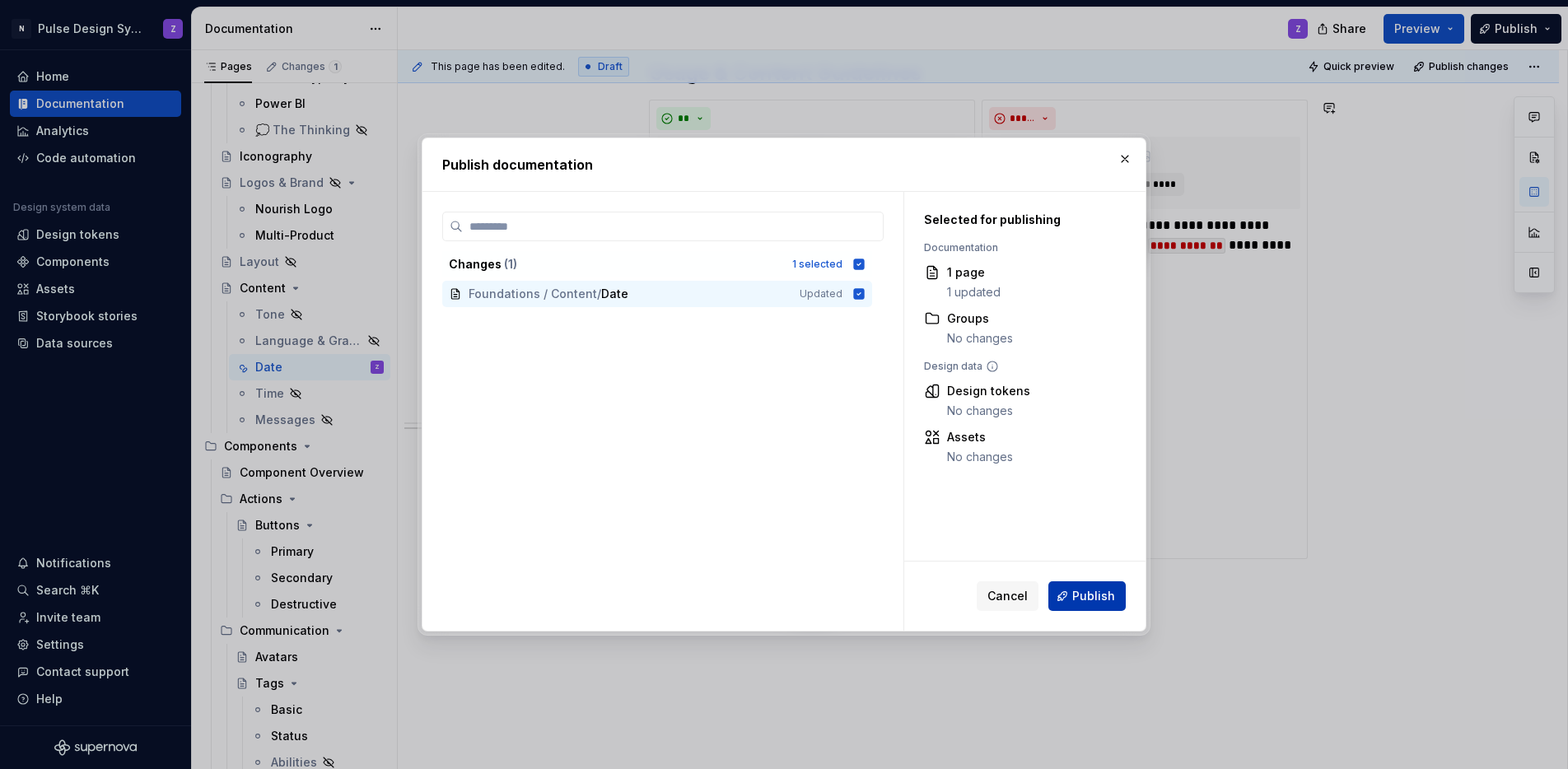
click at [1087, 600] on span "Publish" at bounding box center [1094, 596] width 43 height 16
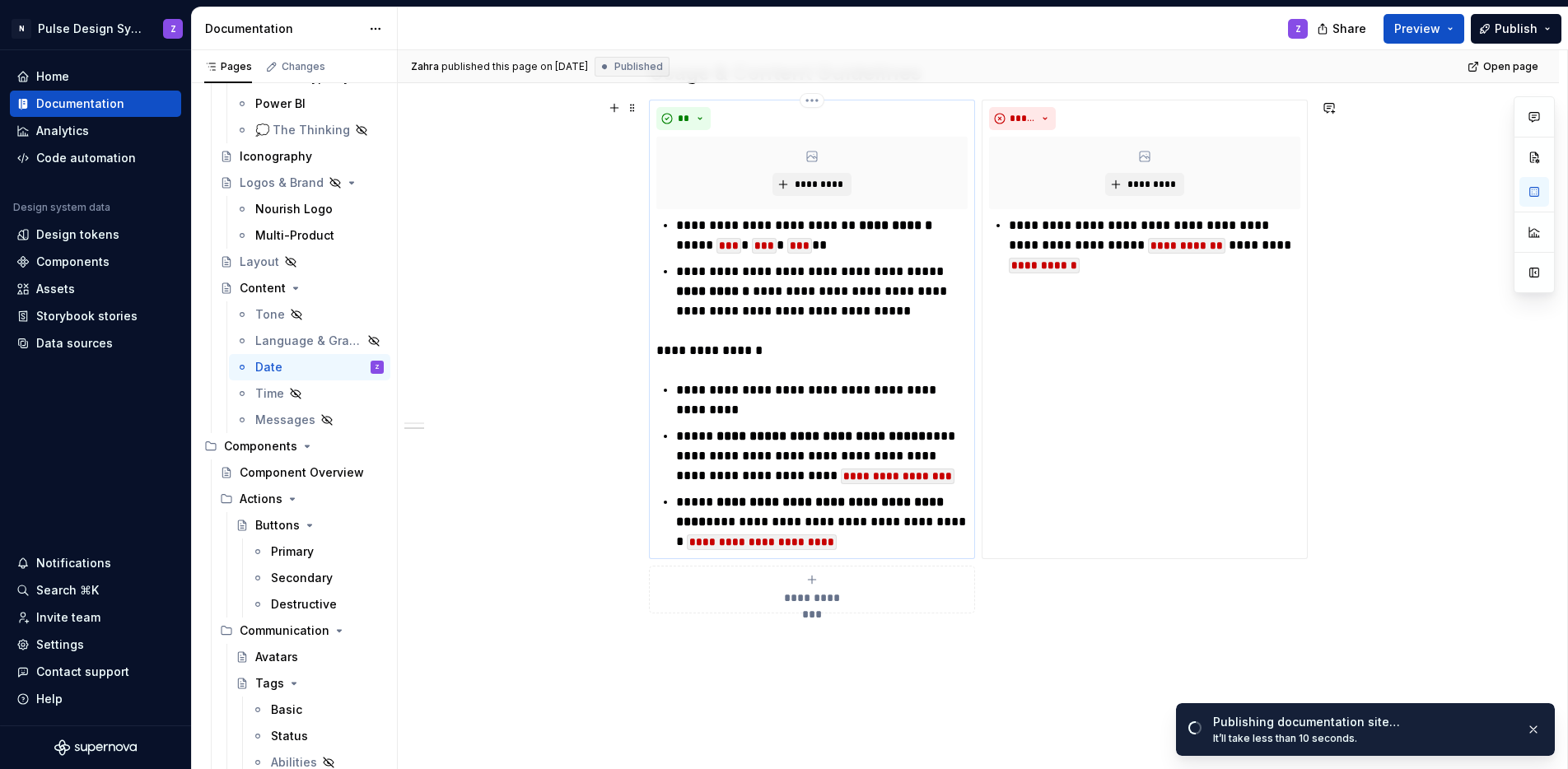
click at [675, 374] on div "**********" at bounding box center [811, 384] width 312 height 336
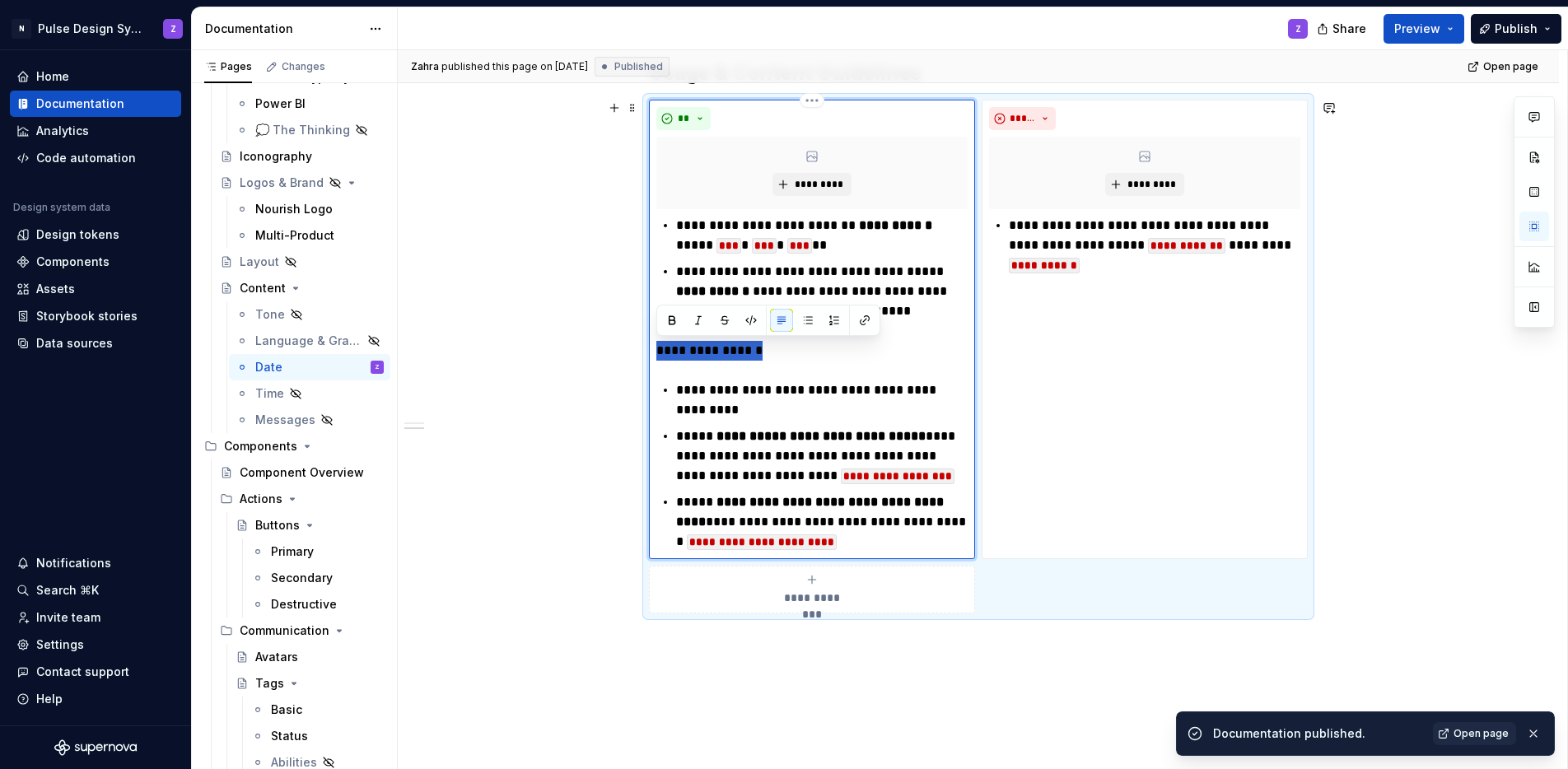
drag, startPoint x: 731, startPoint y: 342, endPoint x: 652, endPoint y: 333, distance: 79.5
click at [652, 333] on div "**********" at bounding box center [811, 329] width 326 height 459
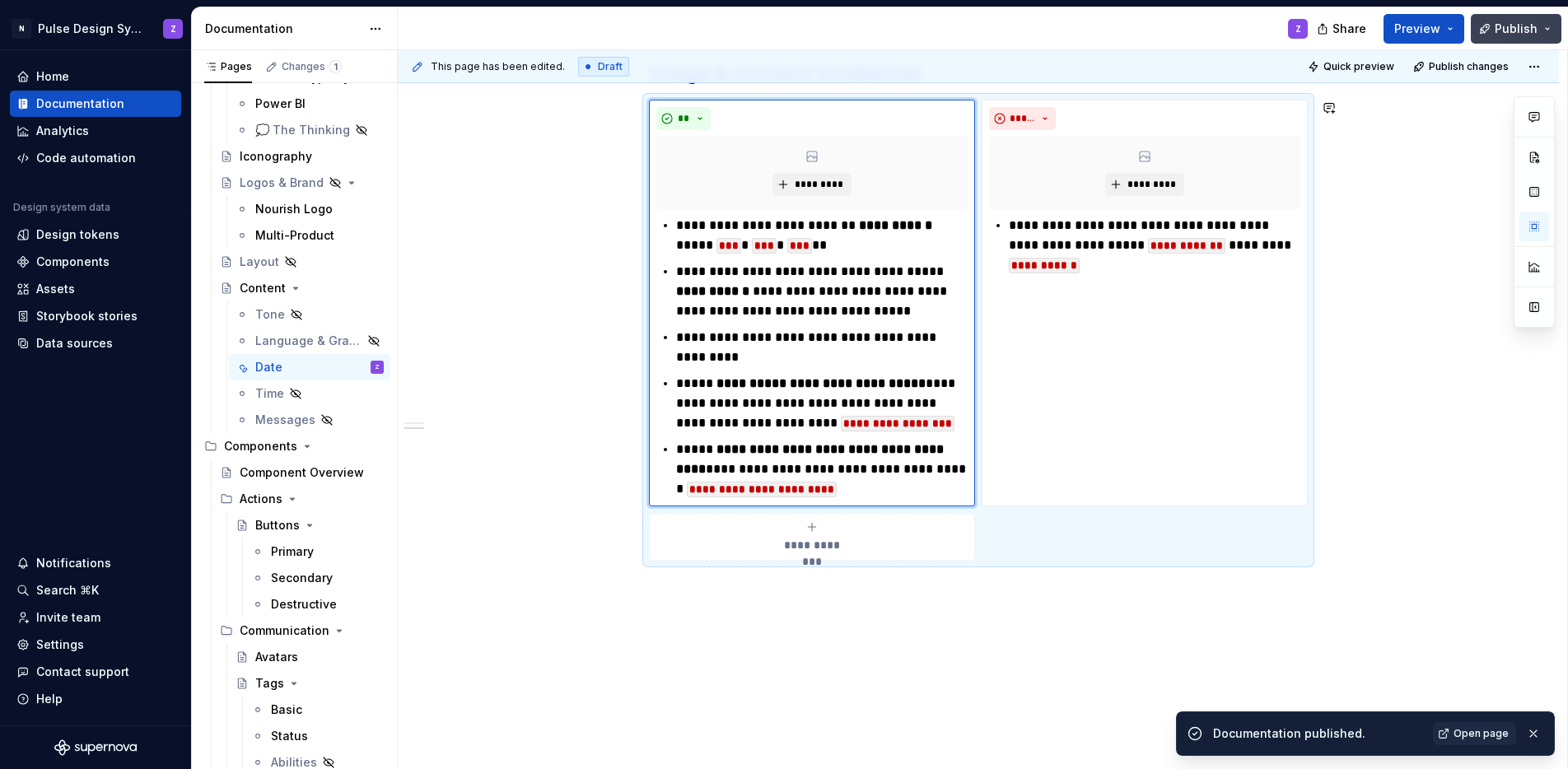
click at [1501, 23] on span "Publish" at bounding box center [1516, 29] width 43 height 16
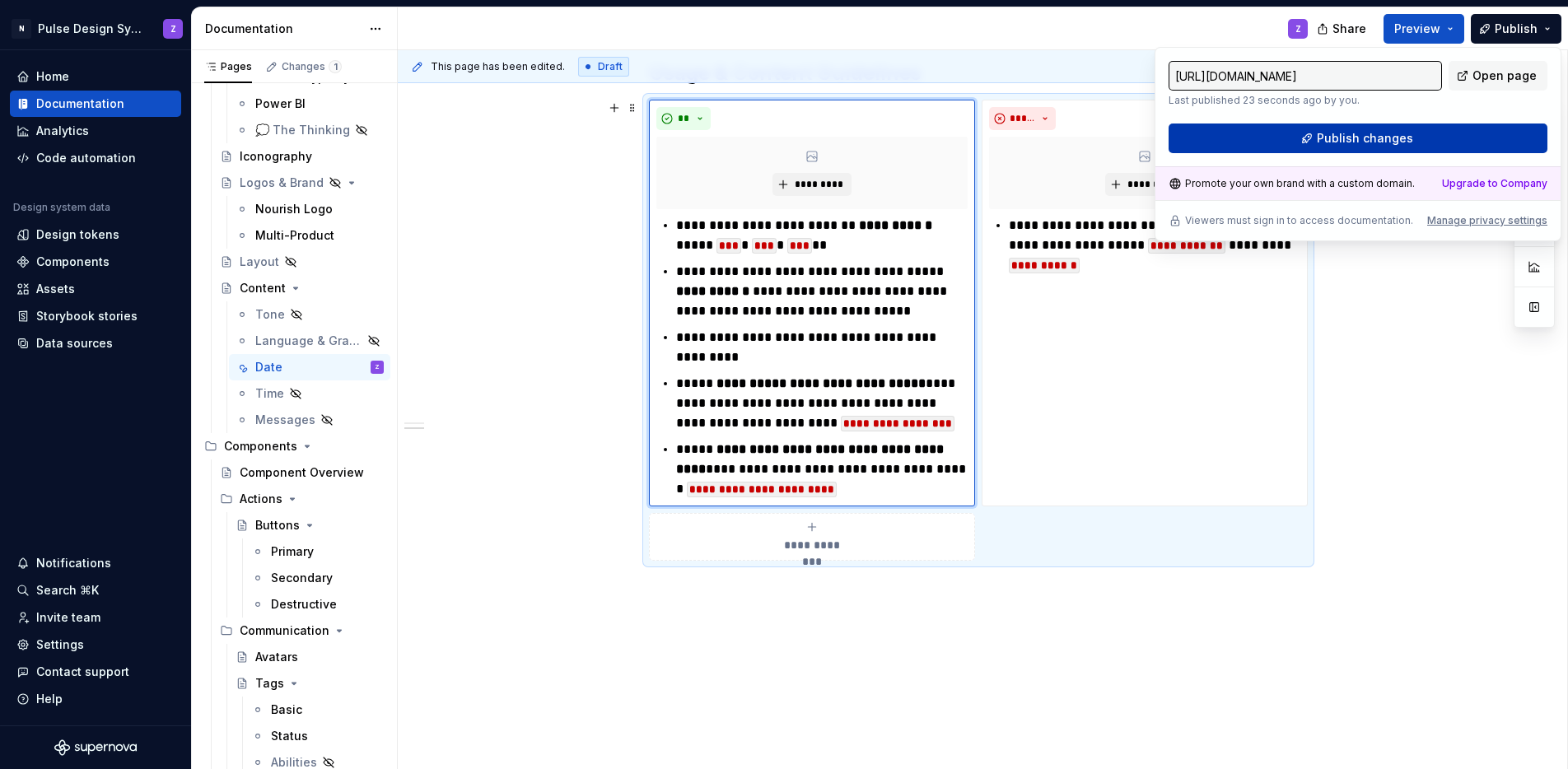
click at [1407, 134] on span "Publish changes" at bounding box center [1364, 138] width 96 height 16
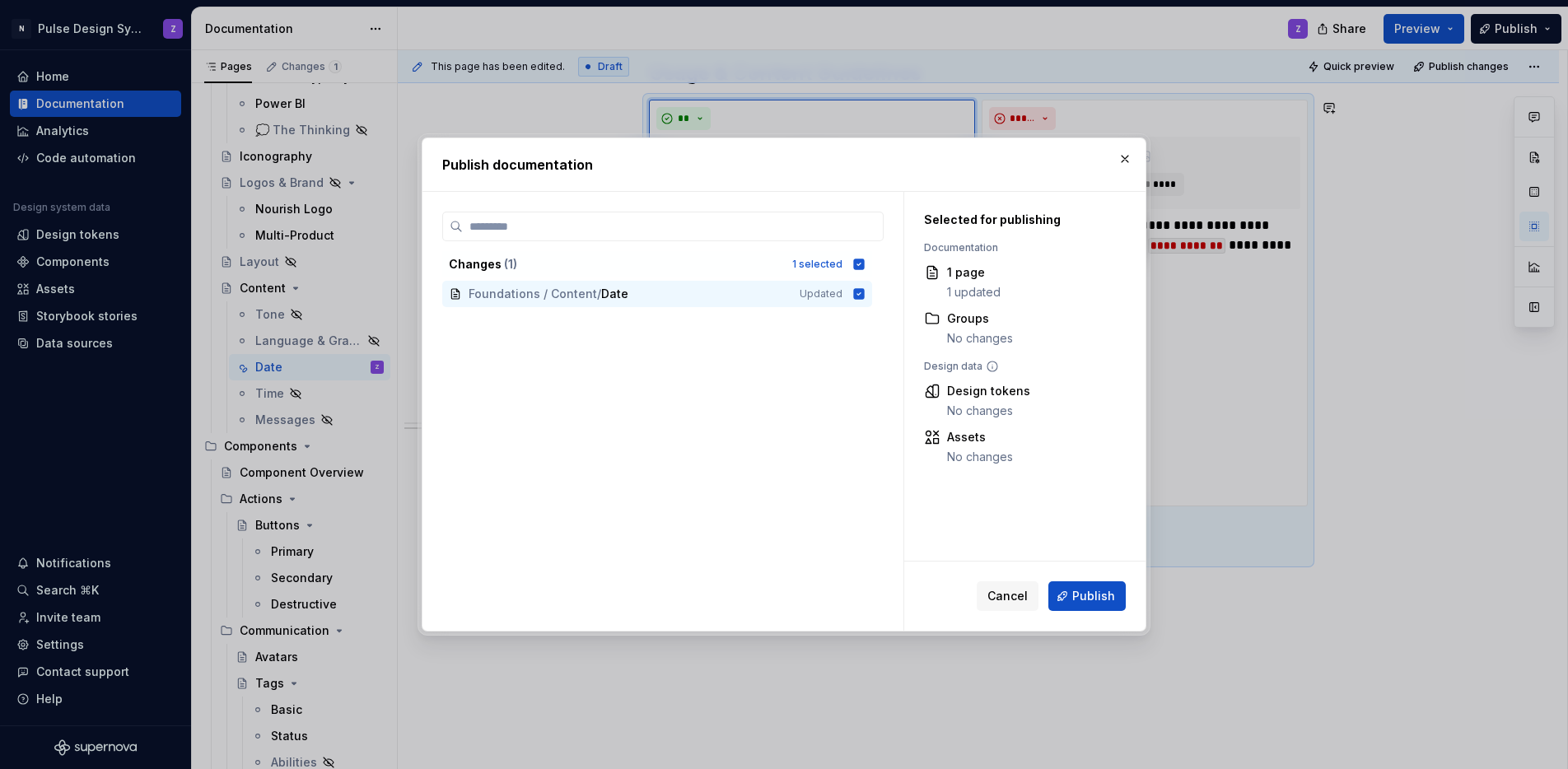
click at [1091, 591] on span "Publish" at bounding box center [1094, 596] width 43 height 16
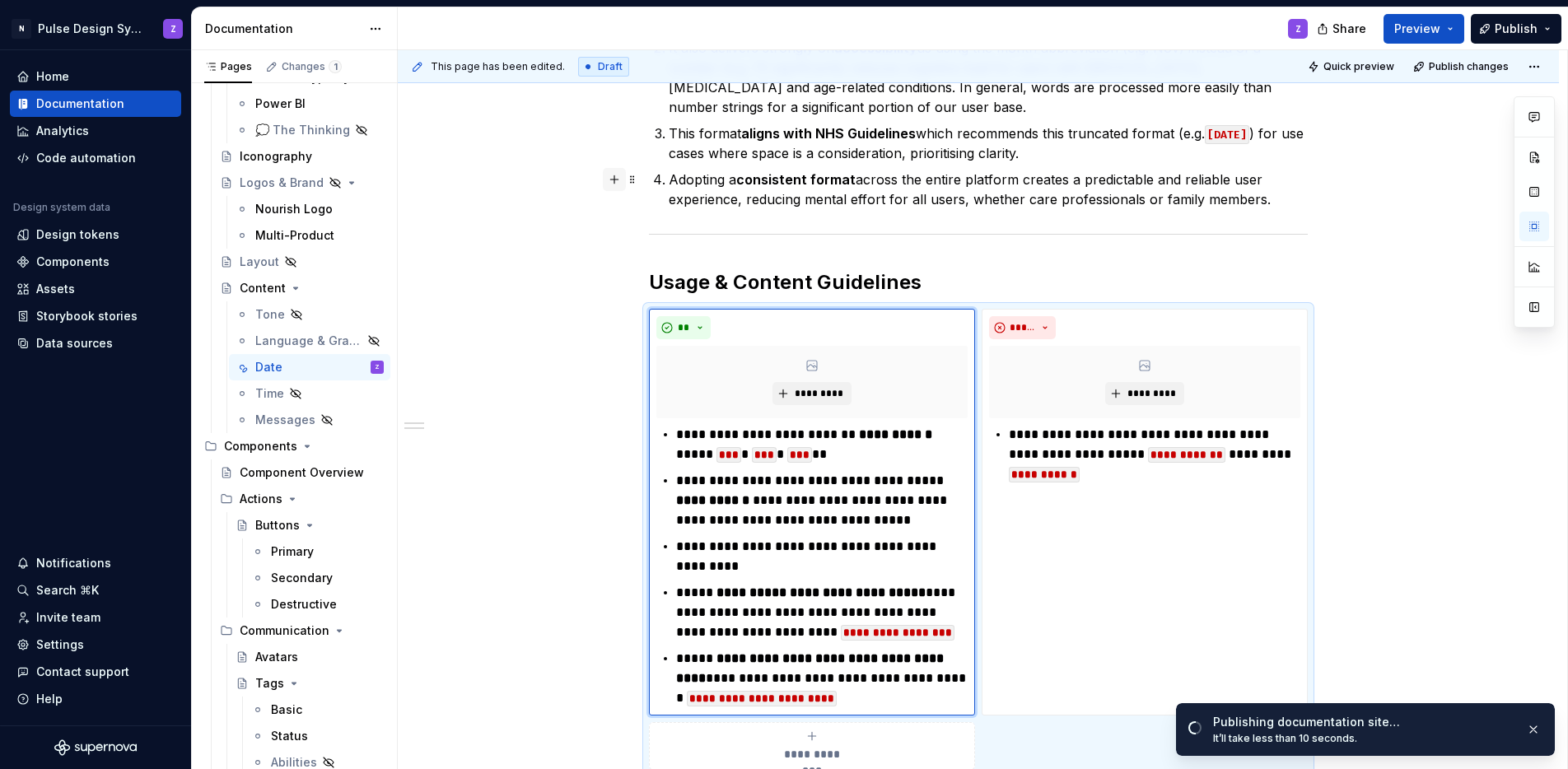
scroll to position [451, 0]
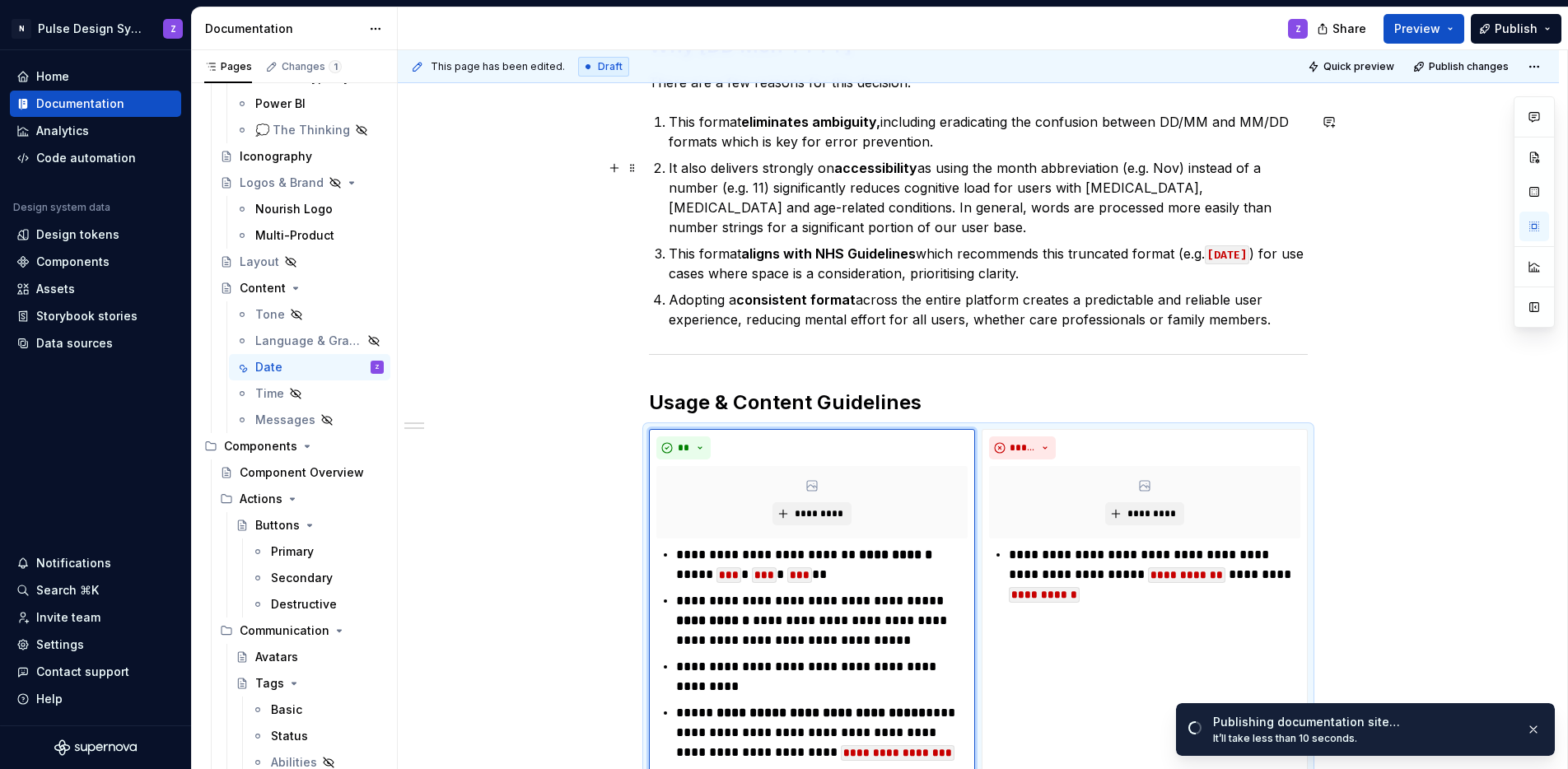
click at [746, 223] on p "It also delivers strongly on accessibility as using the month abbreviation (e.g…" at bounding box center [988, 197] width 639 height 79
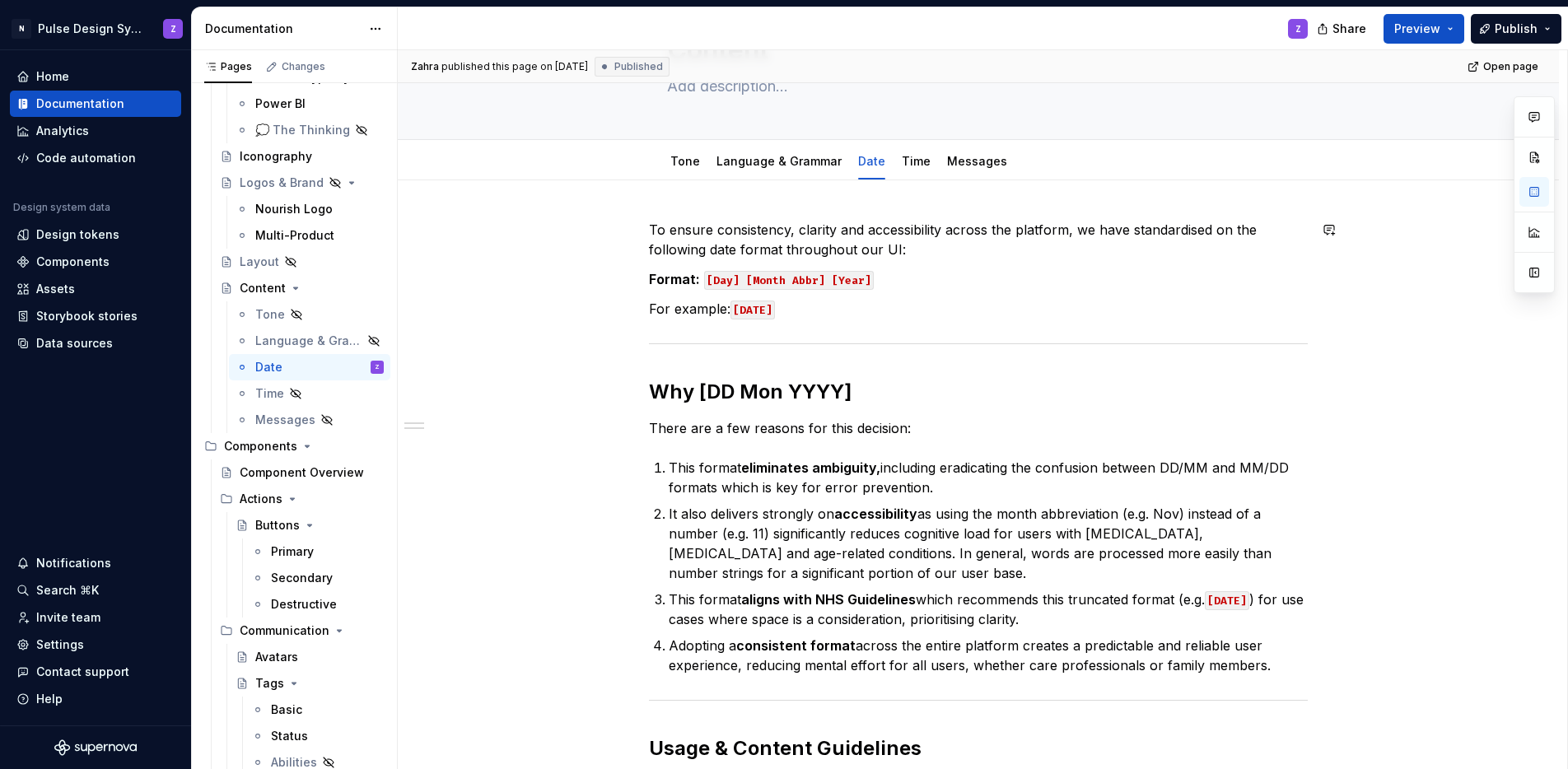
scroll to position [90, 0]
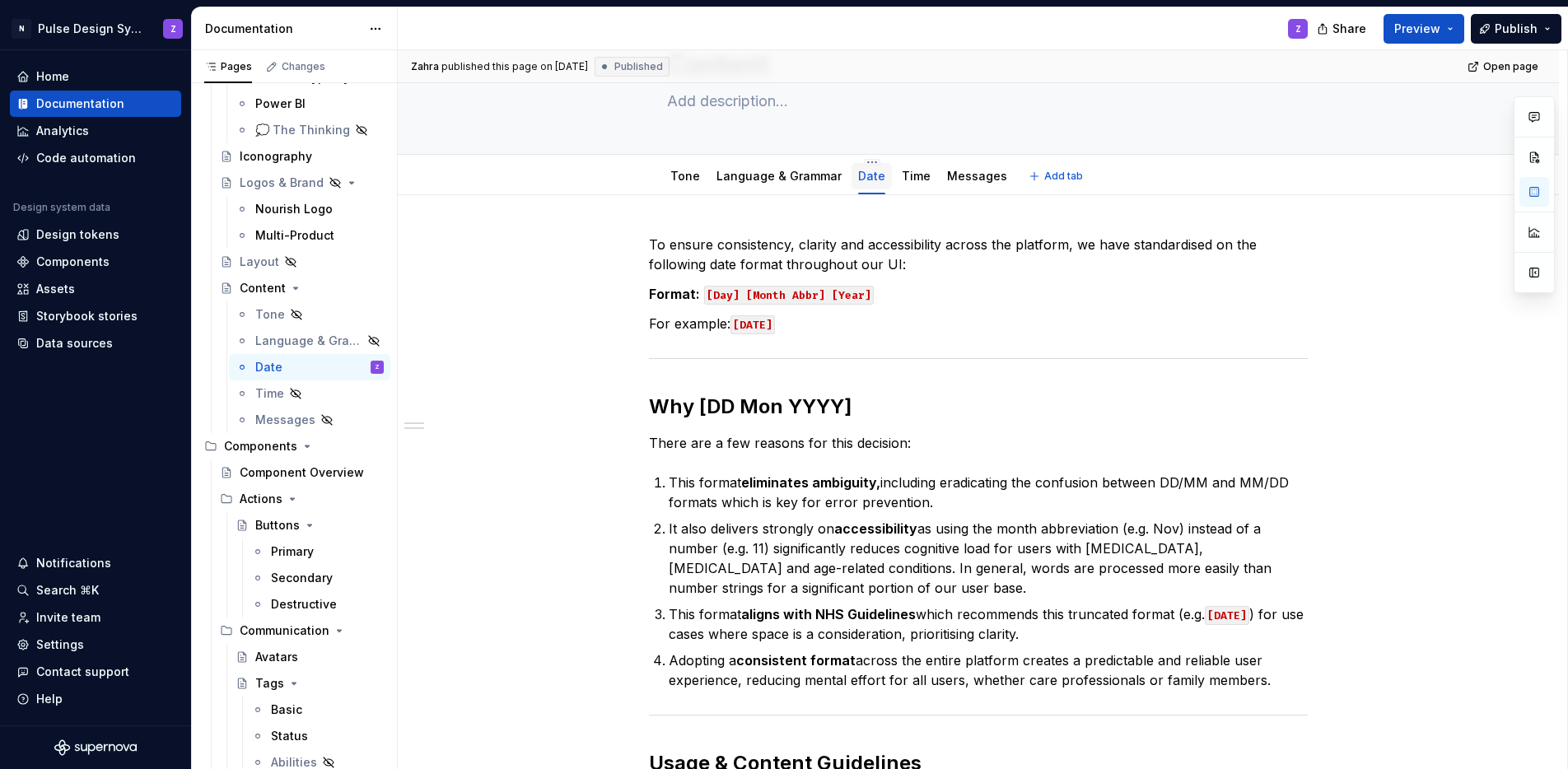
click at [860, 180] on link "Date" at bounding box center [872, 175] width 27 height 14
click at [861, 163] on html "N Pulse Design System Z Home Documentation Analytics Code automation Design sys…" at bounding box center [784, 384] width 1568 height 769
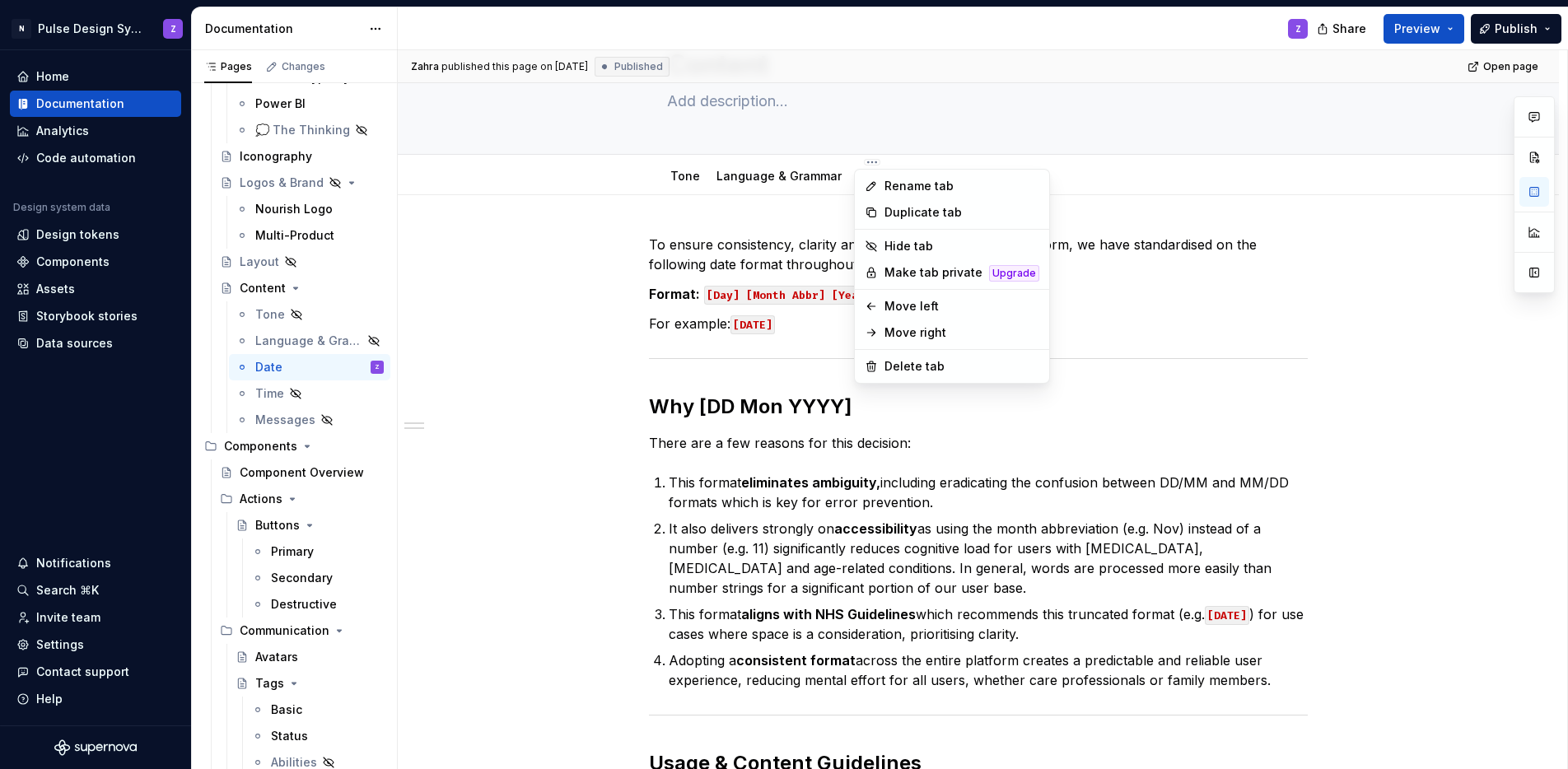
click at [1113, 311] on html "N Pulse Design System Z Home Documentation Analytics Code automation Design sys…" at bounding box center [784, 384] width 1568 height 769
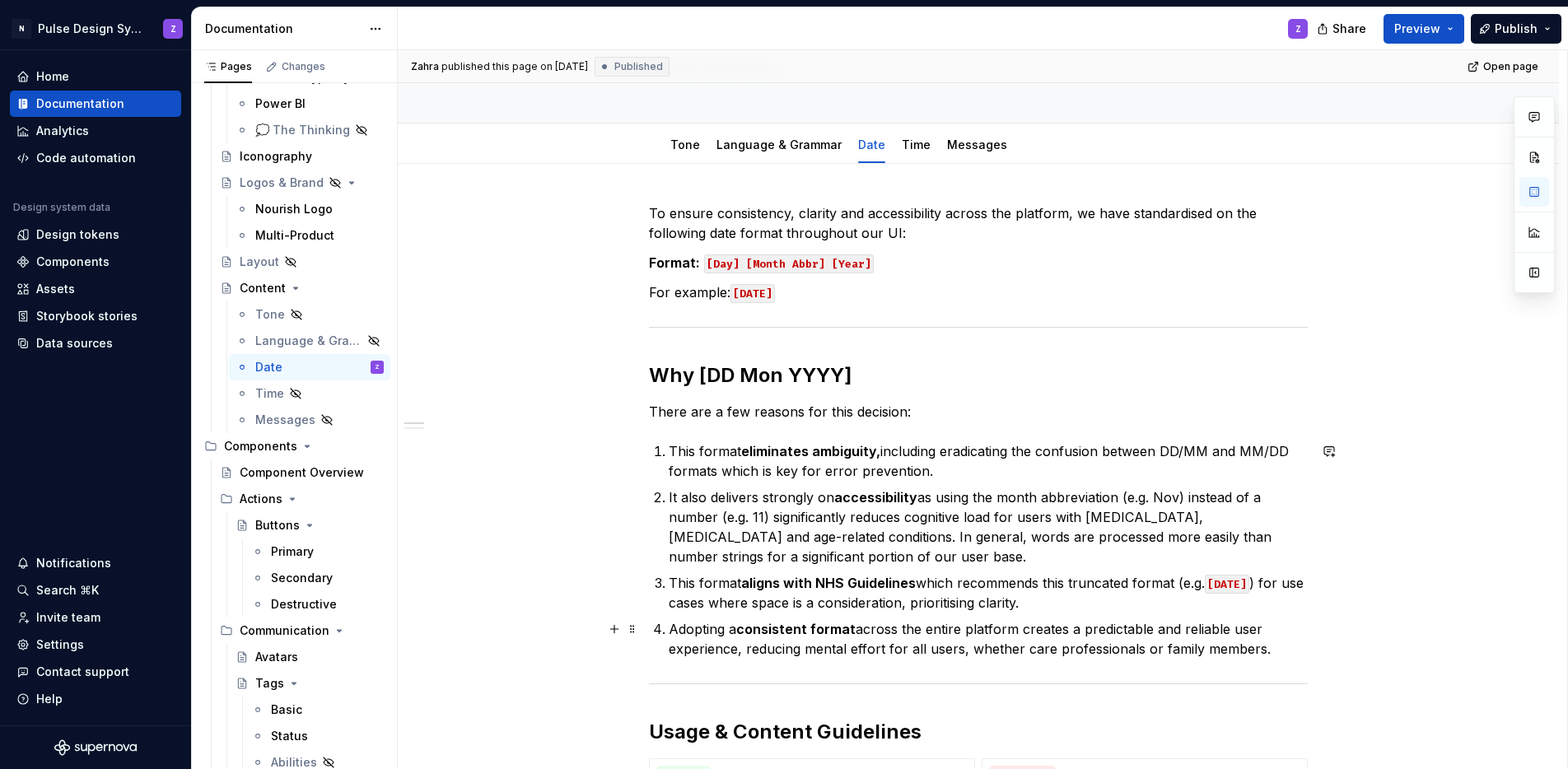
scroll to position [0, 0]
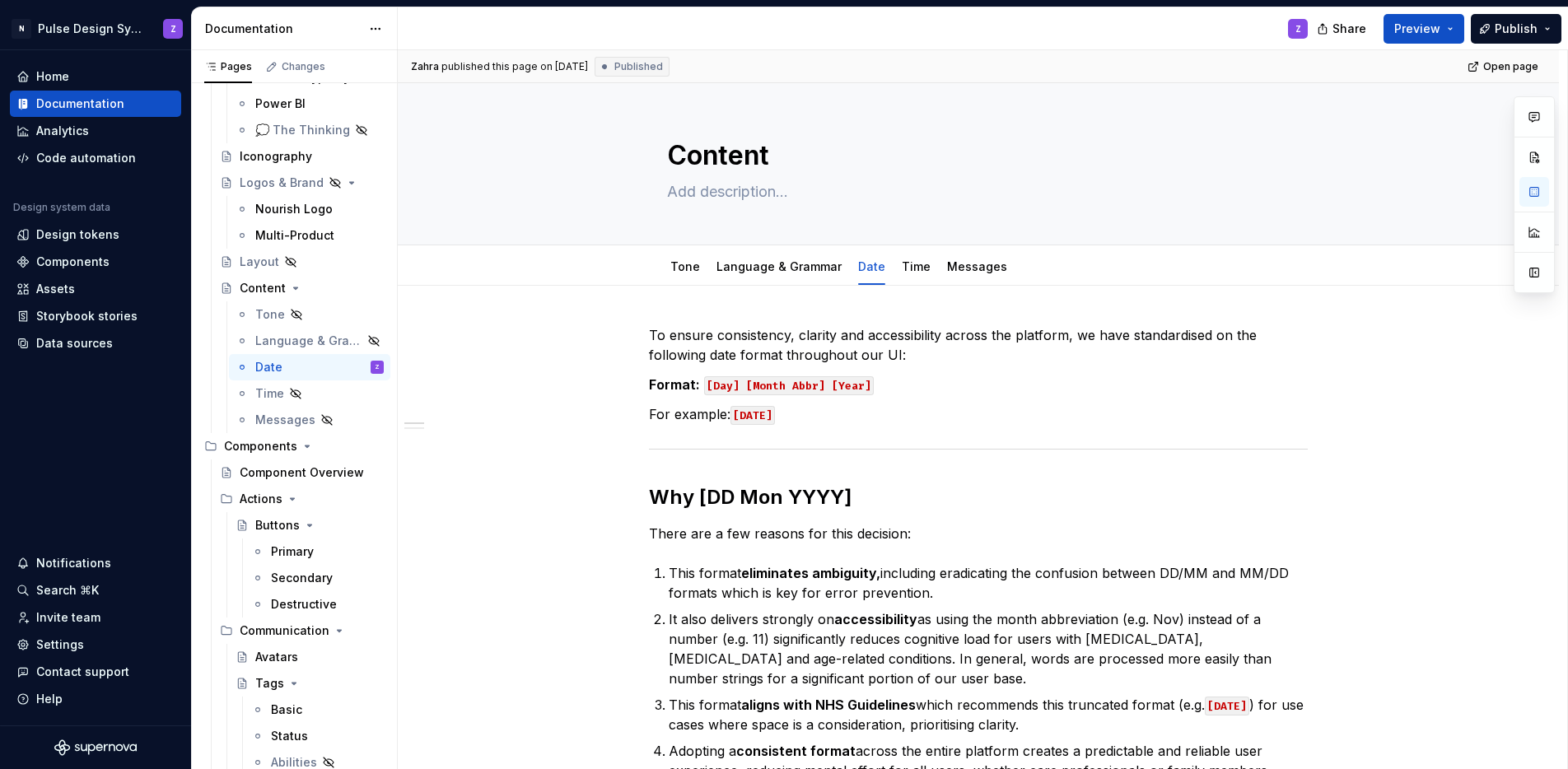
type textarea "*"
